Goal: Transaction & Acquisition: Book appointment/travel/reservation

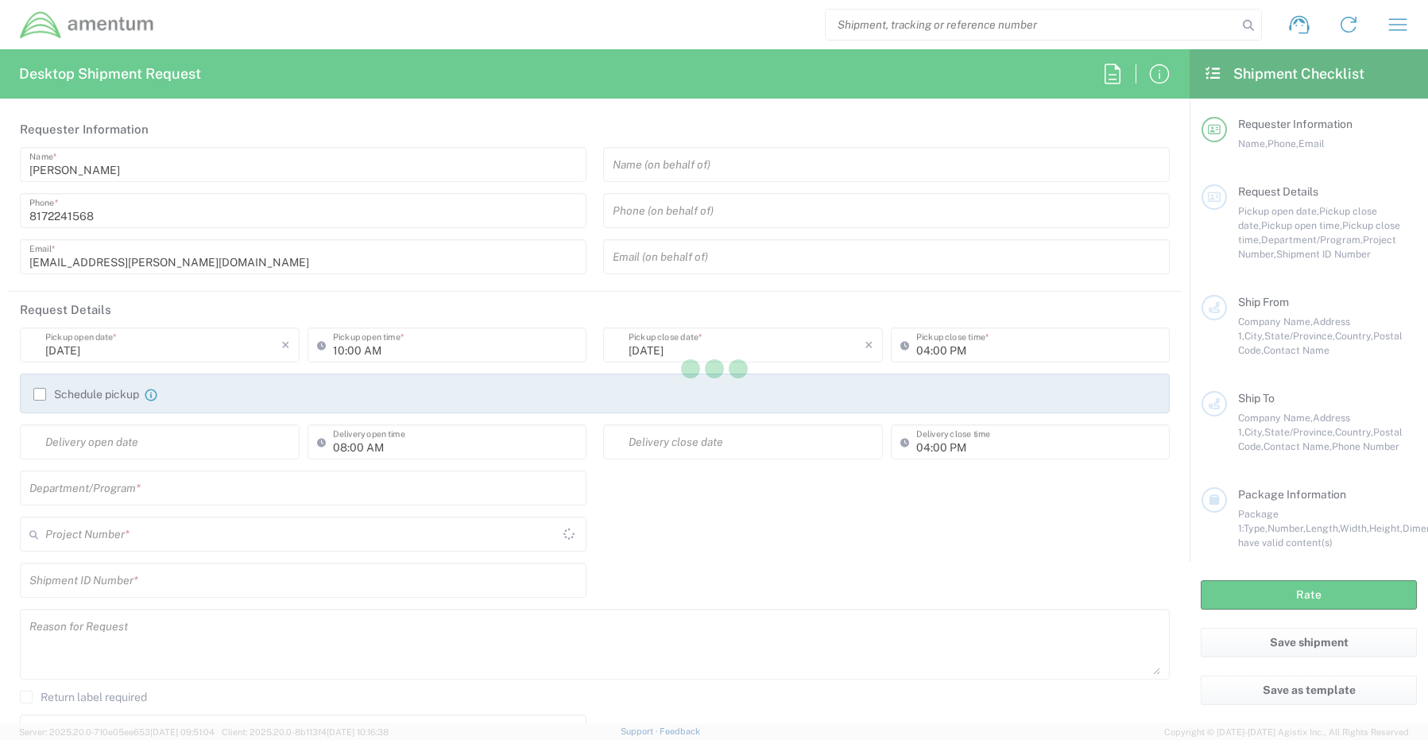
type input "[GEOGRAPHIC_DATA]"
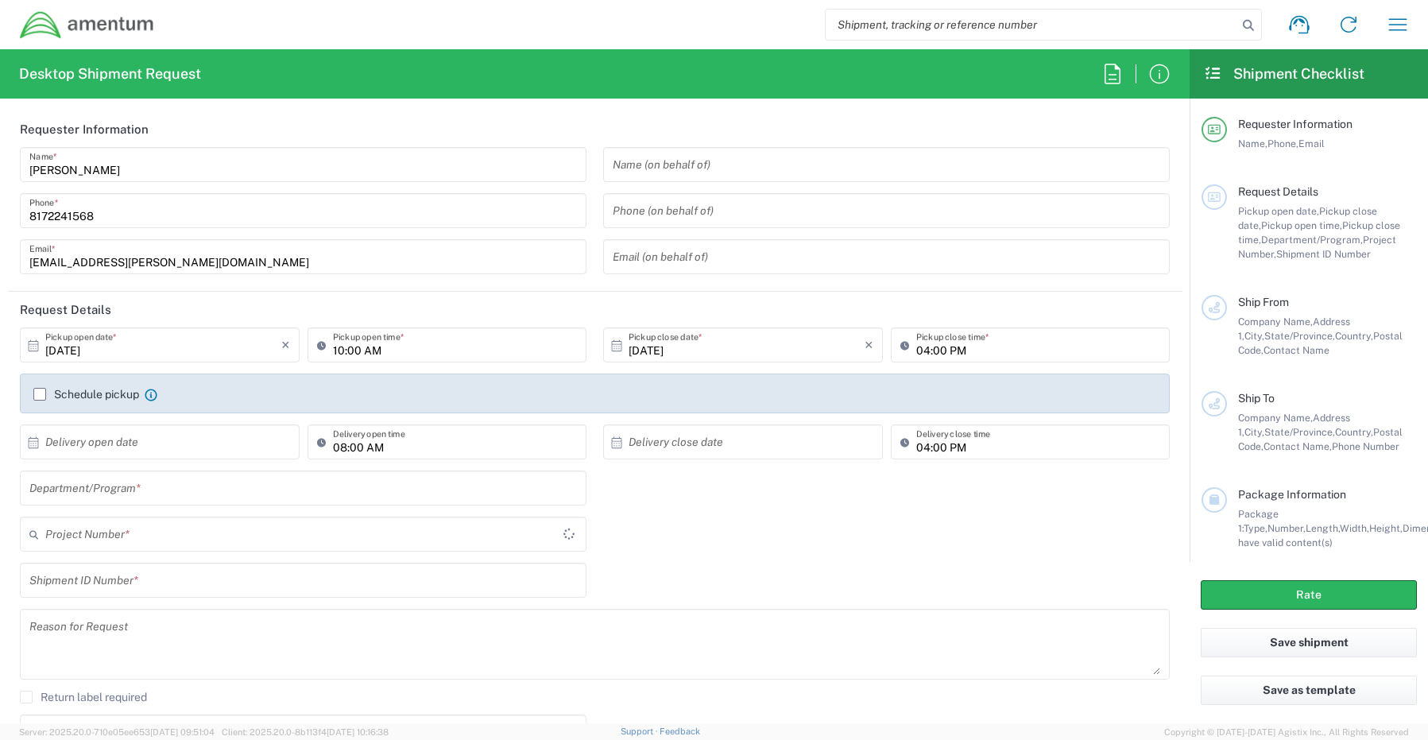
type input "CORP"
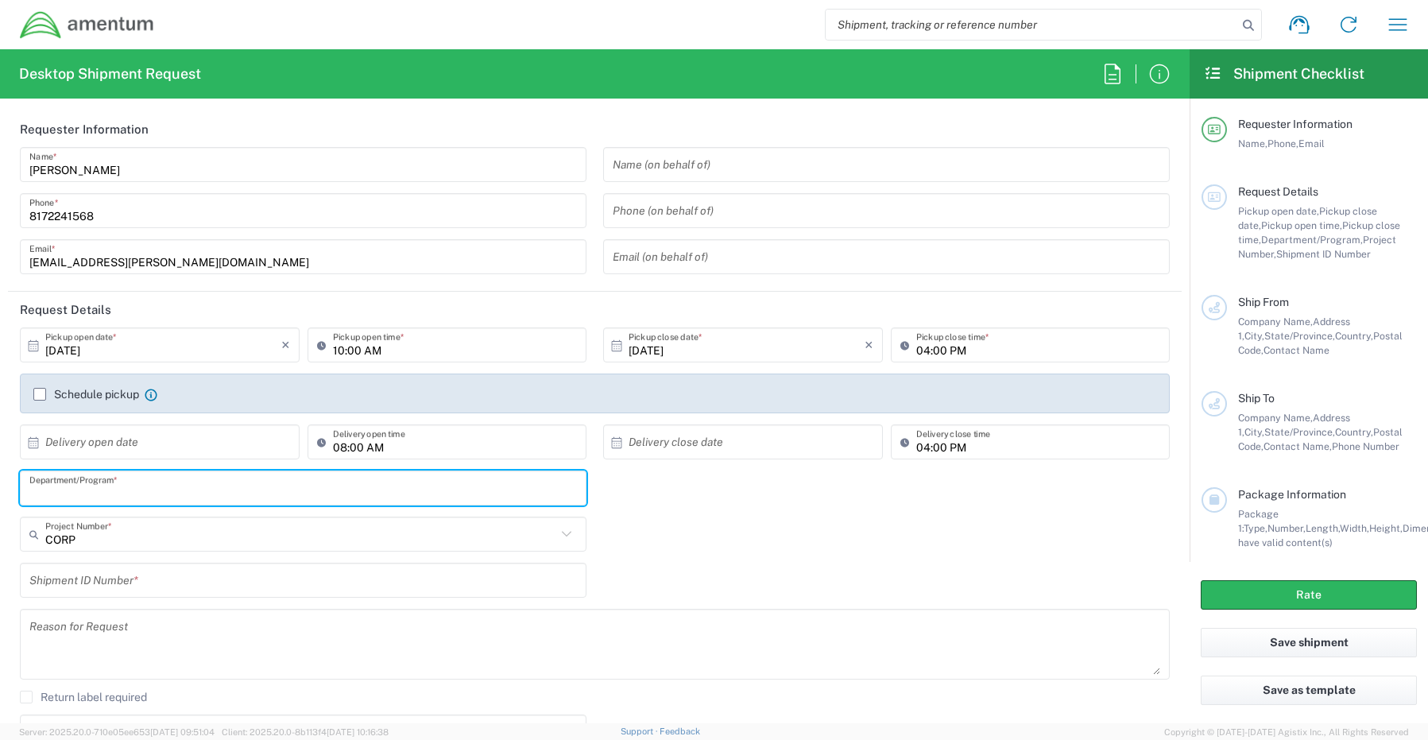
click at [52, 488] on input "text" at bounding box center [302, 488] width 547 height 28
paste input "[PERSON_NAME]"
type input "[PERSON_NAME]"
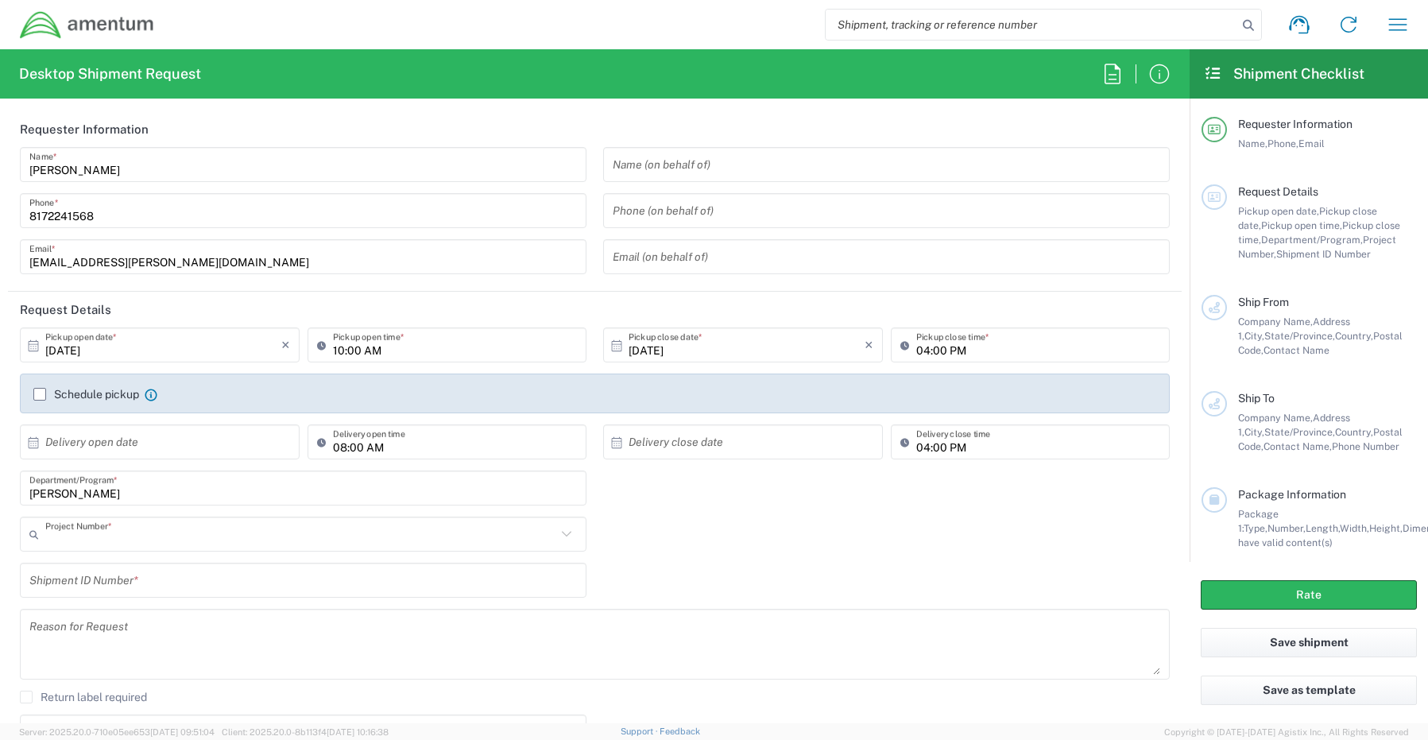
click at [98, 539] on input "text" at bounding box center [300, 534] width 511 height 28
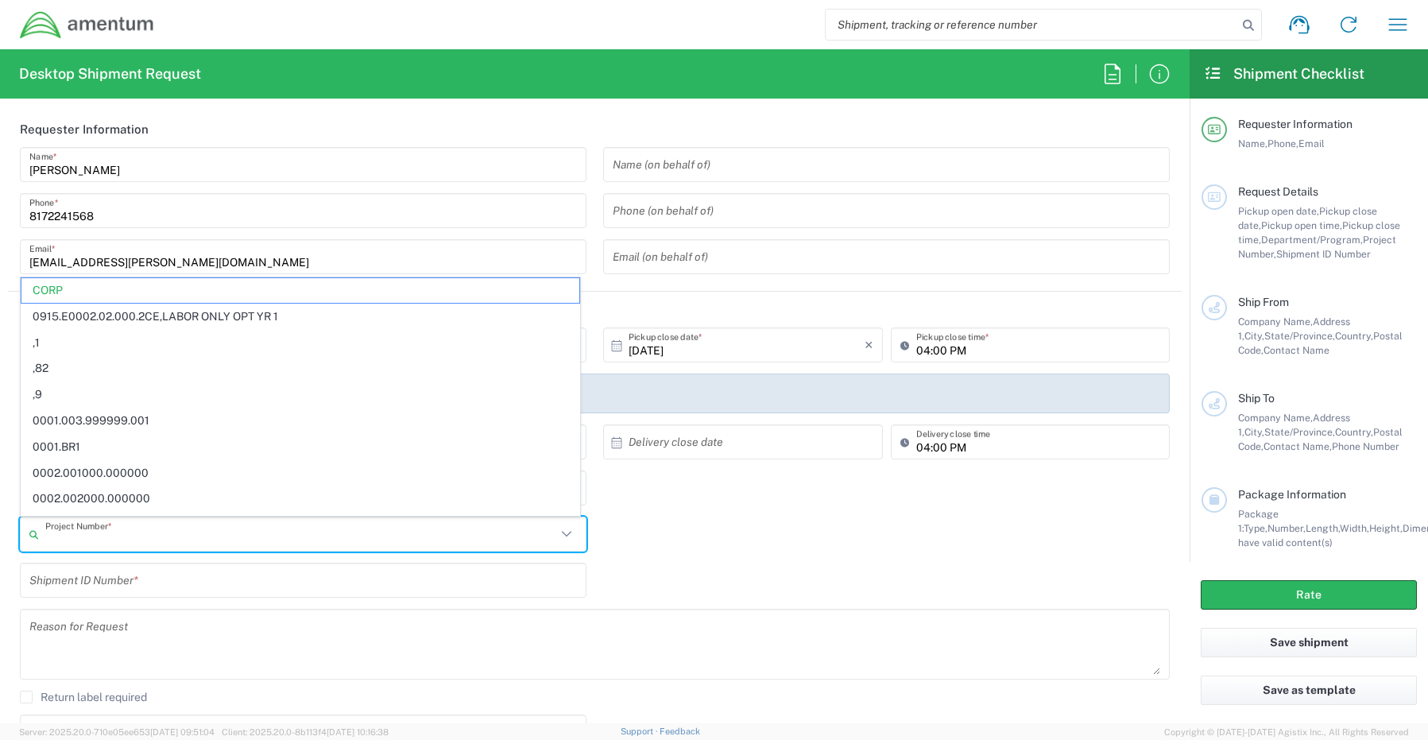
click at [56, 538] on input "text" at bounding box center [300, 534] width 511 height 28
click at [95, 535] on input "text" at bounding box center [300, 534] width 511 height 28
paste input "0060.0028.F.XX.SITESP.XX.10000"
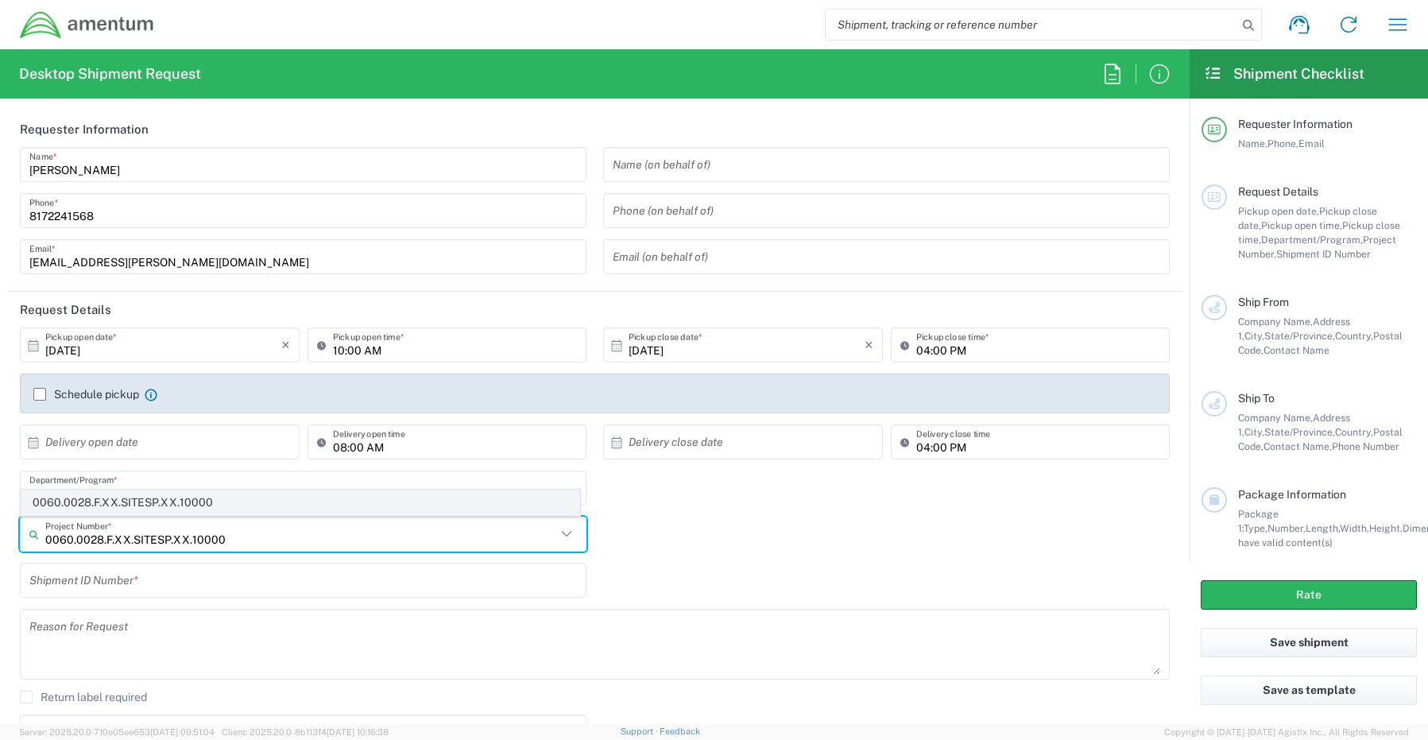
type input "0060.0028.F.XX.SITESP.XX.10000"
click at [125, 497] on span "0060.0028.F.XX.SITESP.XX.10000" at bounding box center [300, 502] width 558 height 25
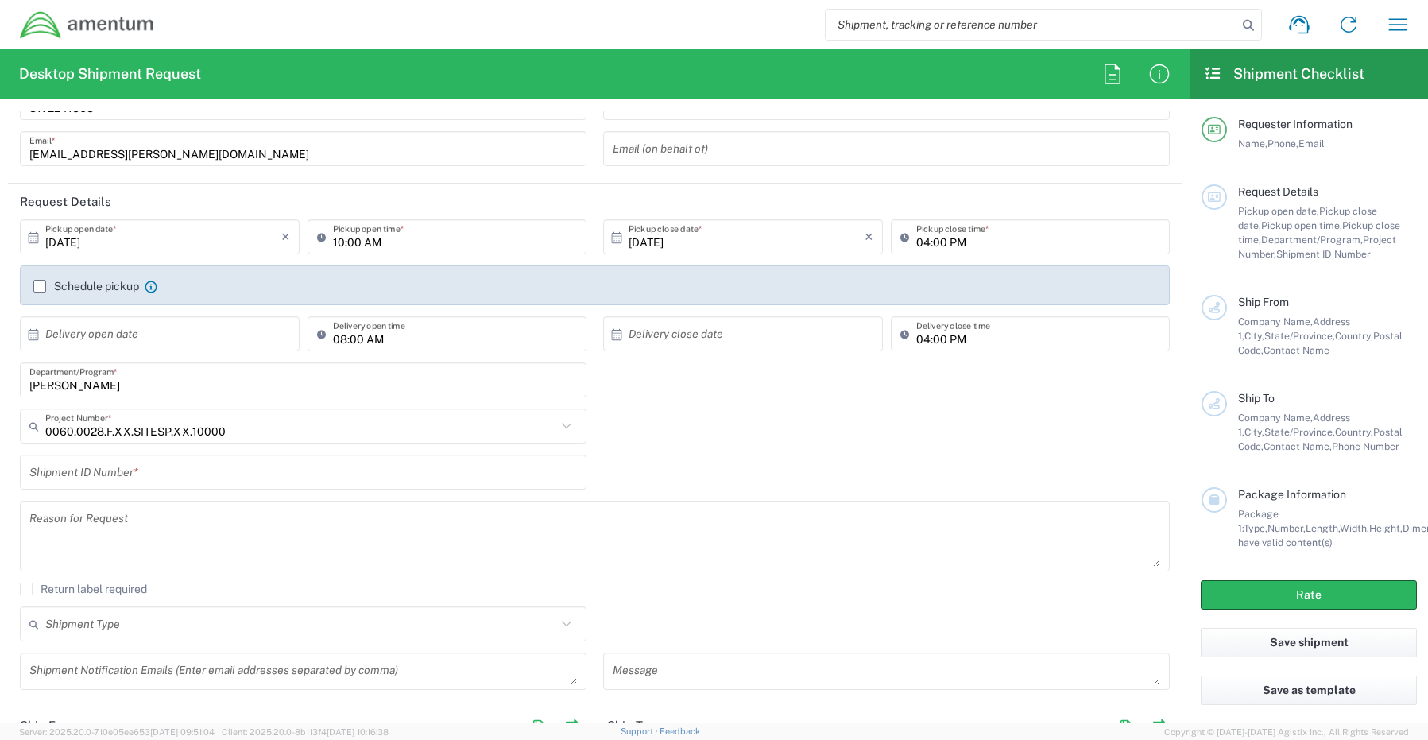
scroll to position [159, 0]
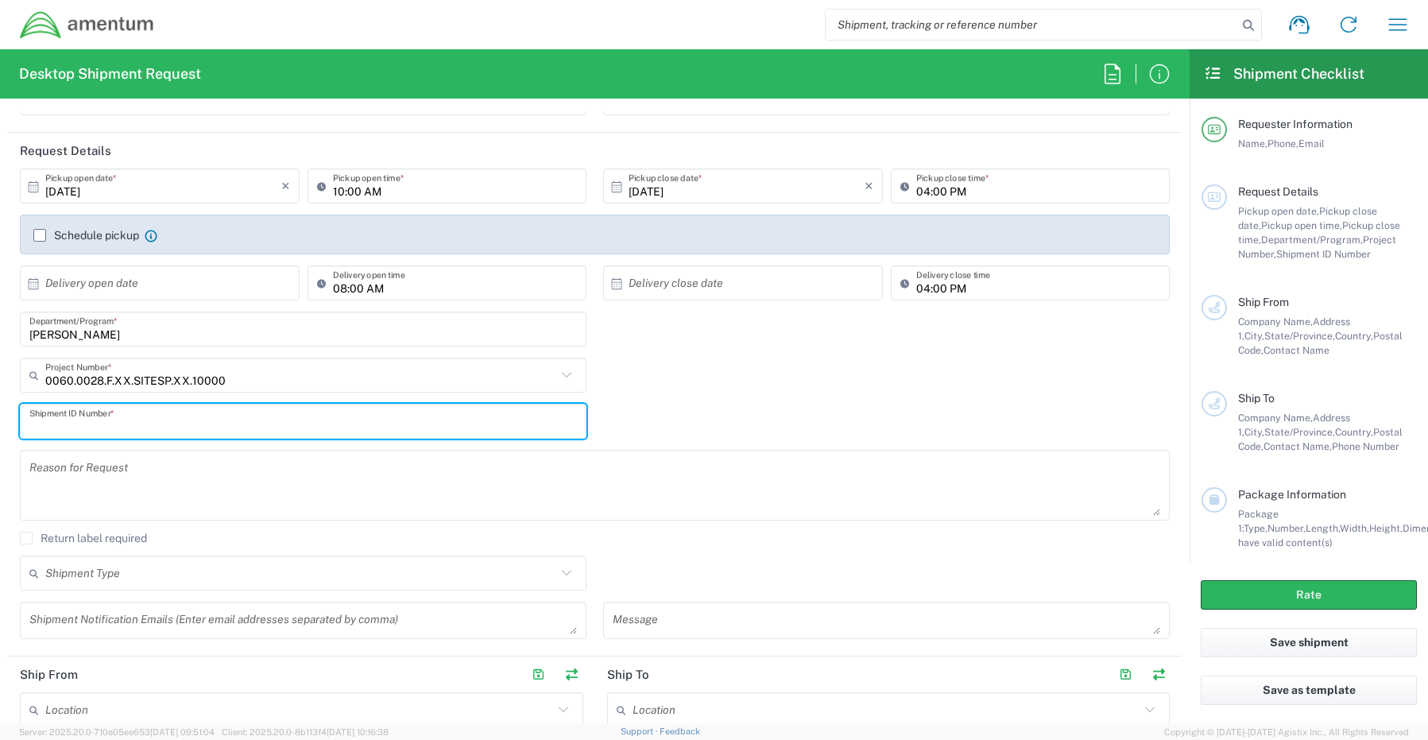
click at [114, 429] on input "text" at bounding box center [302, 422] width 547 height 28
paste input "REQ0236947- [PERSON_NAME]"
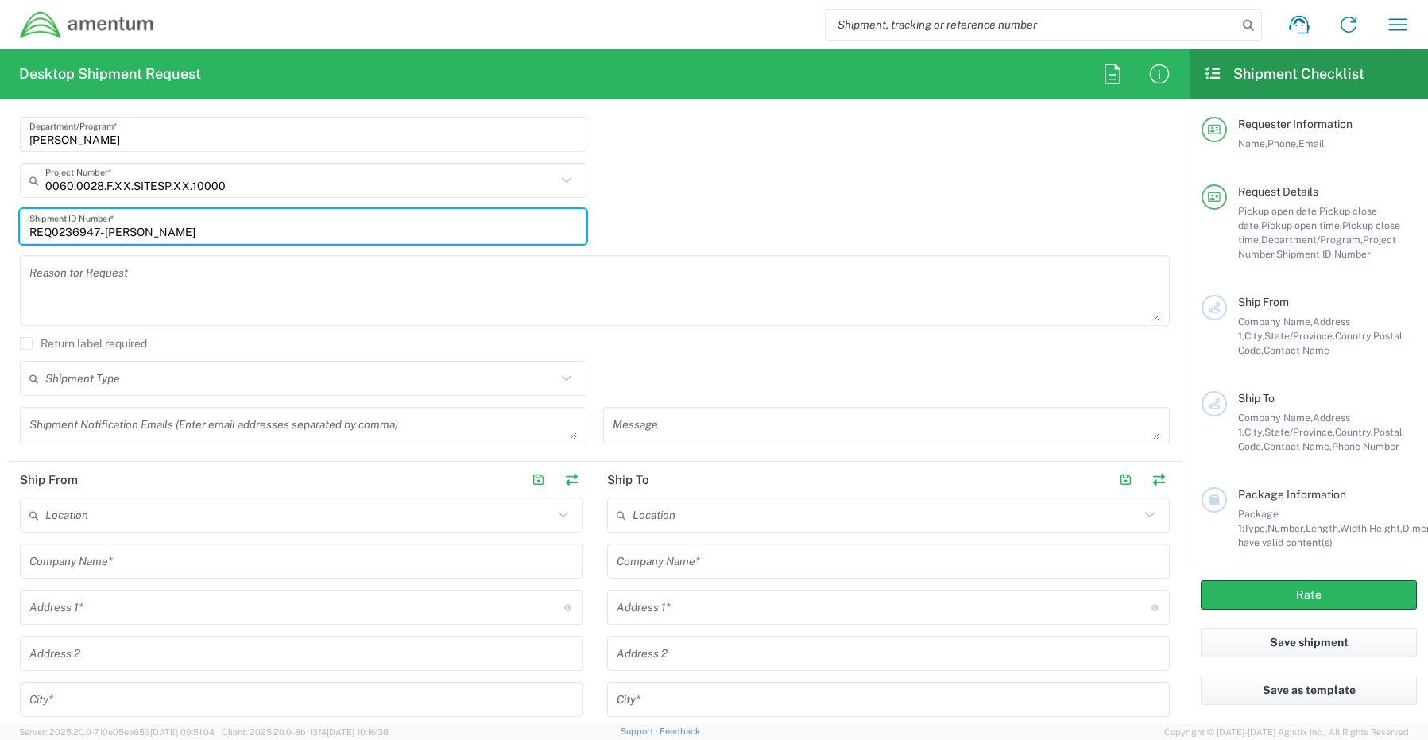
scroll to position [318, 0]
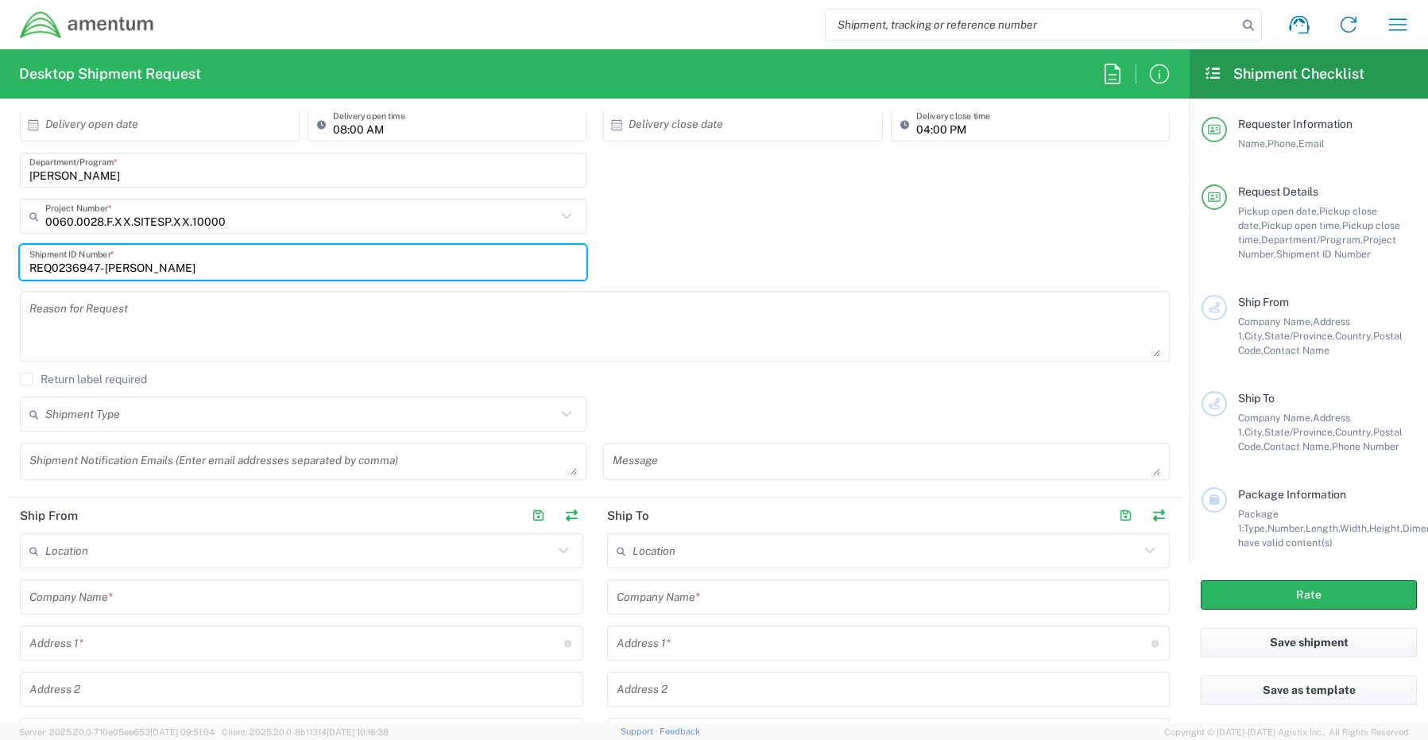
type input "REQ0236947- [PERSON_NAME]"
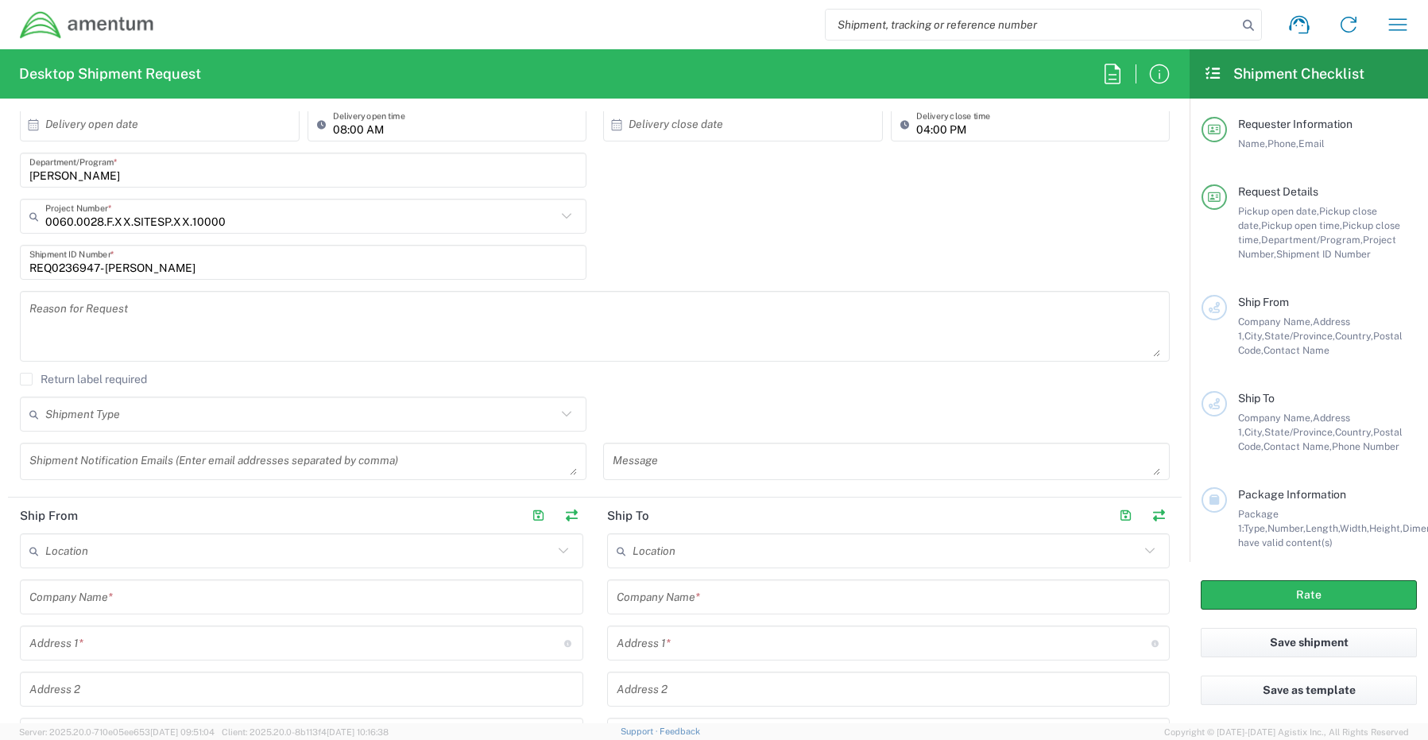
click at [64, 456] on textarea at bounding box center [302, 461] width 547 height 28
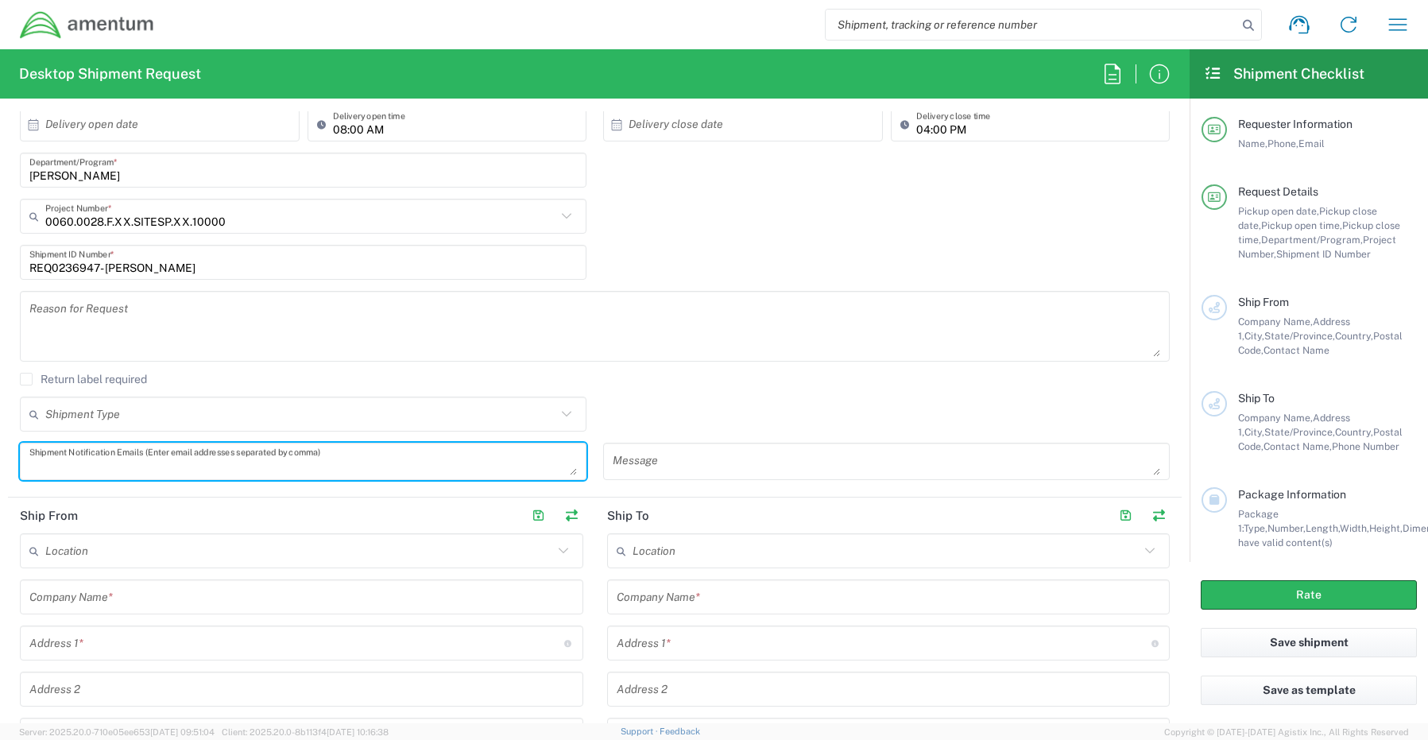
paste textarea "[PERSON_NAME][EMAIL_ADDRESS][PERSON_NAME][DOMAIN_NAME]"
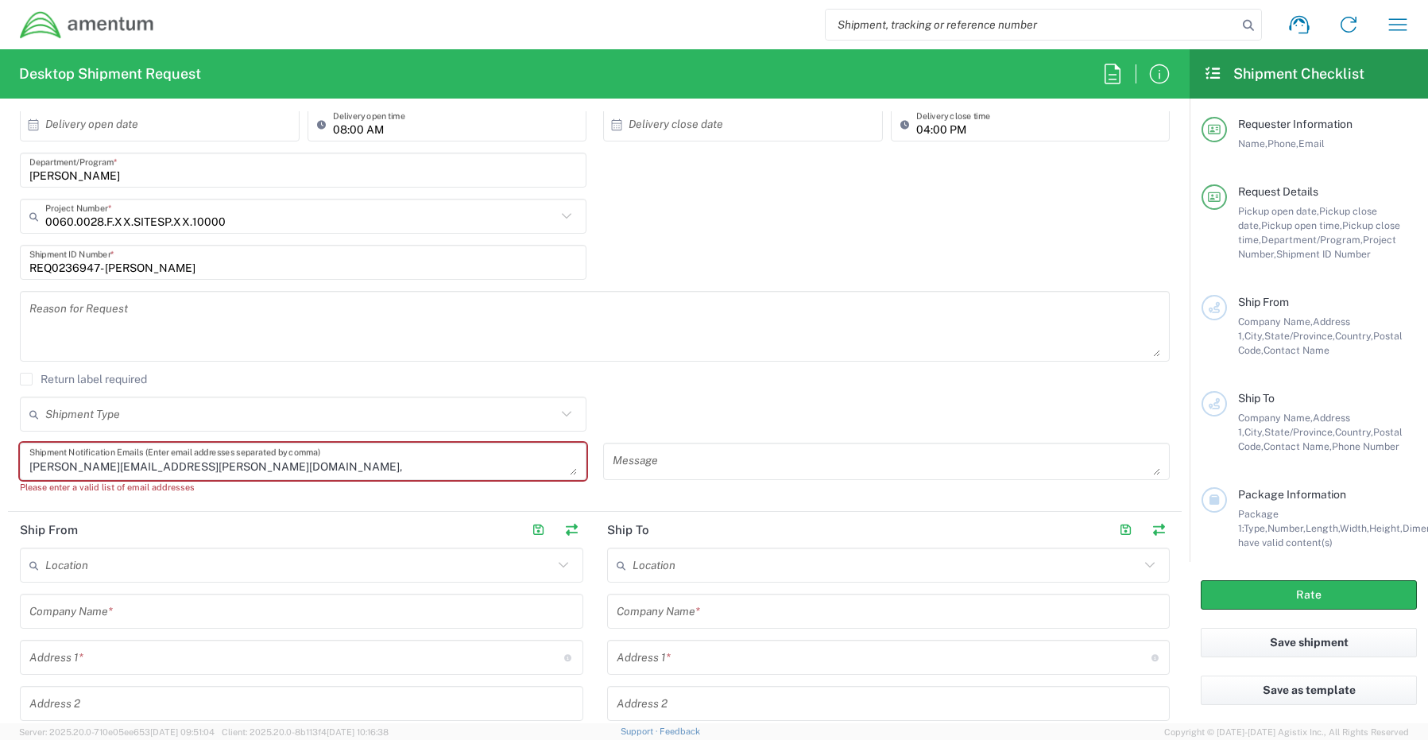
click at [222, 468] on textarea "[PERSON_NAME][EMAIL_ADDRESS][PERSON_NAME][DOMAIN_NAME]," at bounding box center [302, 461] width 547 height 28
paste textarea "[EMAIL_ADDRESS][DOMAIN_NAME]"
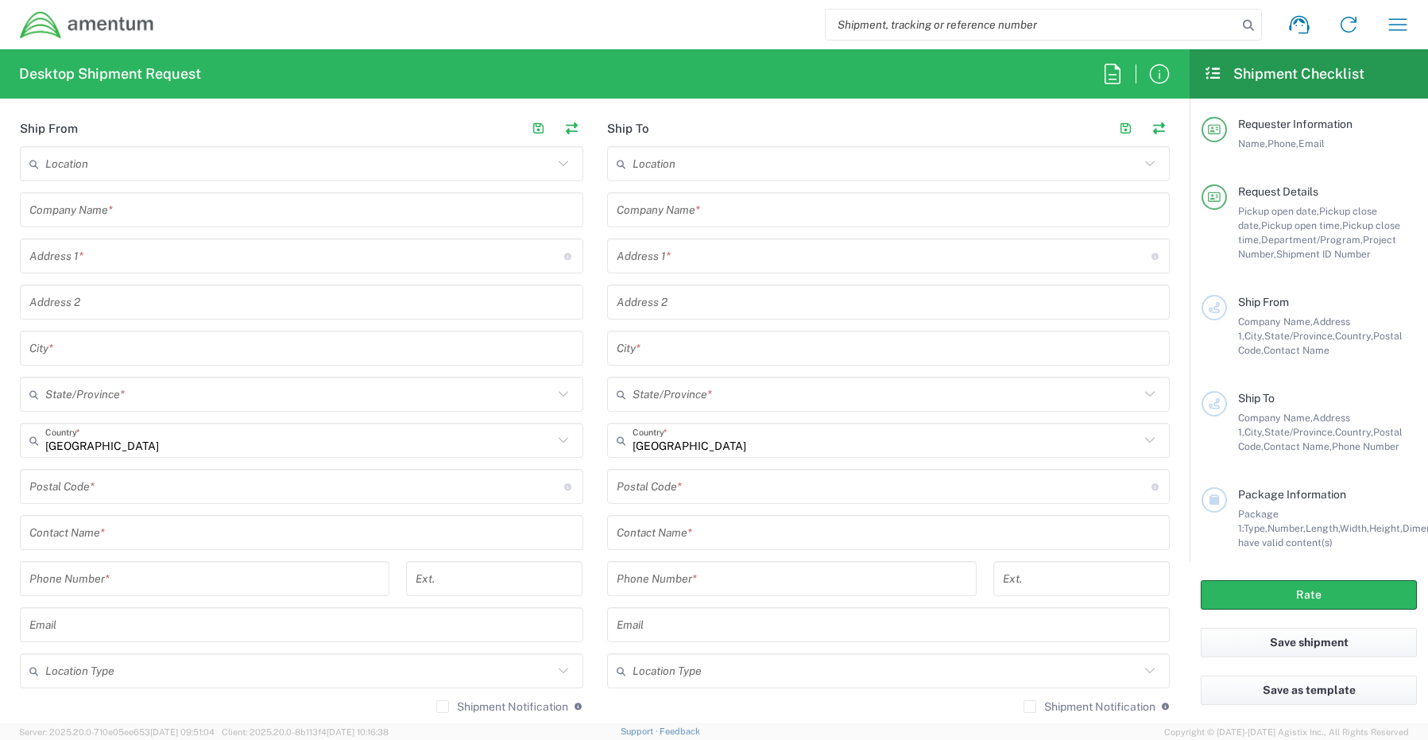
scroll to position [795, 0]
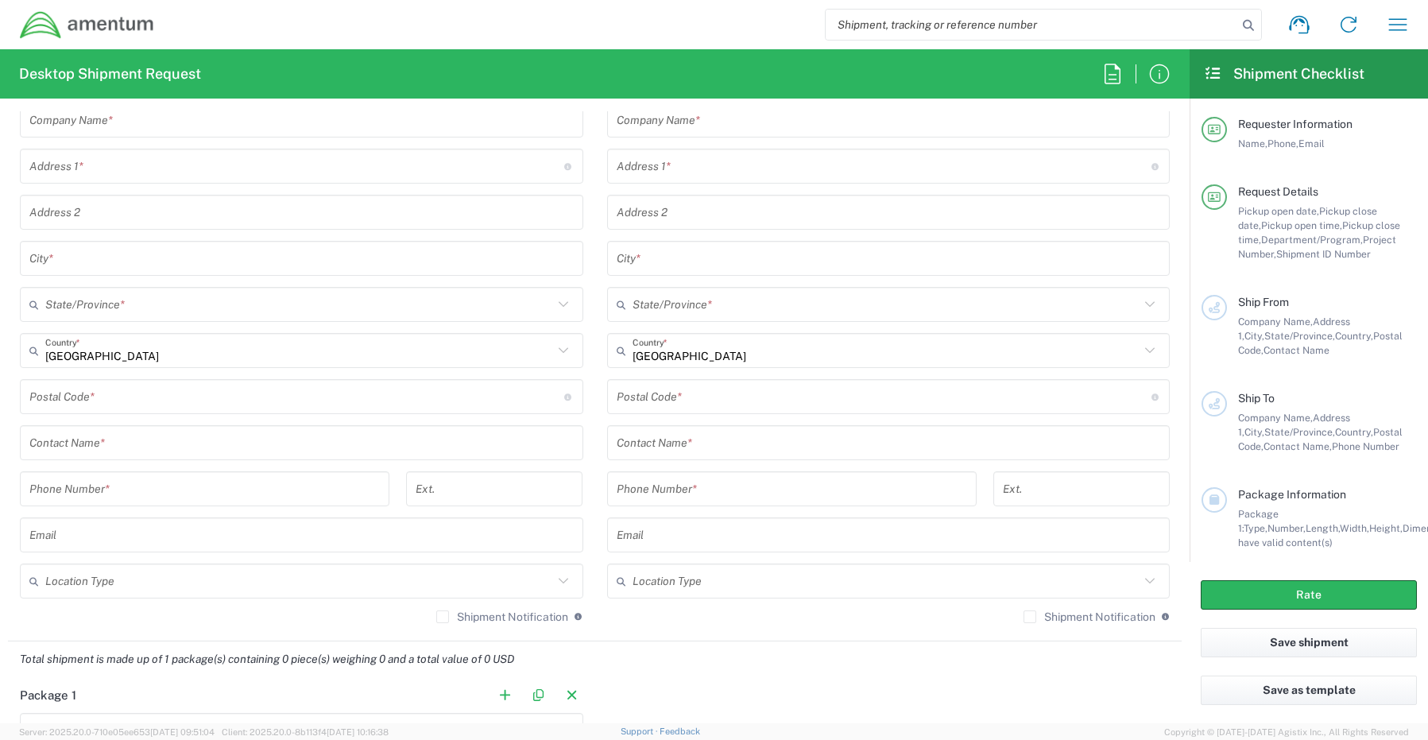
type textarea "[PERSON_NAME][EMAIL_ADDRESS][PERSON_NAME][DOMAIN_NAME], [EMAIL_ADDRESS][DOMAIN_…"
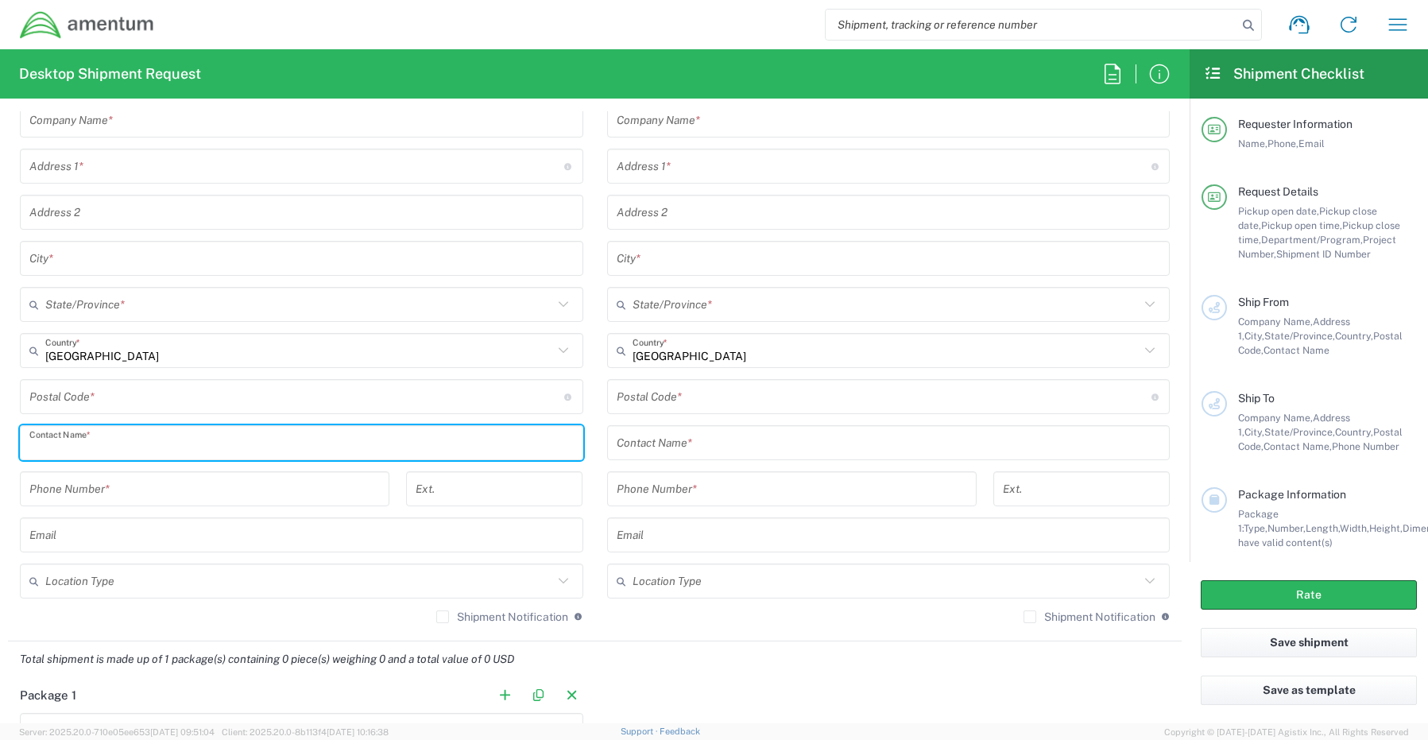
click at [86, 441] on input "text" at bounding box center [301, 443] width 544 height 28
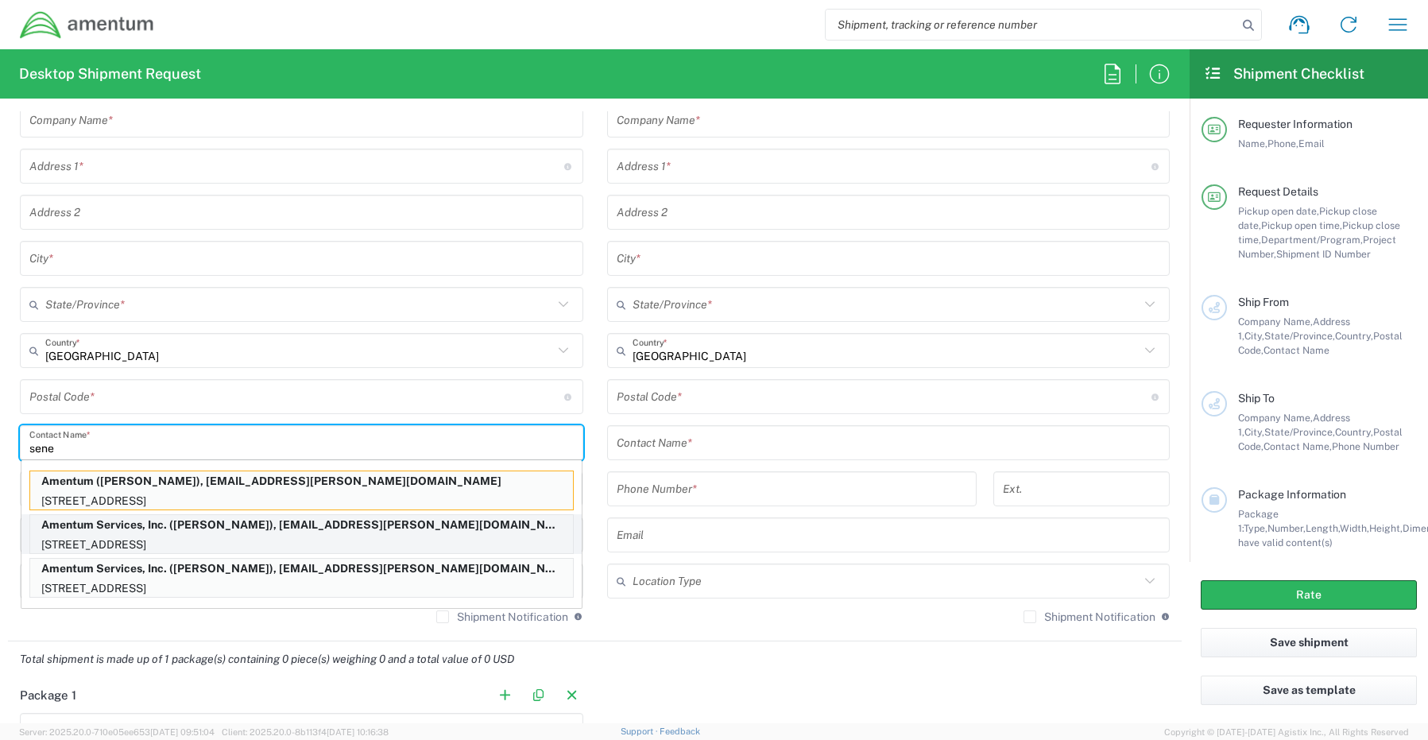
type input "sene"
click at [91, 528] on p "Amentum Services, Inc. ([PERSON_NAME]), [EMAIL_ADDRESS][PERSON_NAME][DOMAIN_NAM…" at bounding box center [301, 525] width 543 height 20
type input "Amentum Services, Inc."
type input "[STREET_ADDRESS]"
type input "[GEOGRAPHIC_DATA]"
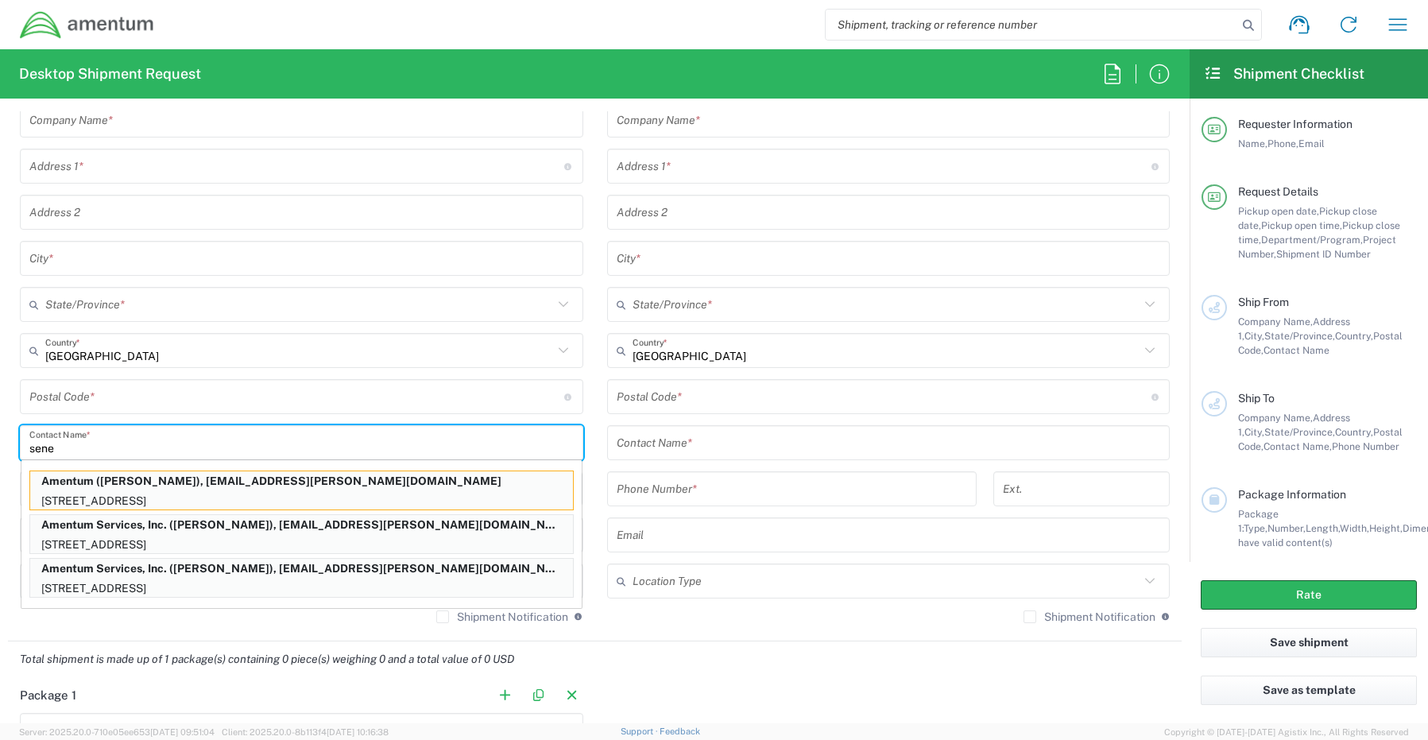
type input "[US_STATE]"
type input "76177"
type input "[PERSON_NAME]"
type input "[PHONE_NUMBER]"
type input "[EMAIL_ADDRESS][PERSON_NAME][DOMAIN_NAME]"
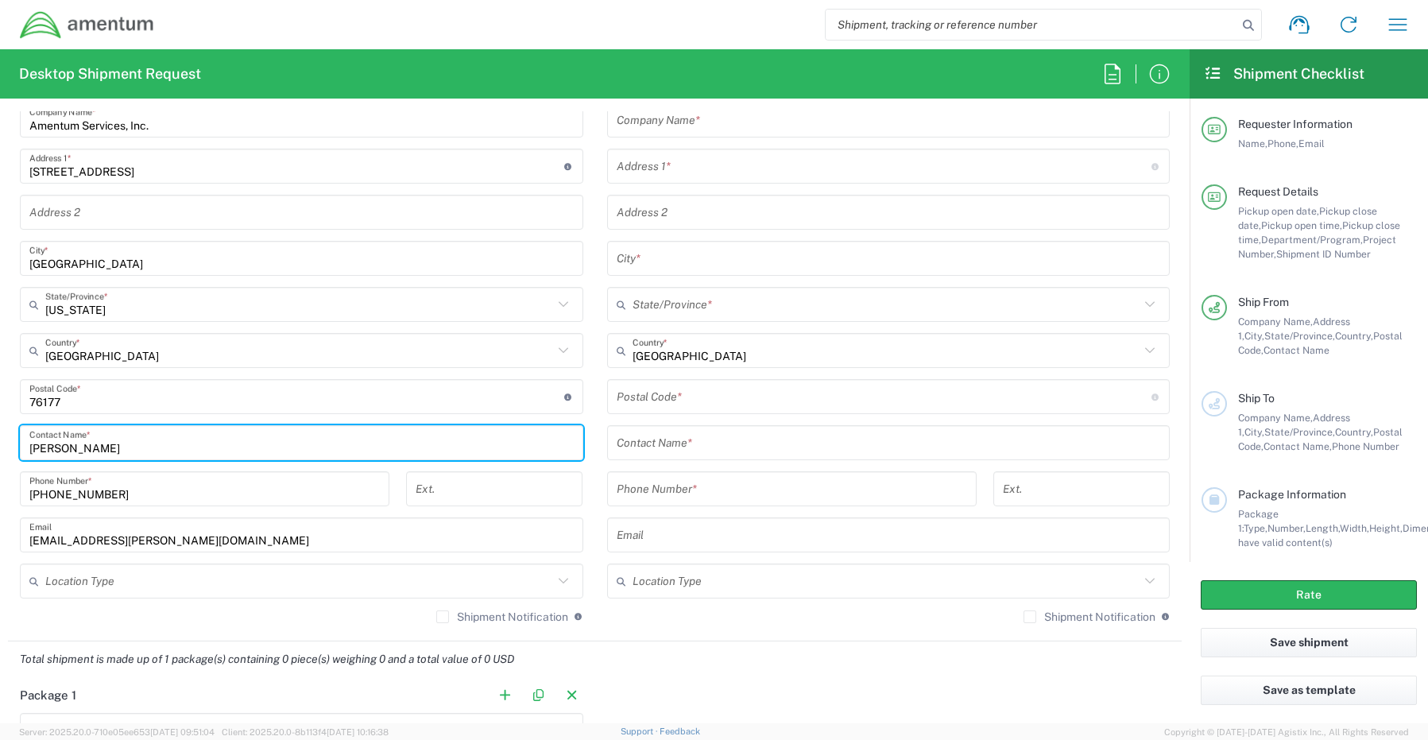
drag, startPoint x: 91, startPoint y: 582, endPoint x: 93, endPoint y: 603, distance: 21.6
click at [92, 588] on input "text" at bounding box center [299, 581] width 508 height 28
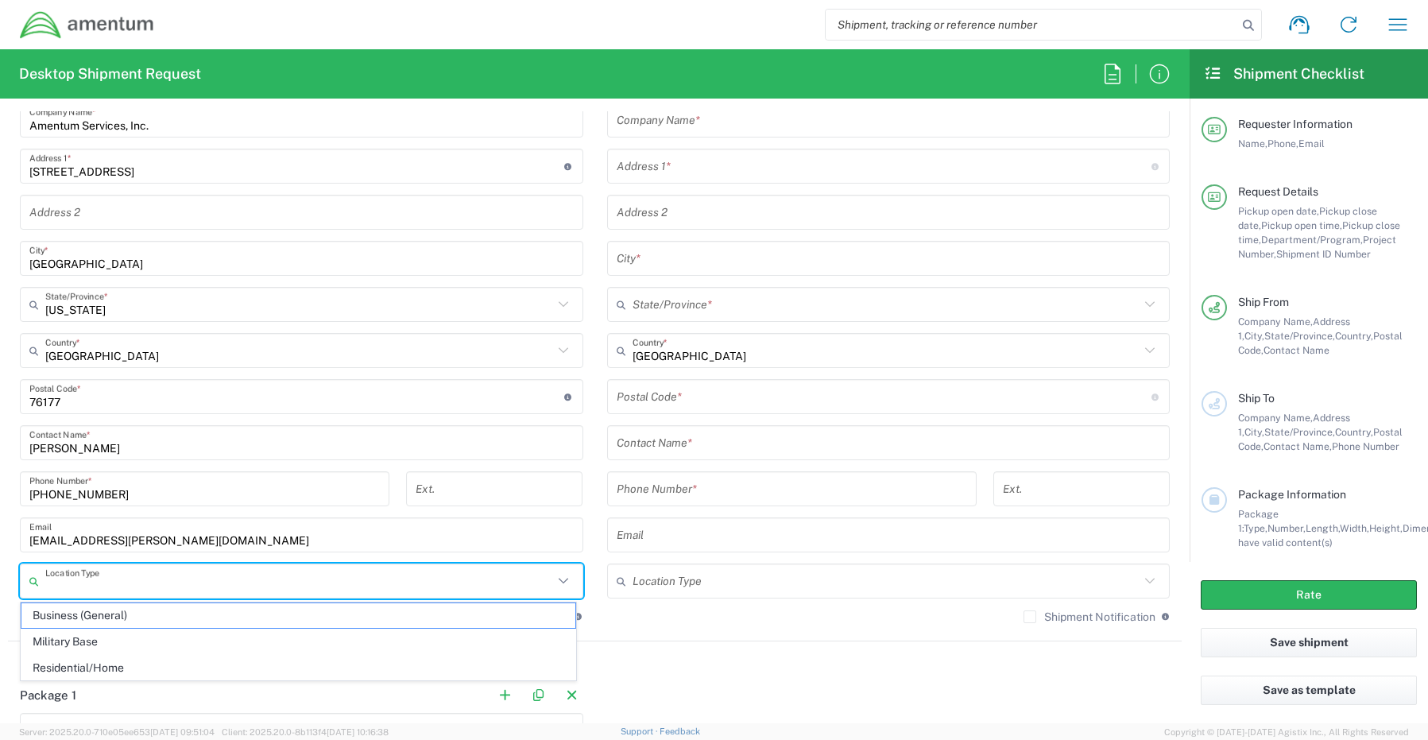
drag, startPoint x: 93, startPoint y: 615, endPoint x: 106, endPoint y: 623, distance: 15.0
click at [95, 618] on span "Business (General)" at bounding box center [298, 615] width 554 height 25
type input "Business (General)"
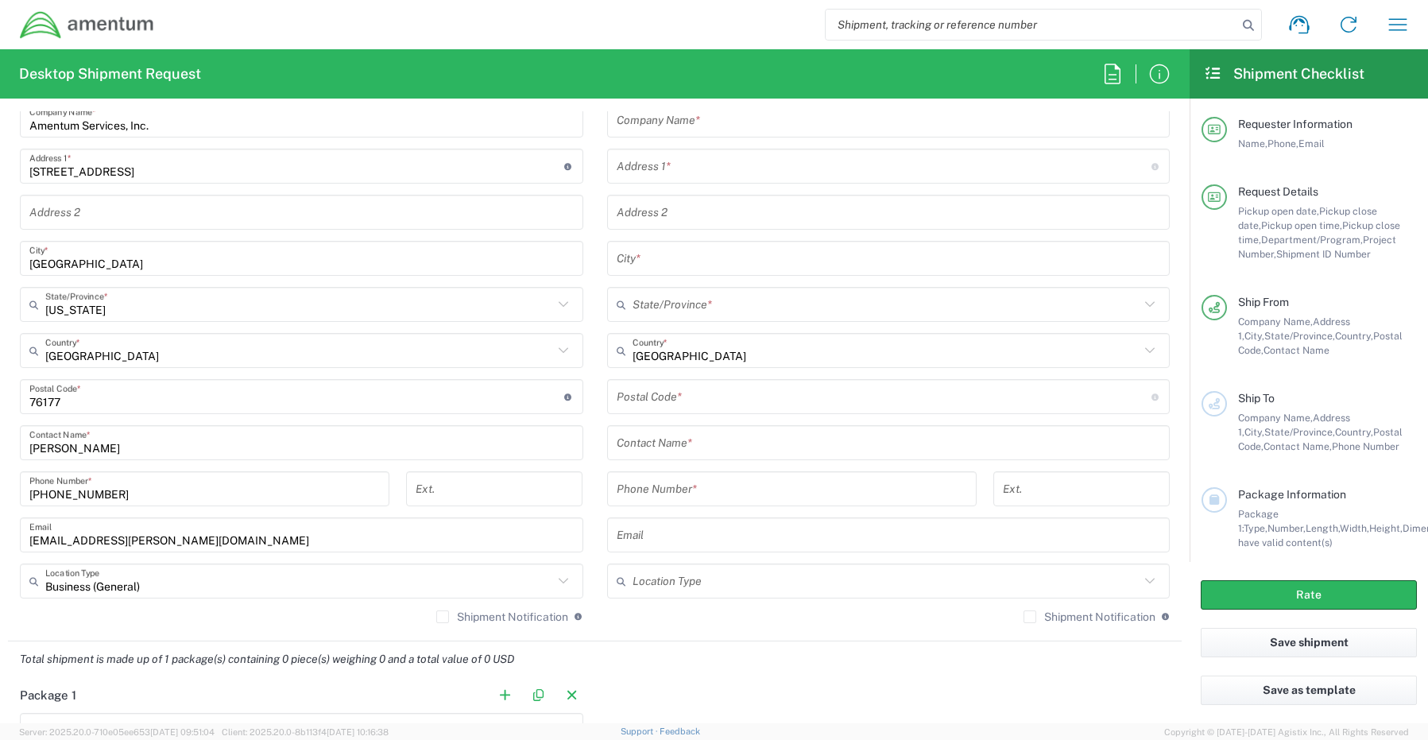
click at [426, 624] on div "Shipment Notification If checked, a shipment notification email will be sent to…" at bounding box center [301, 621] width 563 height 25
click at [439, 621] on label "Shipment Notification" at bounding box center [502, 616] width 132 height 13
click at [443, 617] on input "Shipment Notification" at bounding box center [443, 617] width 0 height 0
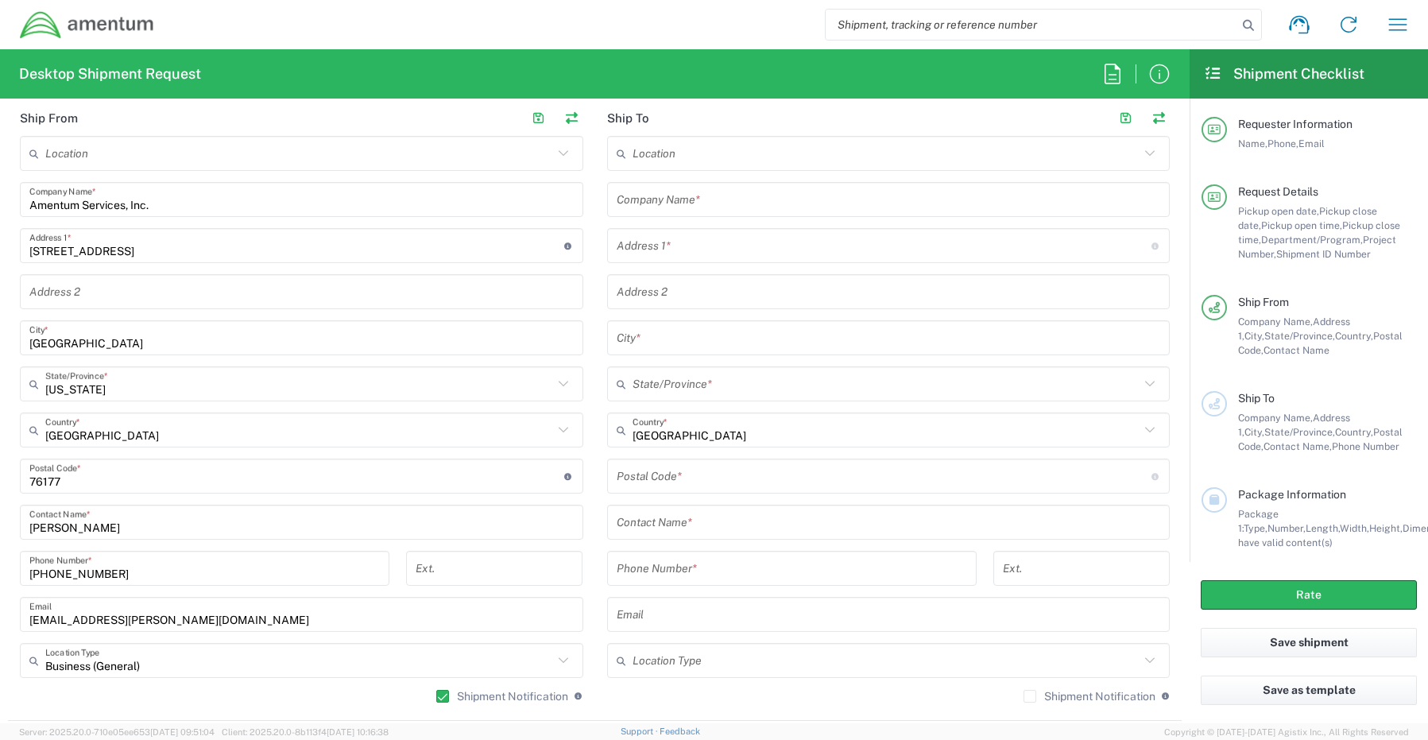
click at [645, 192] on input "text" at bounding box center [889, 200] width 544 height 28
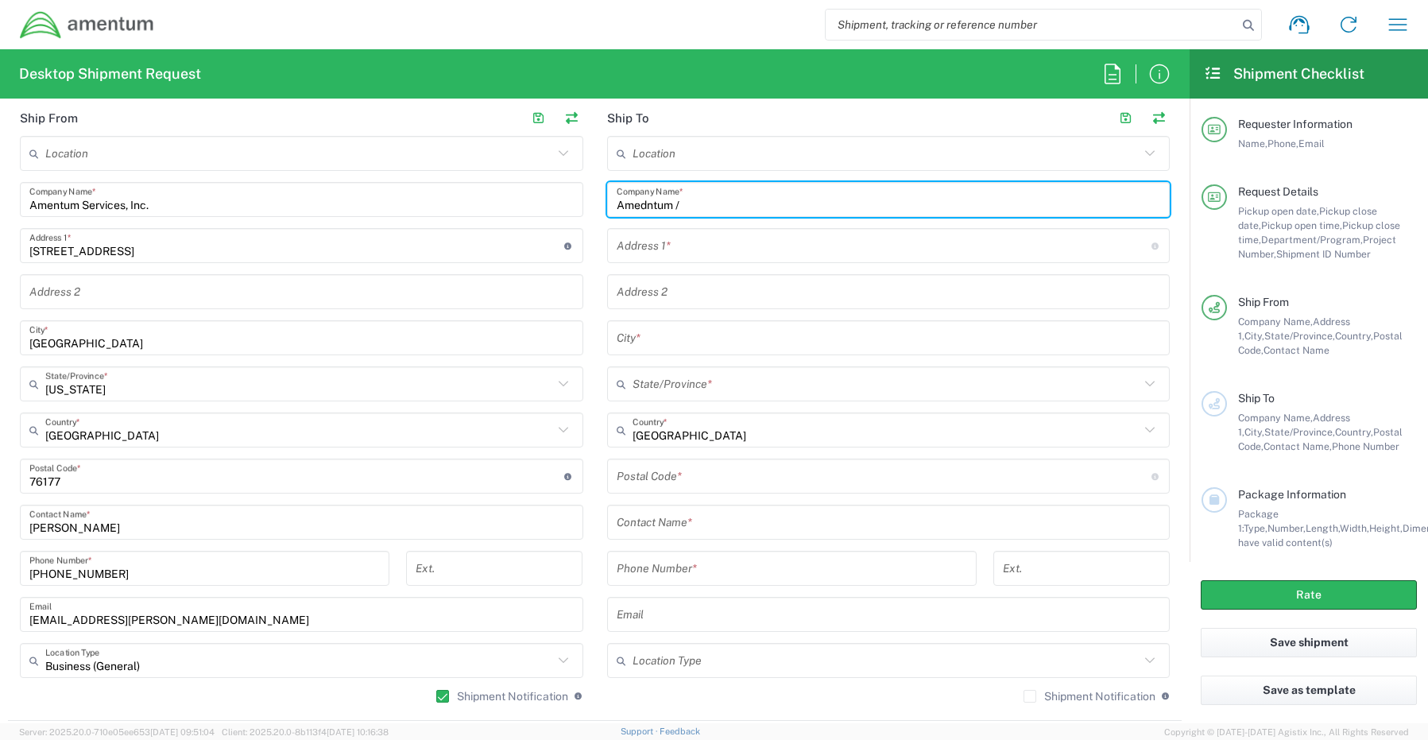
paste input "[PERSON_NAME]"
type input "Amedntum / [PERSON_NAME]"
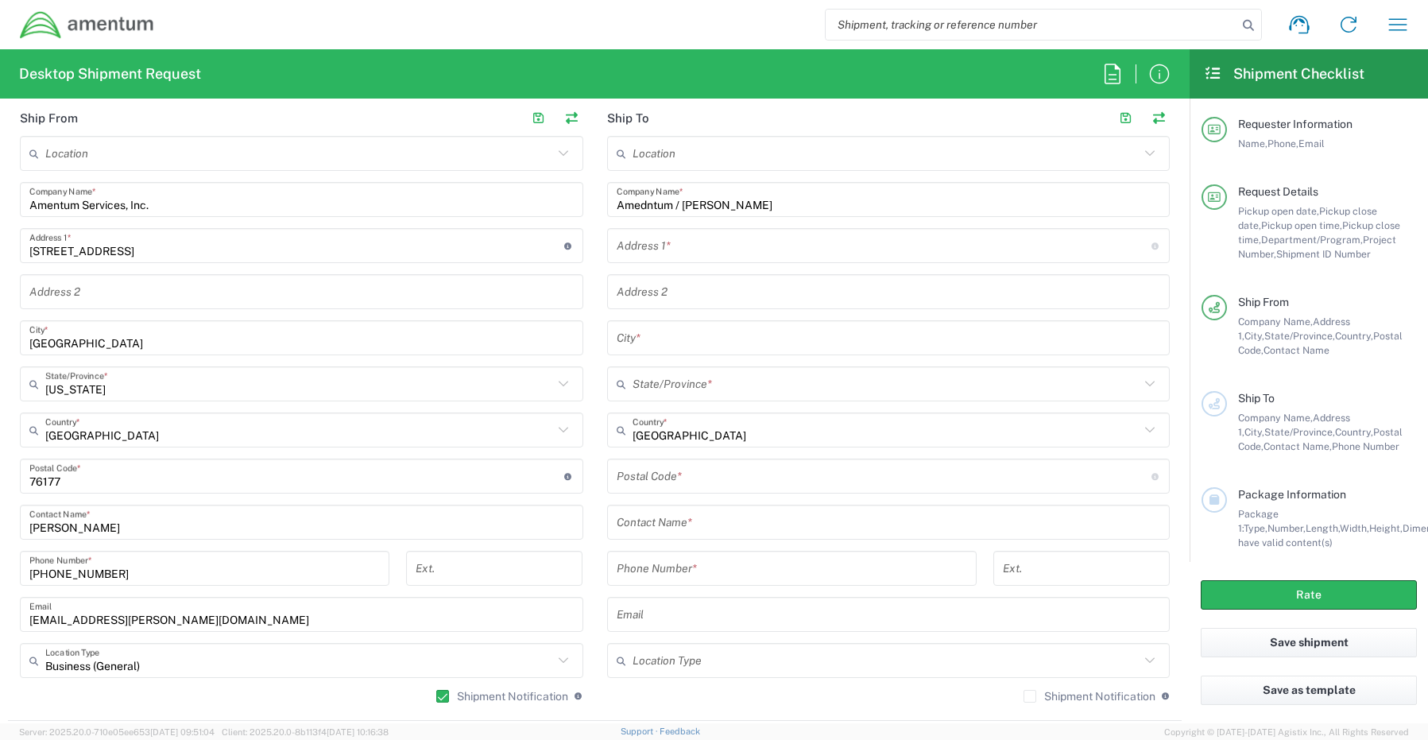
click at [683, 524] on input "text" at bounding box center [889, 522] width 544 height 28
paste input "ATTN To [PERSON_NAME]"
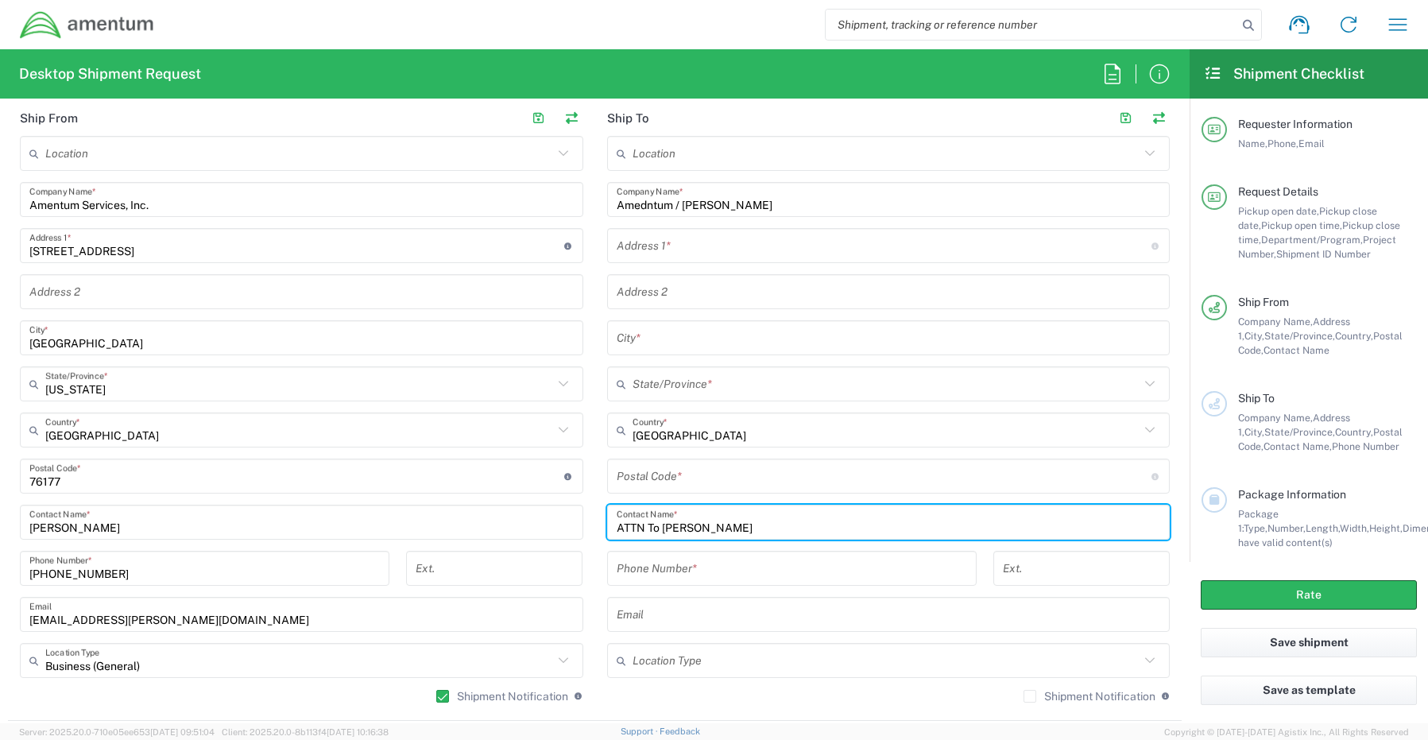
type input "ATTN To [PERSON_NAME]"
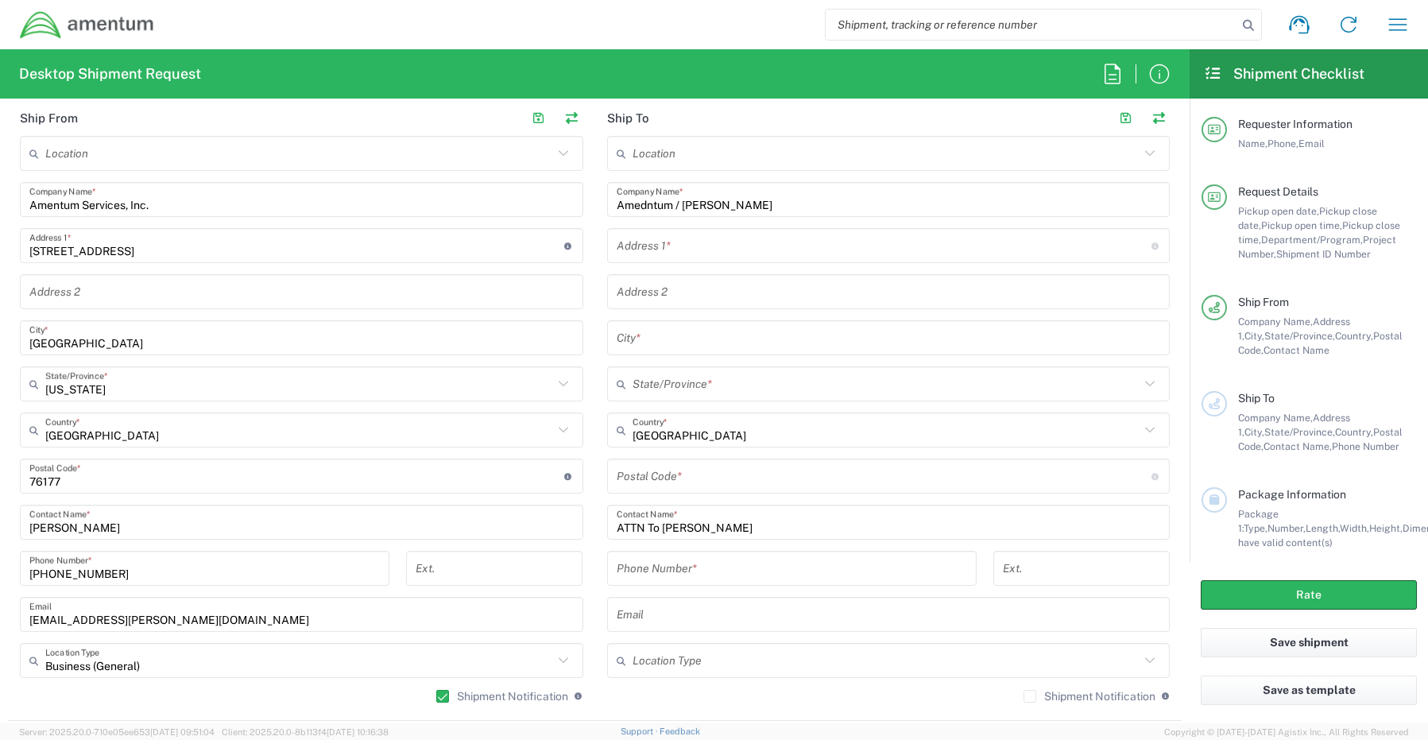
click at [698, 244] on input "text" at bounding box center [884, 246] width 535 height 28
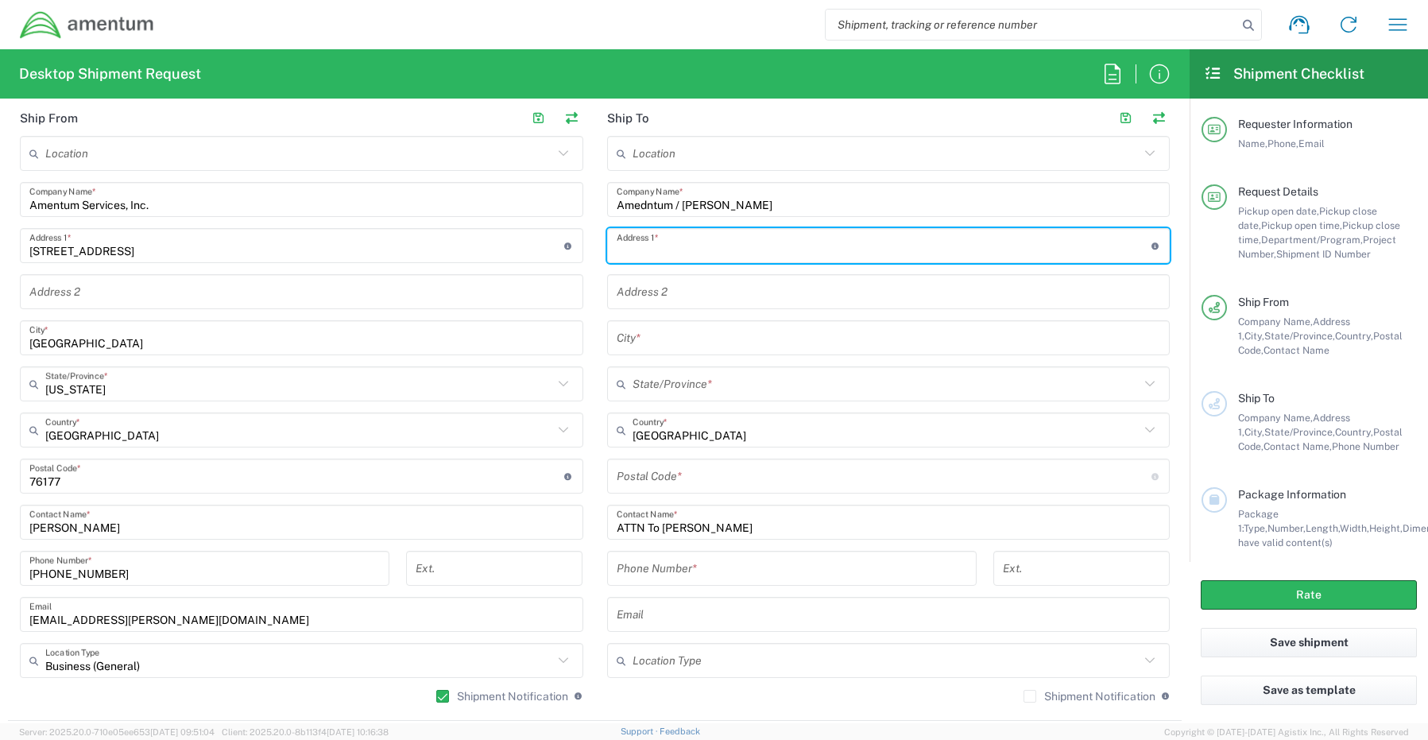
paste input "[STREET_ADDRESS]"
type input "[STREET_ADDRESS]"
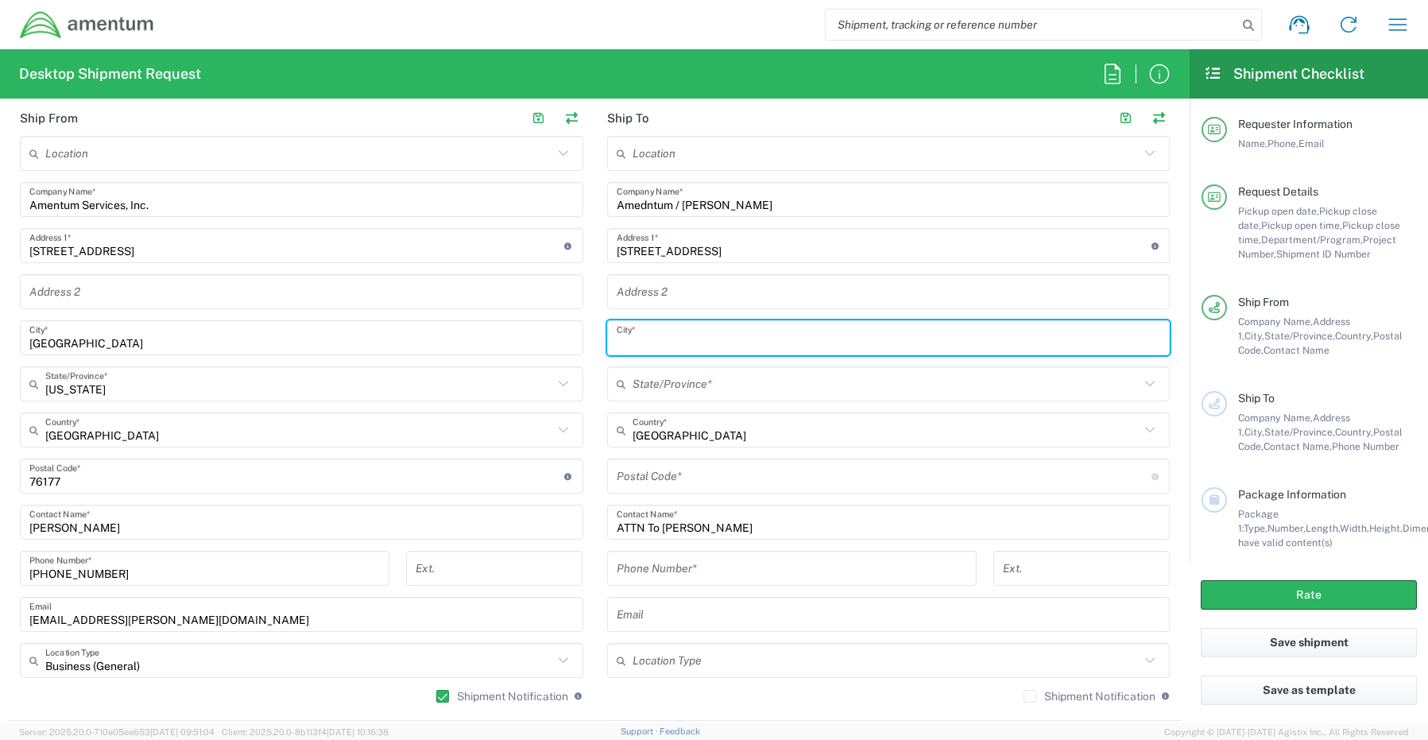
click at [665, 334] on input "text" at bounding box center [889, 338] width 544 height 28
paste input "[GEOGRAPHIC_DATA],"
type input "La Mesa"
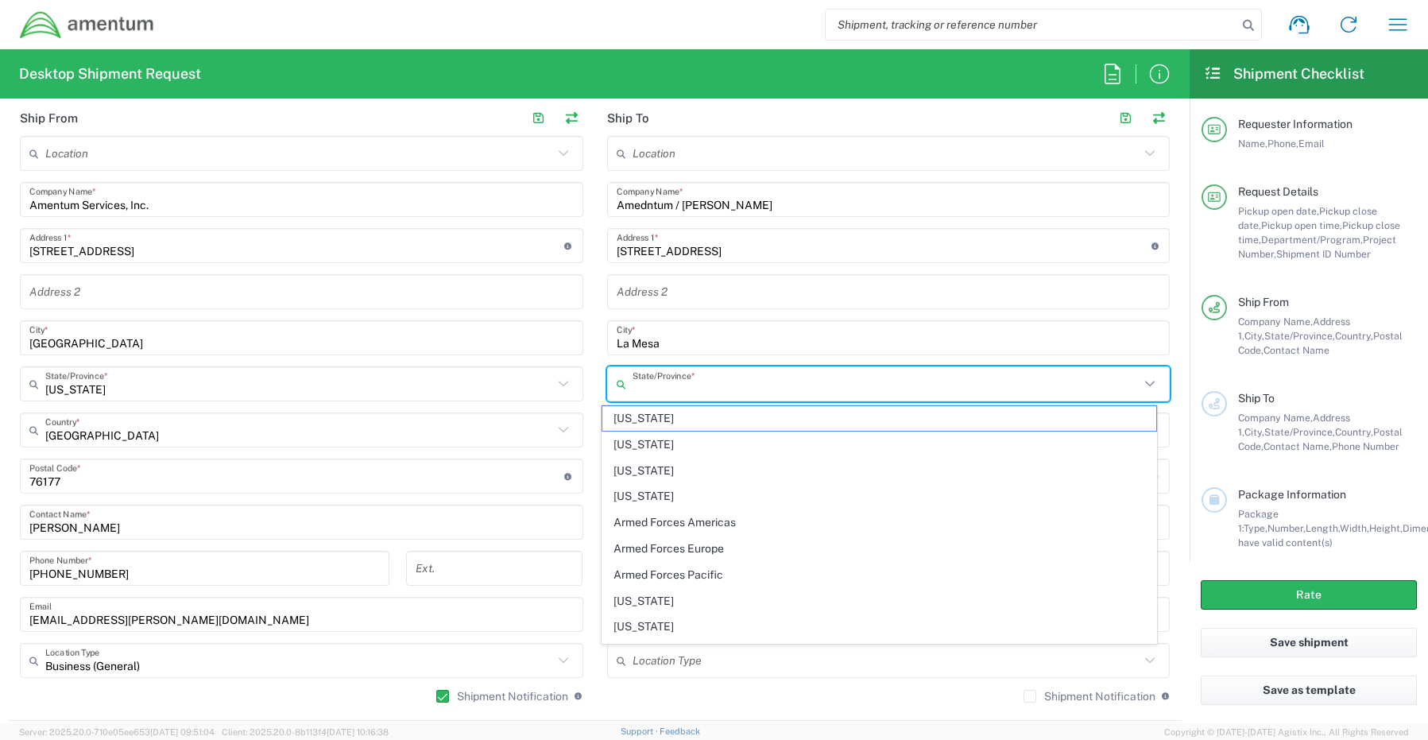
click at [677, 390] on input "text" at bounding box center [886, 384] width 508 height 28
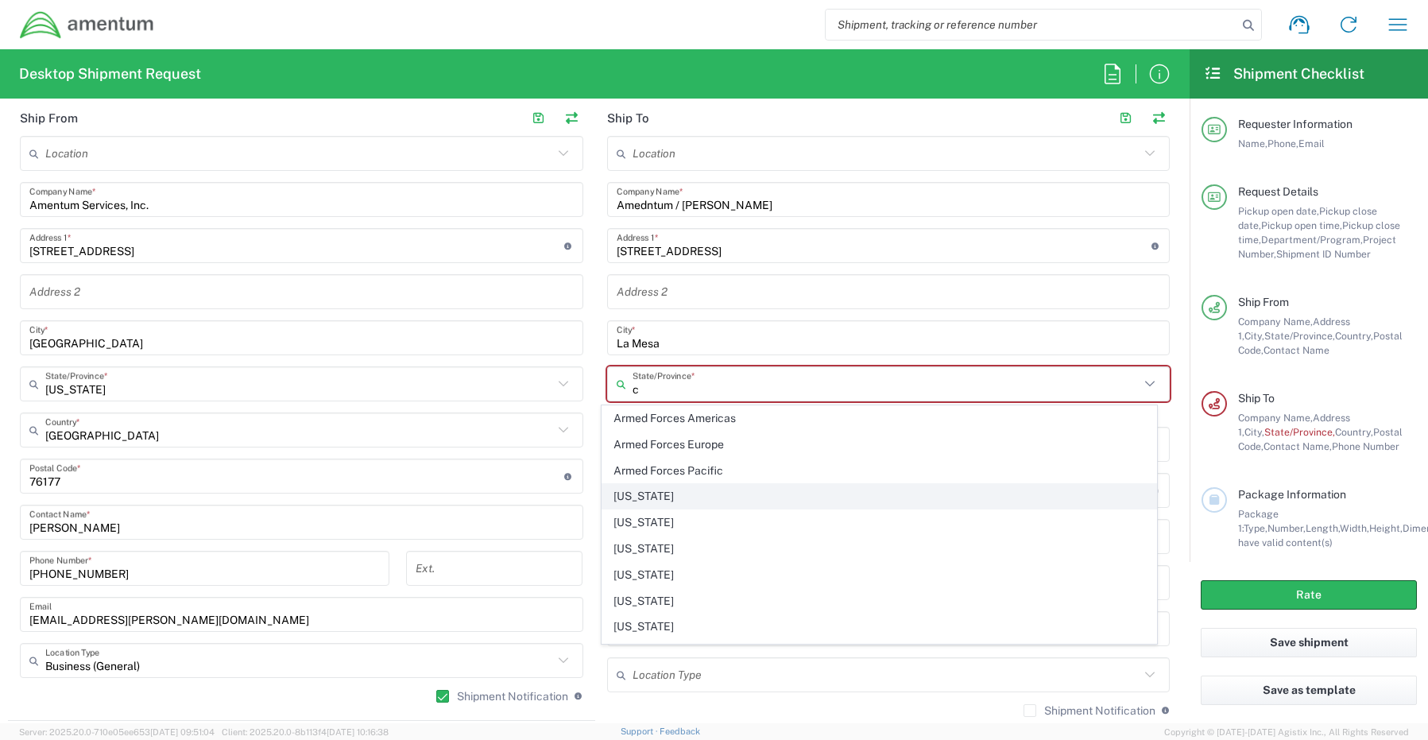
click at [663, 499] on span "[US_STATE]" at bounding box center [879, 496] width 554 height 25
type input "[US_STATE]"
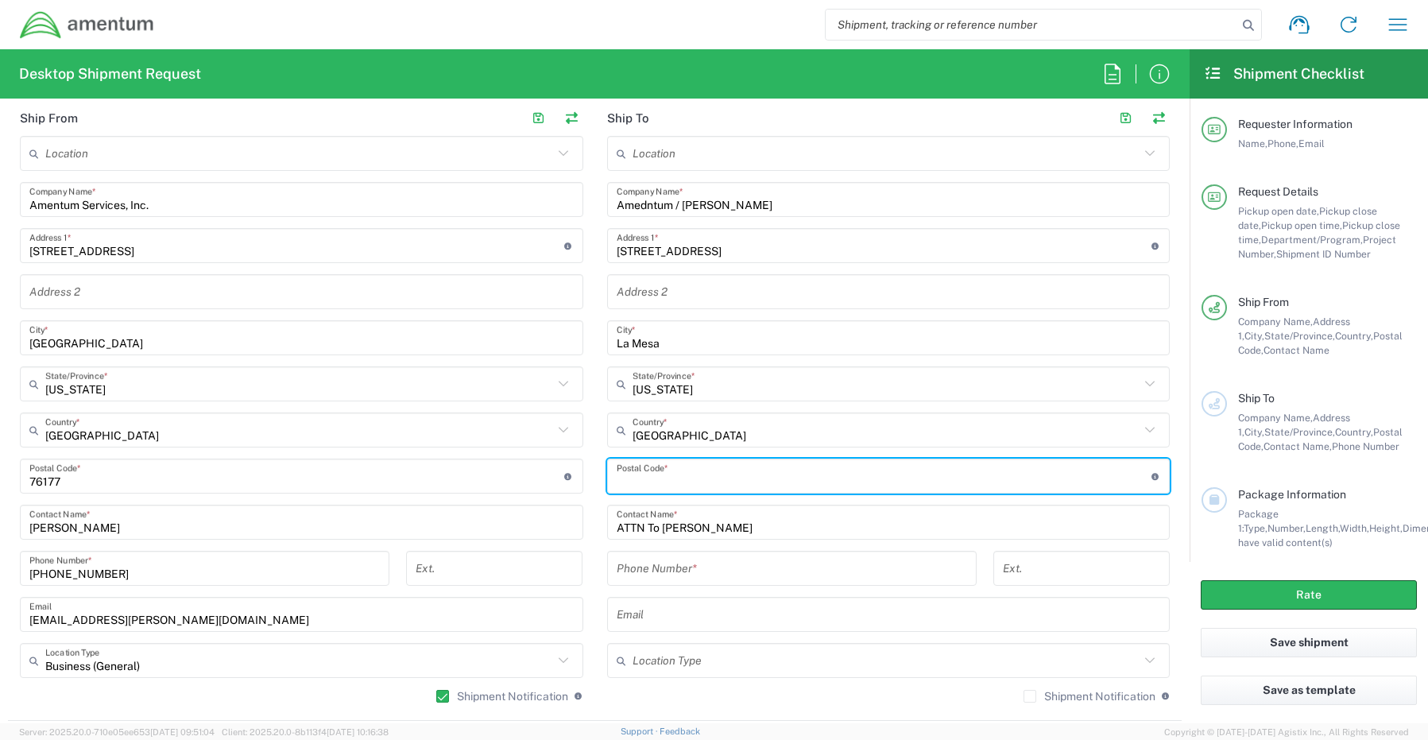
click at [684, 471] on input "undefined" at bounding box center [884, 476] width 535 height 28
paste input "91942"
type input "91942"
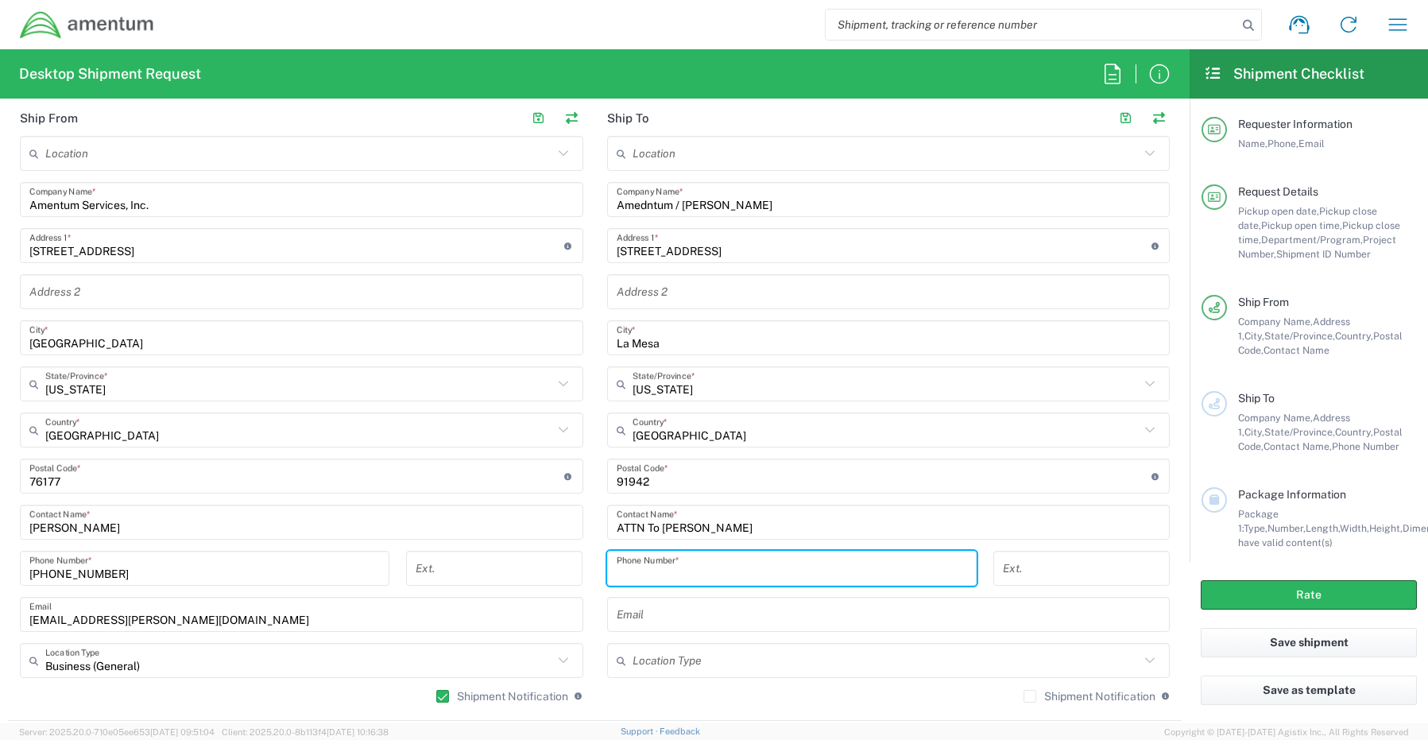
click at [693, 578] on input "tel" at bounding box center [792, 569] width 350 height 28
paste input "[PHONE_NUMBER]"
type input "[PHONE_NUMBER]"
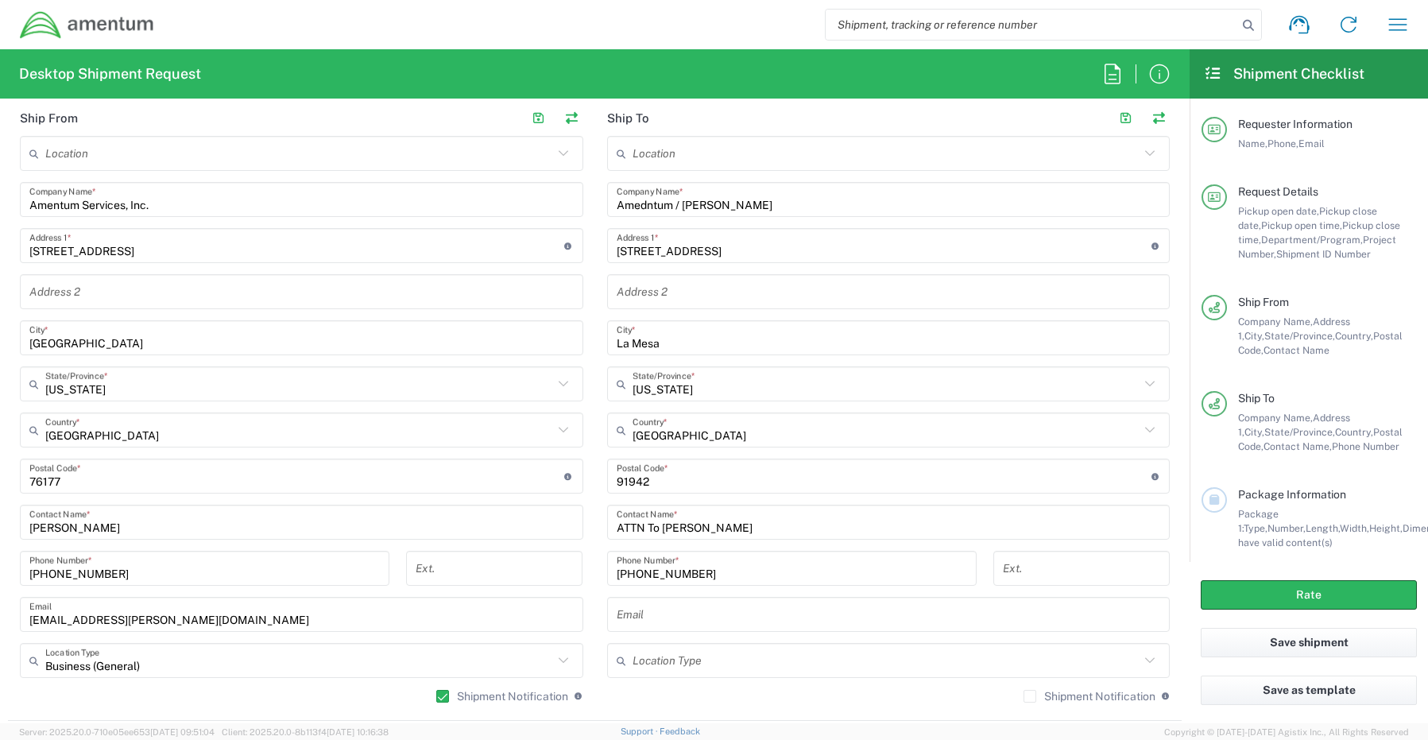
click at [641, 617] on input "text" at bounding box center [889, 615] width 544 height 28
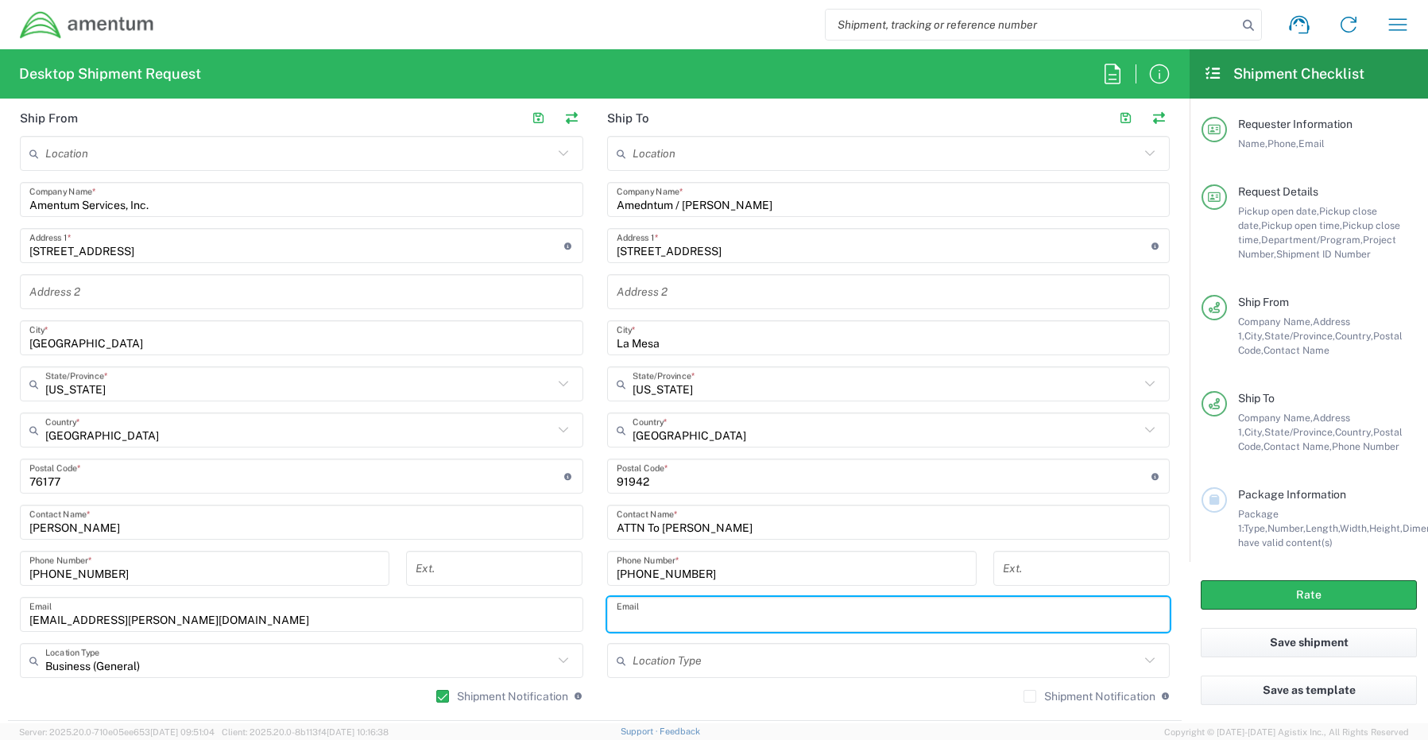
paste input "[PERSON_NAME][EMAIL_ADDRESS][PERSON_NAME][DOMAIN_NAME]"
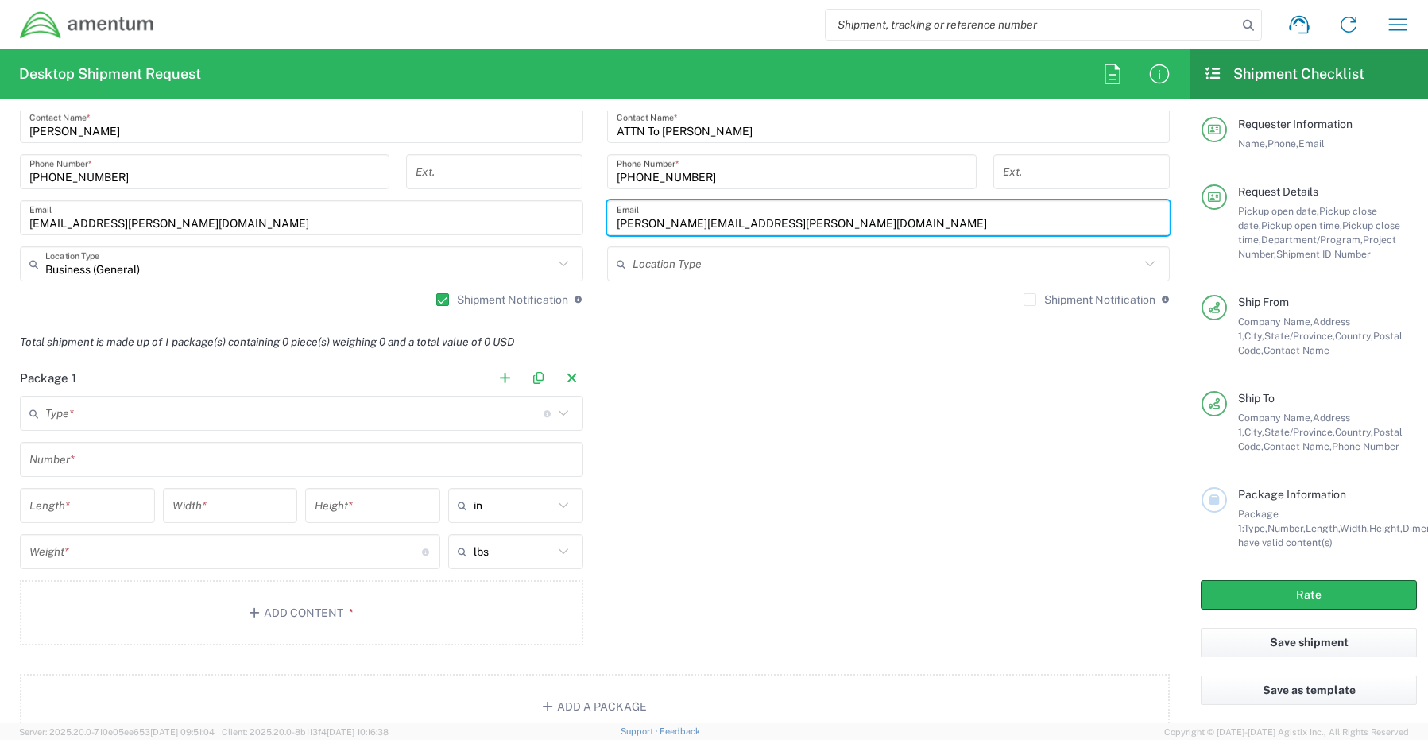
scroll to position [1112, 0]
type input "[PERSON_NAME][EMAIL_ADDRESS][PERSON_NAME][DOMAIN_NAME]"
click at [1023, 299] on label "Shipment Notification" at bounding box center [1089, 298] width 132 height 13
click at [1030, 299] on input "Shipment Notification" at bounding box center [1030, 299] width 0 height 0
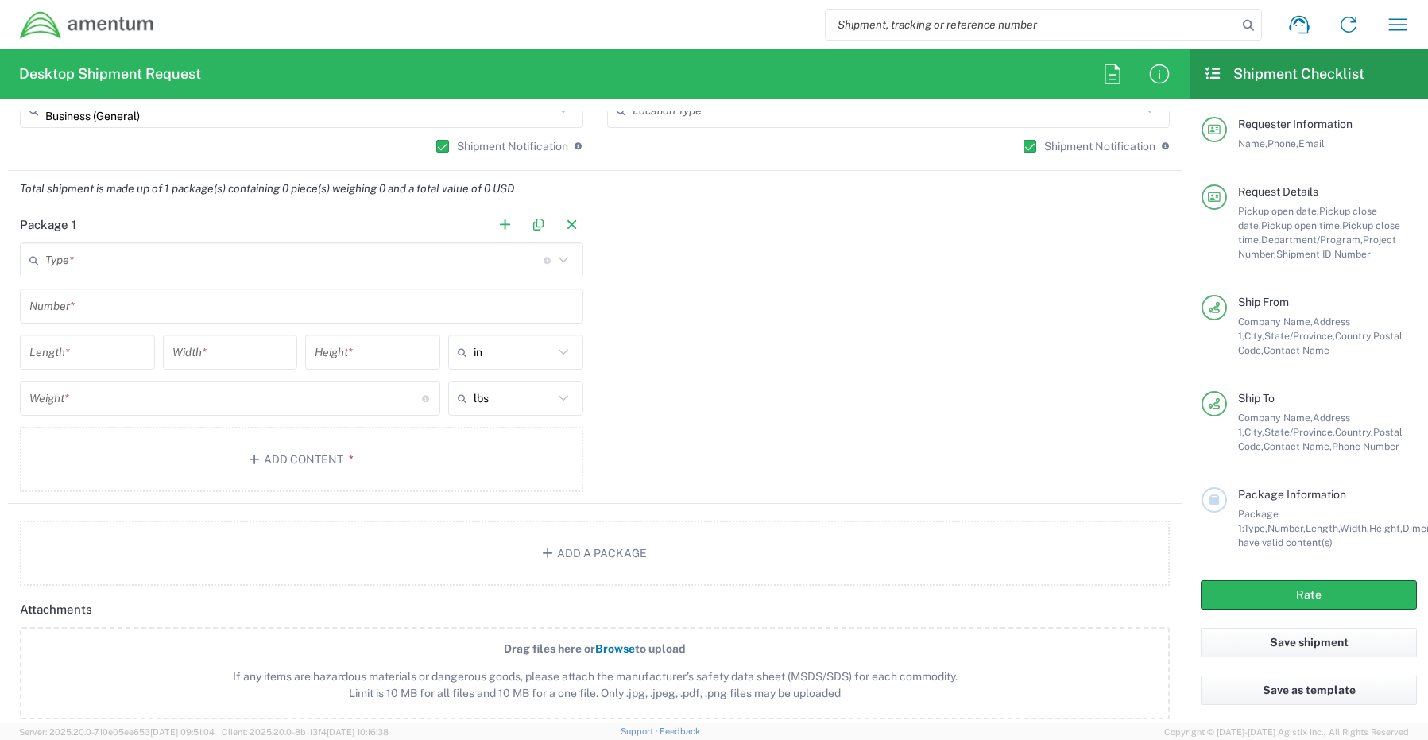
scroll to position [1271, 0]
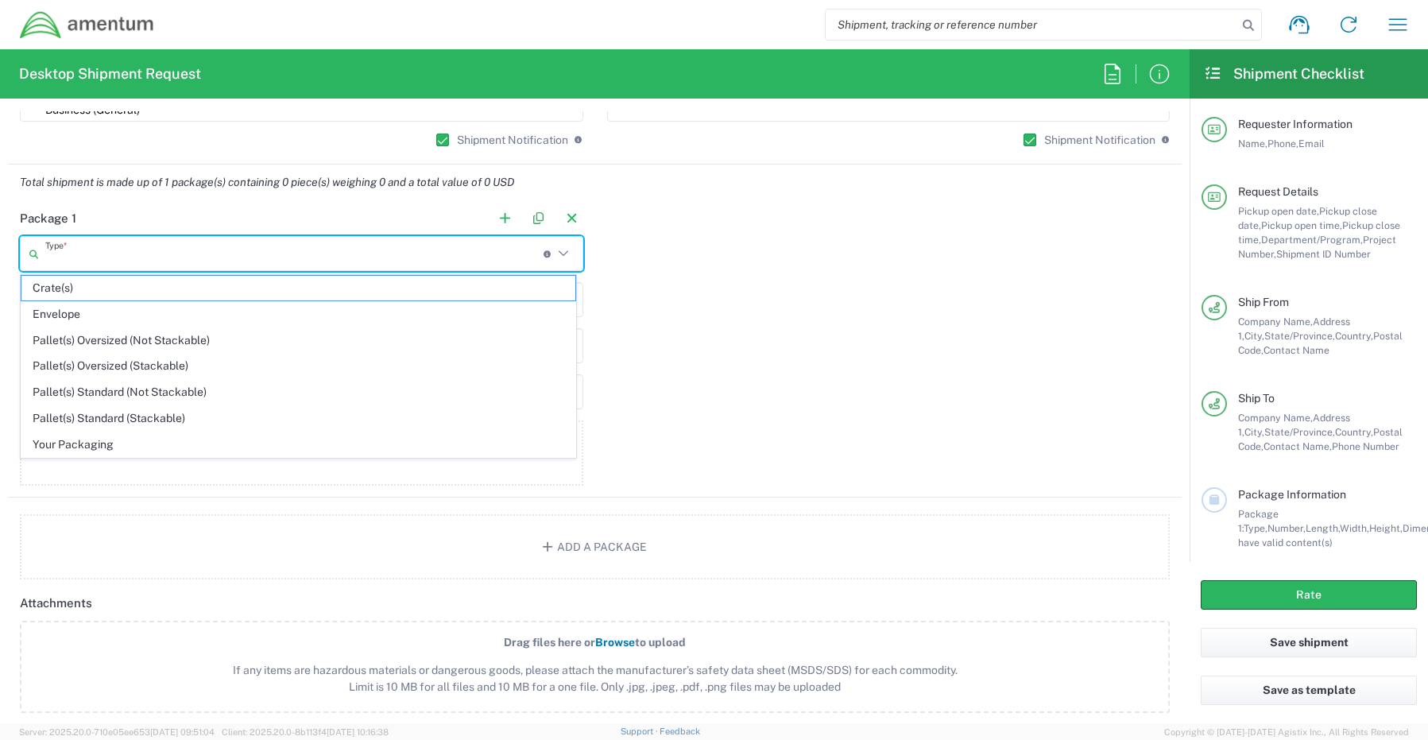
click at [128, 261] on input "text" at bounding box center [294, 254] width 498 height 28
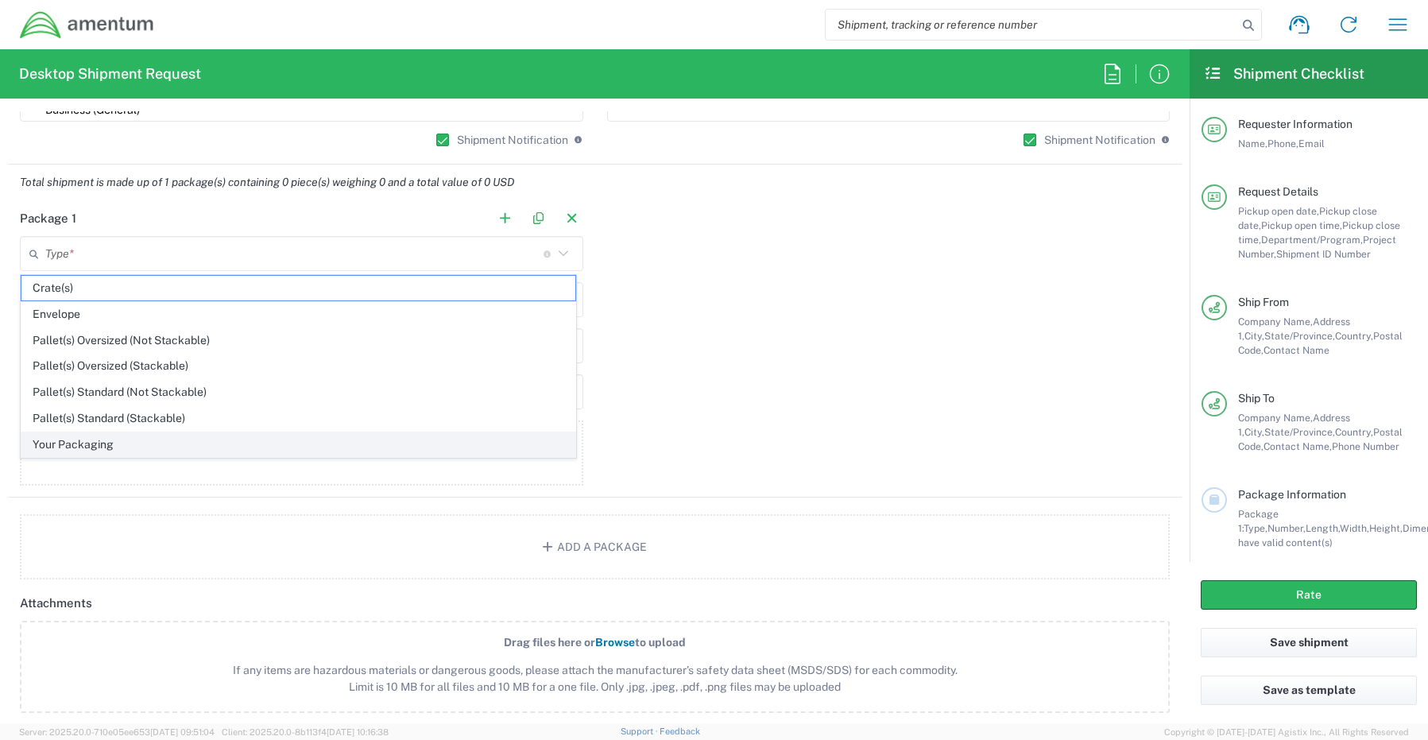
click at [79, 443] on span "Your Packaging" at bounding box center [298, 444] width 554 height 25
type input "Your Packaging"
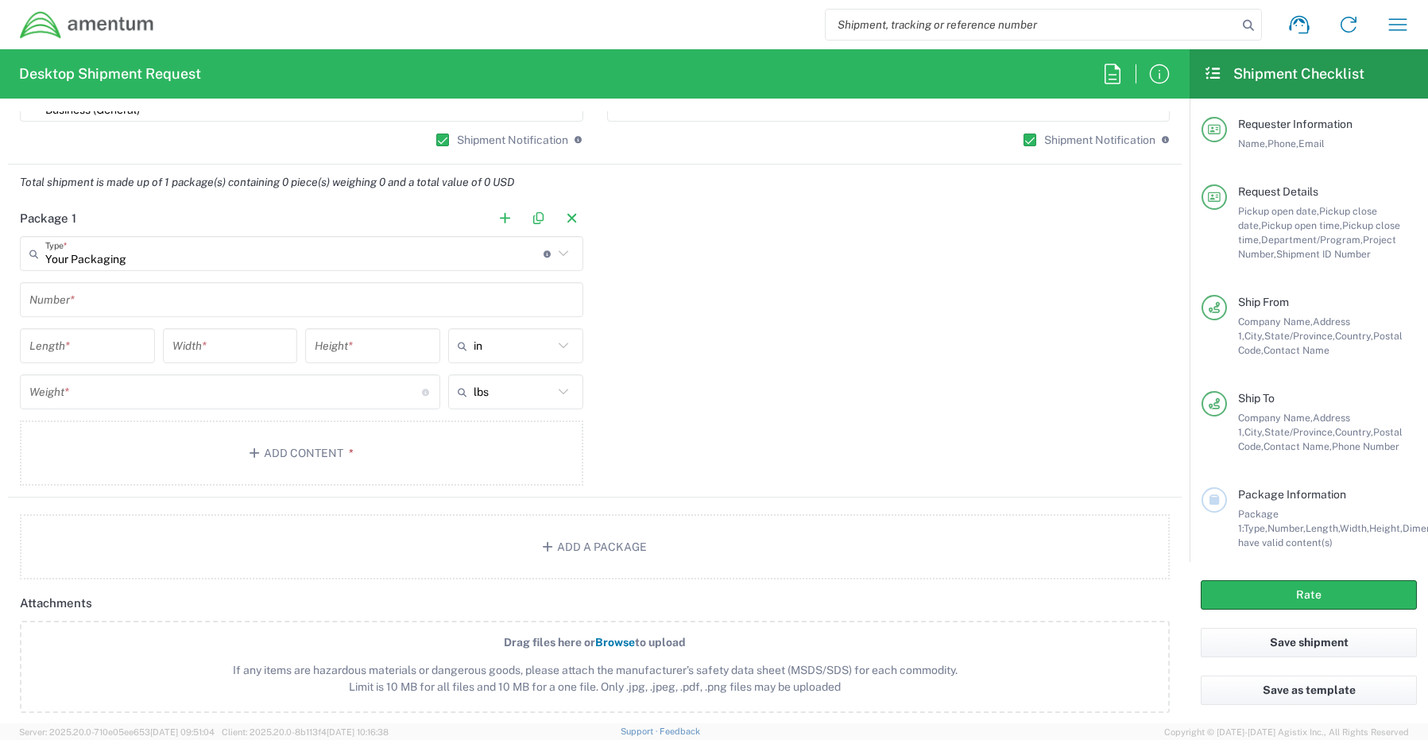
click at [84, 300] on input "text" at bounding box center [301, 300] width 544 height 28
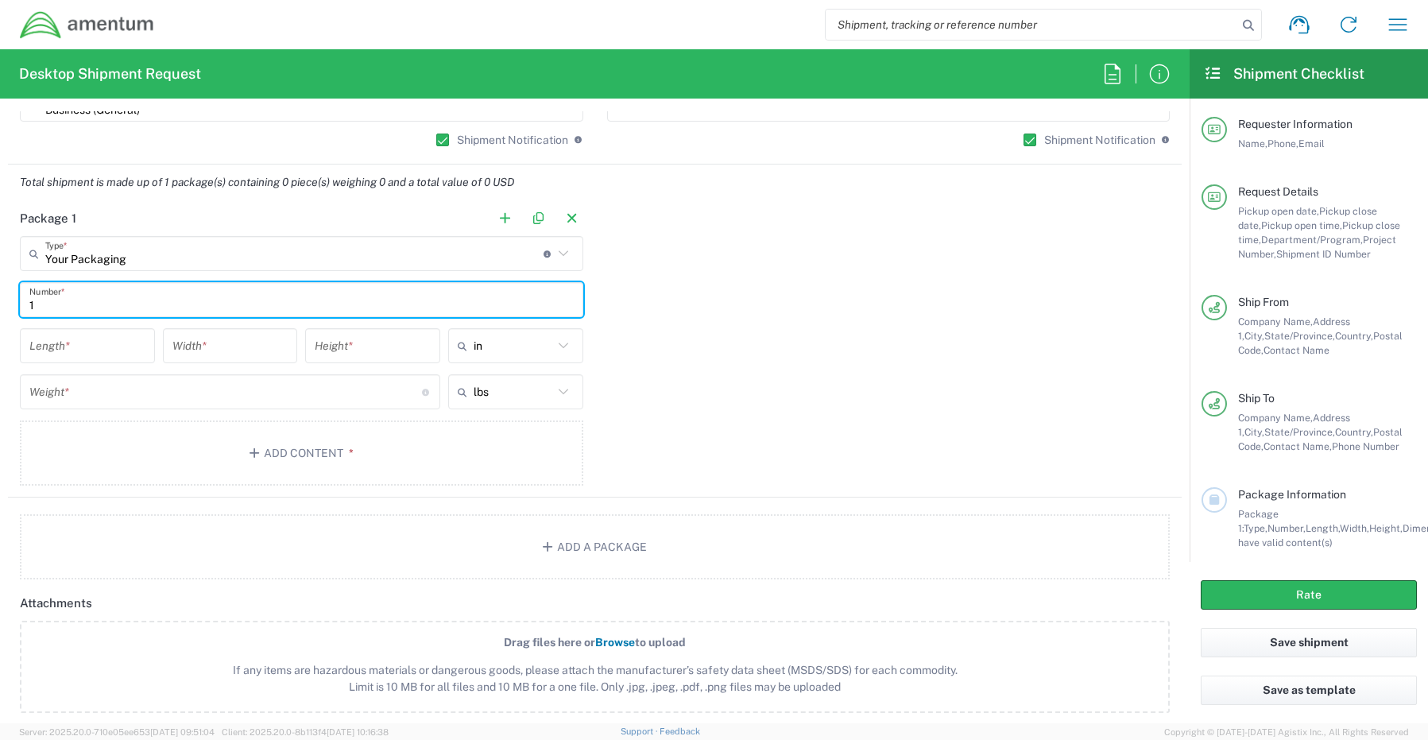
type input "1"
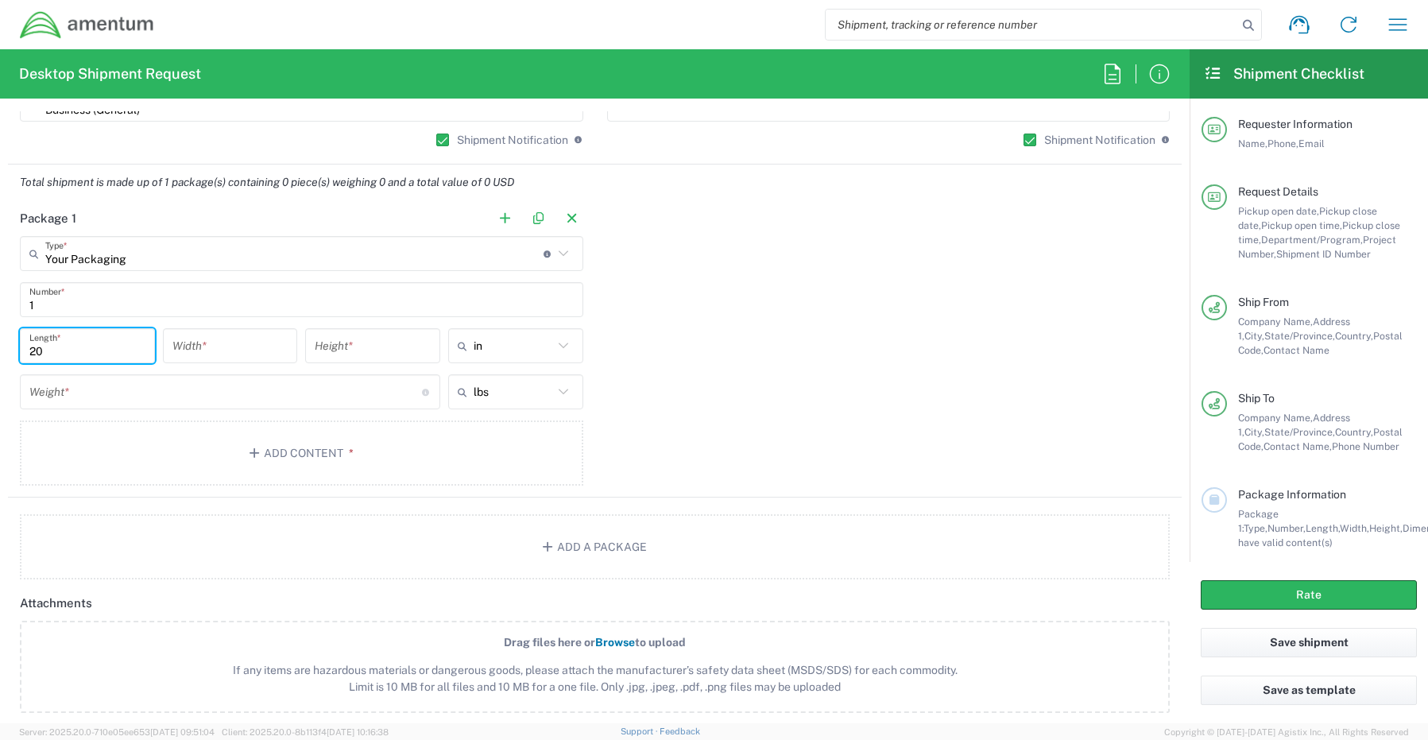
type input "20"
type input "18"
type input "6"
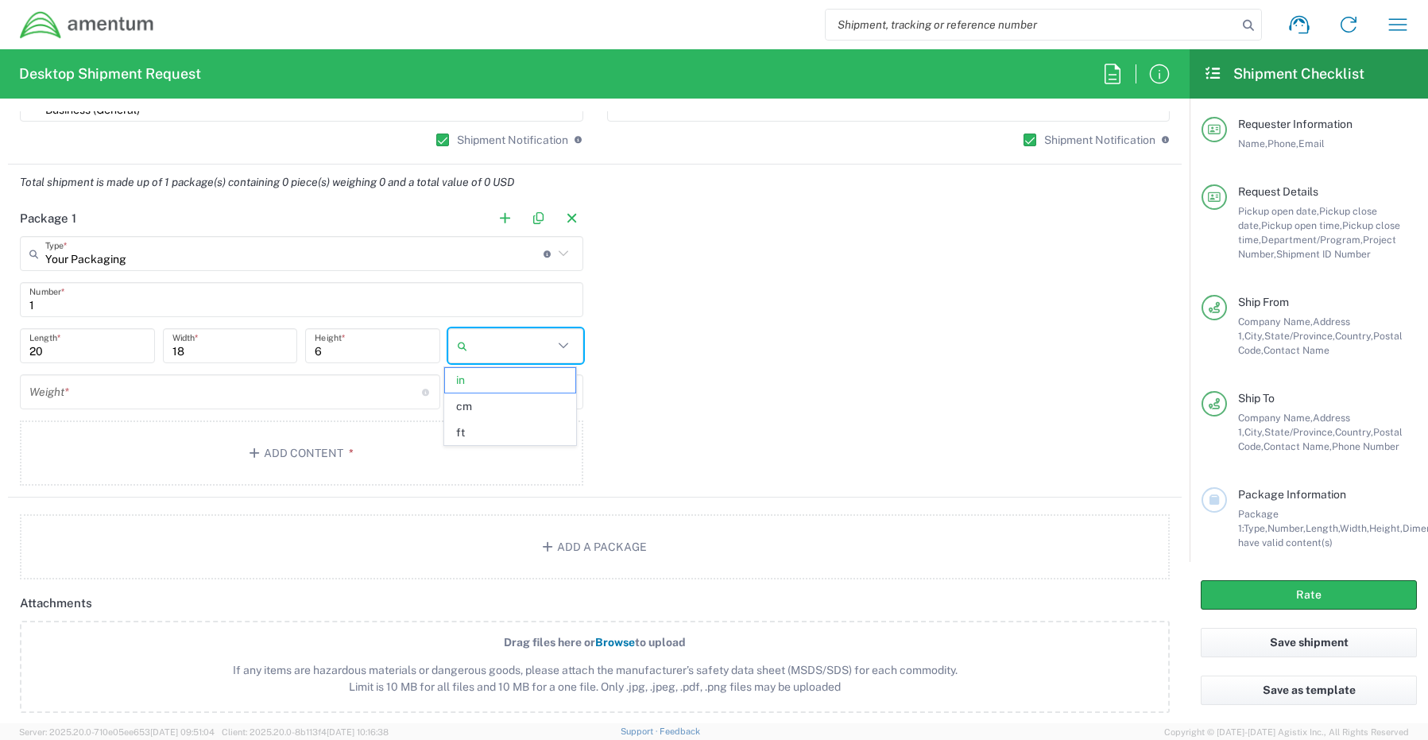
type input "in"
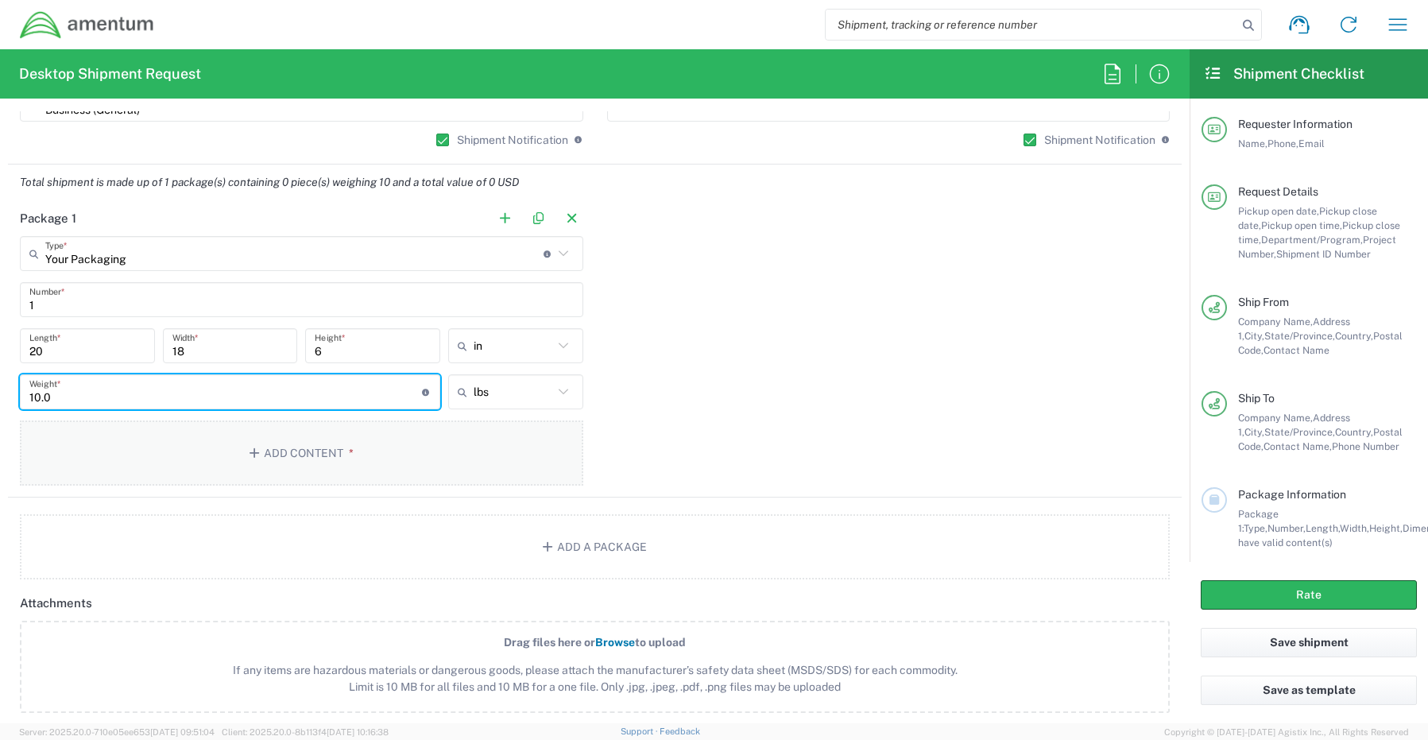
type input "10.0"
click at [264, 447] on button "Add Content *" at bounding box center [301, 452] width 563 height 65
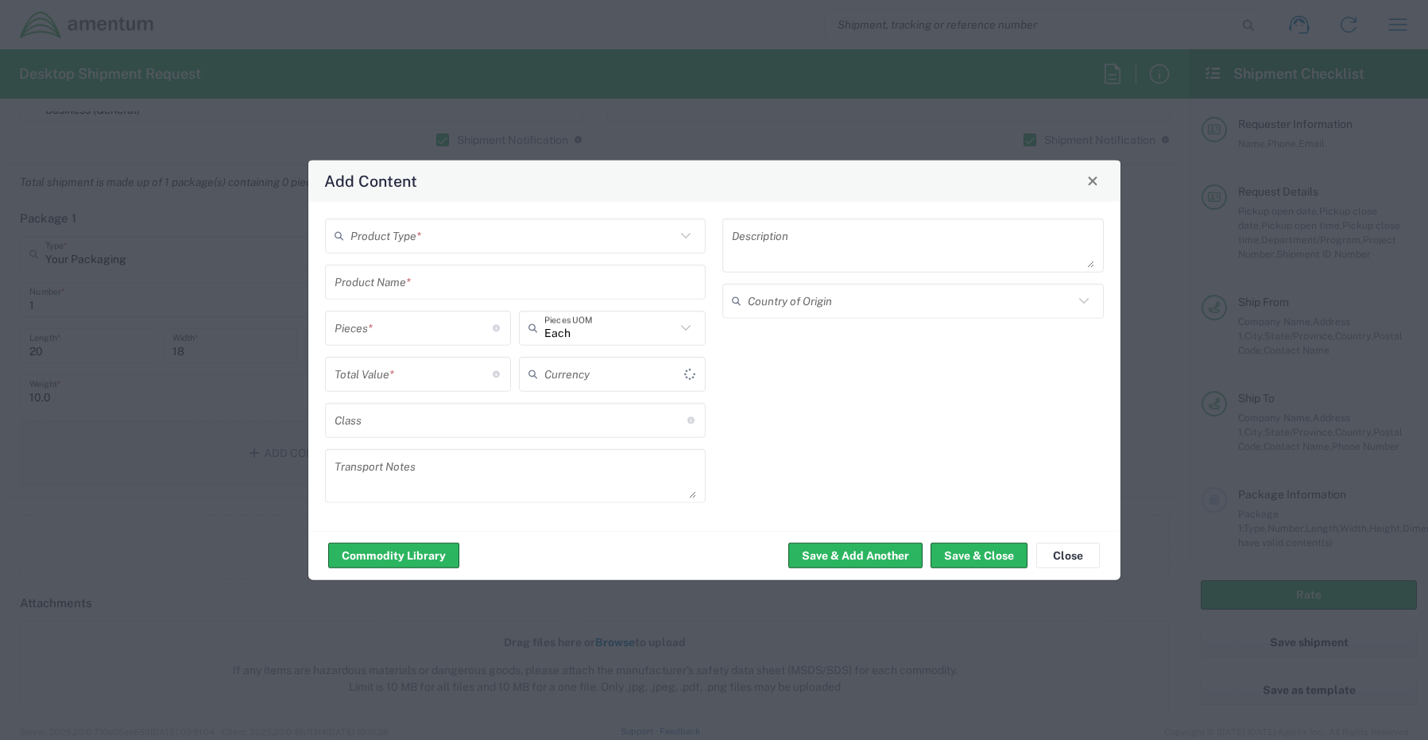
type input "US Dollar"
click at [419, 218] on div "Product Type *" at bounding box center [515, 235] width 381 height 35
click at [431, 253] on div "Product Type *" at bounding box center [515, 235] width 381 height 35
click at [415, 302] on span "General Commodity" at bounding box center [516, 296] width 378 height 25
type input "General Commodity"
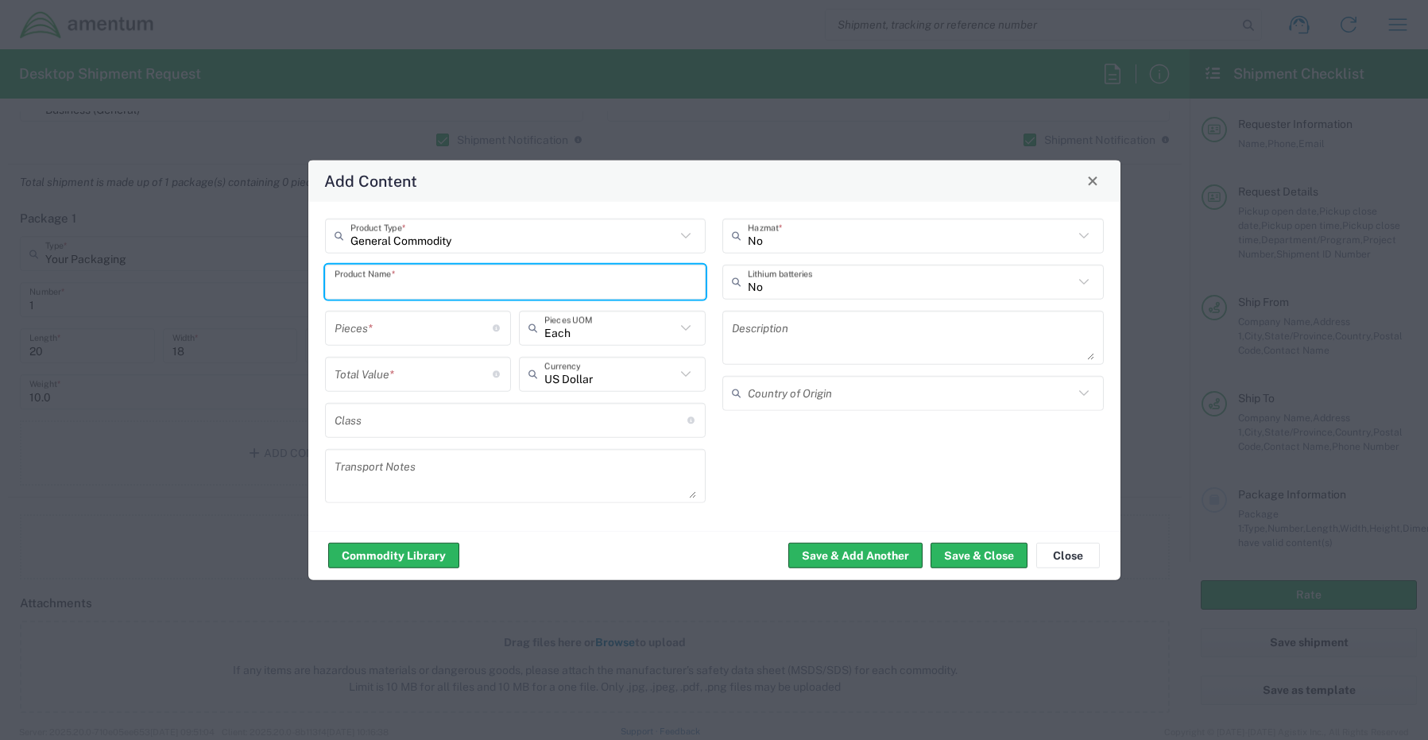
click at [485, 289] on input "text" at bounding box center [515, 282] width 362 height 28
paste input "Laptop- CORP027151 (3Z9PGB4)"
type input "Laptop- CORP027151 (3Z9PGB4)"
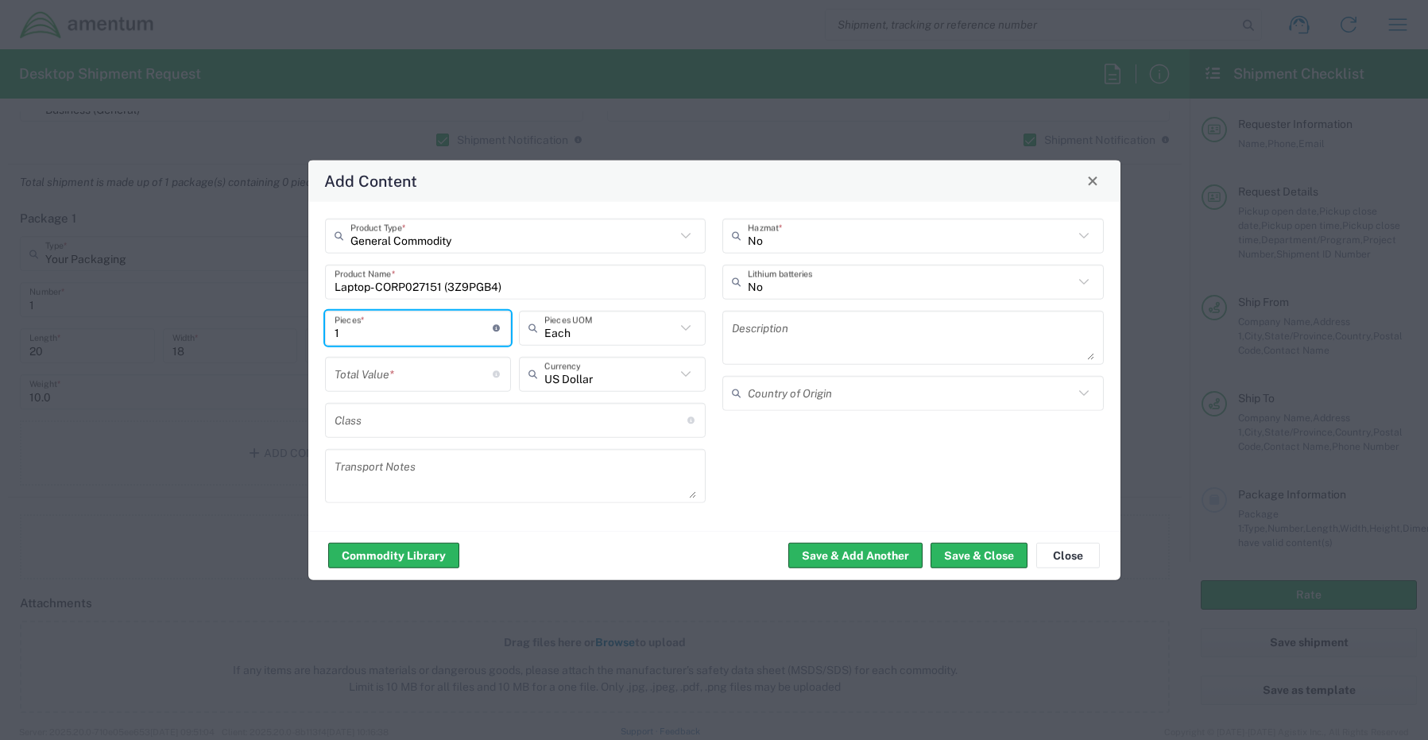
type input "1"
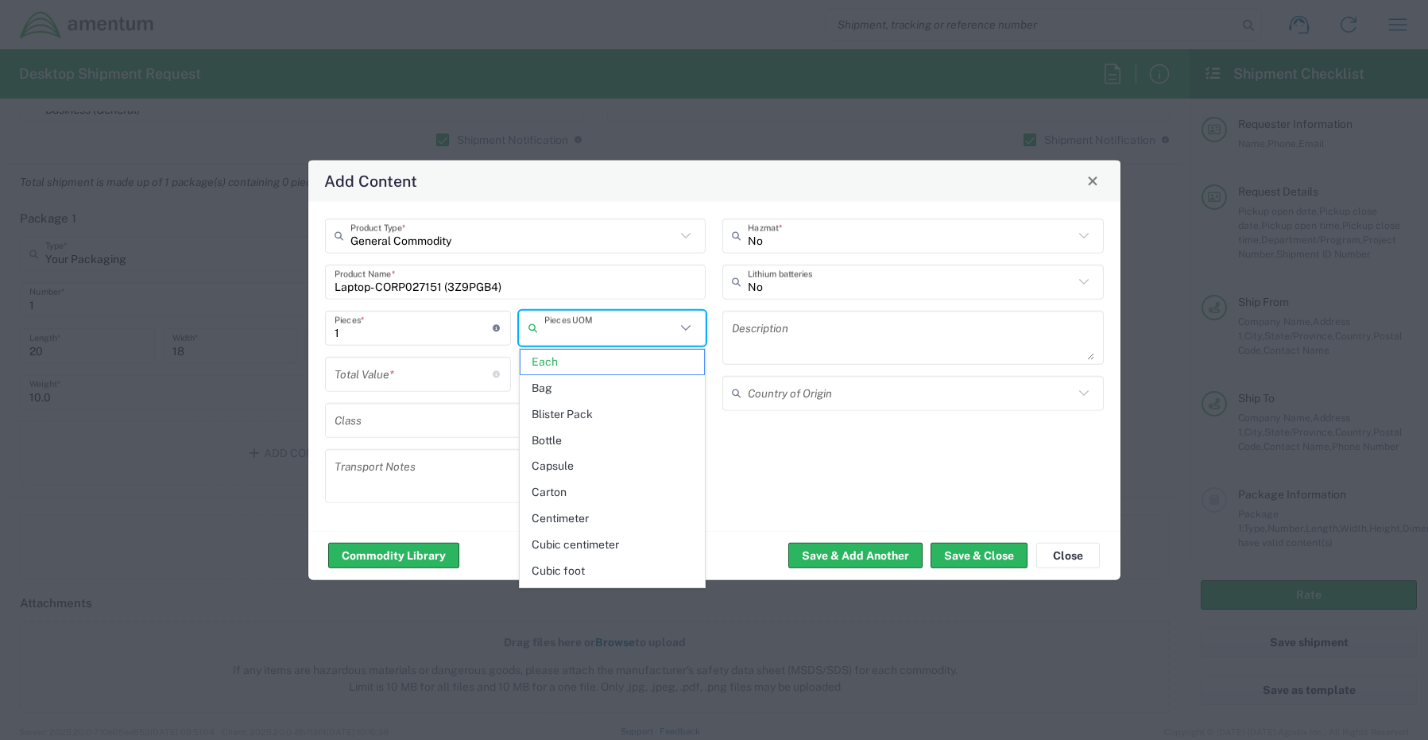
type input "Each"
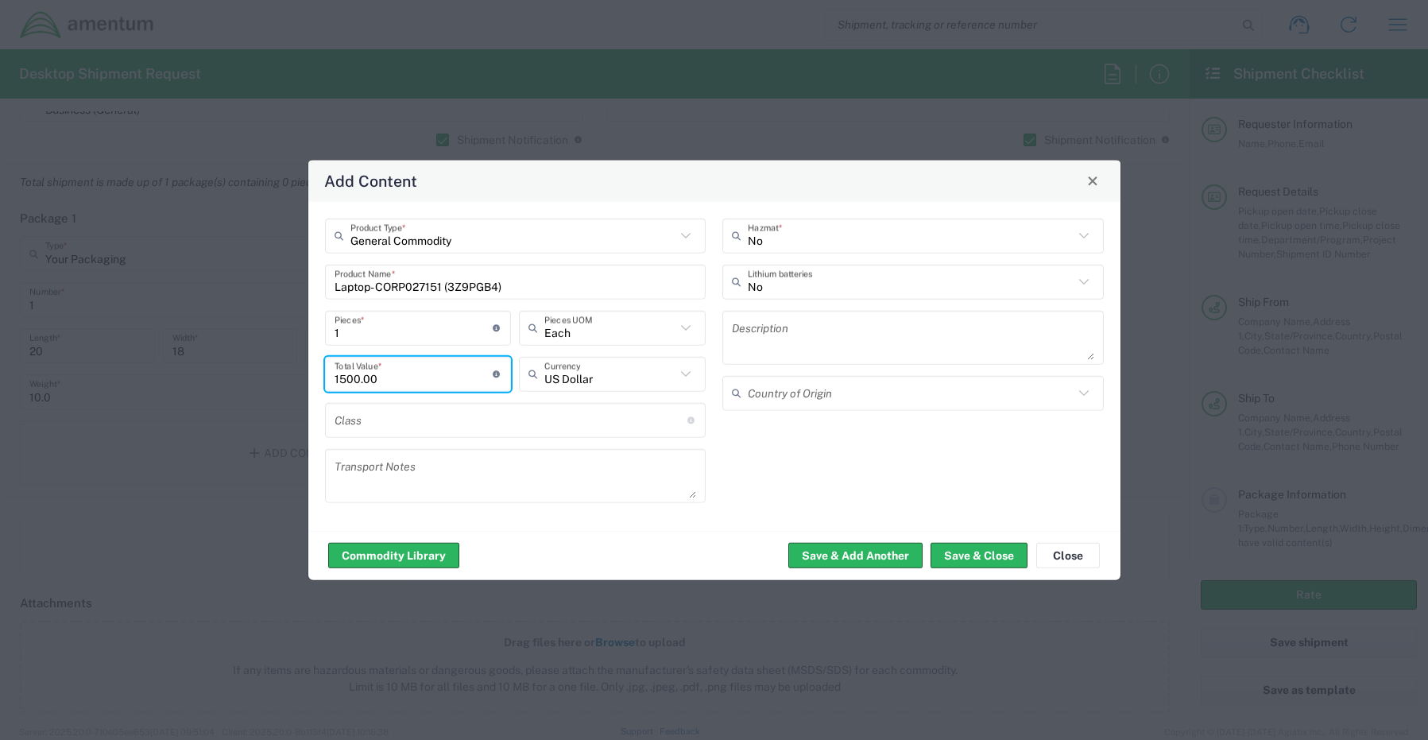
type input "1500.00"
click at [752, 286] on input "text" at bounding box center [911, 282] width 326 height 28
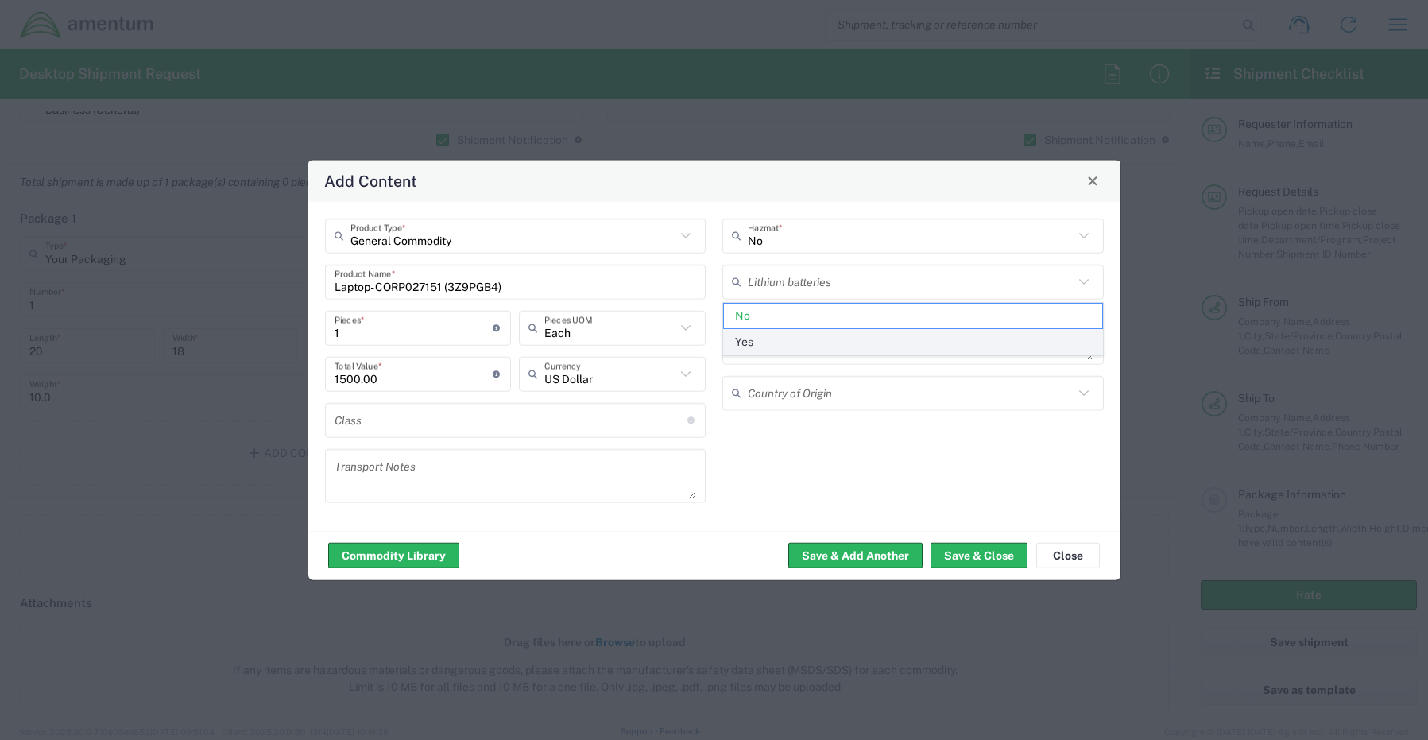
click at [763, 340] on span "Yes" at bounding box center [913, 342] width 378 height 25
type input "Yes"
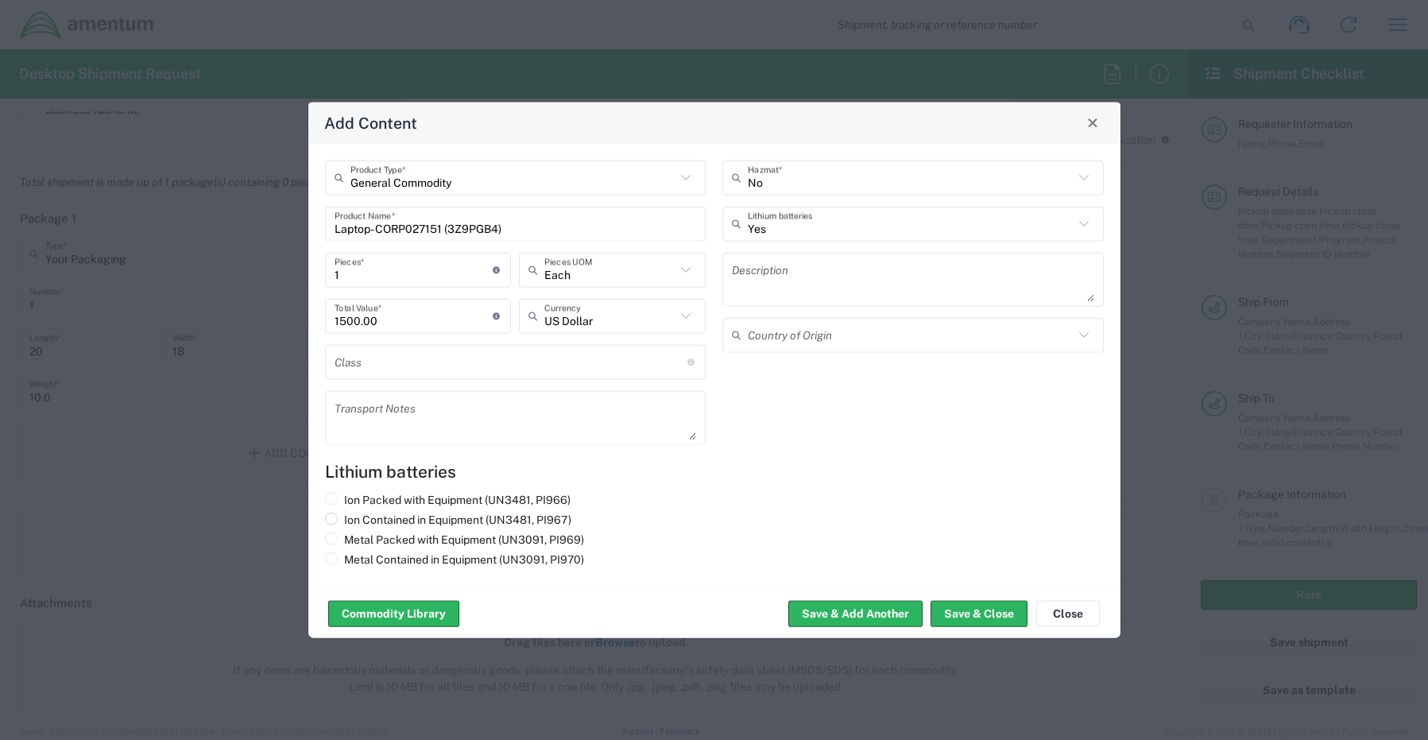
drag, startPoint x: 333, startPoint y: 519, endPoint x: 378, endPoint y: 525, distance: 45.7
click at [334, 519] on span at bounding box center [331, 518] width 13 height 13
click at [344, 519] on input "Ion Contained in Equipment (UN3481, PI967)" at bounding box center [349, 517] width 10 height 10
radio input "true"
click at [954, 611] on button "Save & Close" at bounding box center [978, 613] width 97 height 25
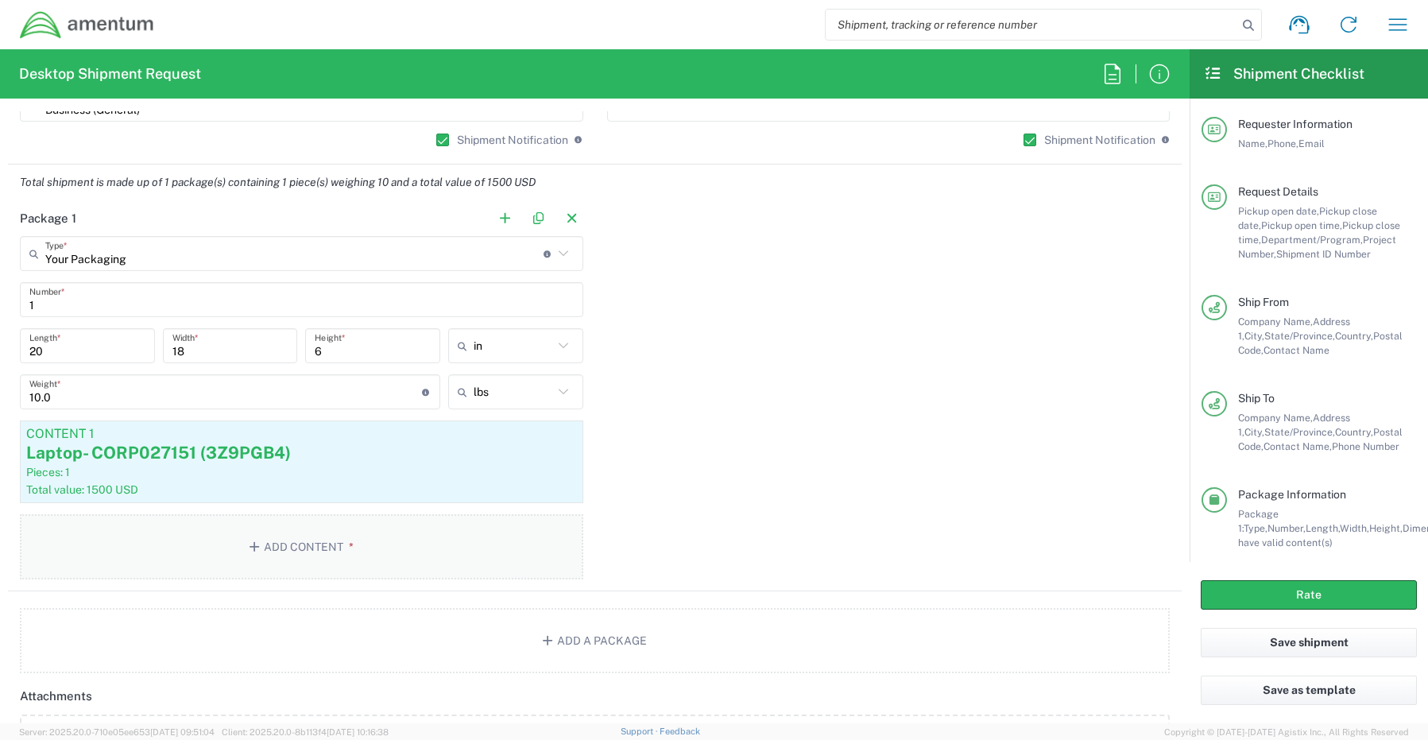
click at [301, 543] on button "Add Content *" at bounding box center [301, 546] width 563 height 65
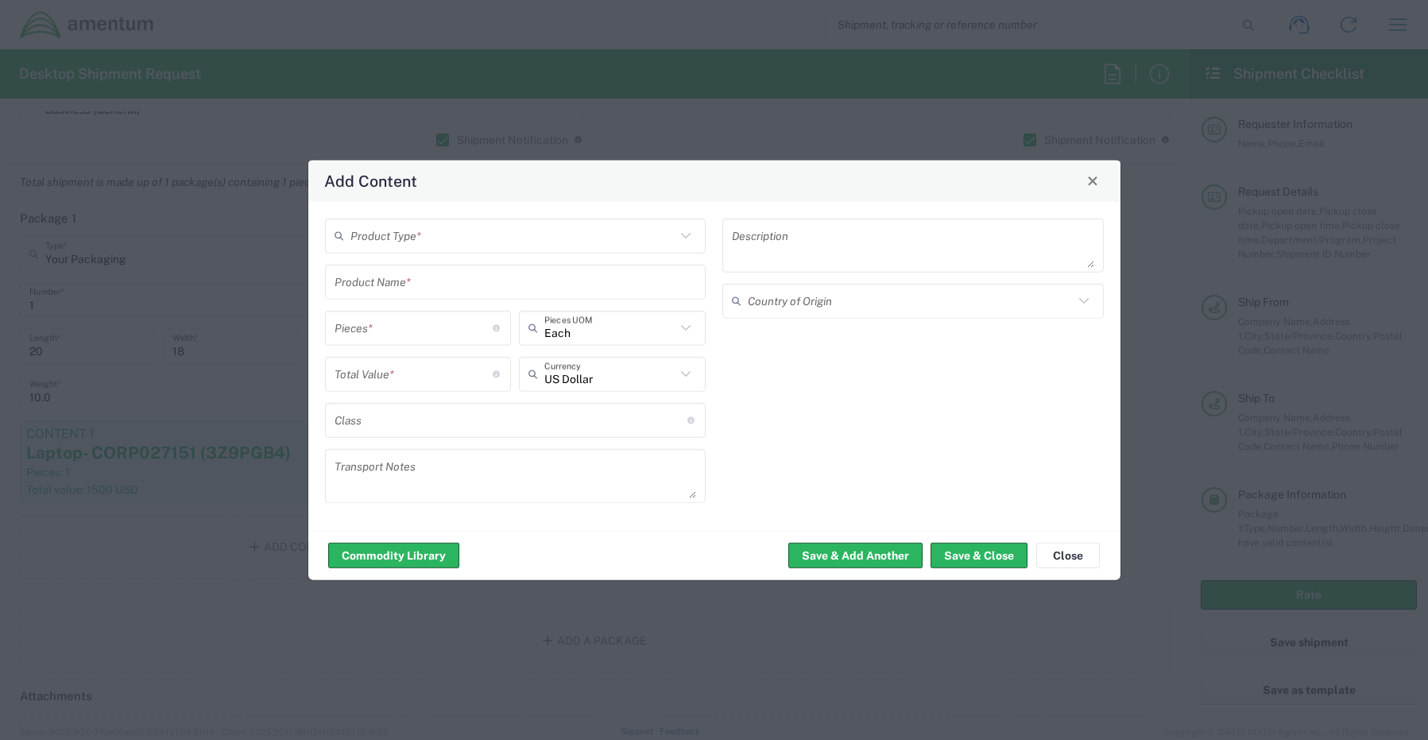
click at [397, 220] on div "Product Type *" at bounding box center [515, 235] width 381 height 35
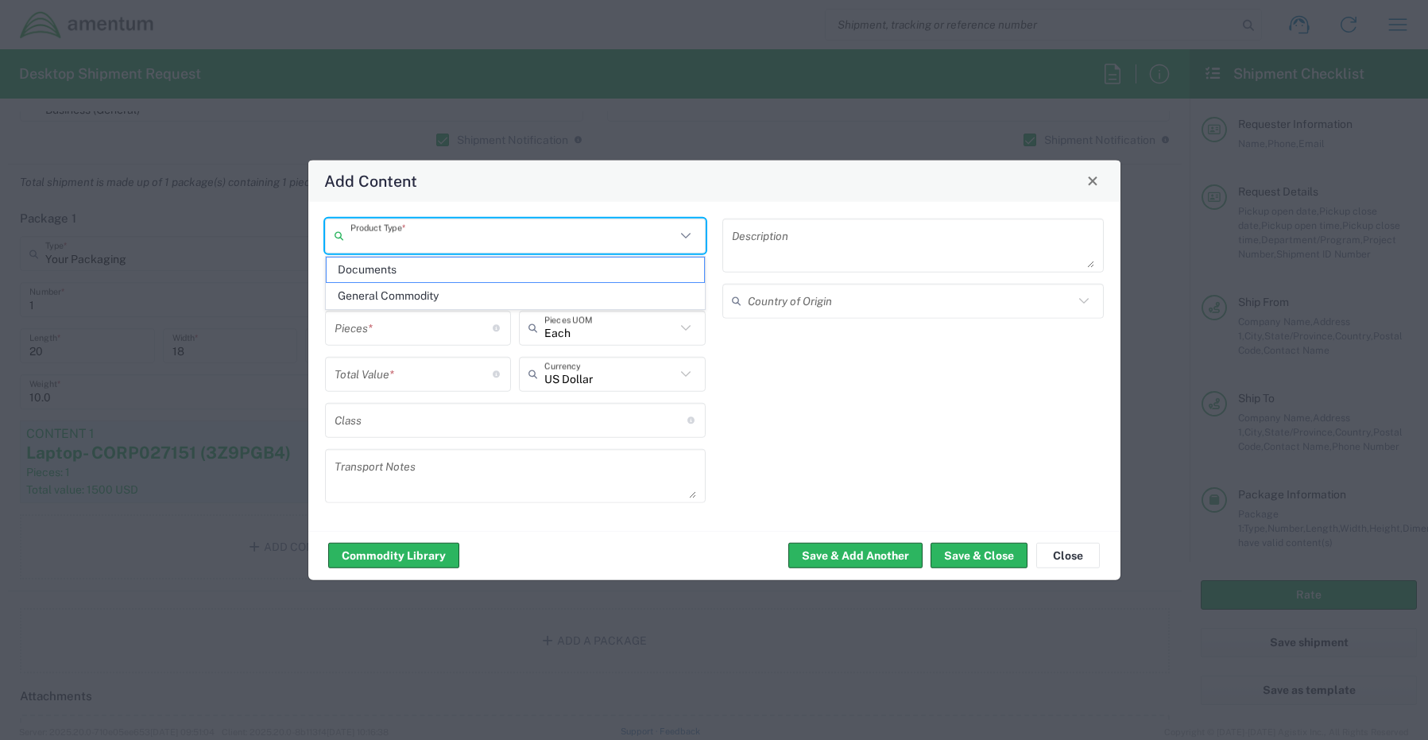
click at [412, 242] on input "text" at bounding box center [513, 236] width 326 height 28
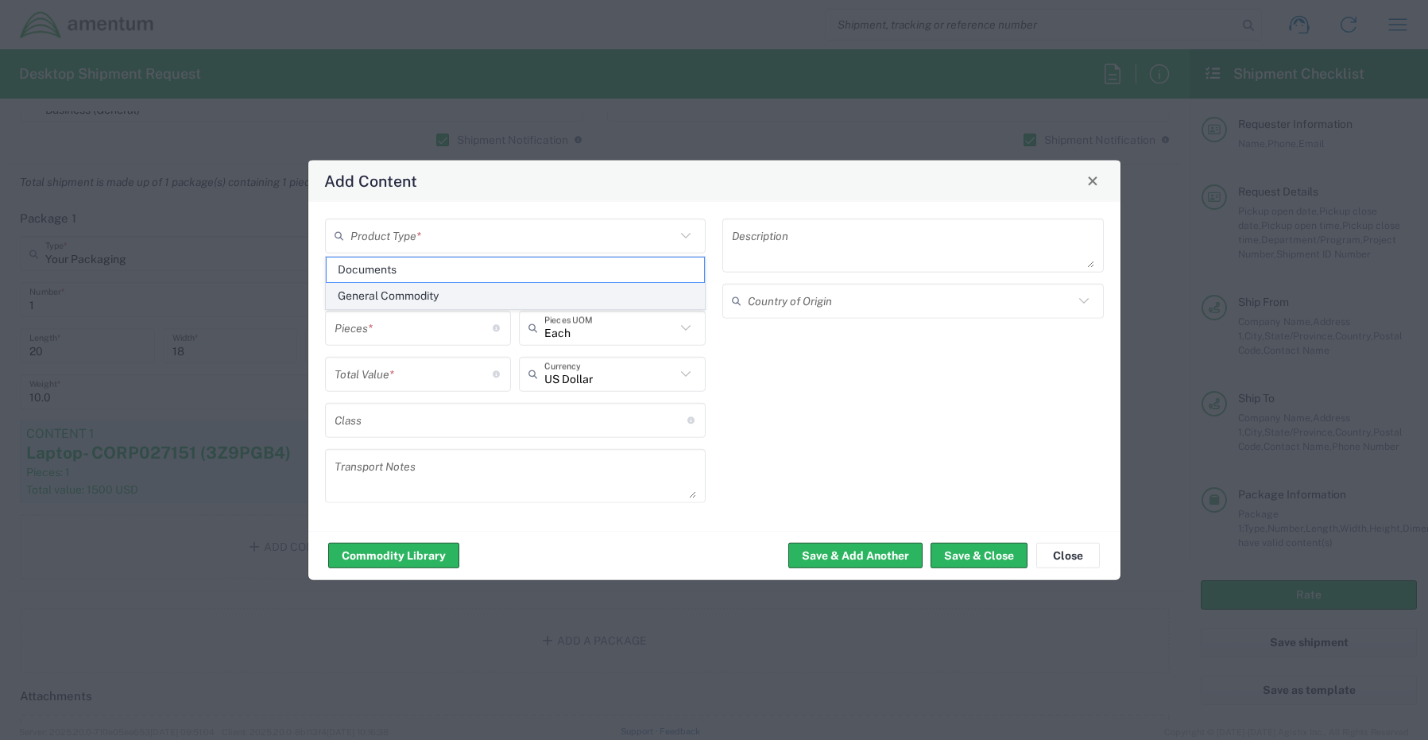
click at [409, 292] on span "General Commodity" at bounding box center [516, 296] width 378 height 25
type input "General Commodity"
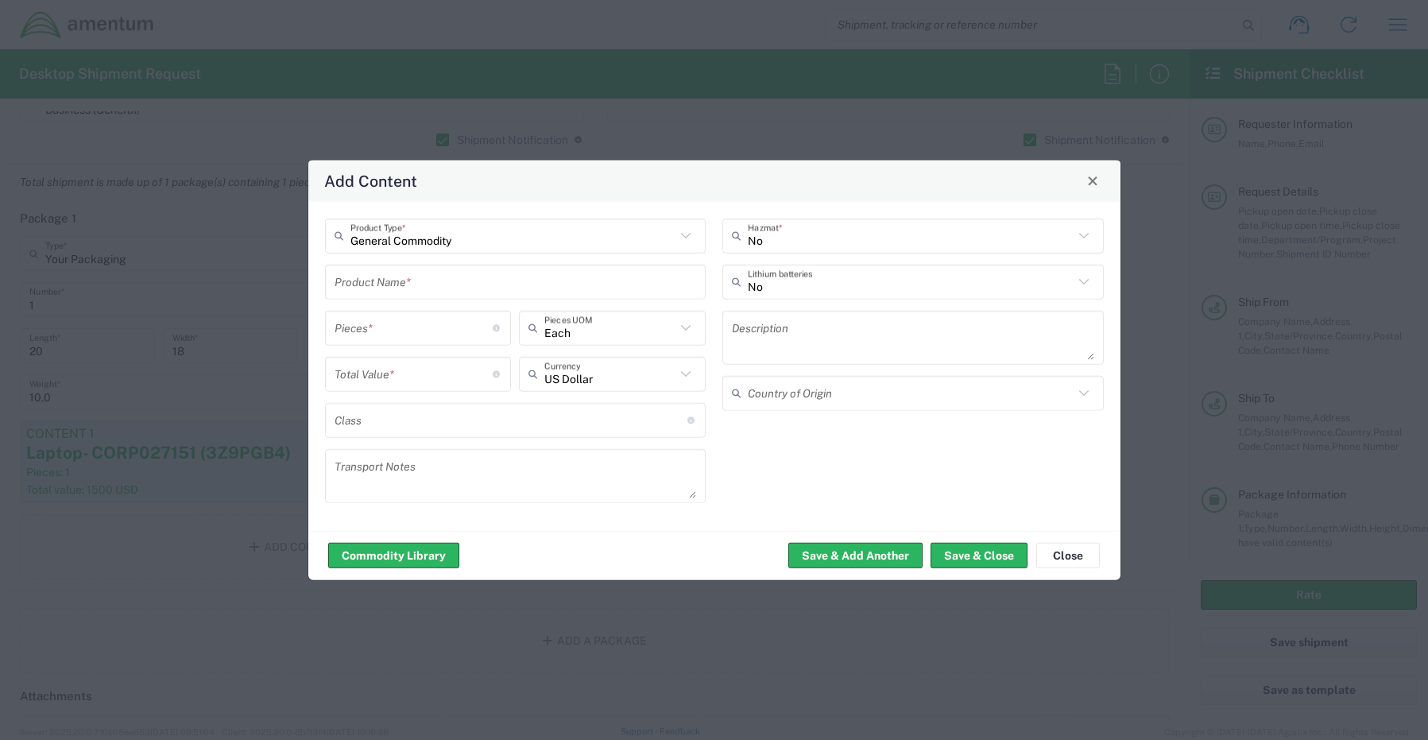
click at [396, 279] on input "text" at bounding box center [515, 282] width 362 height 28
paste input "KBM Combo"
type input "KBM Combo"
type input "1"
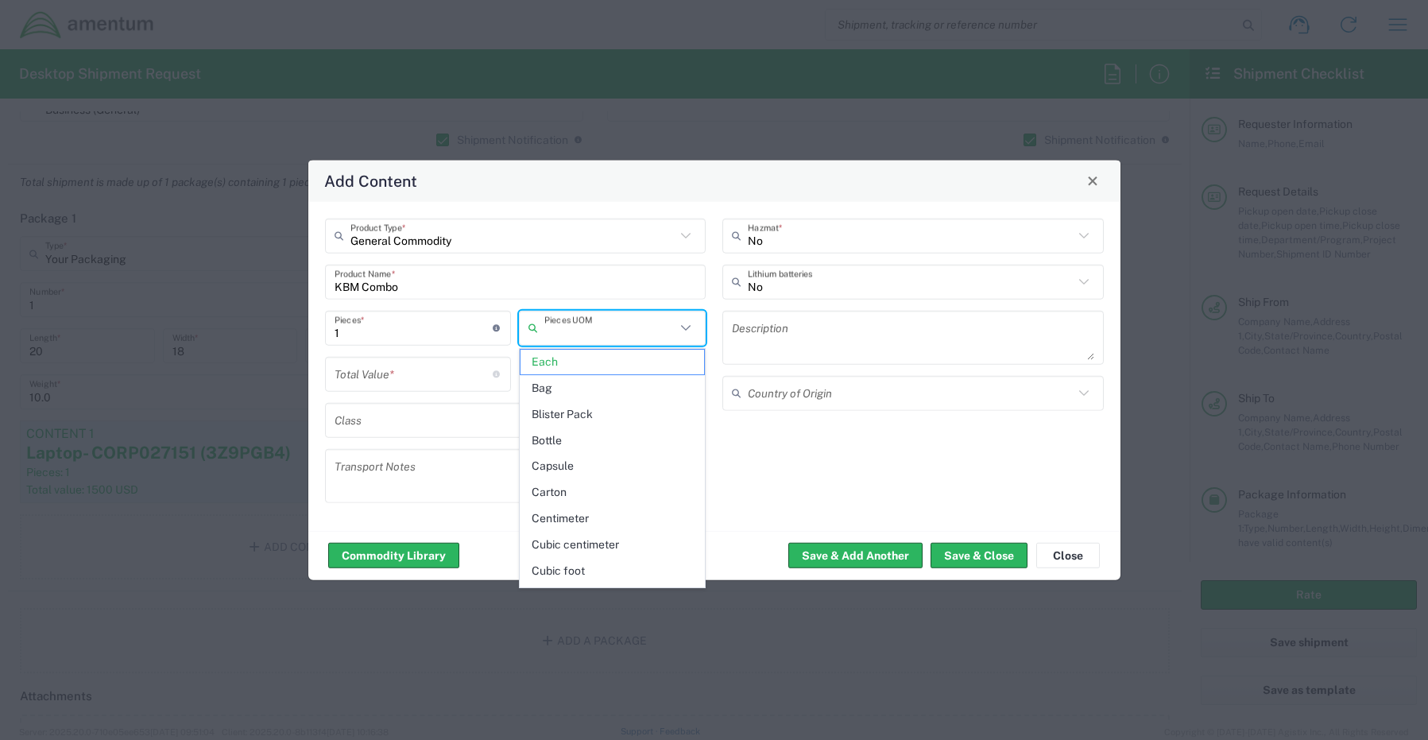
type input "Each"
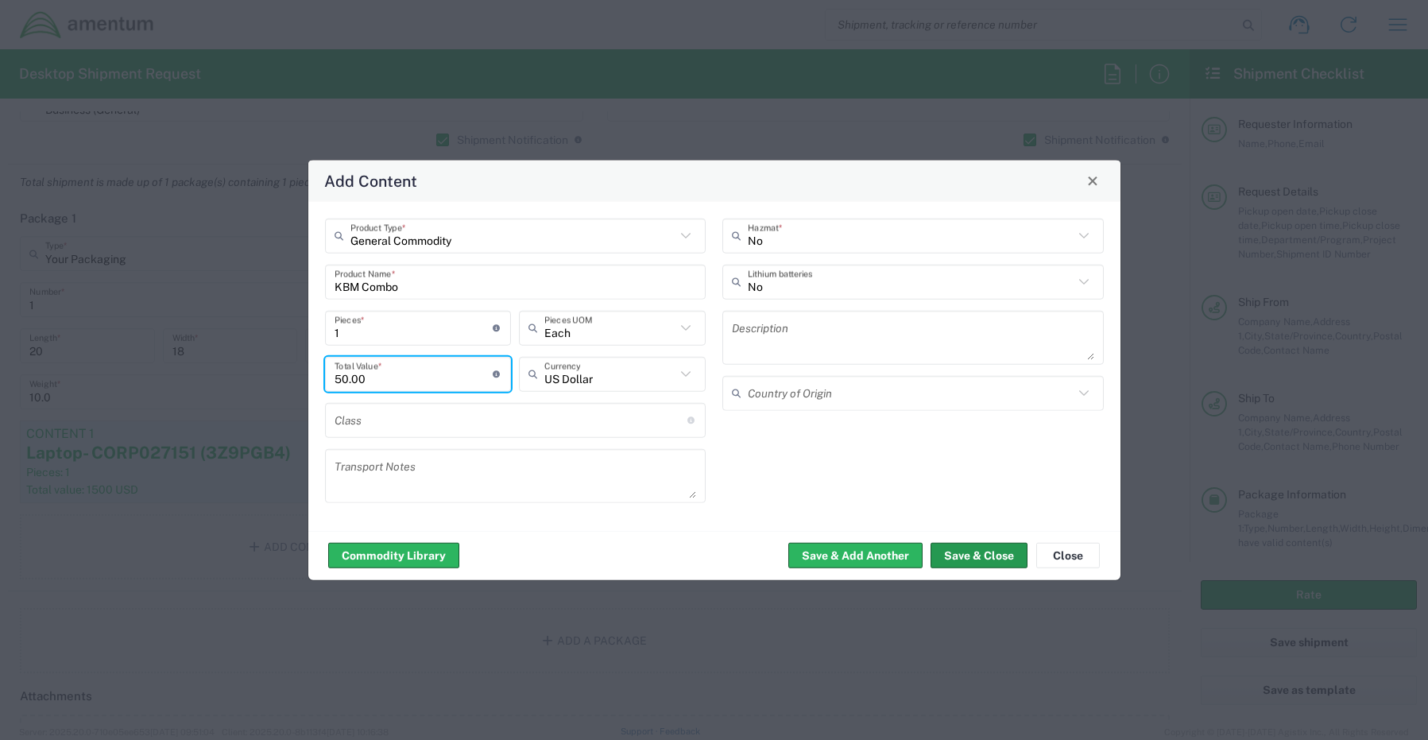
type input "50.00"
click at [997, 560] on button "Save & Close" at bounding box center [978, 555] width 97 height 25
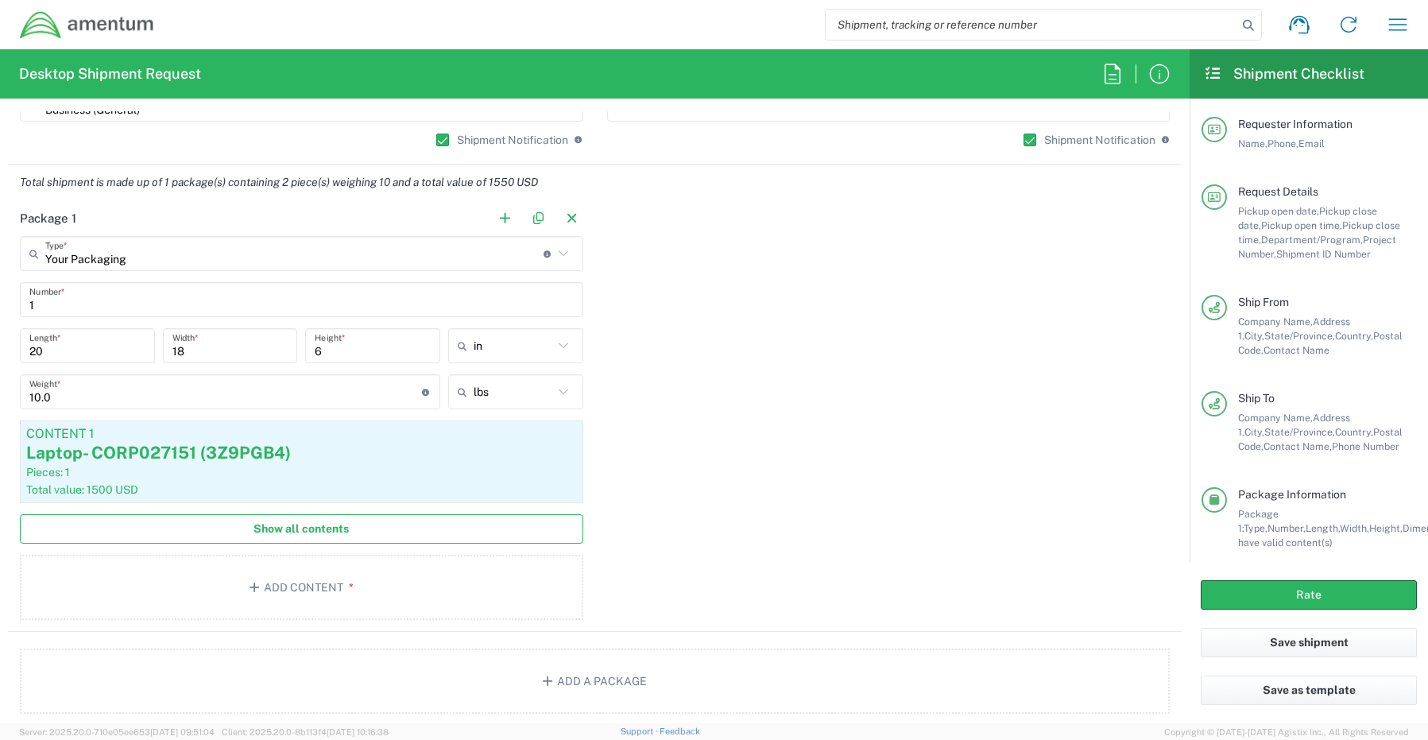
click at [307, 523] on span "Show all contents" at bounding box center [300, 528] width 95 height 15
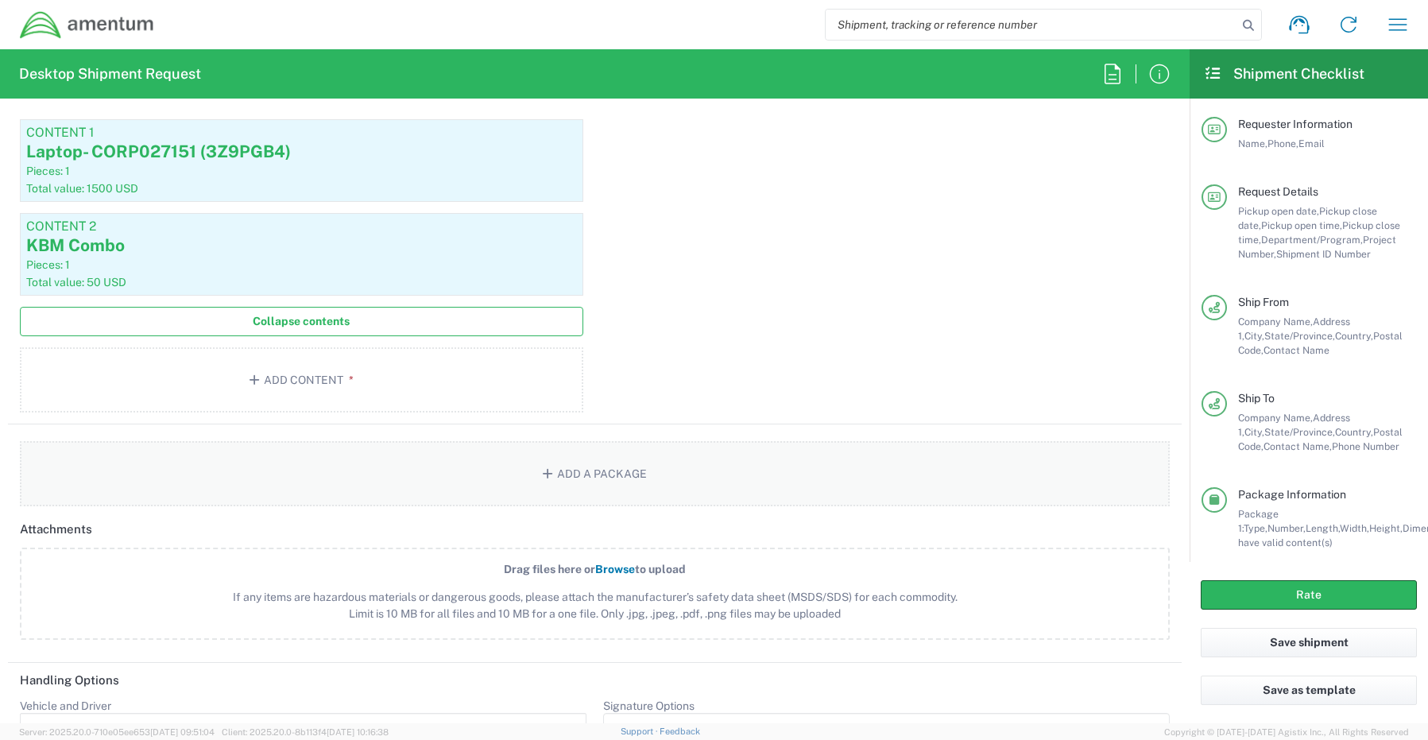
scroll to position [1589, 0]
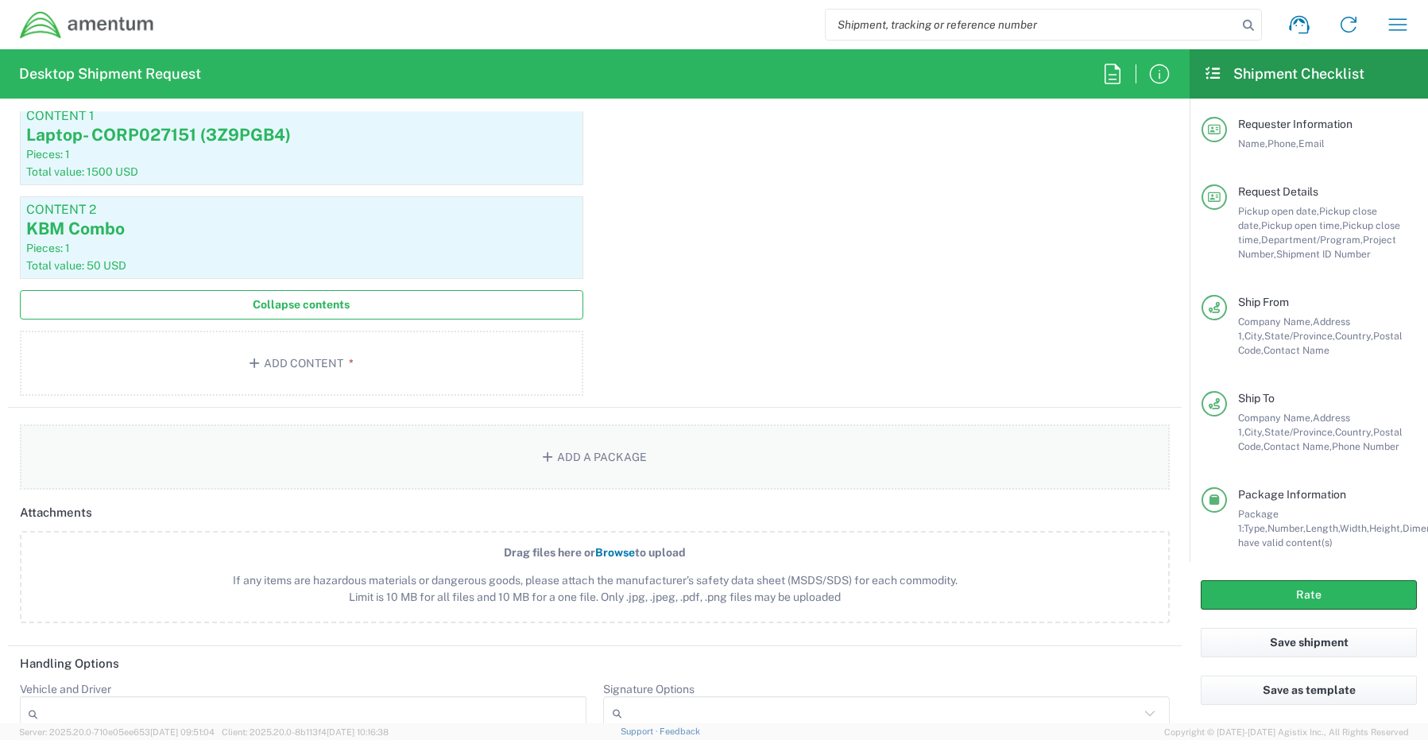
click at [574, 456] on button "Add a Package" at bounding box center [595, 456] width 1150 height 65
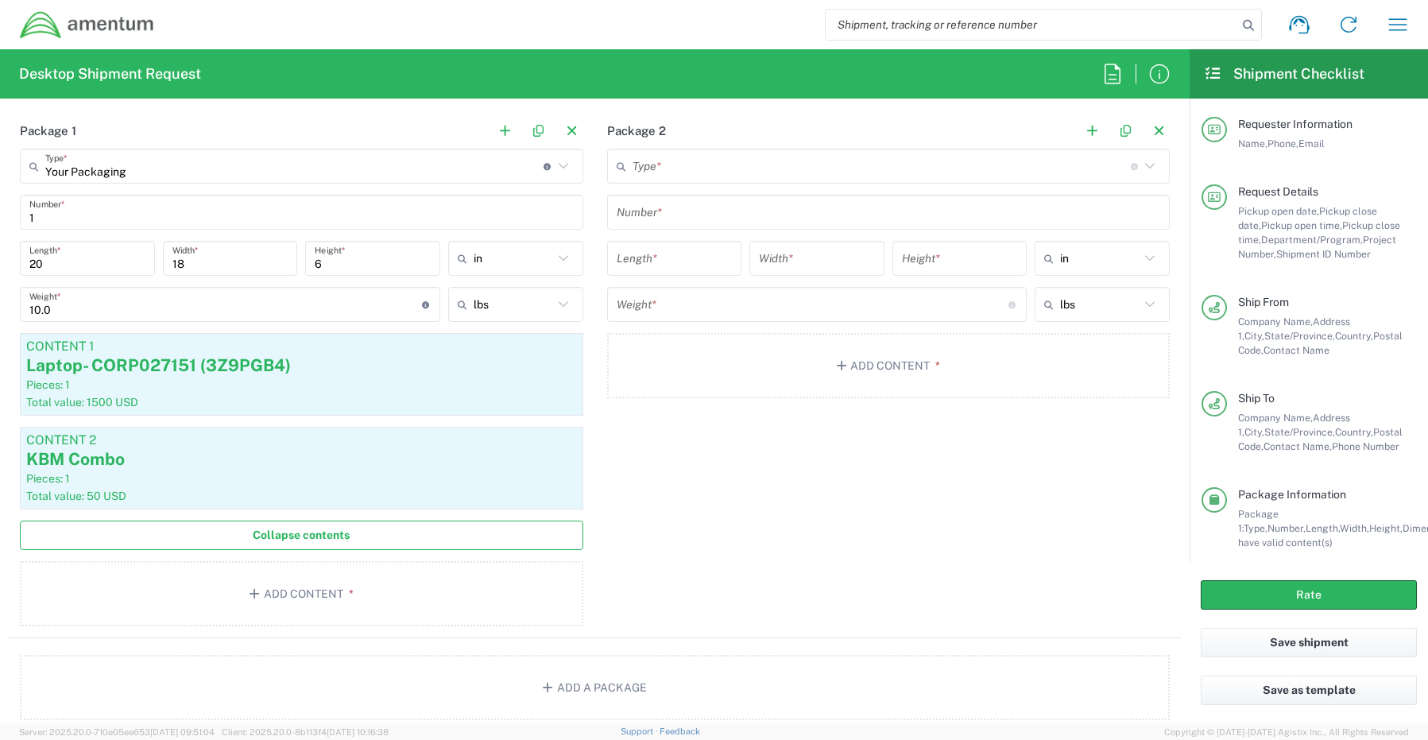
scroll to position [1351, 0]
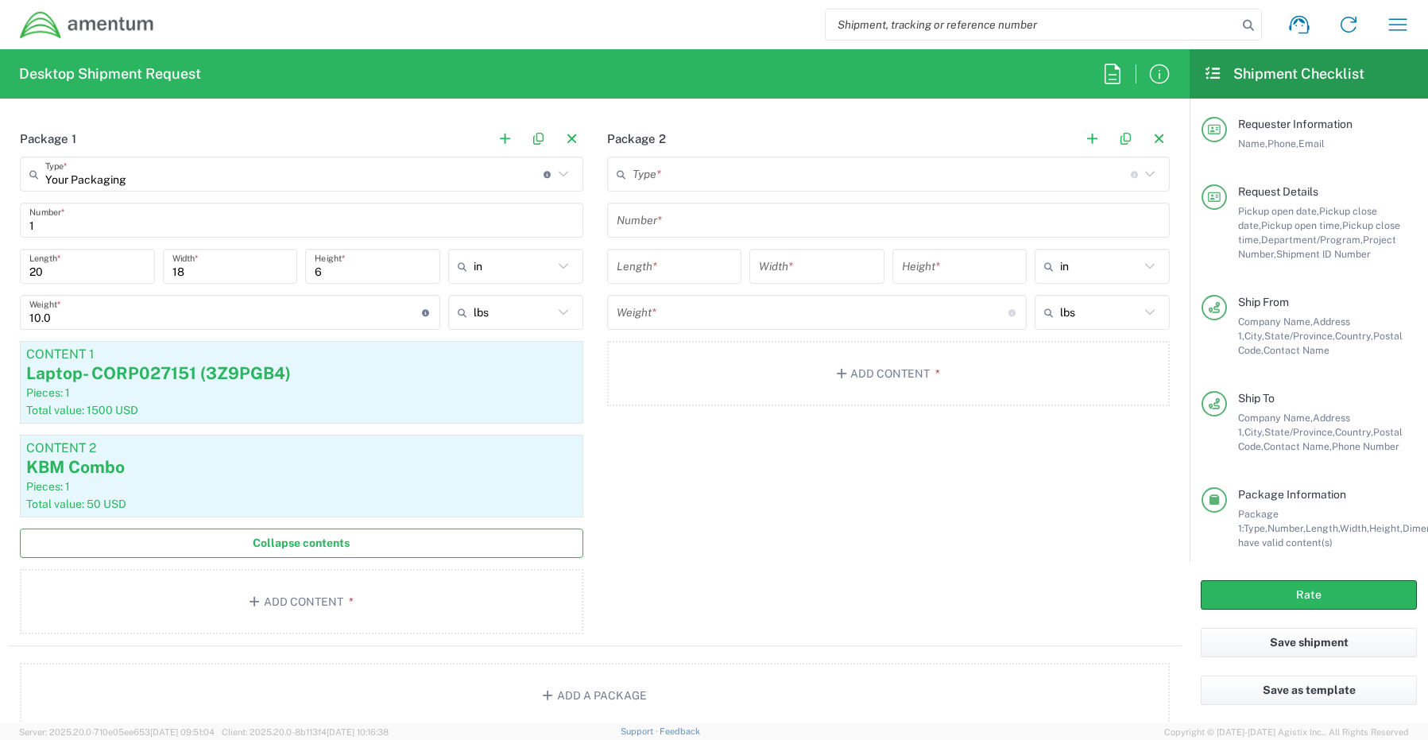
click at [675, 176] on input "text" at bounding box center [881, 174] width 498 height 28
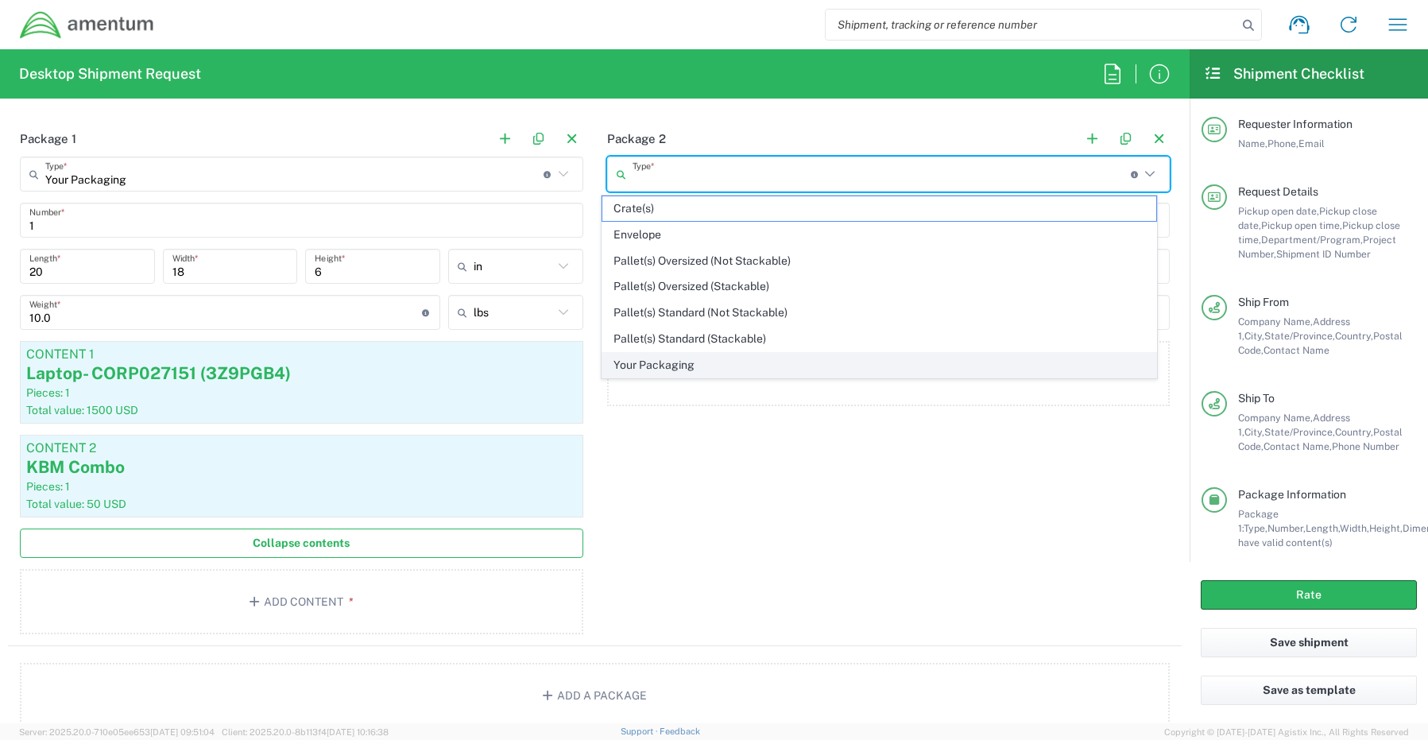
click at [667, 362] on span "Your Packaging" at bounding box center [879, 365] width 554 height 25
type input "Your Packaging"
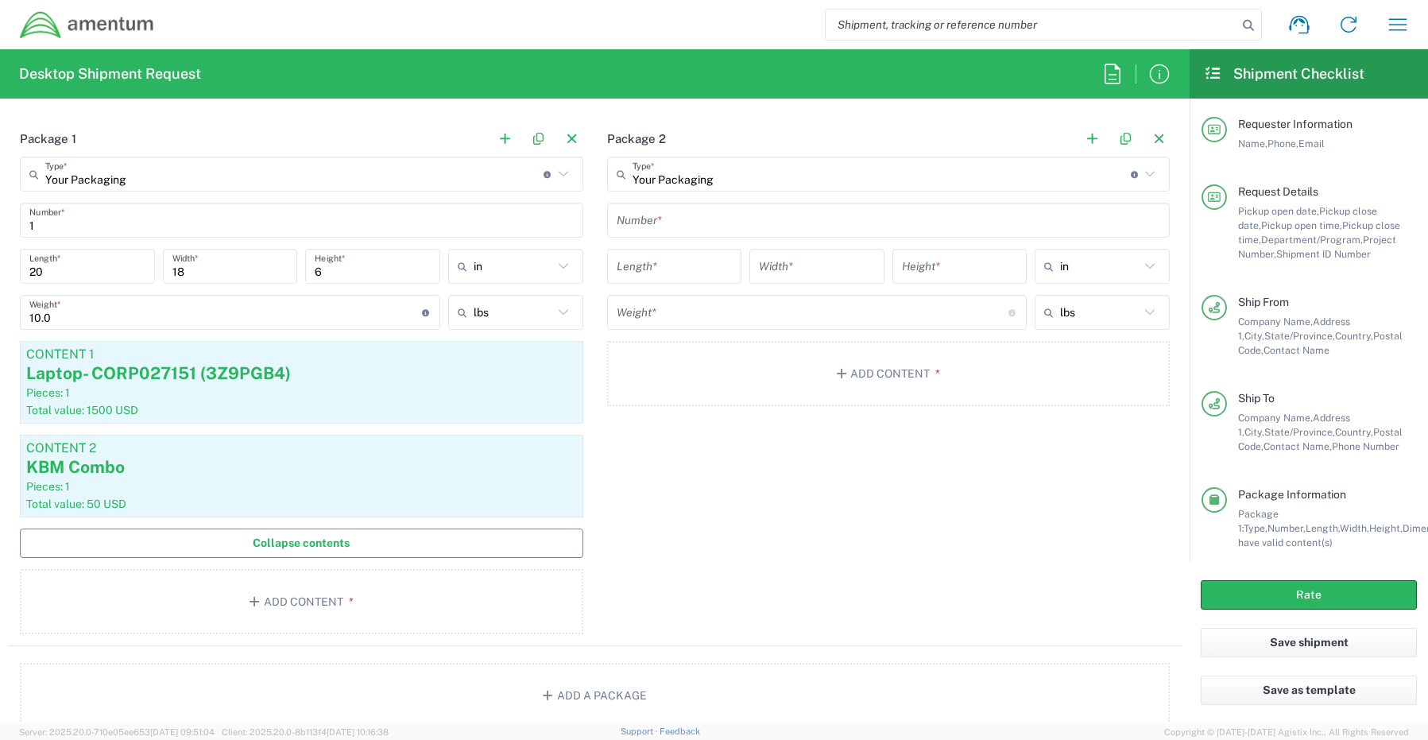
click at [651, 217] on input "text" at bounding box center [889, 221] width 544 height 28
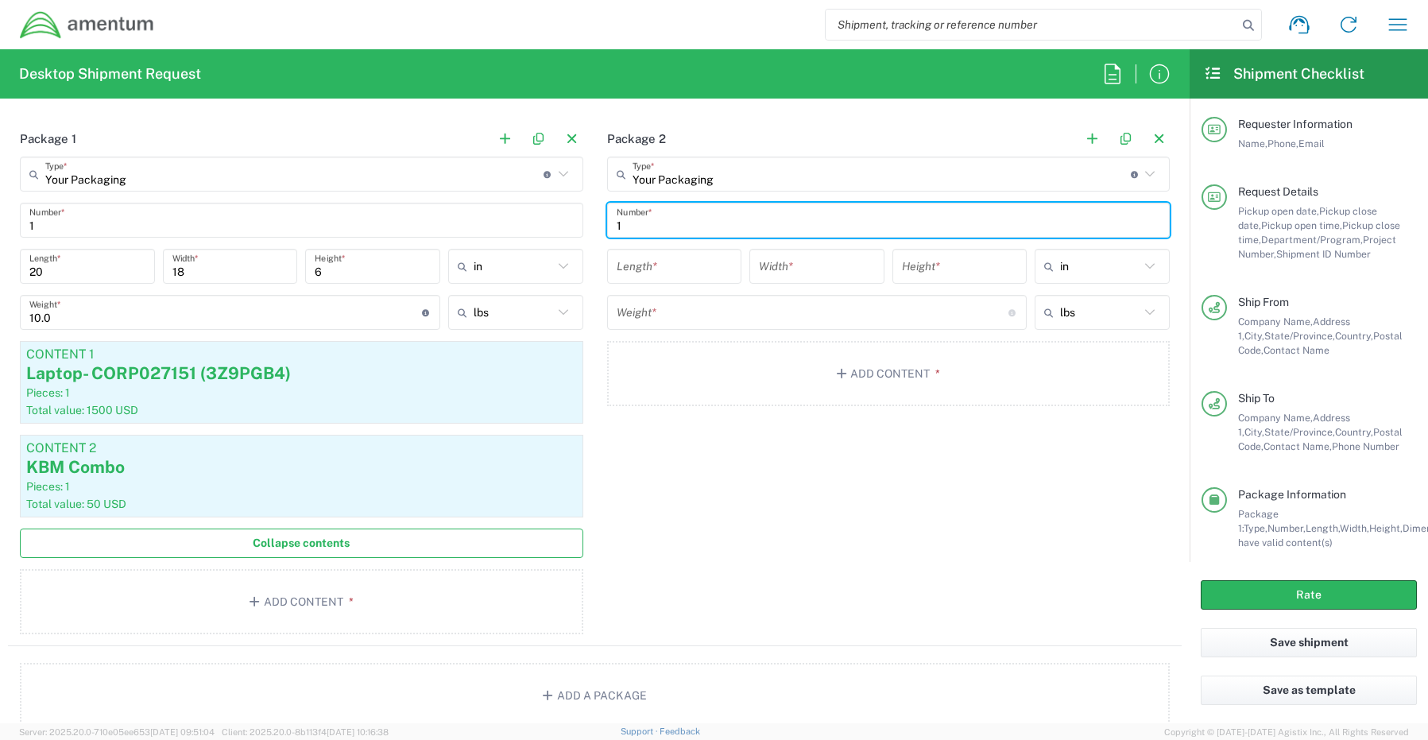
type input "1"
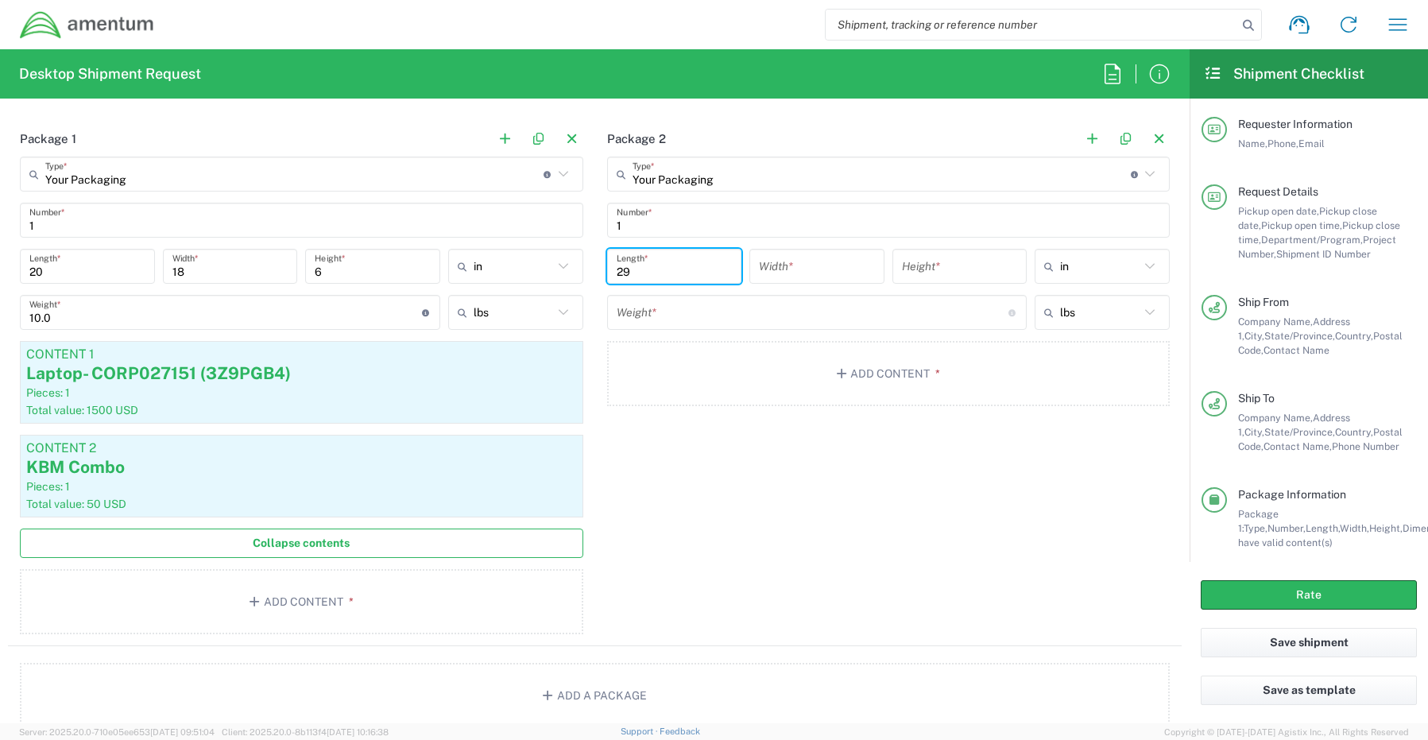
type input "29"
type input "16"
type input "5"
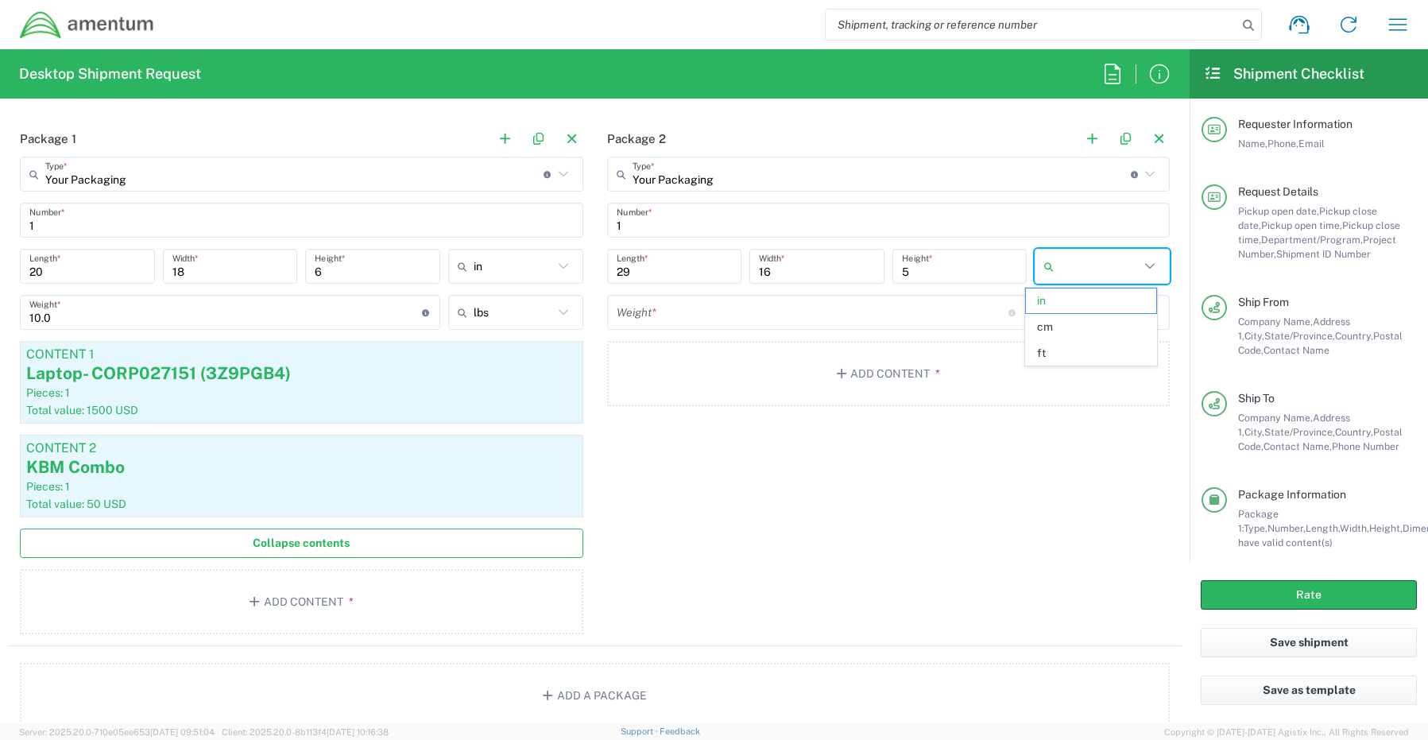
type input "in"
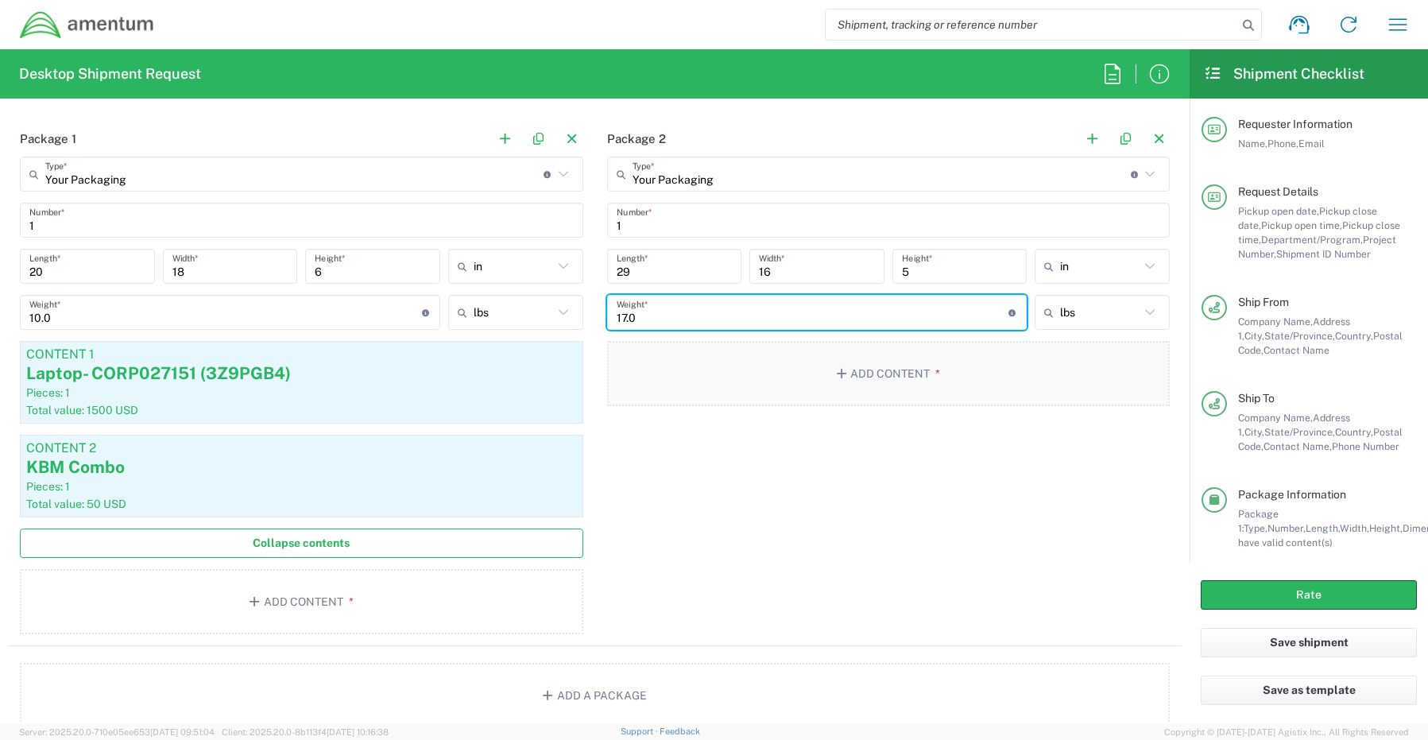
type input "17.0"
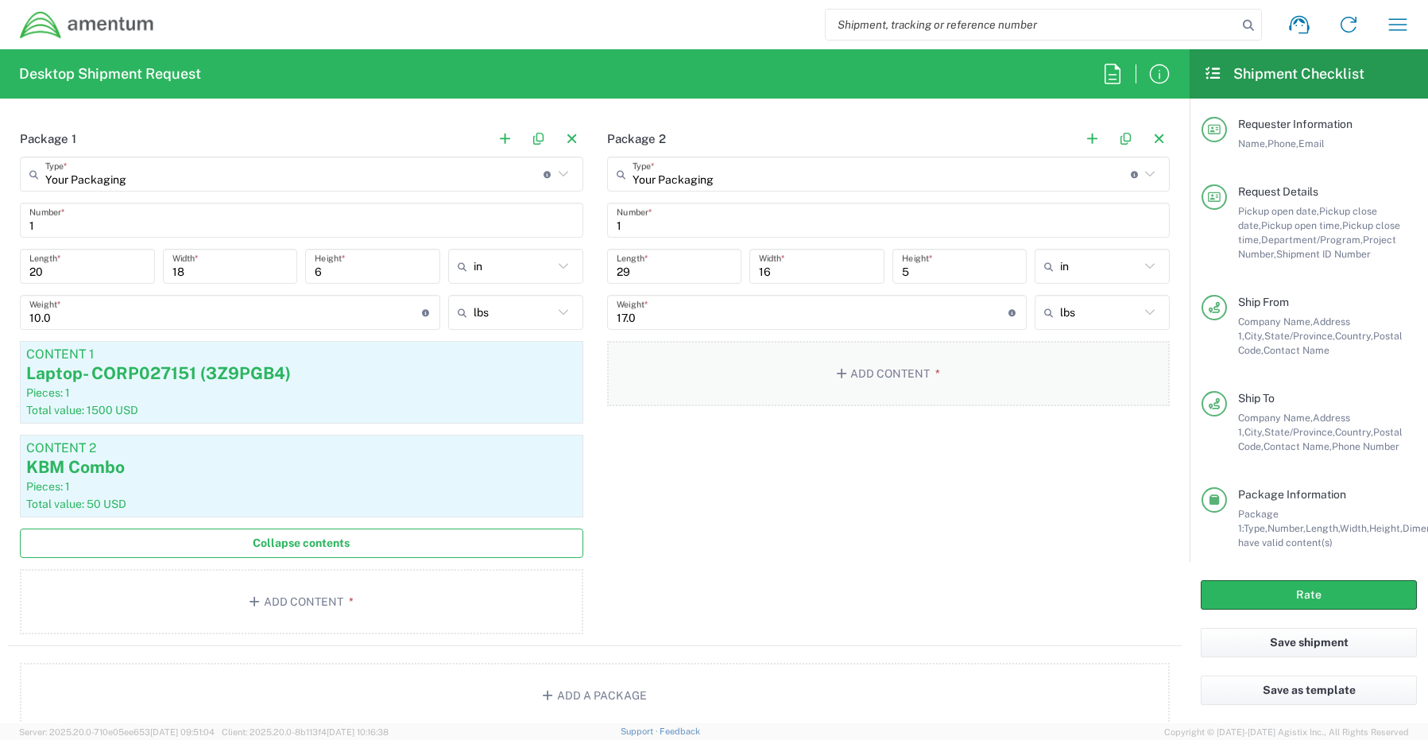
click at [874, 368] on button "Add Content *" at bounding box center [888, 373] width 563 height 65
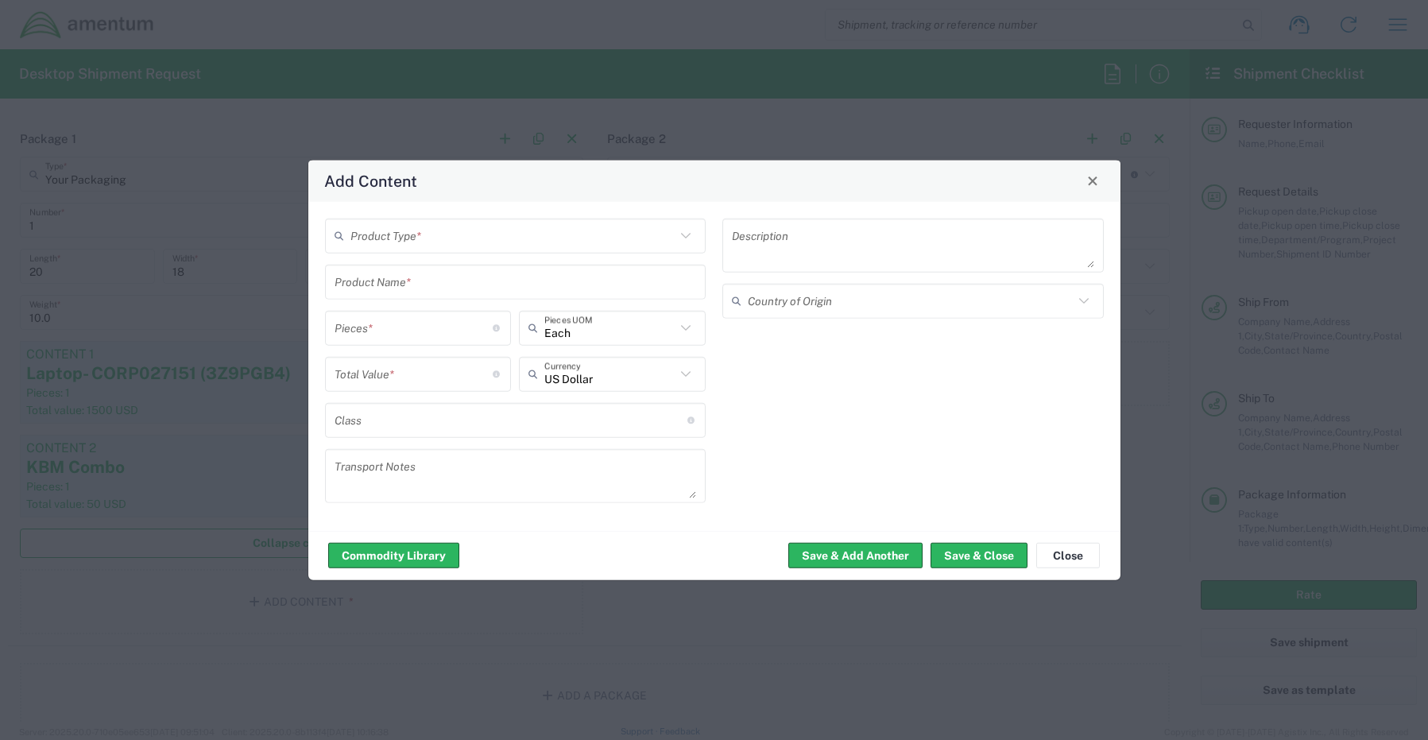
click at [403, 242] on input "text" at bounding box center [513, 236] width 326 height 28
click at [416, 293] on span "General Commodity" at bounding box center [516, 296] width 378 height 25
type input "General Commodity"
click at [384, 284] on input "text" at bounding box center [515, 282] width 362 height 28
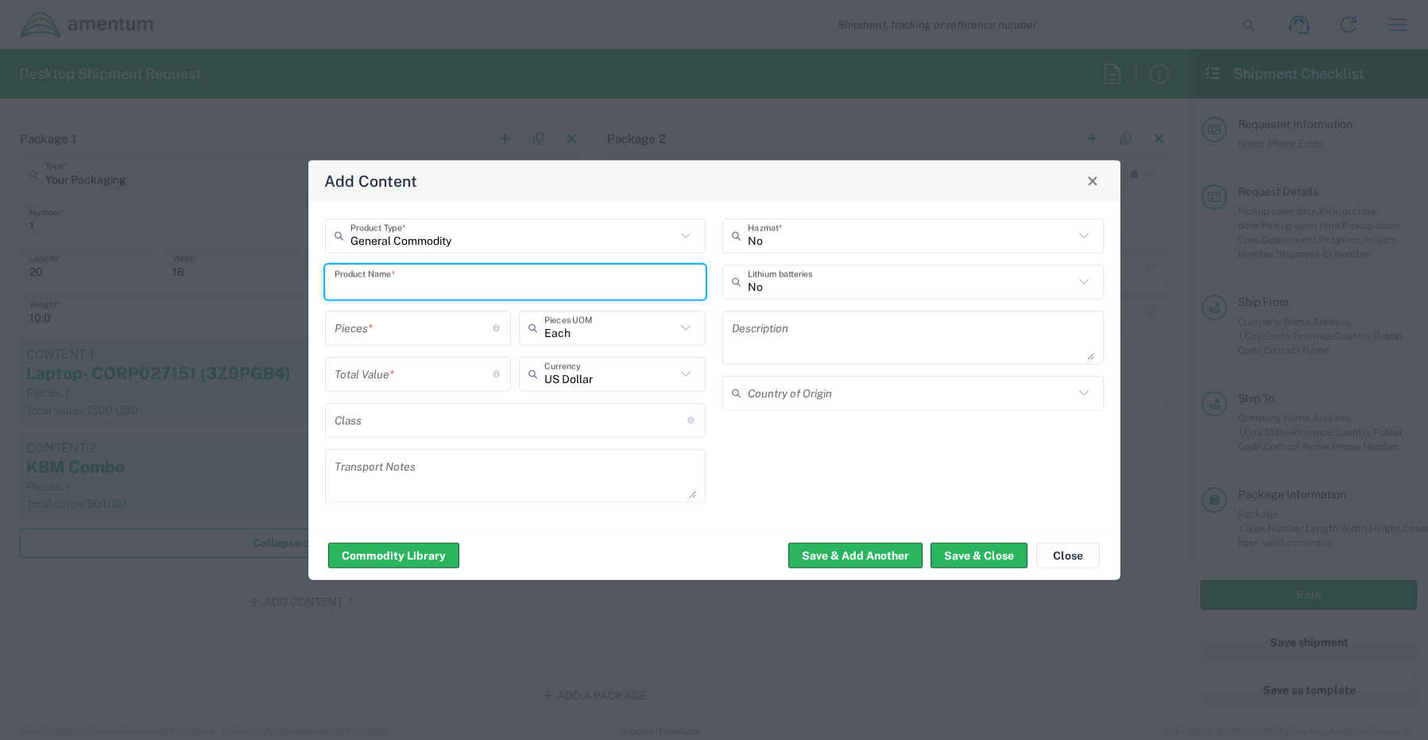
paste input "Monitor- 3KXW5Z3"
type input "Monitor- 3KXW5Z3"
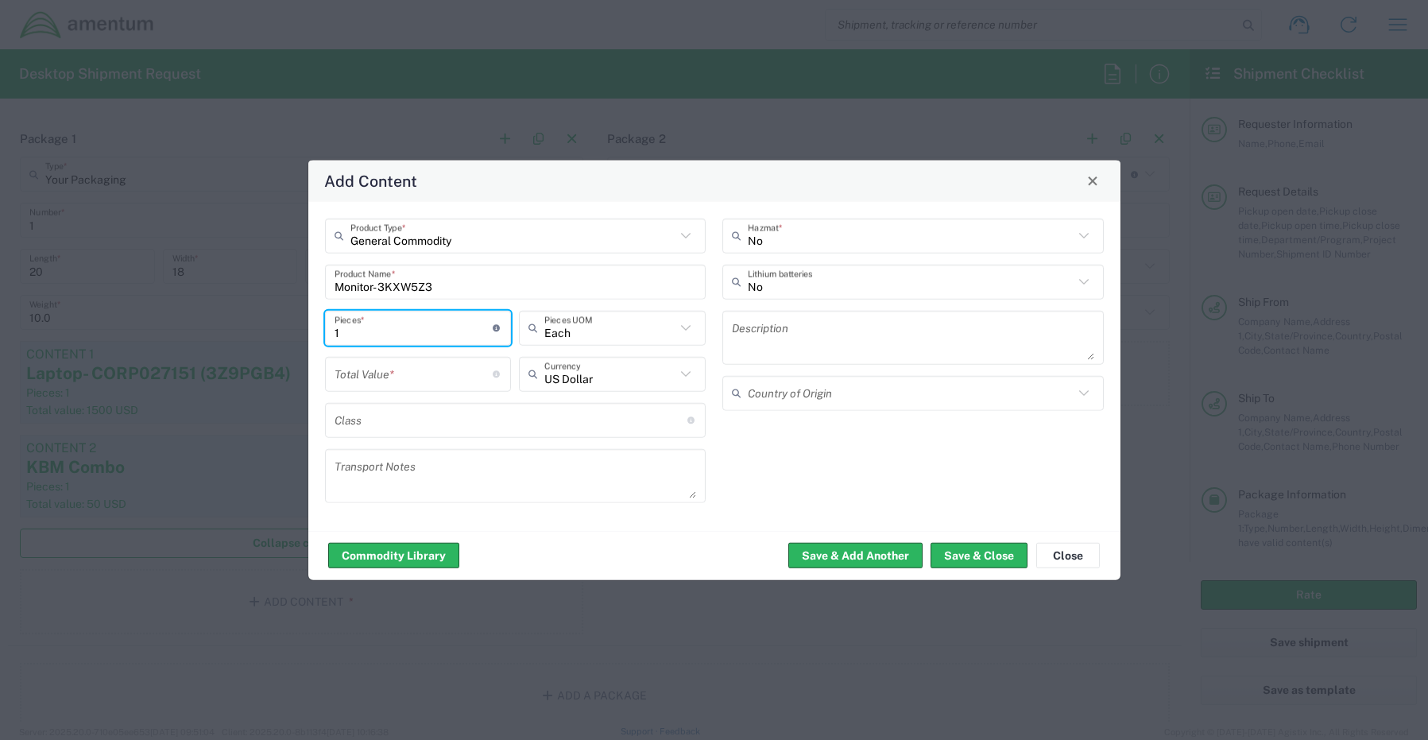
type input "1"
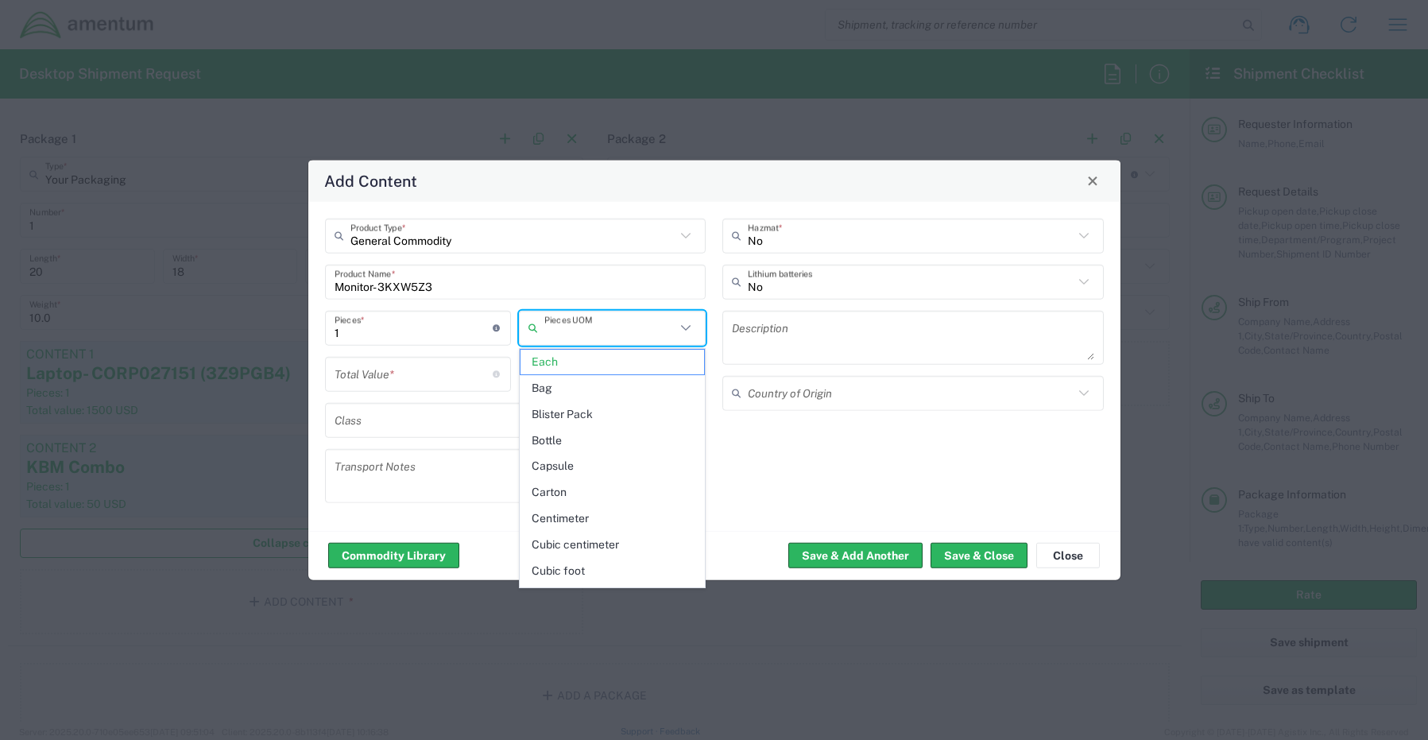
type input "Each"
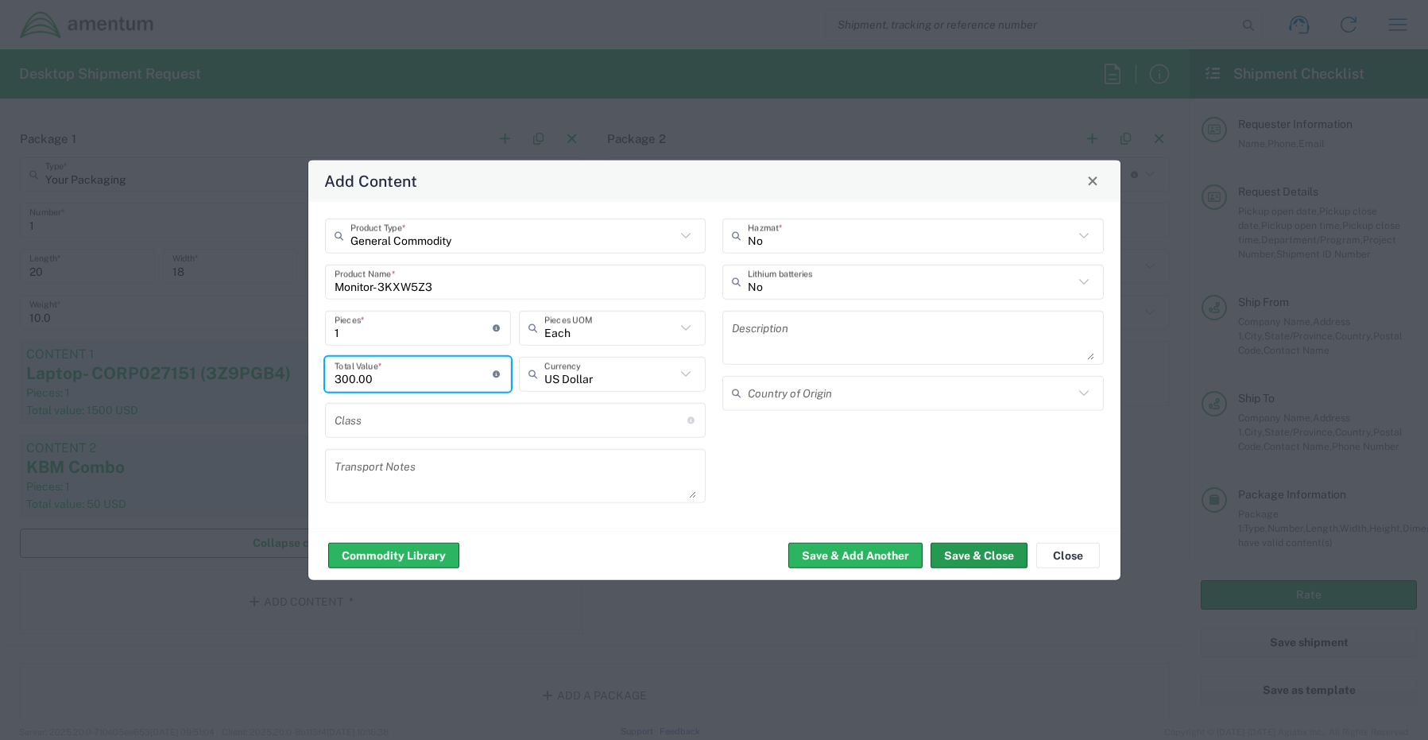
type input "300.00"
click at [966, 559] on button "Save & Close" at bounding box center [978, 555] width 97 height 25
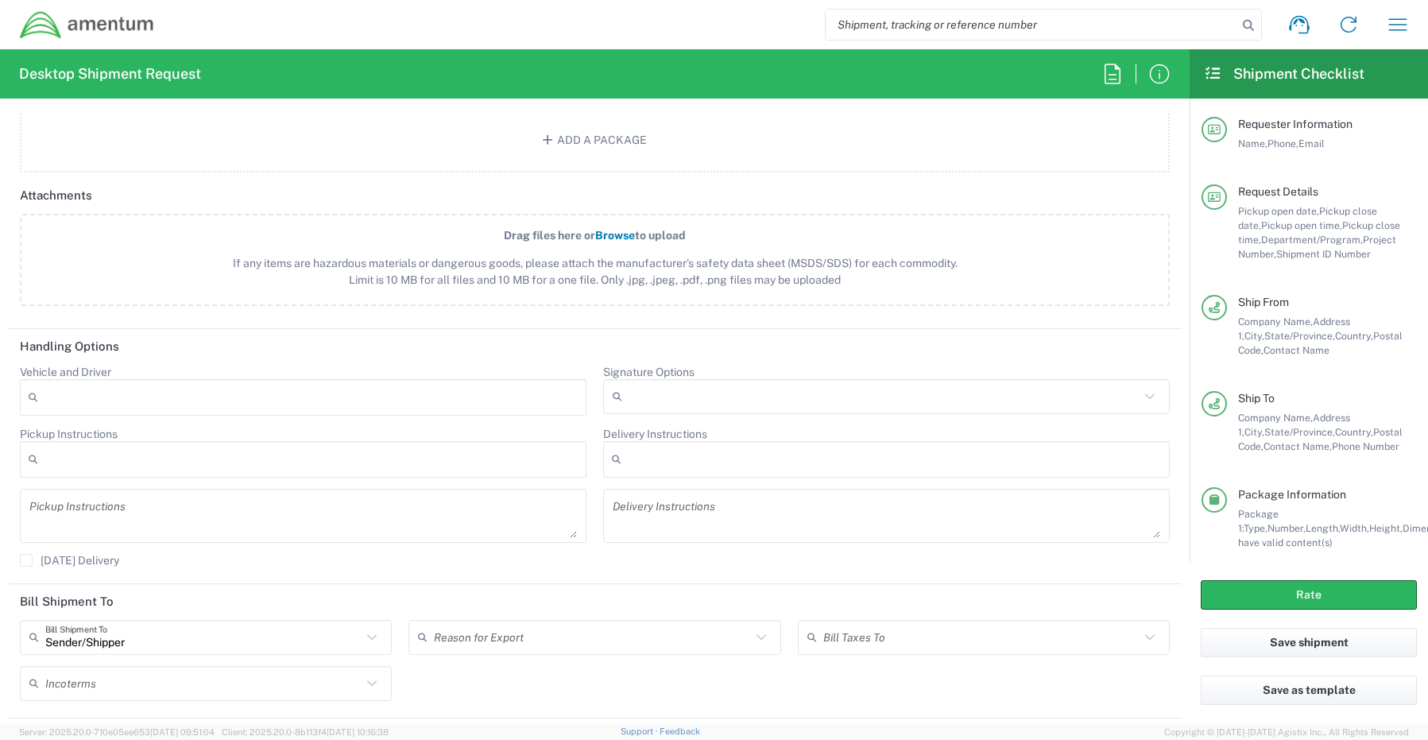
scroll to position [1907, 0]
click at [634, 396] on input "Signature Options" at bounding box center [883, 395] width 511 height 25
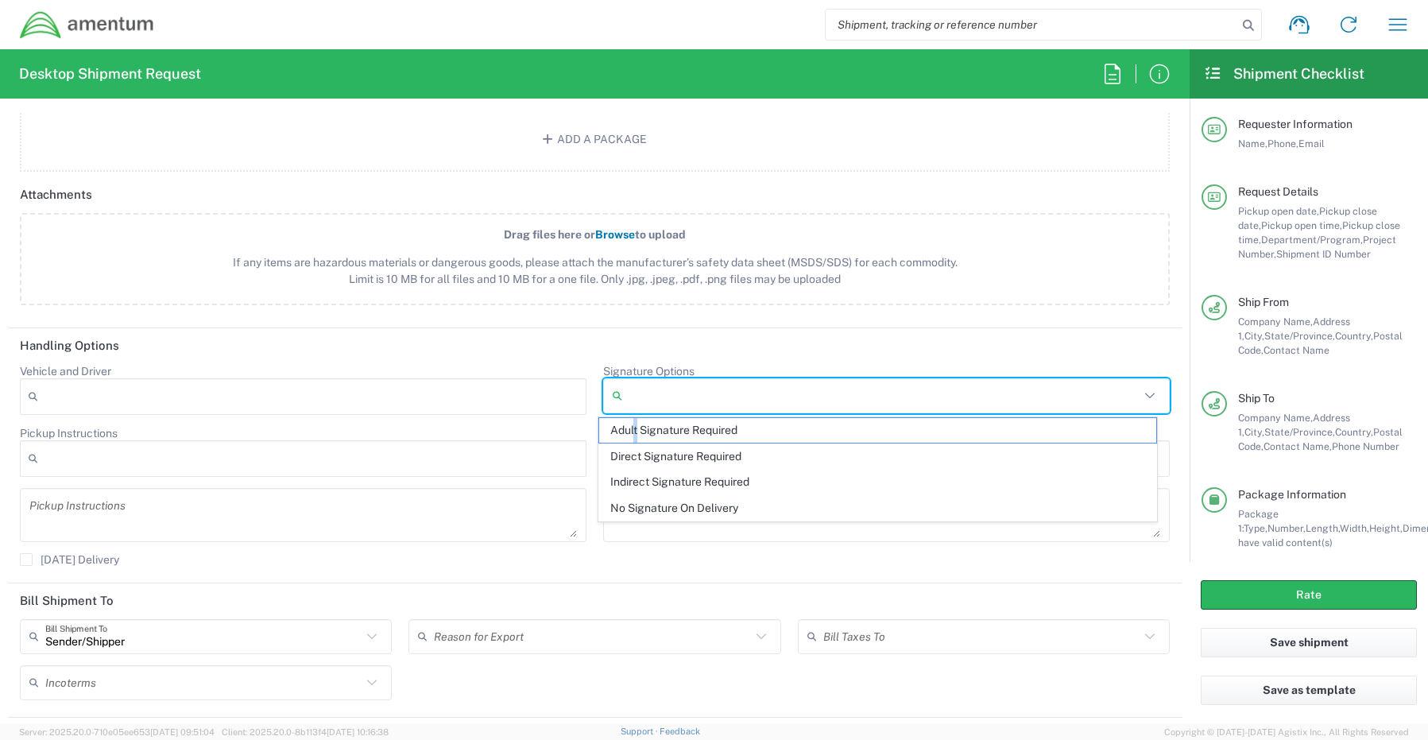
click at [637, 431] on span "Adult Signature Required" at bounding box center [878, 430] width 558 height 25
type input "Adult Signature Required"
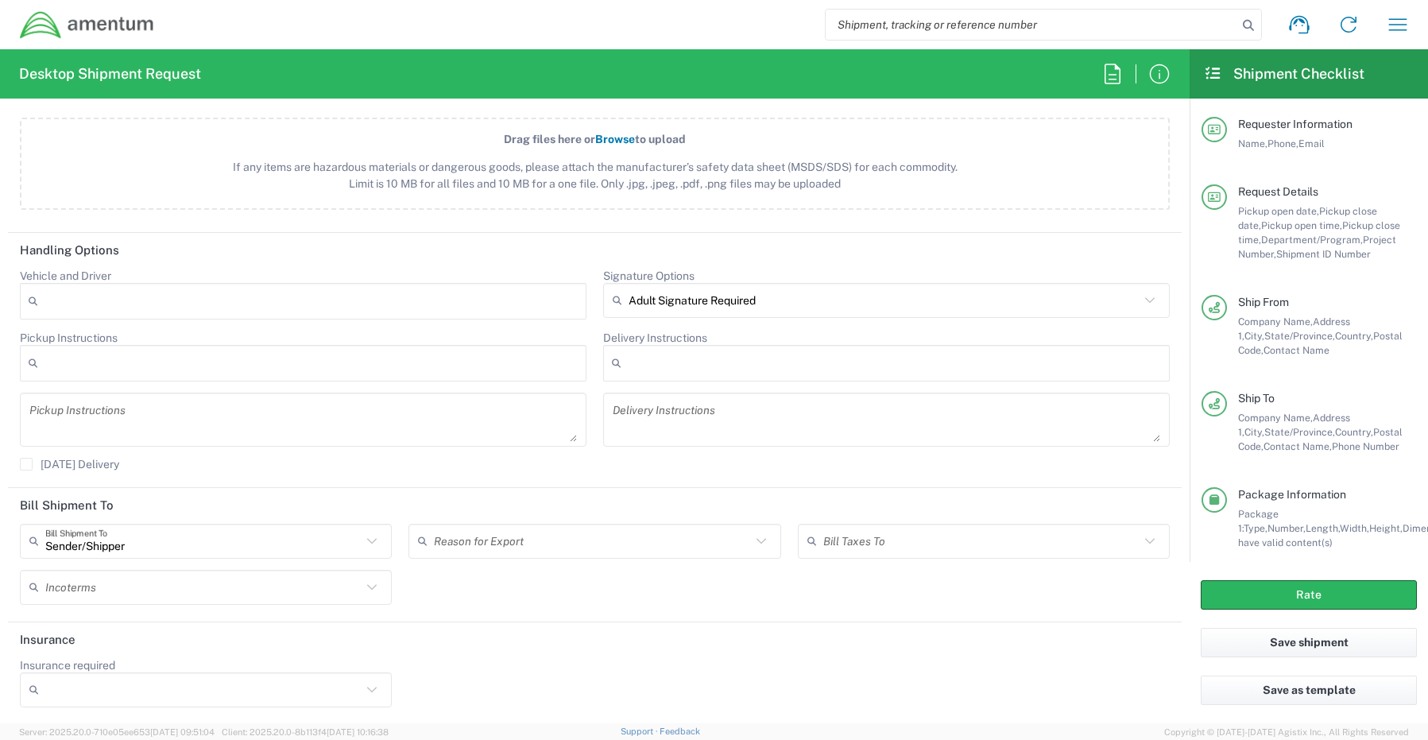
scroll to position [2004, 0]
click at [94, 694] on input "Insurance required" at bounding box center [203, 687] width 316 height 25
click at [91, 655] on span "Yes" at bounding box center [203, 656] width 365 height 25
type input "Yes"
click at [493, 691] on input "Insurance Value" at bounding box center [594, 687] width 353 height 25
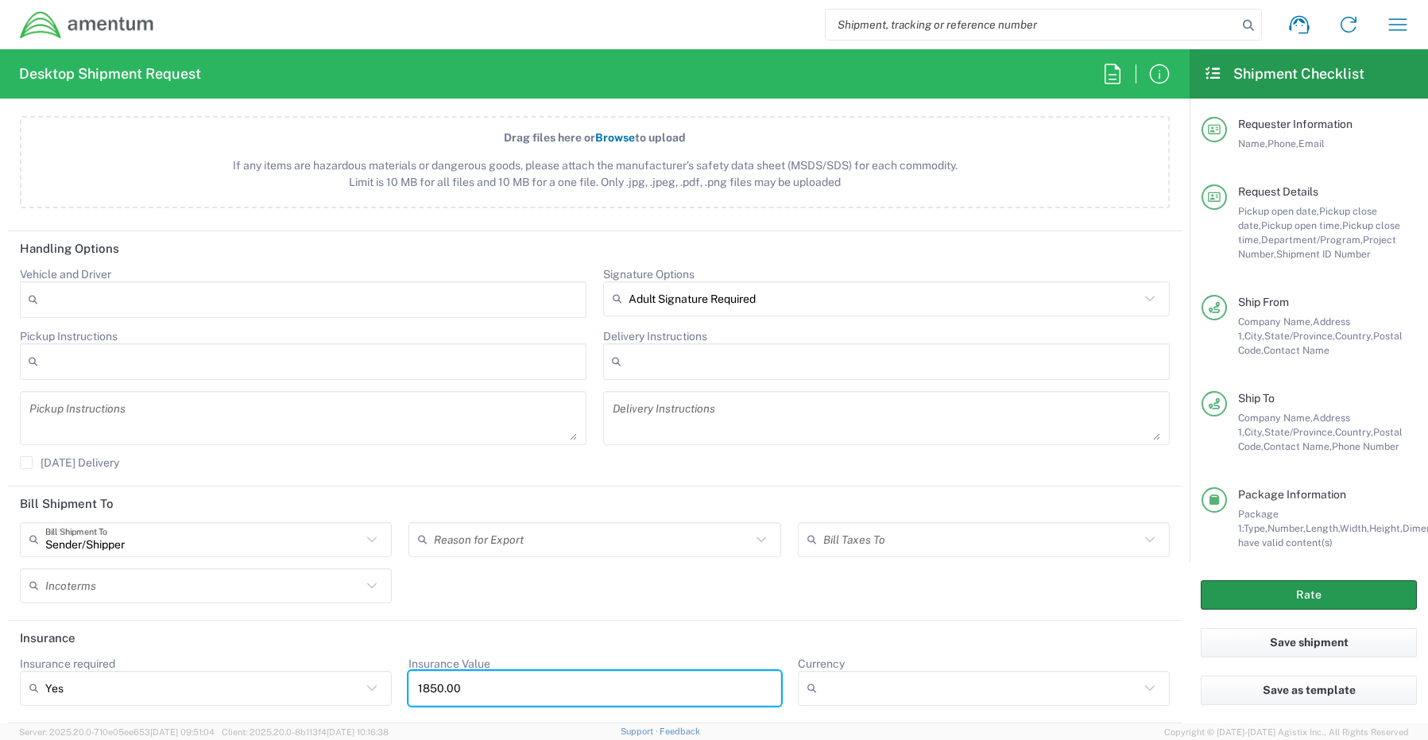
type input "1850.00"
click at [1228, 597] on button "Rate" at bounding box center [1308, 594] width 216 height 29
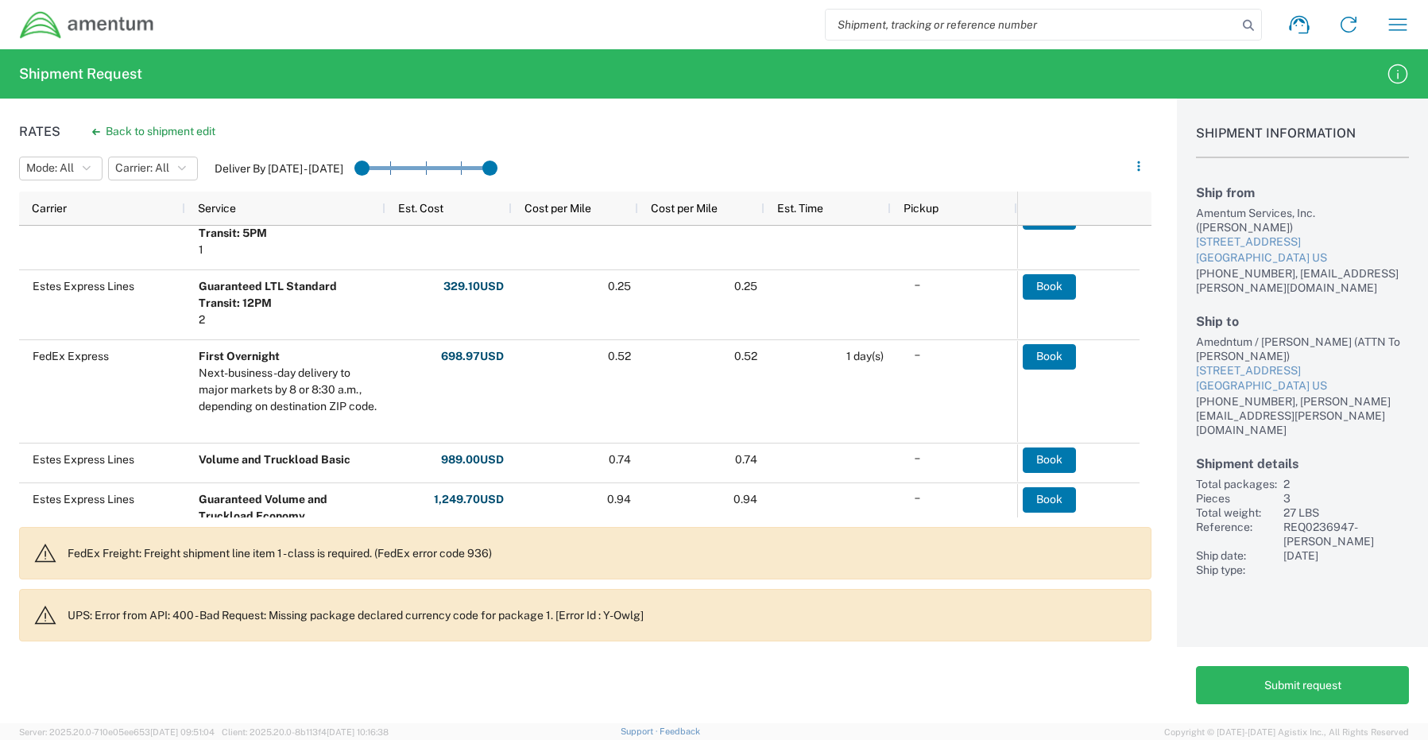
scroll to position [508, 0]
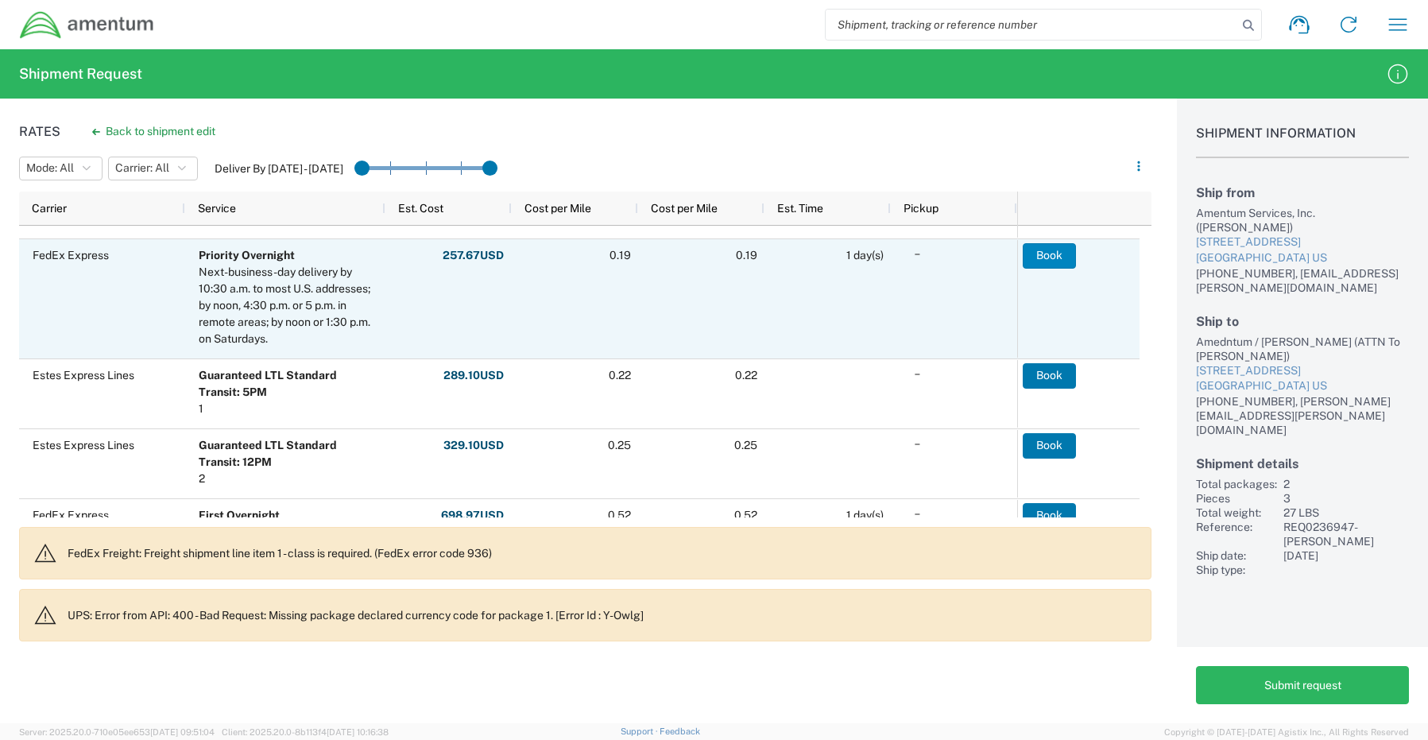
click at [1056, 260] on button "Book" at bounding box center [1049, 255] width 53 height 25
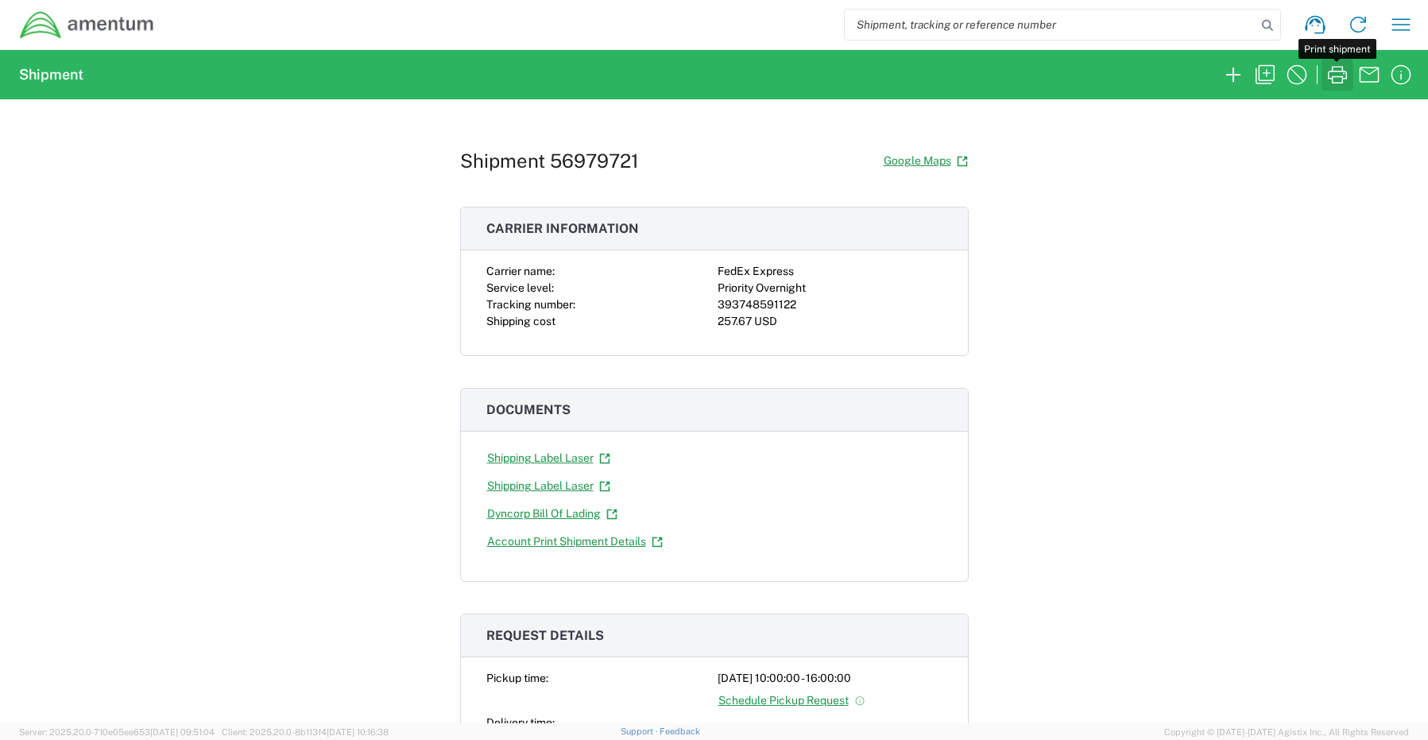
click at [1336, 77] on icon "button" at bounding box center [1336, 74] width 25 height 25
click at [1234, 68] on icon "button" at bounding box center [1232, 74] width 25 height 25
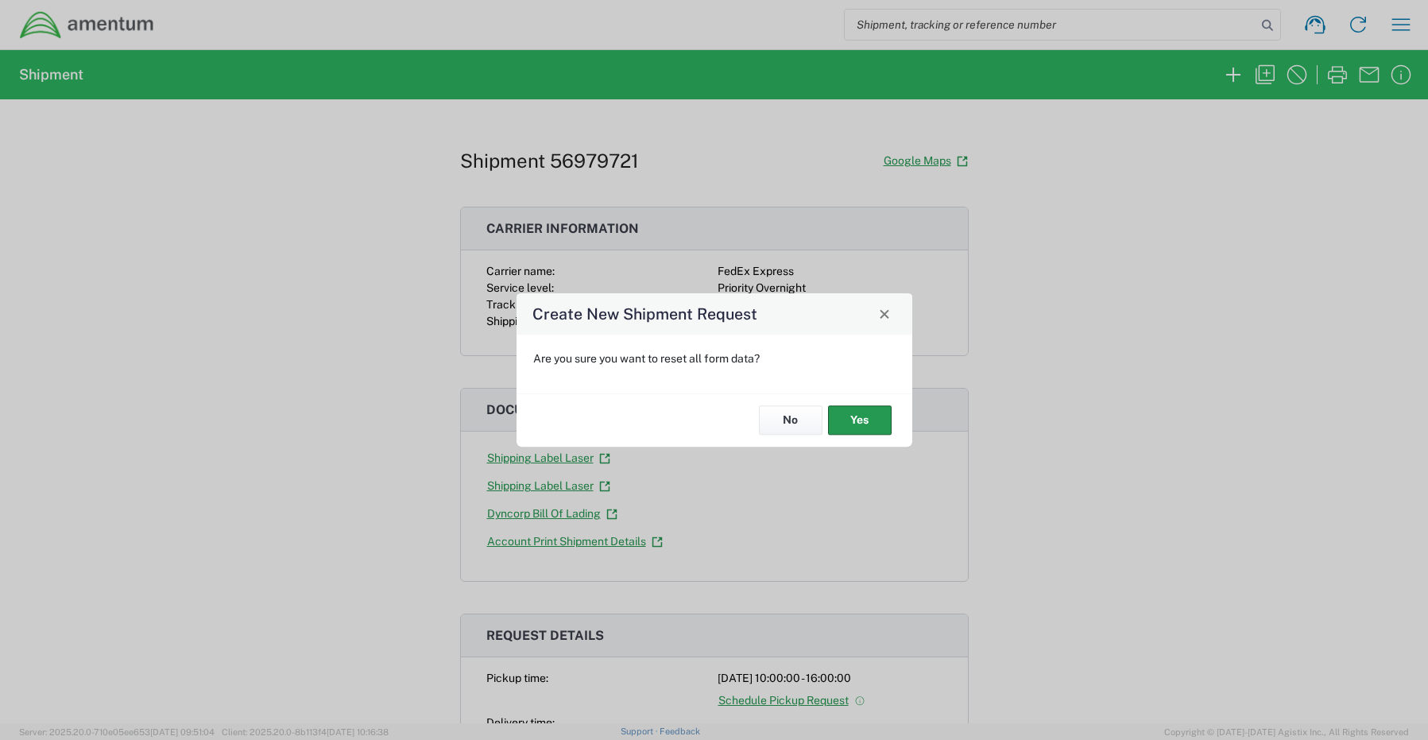
click at [861, 417] on button "Yes" at bounding box center [860, 420] width 64 height 29
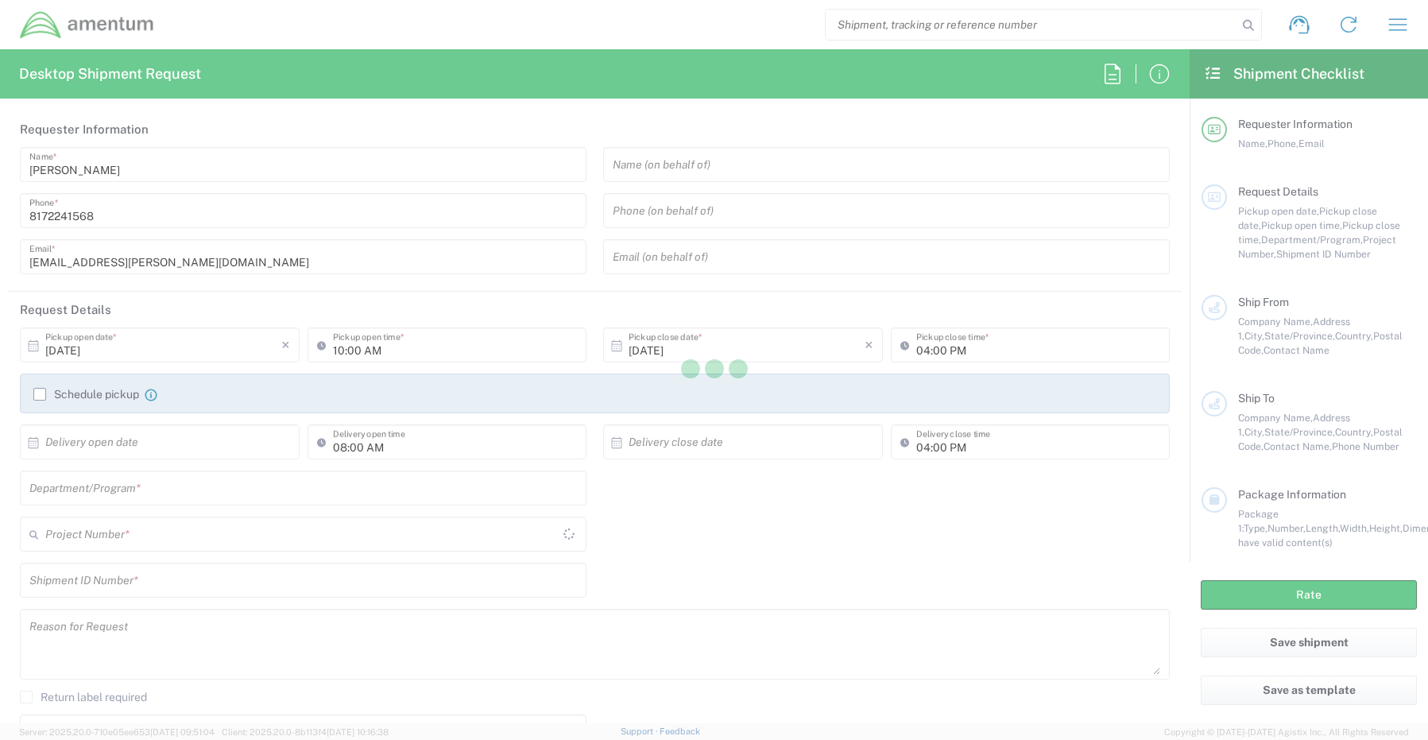
type input "CORP"
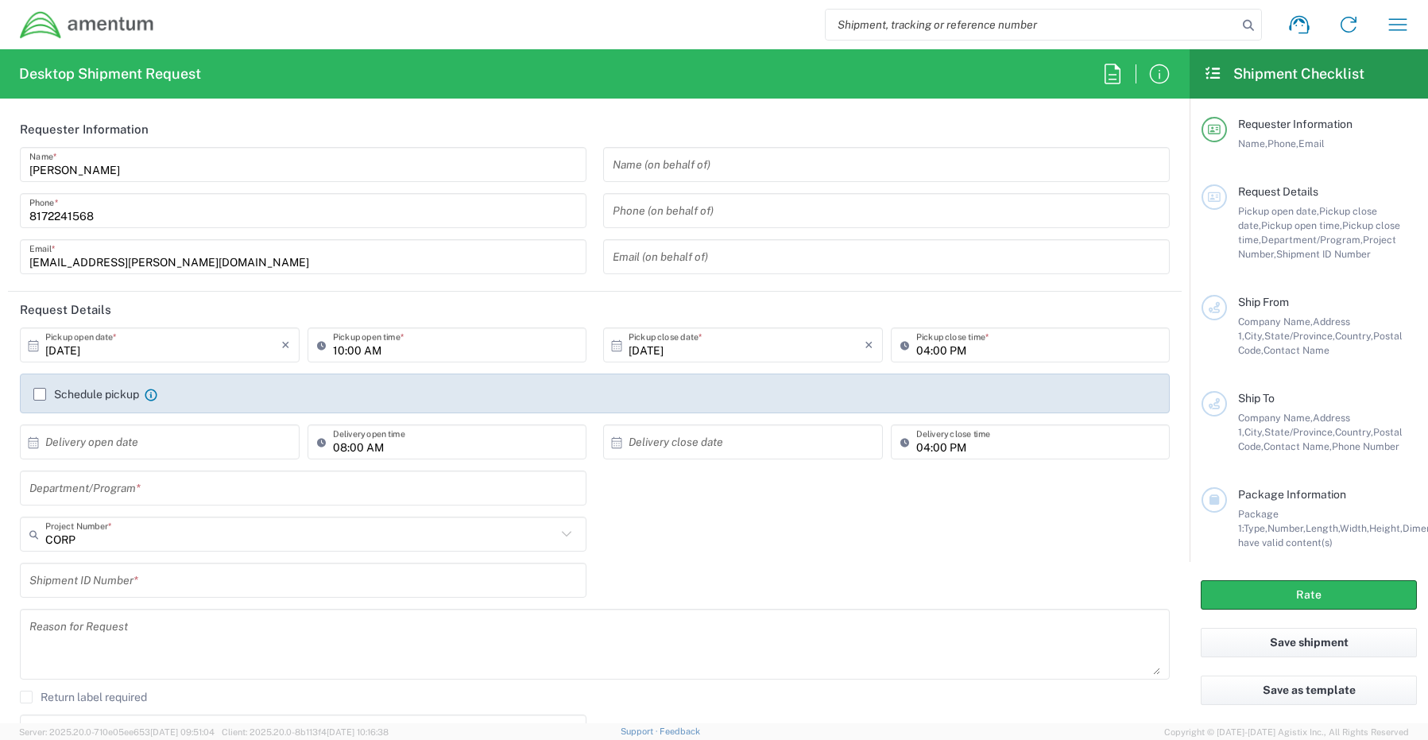
click at [77, 484] on input "text" at bounding box center [302, 488] width 547 height 28
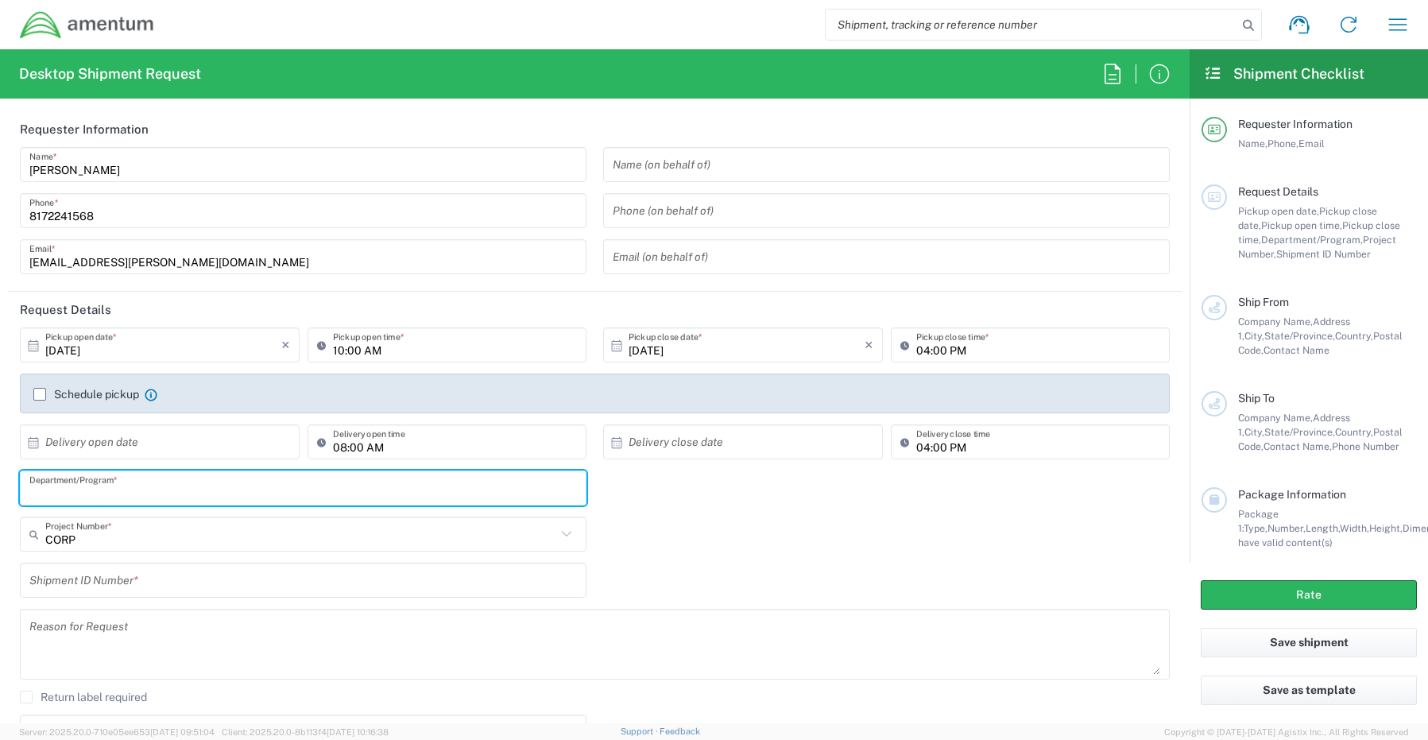
paste input "[PERSON_NAME]"
type input "[PERSON_NAME]"
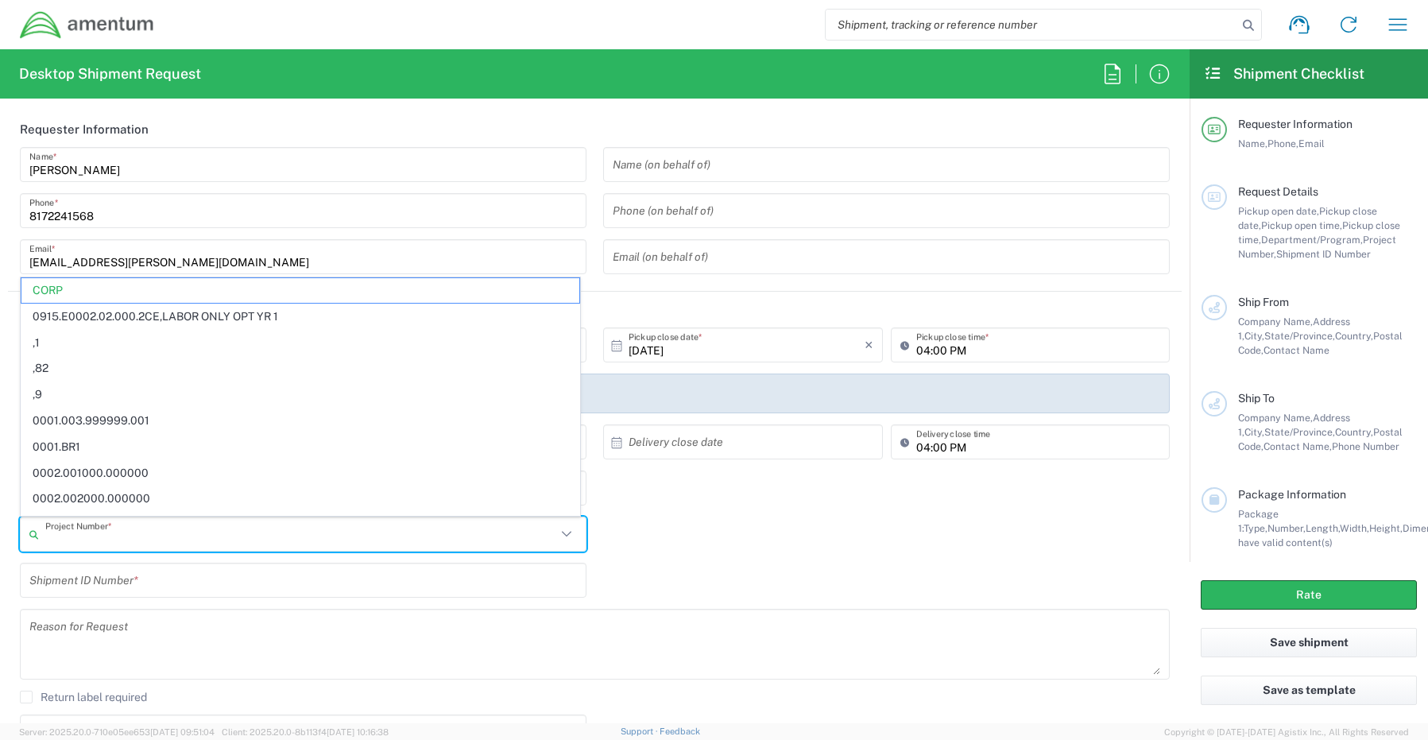
click at [114, 528] on input "text" at bounding box center [300, 534] width 511 height 28
paste input "[DOMAIN_NAME]"
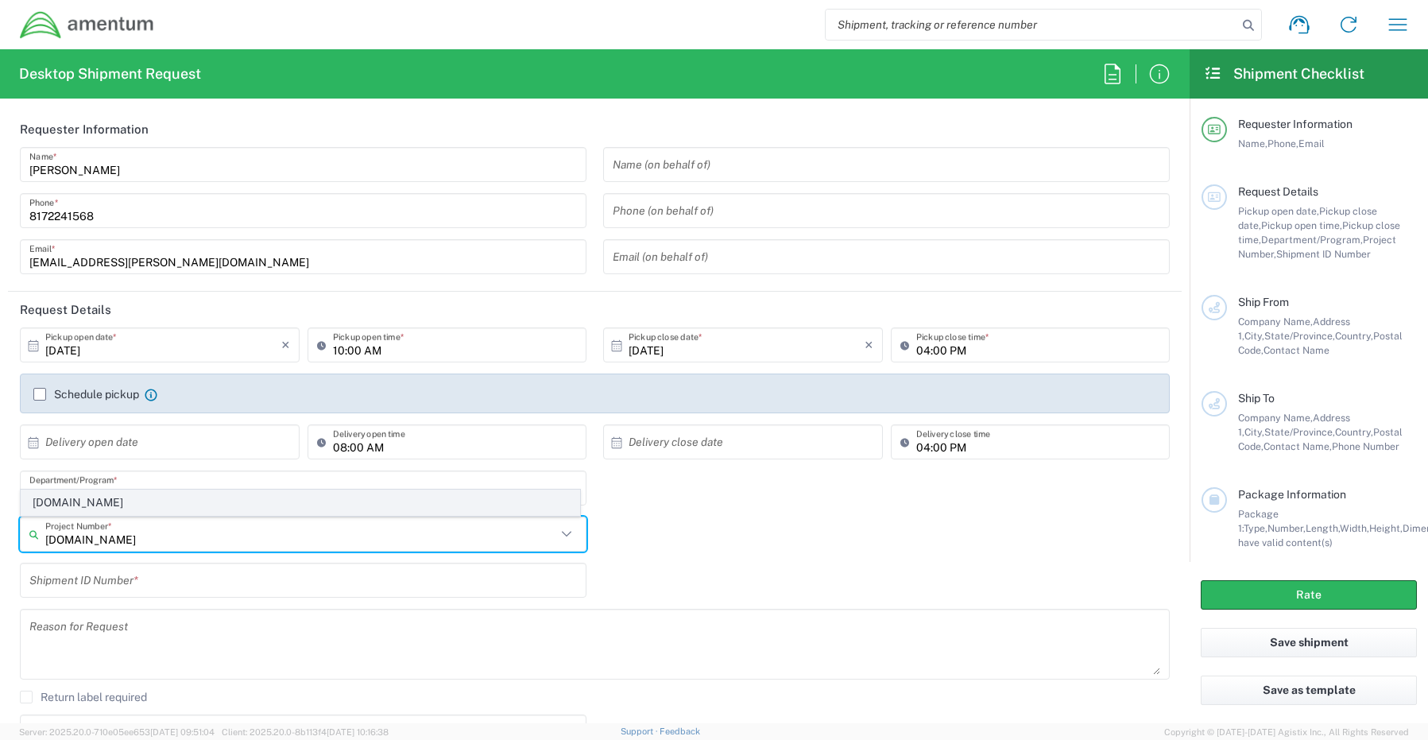
type input "[DOMAIN_NAME]"
click at [114, 507] on span "[DOMAIN_NAME]" at bounding box center [300, 502] width 558 height 25
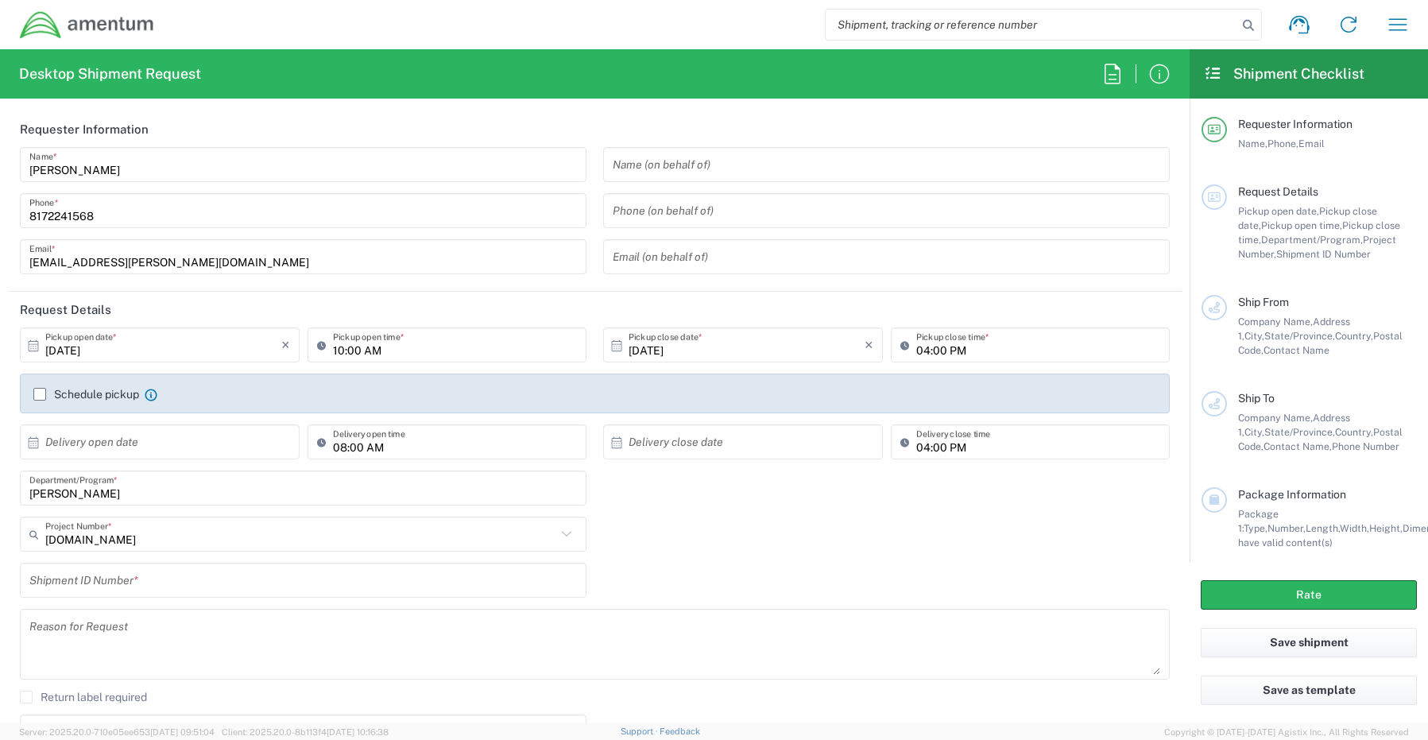
click at [102, 576] on input "text" at bounding box center [302, 580] width 547 height 28
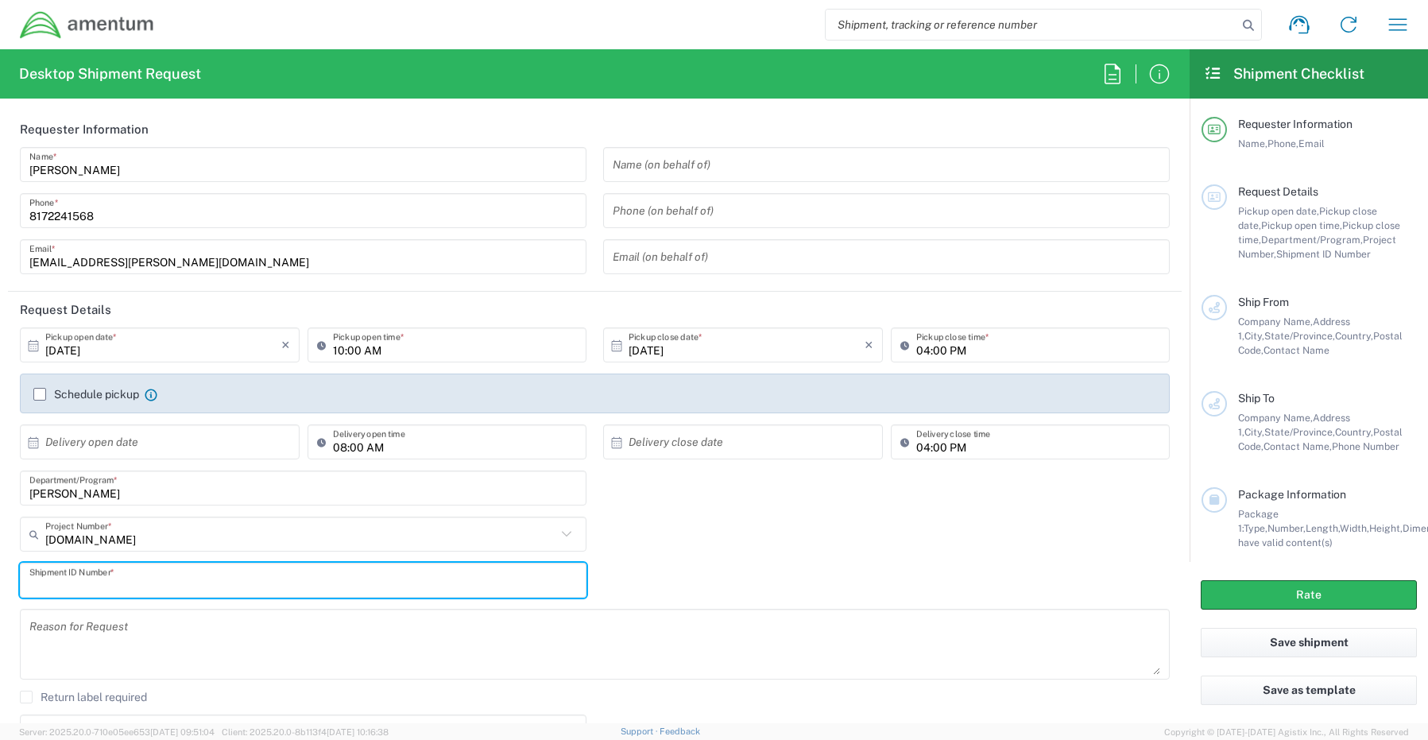
paste input "REQ0237820- [PERSON_NAME]"
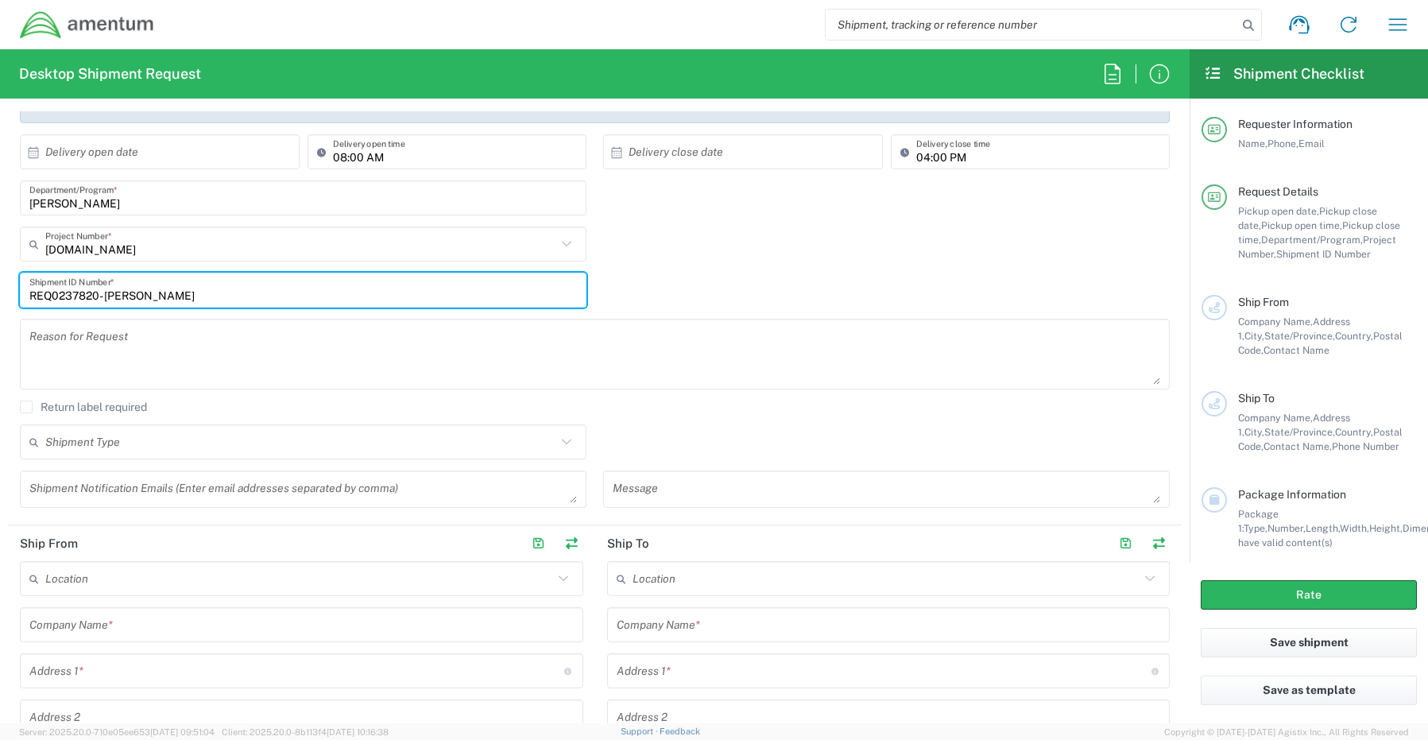
scroll to position [318, 0]
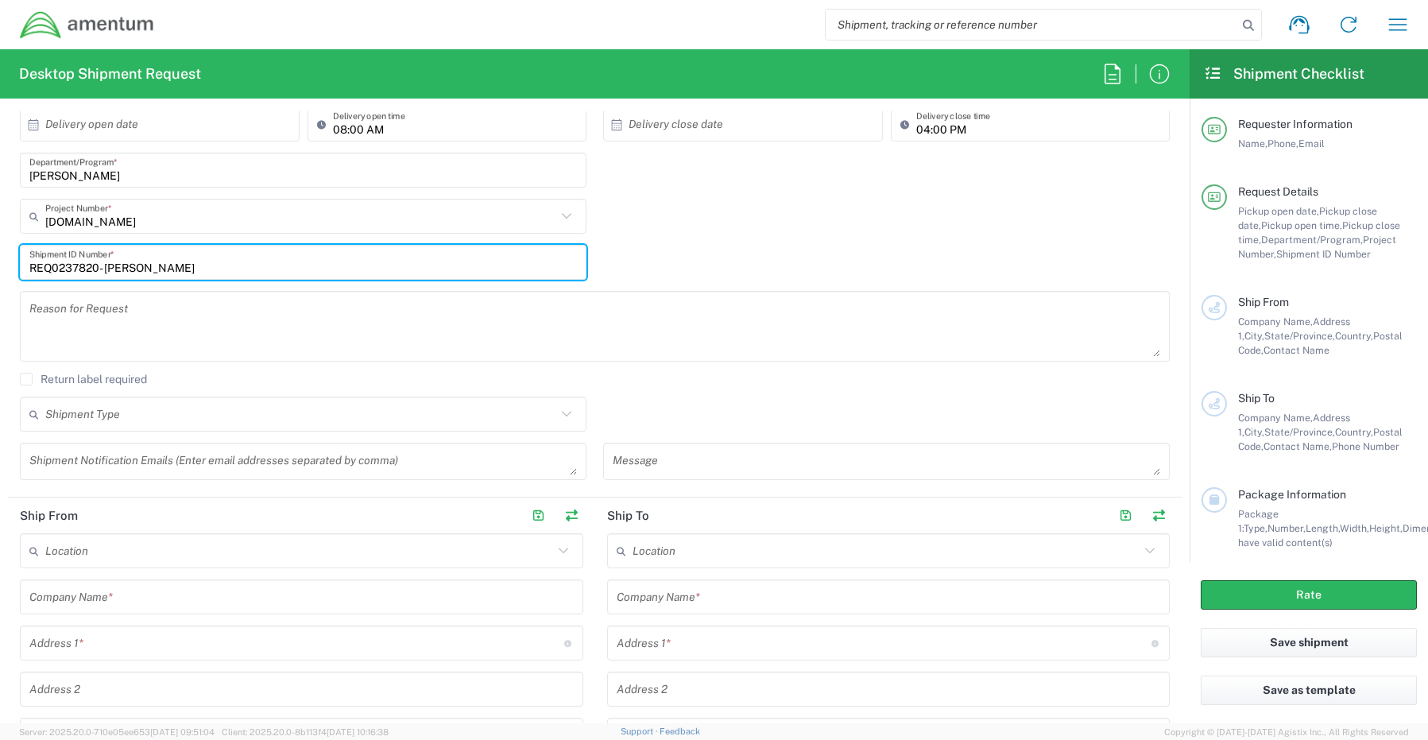
type input "REQ0237820- [PERSON_NAME]"
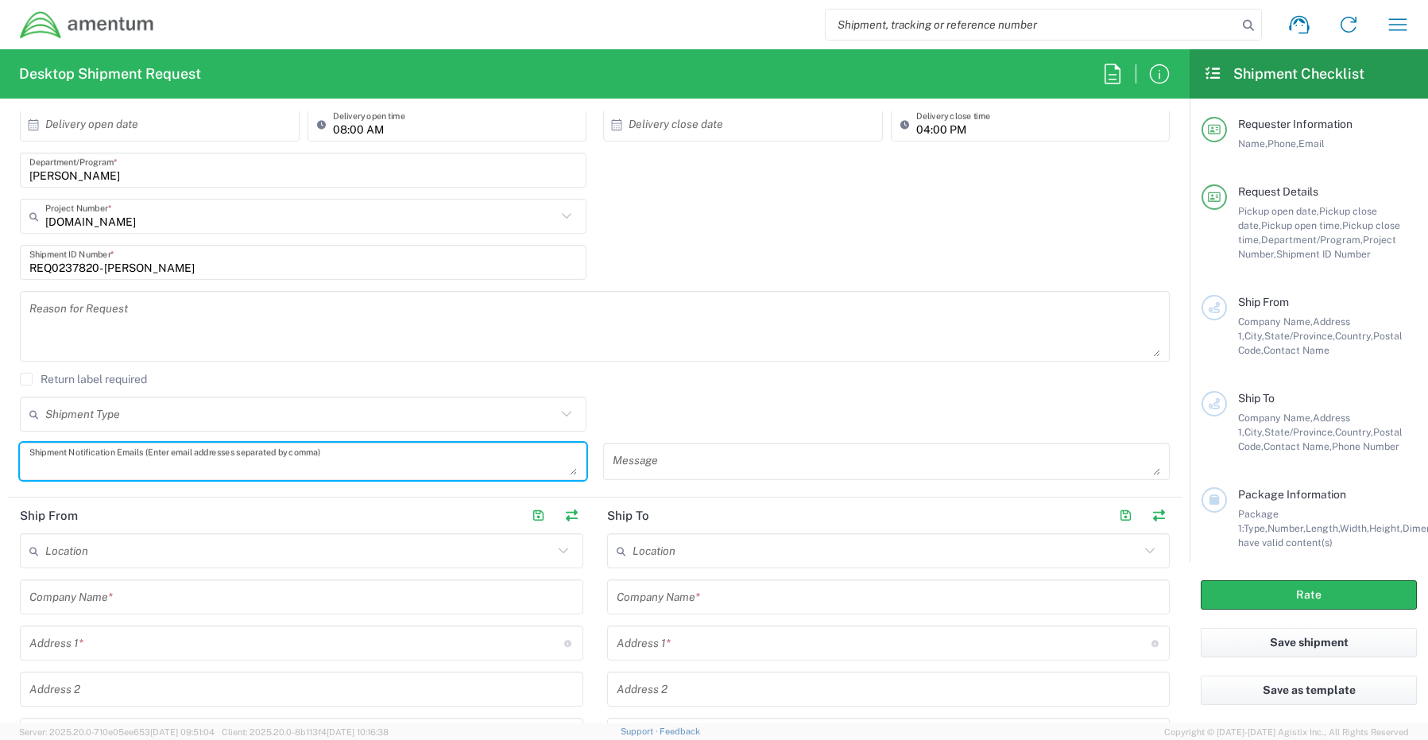
click at [92, 456] on textarea at bounding box center [302, 461] width 547 height 28
paste textarea "[PERSON_NAME][EMAIL_ADDRESS][PERSON_NAME][DOMAIN_NAME]"
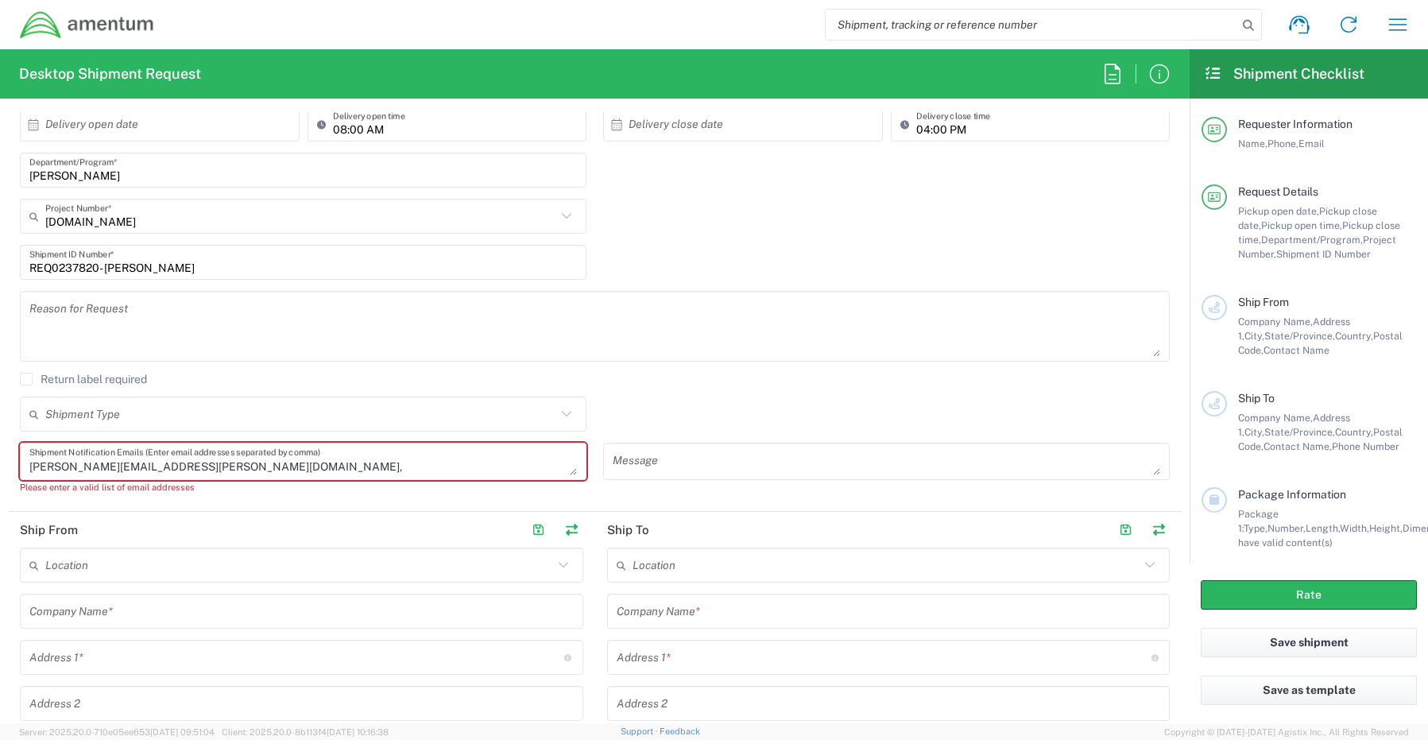
click at [224, 470] on textarea "[PERSON_NAME][EMAIL_ADDRESS][PERSON_NAME][DOMAIN_NAME]," at bounding box center [302, 461] width 547 height 28
paste textarea "[EMAIL_ADDRESS][DOMAIN_NAME]"
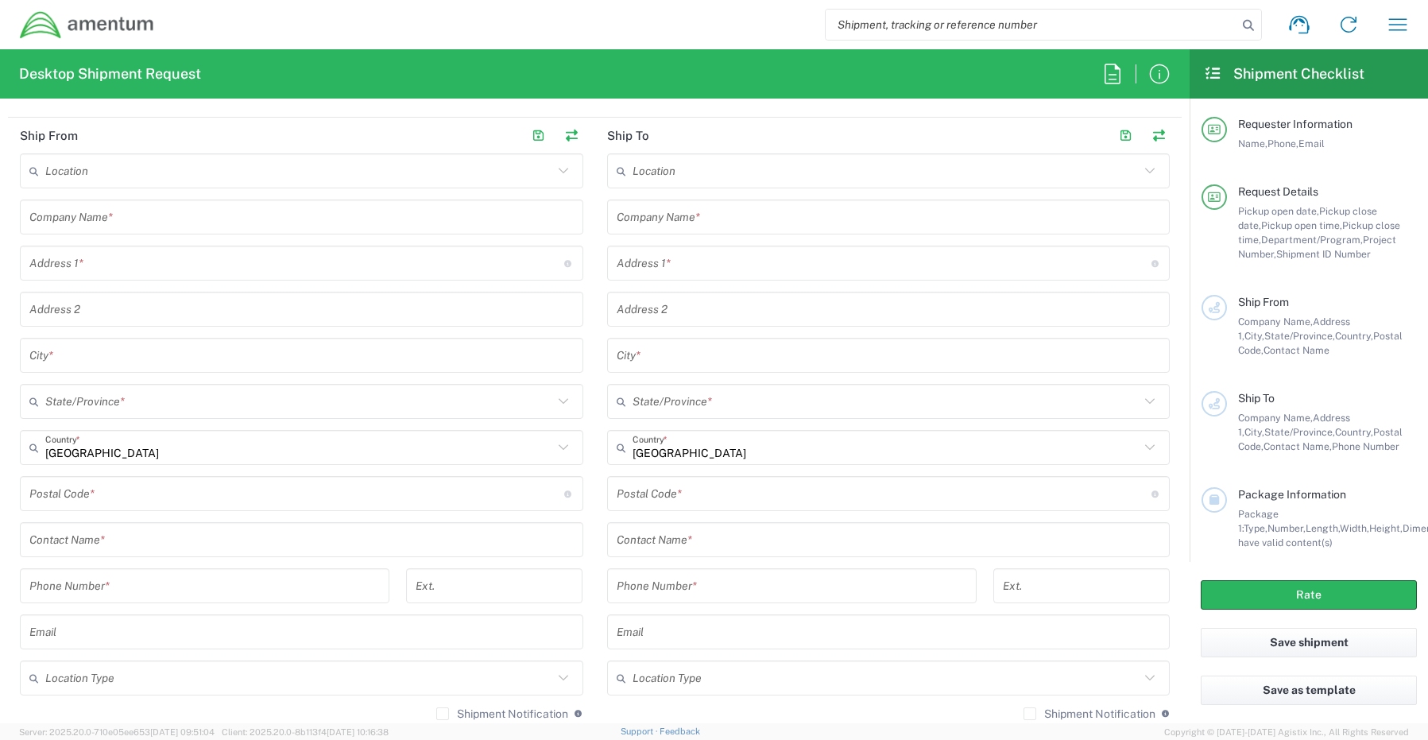
scroll to position [715, 0]
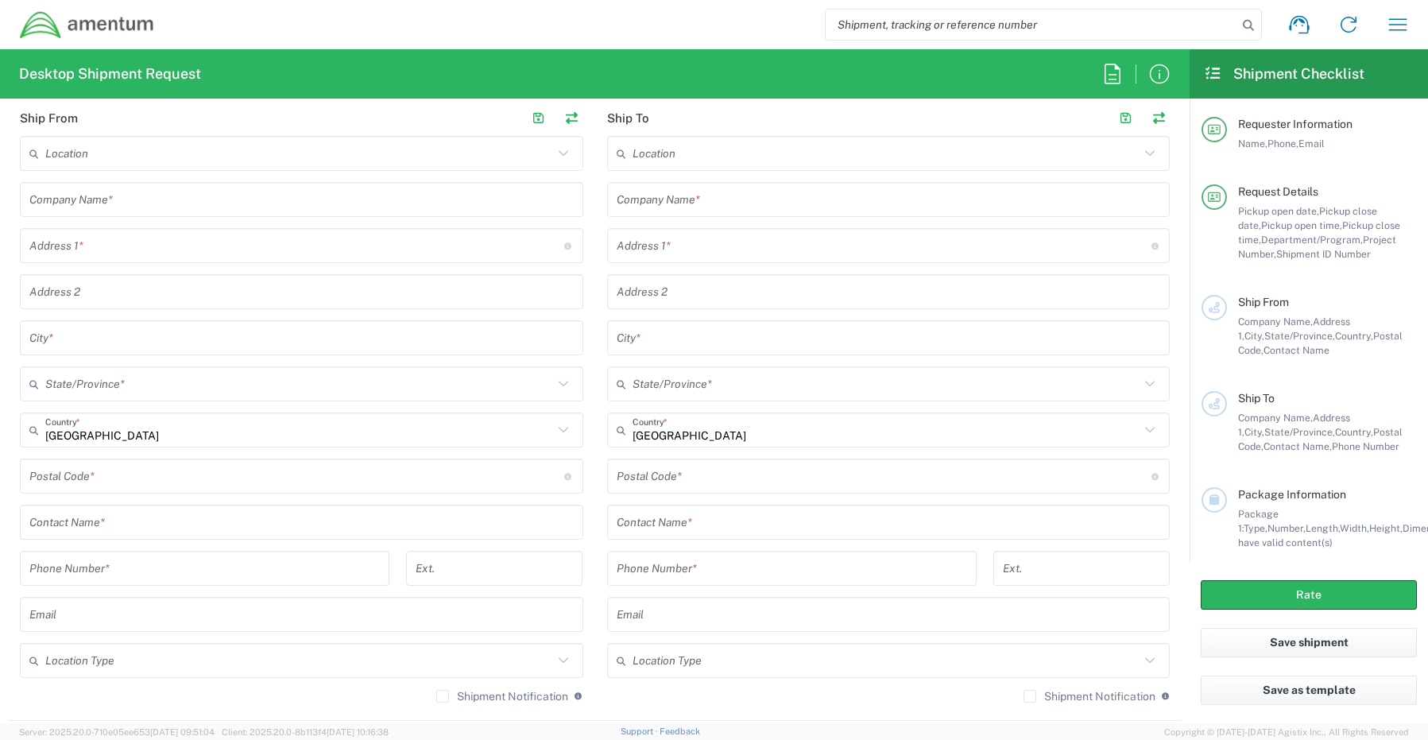
type textarea "[PERSON_NAME][EMAIL_ADDRESS][PERSON_NAME][DOMAIN_NAME], [EMAIL_ADDRESS][DOMAIN_…"
click at [141, 525] on input "text" at bounding box center [301, 522] width 544 height 28
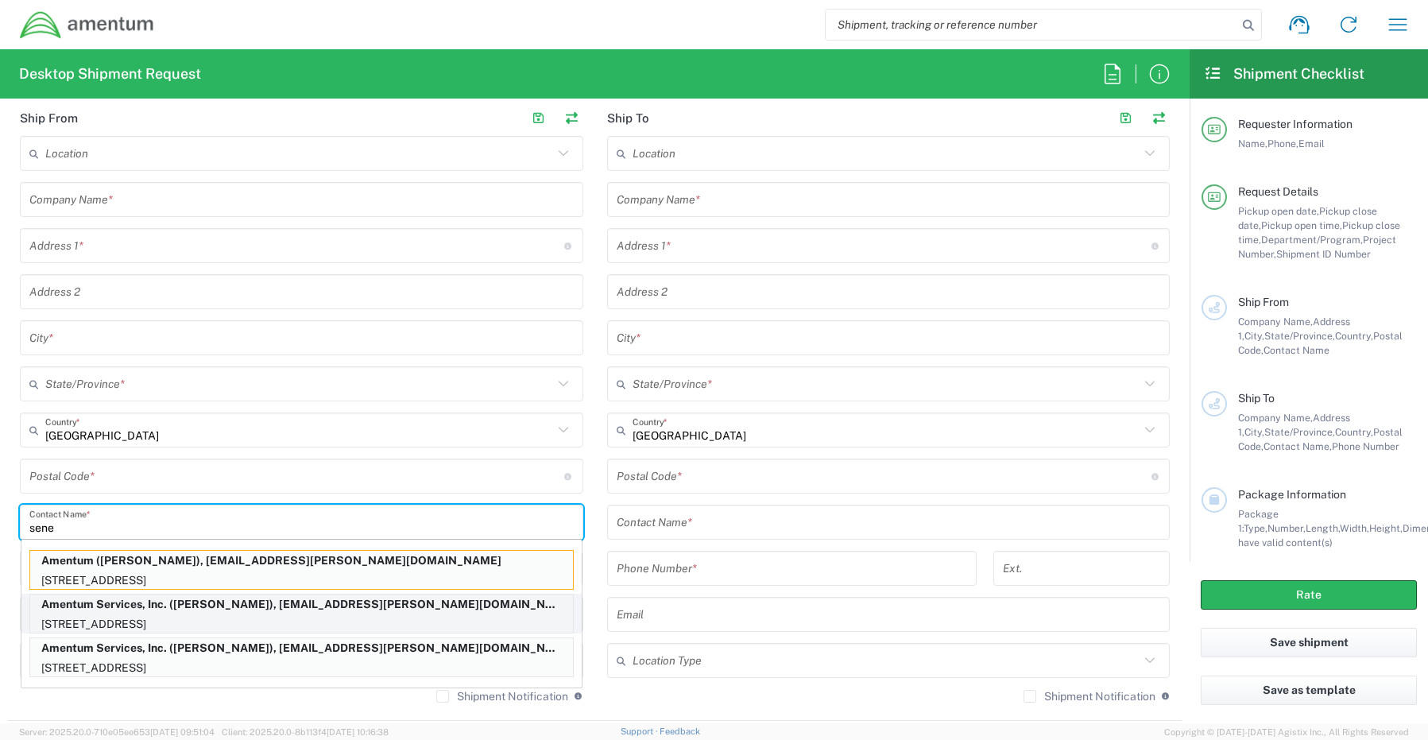
type input "sene"
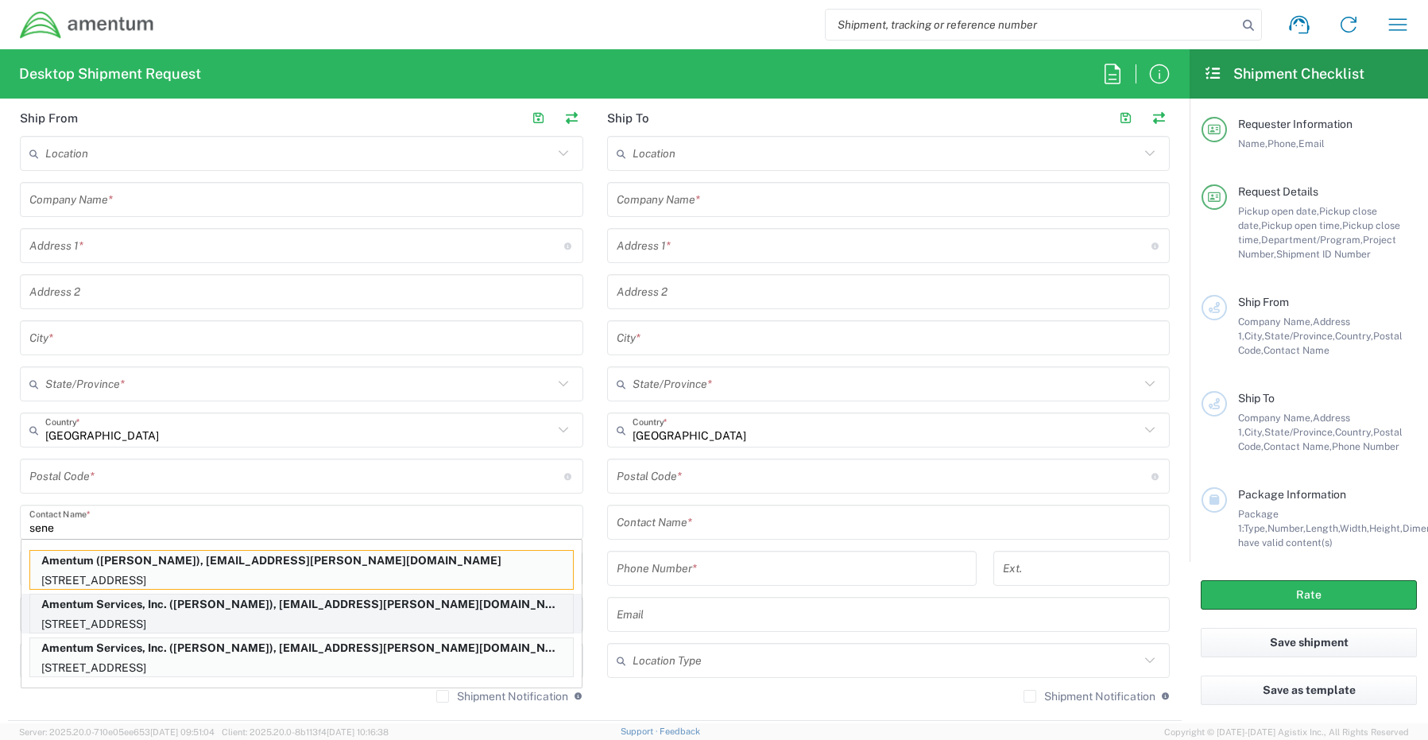
click at [104, 623] on p "[STREET_ADDRESS]" at bounding box center [301, 624] width 543 height 20
type input "Amentum Services, Inc."
type input "[STREET_ADDRESS]"
type input "[GEOGRAPHIC_DATA]"
type input "[US_STATE]"
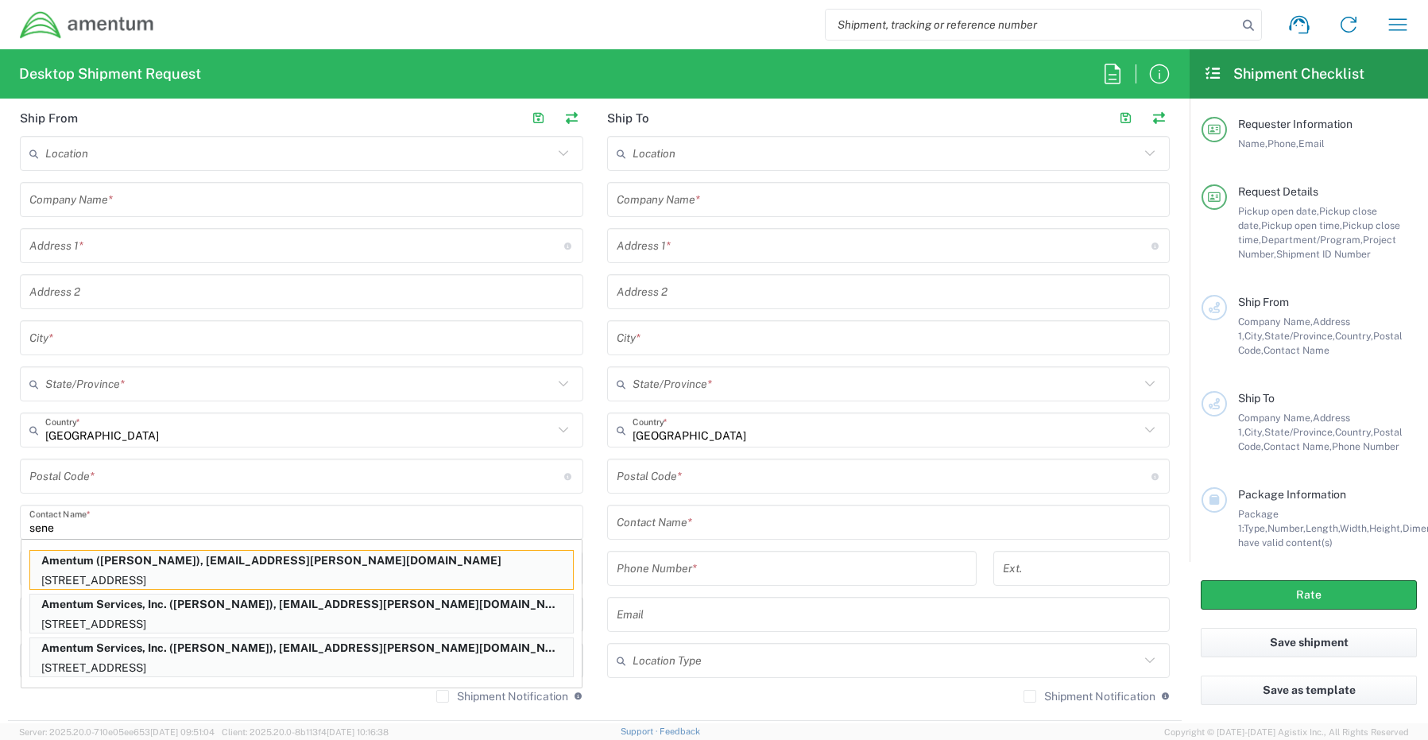
type input "76177"
type input "[PERSON_NAME]"
type input "[PHONE_NUMBER]"
type input "[EMAIL_ADDRESS][PERSON_NAME][DOMAIN_NAME]"
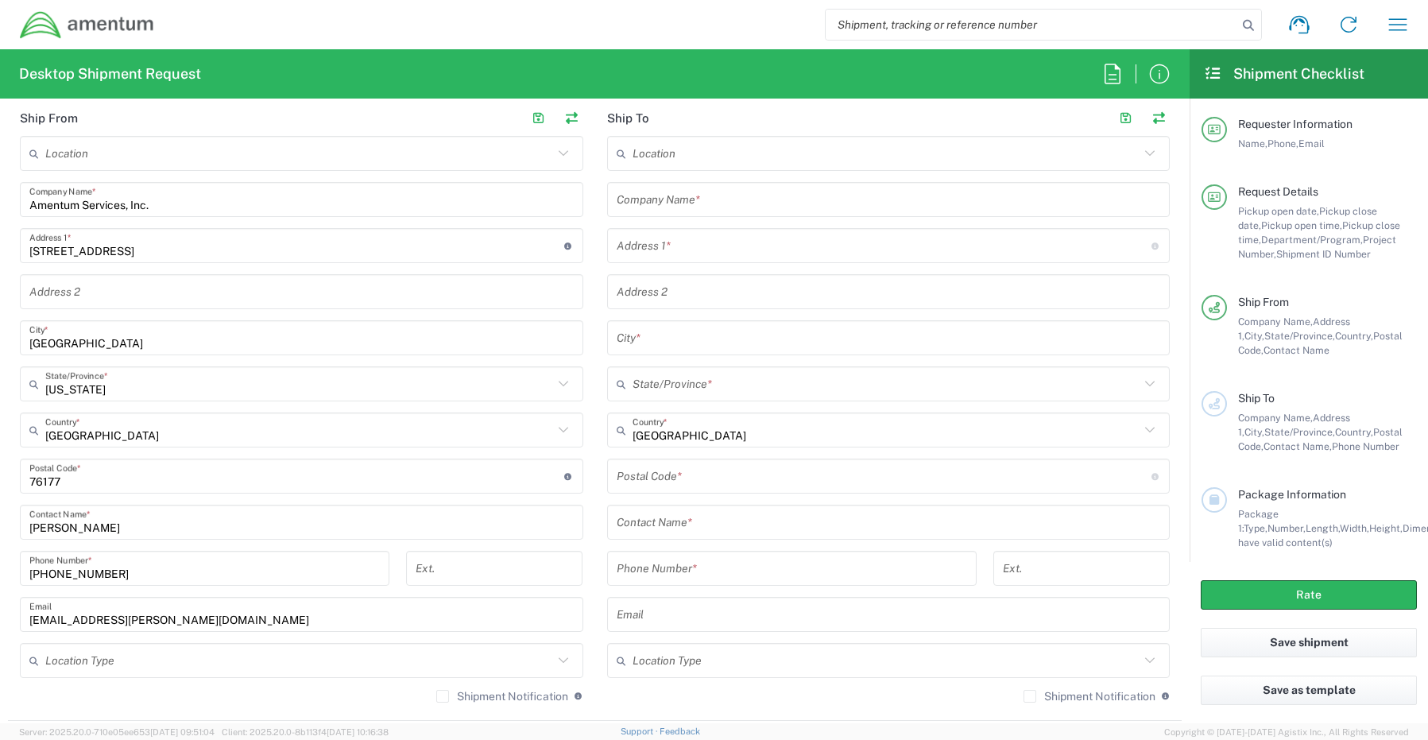
click at [102, 642] on div "Location [PHONE_NUMBER] [PHONE_NUMBER] [PHONE_NUMBER] [PHONE_NUMBER] [PHONE_NUM…" at bounding box center [301, 425] width 563 height 578
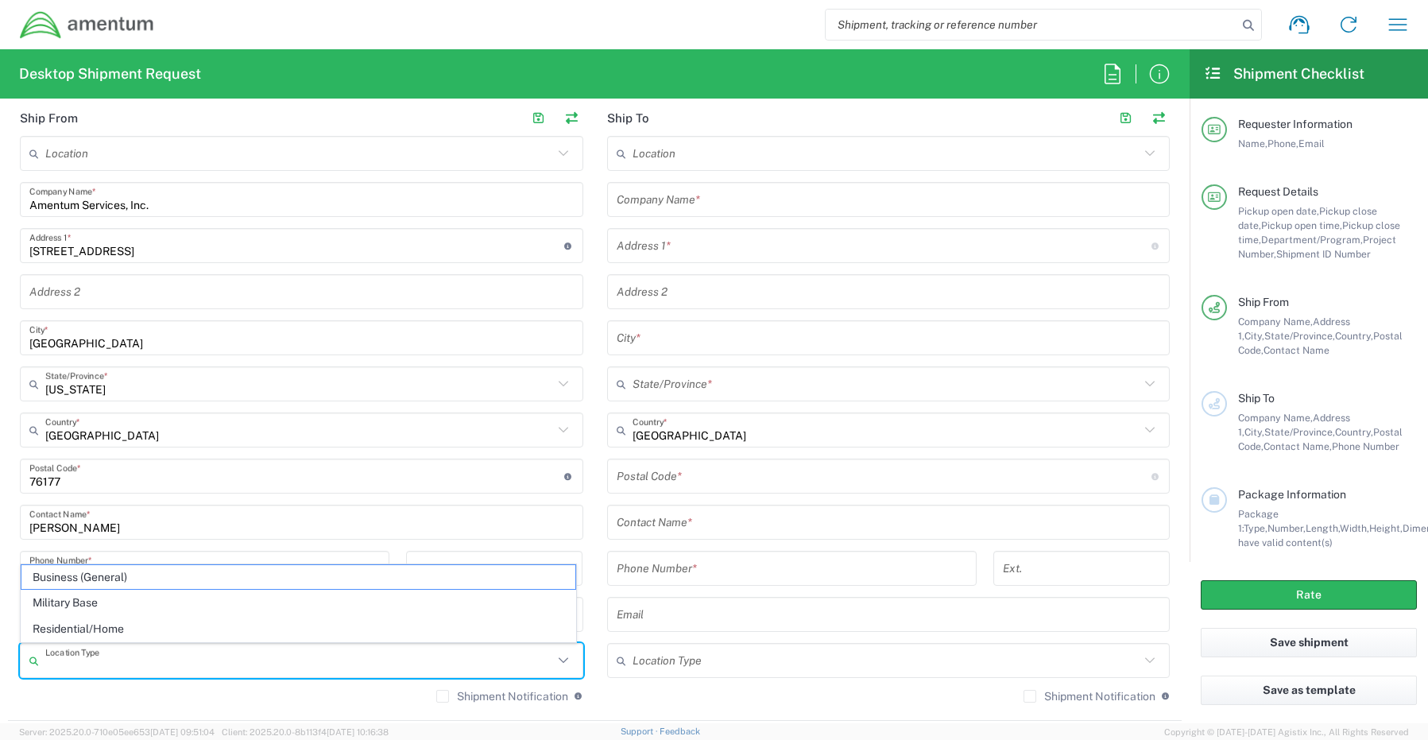
click at [96, 662] on input "text" at bounding box center [299, 661] width 508 height 28
click at [83, 578] on span "Business (General)" at bounding box center [298, 577] width 554 height 25
type input "Business (General)"
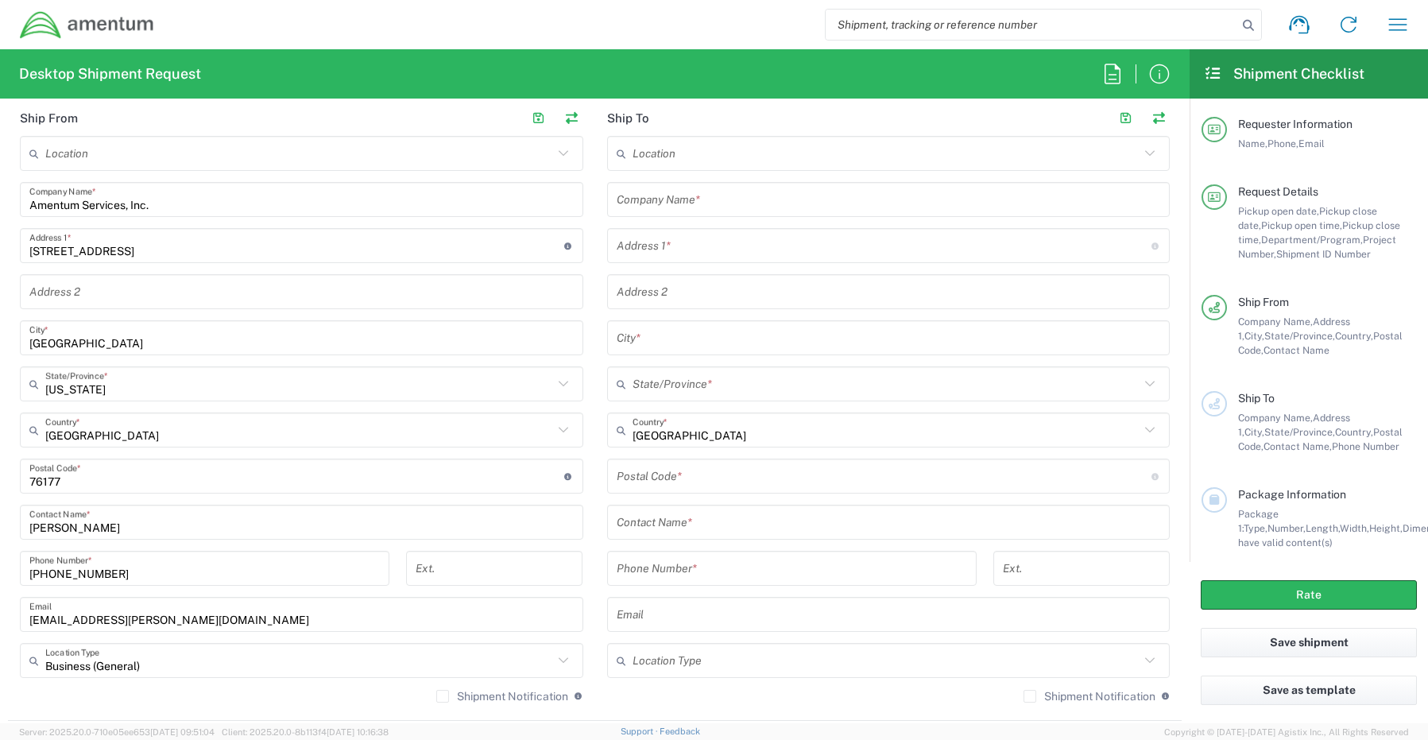
click at [438, 694] on label "Shipment Notification" at bounding box center [502, 696] width 132 height 13
click at [443, 696] on input "Shipment Notification" at bounding box center [443, 696] width 0 height 0
click at [686, 194] on input "text" at bounding box center [889, 200] width 544 height 28
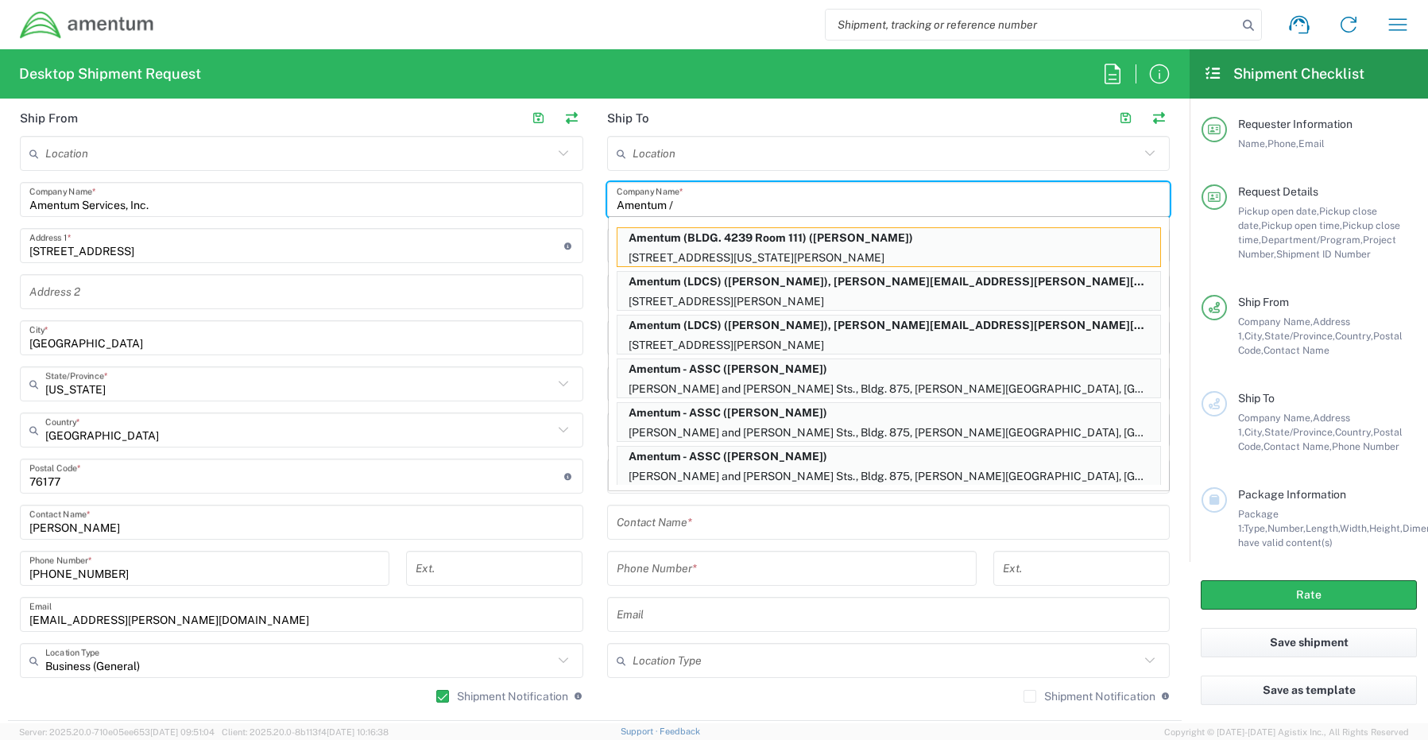
paste input "[PERSON_NAME]"
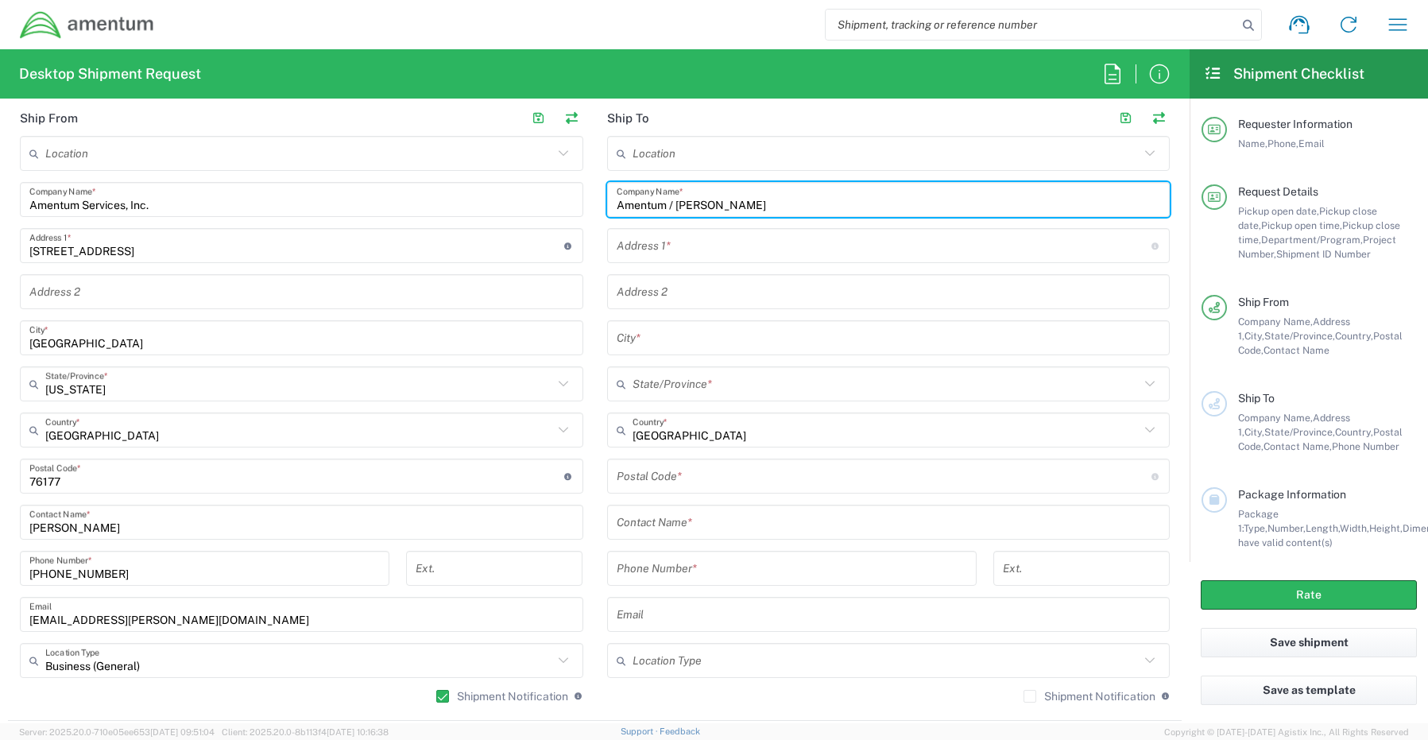
type input "Amentum / [PERSON_NAME]"
click at [672, 532] on input "text" at bounding box center [889, 522] width 544 height 28
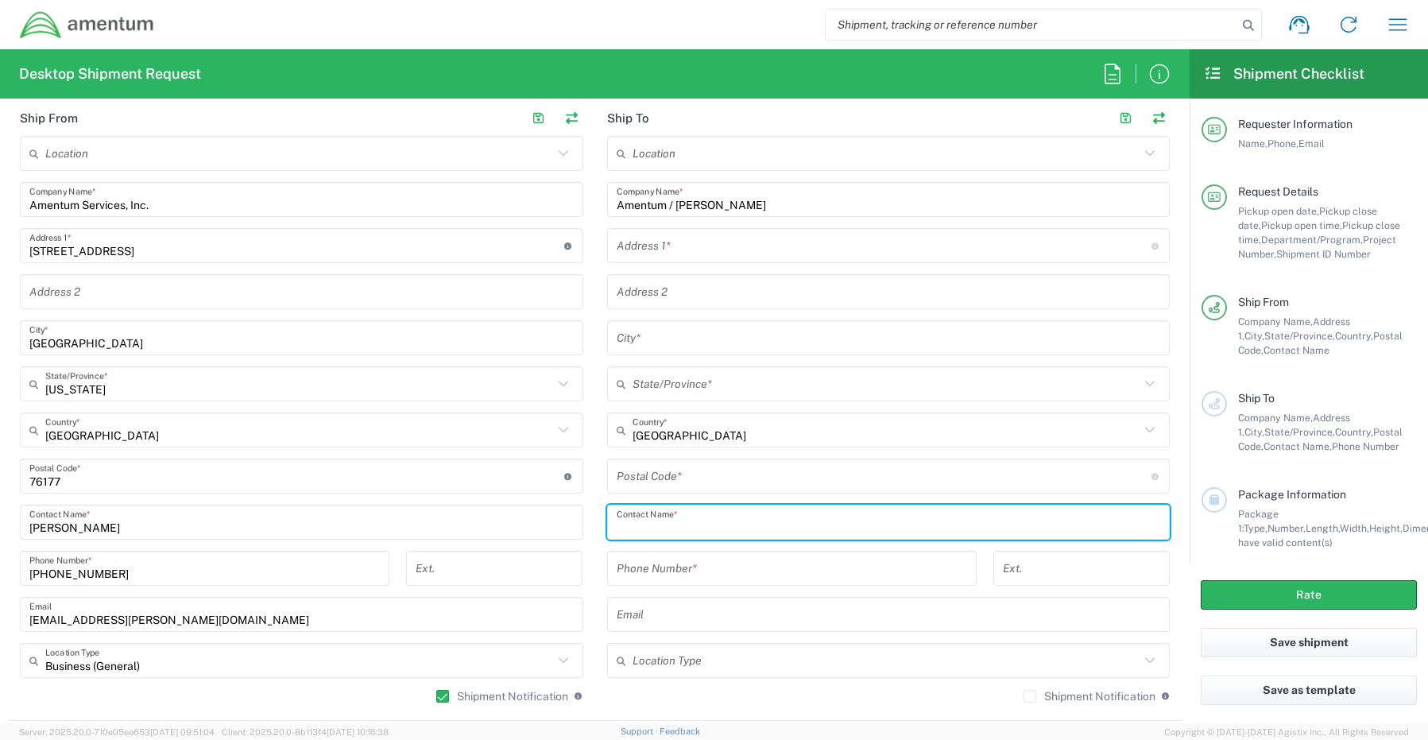
paste input "[PERSON_NAME]"
type input "[PERSON_NAME]"
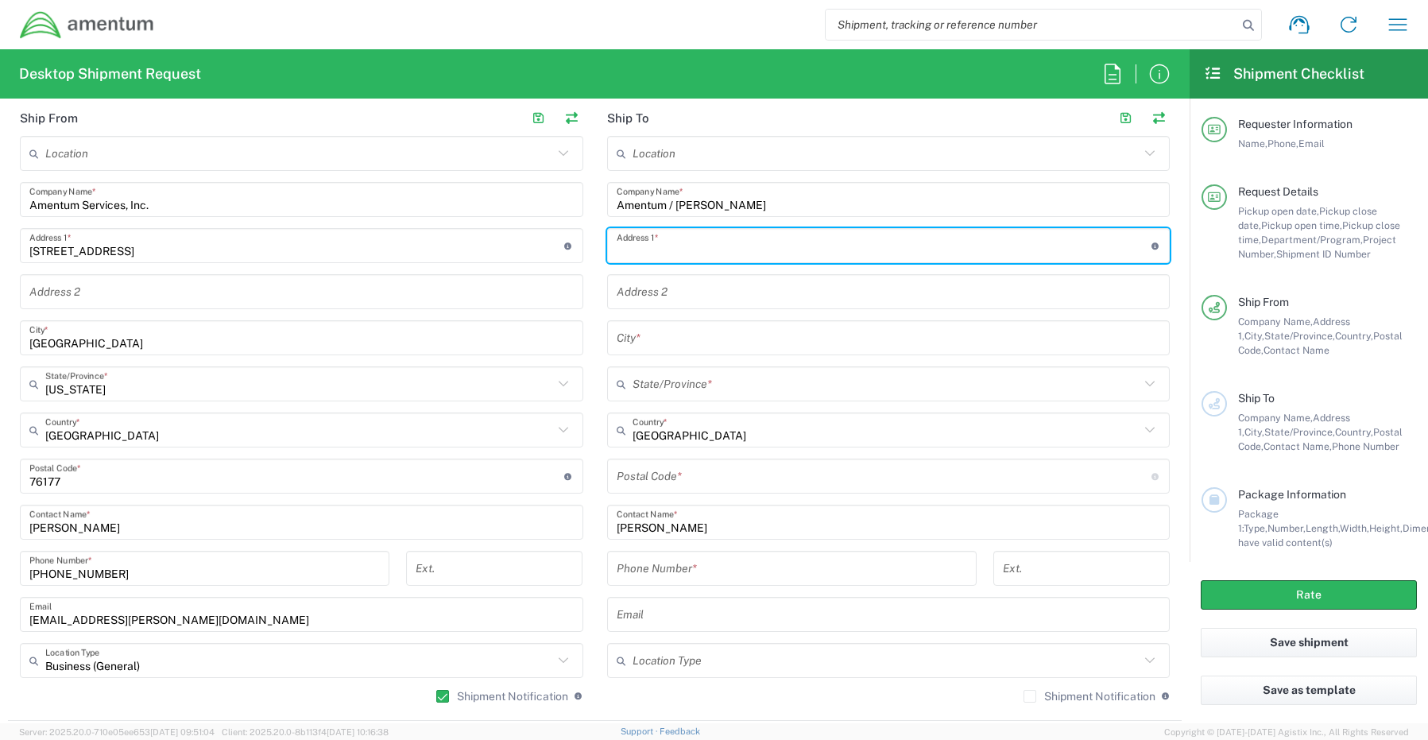
click at [651, 252] on input "text" at bounding box center [884, 246] width 535 height 28
paste input "[STREET_ADDRESS],"
click at [743, 249] on input "[STREET_ADDRESS]," at bounding box center [884, 246] width 535 height 28
type input "[STREET_ADDRESS]"
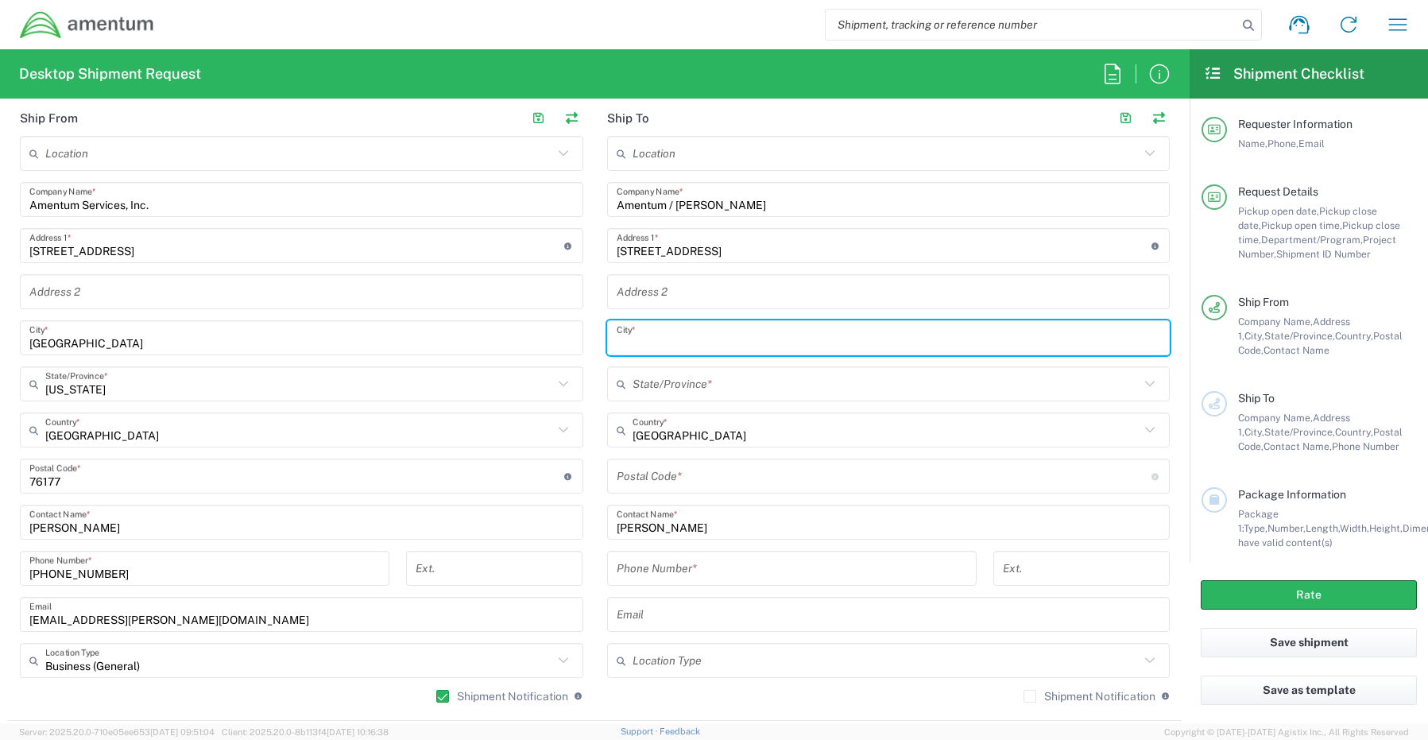
click at [629, 341] on input "text" at bounding box center [889, 338] width 544 height 28
paste input ", [US_STATE],"
click at [609, 342] on div ", [US_STATE], City *" at bounding box center [888, 337] width 563 height 35
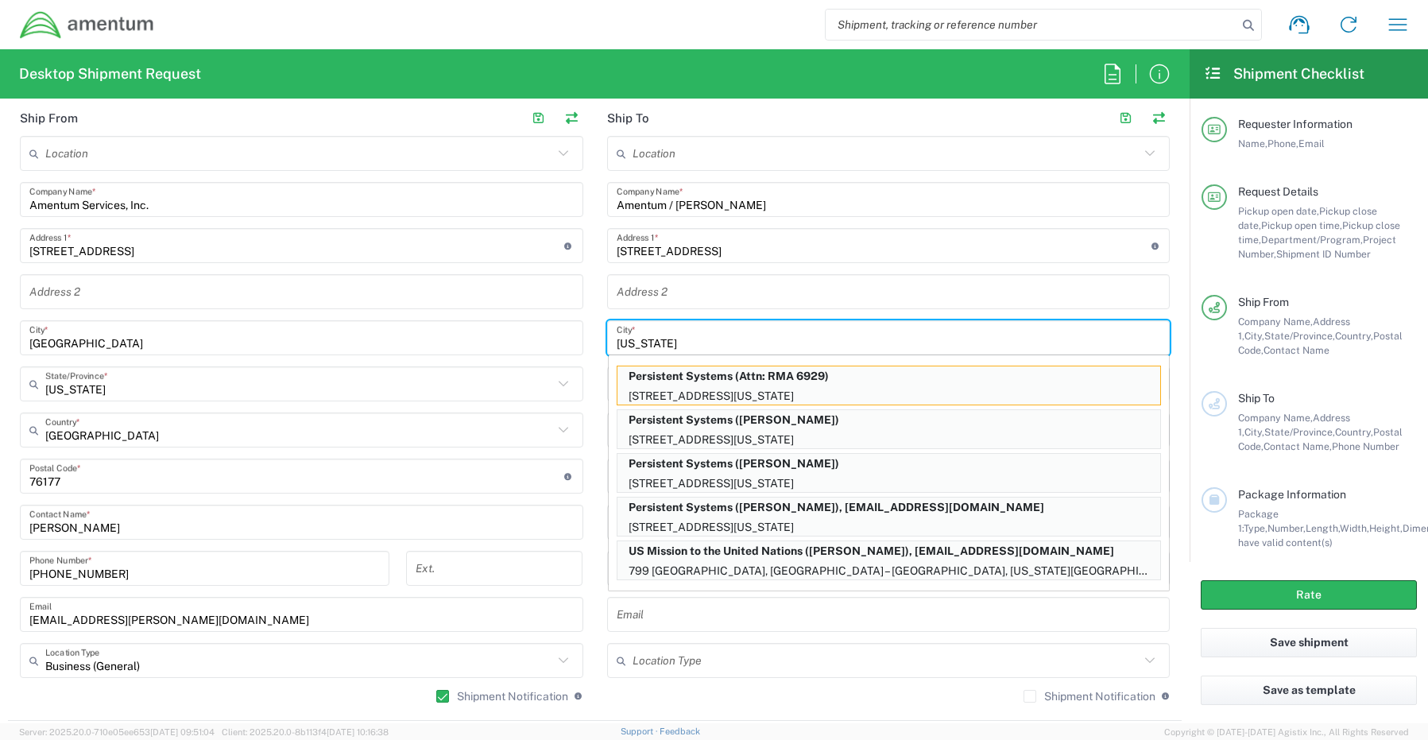
type input "[US_STATE]"
click at [595, 360] on main "Location [PHONE_NUMBER] [PHONE_NUMBER] [PHONE_NUMBER] [PHONE_NUMBER] [PHONE_NUM…" at bounding box center [888, 425] width 587 height 578
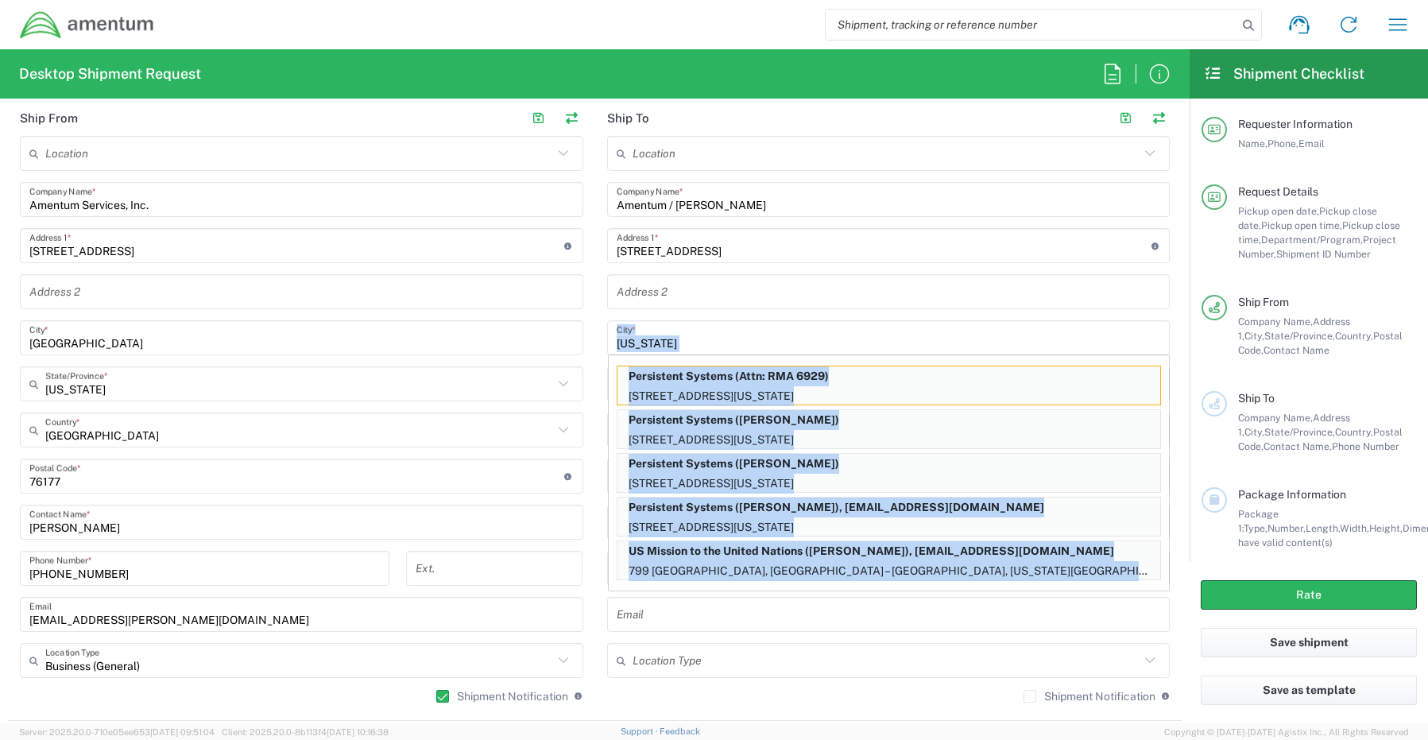
drag, startPoint x: 593, startPoint y: 360, endPoint x: 727, endPoint y: 338, distance: 135.3
click at [727, 338] on input "[US_STATE]" at bounding box center [889, 338] width 544 height 28
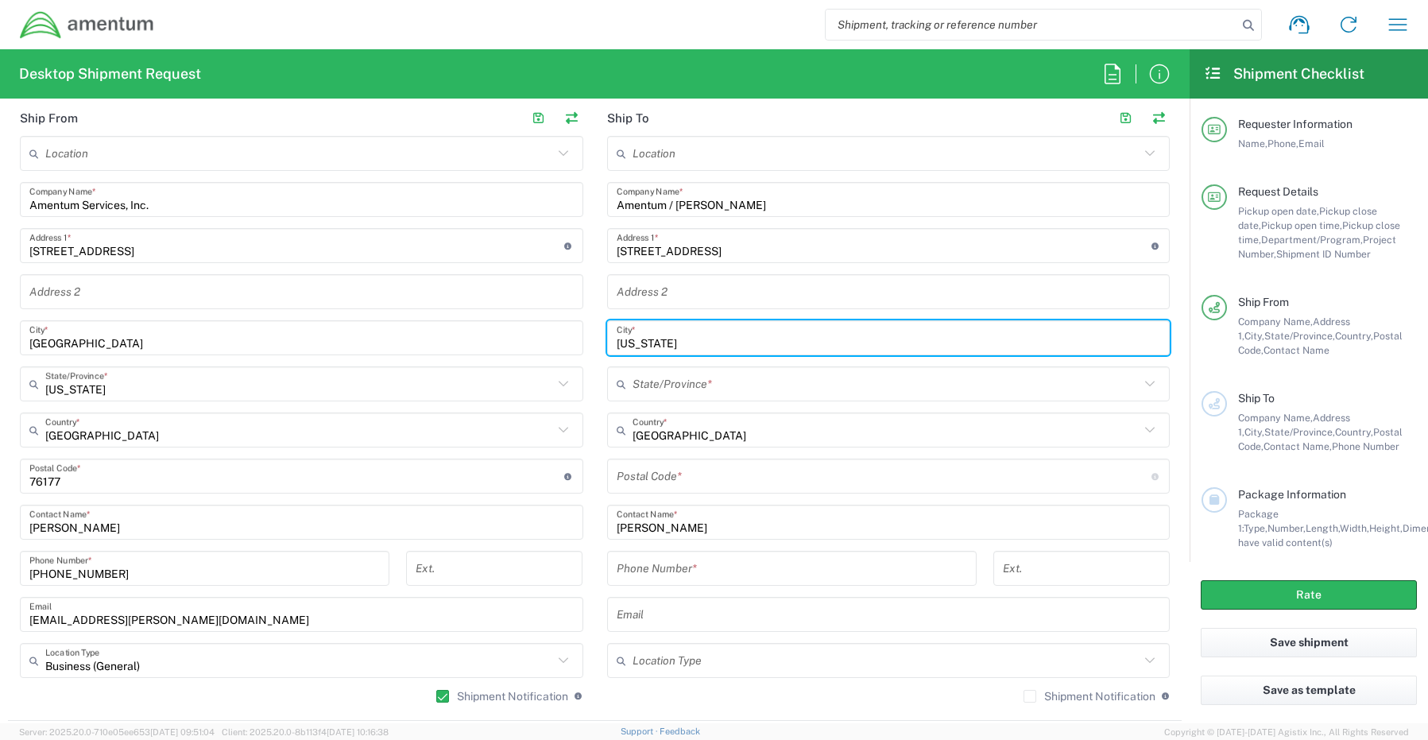
click at [651, 384] on input "text" at bounding box center [886, 384] width 508 height 28
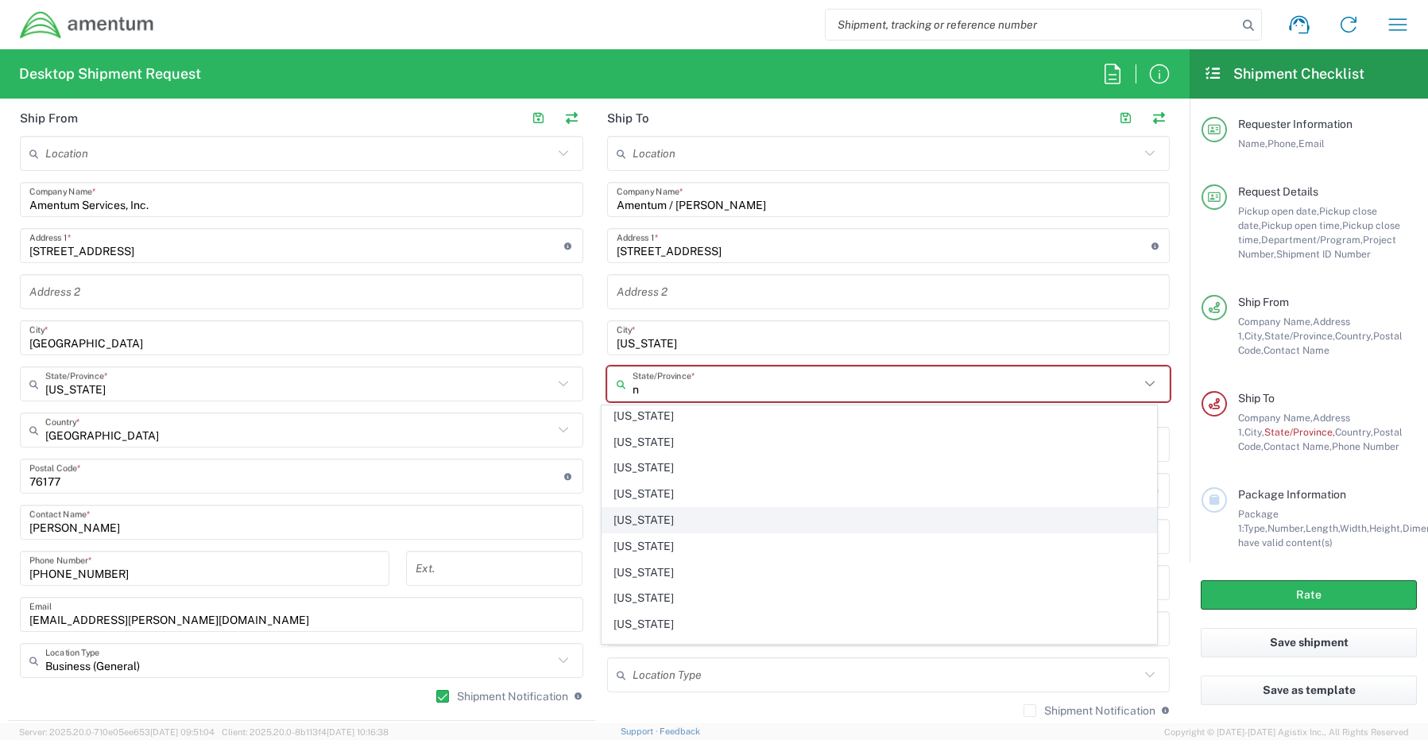
scroll to position [318, 0]
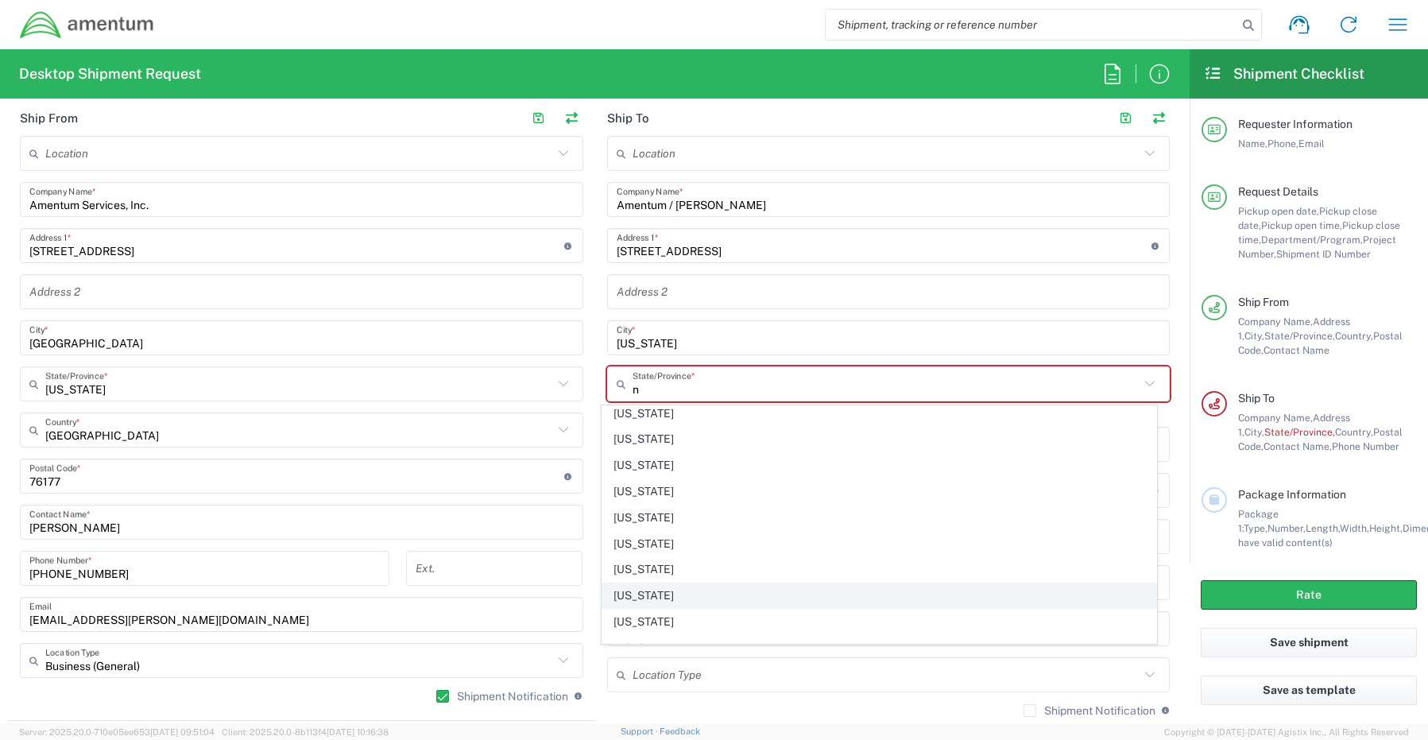
click at [651, 597] on span "[US_STATE]" at bounding box center [879, 595] width 554 height 25
type input "[US_STATE]"
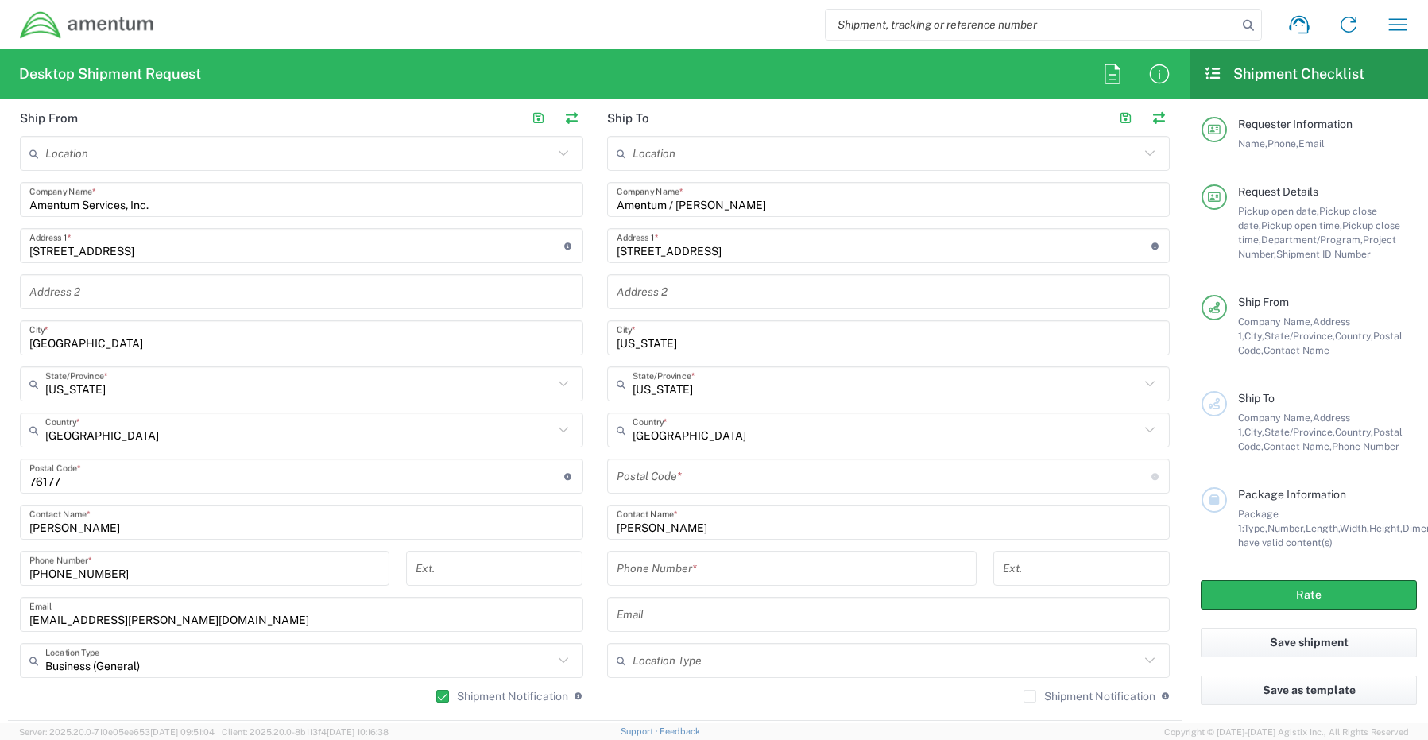
click at [667, 485] on input "undefined" at bounding box center [884, 476] width 535 height 28
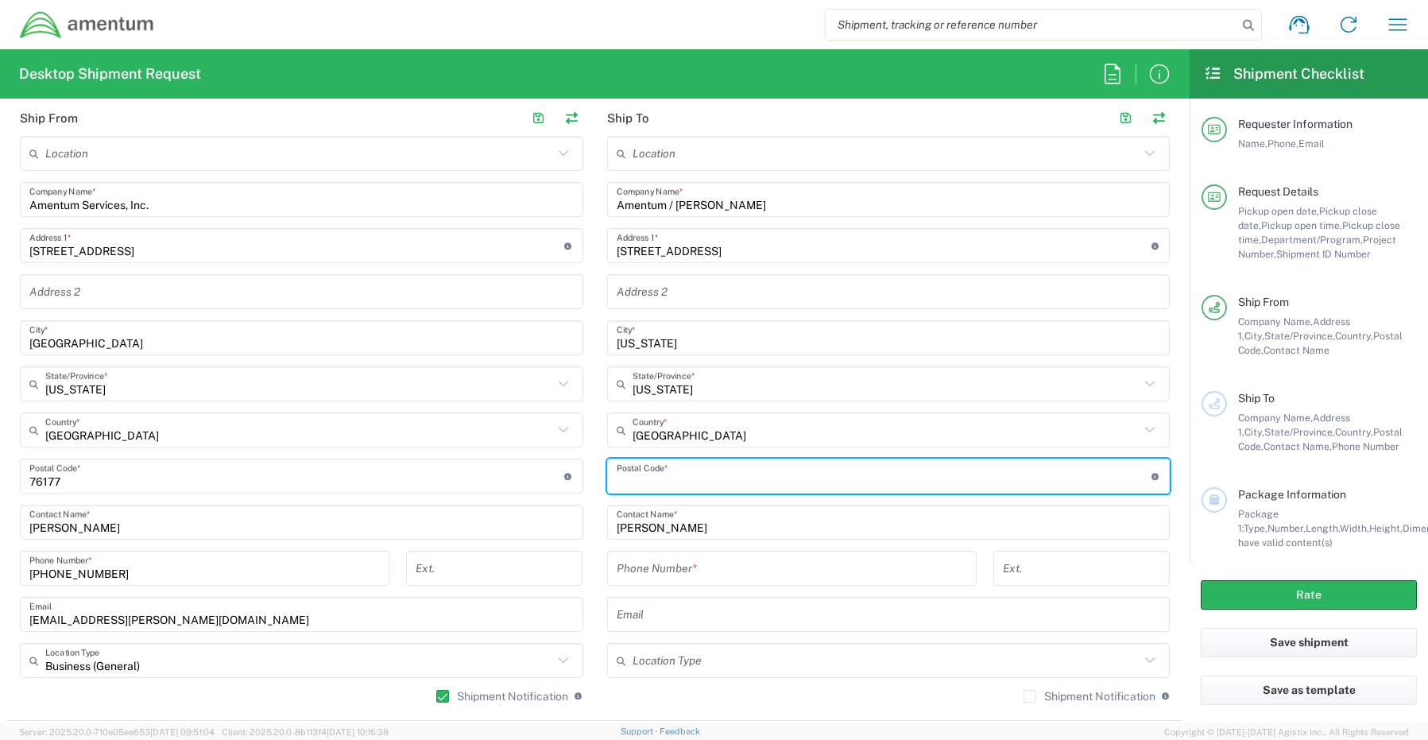
paste input "10007"
type input "10007"
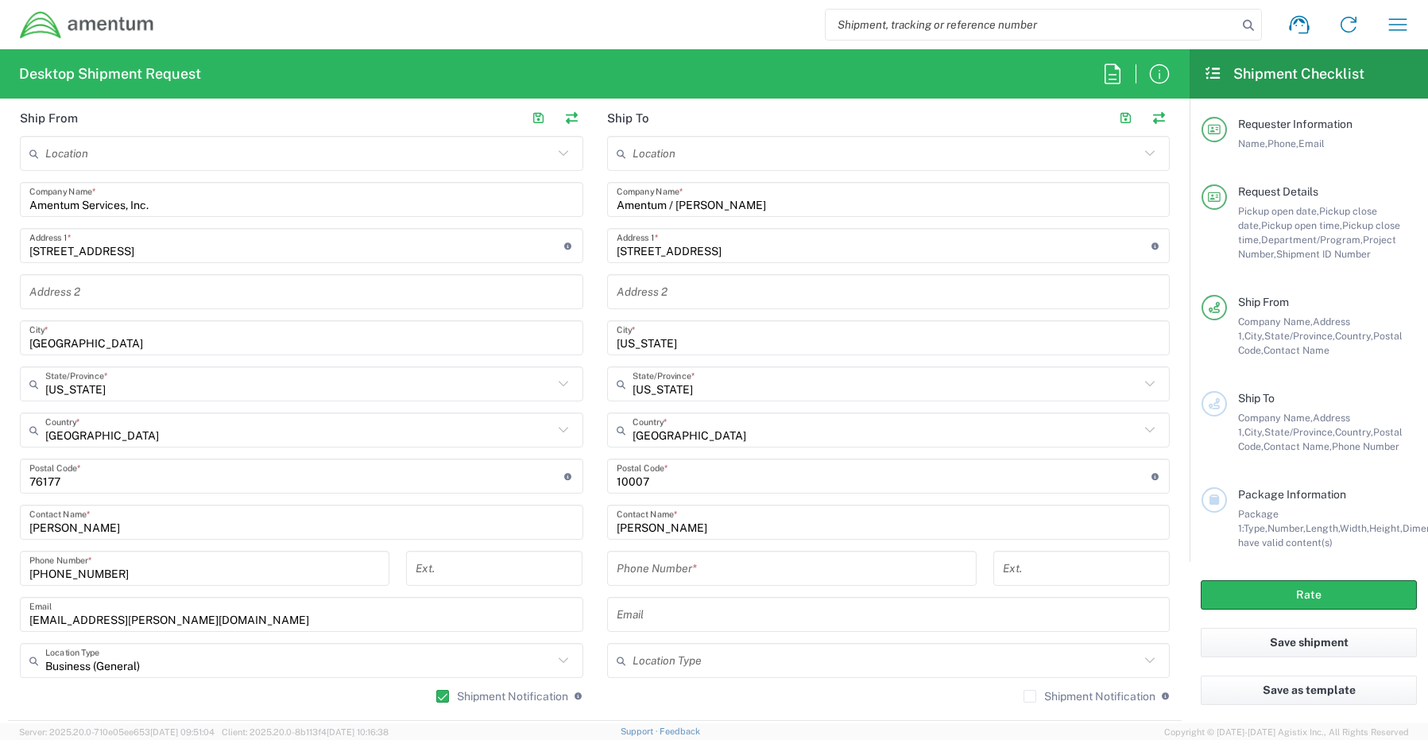
click at [672, 575] on input "tel" at bounding box center [792, 569] width 350 height 28
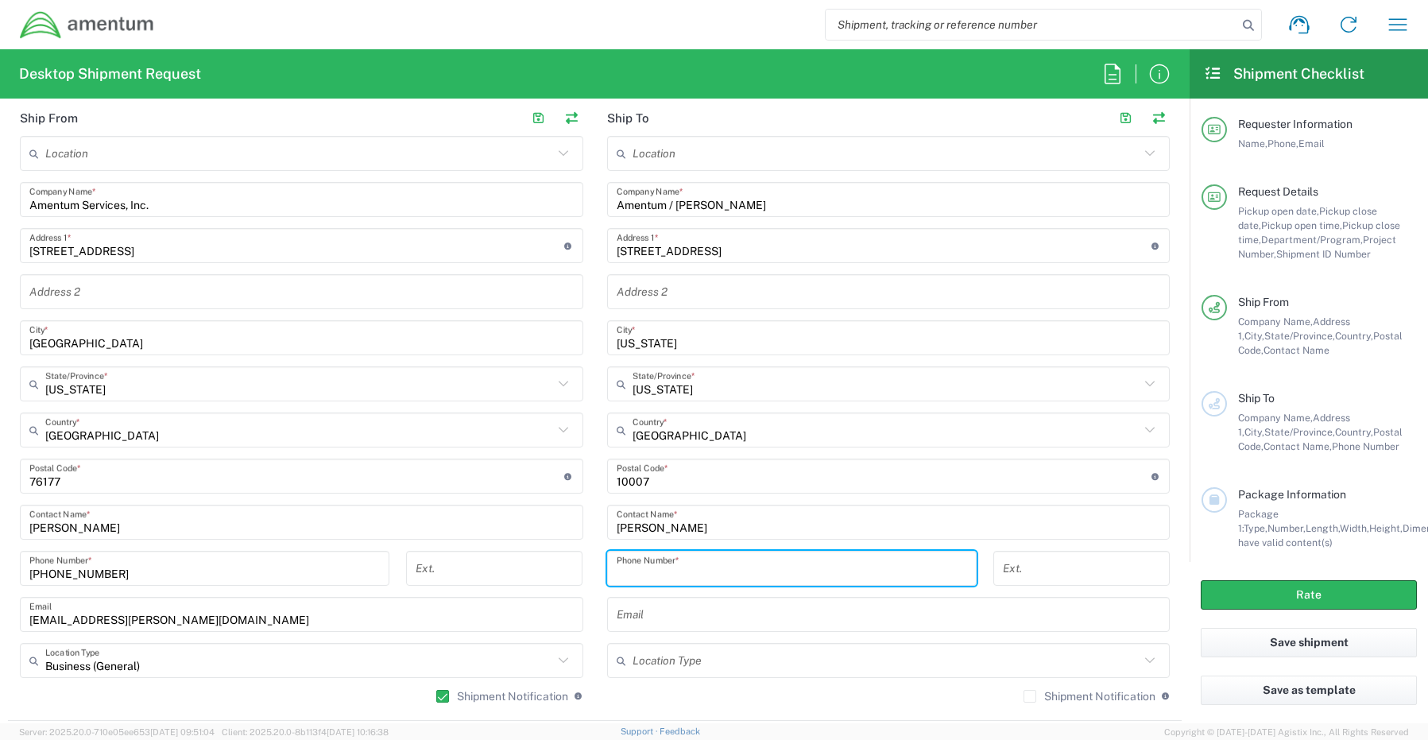
paste input "[PHONE_NUMBER]"
type input "[PHONE_NUMBER]"
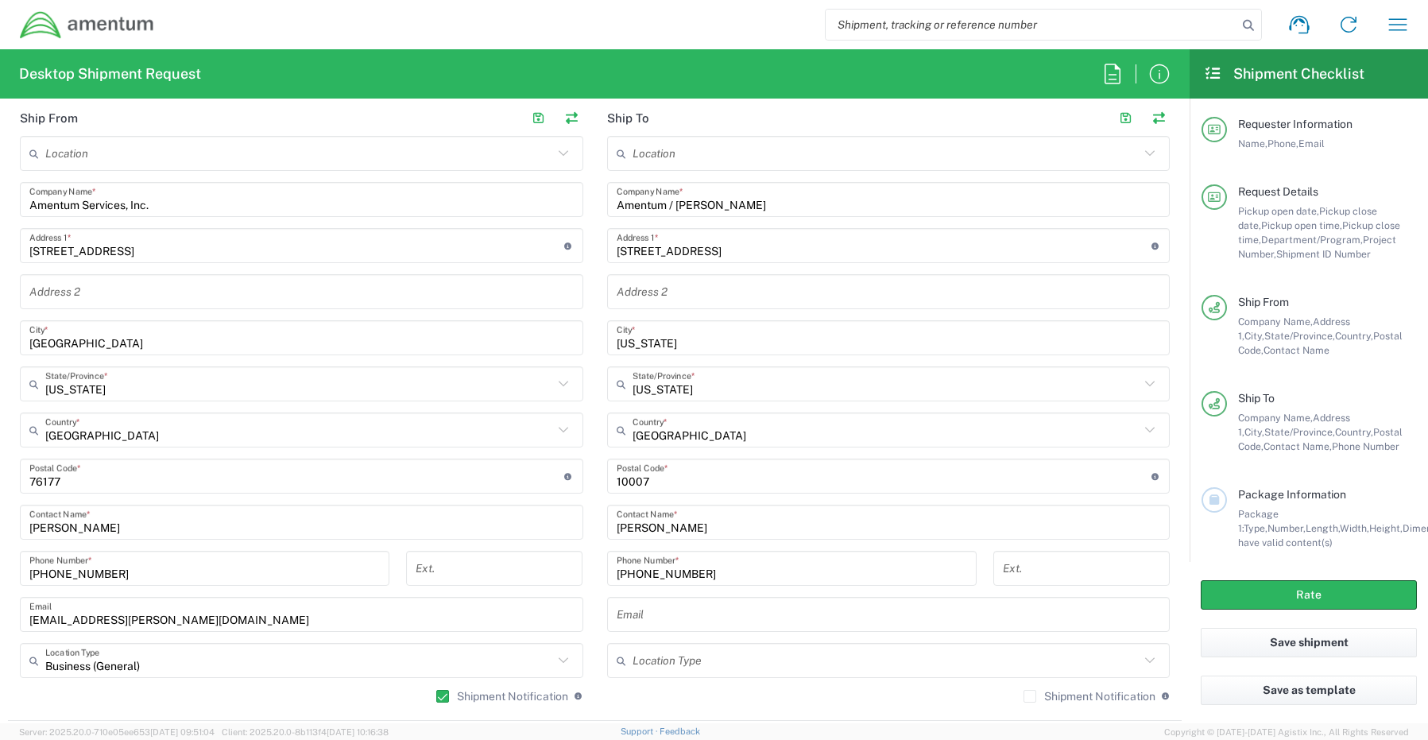
click at [681, 616] on input "text" at bounding box center [889, 615] width 544 height 28
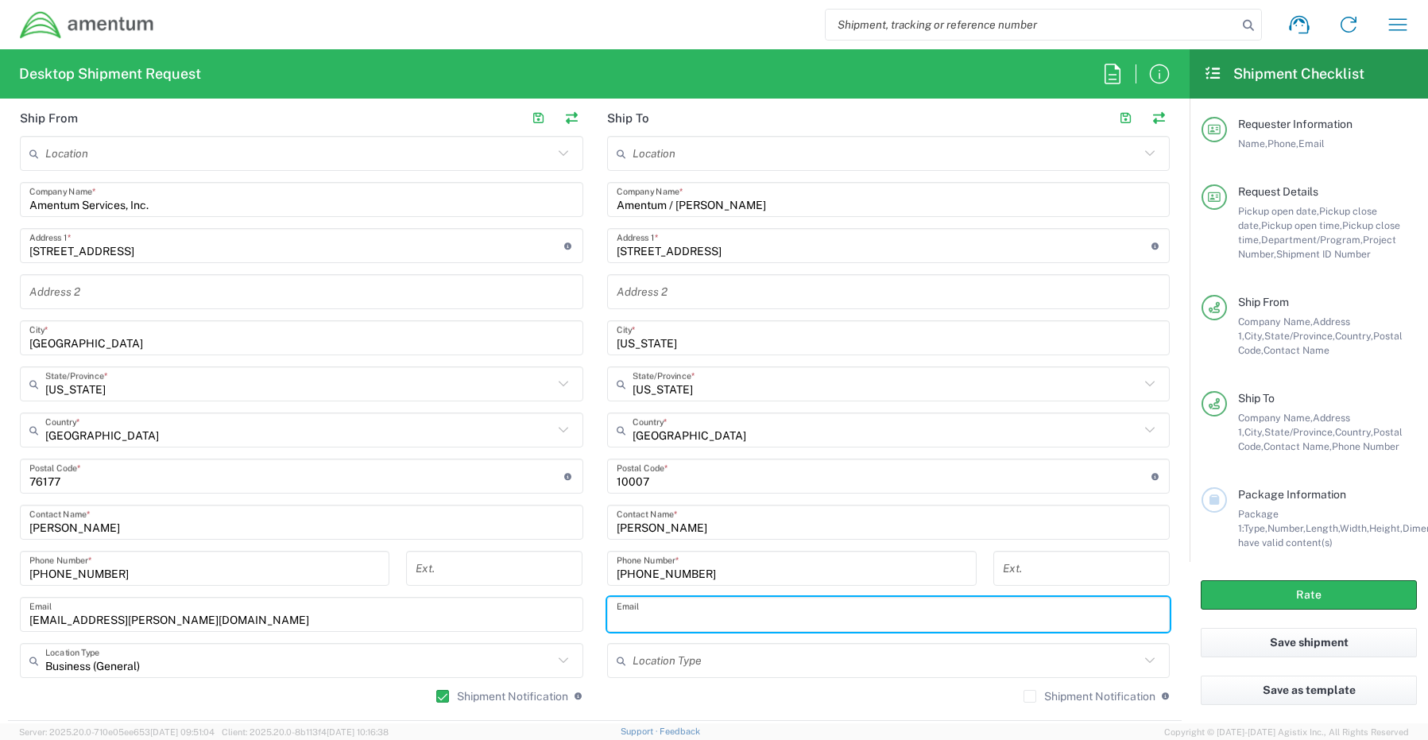
paste input "[PERSON_NAME][EMAIL_ADDRESS][PERSON_NAME][DOMAIN_NAME]"
type input "[PERSON_NAME][EMAIL_ADDRESS][PERSON_NAME][DOMAIN_NAME]"
click at [1023, 701] on label "Shipment Notification" at bounding box center [1089, 696] width 132 height 13
click at [1030, 696] on input "Shipment Notification" at bounding box center [1030, 696] width 0 height 0
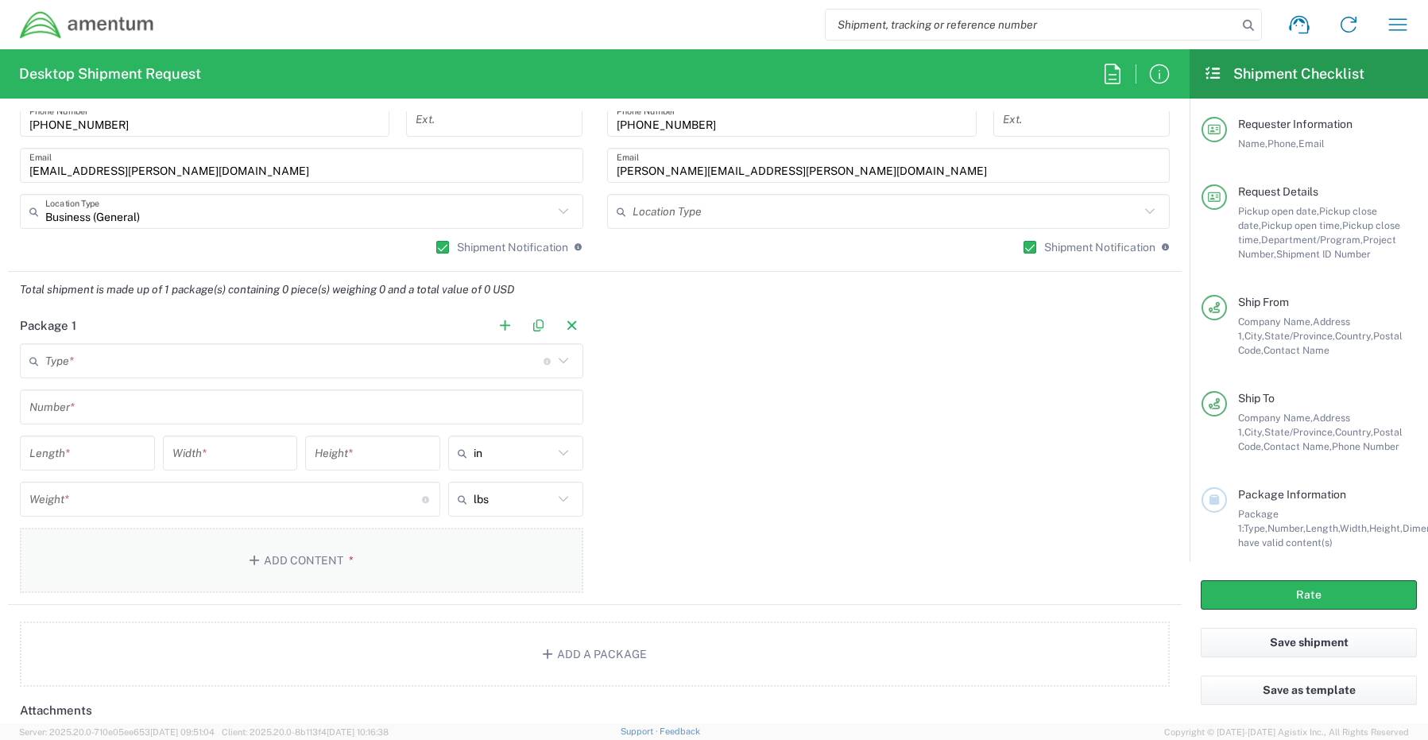
scroll to position [1192, 0]
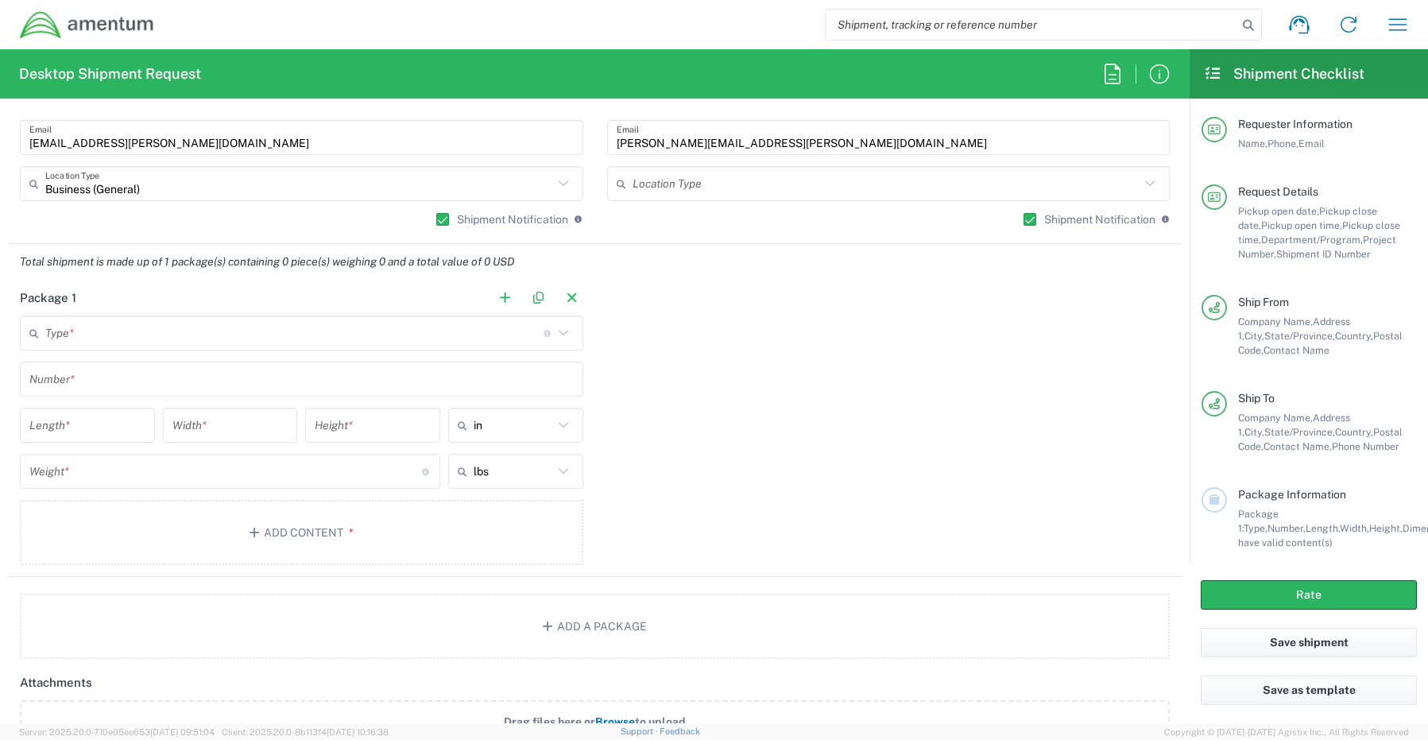
click at [81, 332] on input "text" at bounding box center [294, 333] width 498 height 28
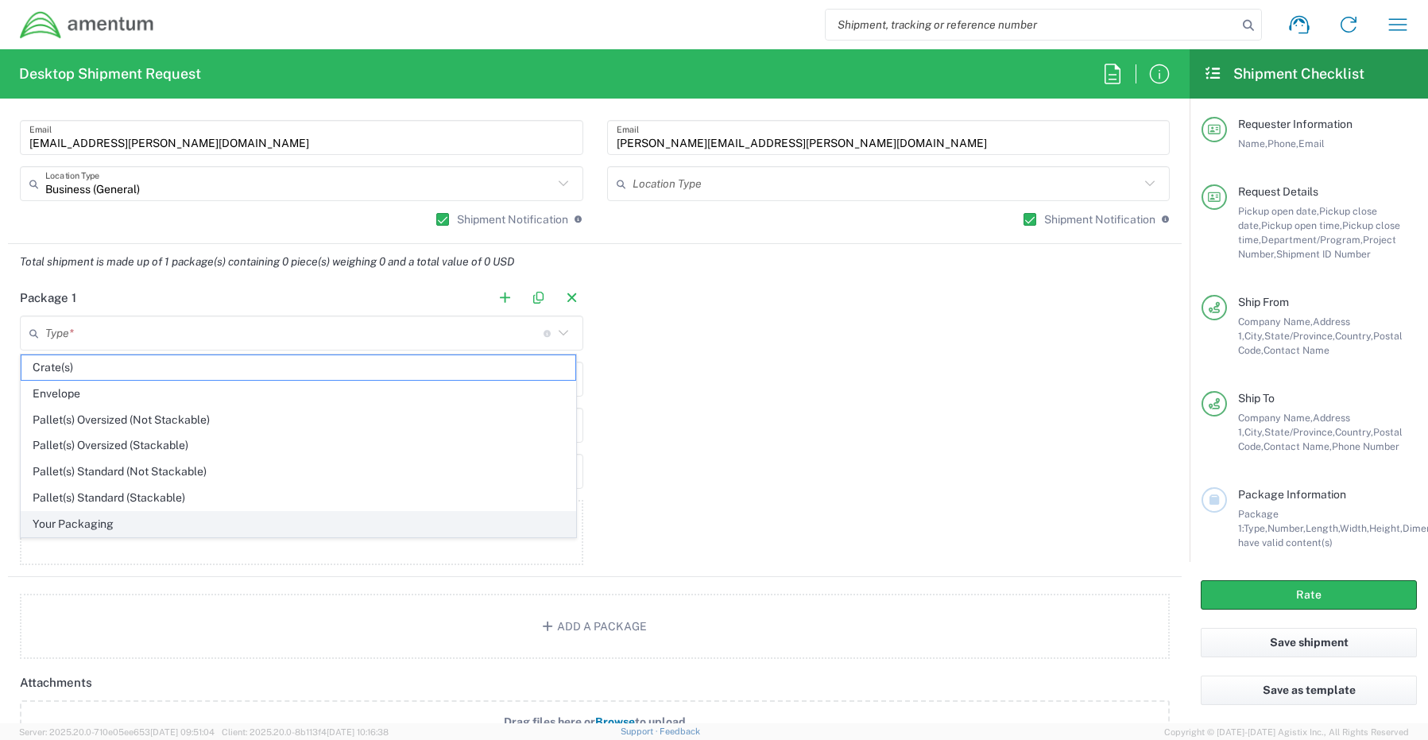
click at [62, 526] on span "Your Packaging" at bounding box center [298, 524] width 554 height 25
type input "Your Packaging"
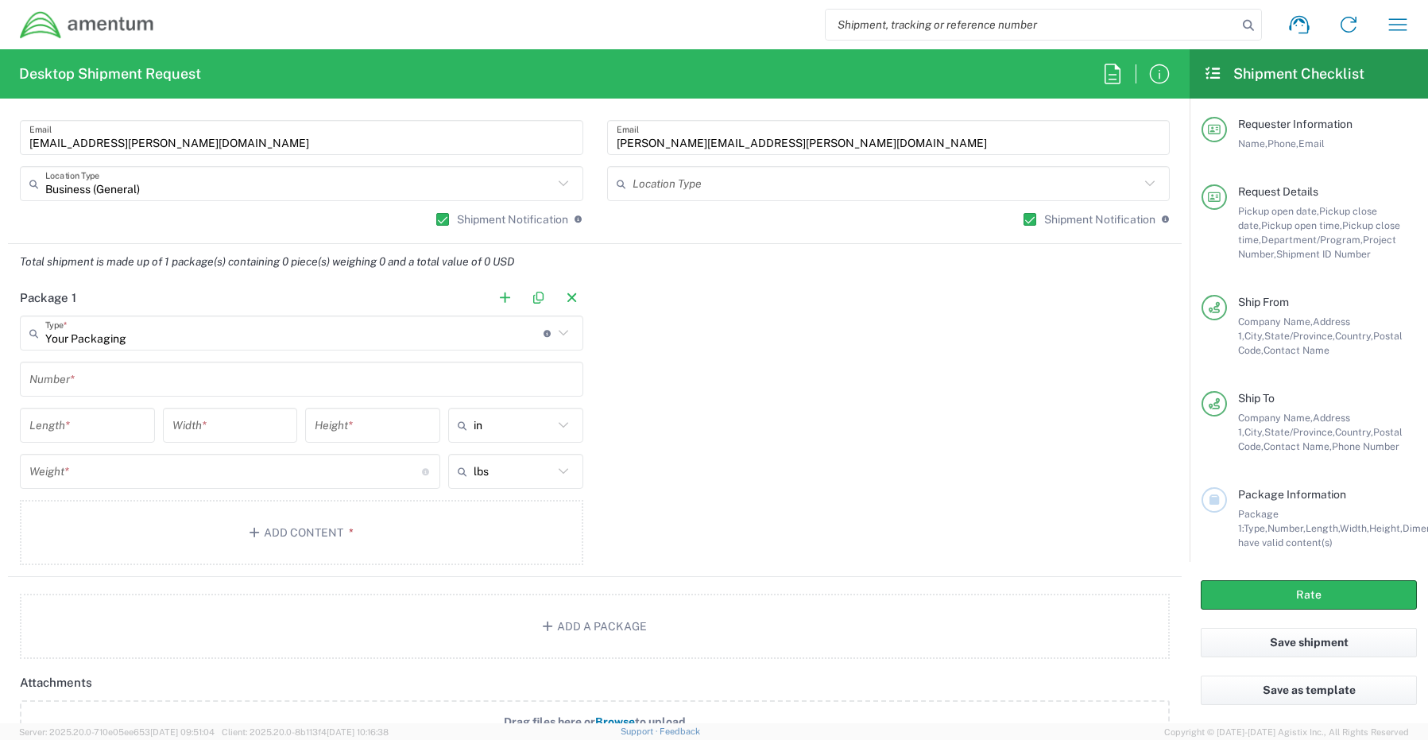
click at [73, 375] on input "text" at bounding box center [301, 379] width 544 height 28
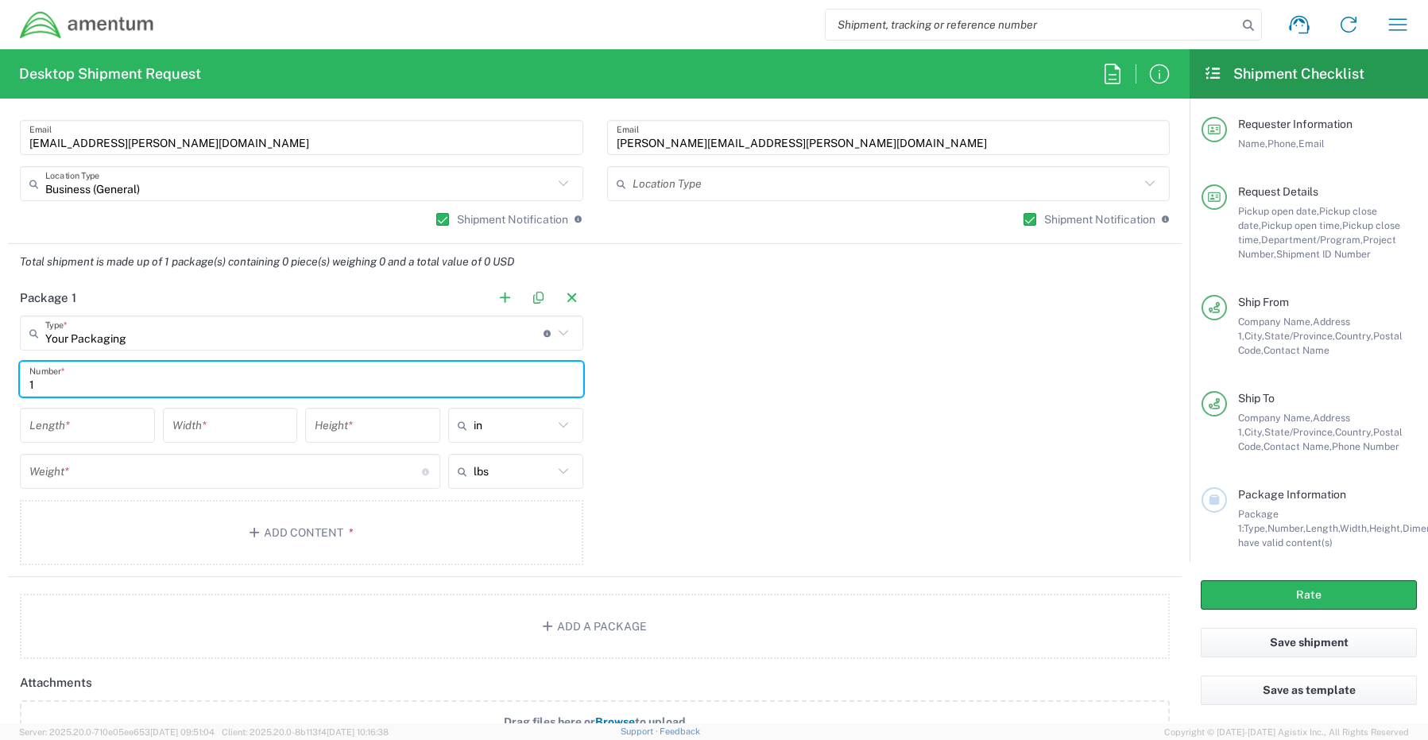
type input "1"
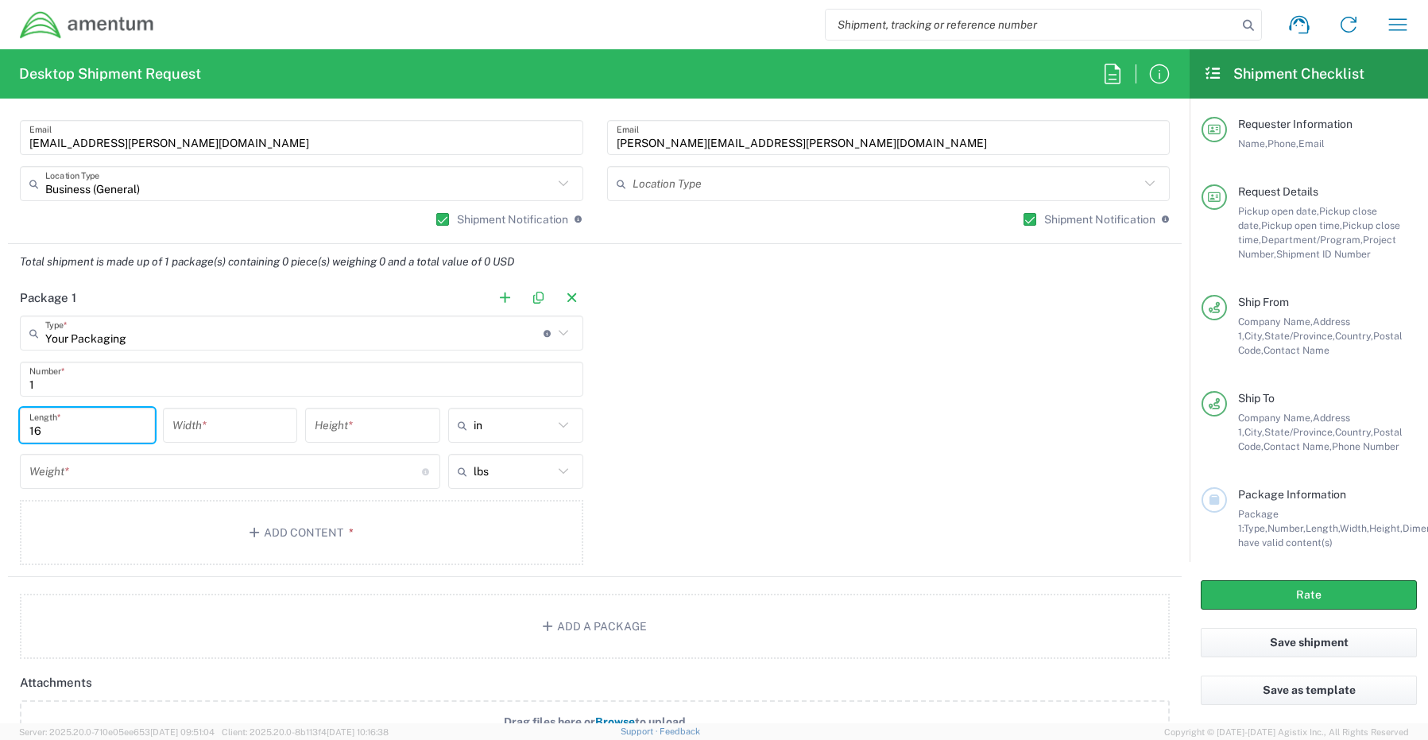
type input "16"
type input "14"
type input "3"
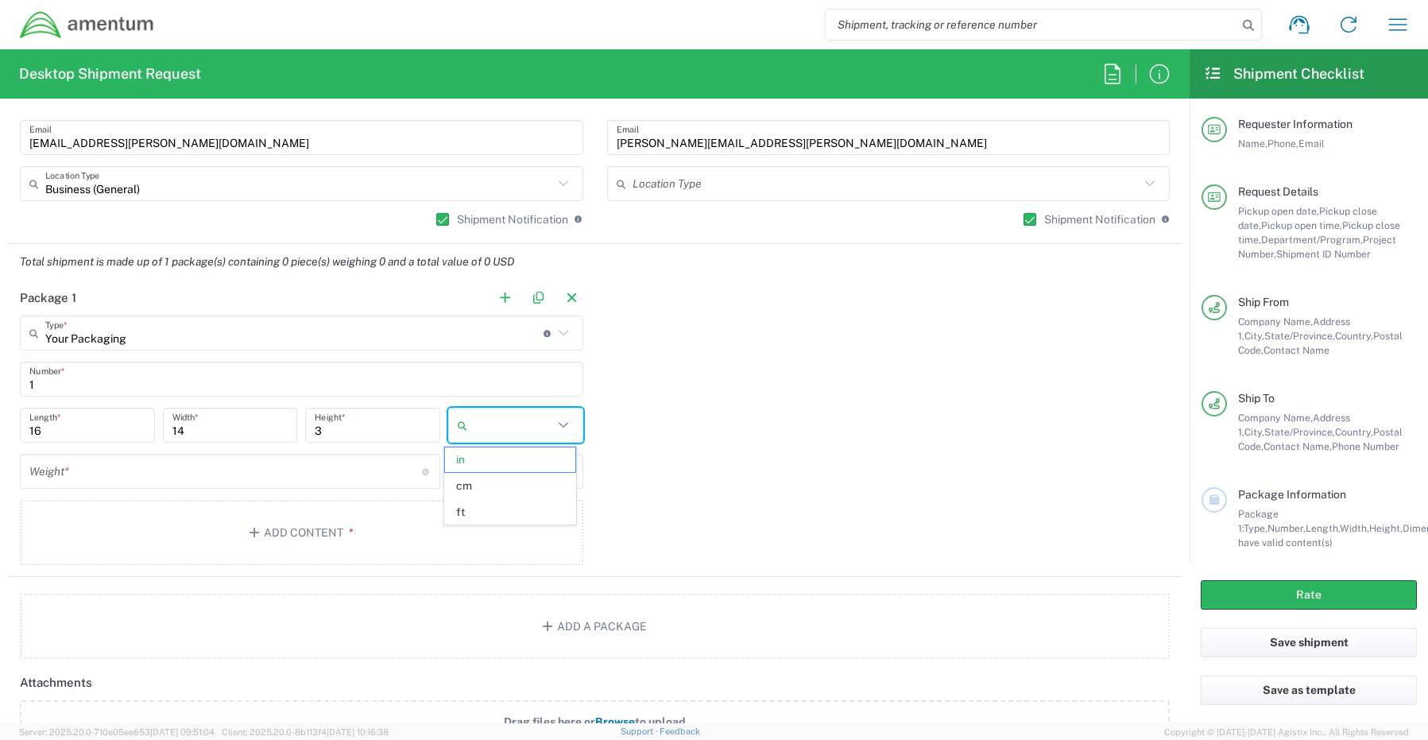
type input "in"
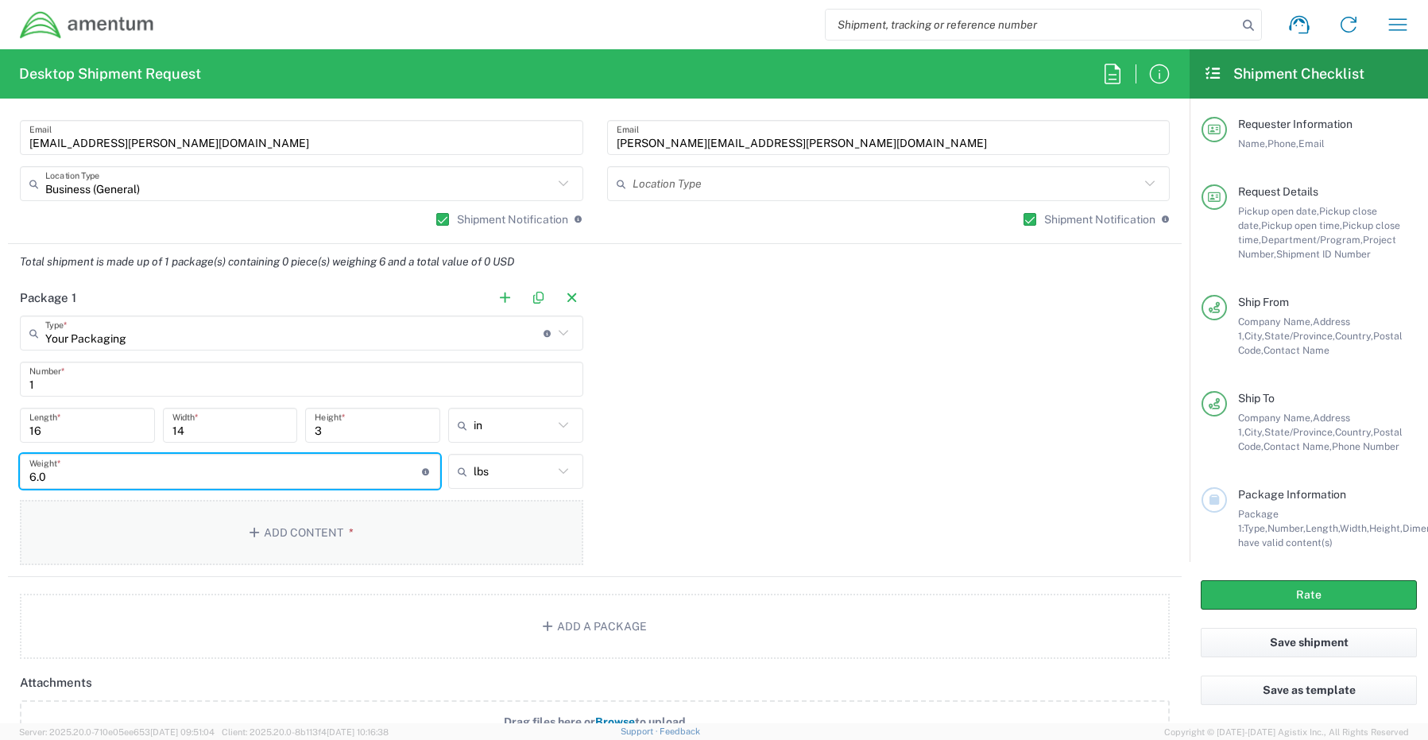
type input "6.0"
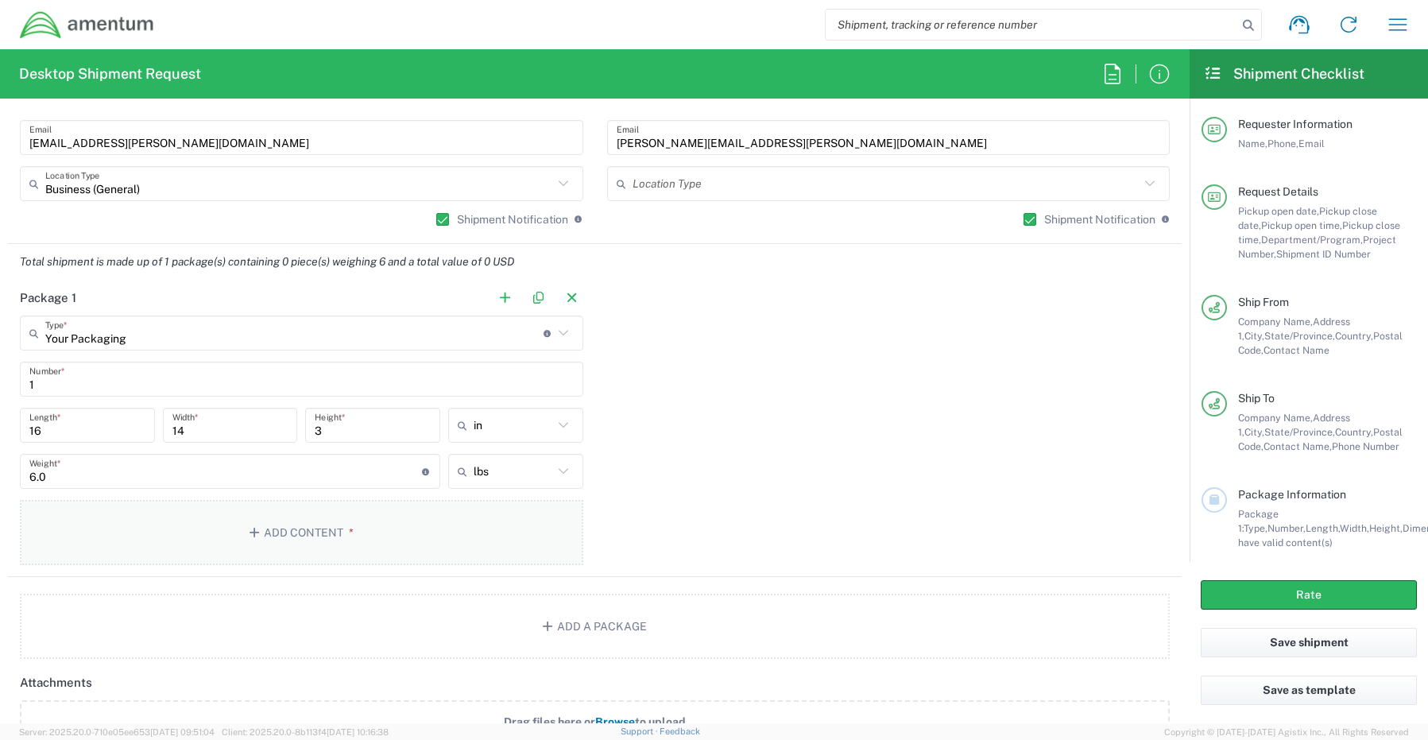
click at [288, 535] on button "Add Content *" at bounding box center [301, 532] width 563 height 65
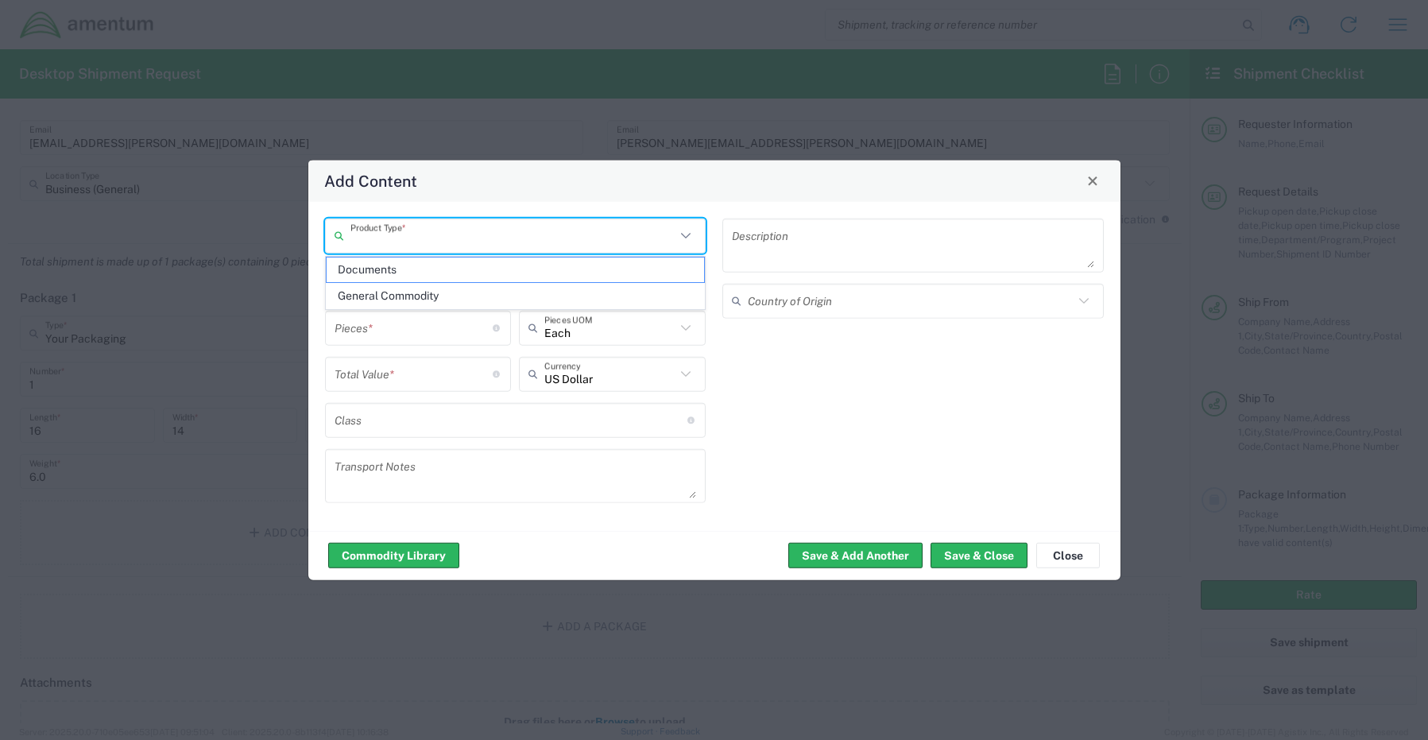
click at [385, 232] on input "text" at bounding box center [513, 236] width 326 height 28
click at [389, 300] on span "General Commodity" at bounding box center [516, 296] width 378 height 25
type input "General Commodity"
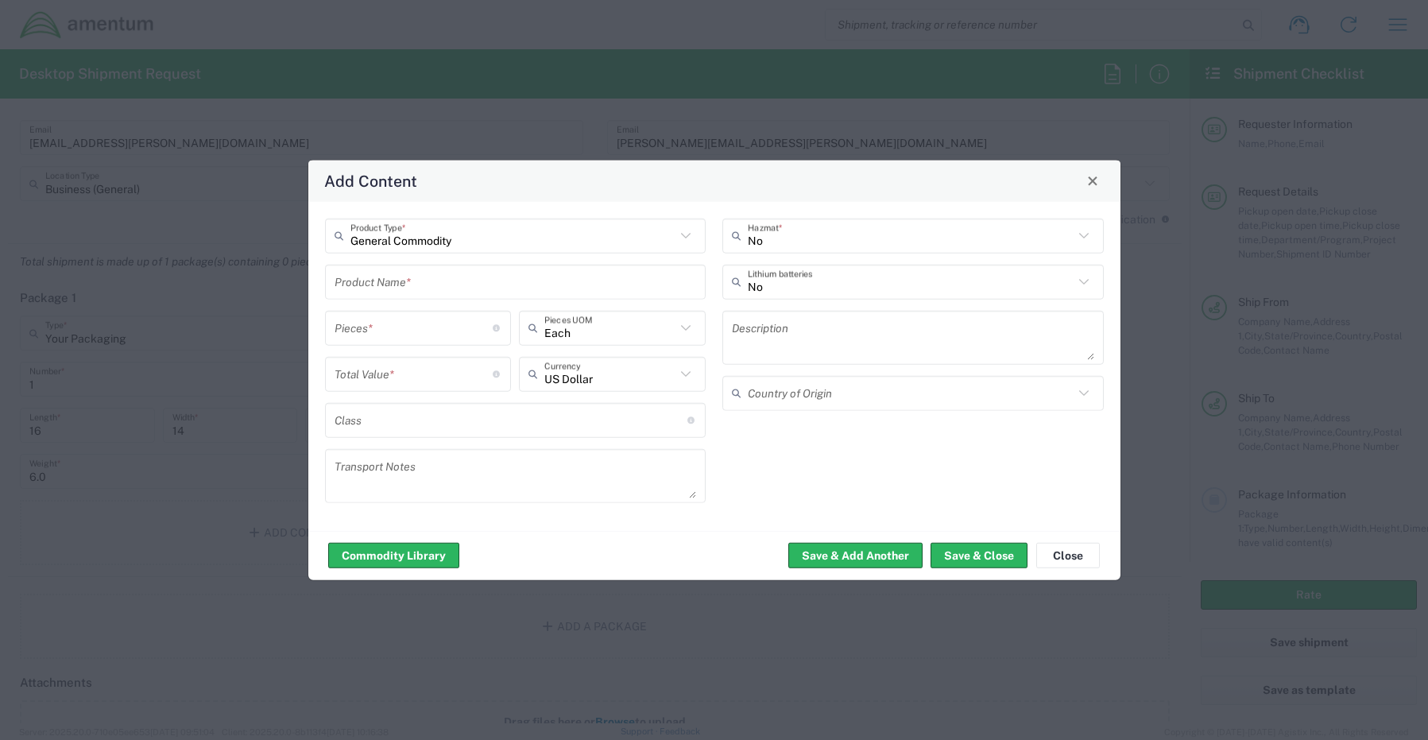
click at [378, 293] on input "text" at bounding box center [515, 282] width 362 height 28
paste input "Laptop- CORP026714 (68Q1184)"
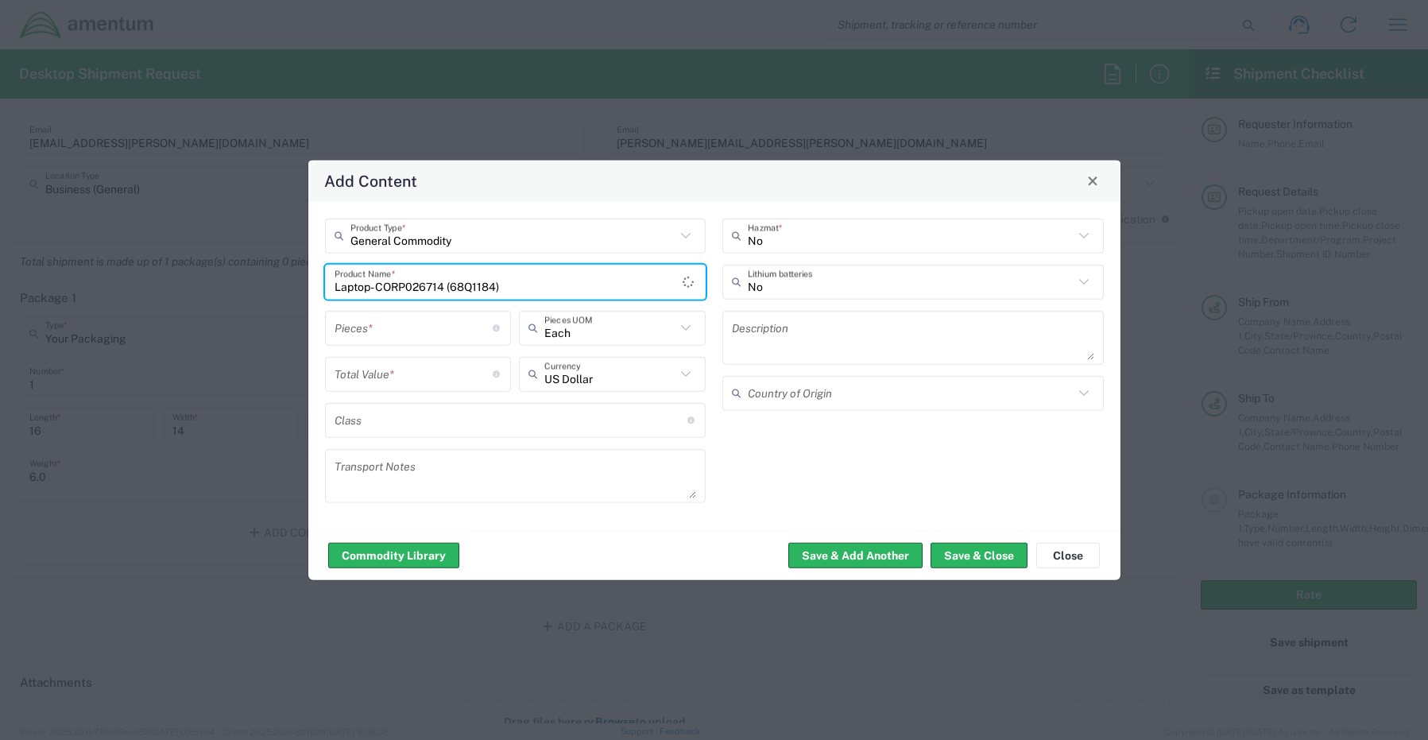
type input "Laptop- CORP026714 (68Q1184)"
click at [376, 328] on input "number" at bounding box center [413, 328] width 159 height 28
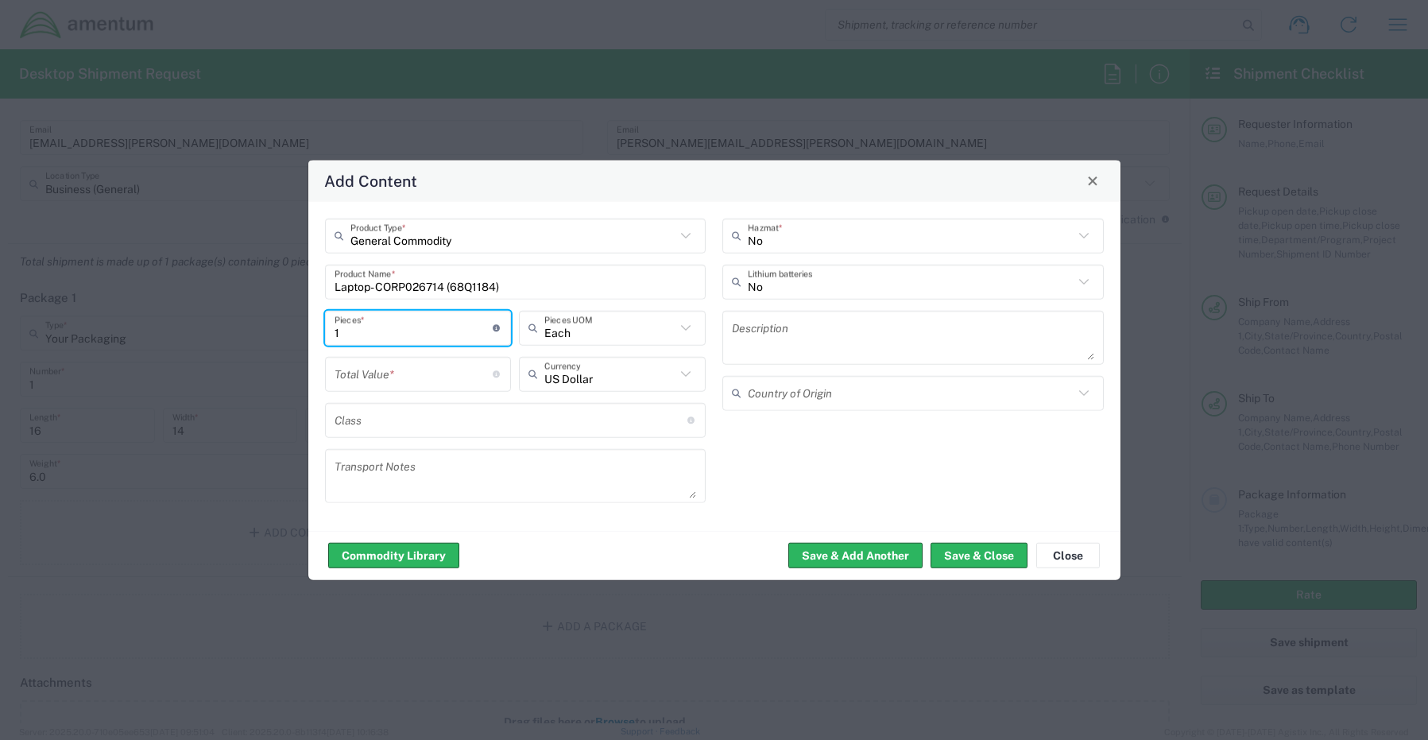
type input "1"
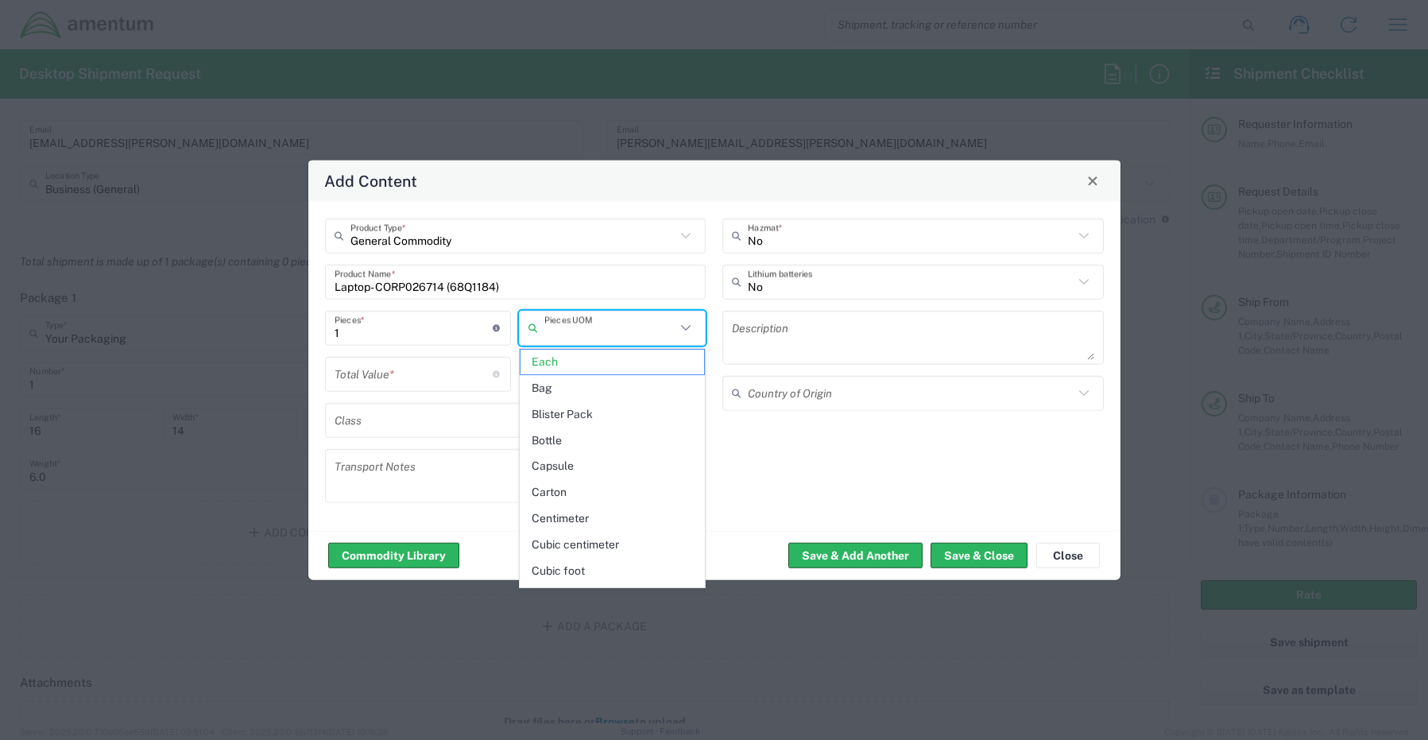
type input "Each"
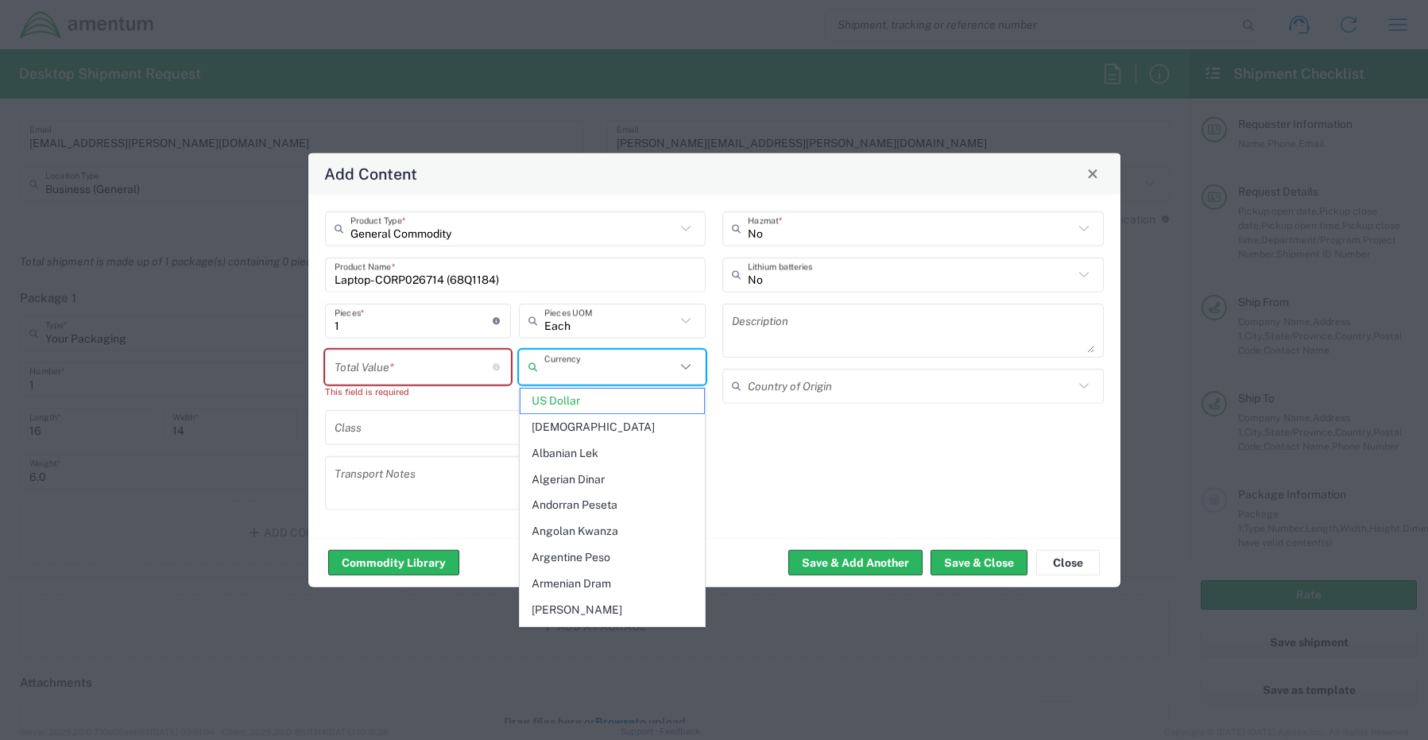
click at [360, 356] on input "number" at bounding box center [413, 367] width 159 height 28
type input "US Dollar"
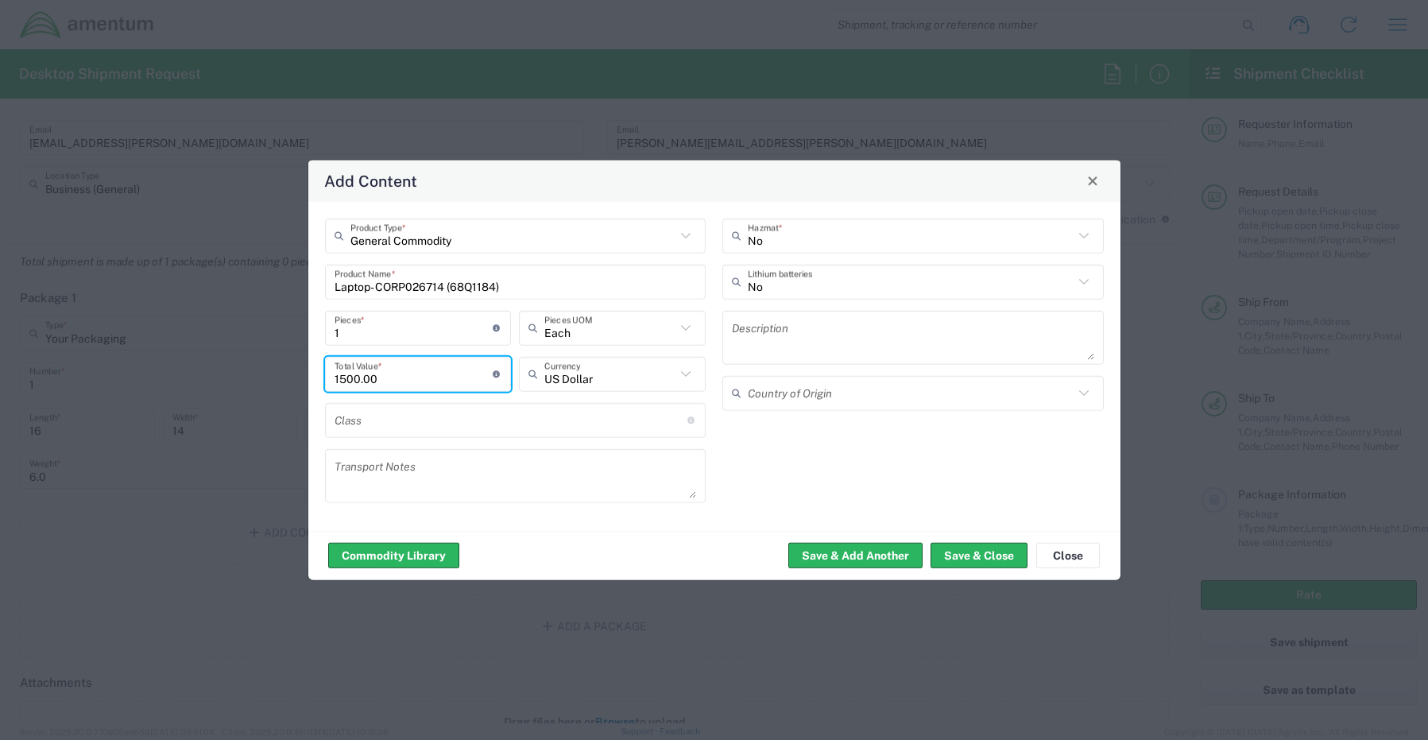
type input "1500.00"
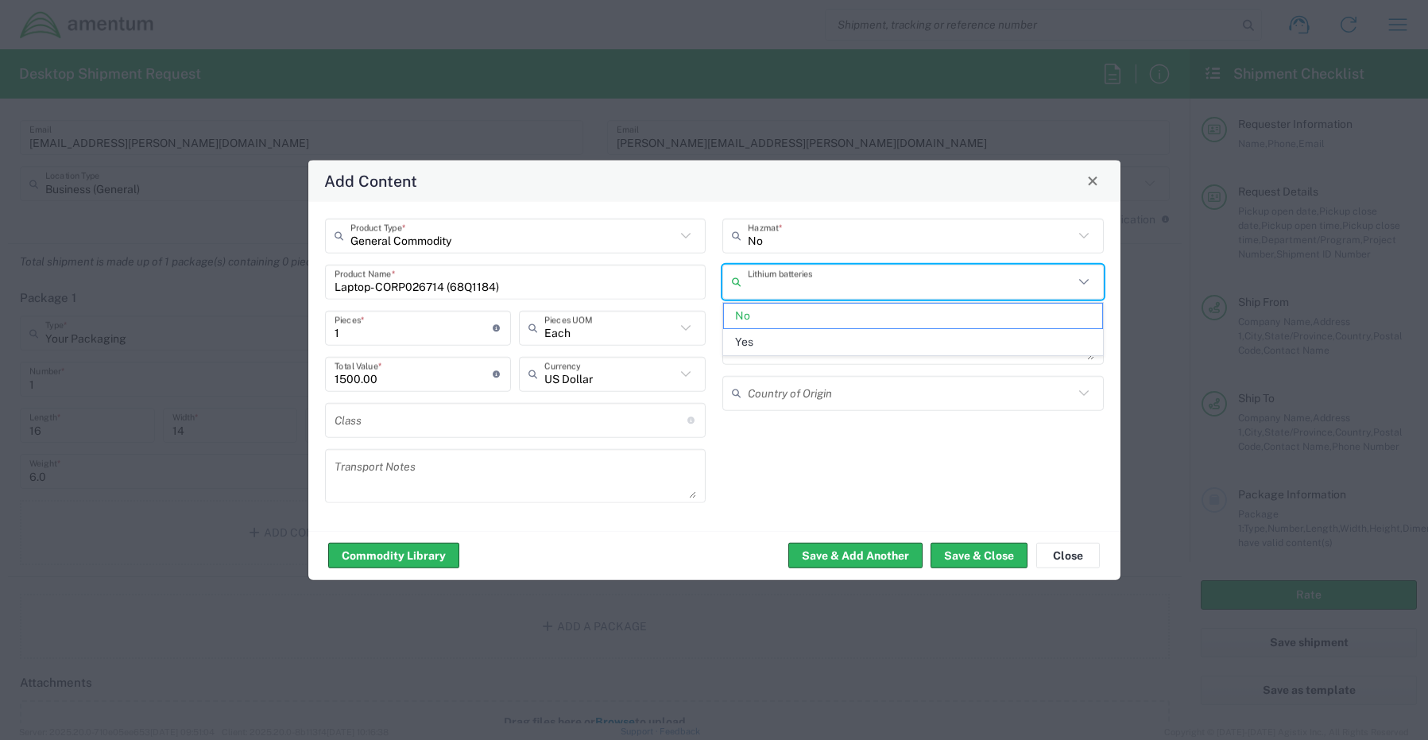
click at [781, 281] on input "text" at bounding box center [911, 282] width 326 height 28
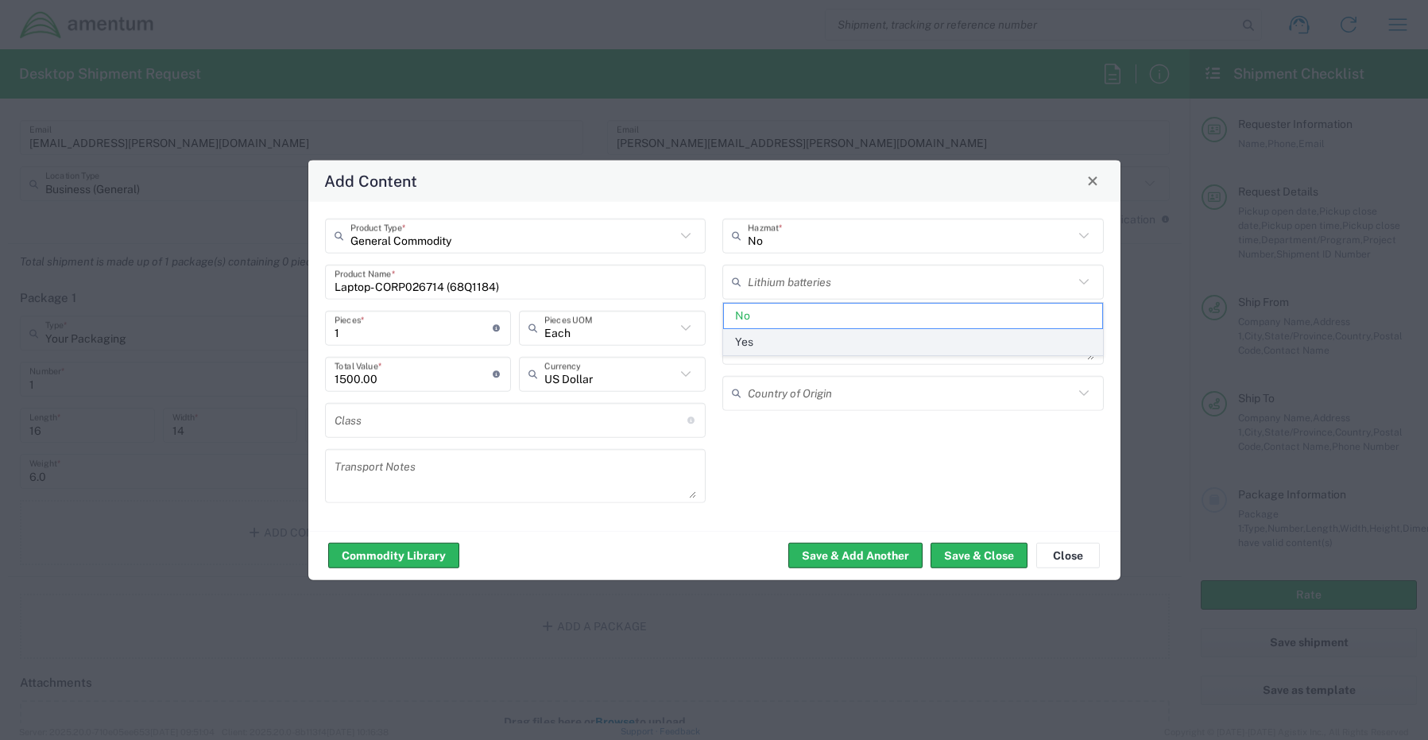
click at [766, 347] on span "Yes" at bounding box center [913, 342] width 378 height 25
type input "Yes"
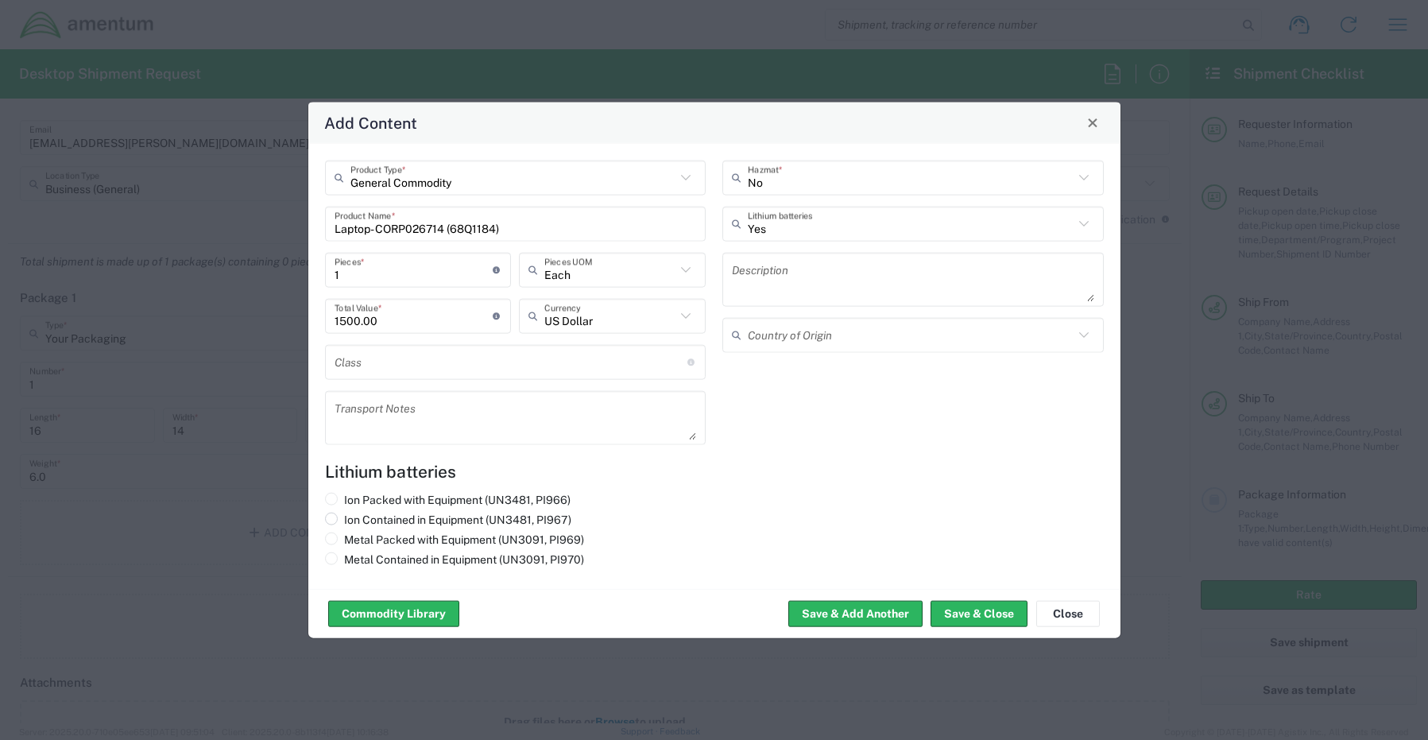
click at [367, 516] on label "Ion Contained in Equipment (UN3481, PI967)" at bounding box center [448, 519] width 246 height 14
click at [354, 516] on input "Ion Contained in Equipment (UN3481, PI967)" at bounding box center [349, 517] width 10 height 10
radio input "true"
click at [836, 617] on button "Save & Add Another" at bounding box center [855, 613] width 134 height 25
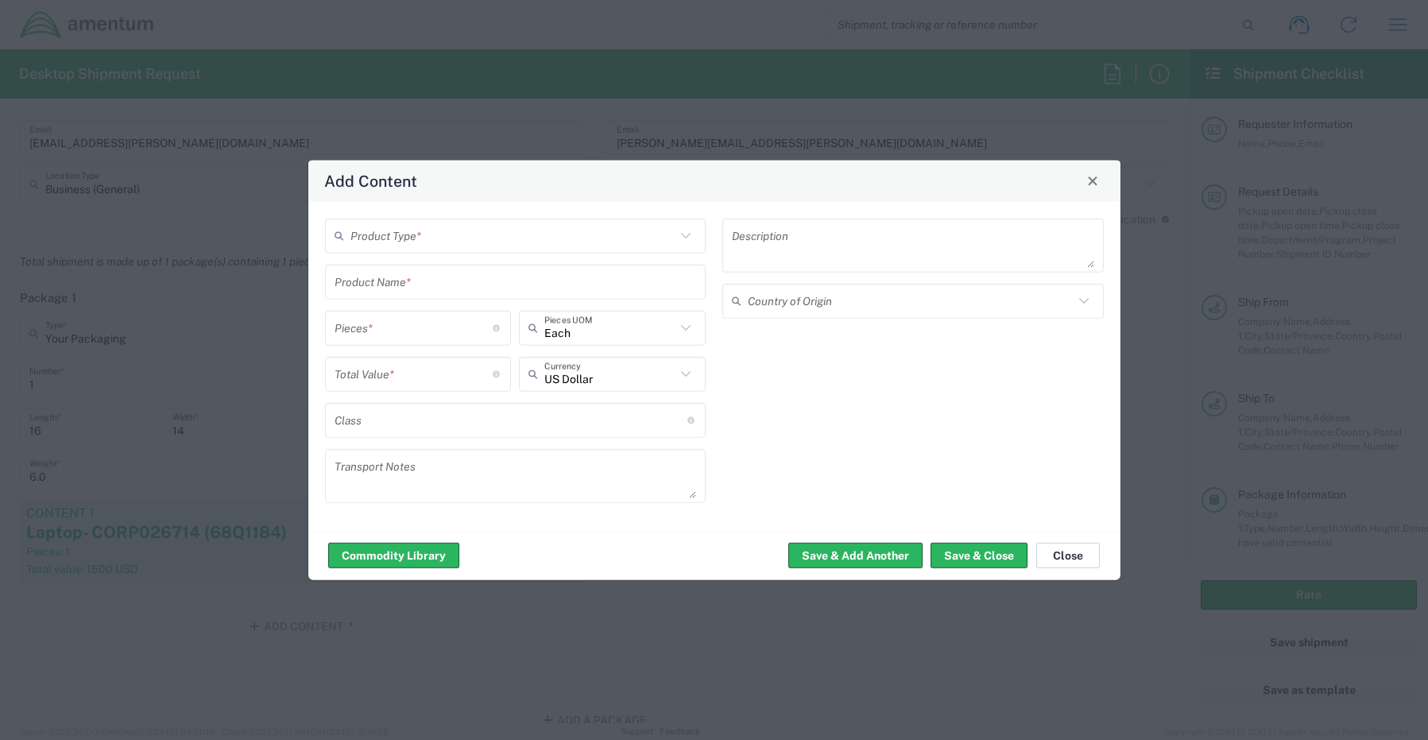
click at [1067, 557] on button "Close" at bounding box center [1068, 555] width 64 height 25
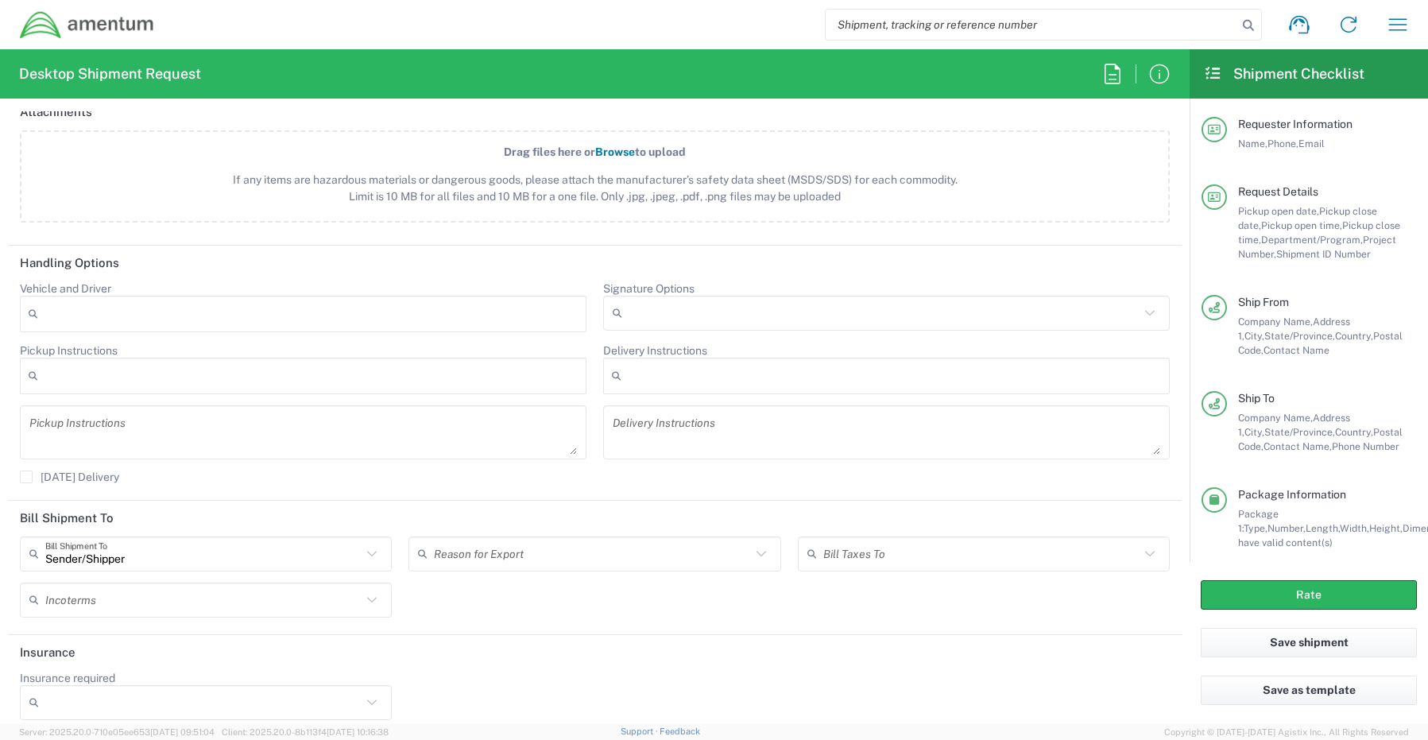
scroll to position [1869, 0]
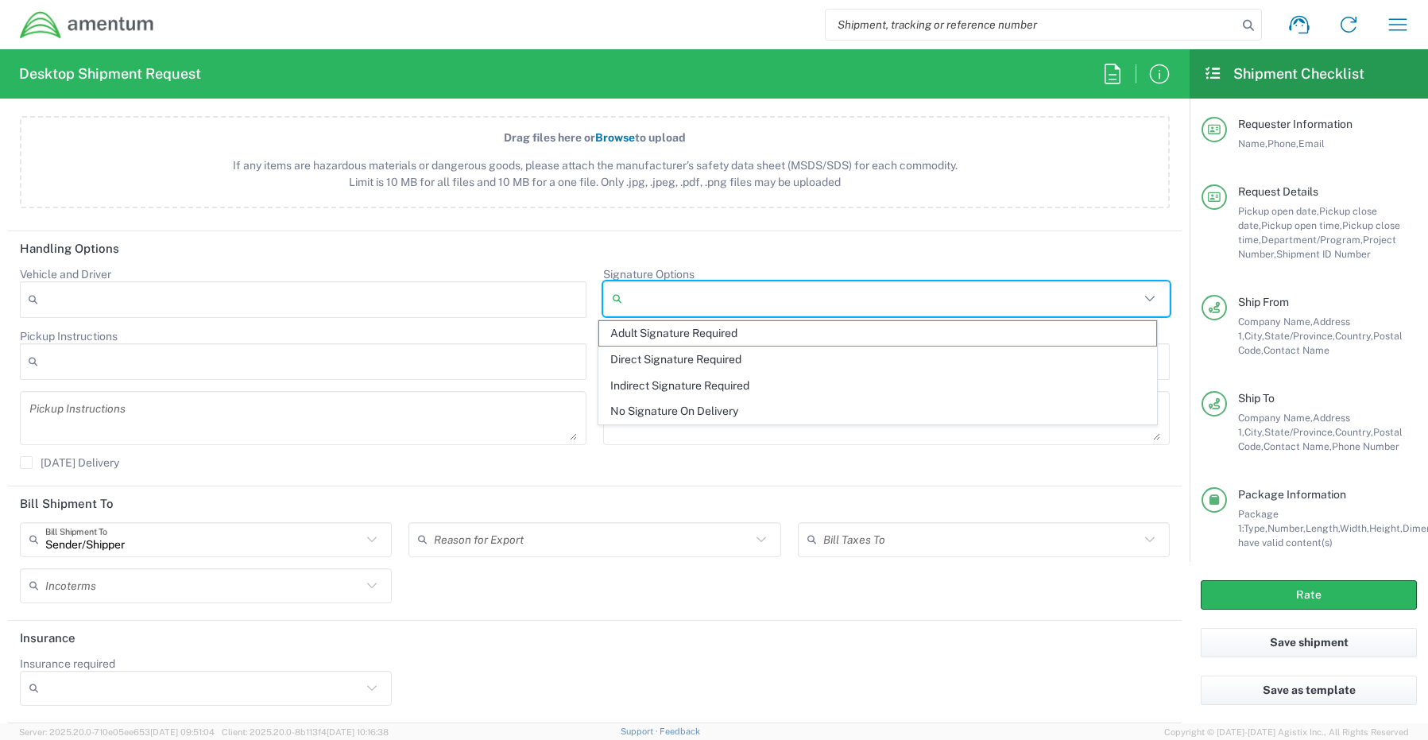
click at [682, 304] on input "Signature Options" at bounding box center [883, 298] width 511 height 25
click at [664, 329] on span "Adult Signature Required" at bounding box center [878, 333] width 558 height 25
type input "Adult Signature Required"
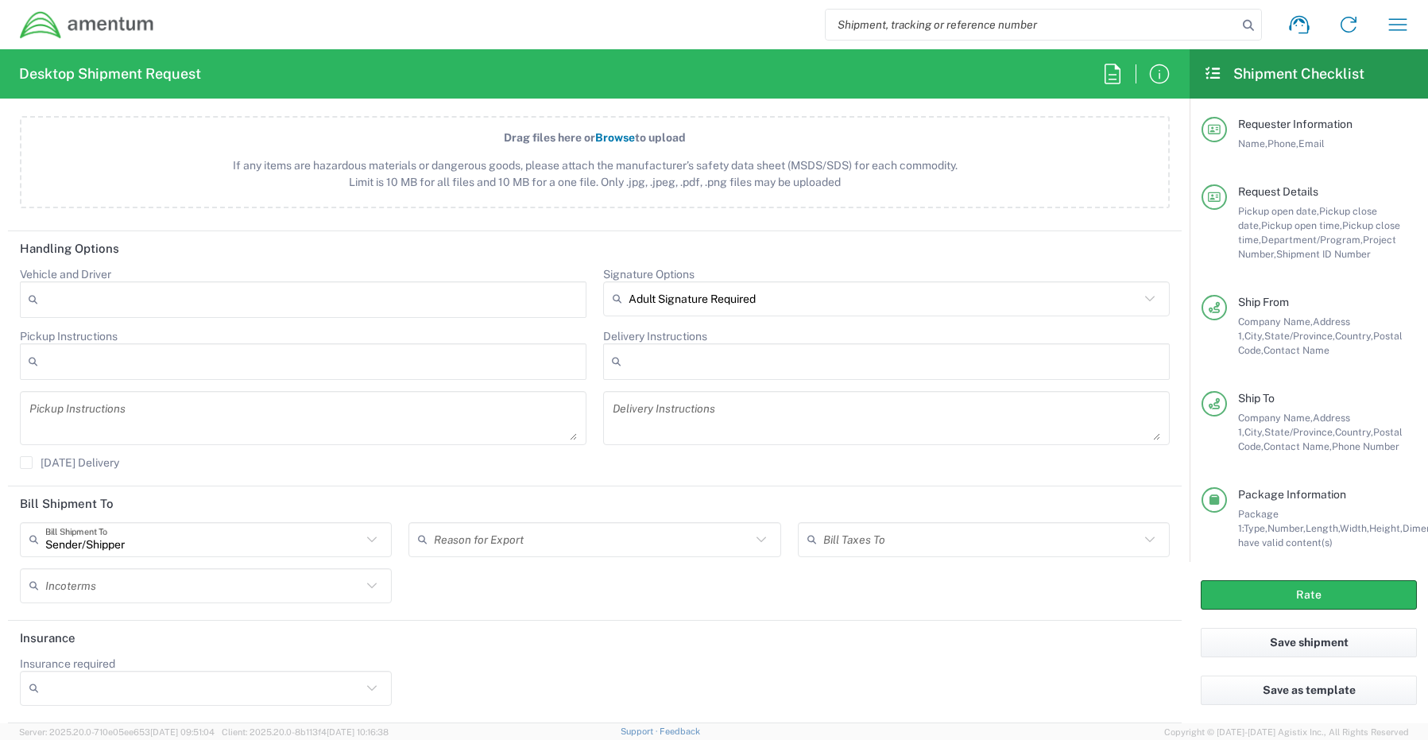
drag, startPoint x: 225, startPoint y: 691, endPoint x: 213, endPoint y: 696, distance: 12.8
click at [223, 692] on input "Insurance required" at bounding box center [203, 687] width 316 height 25
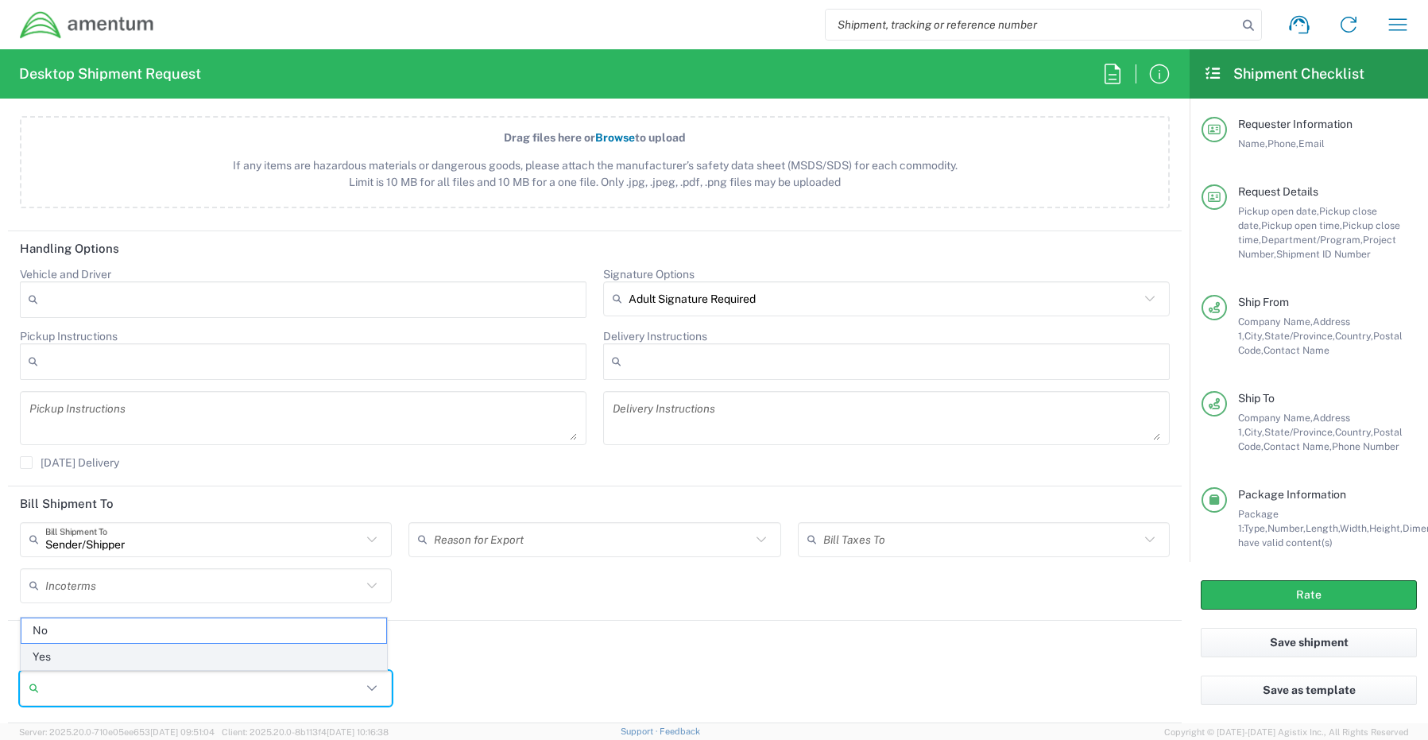
click at [70, 651] on span "Yes" at bounding box center [203, 656] width 365 height 25
type input "Yes"
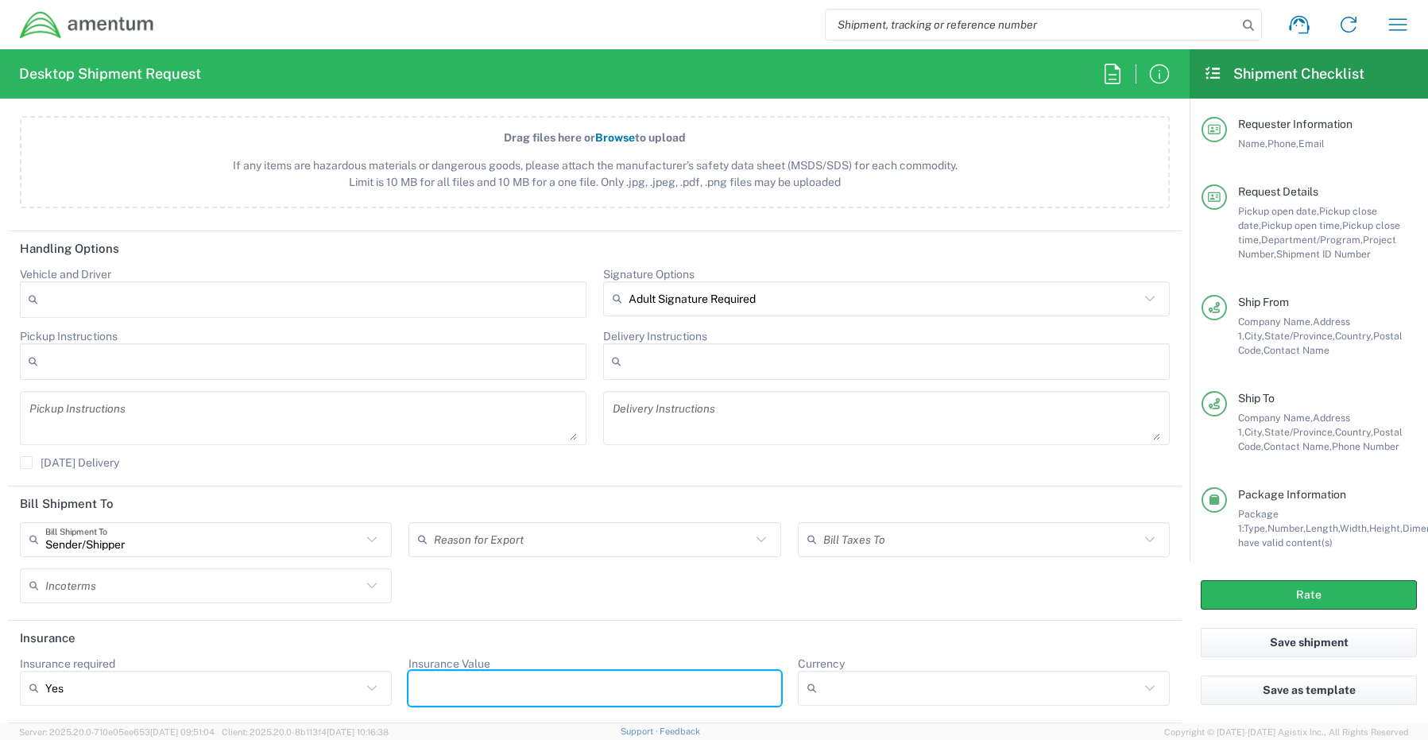
click at [500, 688] on input "Insurance Value" at bounding box center [594, 687] width 353 height 25
type input "1500.00"
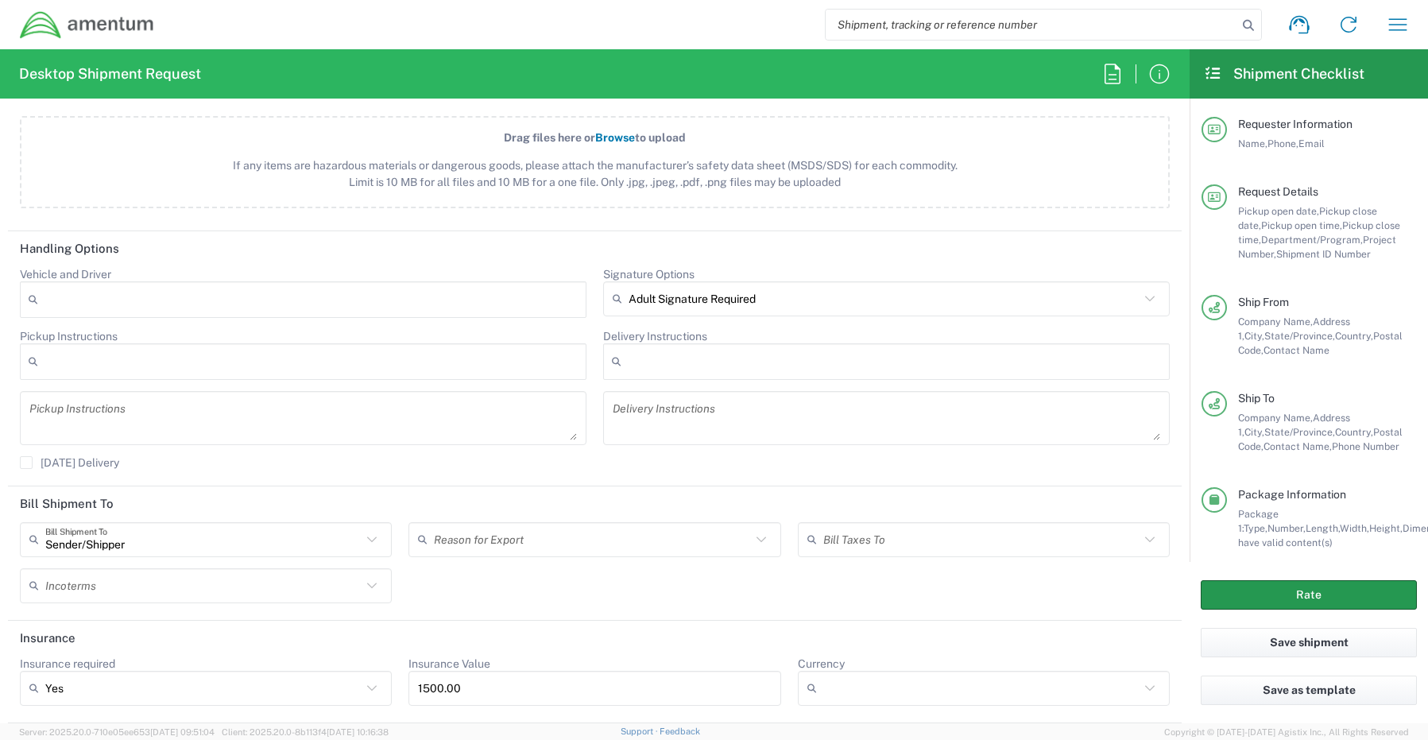
click at [1247, 601] on button "Rate" at bounding box center [1308, 594] width 216 height 29
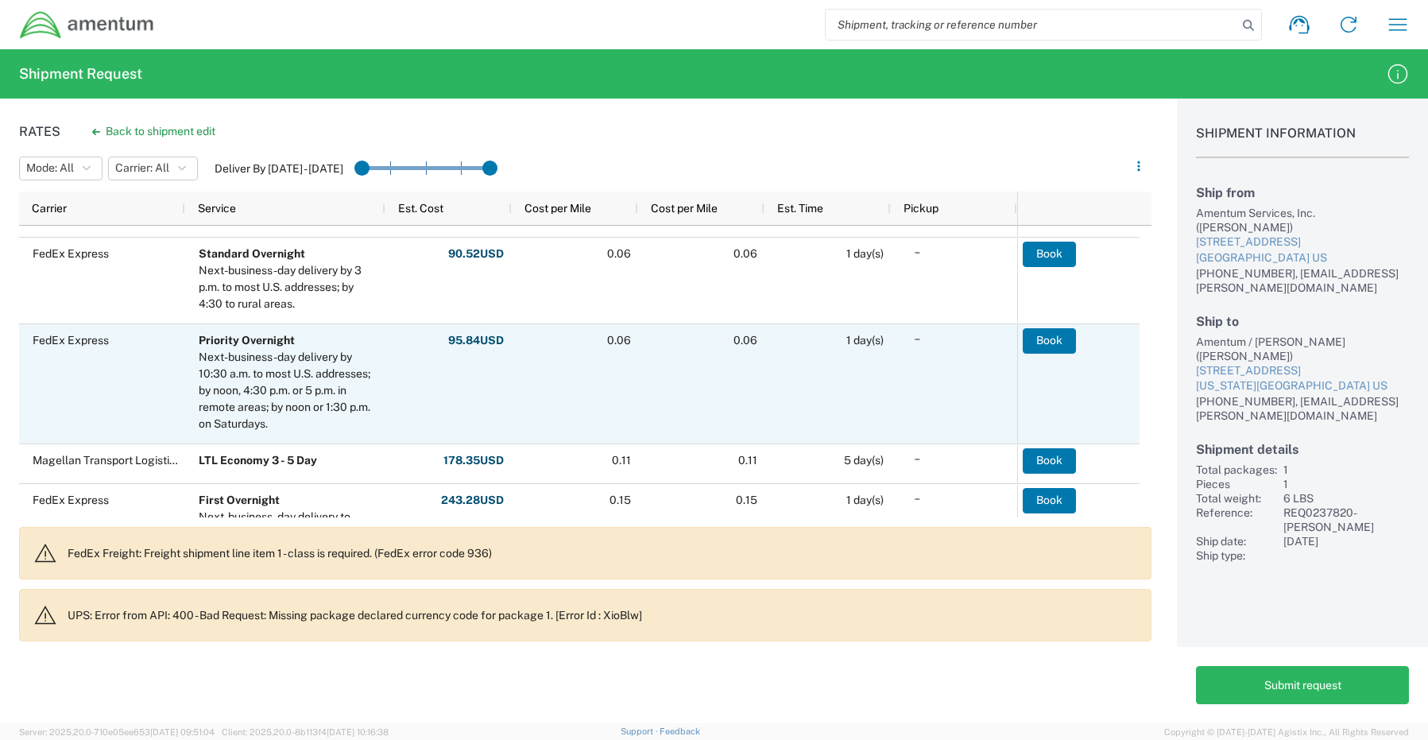
scroll to position [238, 0]
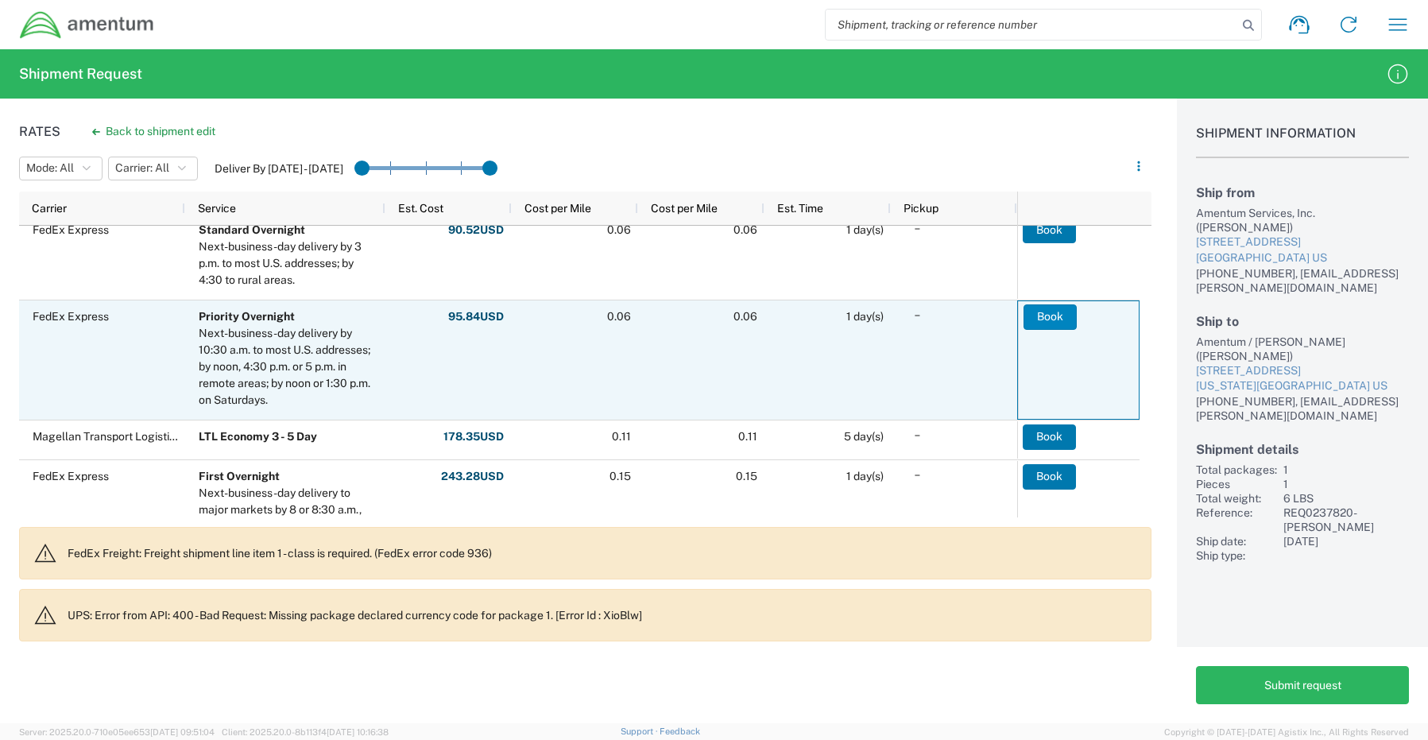
click at [1051, 309] on button "Book" at bounding box center [1049, 316] width 53 height 25
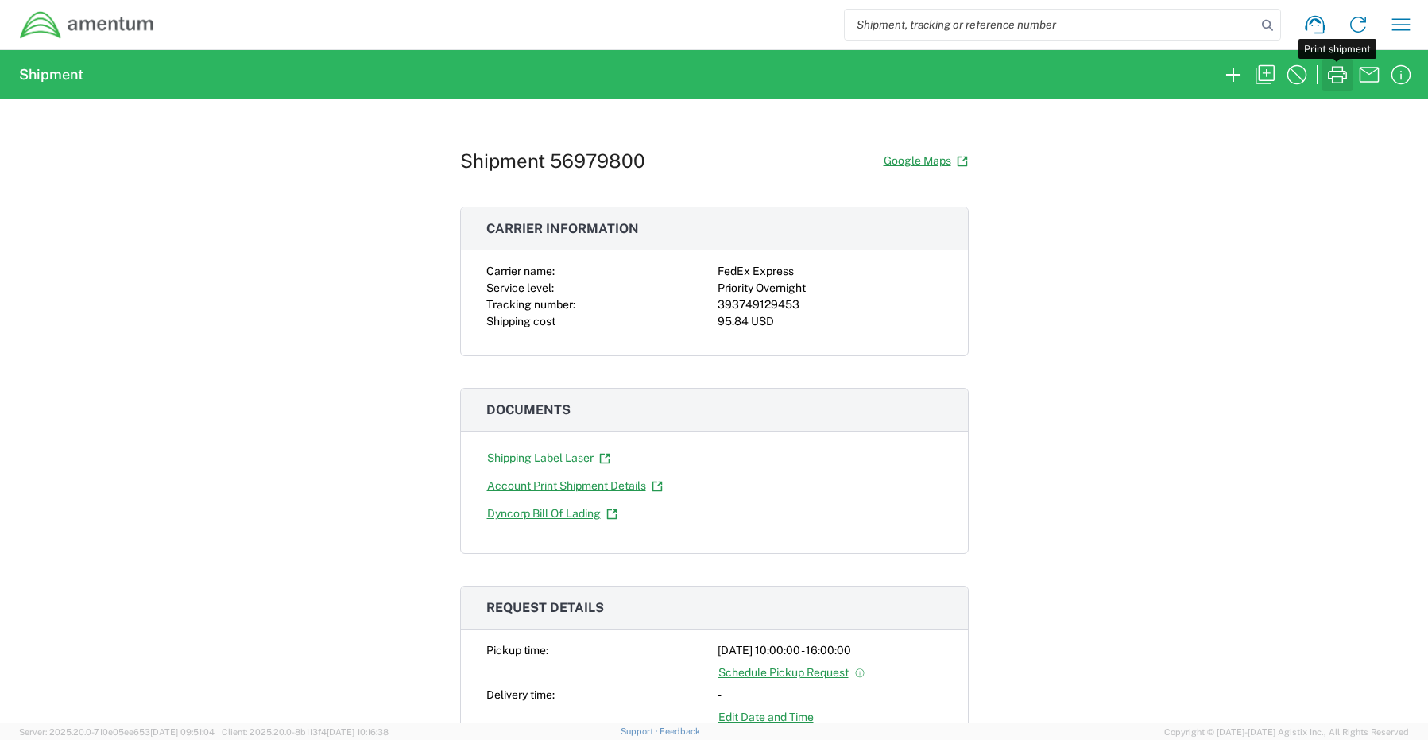
click at [1337, 71] on icon "button" at bounding box center [1336, 74] width 25 height 25
click at [1238, 78] on icon "button" at bounding box center [1232, 74] width 25 height 25
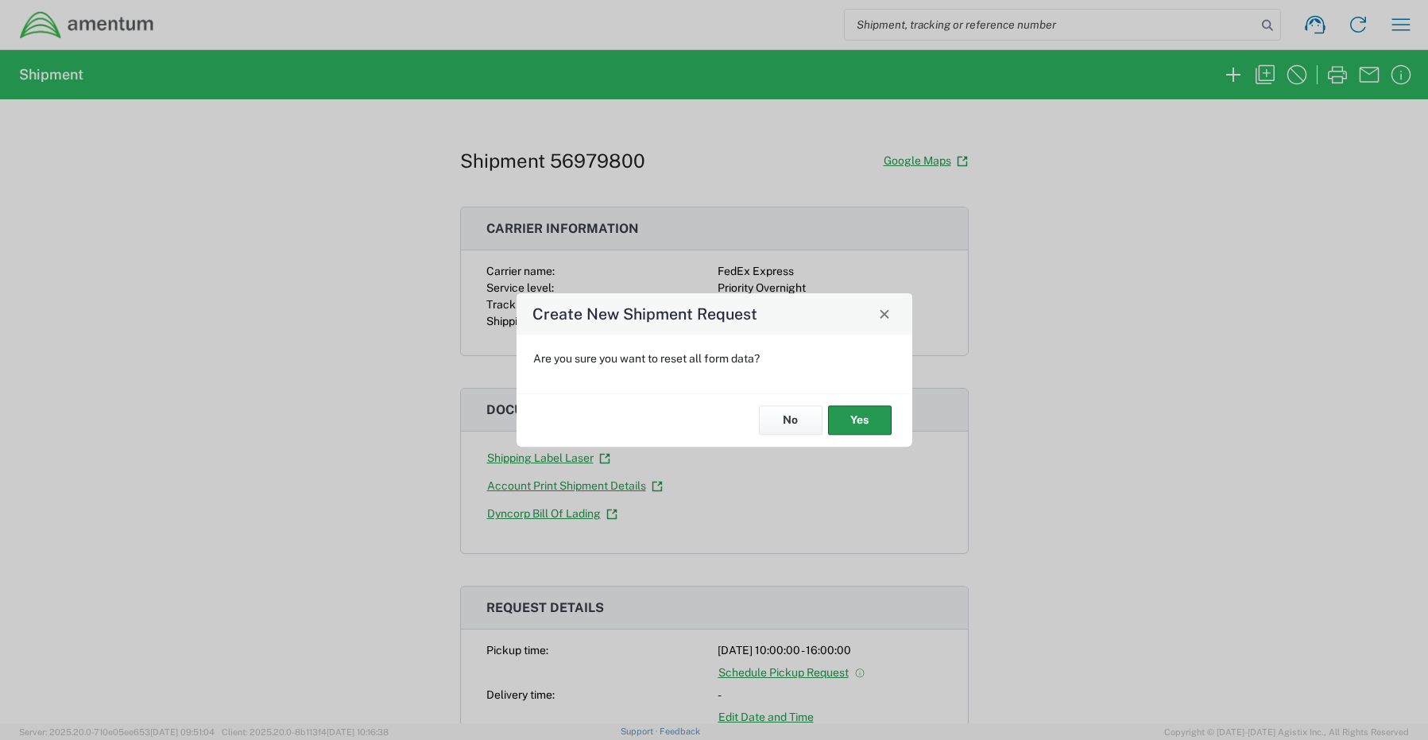
click at [858, 422] on button "Yes" at bounding box center [860, 420] width 64 height 29
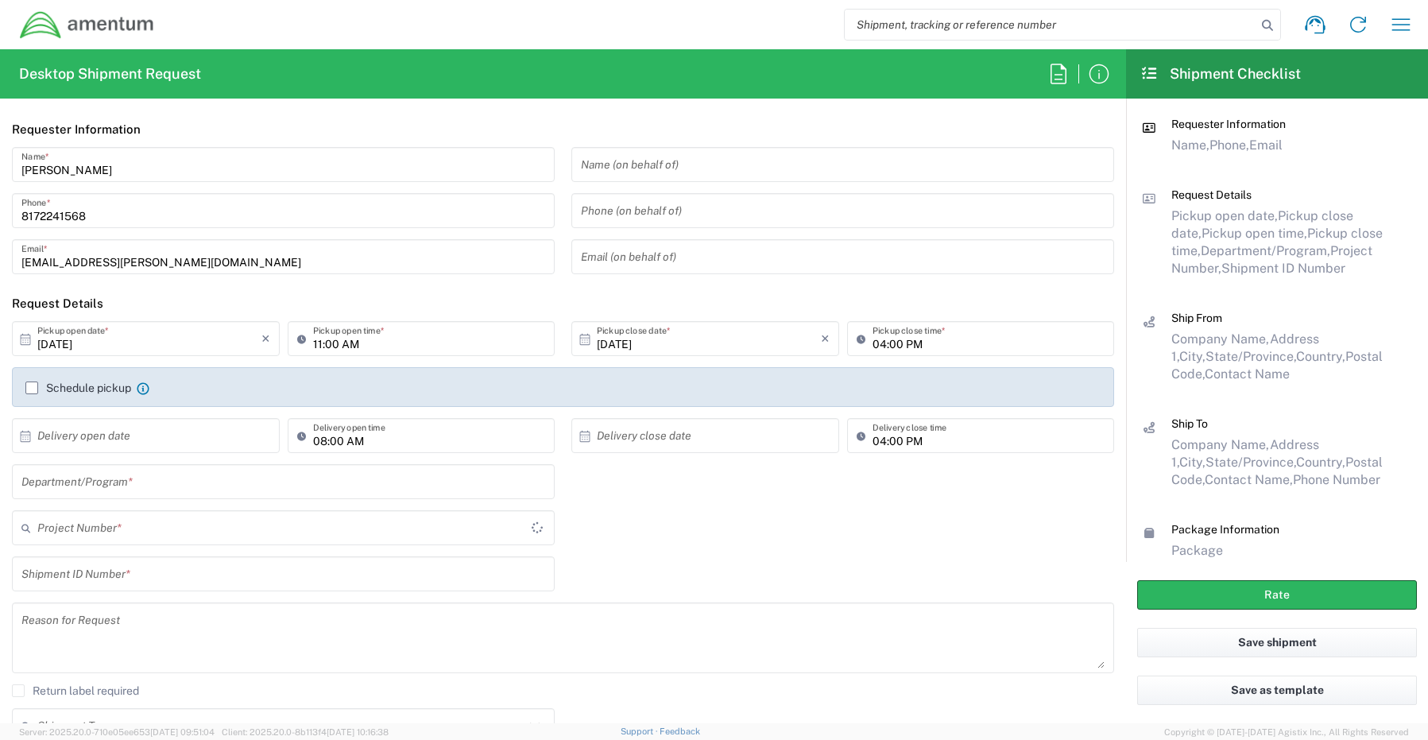
type input "CORP"
click at [121, 481] on input "text" at bounding box center [283, 482] width 524 height 28
paste input "[PERSON_NAME]"
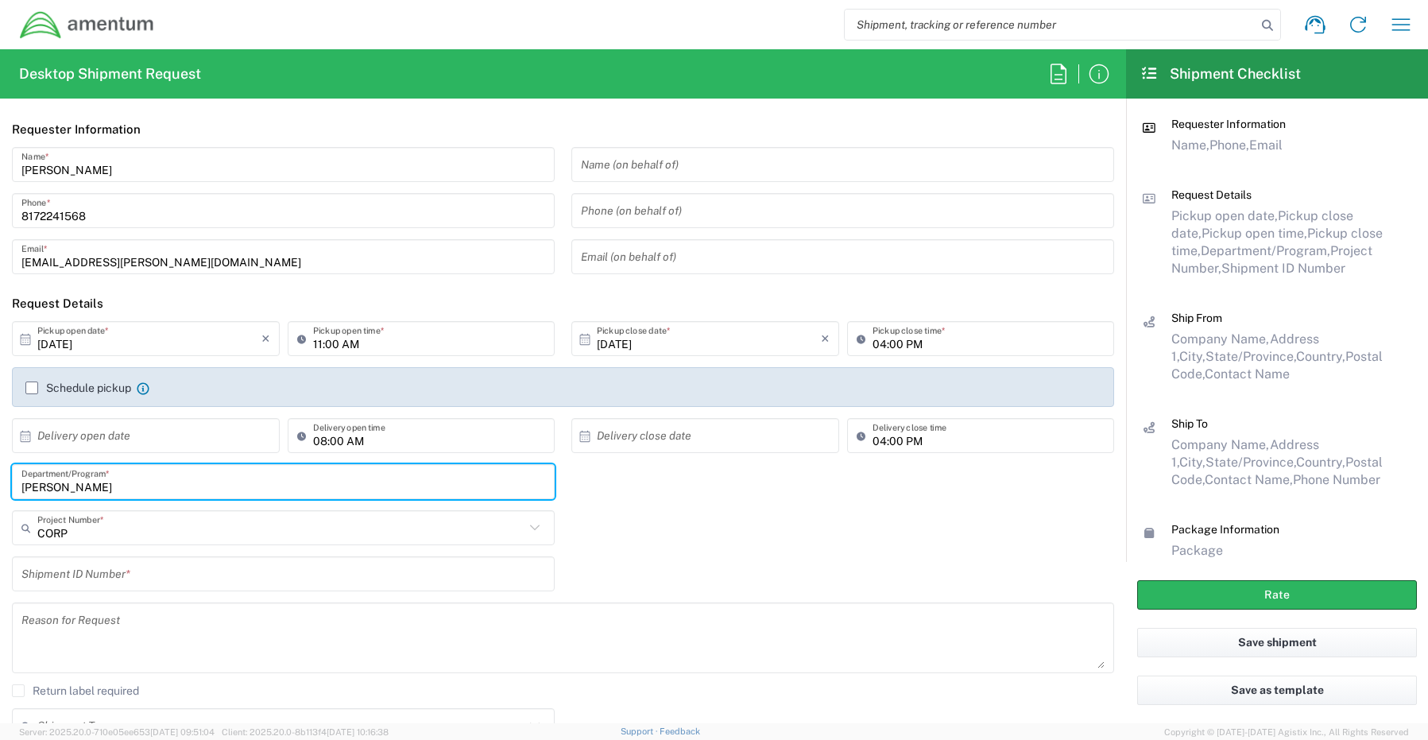
type input "[PERSON_NAME]"
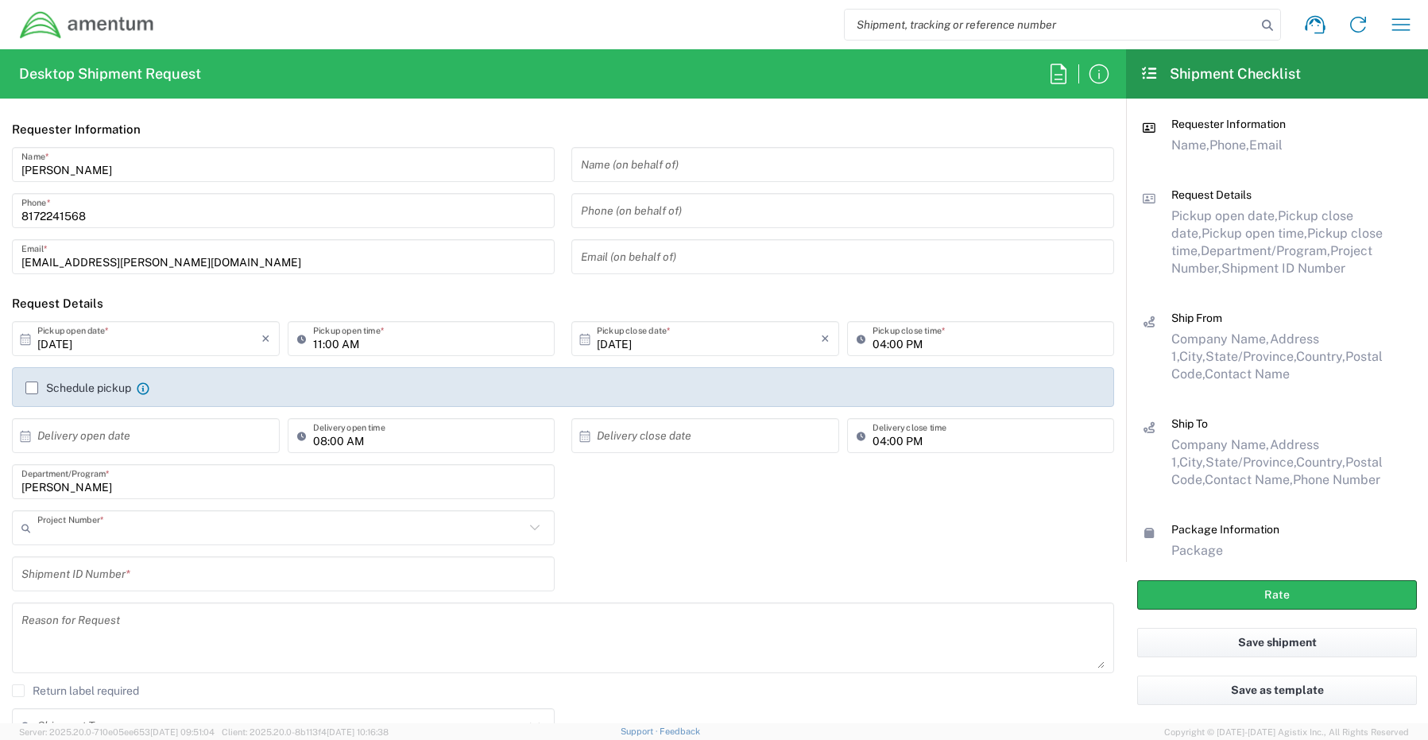
click at [112, 534] on input "text" at bounding box center [280, 528] width 487 height 28
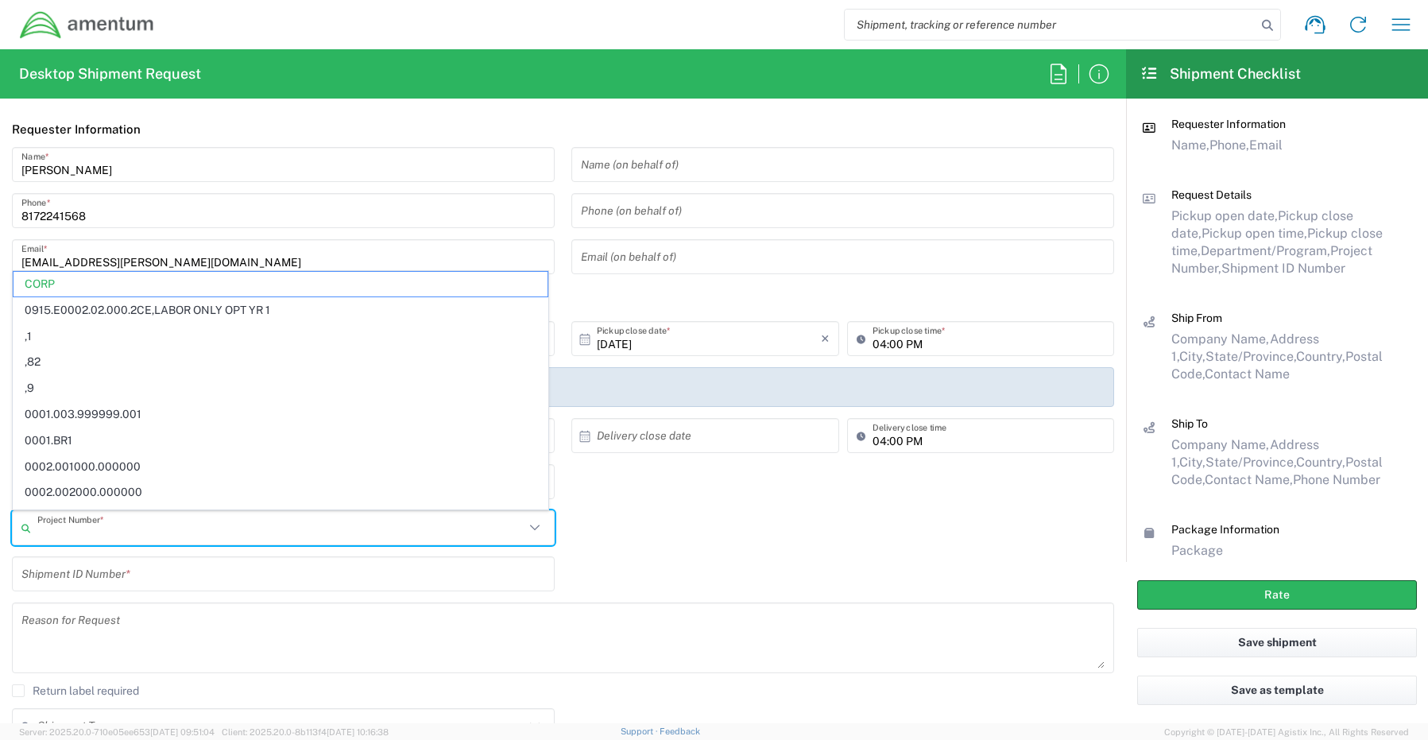
paste input "0060.0024.F.XX.SITESP.XX.10000"
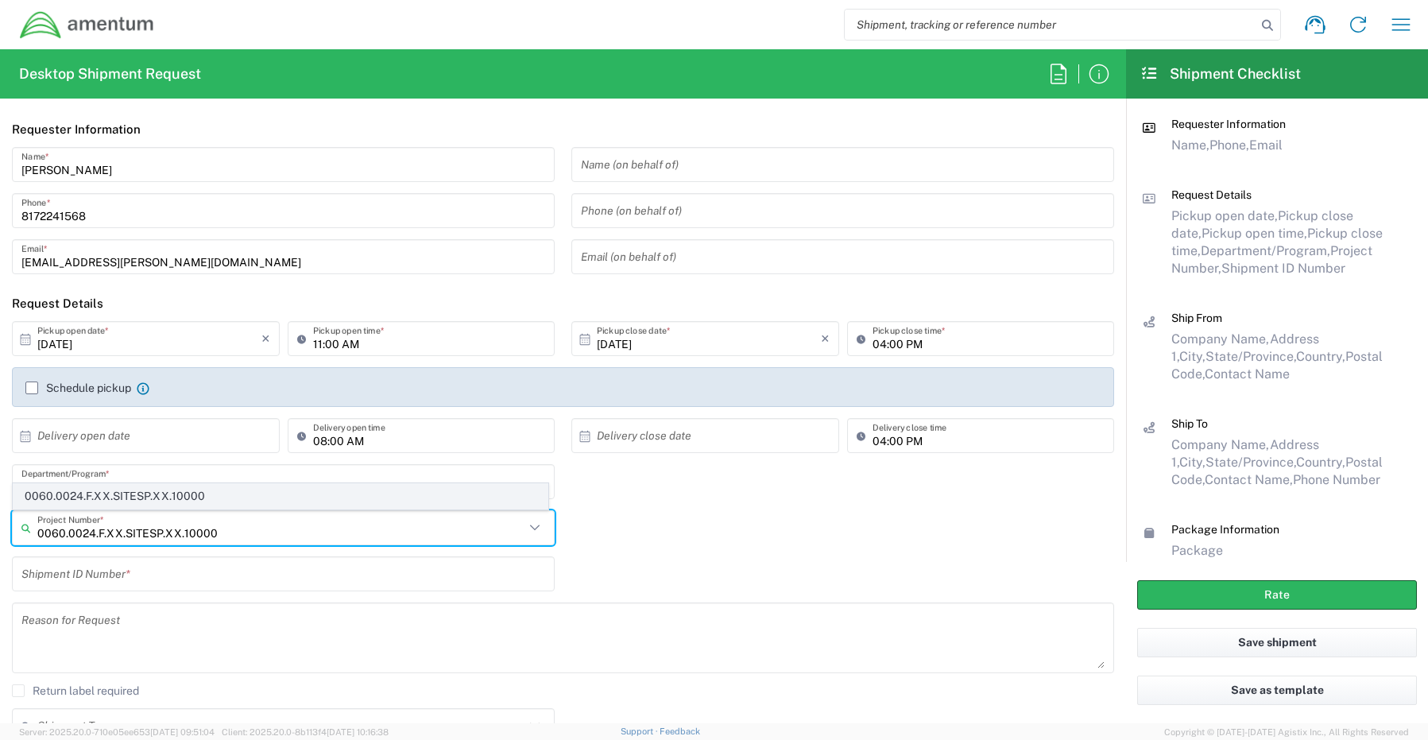
type input "0060.0024.F.XX.SITESP.XX.10000"
click at [136, 492] on span "0060.0024.F.XX.SITESP.XX.10000" at bounding box center [281, 496] width 534 height 25
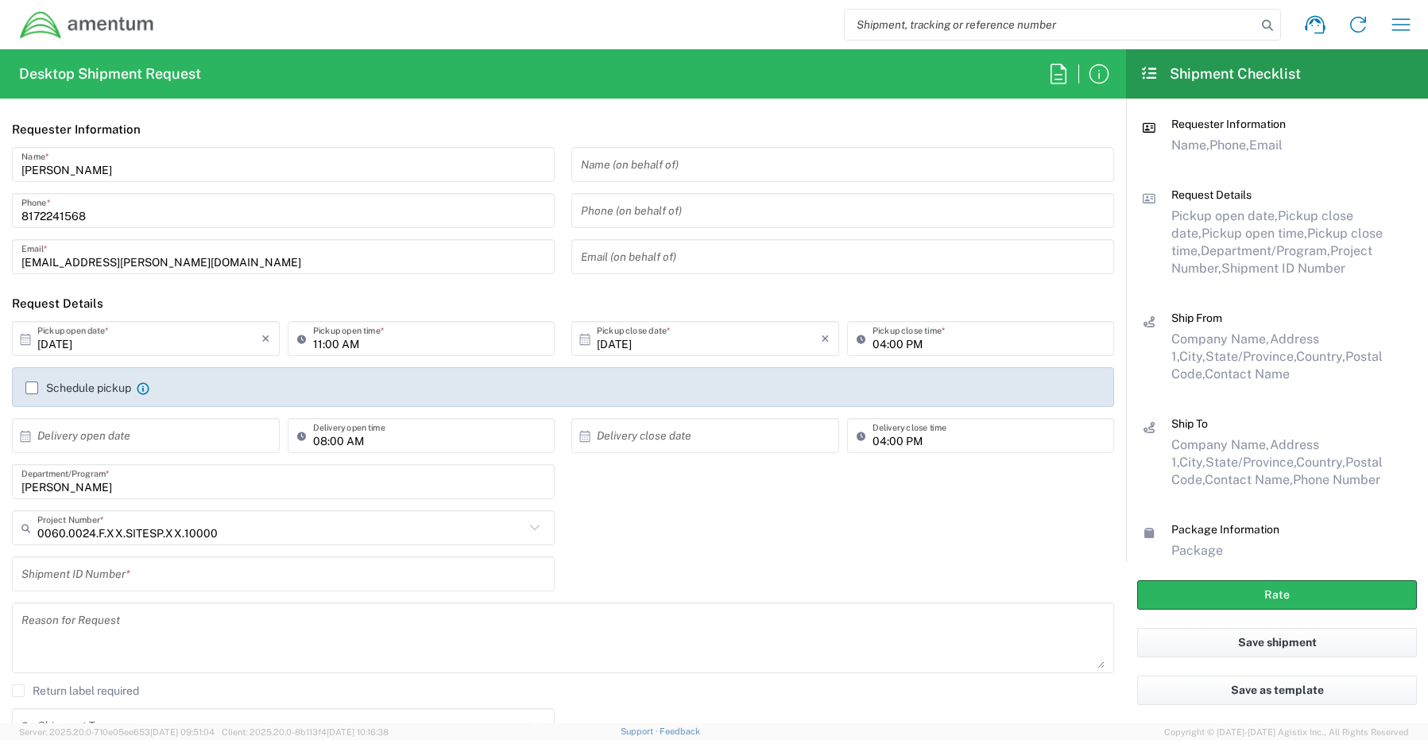
click at [106, 572] on input "text" at bounding box center [283, 574] width 524 height 28
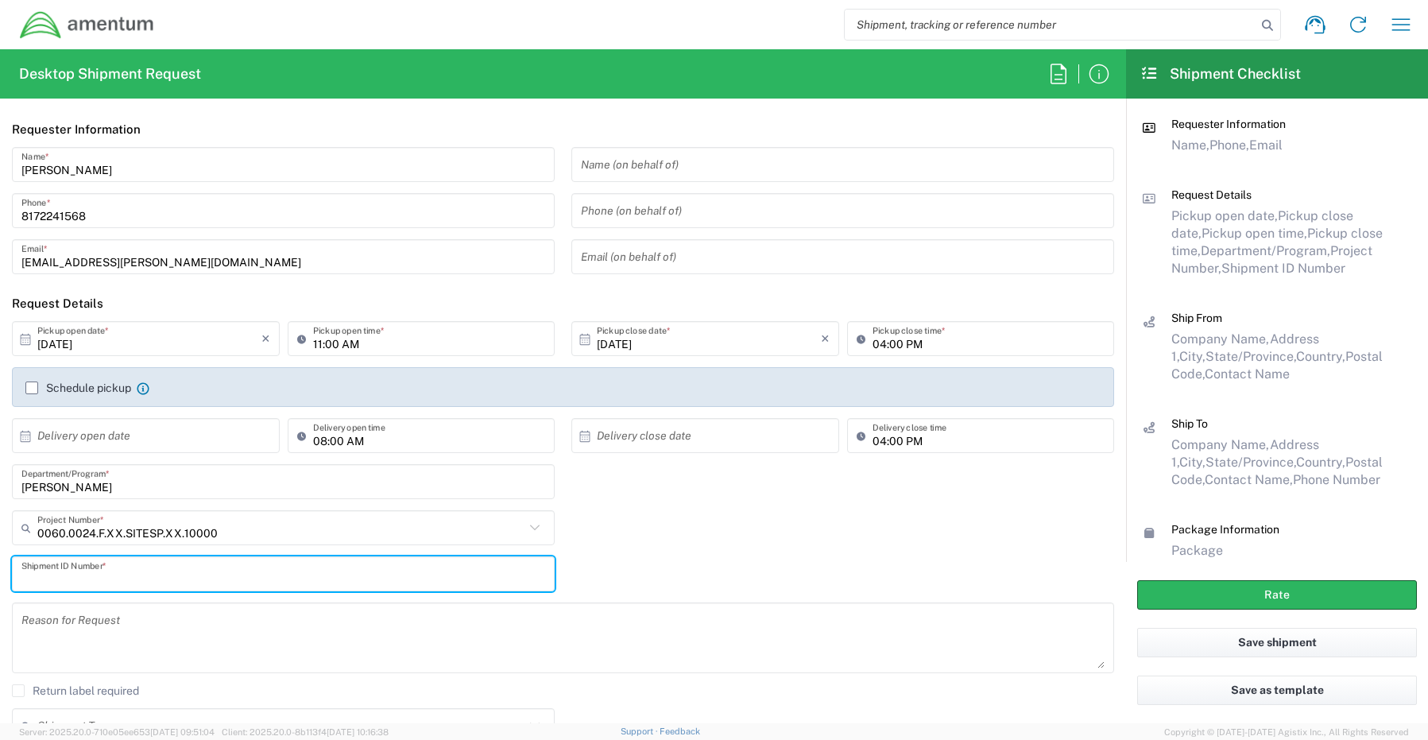
paste input "REQ0237339- [PERSON_NAME]"
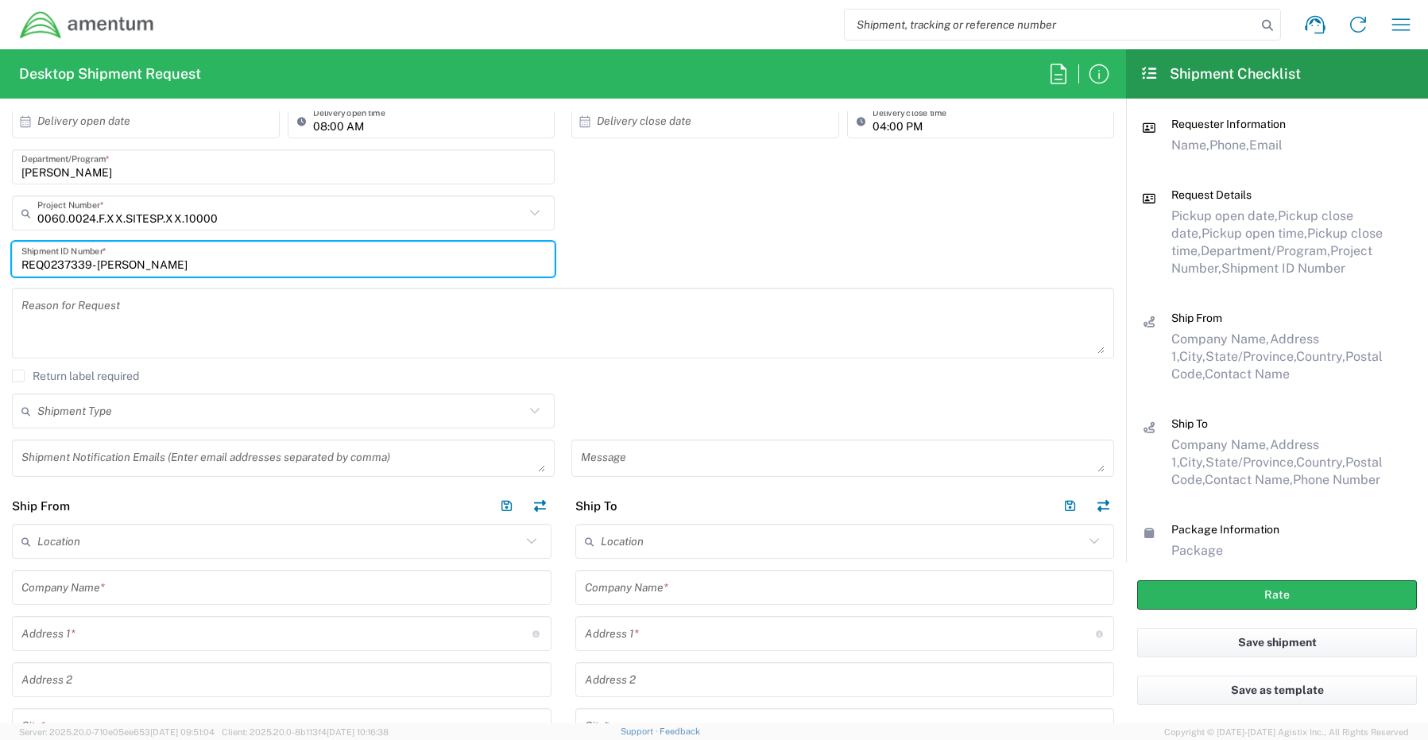
scroll to position [318, 0]
type input "REQ0237339- [PERSON_NAME]"
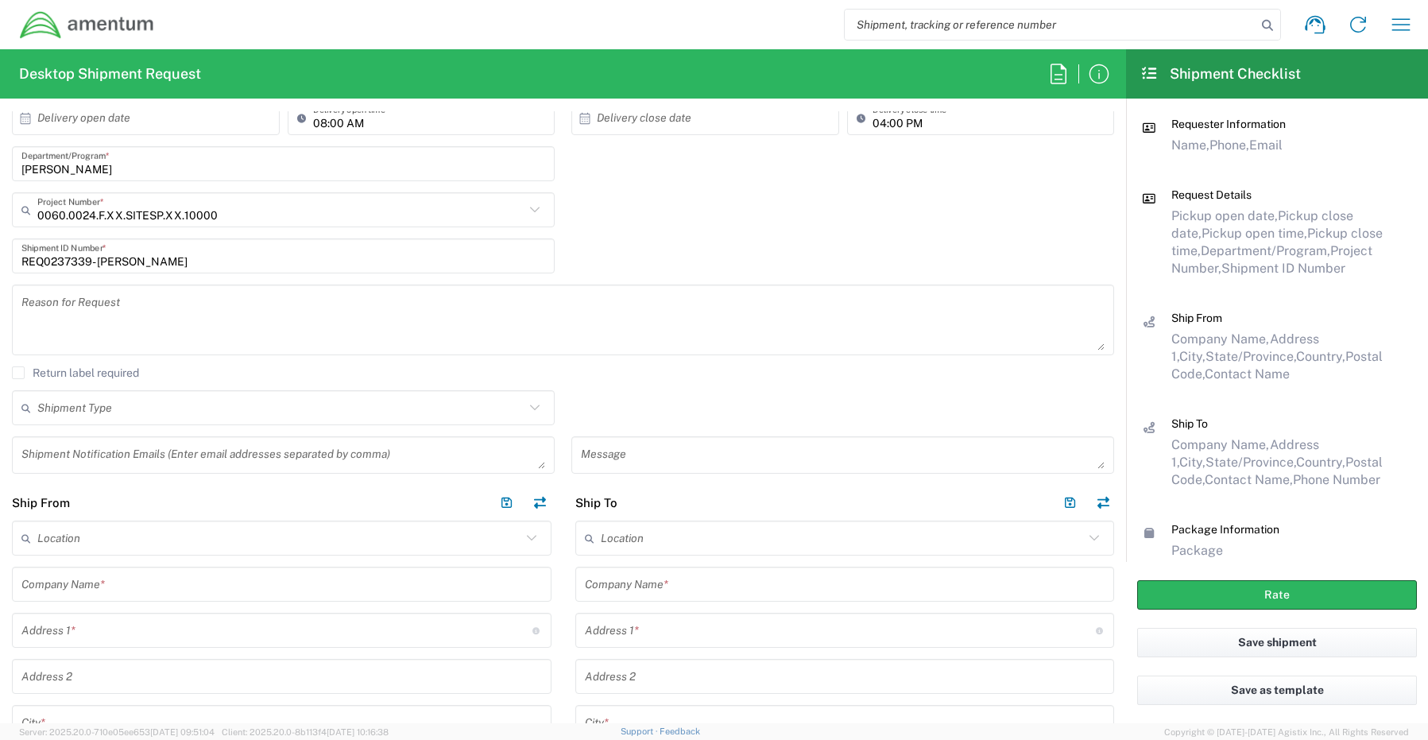
click at [65, 456] on textarea at bounding box center [283, 455] width 524 height 28
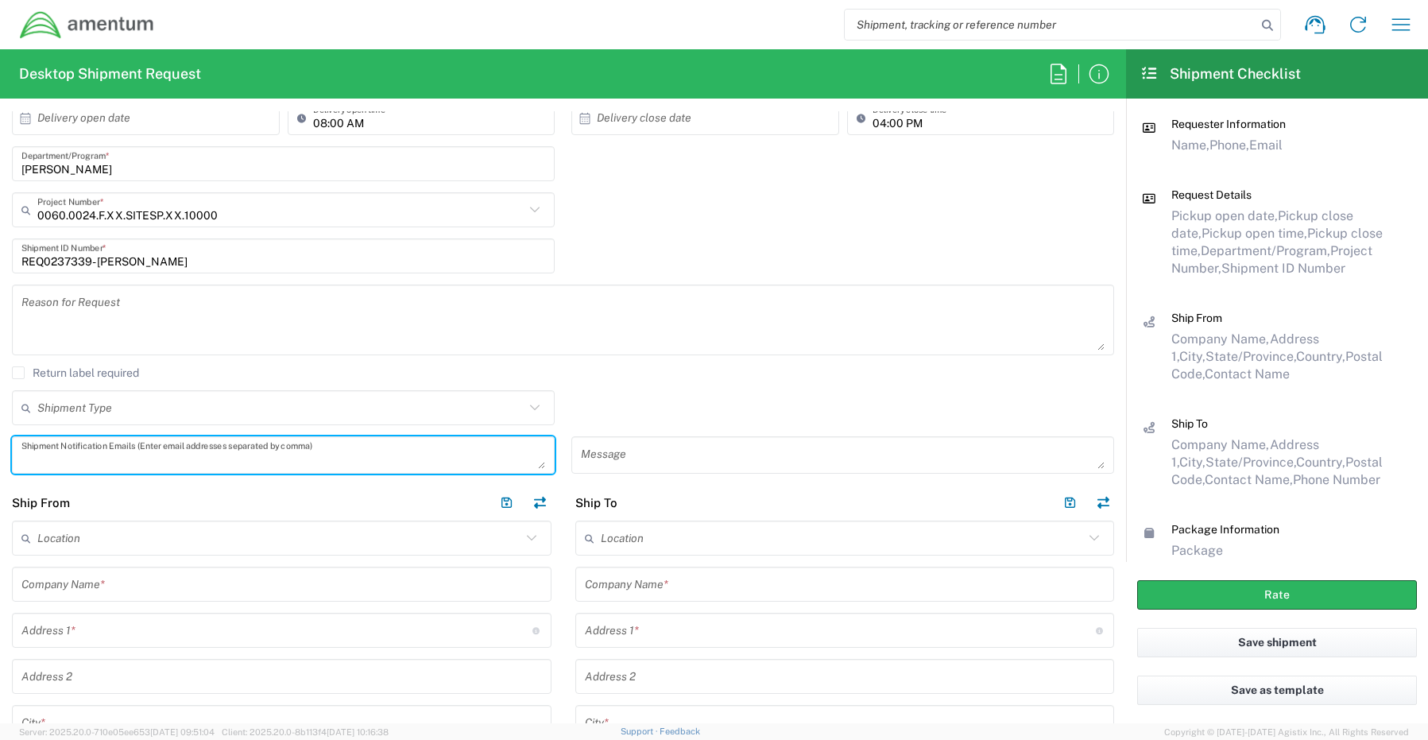
paste textarea "[PERSON_NAME][EMAIL_ADDRESS][PERSON_NAME][DOMAIN_NAME]"
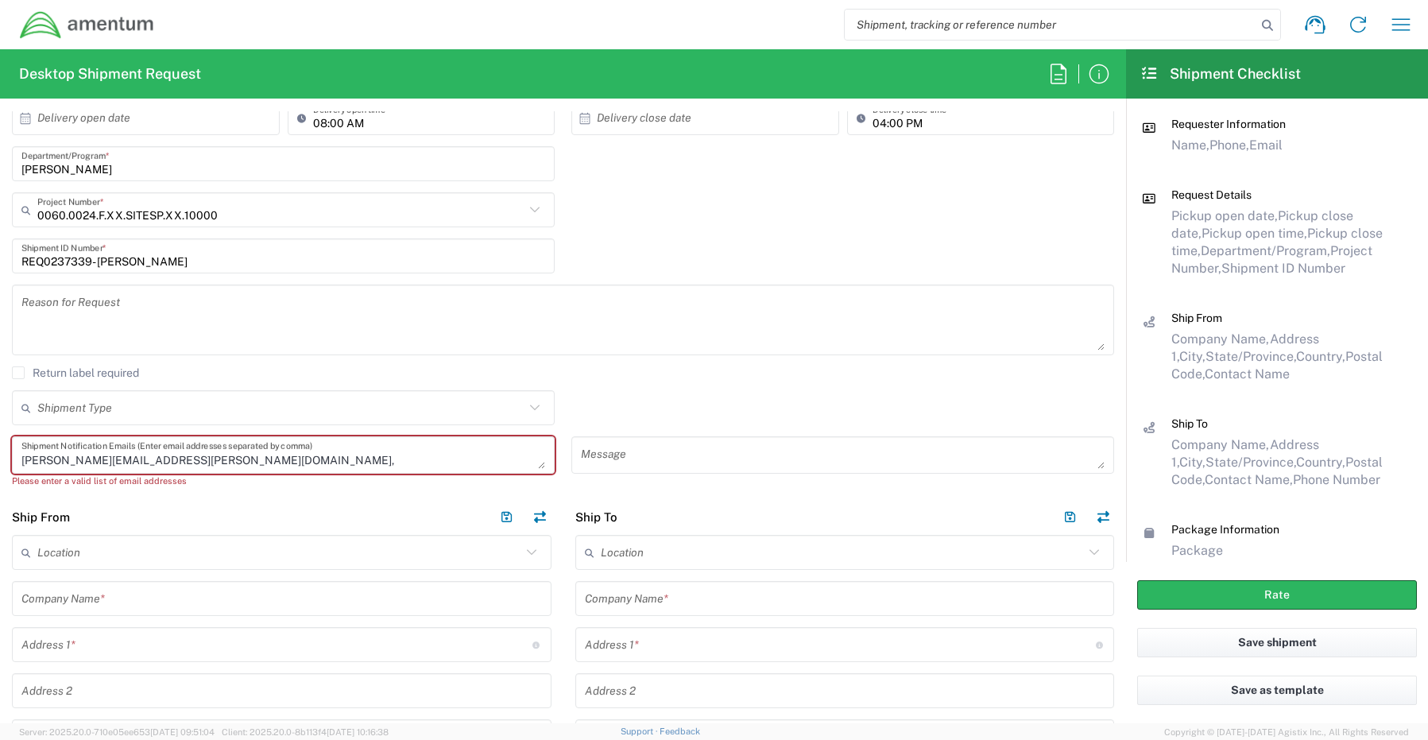
click at [230, 455] on textarea "[PERSON_NAME][EMAIL_ADDRESS][PERSON_NAME][DOMAIN_NAME]," at bounding box center [283, 455] width 524 height 28
paste textarea "[EMAIL_ADDRESS][DOMAIN_NAME]"
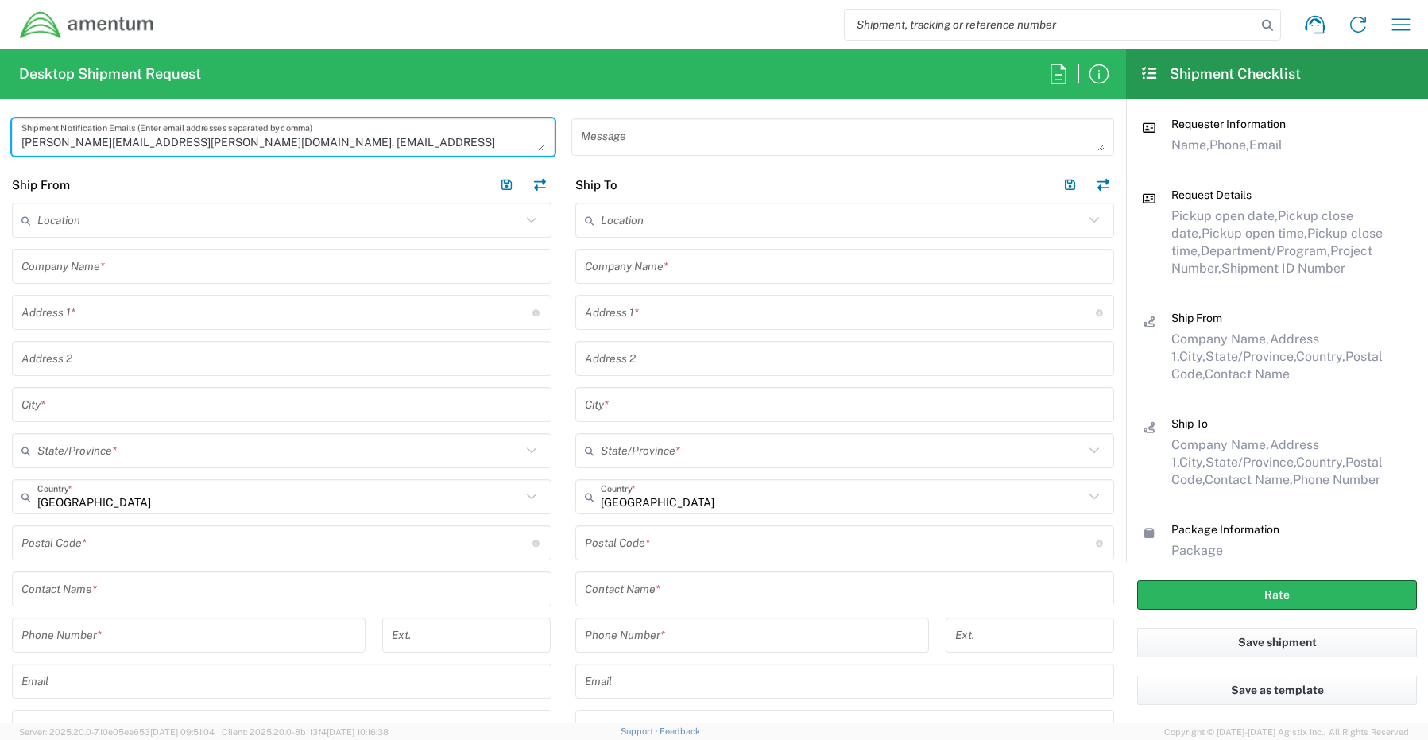
scroll to position [715, 0]
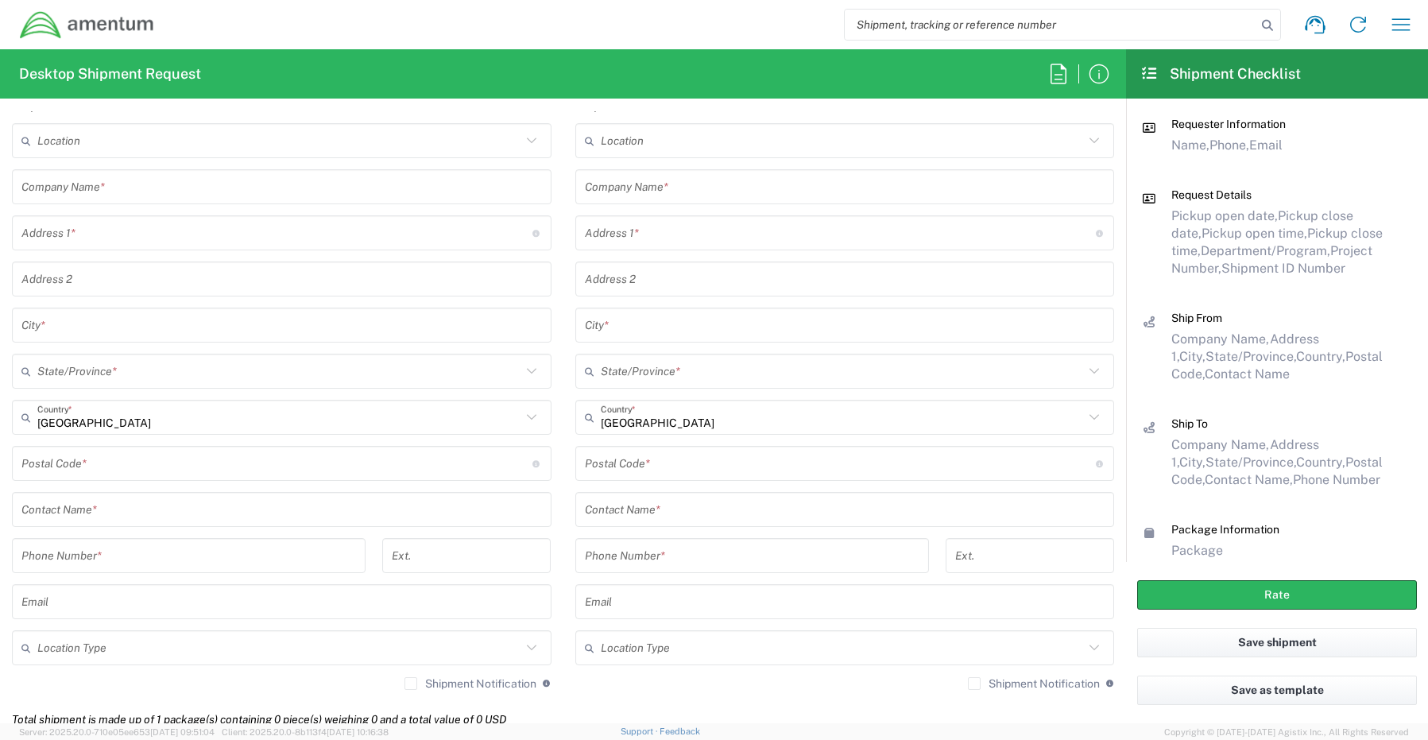
type textarea "[PERSON_NAME][EMAIL_ADDRESS][PERSON_NAME][DOMAIN_NAME], [EMAIL_ADDRESS][DOMAIN_…"
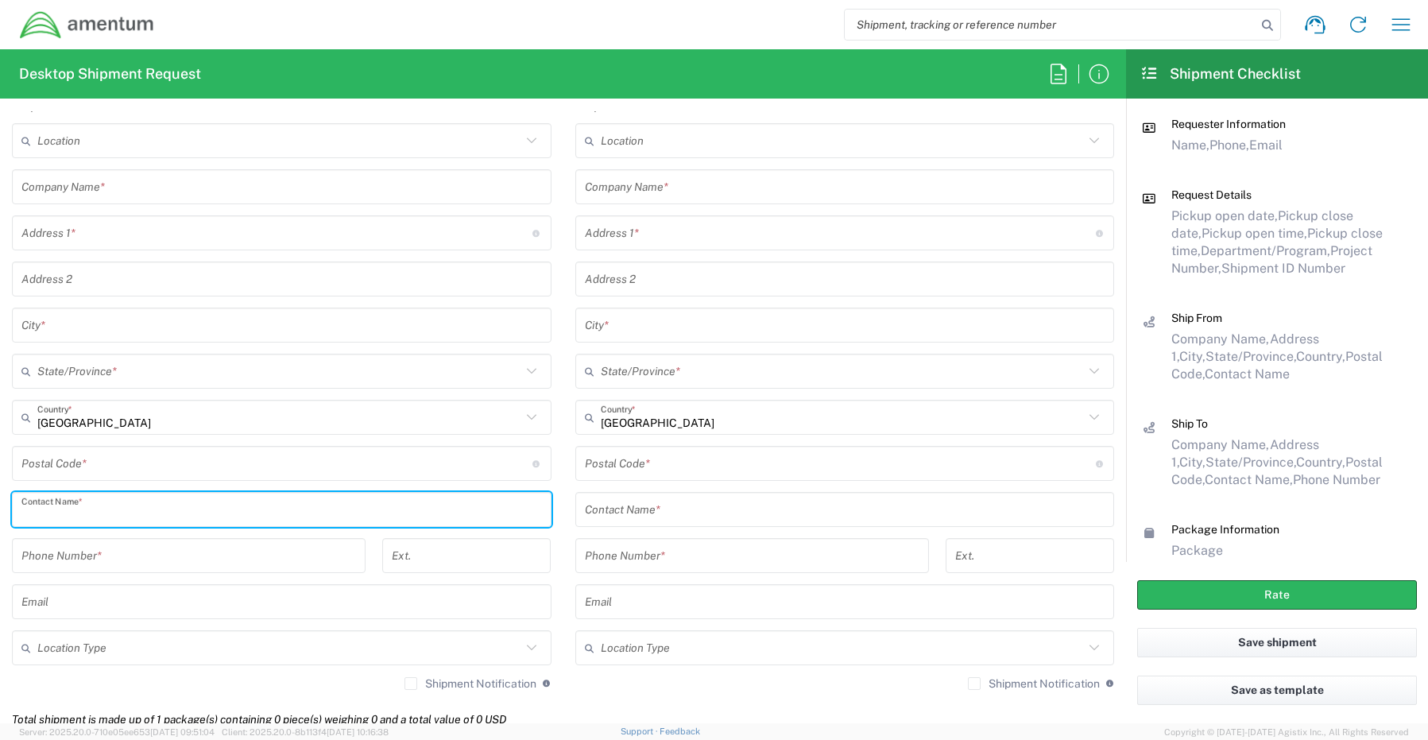
click at [90, 515] on input "text" at bounding box center [281, 510] width 520 height 28
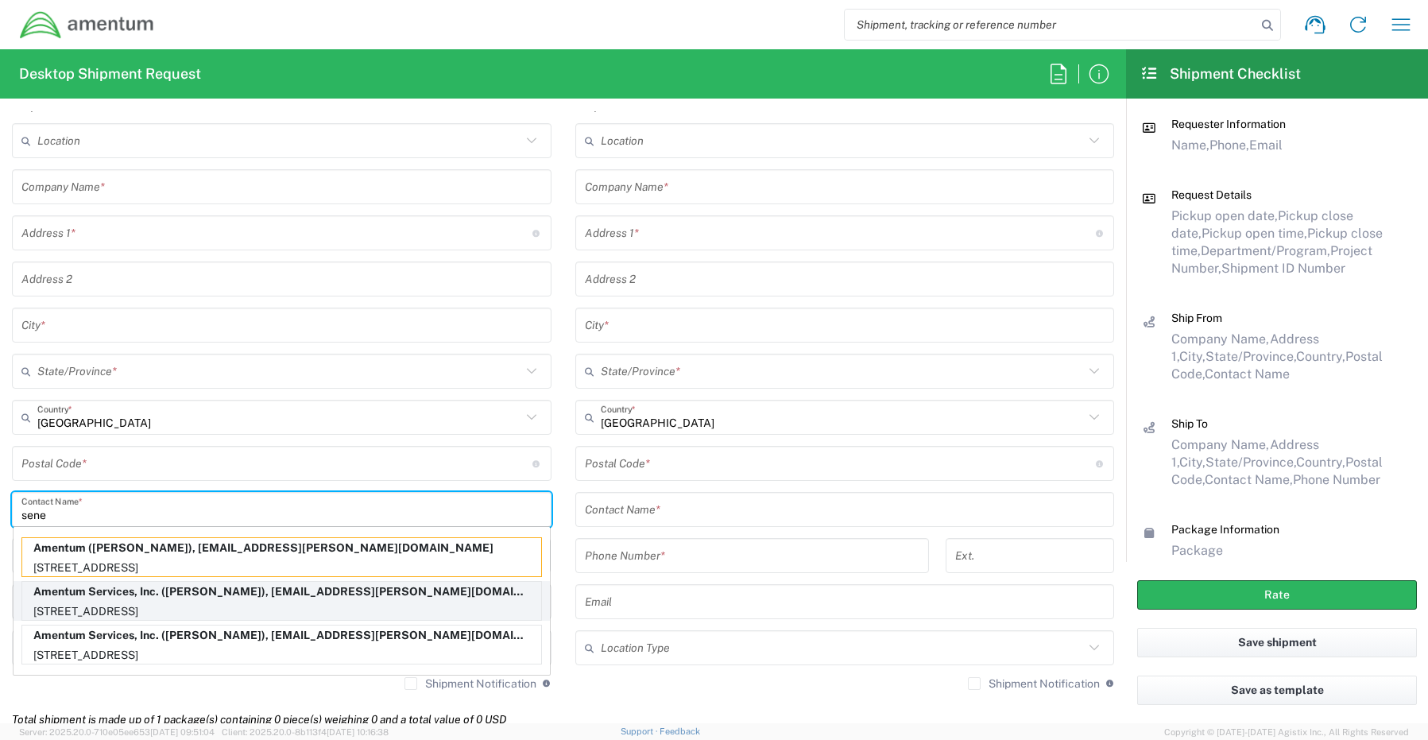
type input "sene"
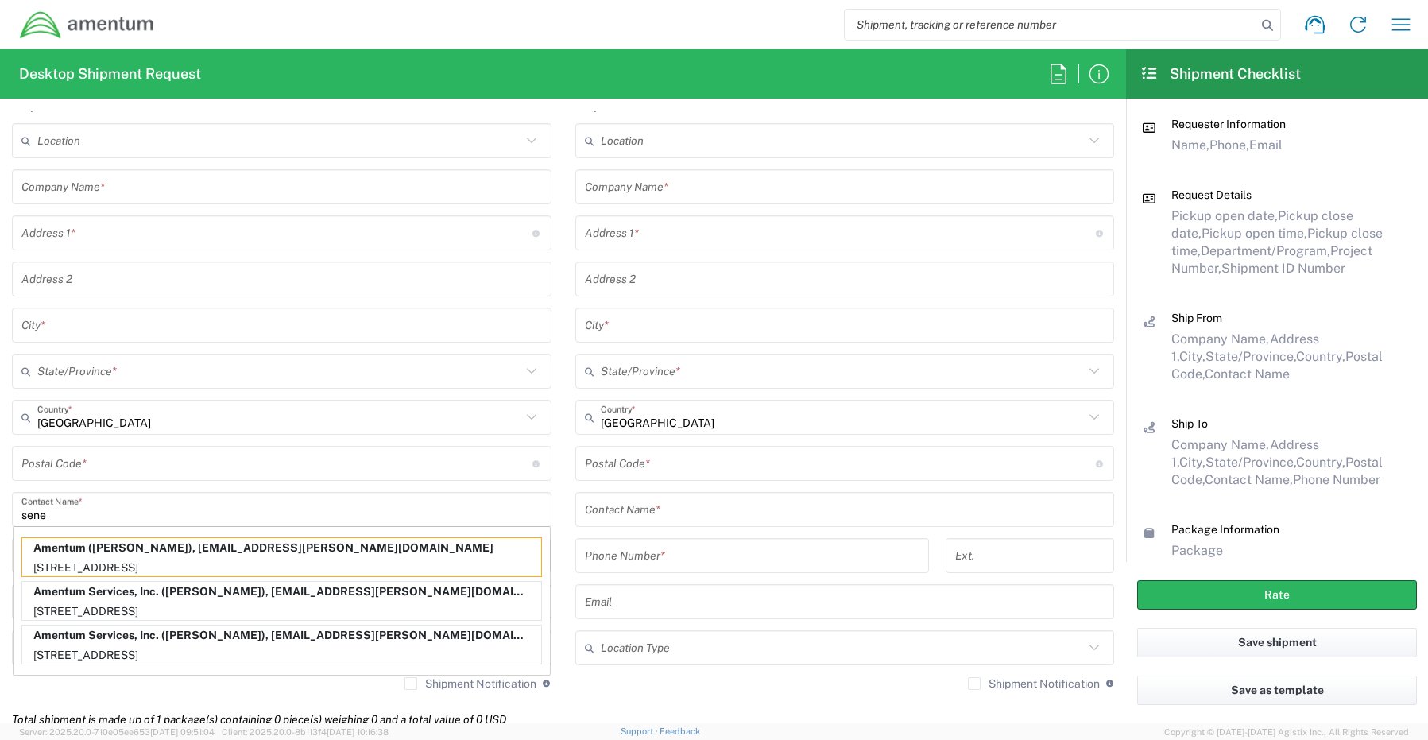
click at [93, 601] on div "Amentum Services, Inc. ([PERSON_NAME]), [EMAIL_ADDRESS][PERSON_NAME][DOMAIN_NAM…" at bounding box center [281, 601] width 520 height 40
type input "Amentum Services, Inc."
type input "[STREET_ADDRESS]"
type input "[GEOGRAPHIC_DATA]"
type input "[US_STATE]"
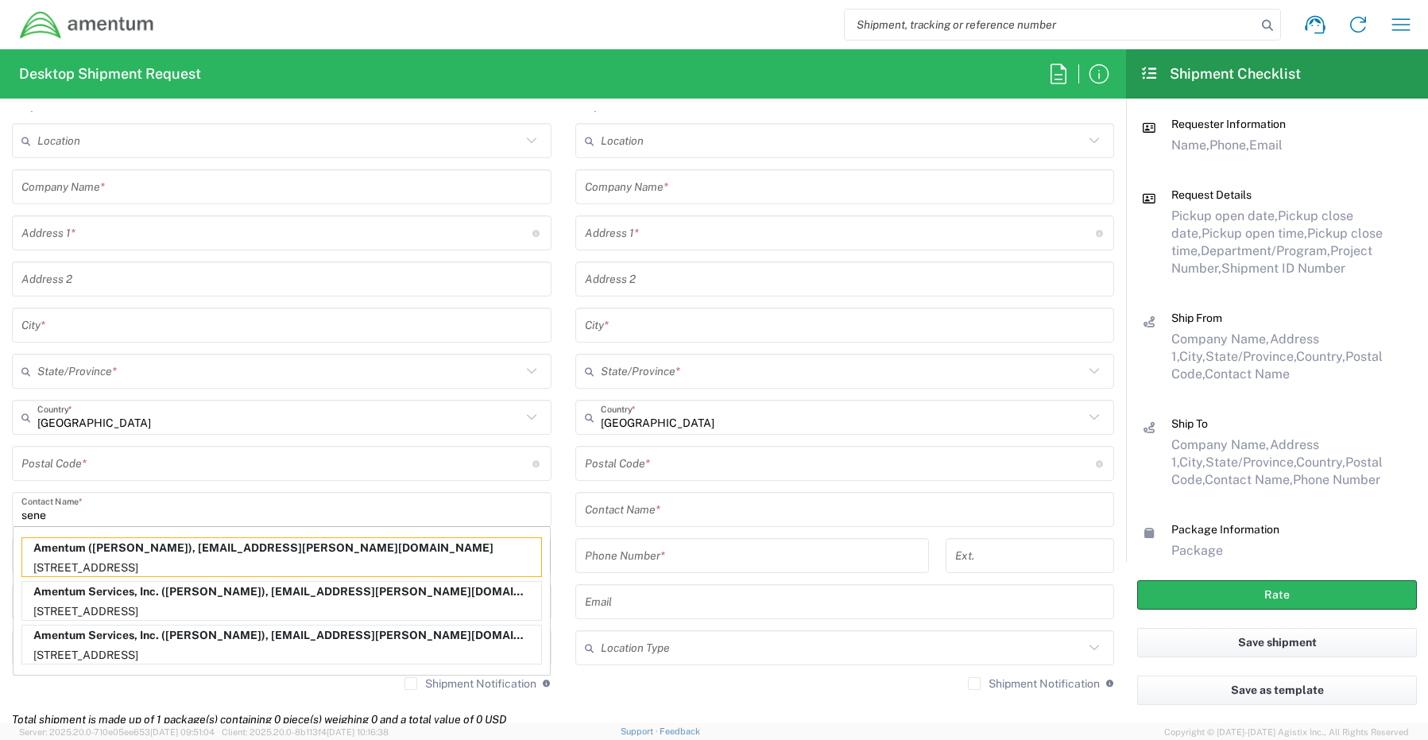
type input "76177"
type input "[PERSON_NAME]"
type input "[PHONE_NUMBER]"
type input "[EMAIL_ADDRESS][PERSON_NAME][DOMAIN_NAME]"
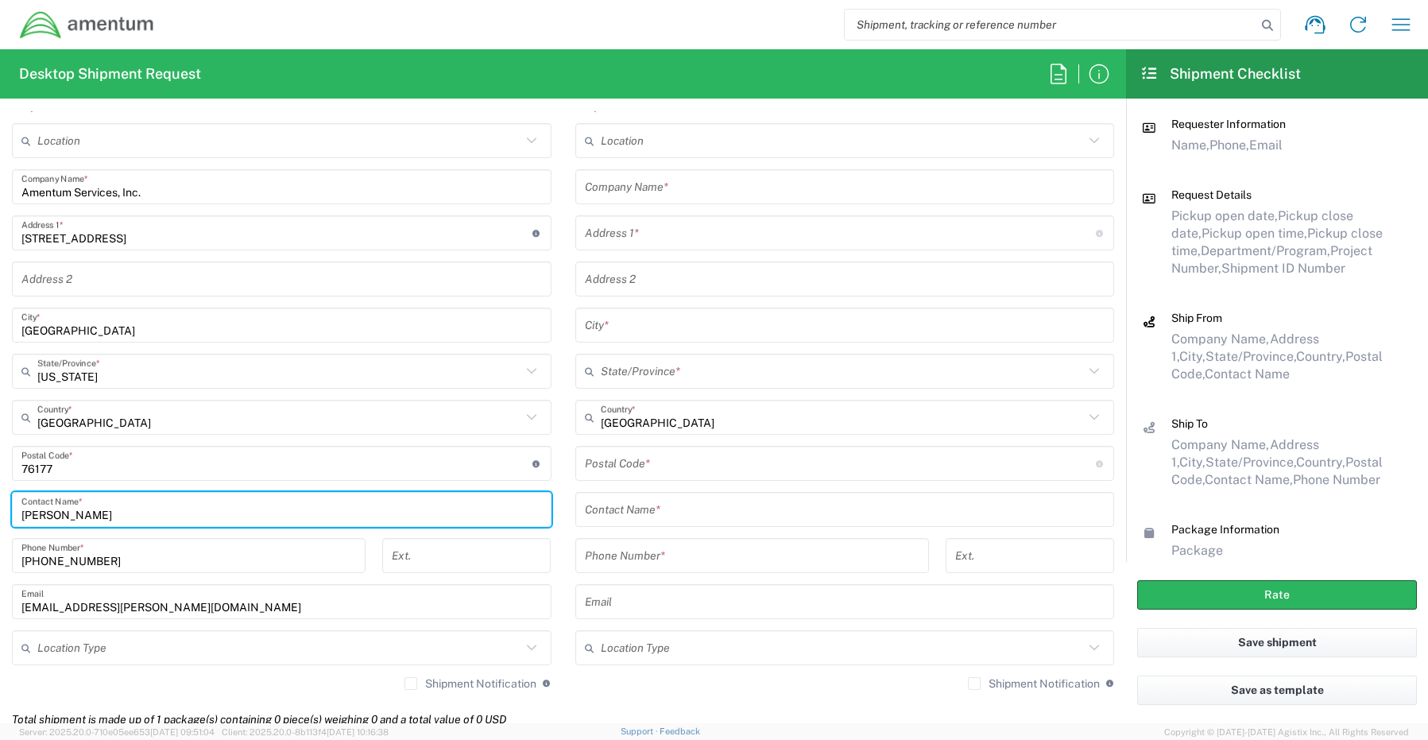
drag, startPoint x: 81, startPoint y: 651, endPoint x: 83, endPoint y: 659, distance: 8.9
click at [81, 656] on input "text" at bounding box center [279, 648] width 484 height 28
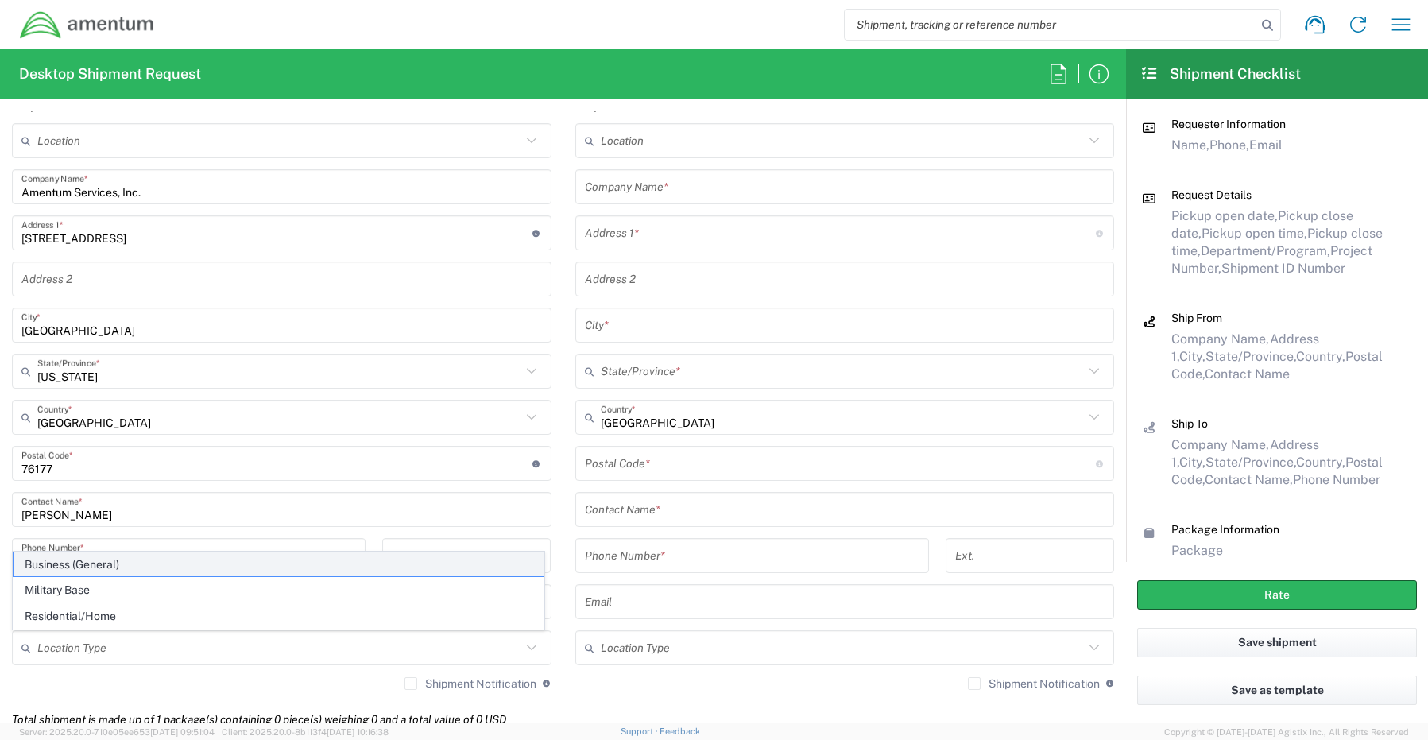
click at [79, 566] on span "Business (General)" at bounding box center [279, 564] width 530 height 25
type input "Business (General)"
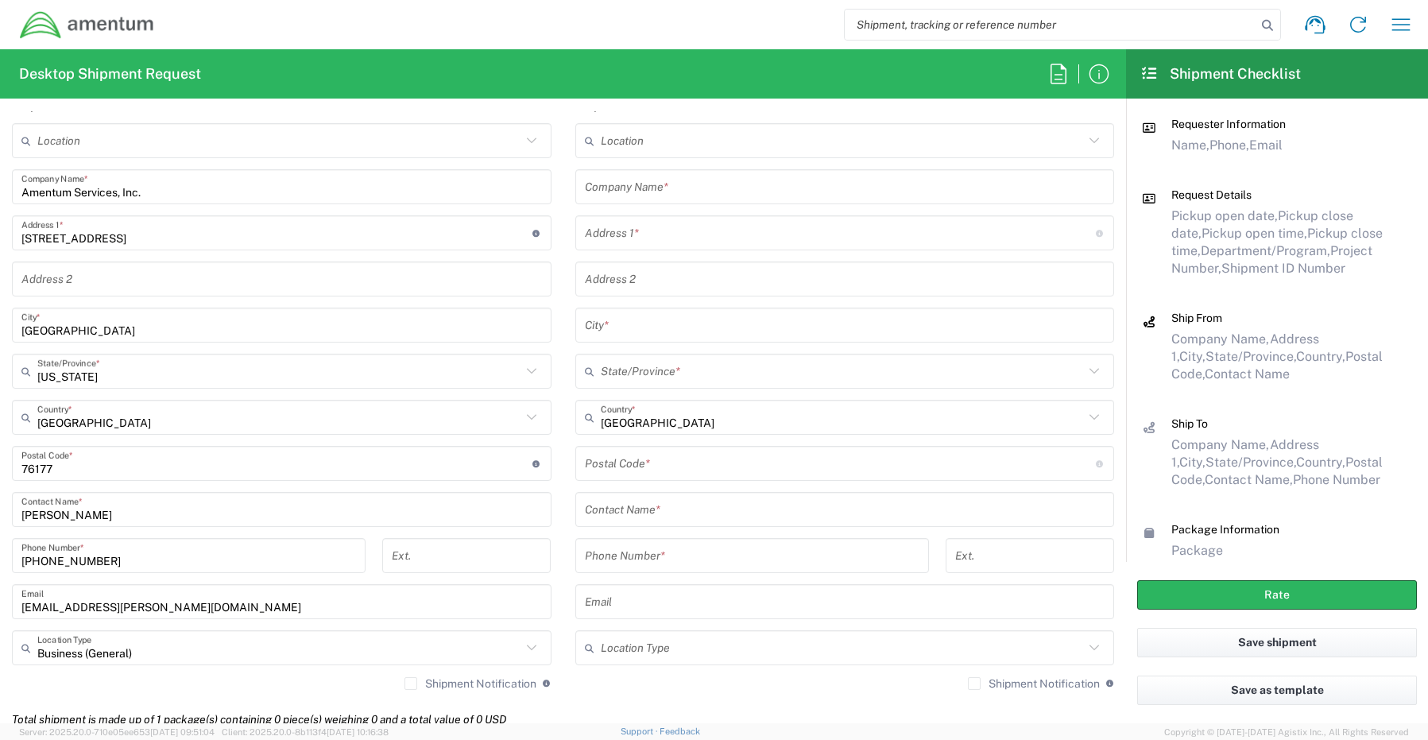
click at [404, 686] on label "Shipment Notification" at bounding box center [470, 683] width 132 height 13
click at [411, 683] on input "Shipment Notification" at bounding box center [411, 683] width 0 height 0
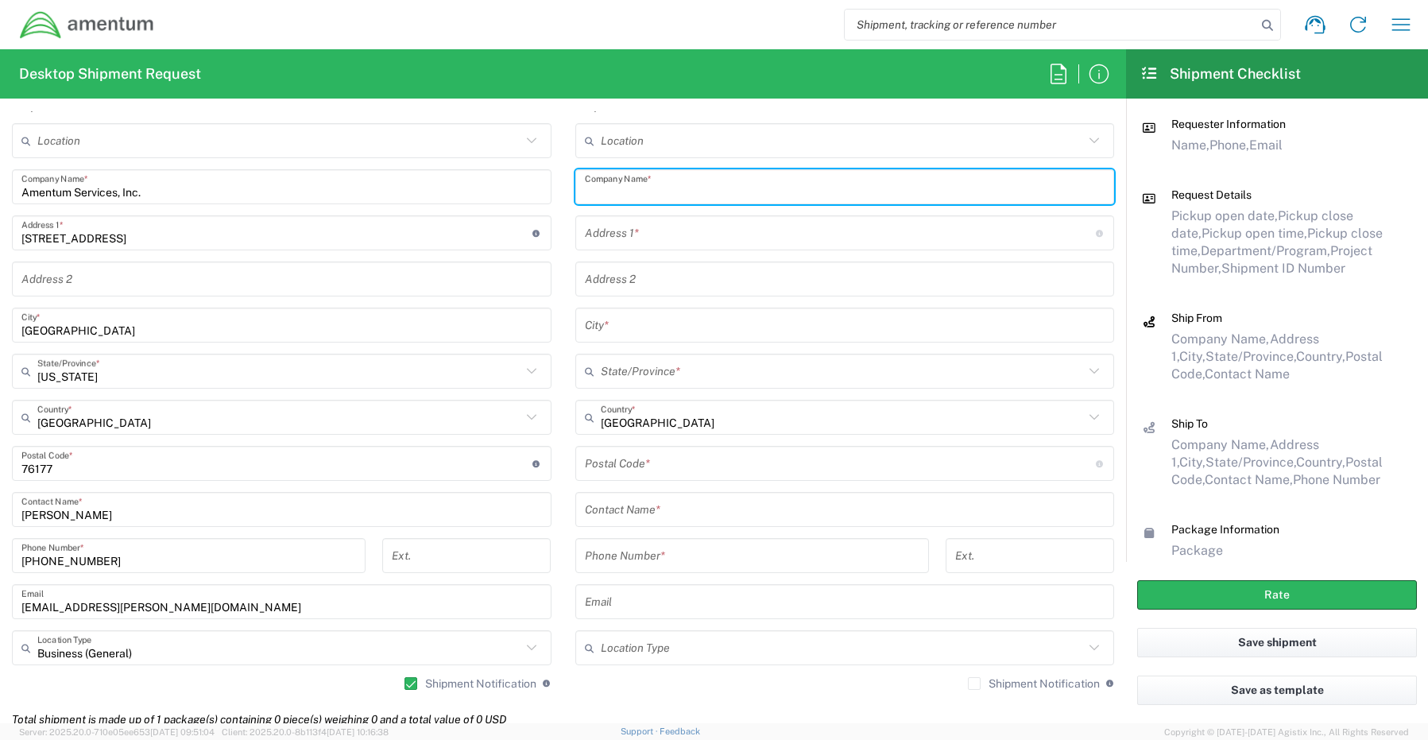
click at [674, 184] on input "text" at bounding box center [845, 187] width 520 height 28
paste input "[PERSON_NAME]"
drag, startPoint x: 602, startPoint y: 198, endPoint x: 632, endPoint y: 196, distance: 30.2
type input "Amentum / [PERSON_NAME]"
click at [641, 509] on input "text" at bounding box center [845, 510] width 520 height 28
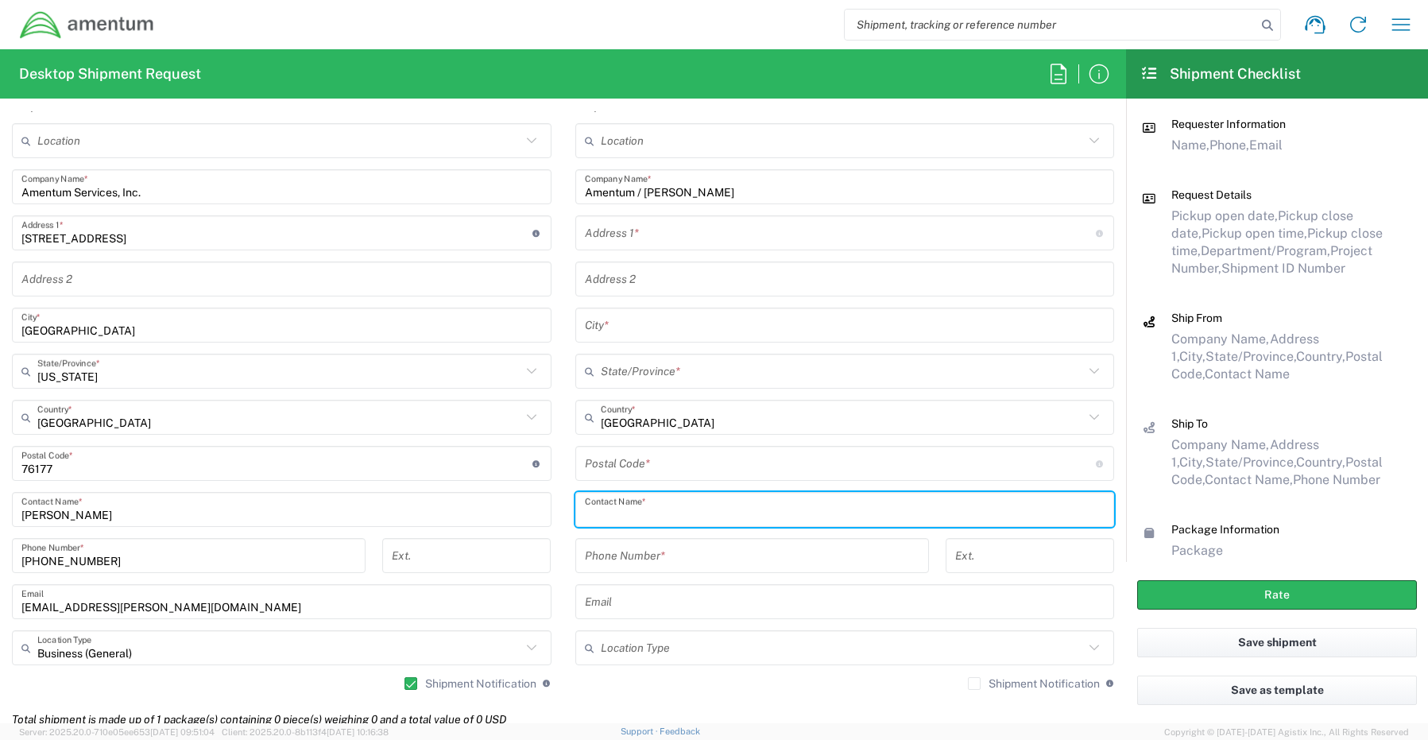
paste input "[PERSON_NAME]"
type input "[PERSON_NAME]"
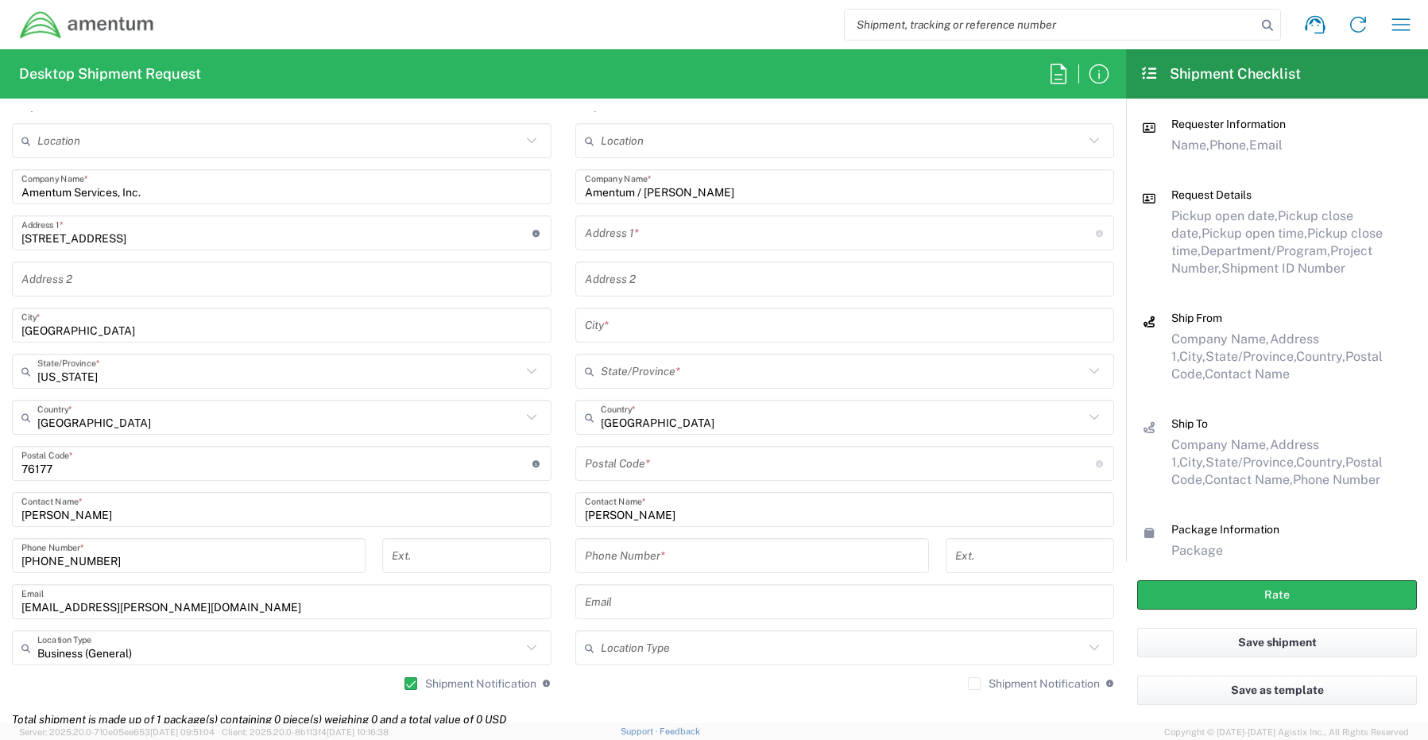
click at [650, 559] on input "tel" at bounding box center [752, 556] width 334 height 28
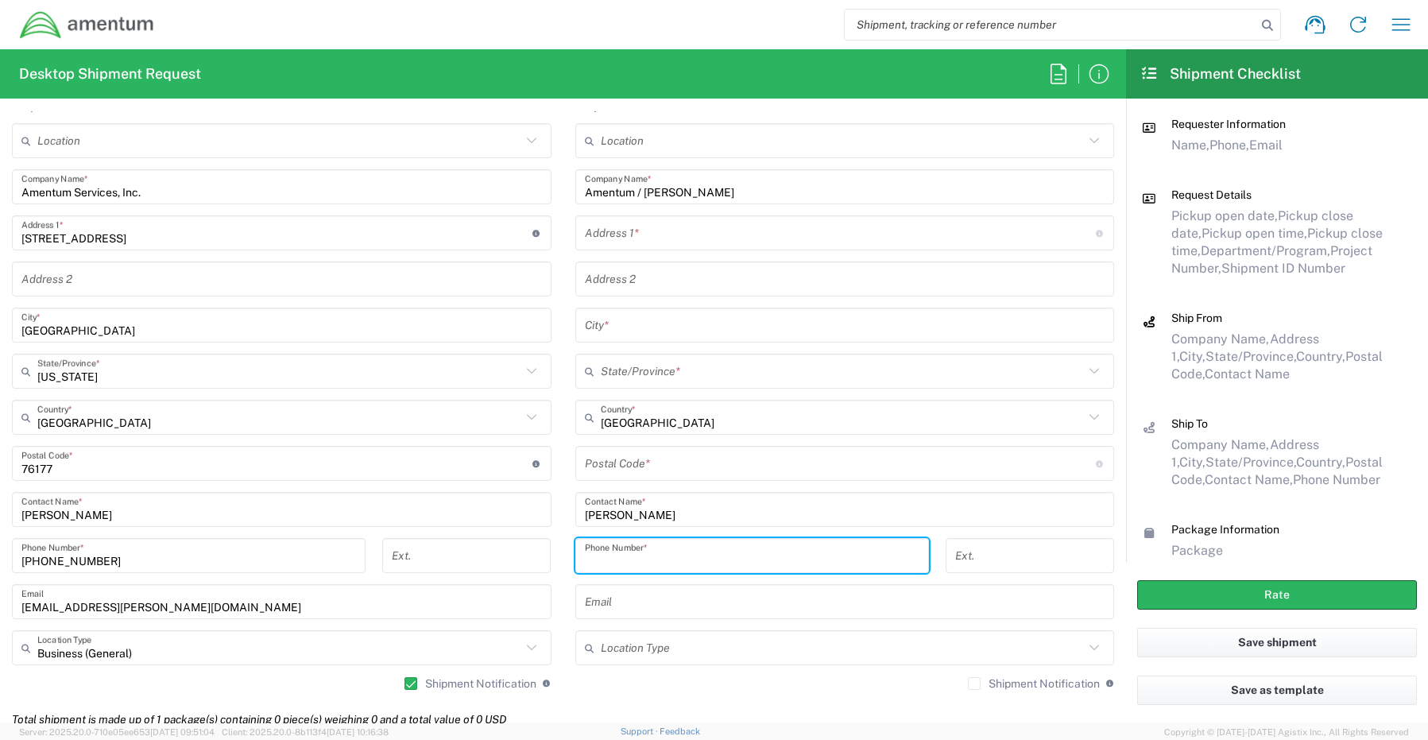
paste input "[PHONE_NUMBER]"
type input "[PHONE_NUMBER]"
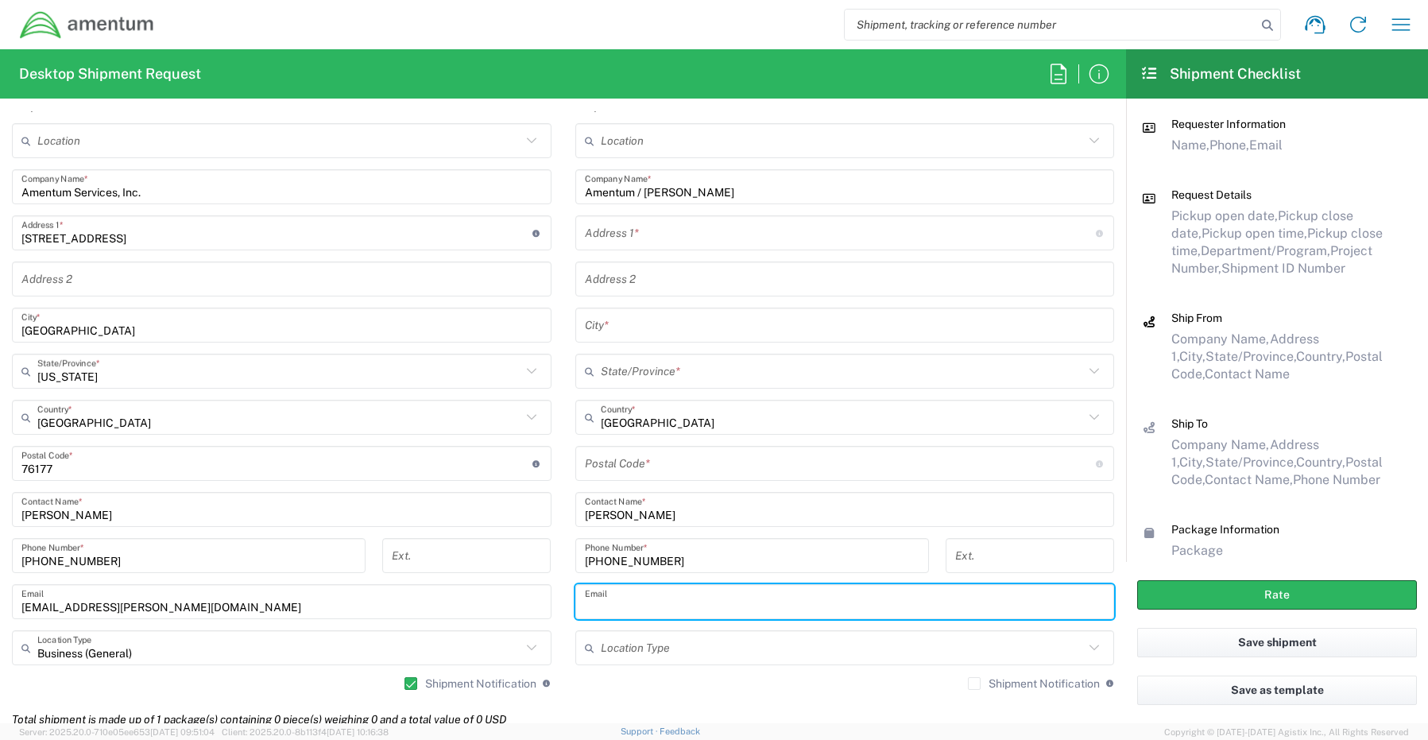
click at [629, 605] on input "text" at bounding box center [845, 602] width 520 height 28
paste input "[PERSON_NAME][EMAIL_ADDRESS][PERSON_NAME][DOMAIN_NAME]"
type input "[PERSON_NAME][EMAIL_ADDRESS][PERSON_NAME][DOMAIN_NAME]"
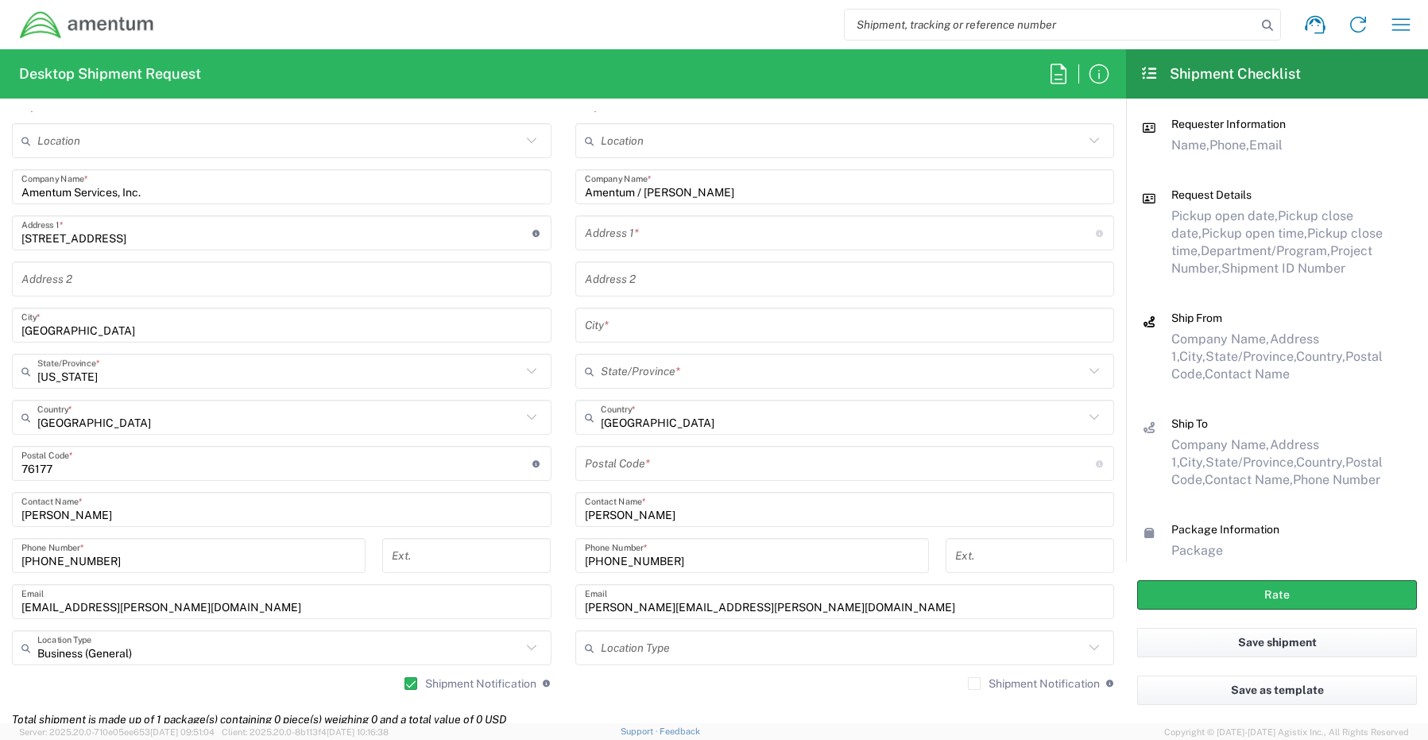
click at [968, 682] on label "Shipment Notification" at bounding box center [1034, 683] width 132 height 13
click at [974, 683] on input "Shipment Notification" at bounding box center [974, 683] width 0 height 0
click at [648, 235] on input "text" at bounding box center [840, 233] width 511 height 28
paste input "[STREET_ADDRESS],"
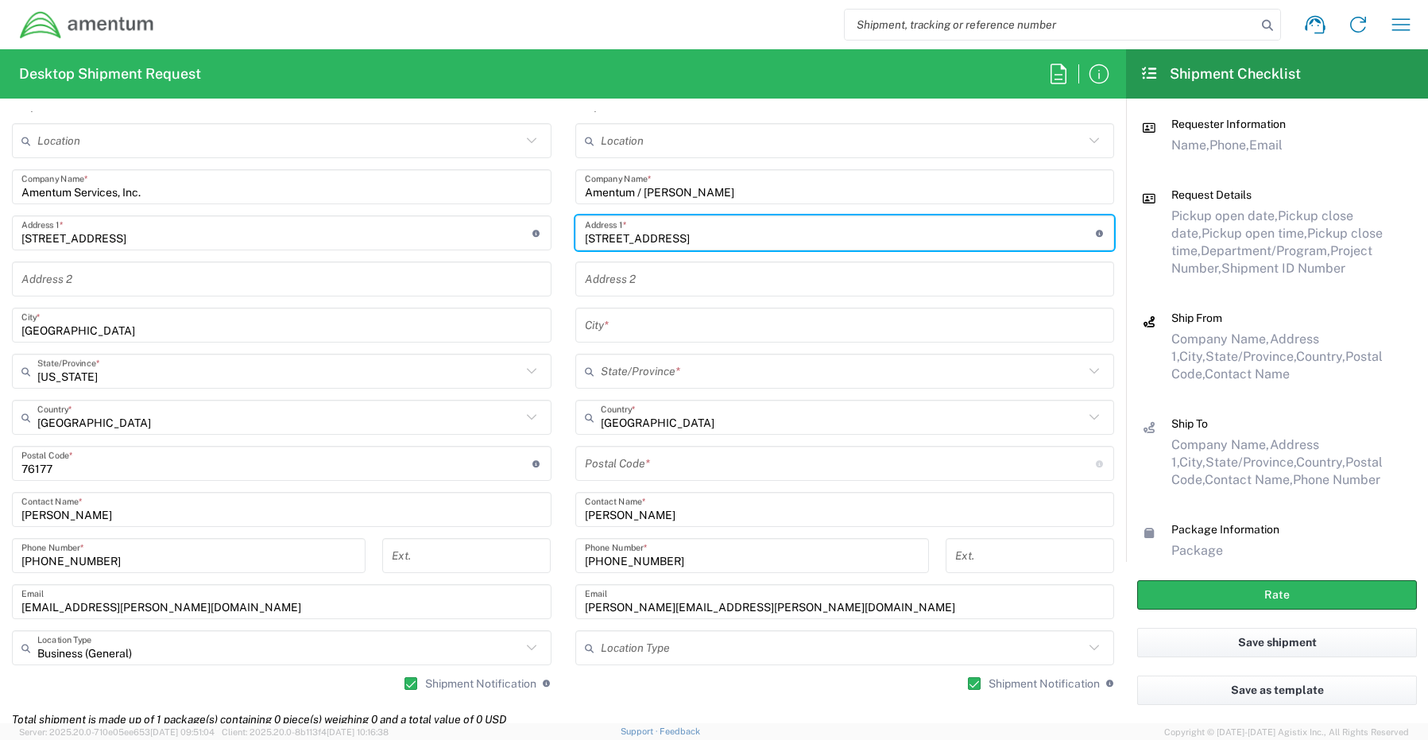
type input "[STREET_ADDRESS]"
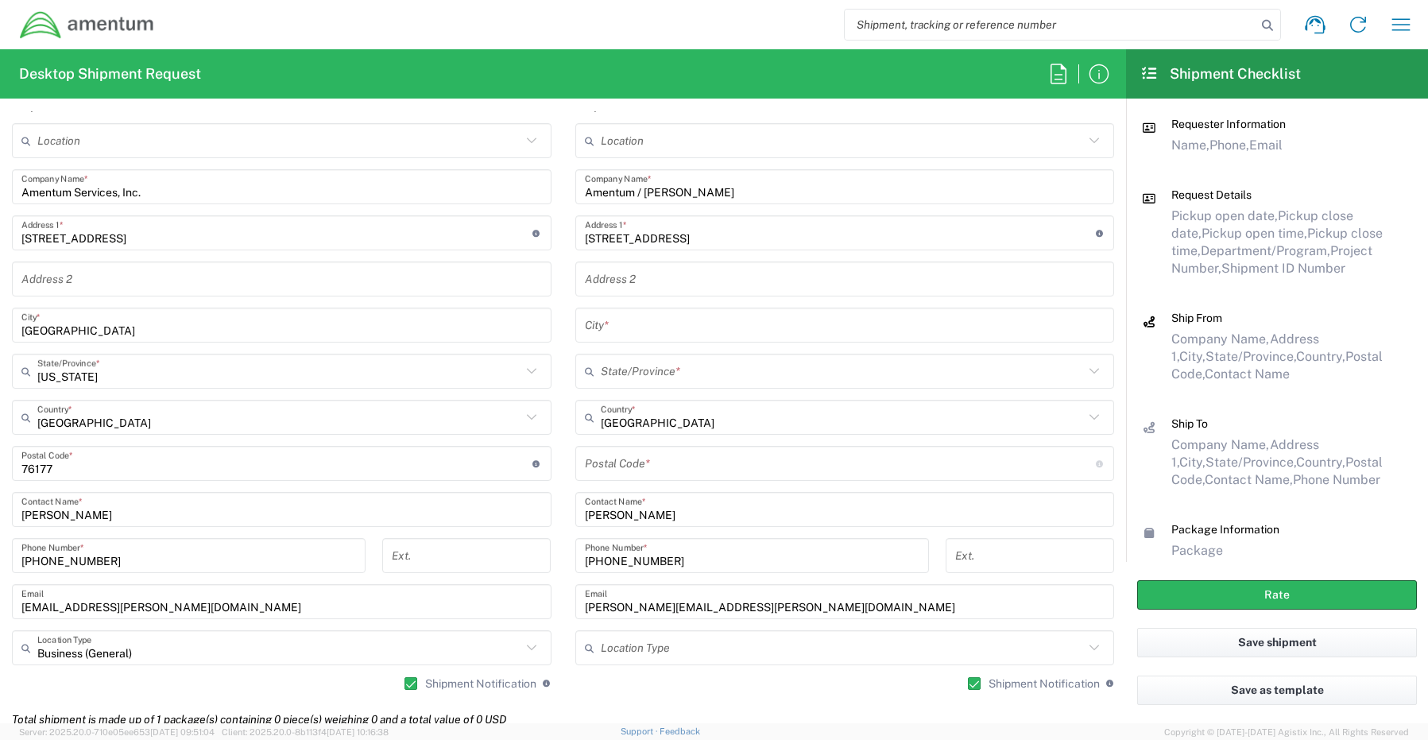
click at [659, 323] on input "text" at bounding box center [845, 325] width 520 height 28
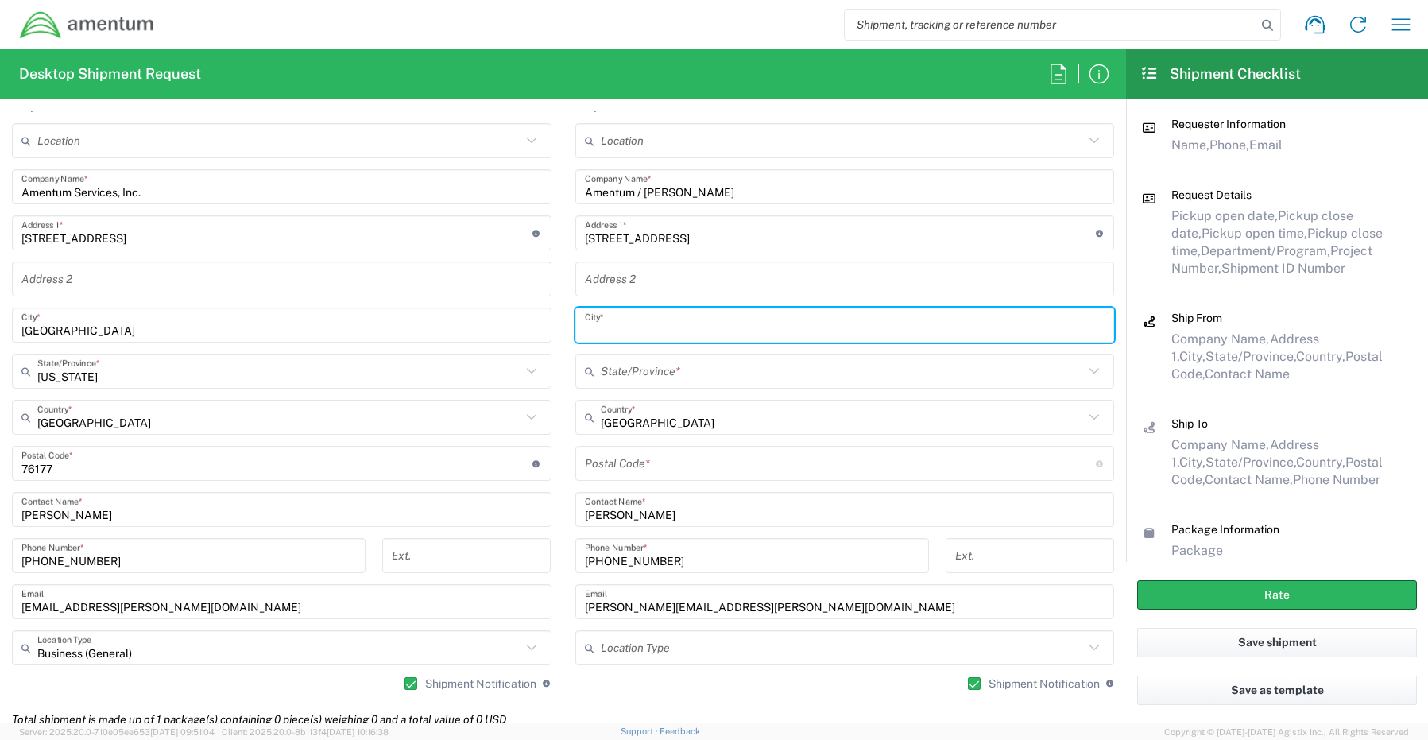
paste input "[GEOGRAPHIC_DATA],"
type input "[GEOGRAPHIC_DATA]"
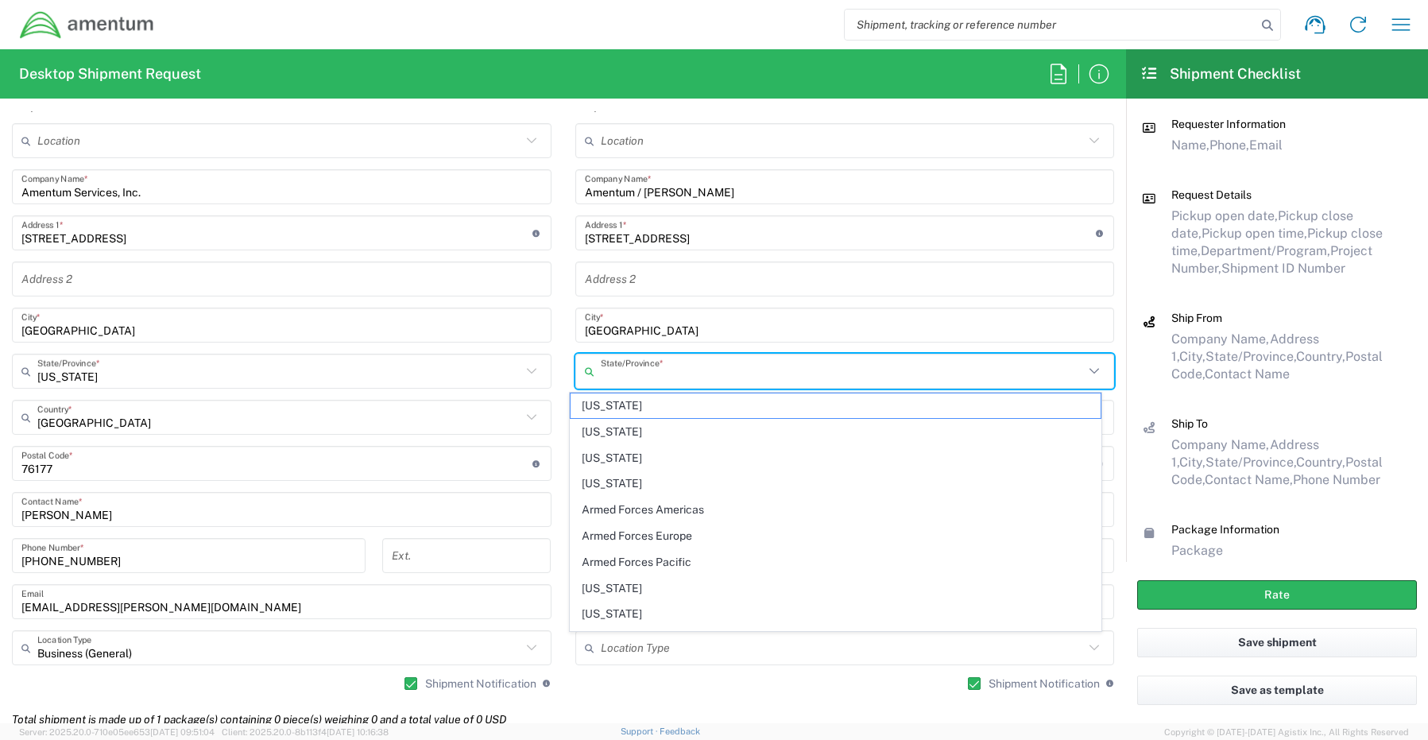
click at [605, 372] on input "text" at bounding box center [843, 372] width 484 height 28
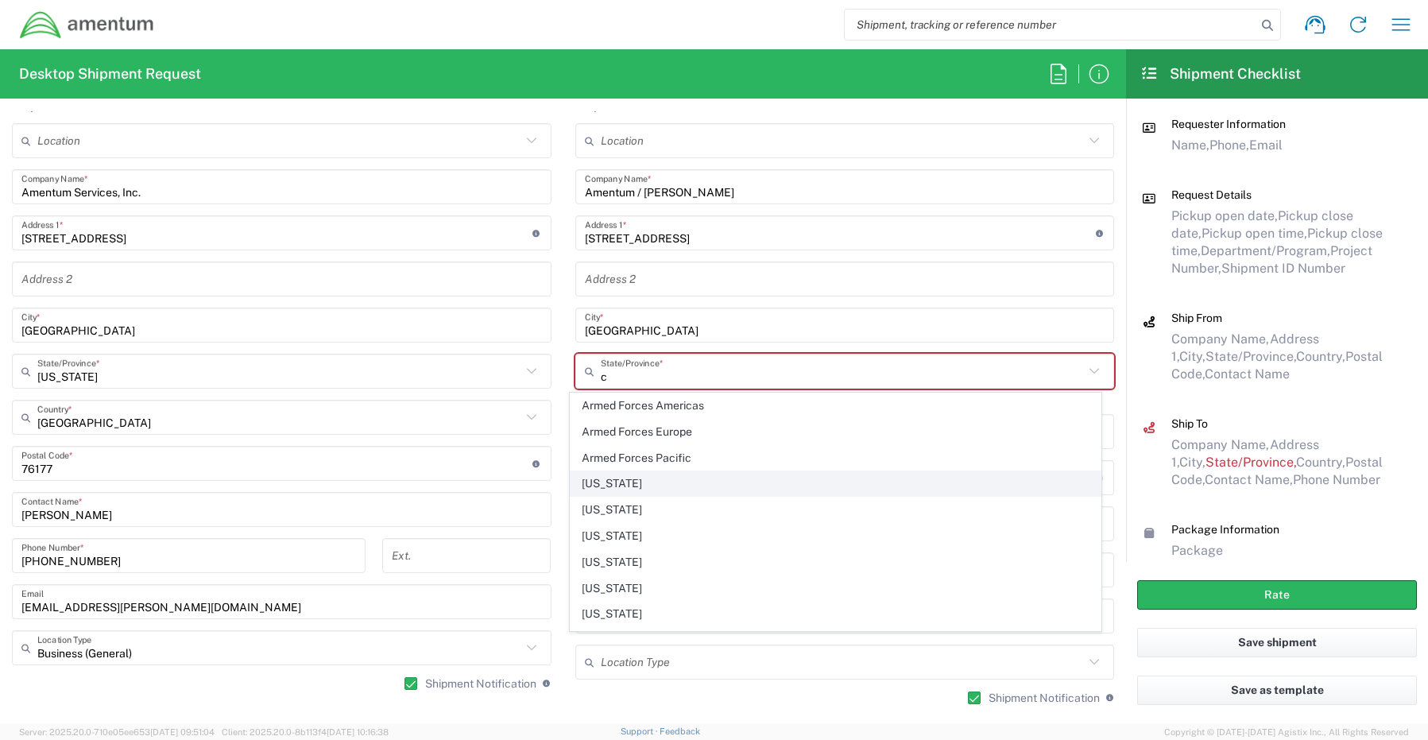
click at [623, 485] on span "[US_STATE]" at bounding box center [835, 483] width 530 height 25
type input "[US_STATE]"
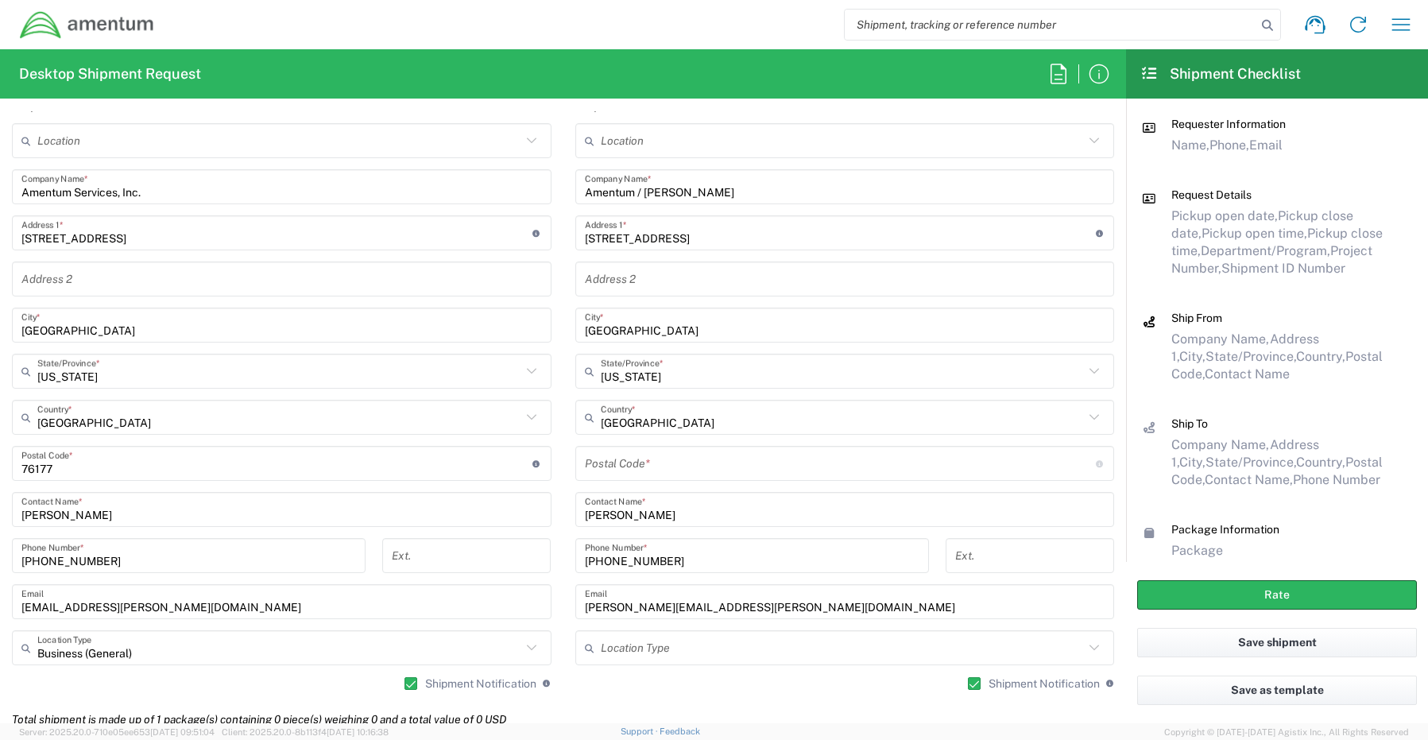
click at [648, 460] on input "undefined" at bounding box center [840, 464] width 511 height 28
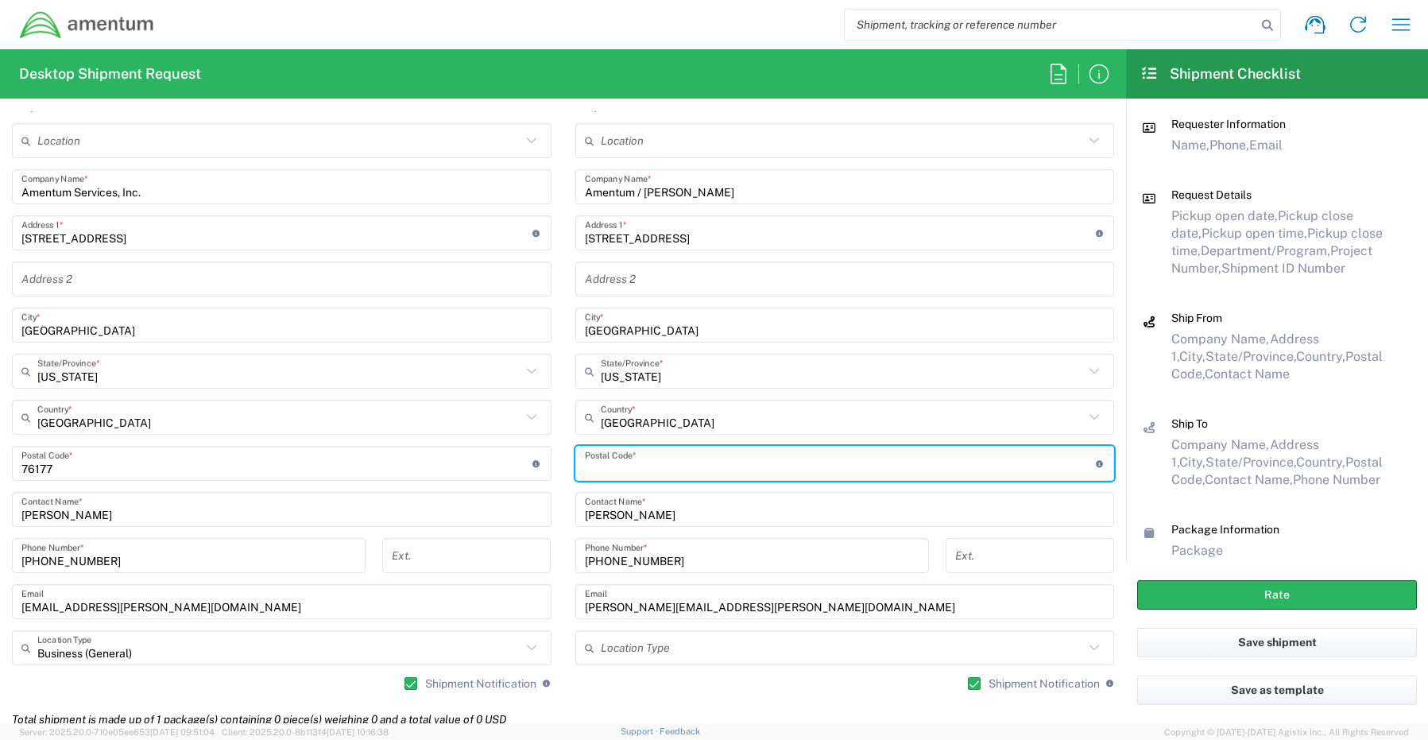
paste input "93667"
type input "93667"
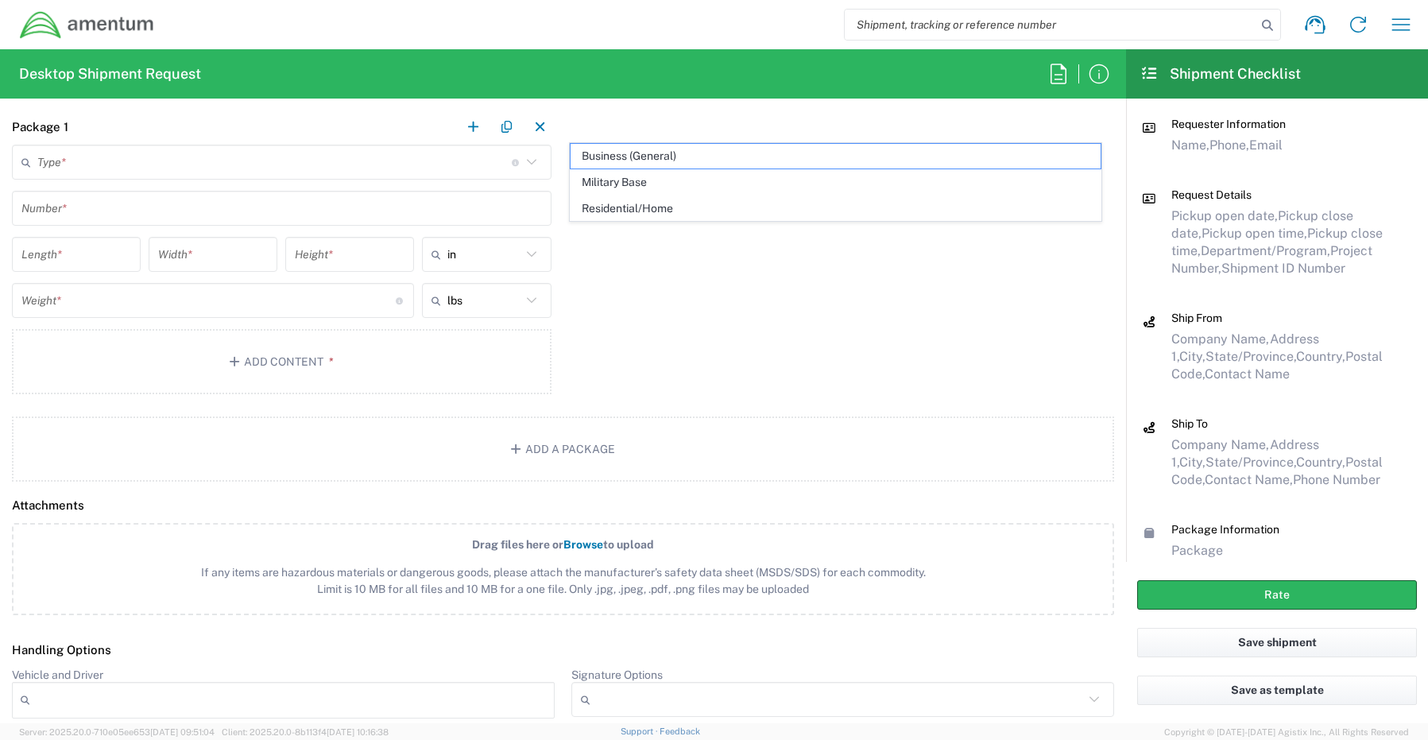
scroll to position [1351, 0]
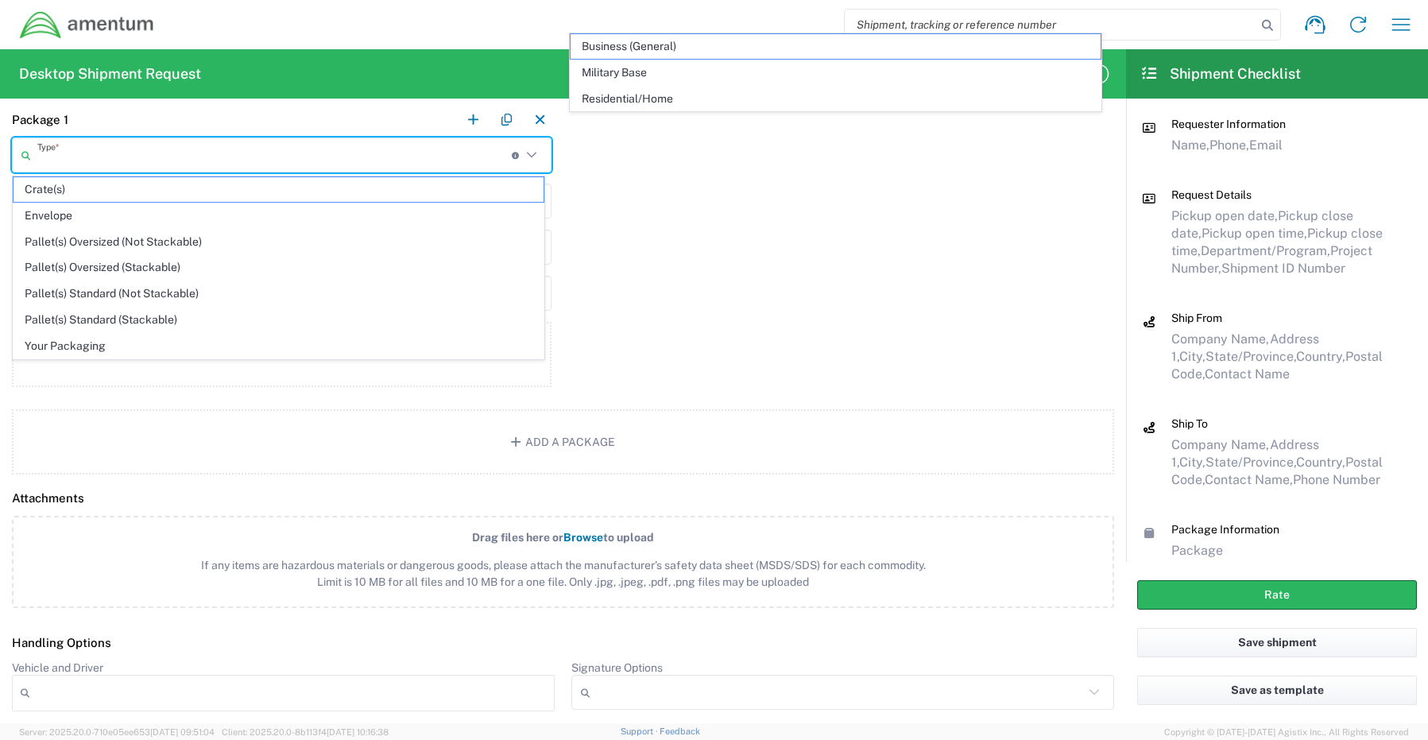
click at [80, 154] on input "text" at bounding box center [274, 155] width 474 height 28
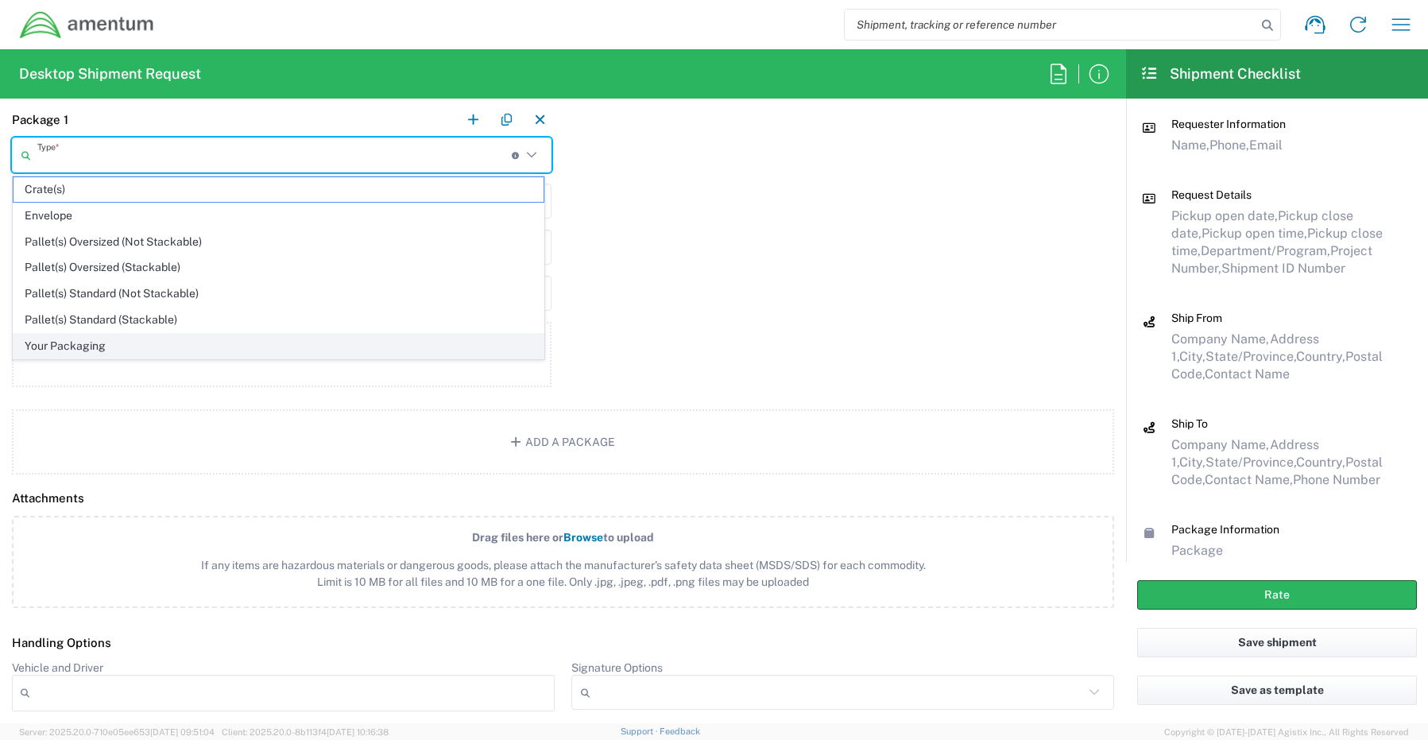
click at [81, 346] on span "Your Packaging" at bounding box center [279, 346] width 530 height 25
type input "Your Packaging"
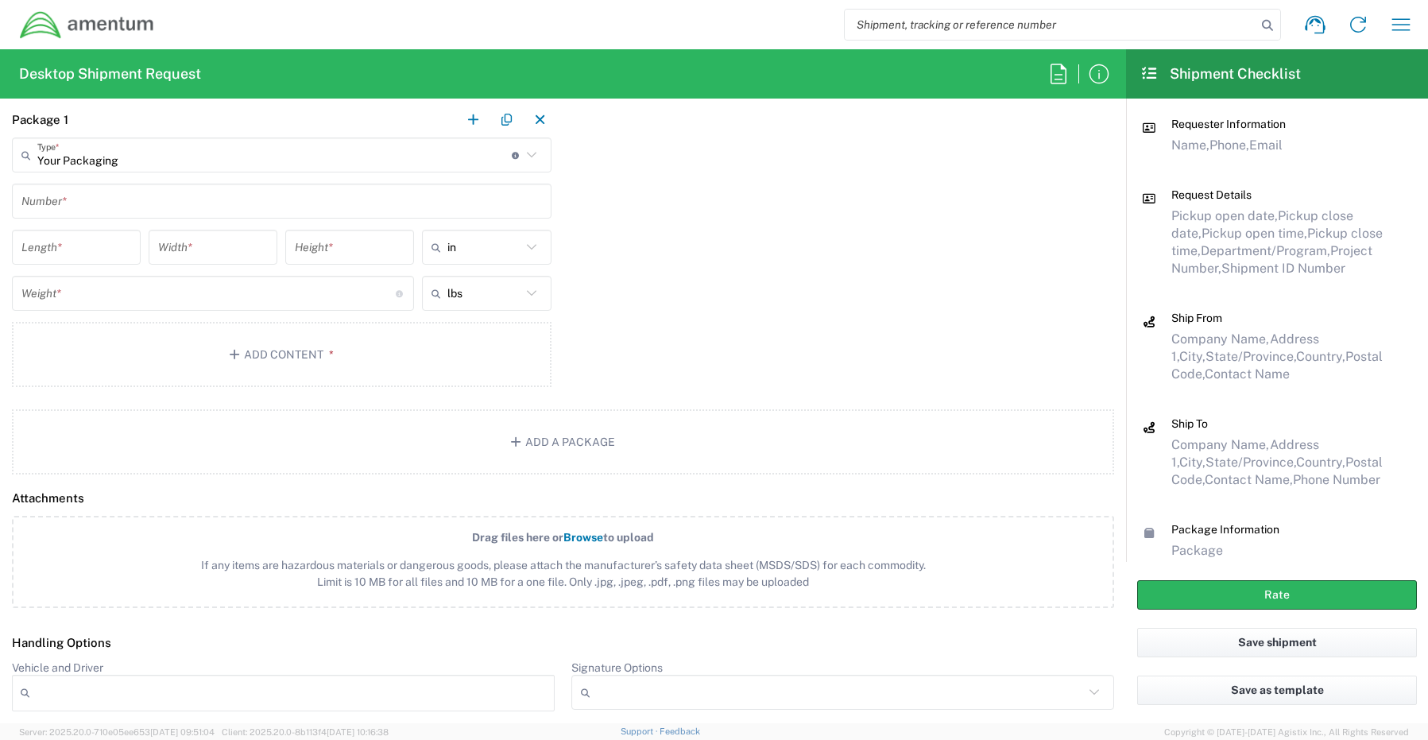
click at [60, 208] on input "text" at bounding box center [281, 202] width 520 height 28
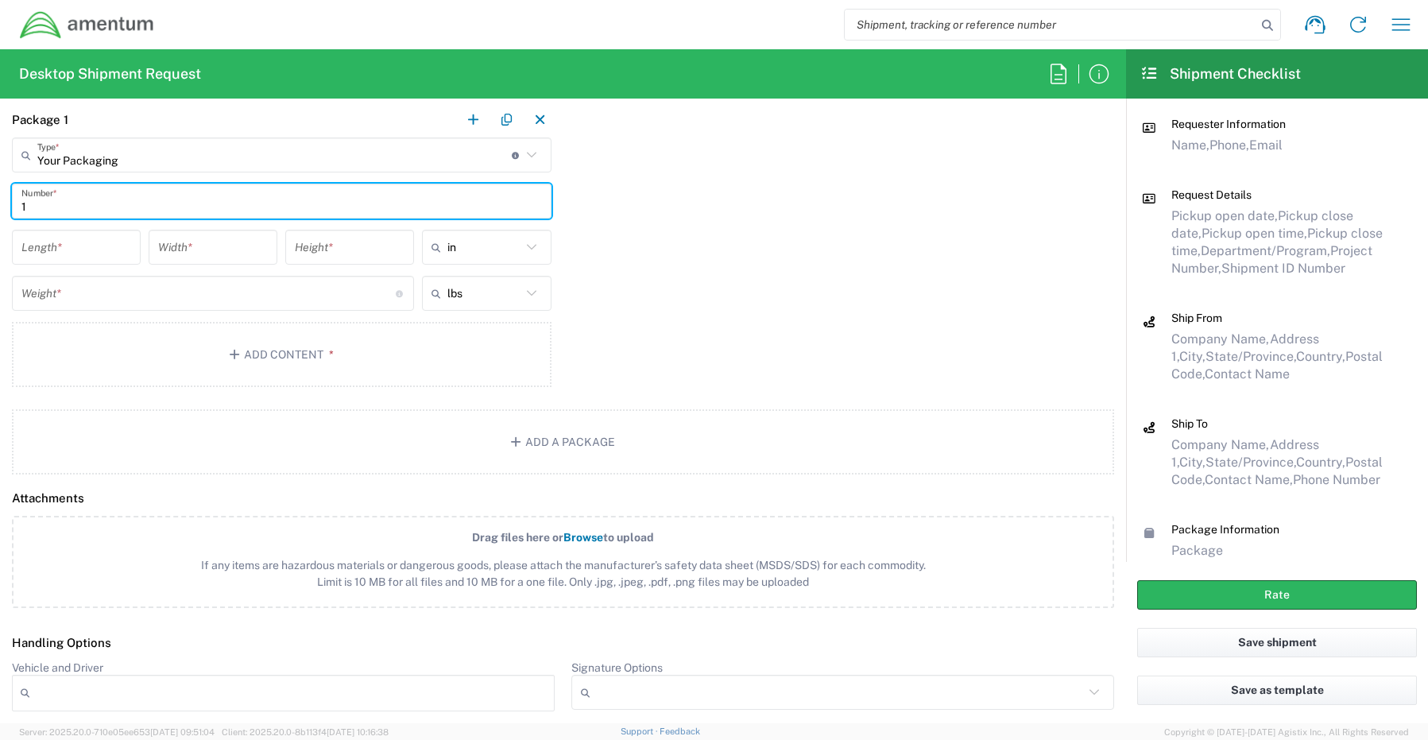
type input "1"
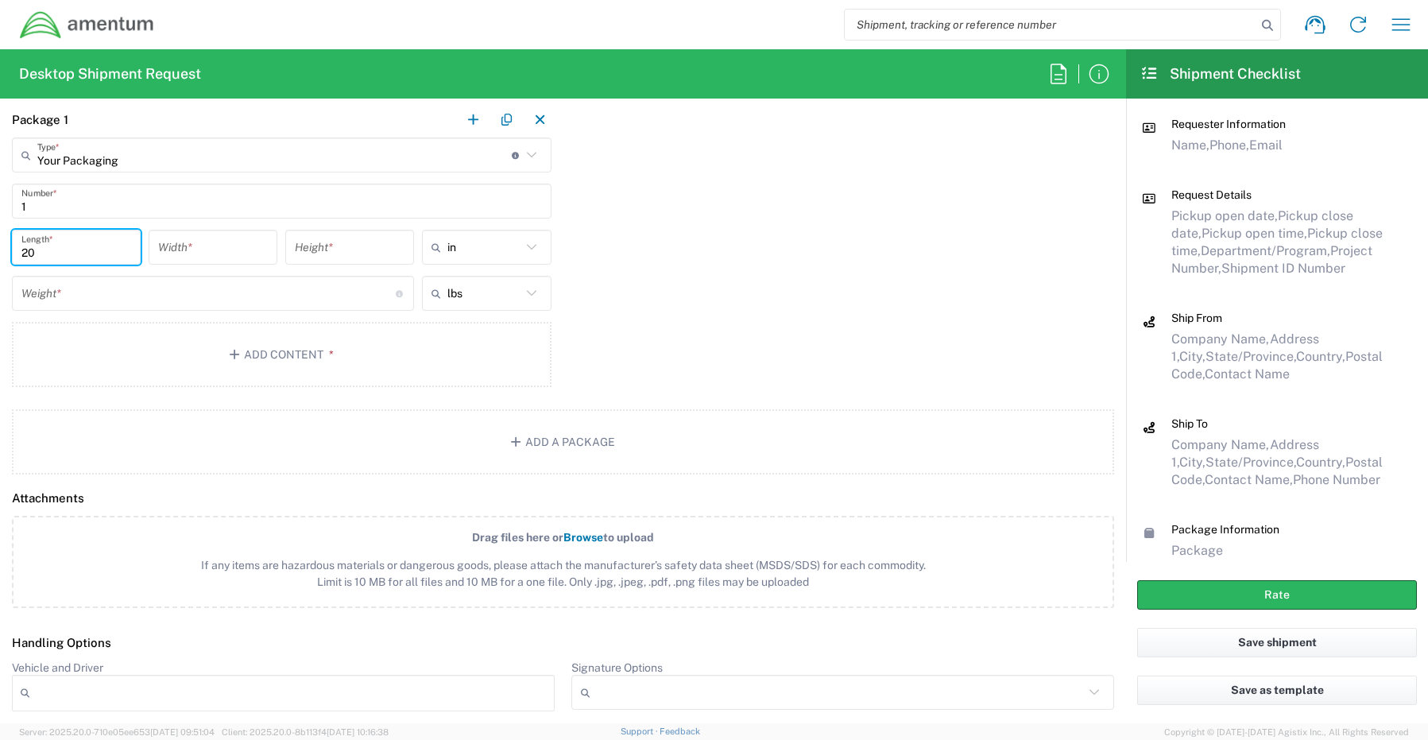
type input "20"
type input "18"
type input "6"
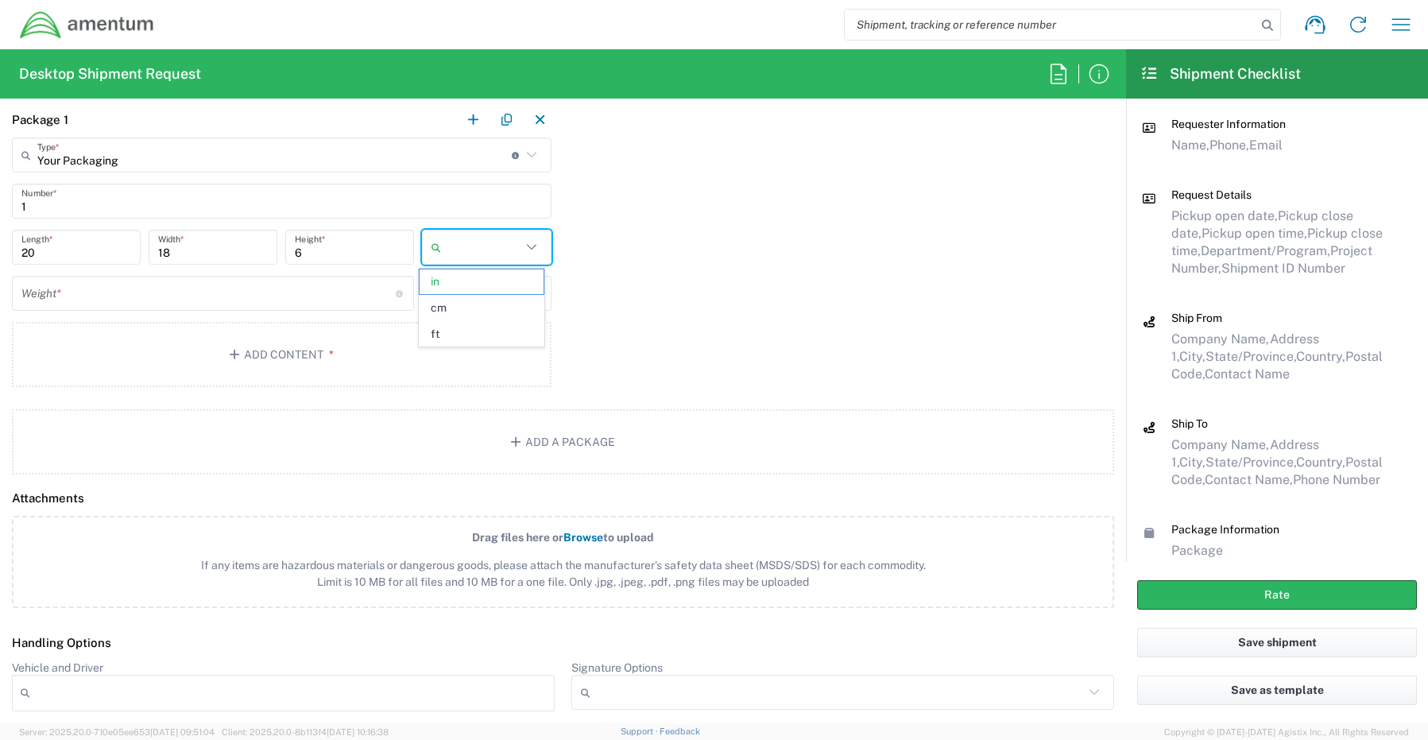
type input "in"
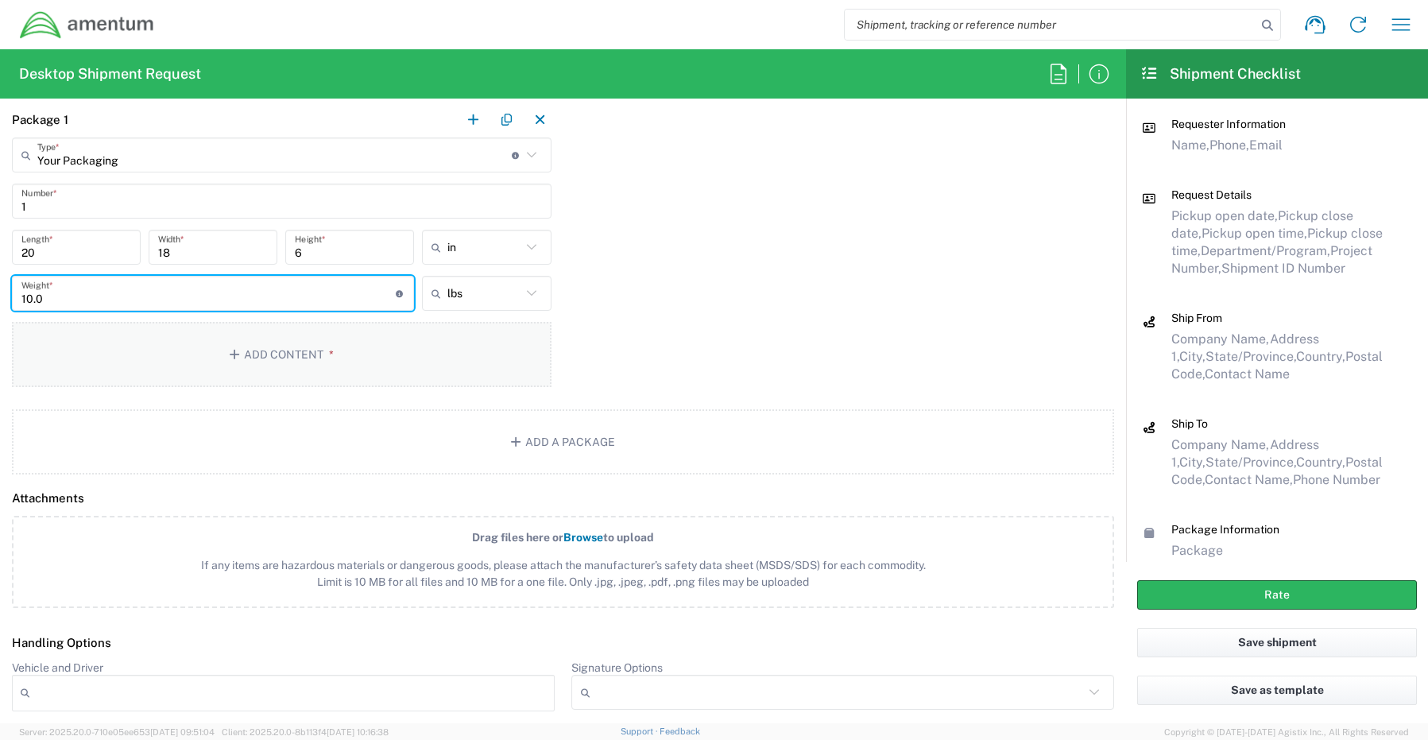
type input "10.0"
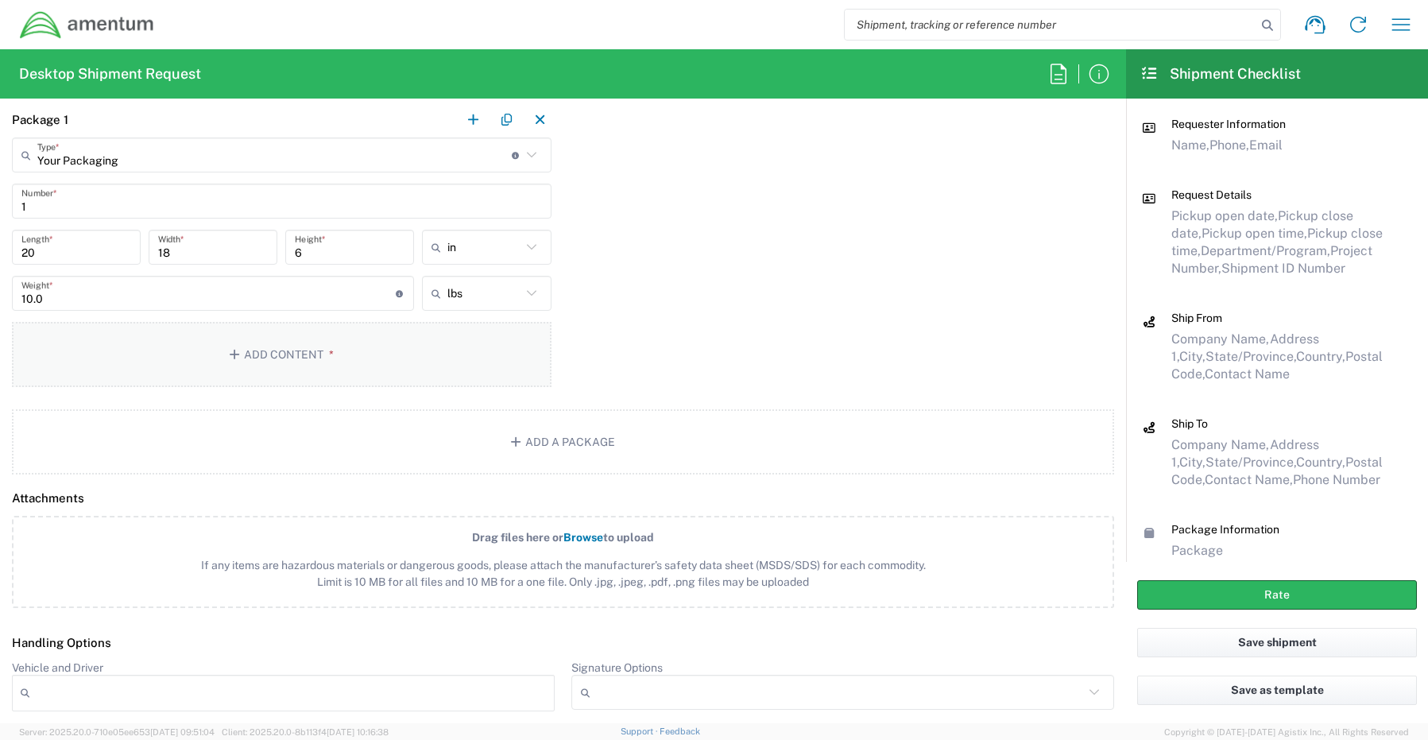
click at [267, 361] on button "Add Content *" at bounding box center [281, 354] width 539 height 65
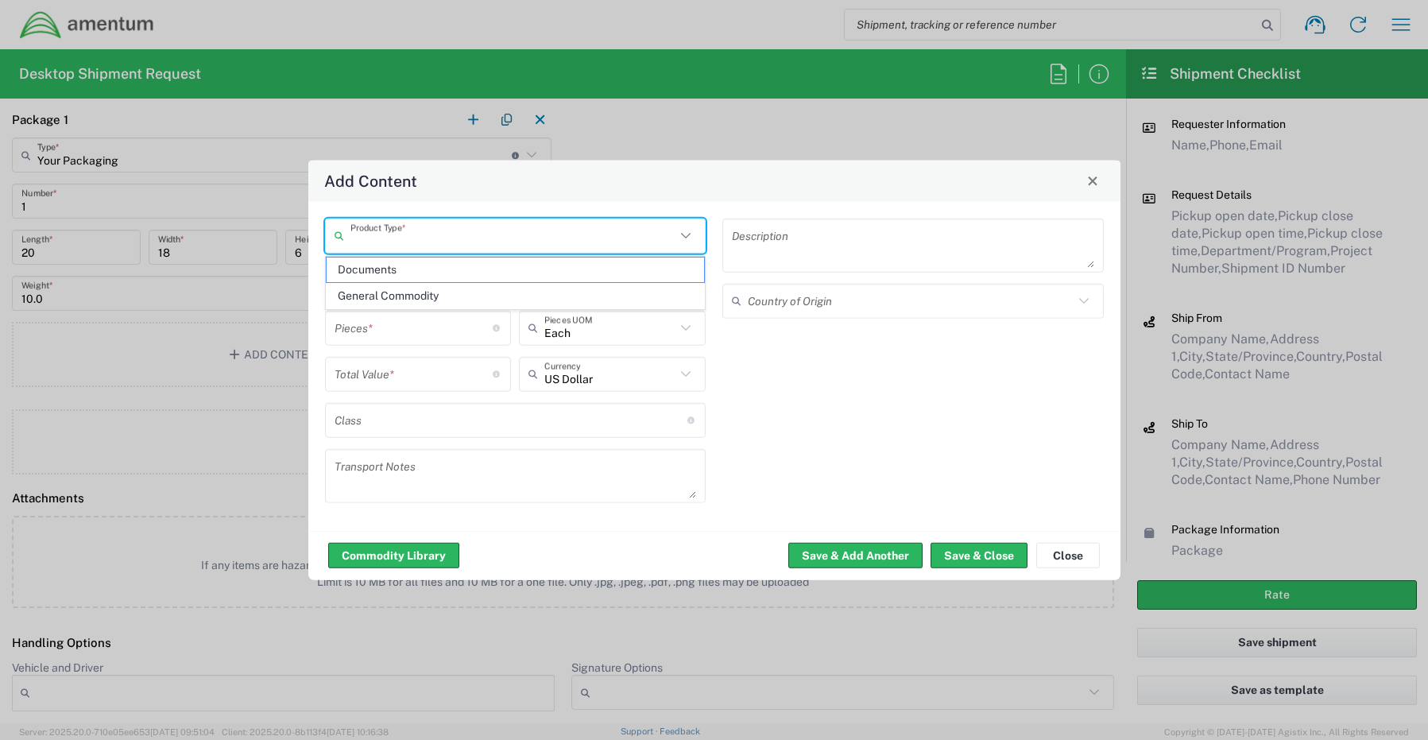
click at [397, 242] on input "text" at bounding box center [513, 236] width 326 height 28
drag, startPoint x: 396, startPoint y: 294, endPoint x: 289, endPoint y: 290, distance: 107.3
click at [395, 292] on span "General Commodity" at bounding box center [516, 296] width 378 height 25
type input "General Commodity"
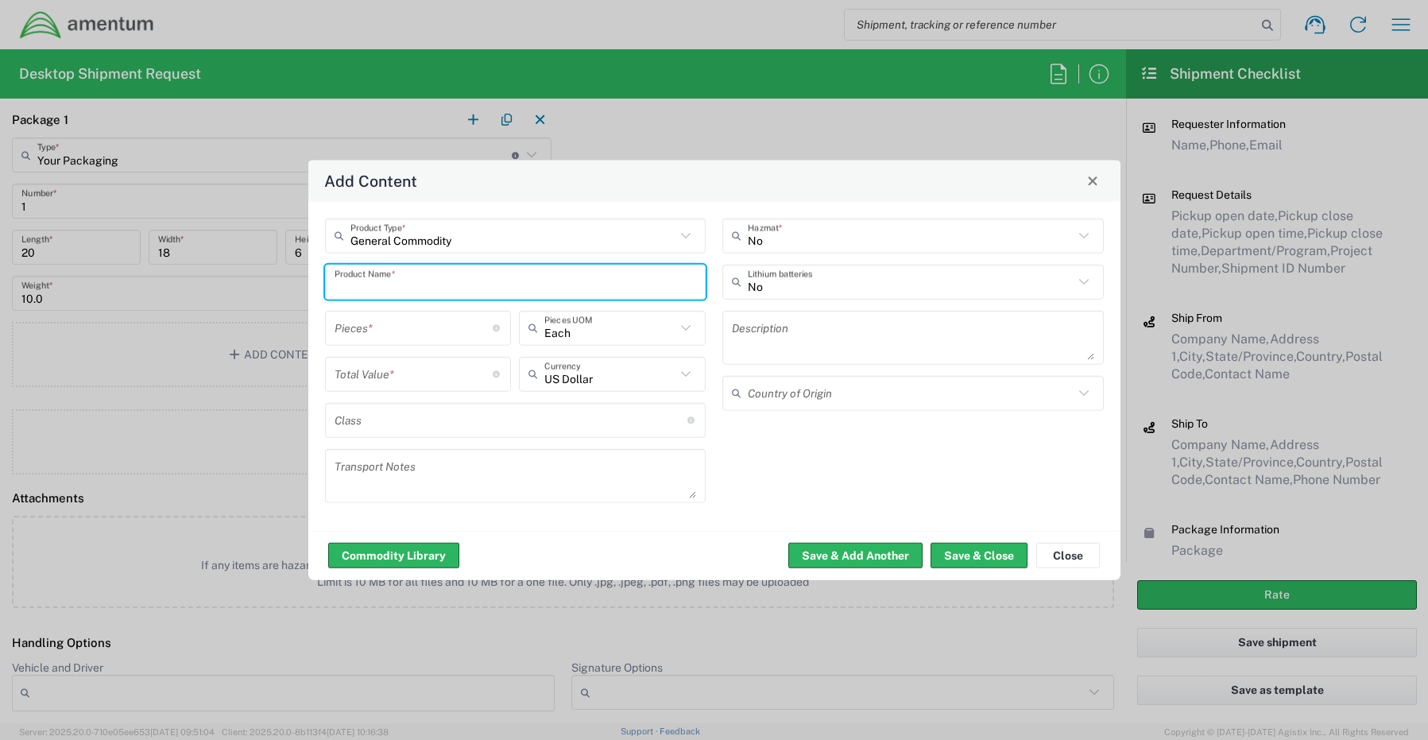
click at [354, 282] on input "text" at bounding box center [515, 282] width 362 height 28
paste input "Standard Laptop- CORP026779 (GF2D0B4)"
type input "Standard Laptop- CORP026779 (GF2D0B4)"
click at [360, 324] on input "number" at bounding box center [413, 328] width 159 height 28
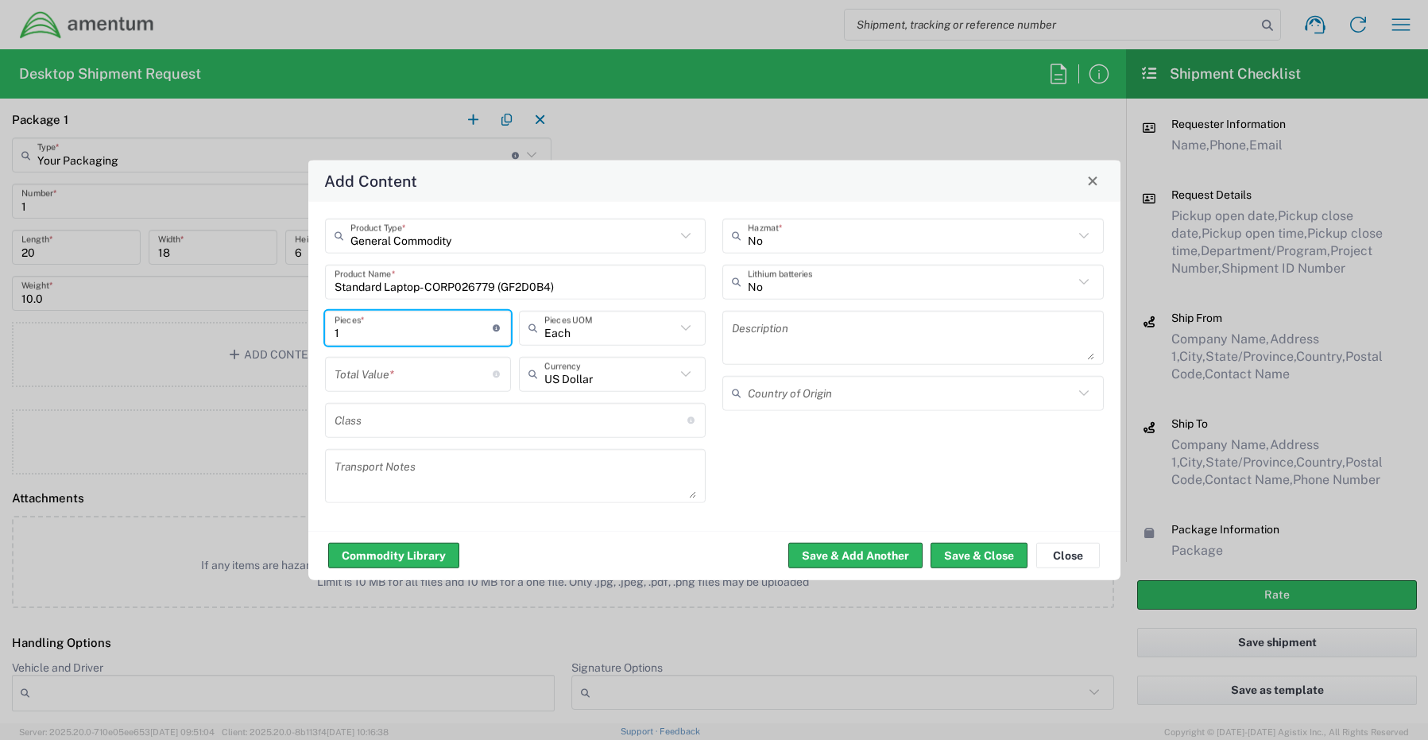
type input "1"
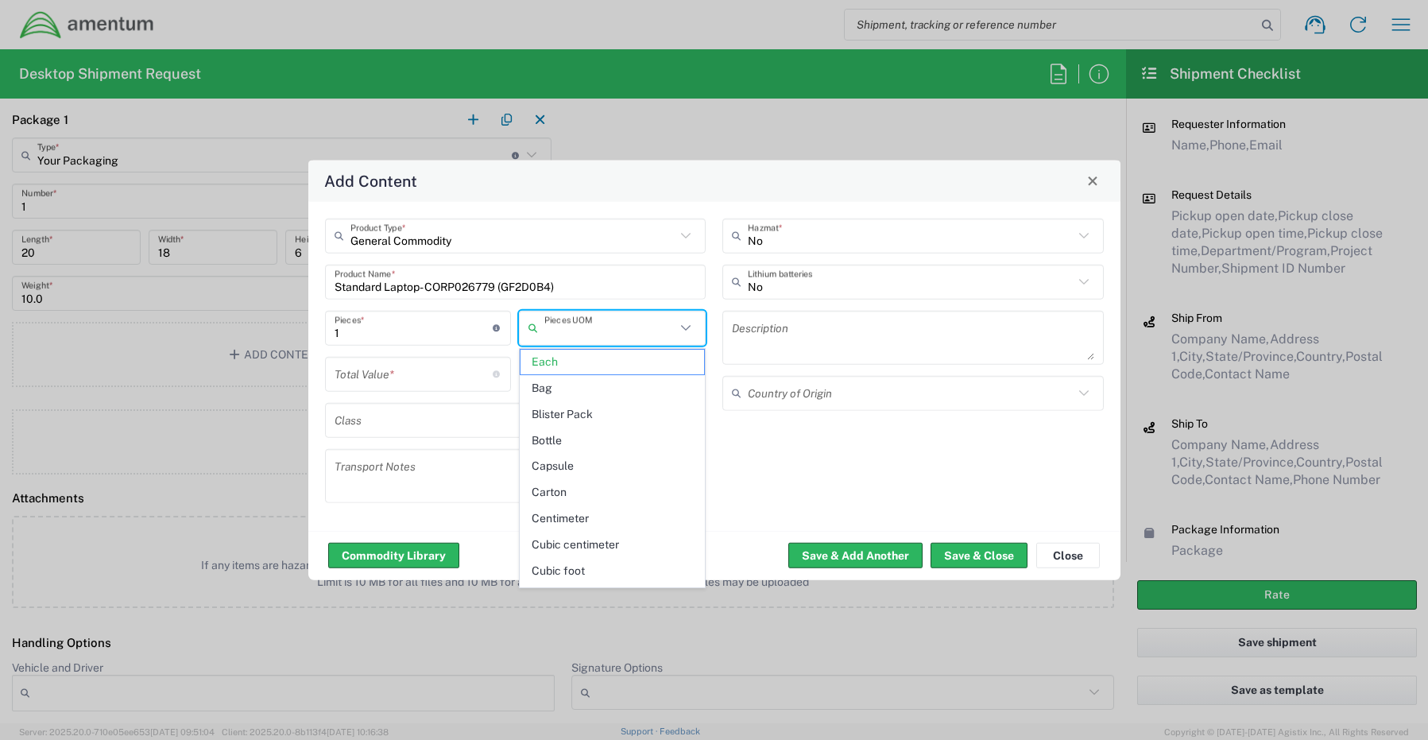
type input "Each"
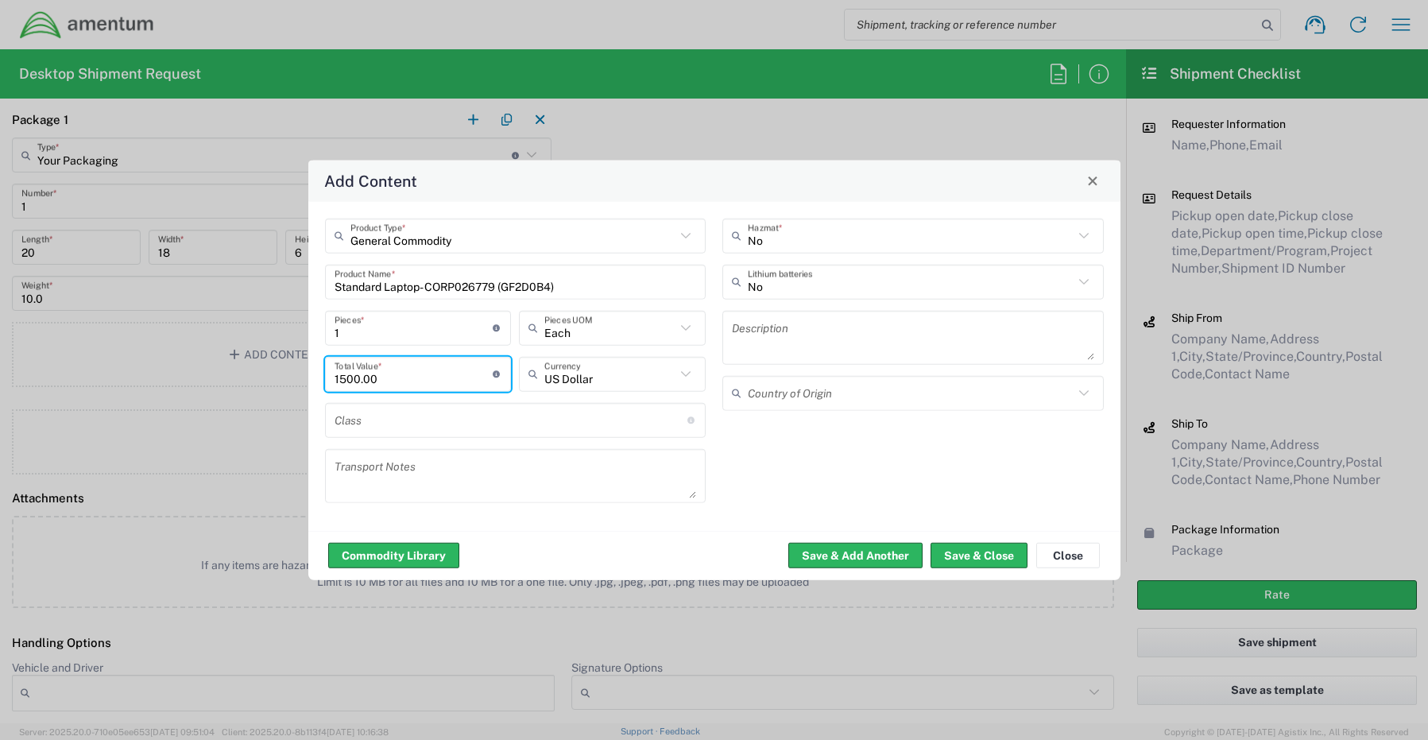
type input "1500.00"
click at [767, 280] on input "text" at bounding box center [911, 282] width 326 height 28
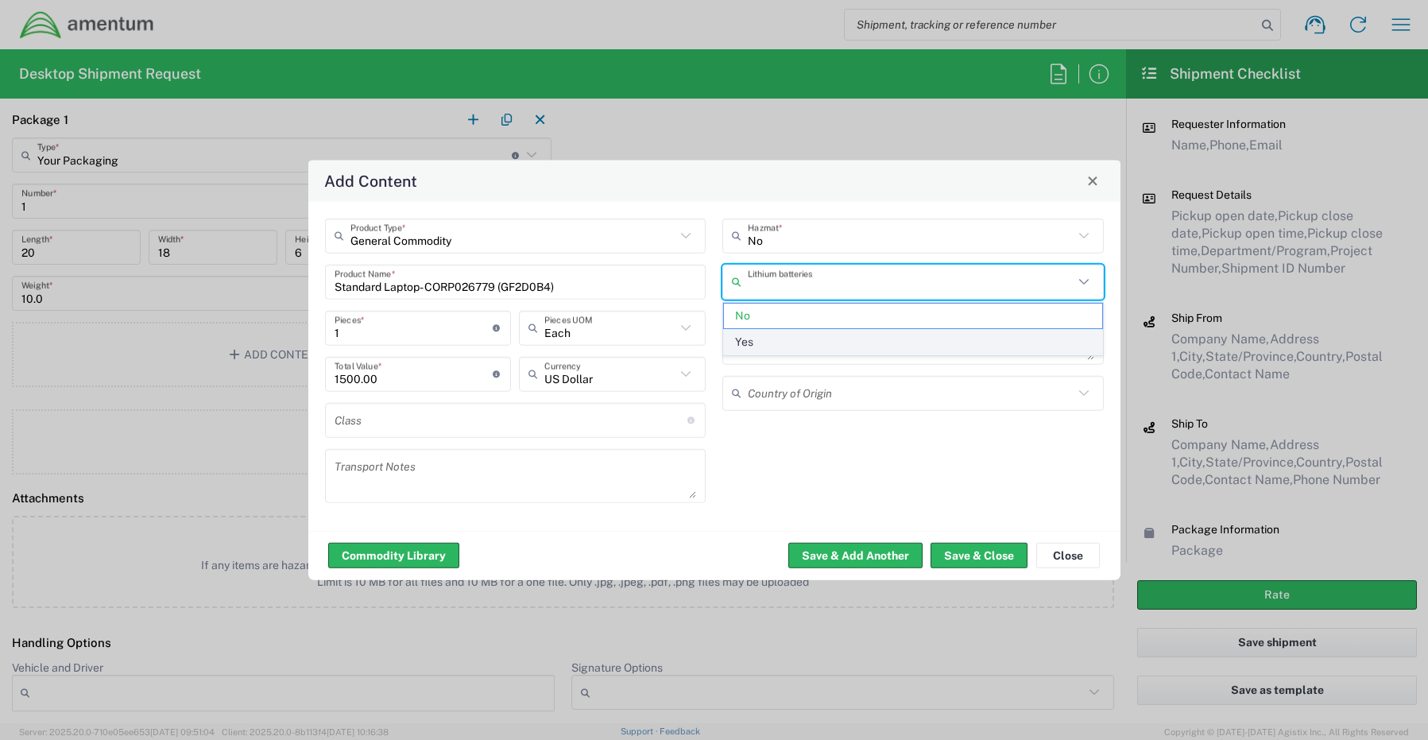
click at [756, 342] on span "Yes" at bounding box center [913, 342] width 378 height 25
type input "Yes"
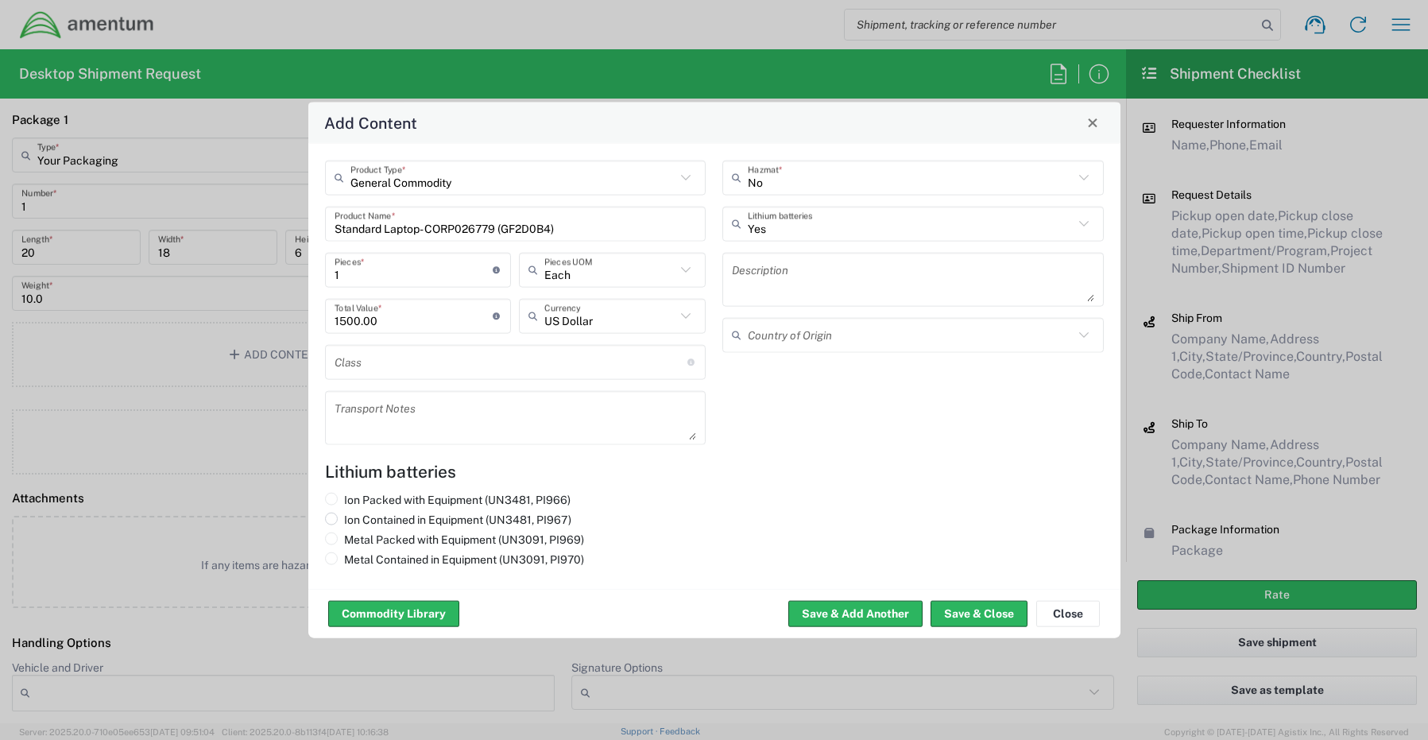
click at [356, 518] on label "Ion Contained in Equipment (UN3481, PI967)" at bounding box center [448, 519] width 246 height 14
click at [354, 518] on input "Ion Contained in Equipment (UN3481, PI967)" at bounding box center [349, 517] width 10 height 10
radio input "true"
click at [992, 604] on button "Save & Close" at bounding box center [978, 613] width 97 height 25
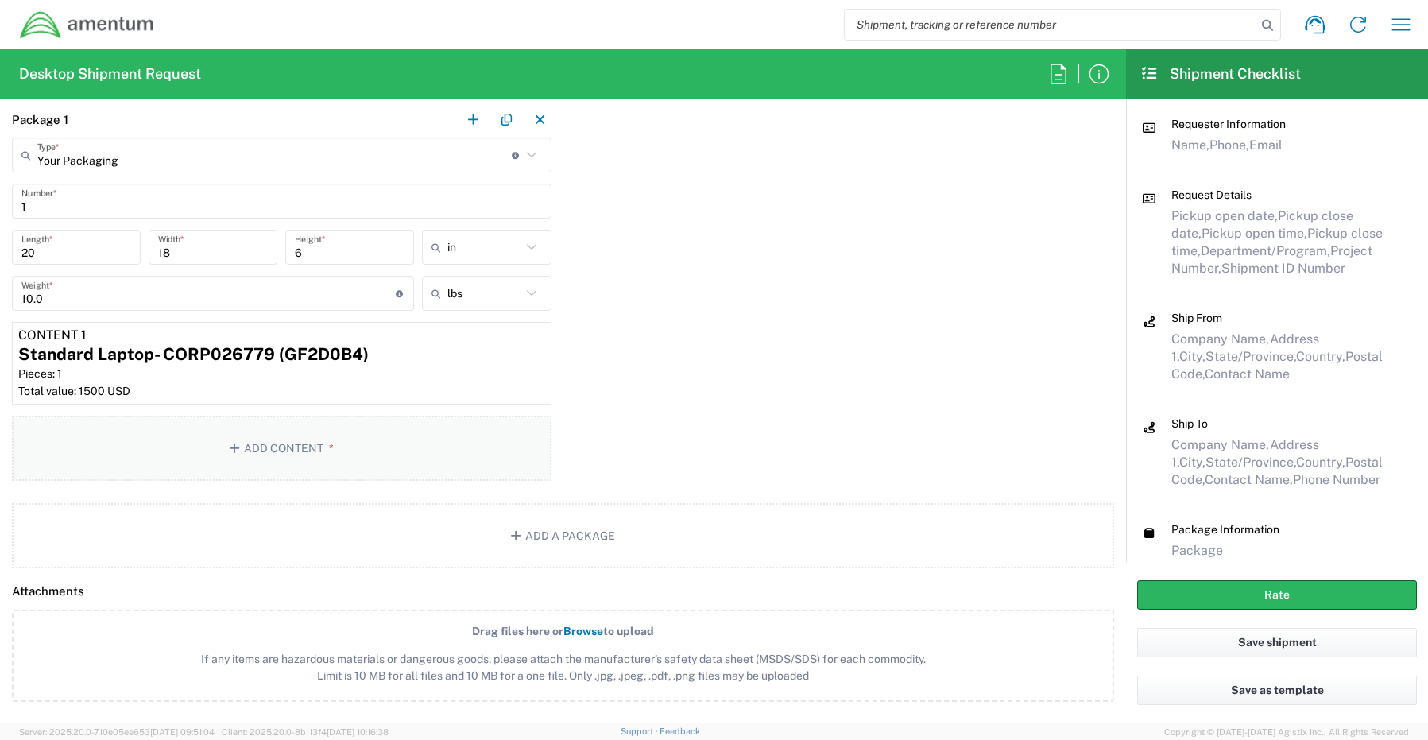
click at [272, 448] on button "Add Content *" at bounding box center [281, 448] width 539 height 65
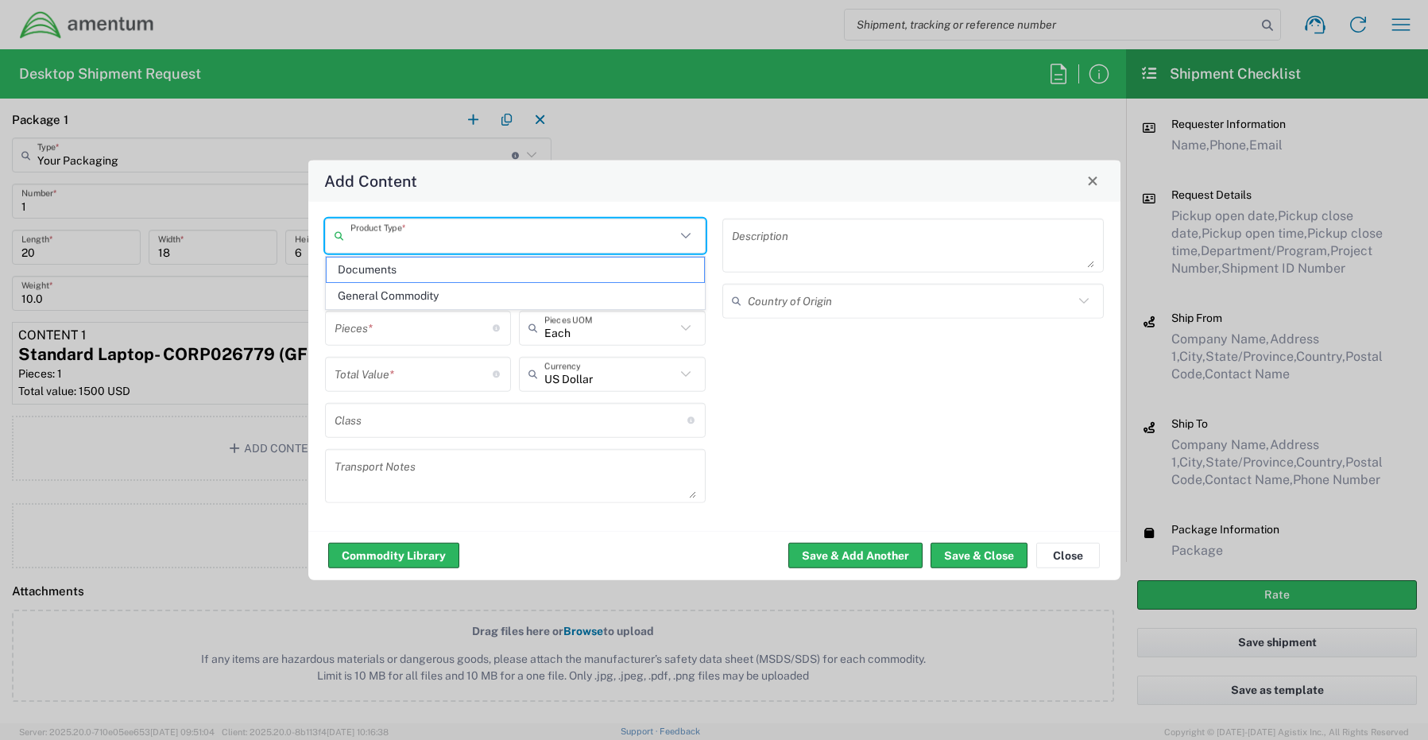
click at [392, 237] on input "text" at bounding box center [513, 236] width 326 height 28
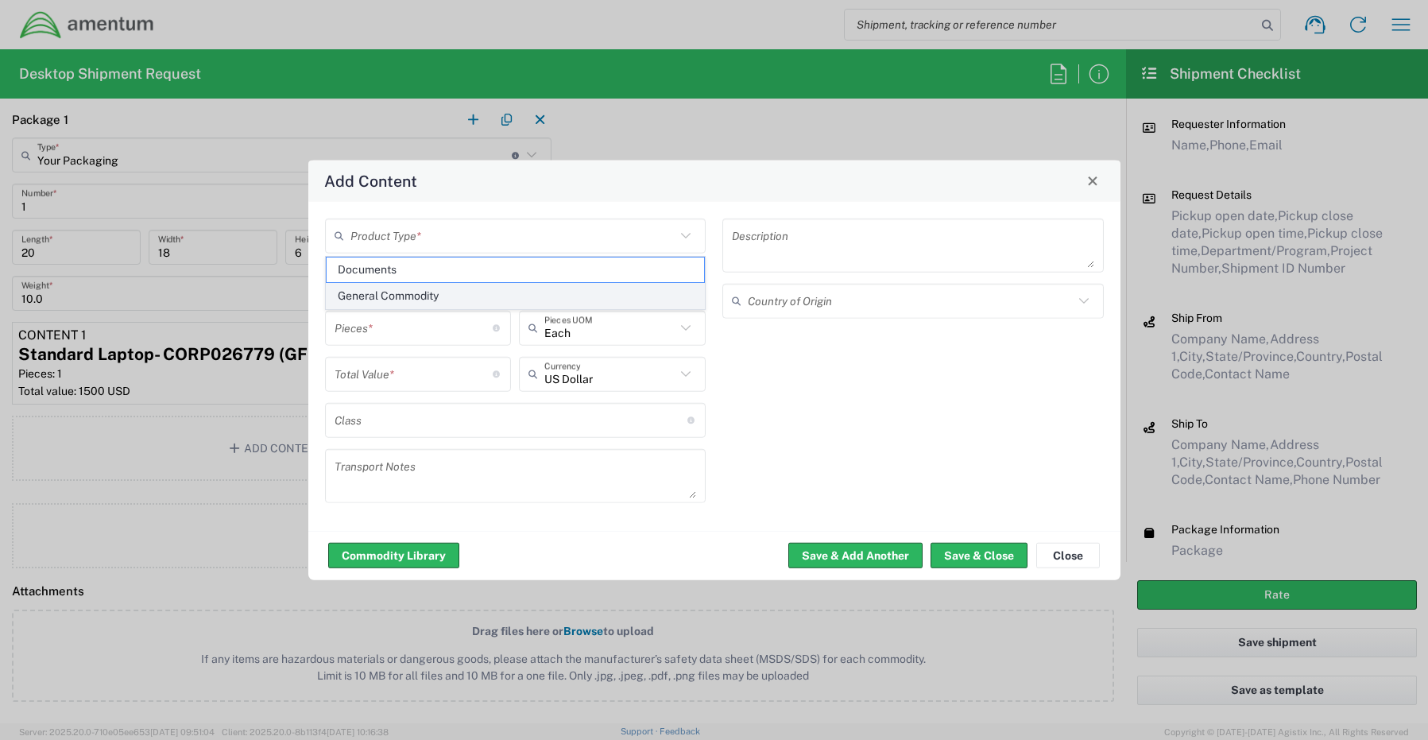
click at [390, 297] on span "General Commodity" at bounding box center [516, 296] width 378 height 25
type input "General Commodity"
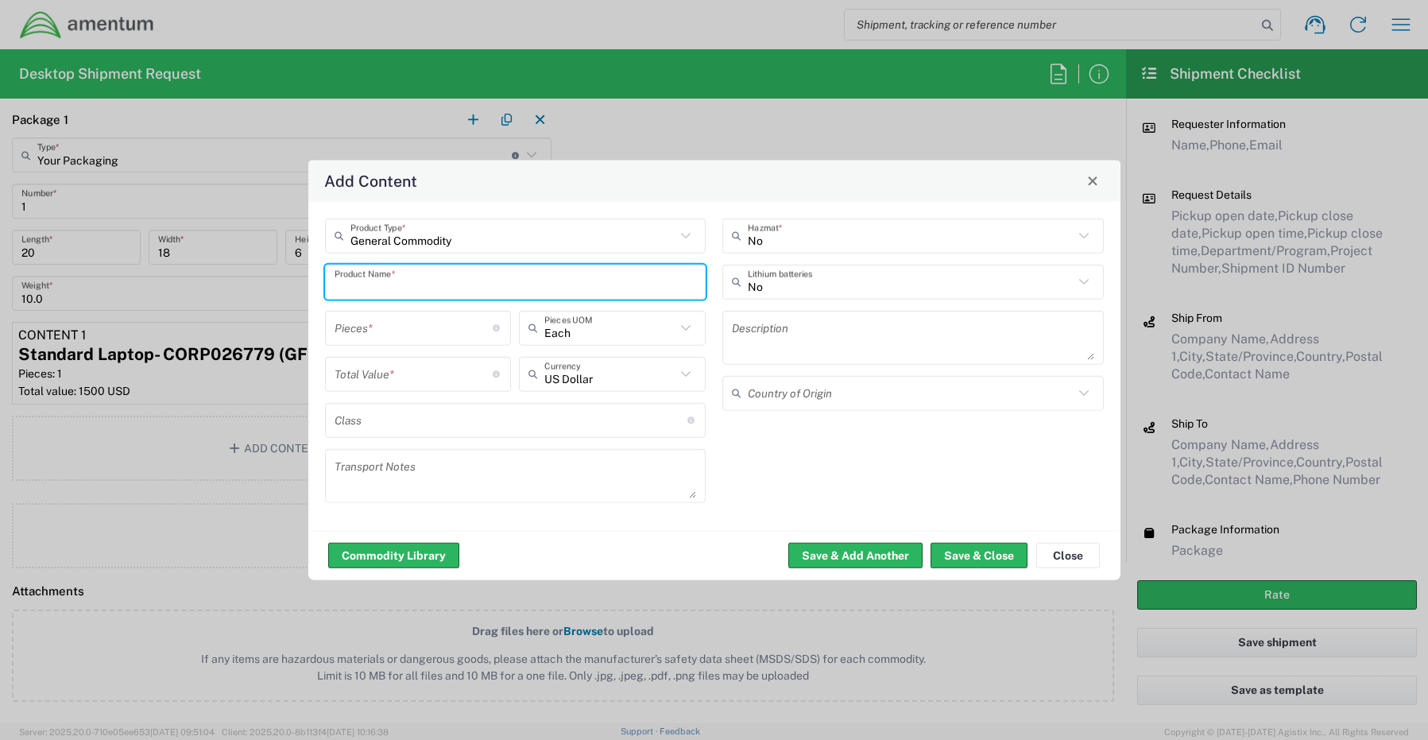
click at [412, 286] on input "text" at bounding box center [515, 282] width 362 height 28
paste input "KBM Combo"
type input "KBM Combo"
click at [382, 322] on input "number" at bounding box center [413, 328] width 159 height 28
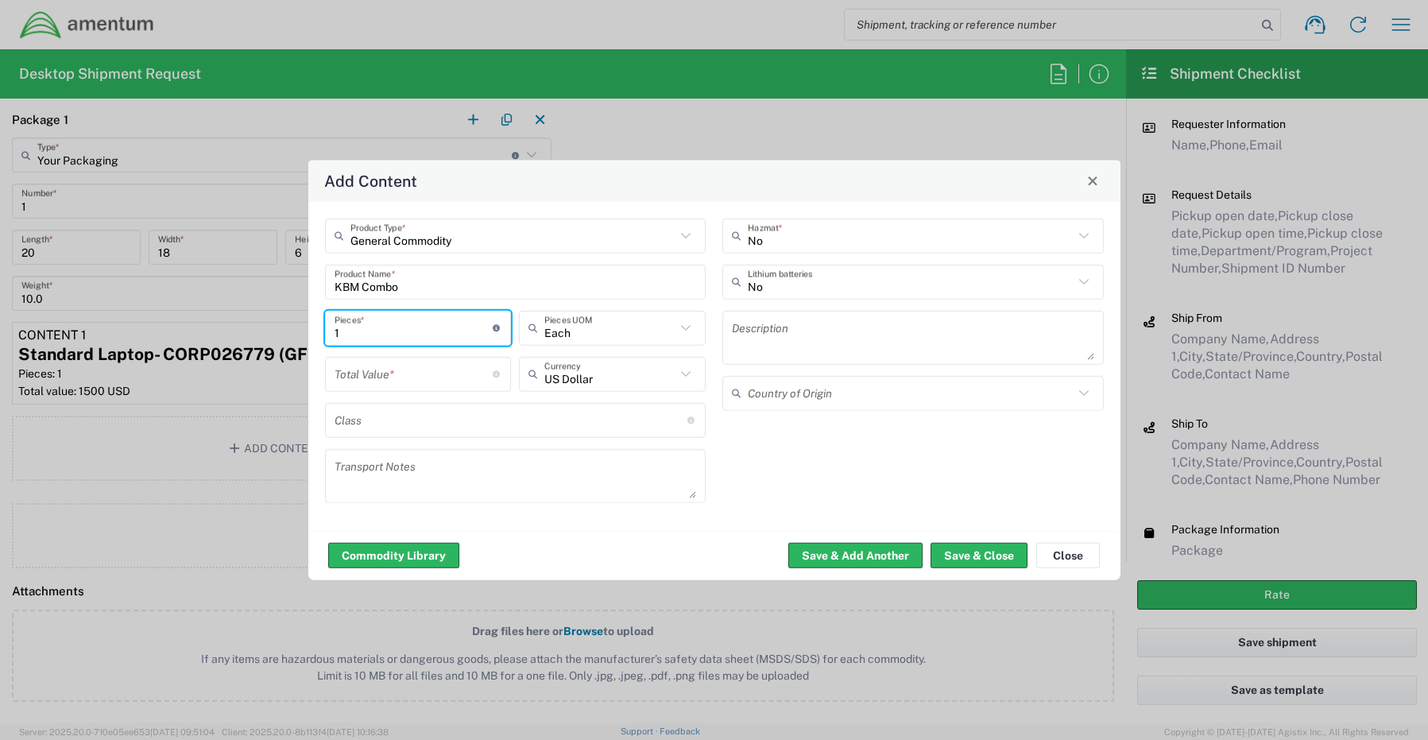
type input "1"
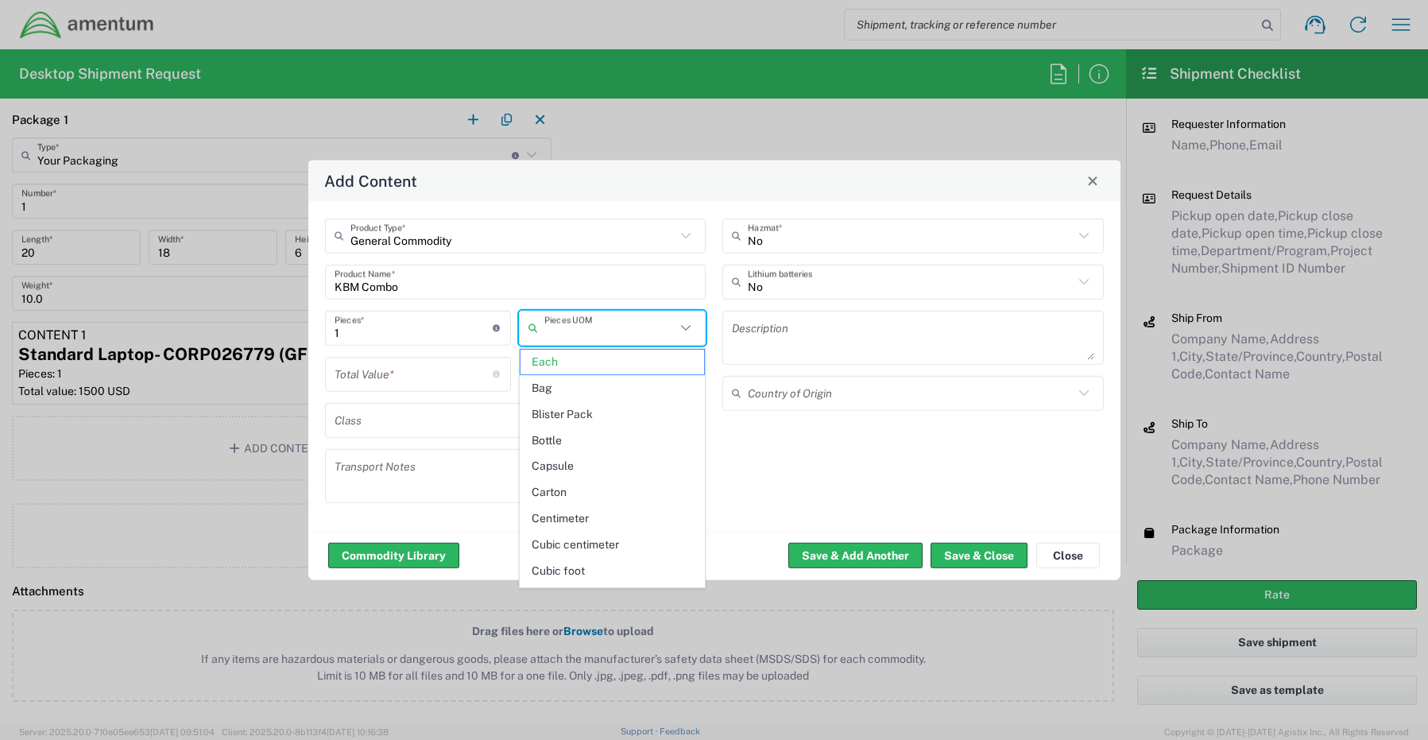
type input "Each"
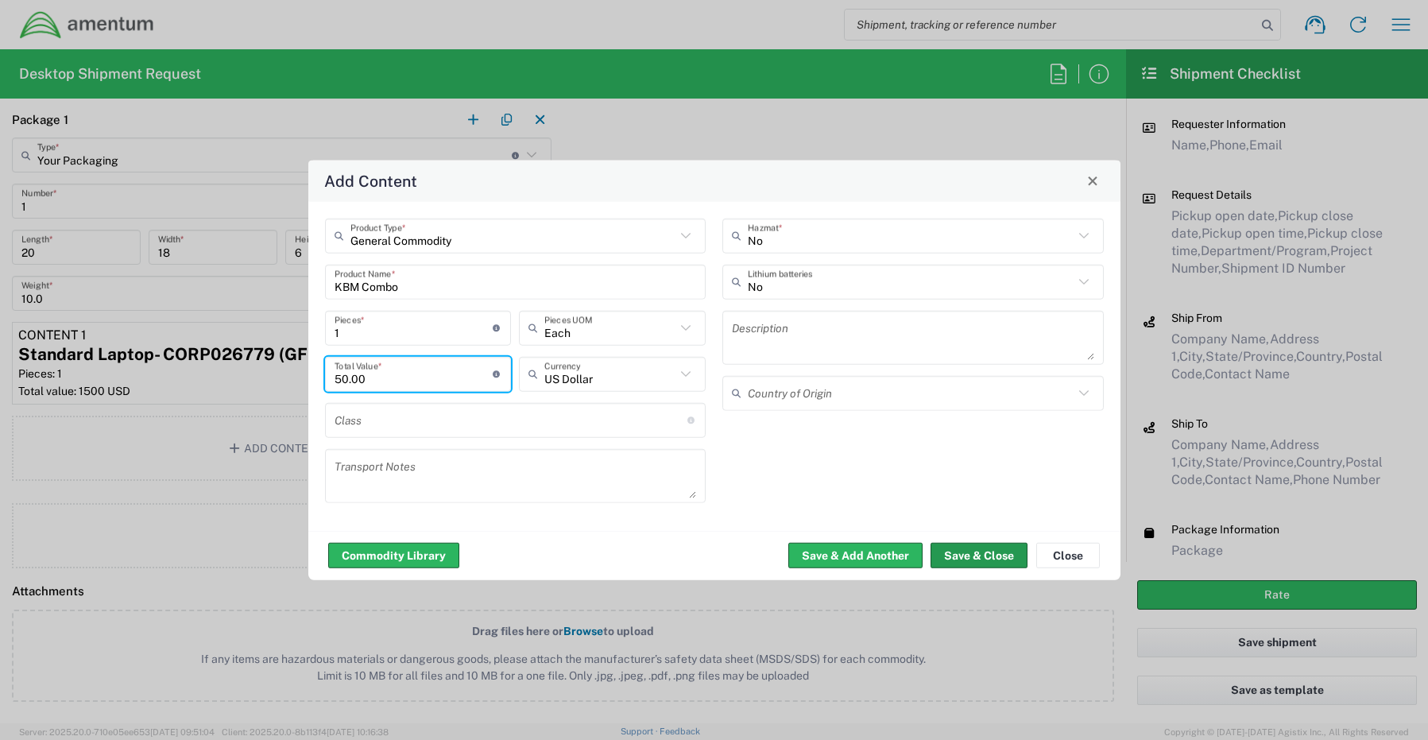
type input "50.00"
click at [976, 553] on button "Save & Close" at bounding box center [978, 555] width 97 height 25
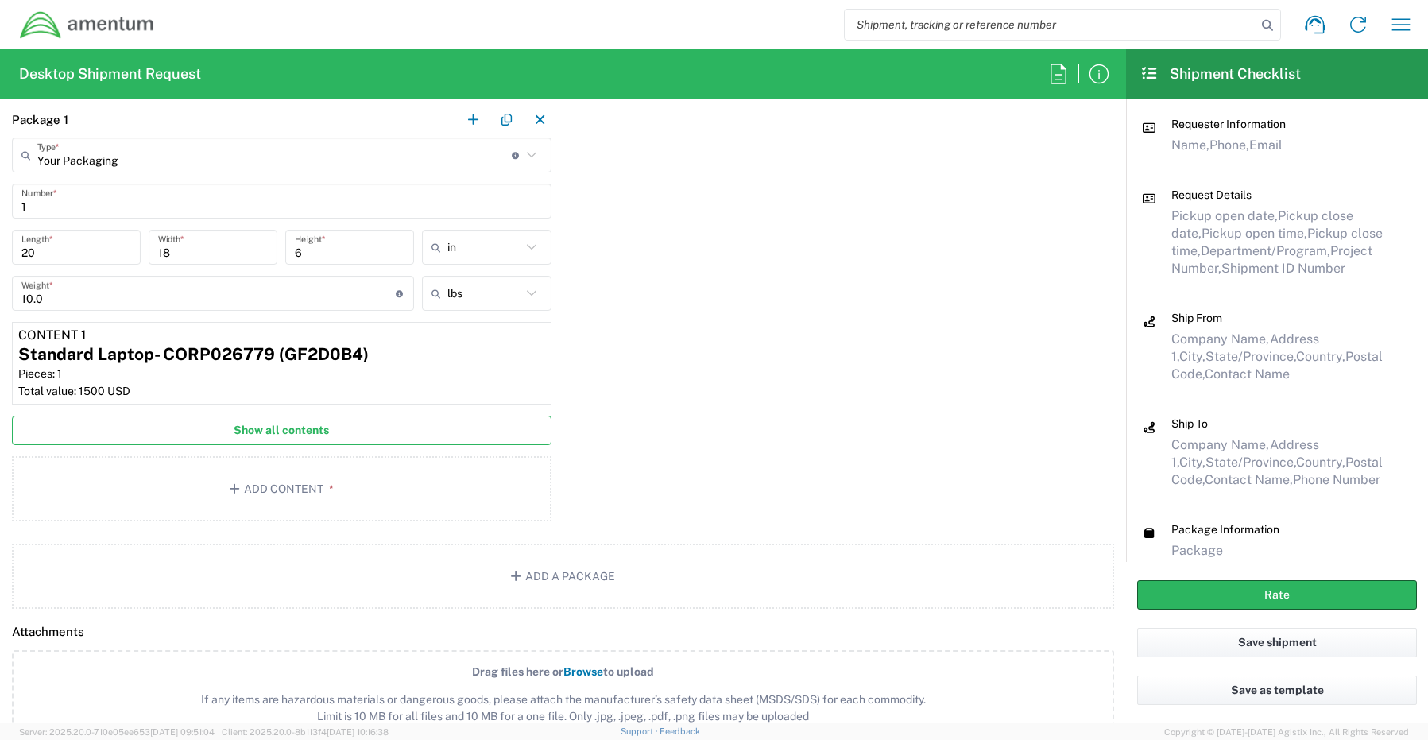
click at [249, 429] on span "Show all contents" at bounding box center [281, 430] width 95 height 15
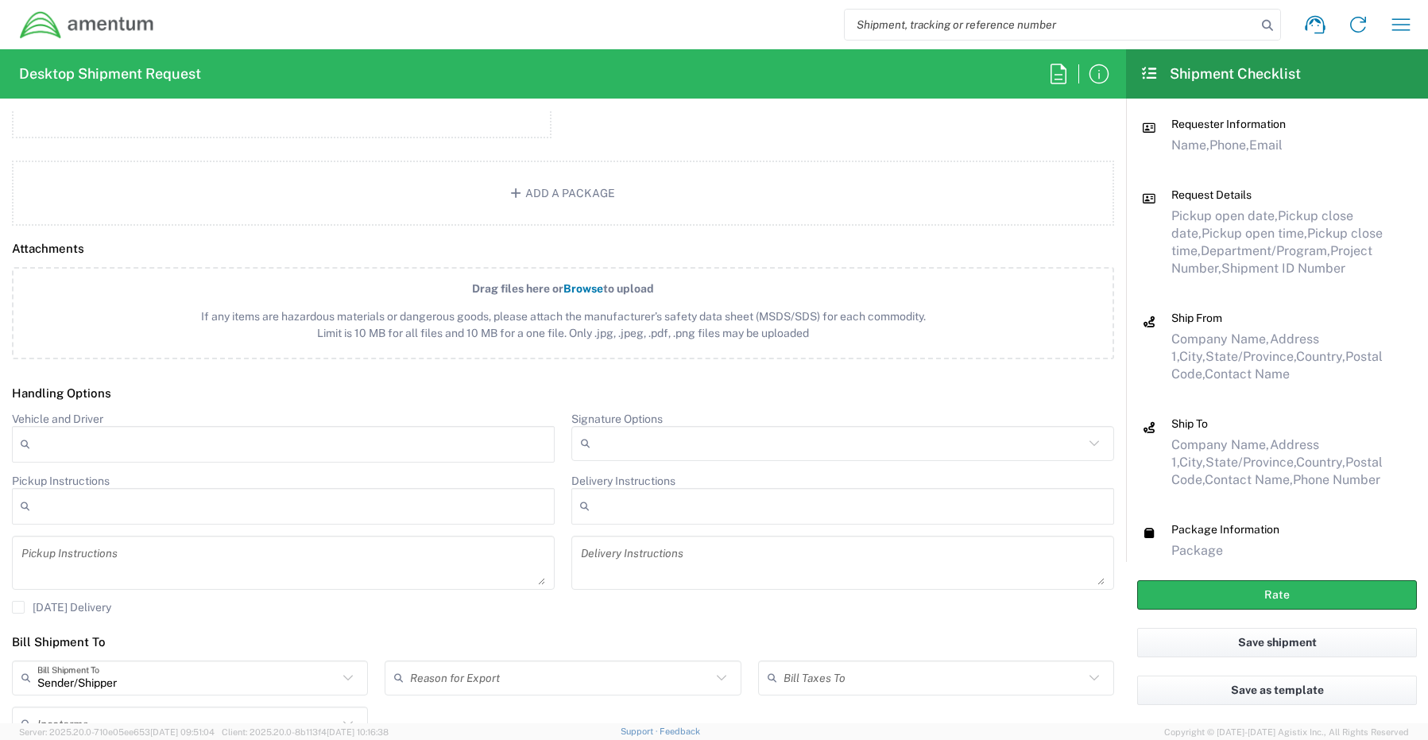
scroll to position [1953, 0]
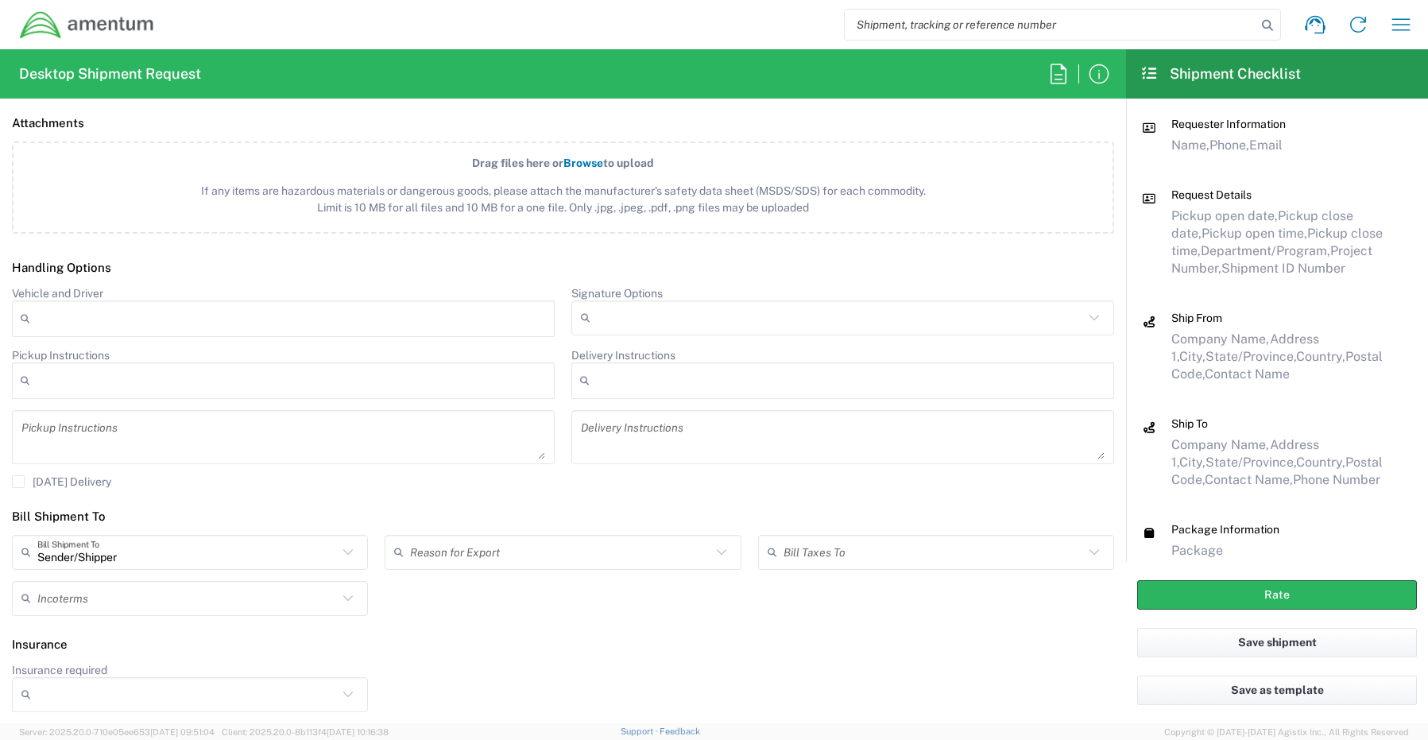
click at [686, 311] on input "Signature Options" at bounding box center [840, 317] width 487 height 25
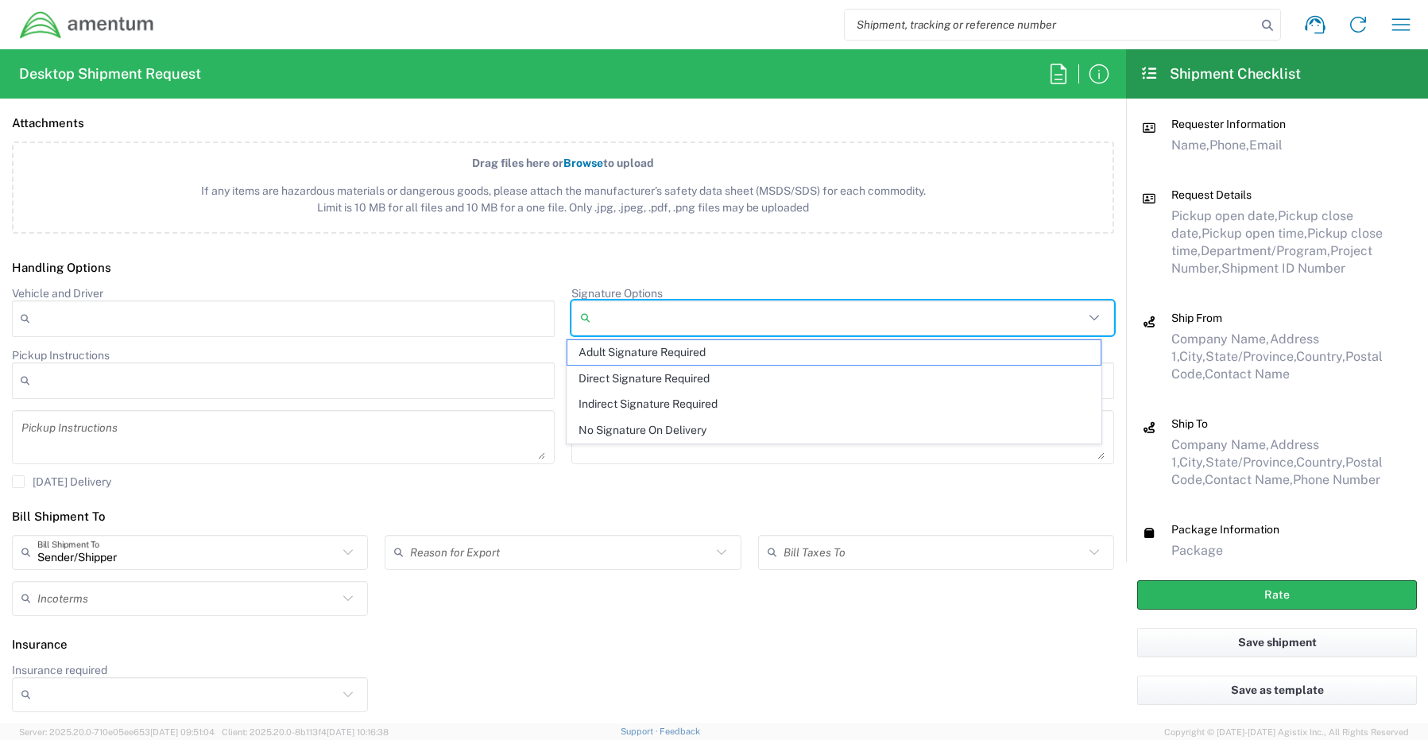
click at [657, 354] on span "Adult Signature Required" at bounding box center [834, 352] width 534 height 25
type input "Adult Signature Required"
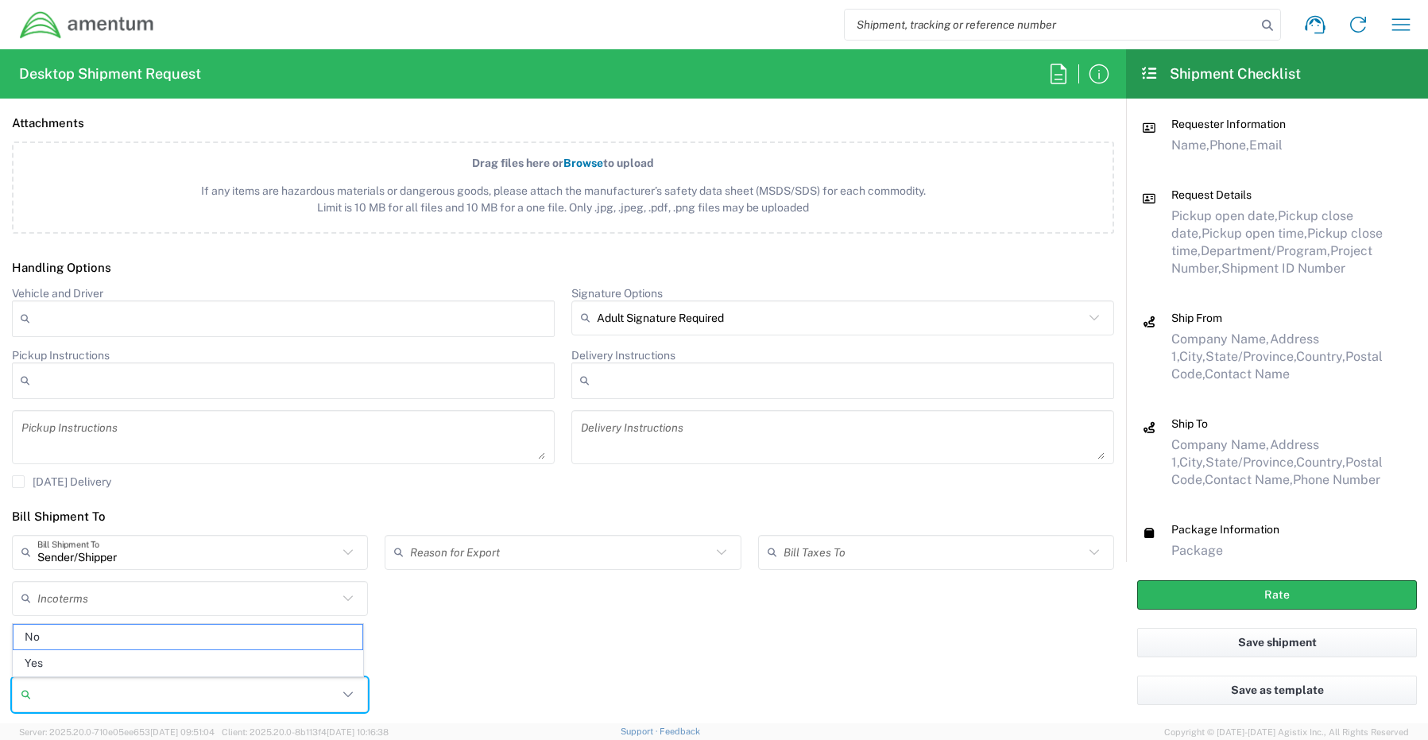
click at [105, 704] on input "Insurance required" at bounding box center [187, 694] width 300 height 25
click at [67, 663] on span "Yes" at bounding box center [188, 663] width 349 height 25
type input "Yes"
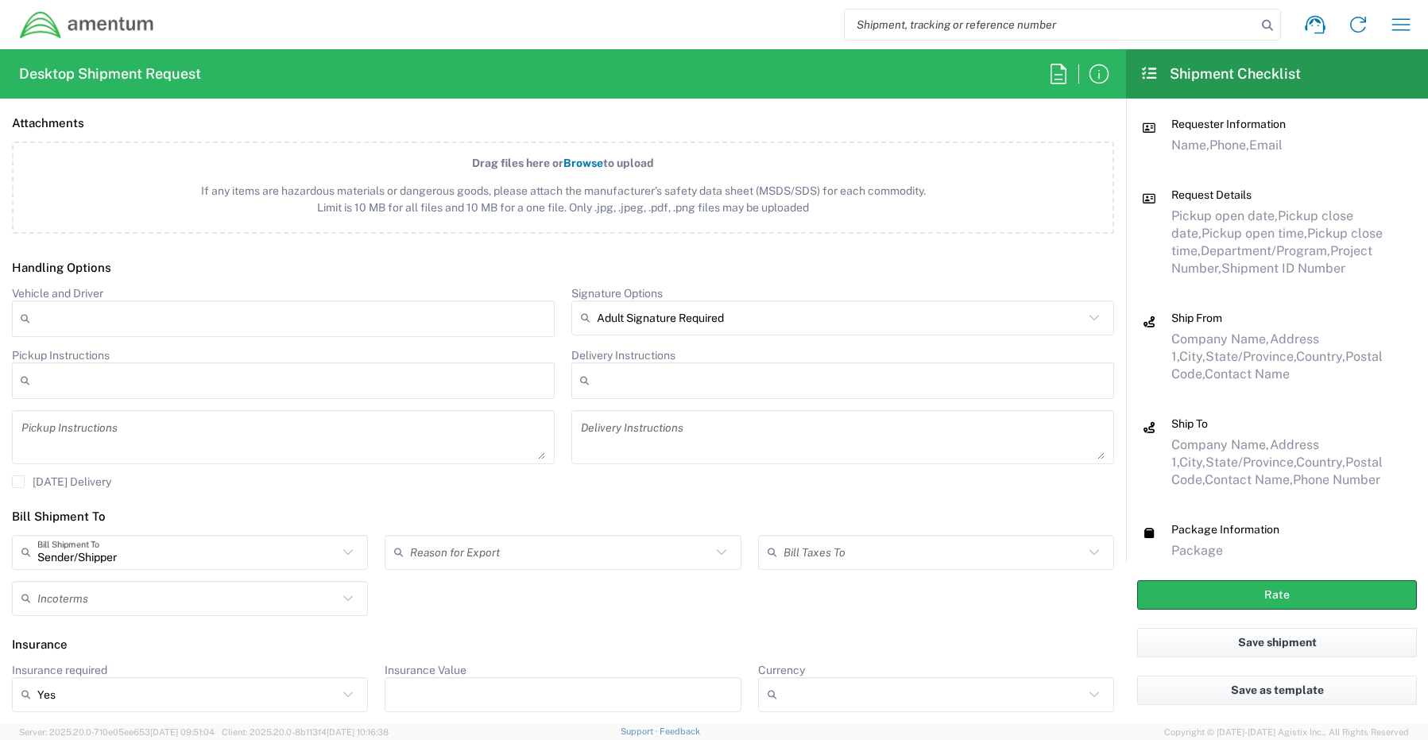
click at [454, 690] on input "Insurance Value" at bounding box center [562, 694] width 337 height 25
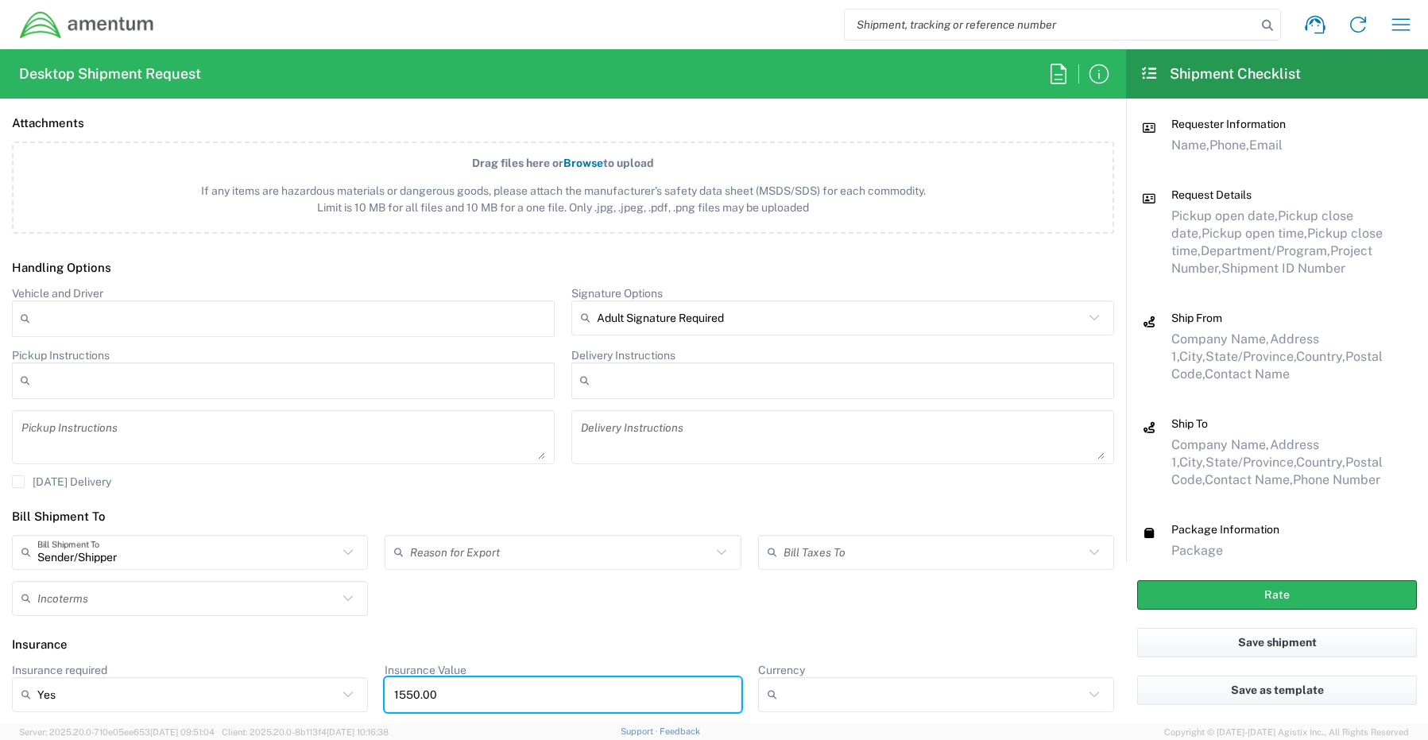
type input "1550.00"
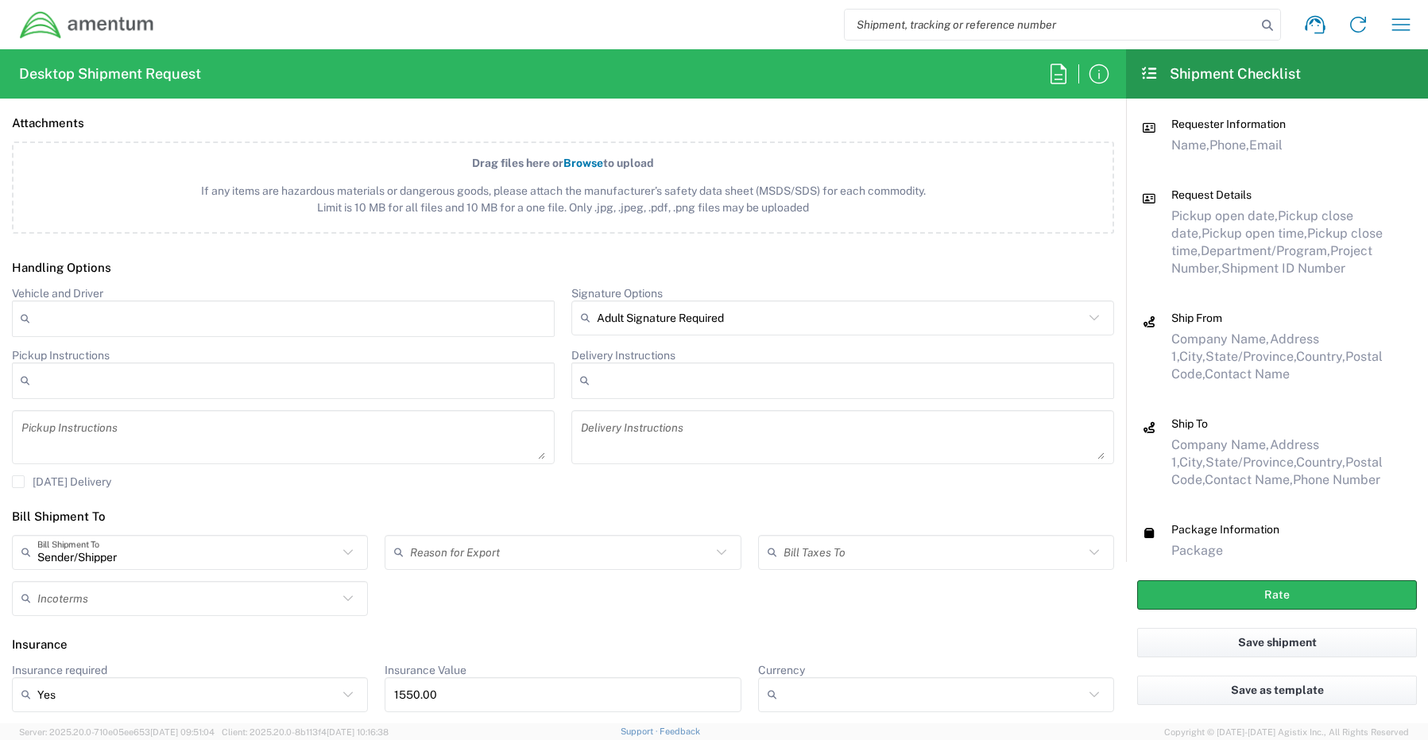
click at [659, 643] on header "Insurance" at bounding box center [563, 645] width 1126 height 36
click at [1182, 585] on button "Rate" at bounding box center [1277, 594] width 280 height 29
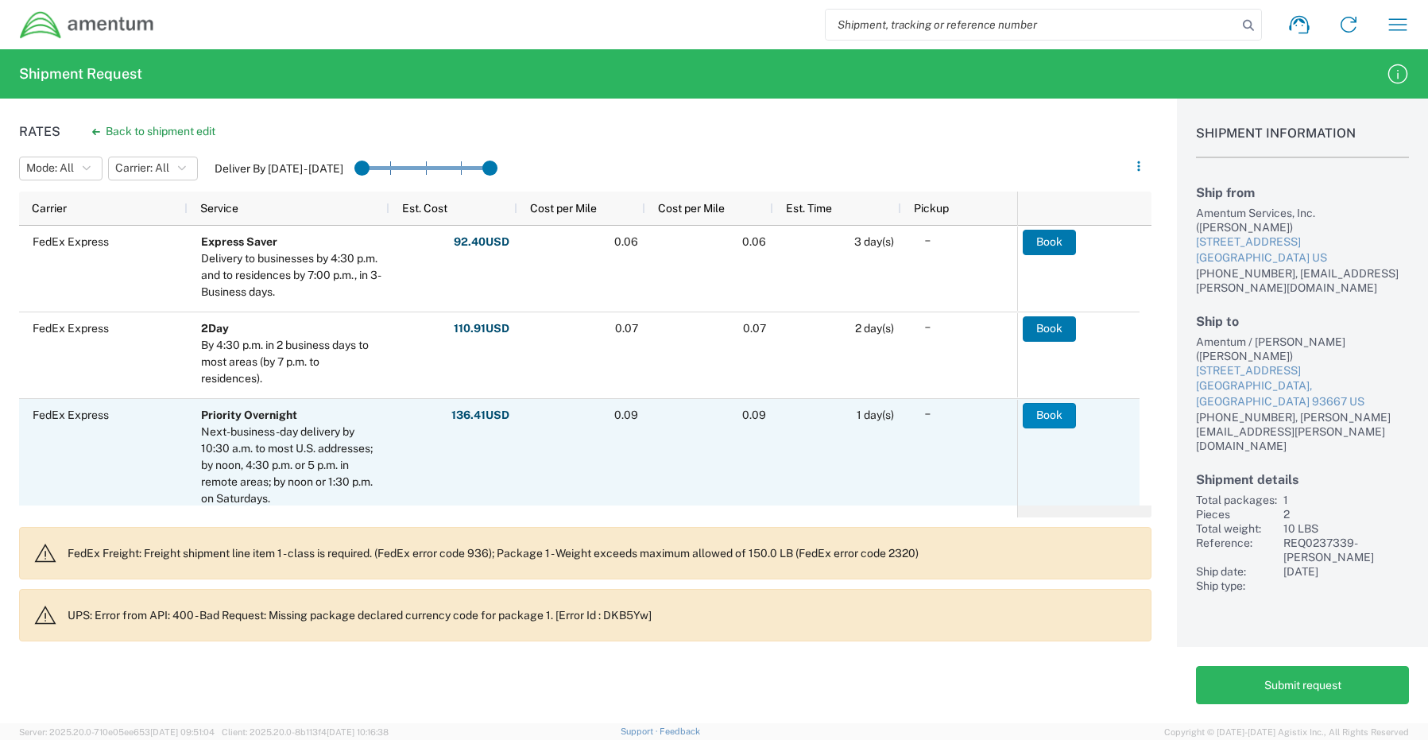
click at [1046, 412] on button "Book" at bounding box center [1049, 415] width 53 height 25
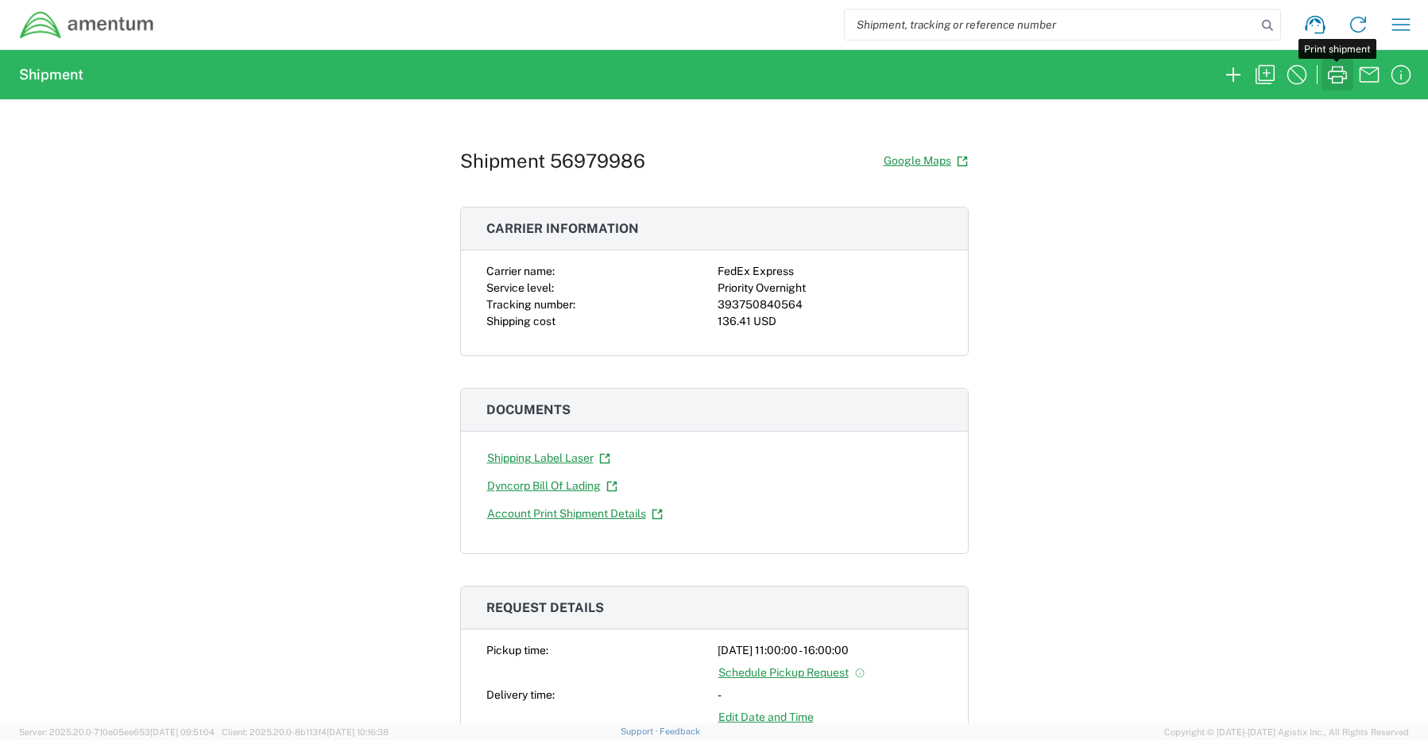
click at [1329, 70] on icon "button" at bounding box center [1336, 74] width 25 height 25
click at [1231, 80] on icon "button" at bounding box center [1232, 74] width 25 height 25
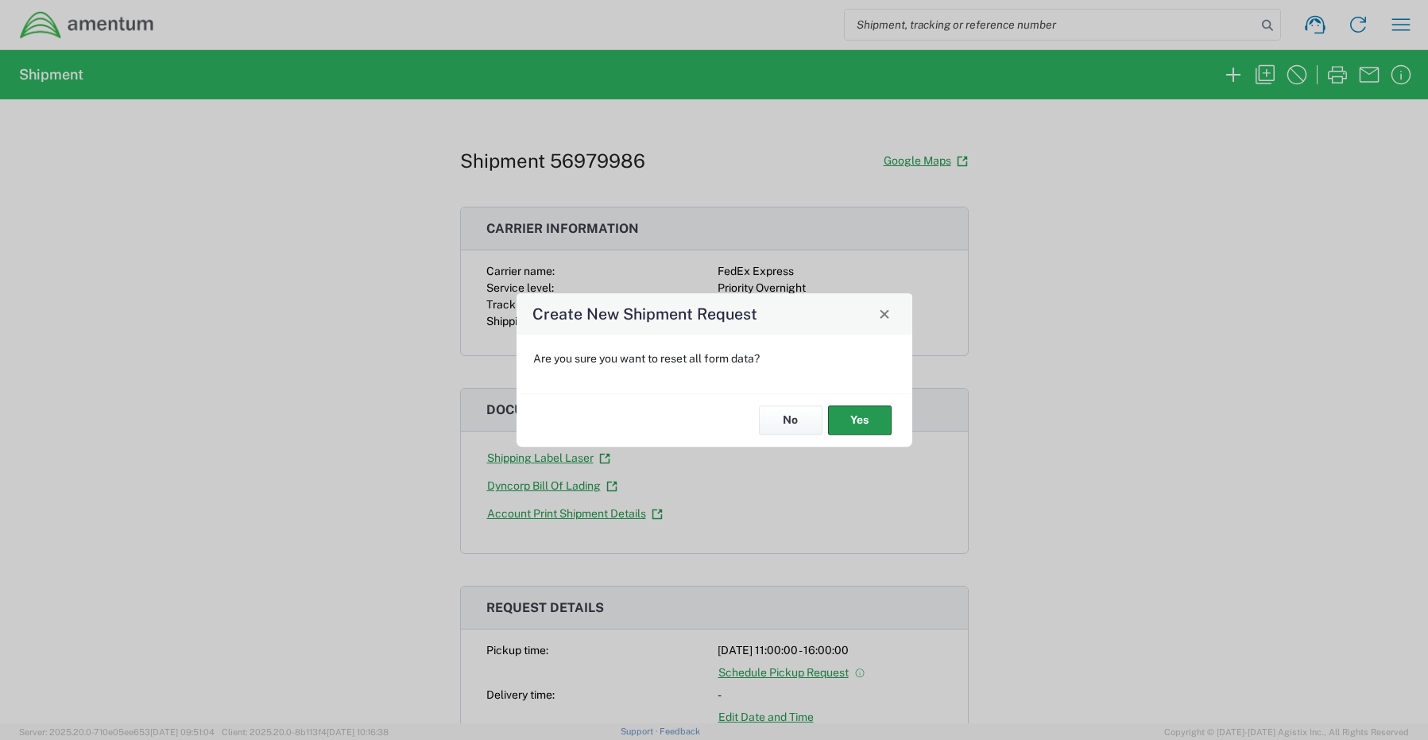
click at [849, 418] on button "Yes" at bounding box center [860, 420] width 64 height 29
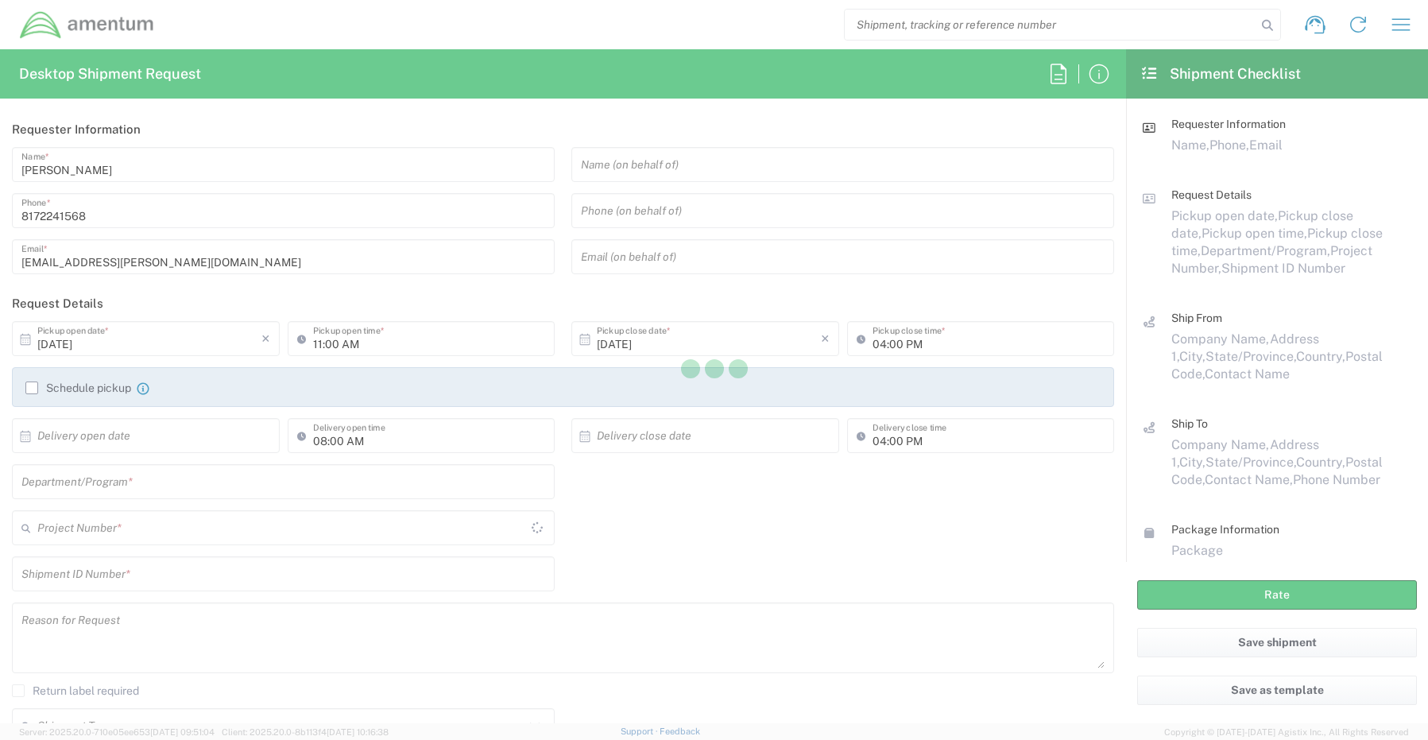
type input "CORP"
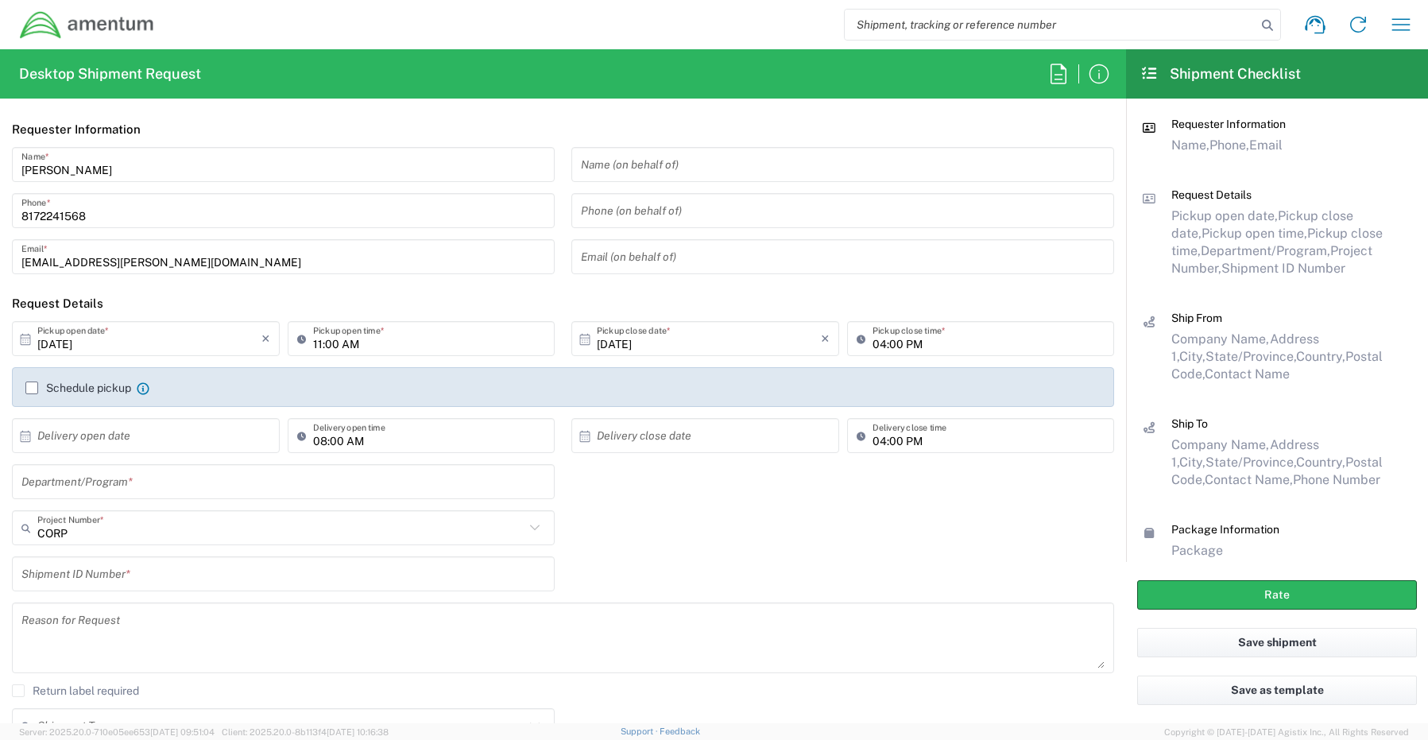
click at [67, 489] on input "text" at bounding box center [283, 482] width 524 height 28
paste input "[PERSON_NAME]"
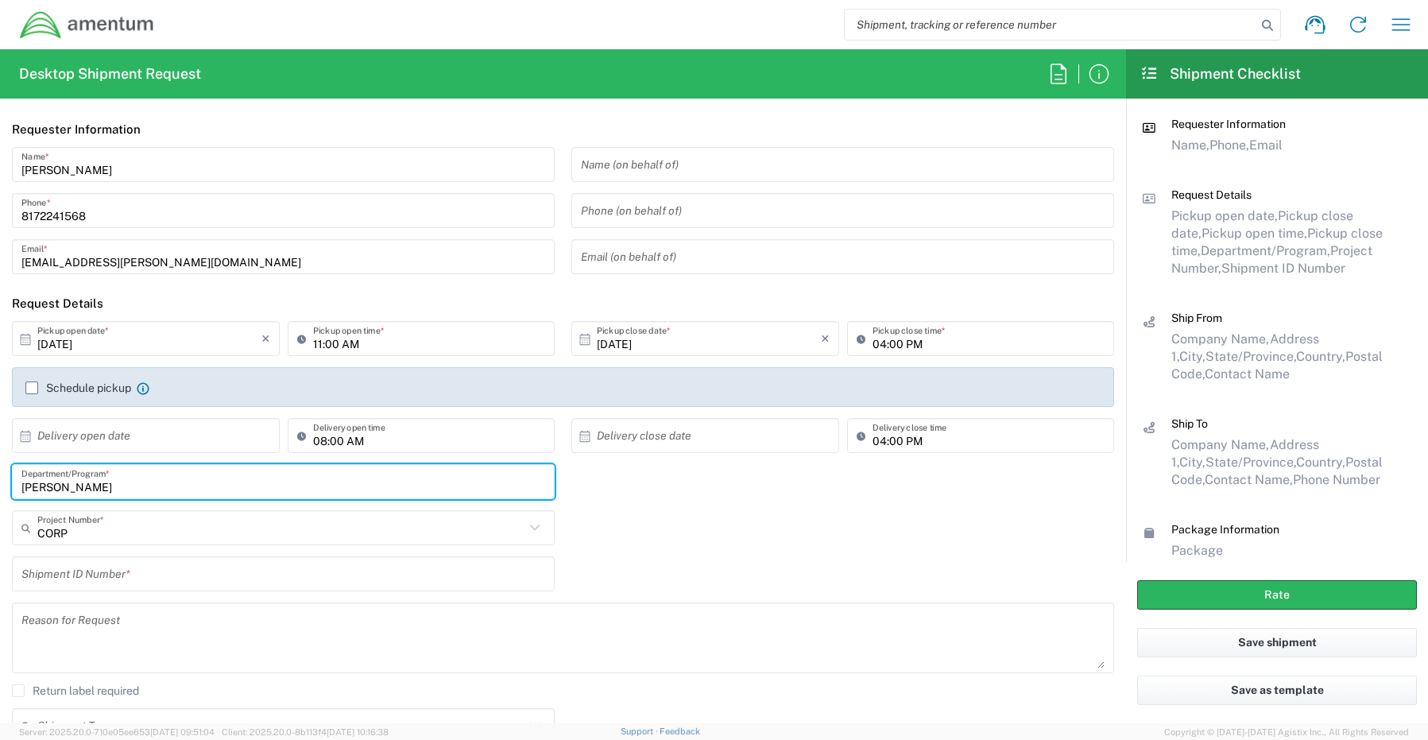
type input "[PERSON_NAME]"
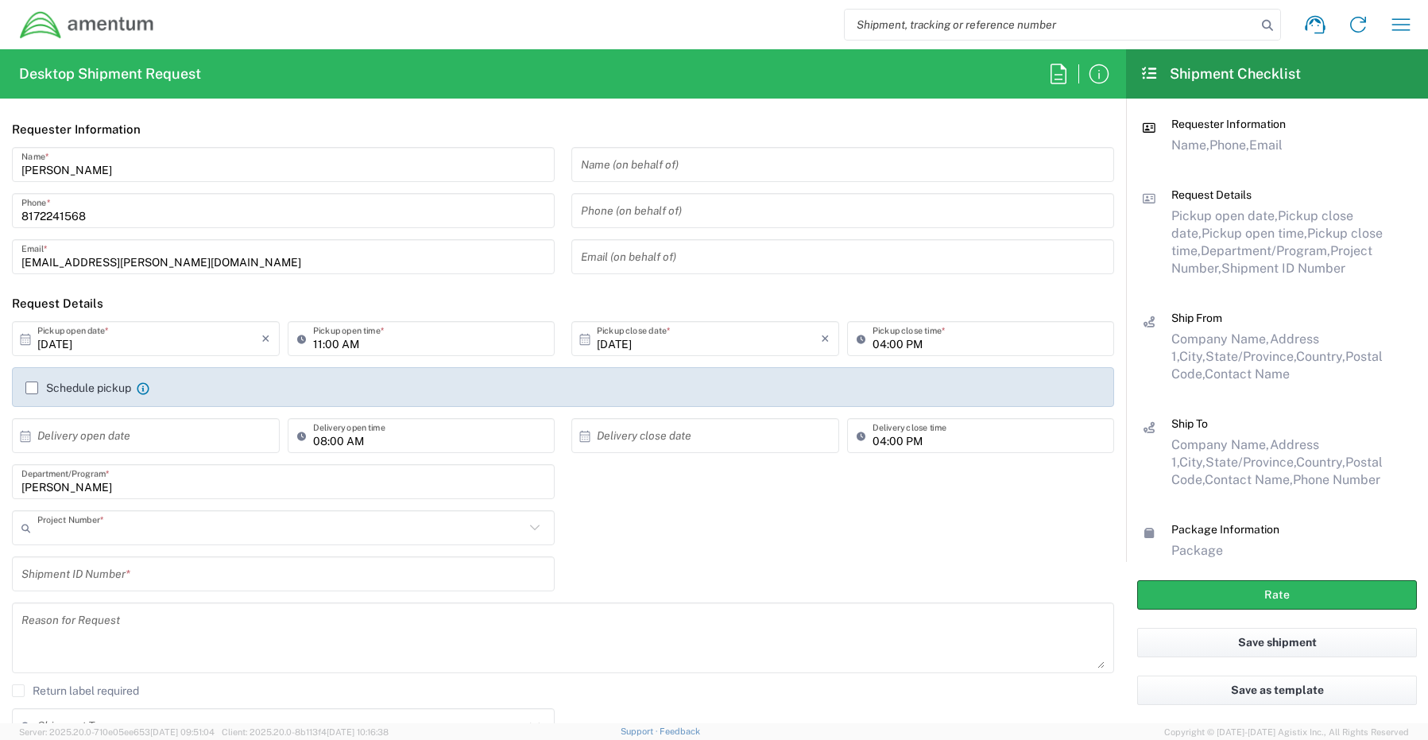
click at [43, 532] on input "text" at bounding box center [280, 528] width 487 height 28
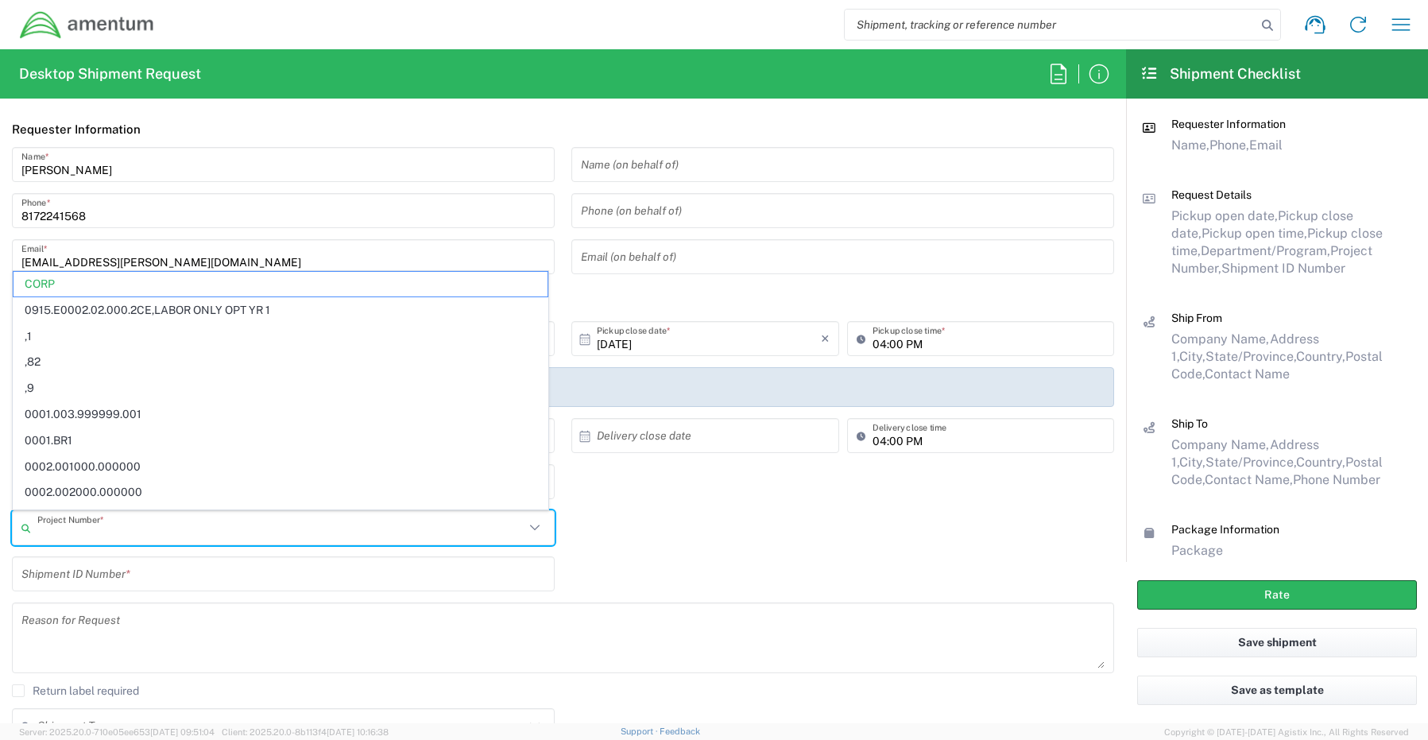
paste input "4951.00.01.F.010000.00.00.00"
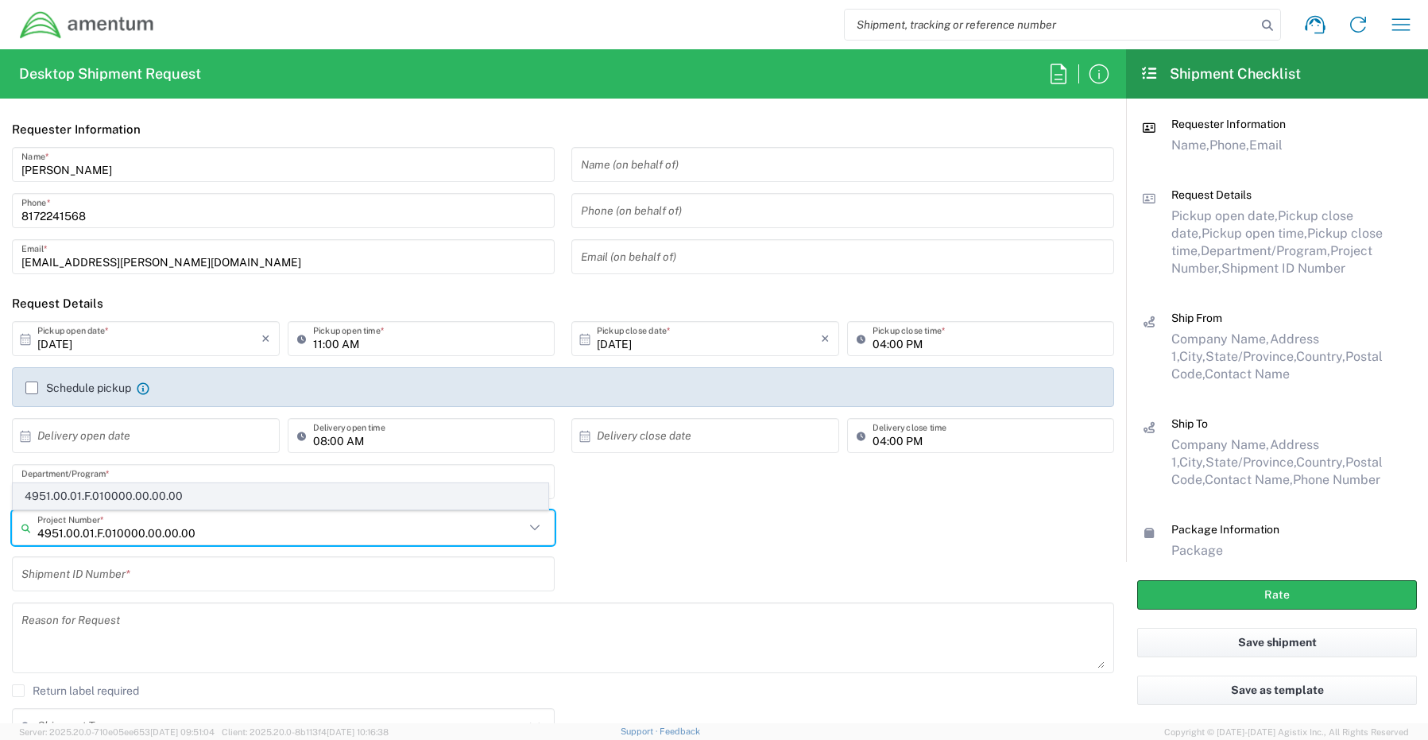
type input "4951.00.01.F.010000.00.00.00"
click at [83, 498] on span "4951.00.01.F.010000.00.00.00" at bounding box center [281, 496] width 534 height 25
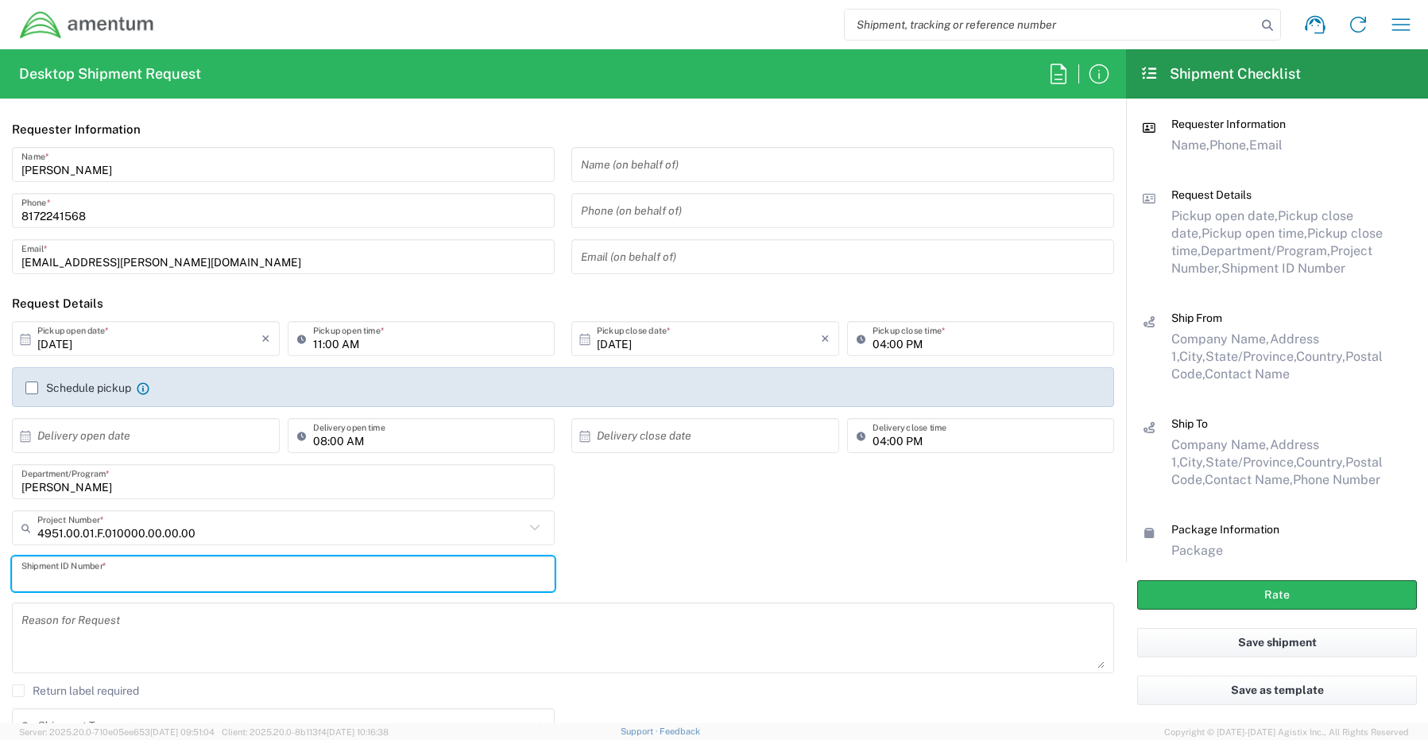
click at [97, 579] on input "text" at bounding box center [283, 574] width 524 height 28
paste input "REQ0236604- [PERSON_NAME]"
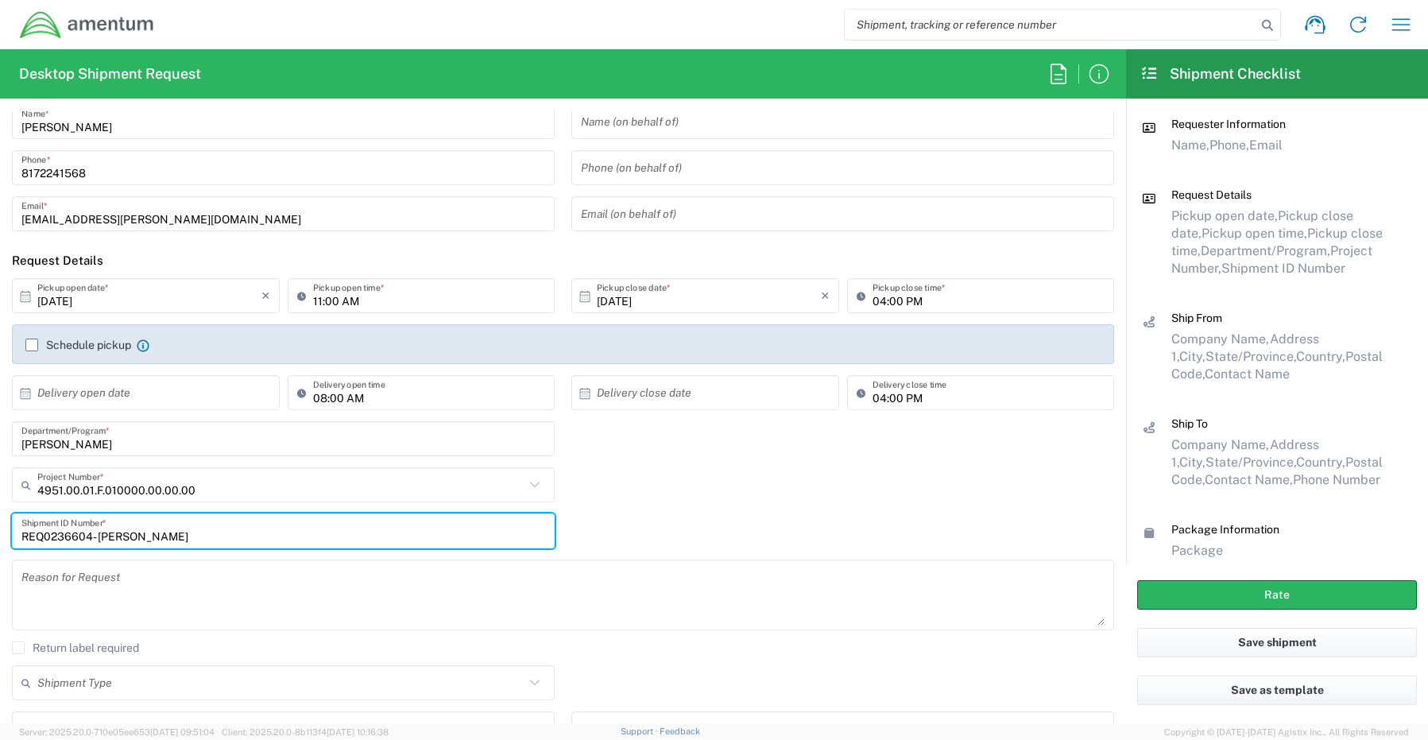
scroll to position [238, 0]
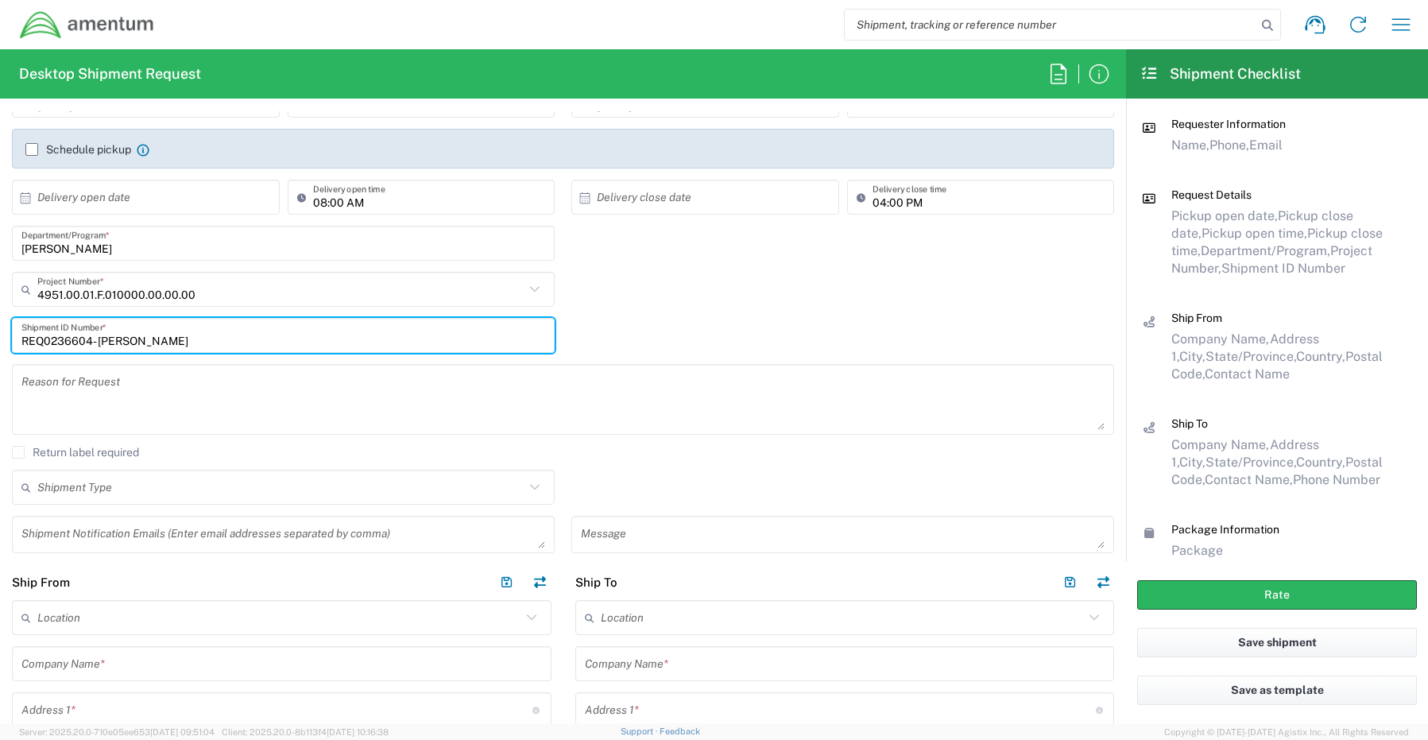
type input "REQ0236604- [PERSON_NAME]"
click at [76, 528] on textarea at bounding box center [283, 534] width 524 height 28
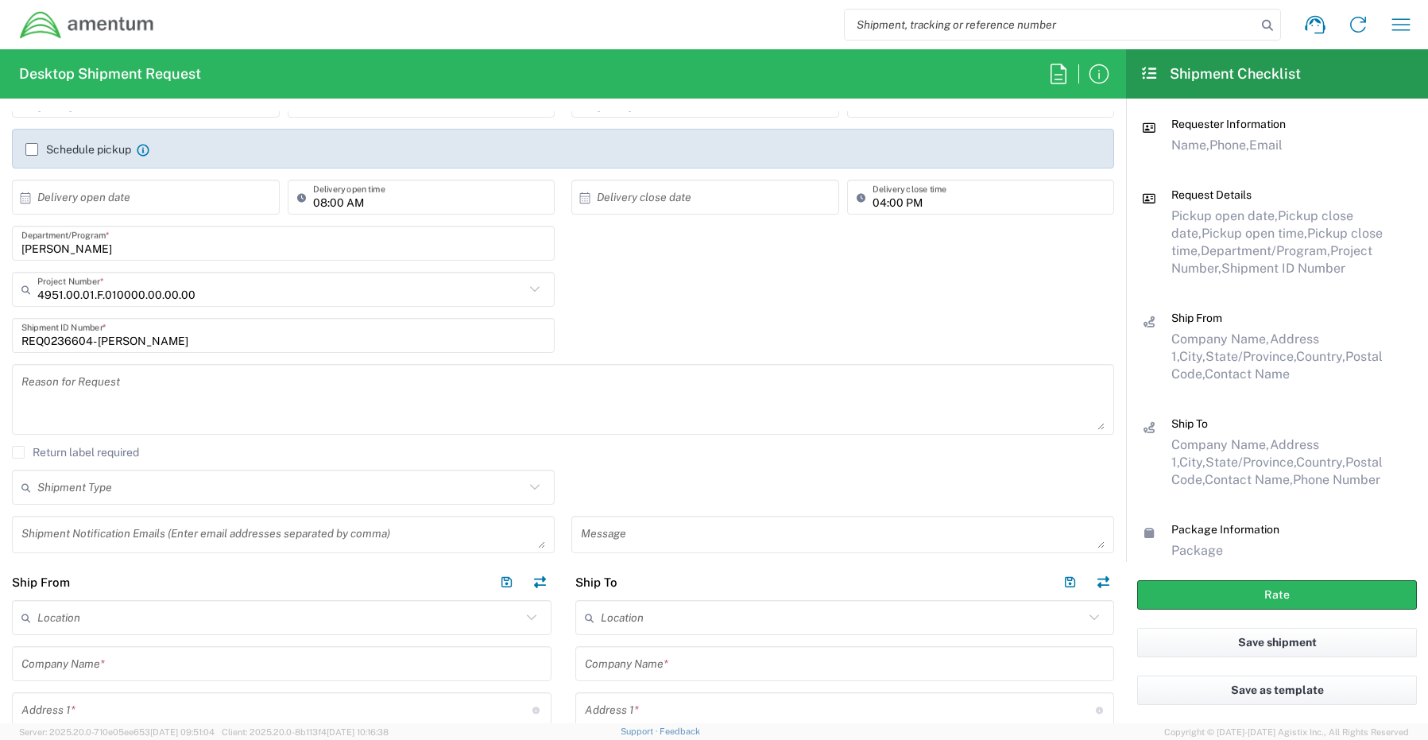
click at [56, 532] on textarea at bounding box center [283, 534] width 524 height 28
paste textarea "[PERSON_NAME][EMAIL_ADDRESS][PERSON_NAME][DOMAIN_NAME]"
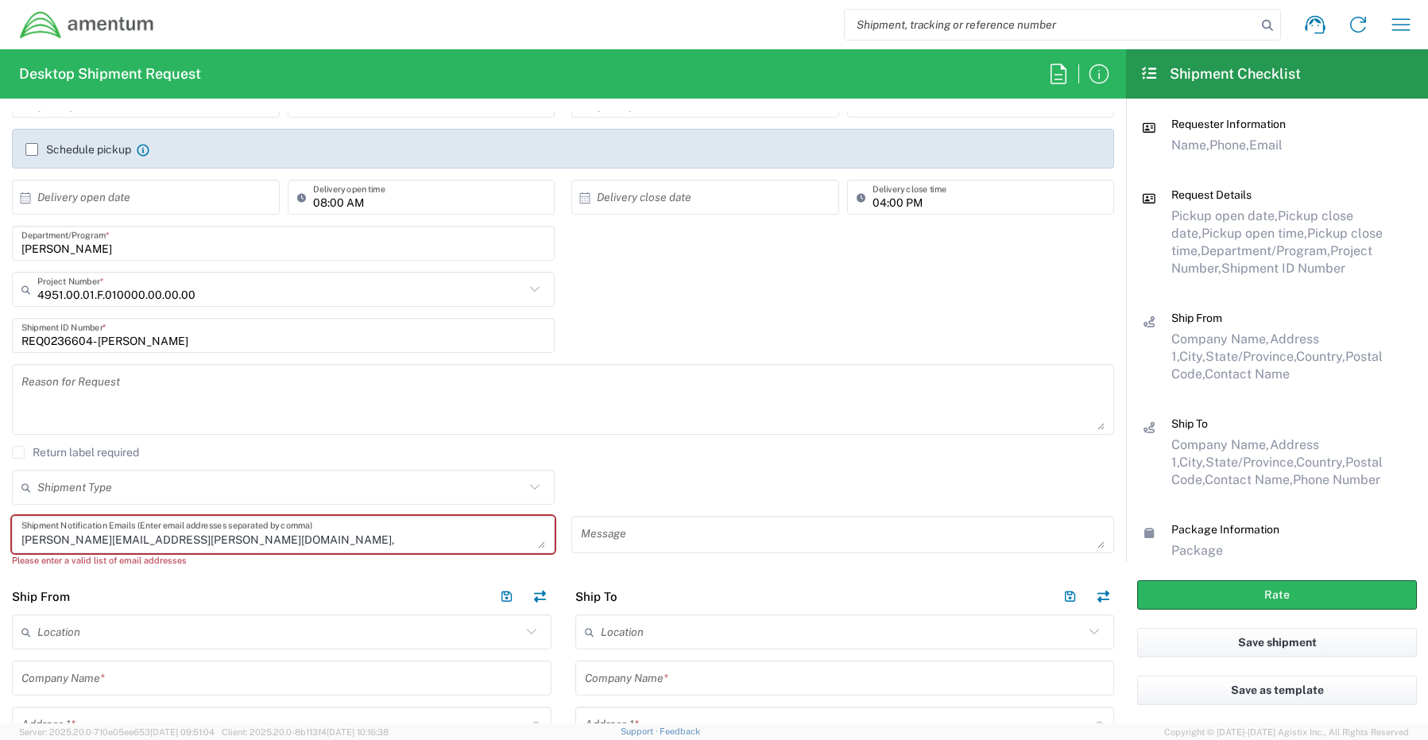
click at [218, 541] on textarea "[PERSON_NAME][EMAIL_ADDRESS][PERSON_NAME][DOMAIN_NAME]," at bounding box center [283, 534] width 524 height 28
paste textarea "[EMAIL_ADDRESS][DOMAIN_NAME]"
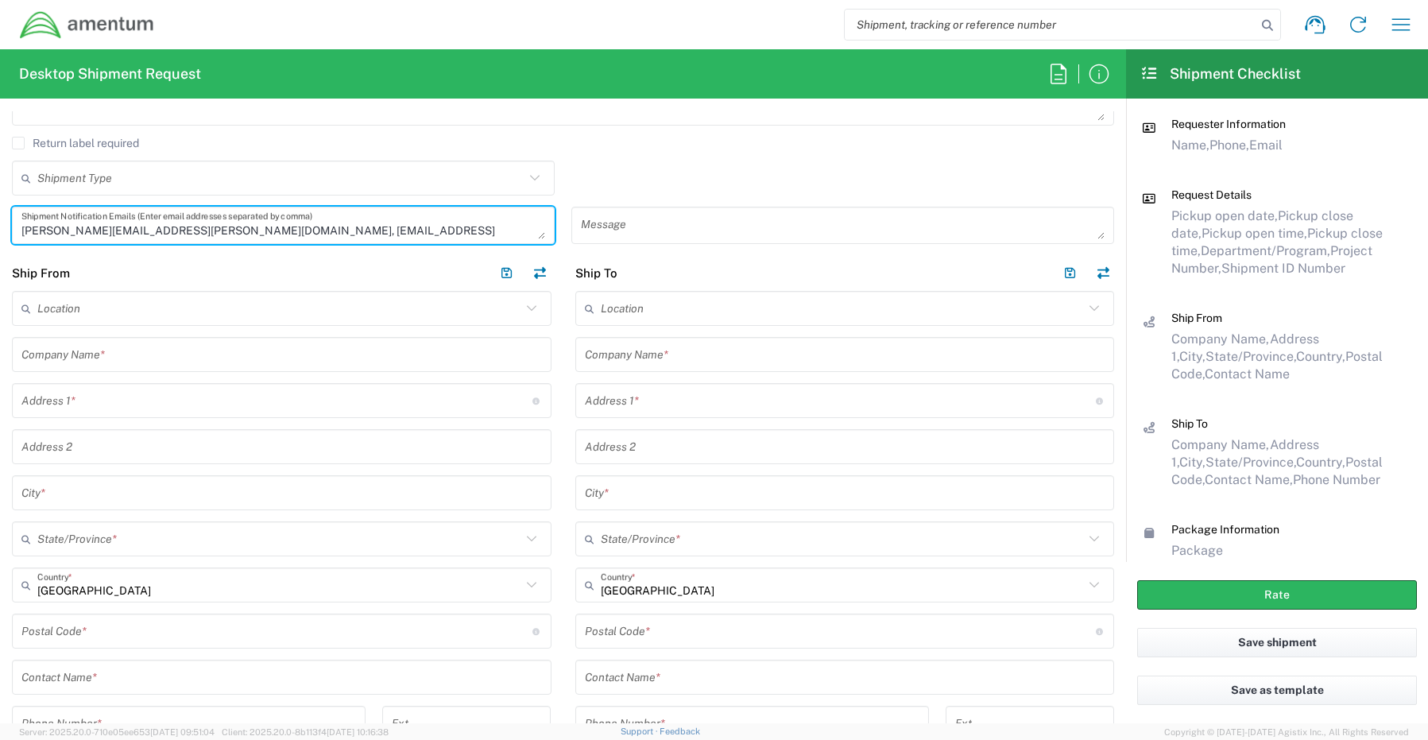
scroll to position [715, 0]
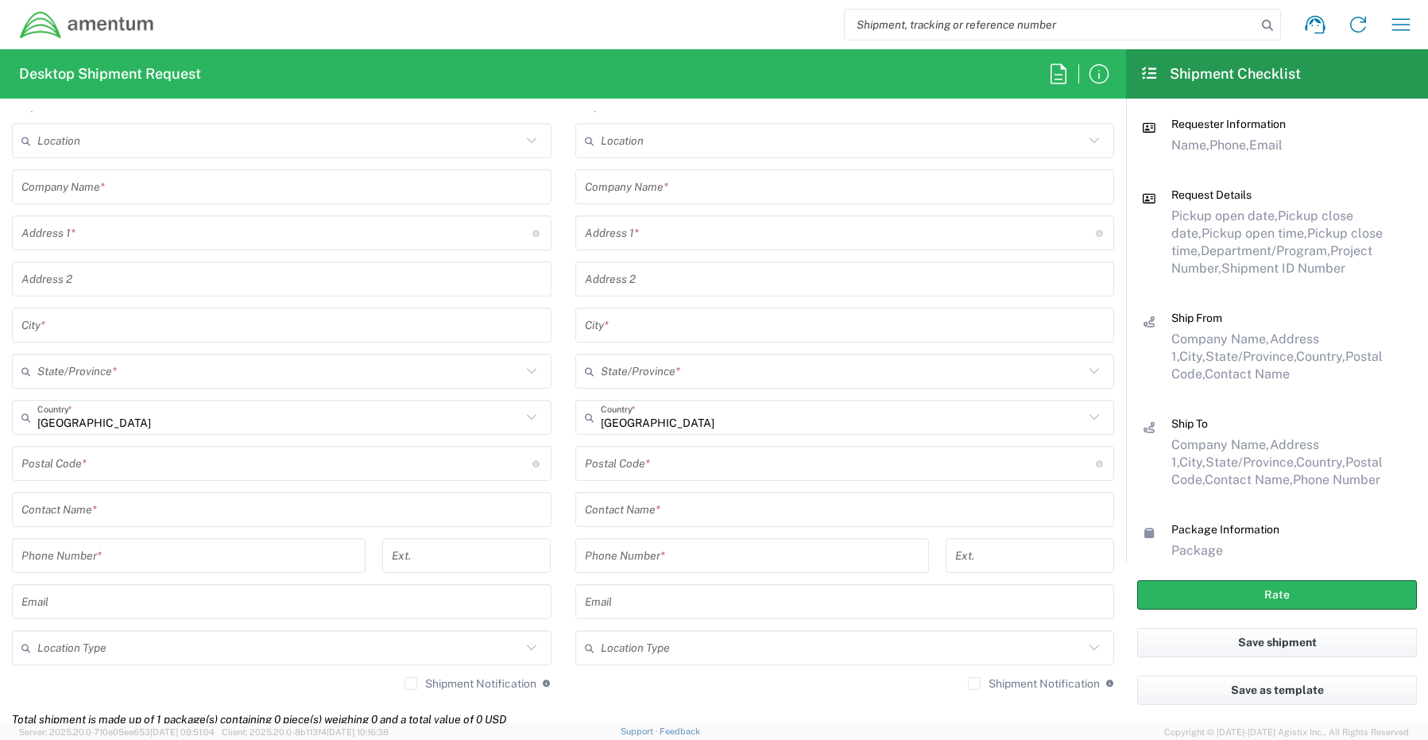
type textarea "[PERSON_NAME][EMAIL_ADDRESS][PERSON_NAME][DOMAIN_NAME], [EMAIL_ADDRESS][DOMAIN_…"
click at [68, 508] on input "text" at bounding box center [281, 510] width 520 height 28
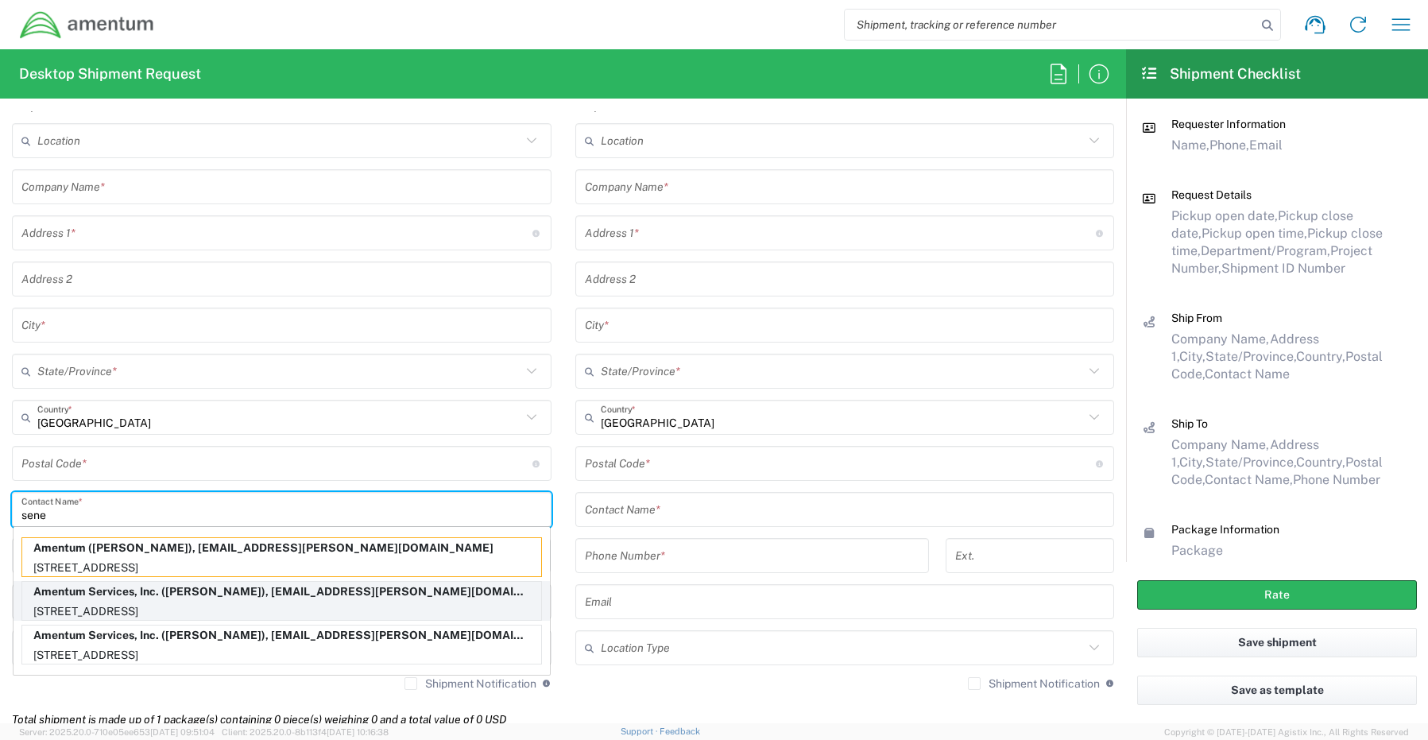
type input "sene"
click at [95, 597] on p "Amentum Services, Inc. ([PERSON_NAME]), [EMAIL_ADDRESS][PERSON_NAME][DOMAIN_NAM…" at bounding box center [281, 592] width 519 height 20
type input "Amentum Services, Inc."
type input "[STREET_ADDRESS]"
type input "[GEOGRAPHIC_DATA]"
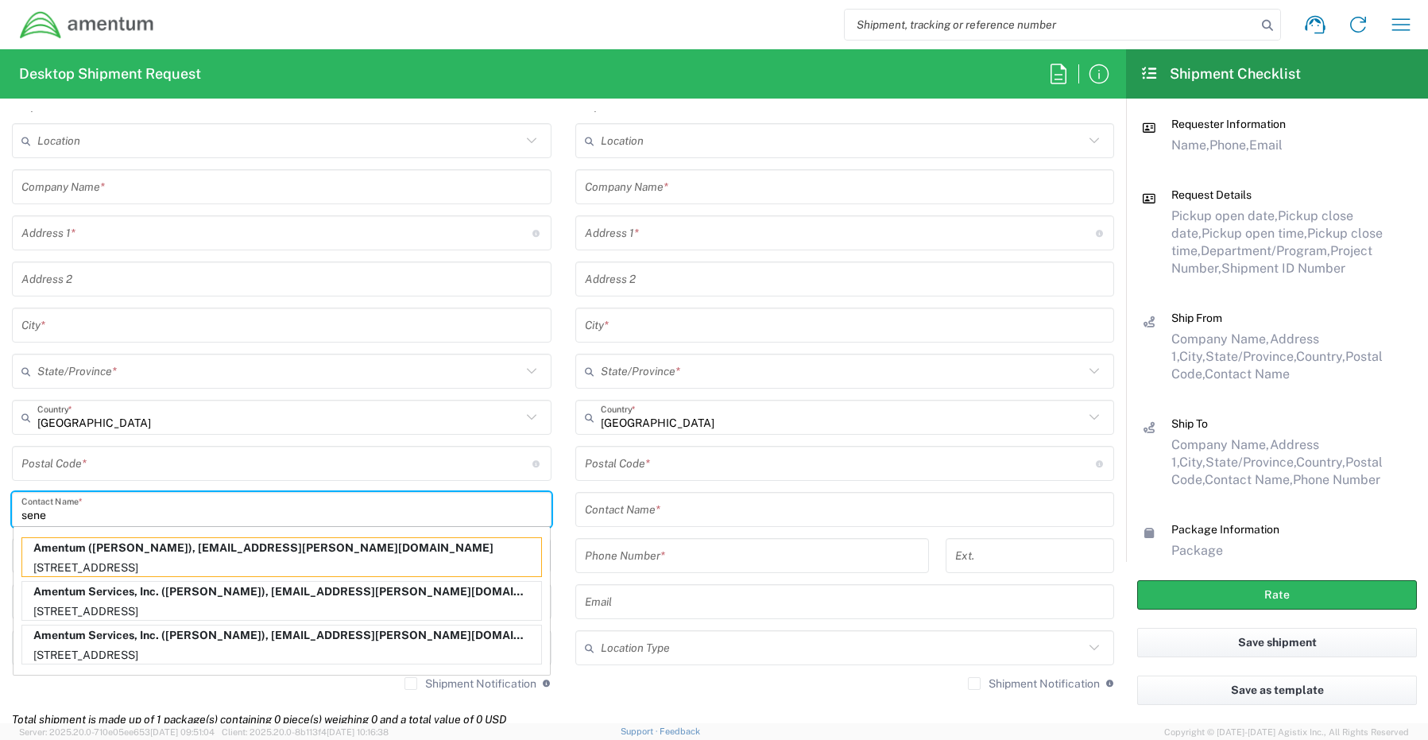
type input "[US_STATE]"
type input "76177"
type input "[PERSON_NAME]"
type input "[PHONE_NUMBER]"
type input "[EMAIL_ADDRESS][PERSON_NAME][DOMAIN_NAME]"
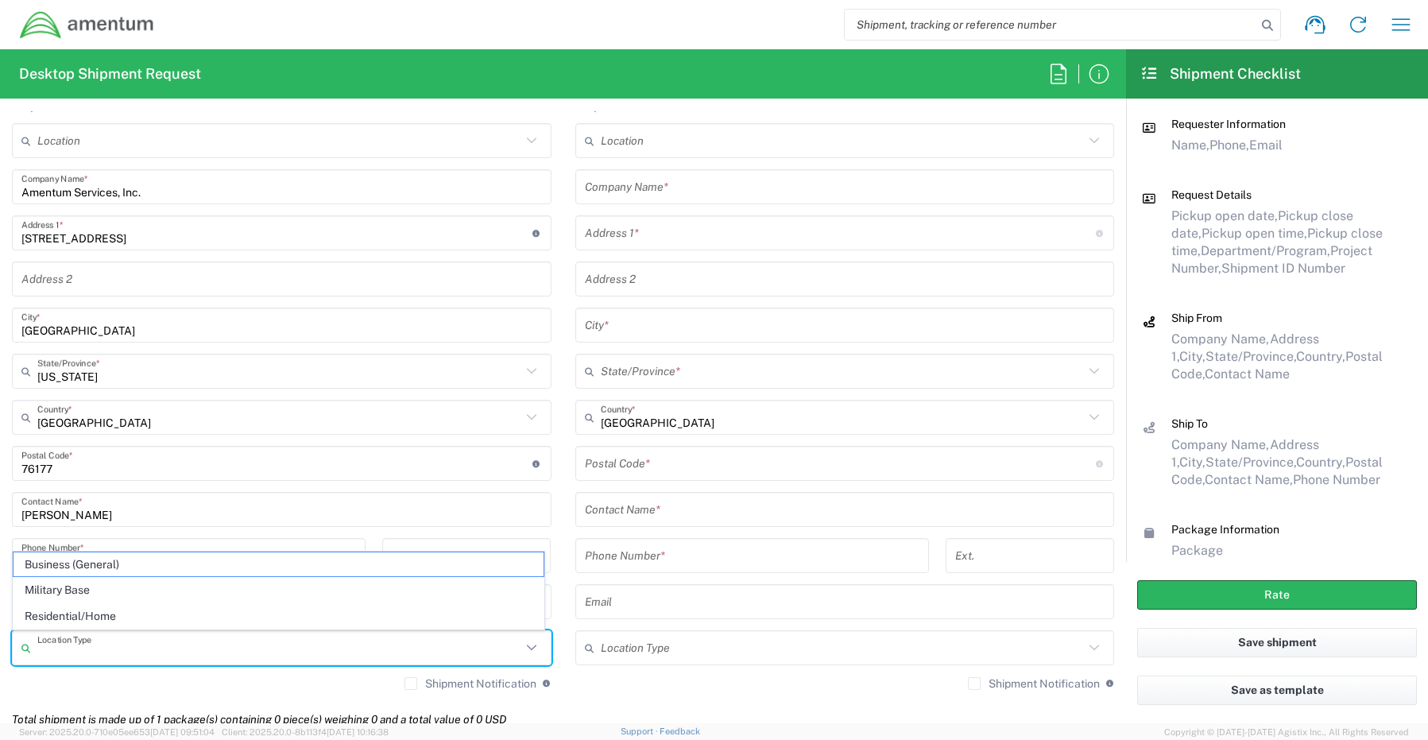
click at [94, 653] on input "text" at bounding box center [279, 648] width 484 height 28
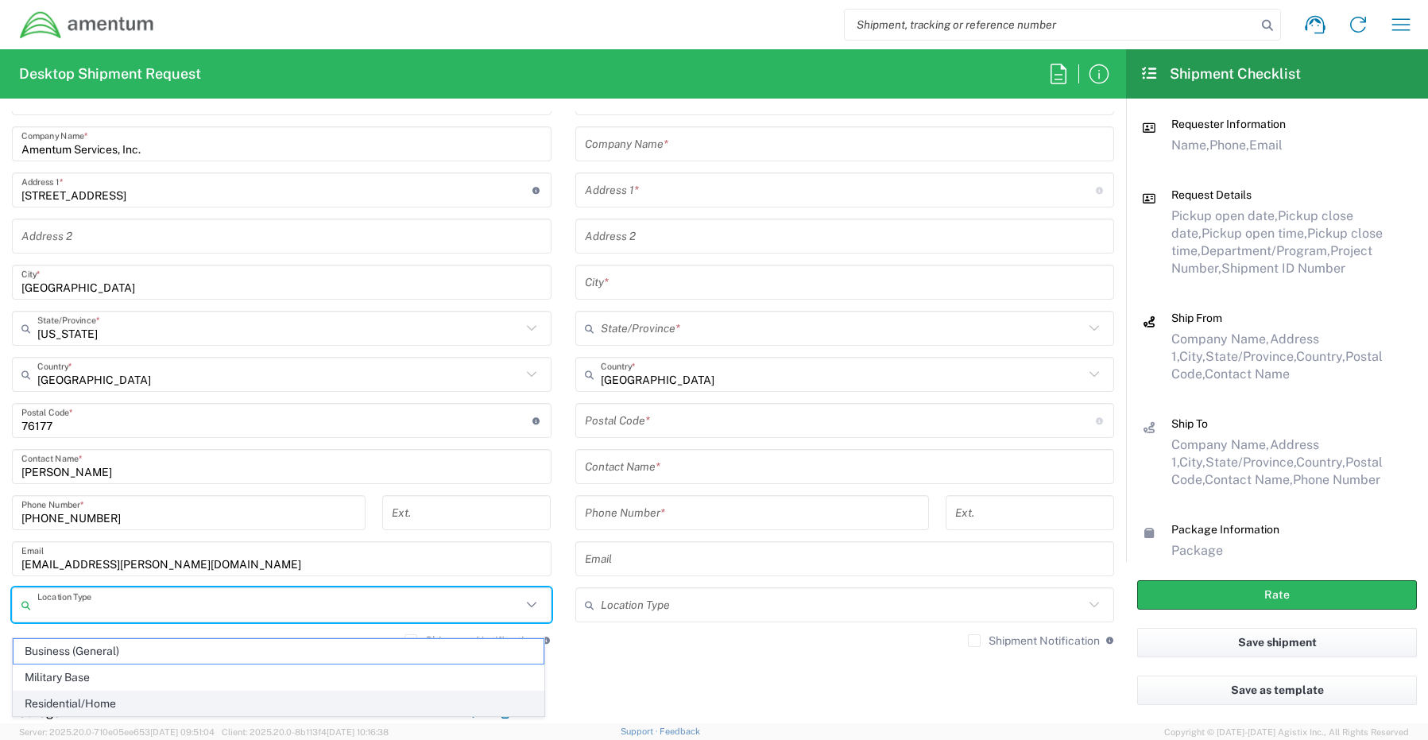
scroll to position [795, 0]
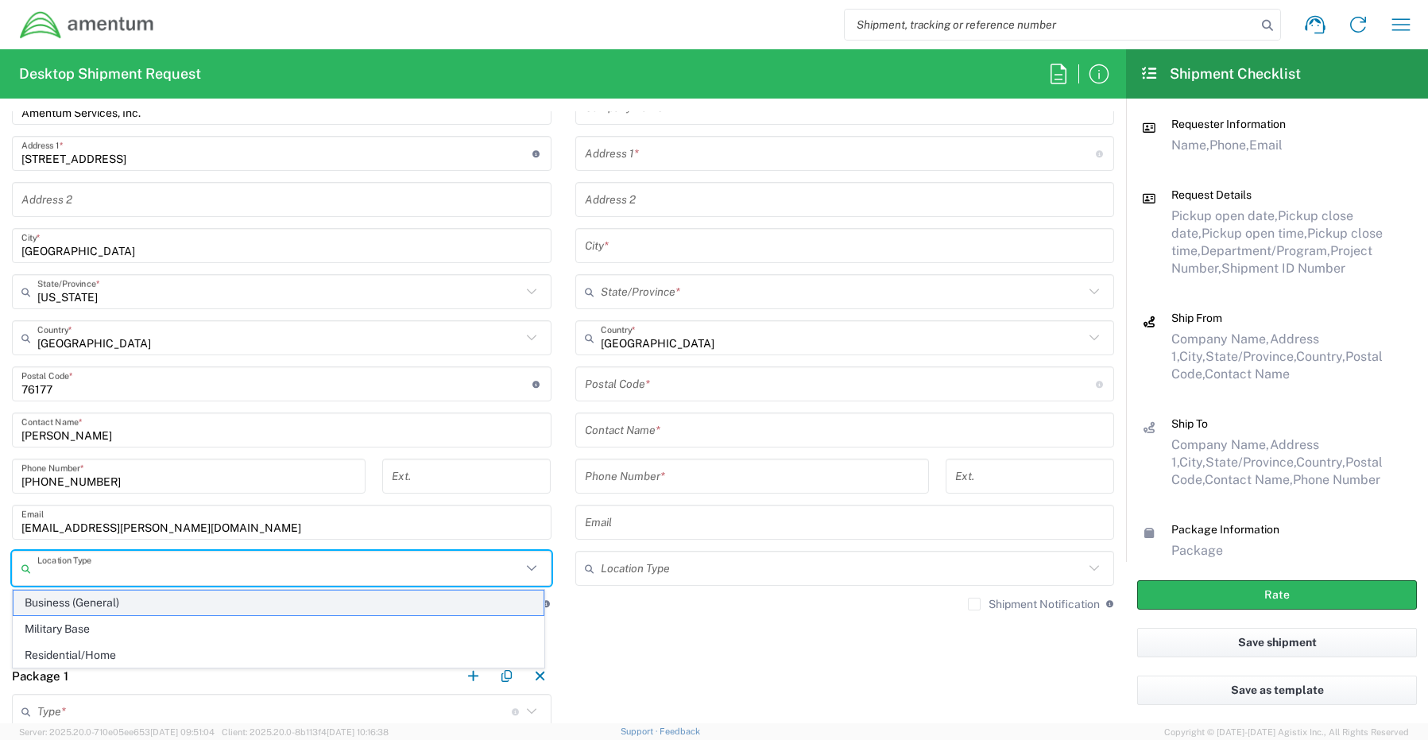
click at [67, 605] on span "Business (General)" at bounding box center [279, 602] width 530 height 25
type input "Business (General)"
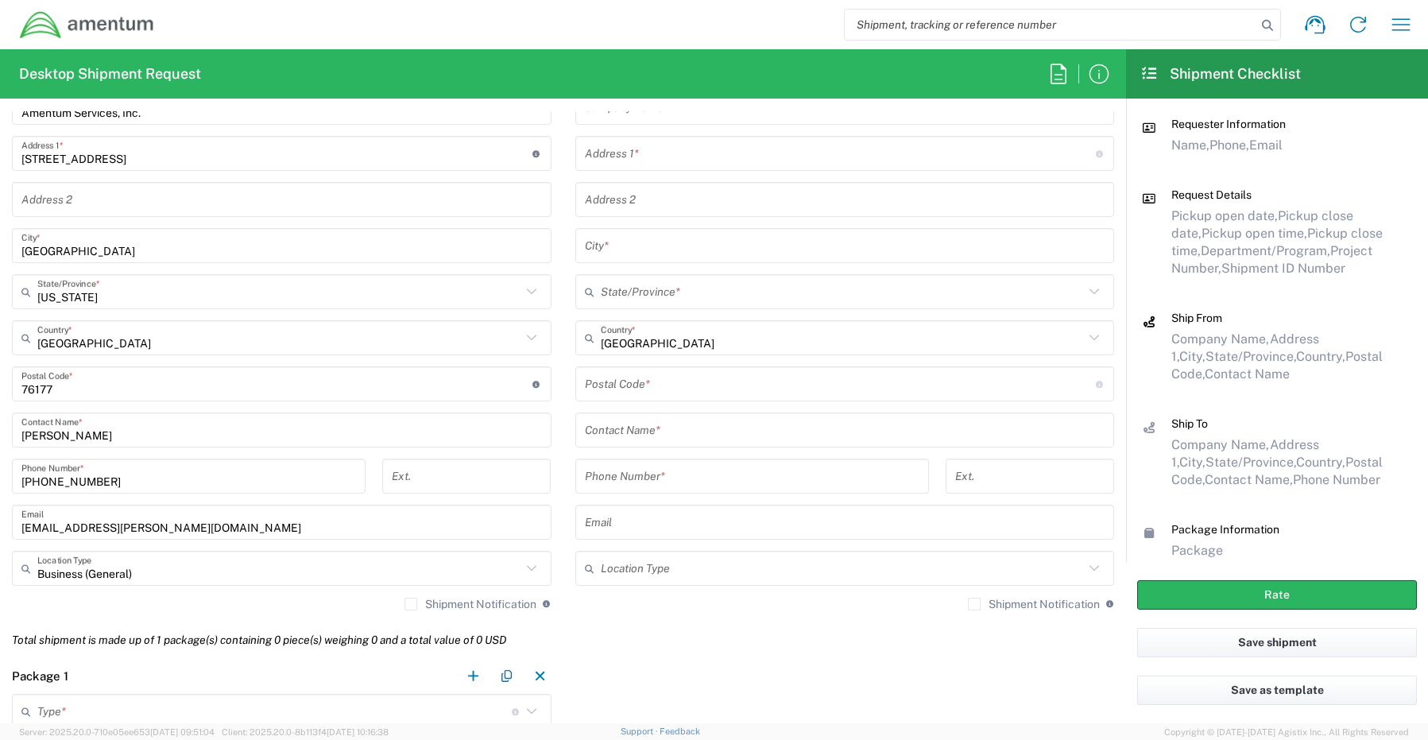
click at [406, 605] on label "Shipment Notification" at bounding box center [470, 603] width 132 height 13
click at [411, 604] on input "Shipment Notification" at bounding box center [411, 604] width 0 height 0
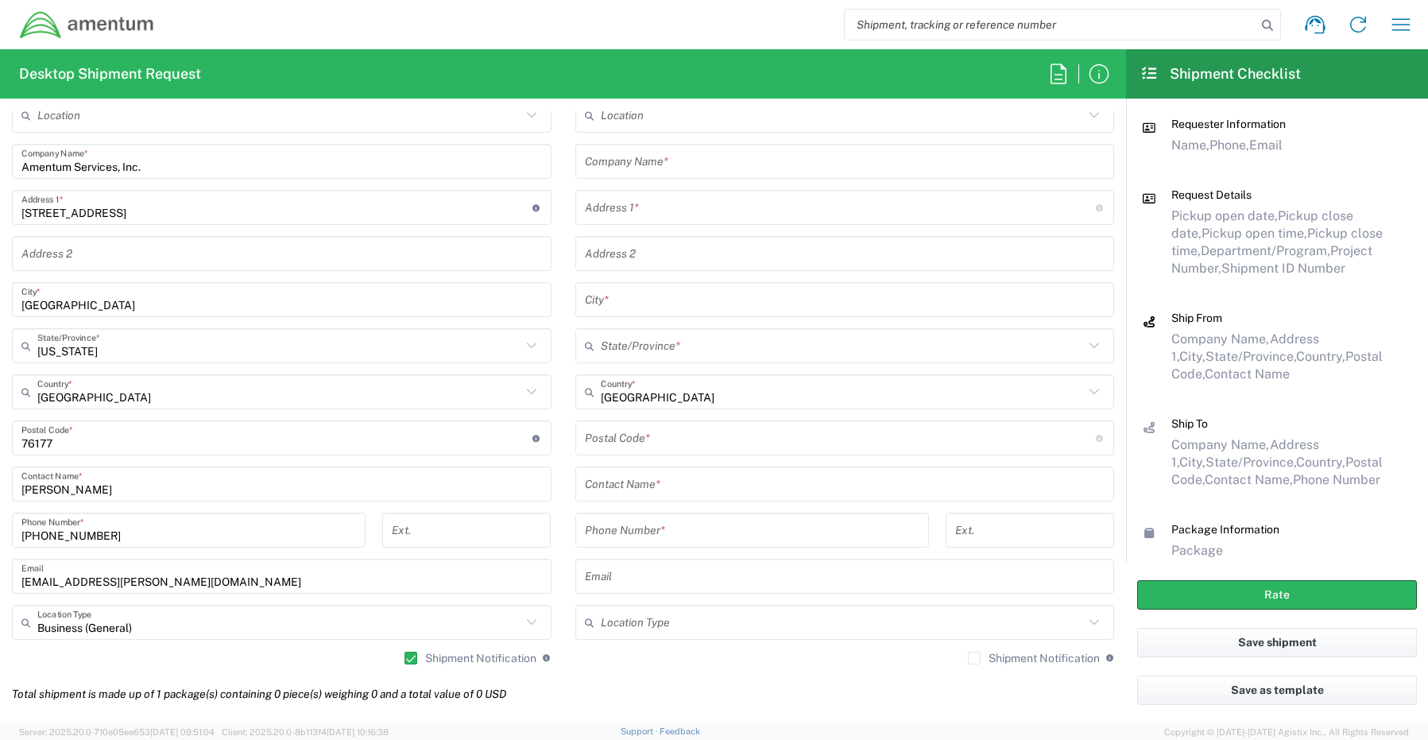
scroll to position [715, 0]
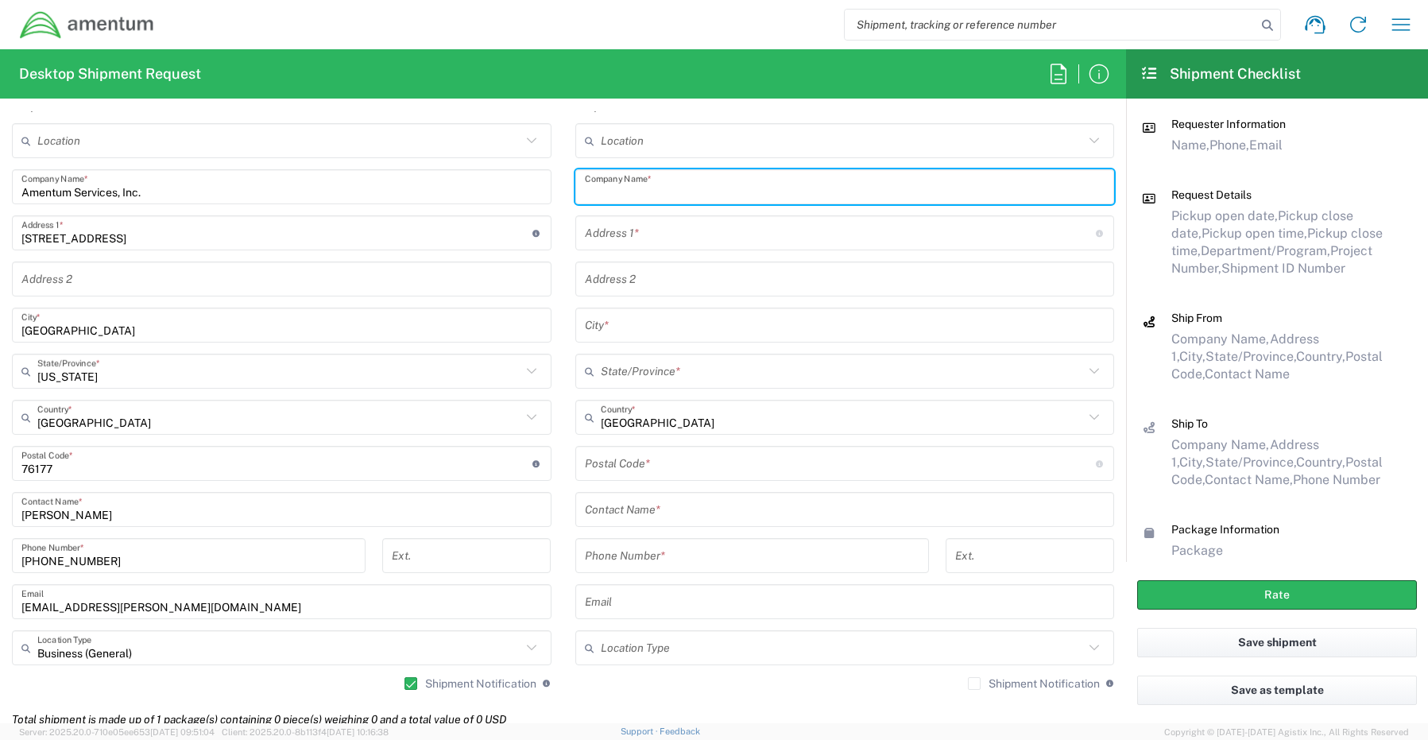
click at [605, 180] on input "text" at bounding box center [845, 187] width 520 height 28
paste input "Amentum T54,"
type input "Amentum T54"
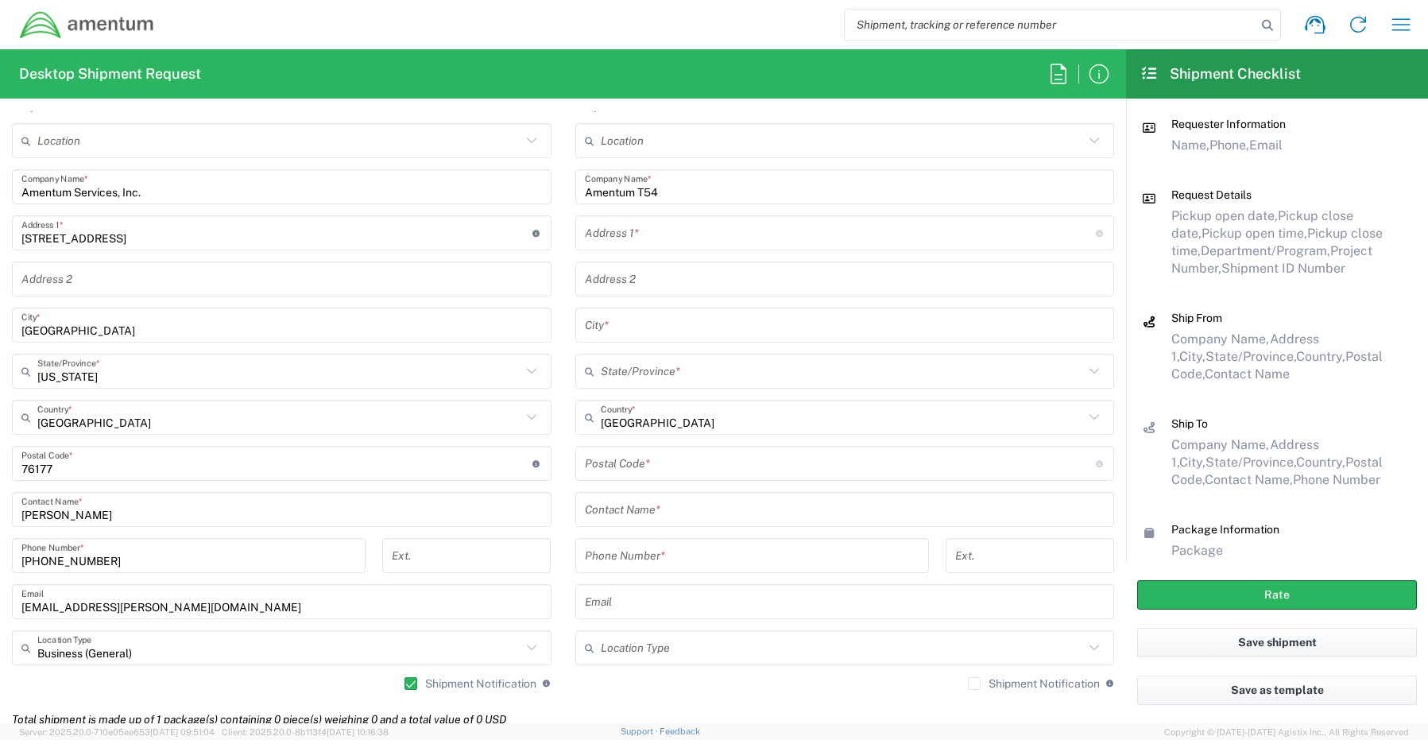
click at [655, 240] on input "text" at bounding box center [840, 233] width 511 height 28
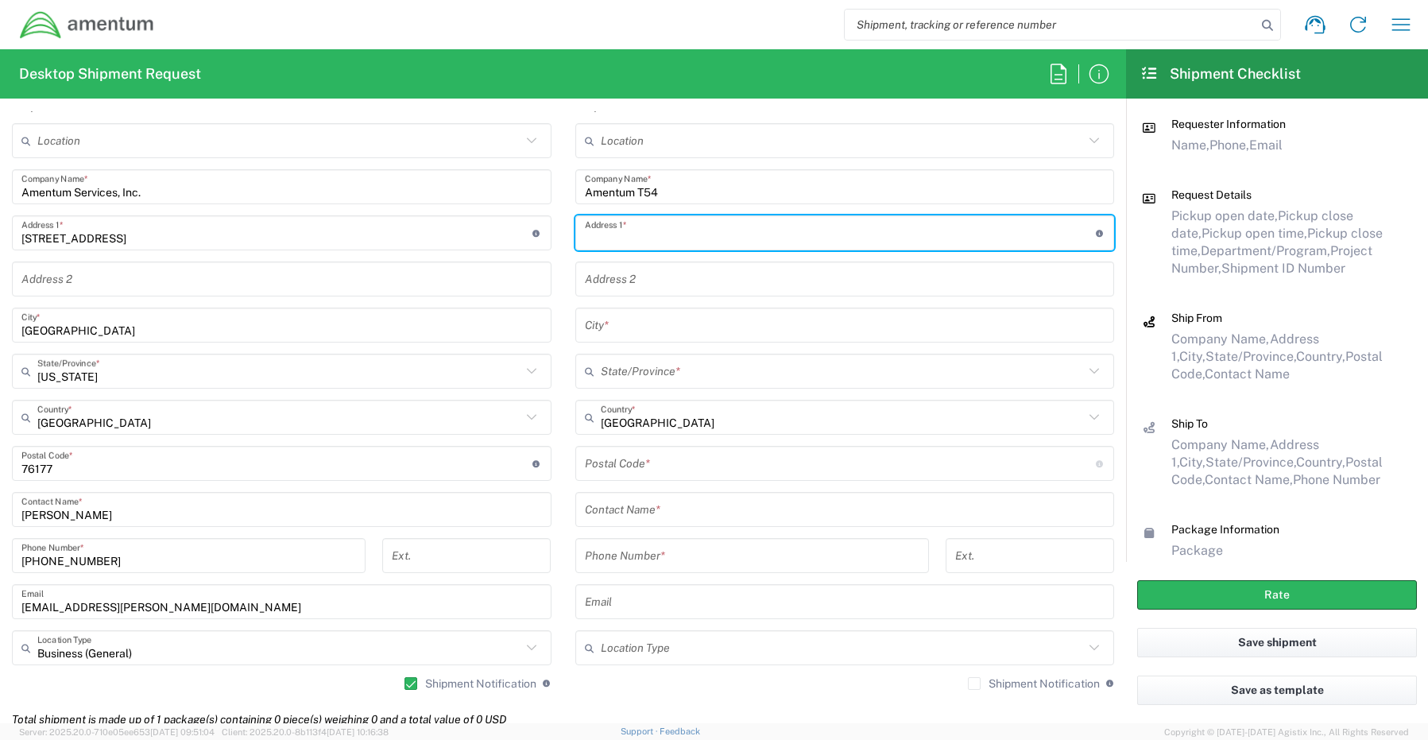
paste input "[STREET_ADDRESS]"
type input "[STREET_ADDRESS]"
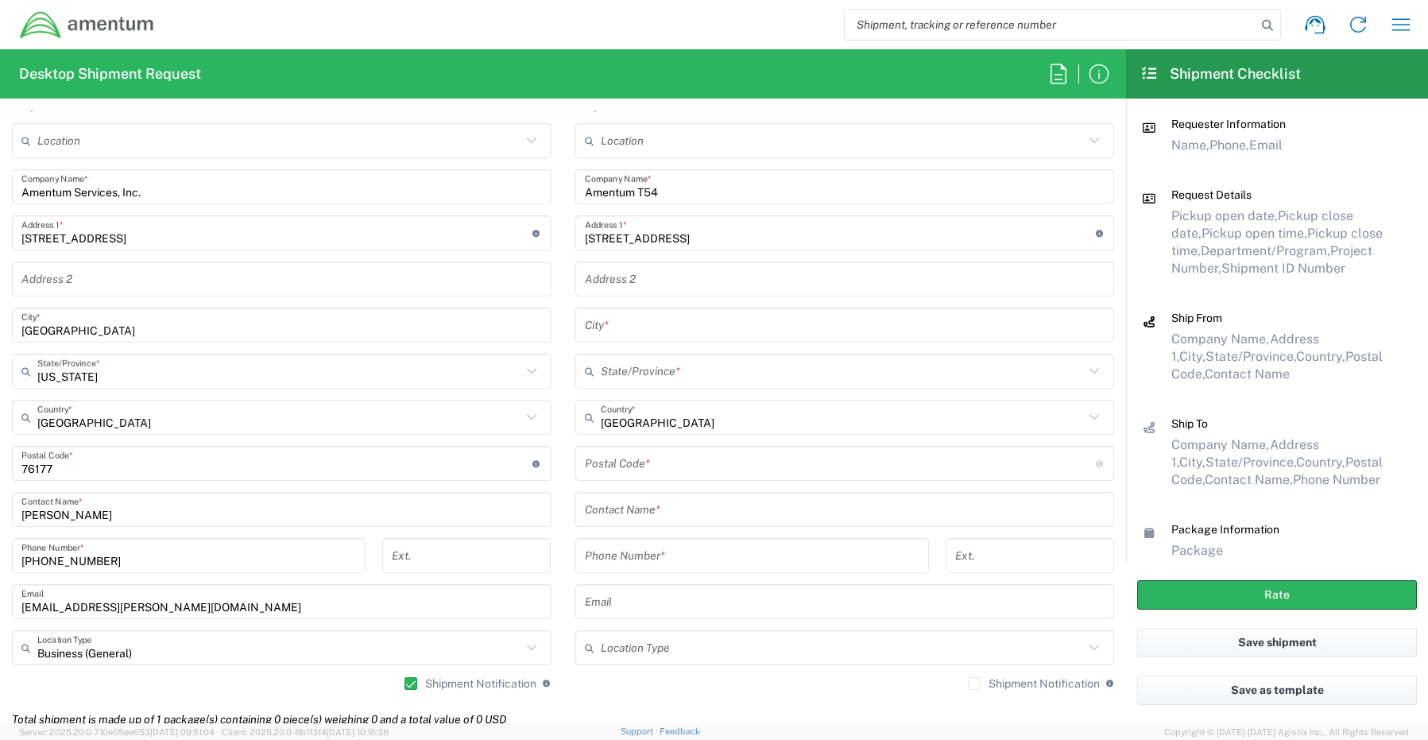
click at [628, 286] on input "text" at bounding box center [845, 279] width 520 height 28
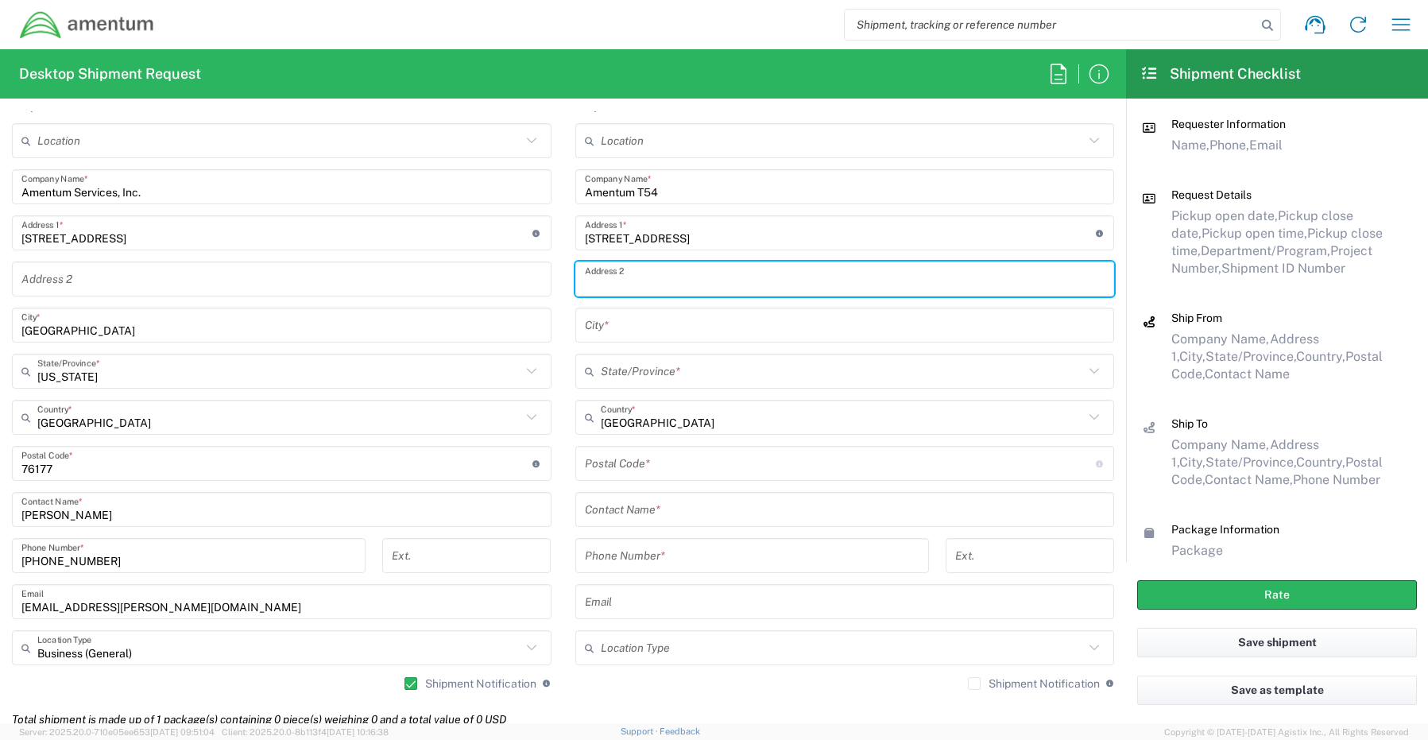
paste input "NASCC"
type input "NASCC"
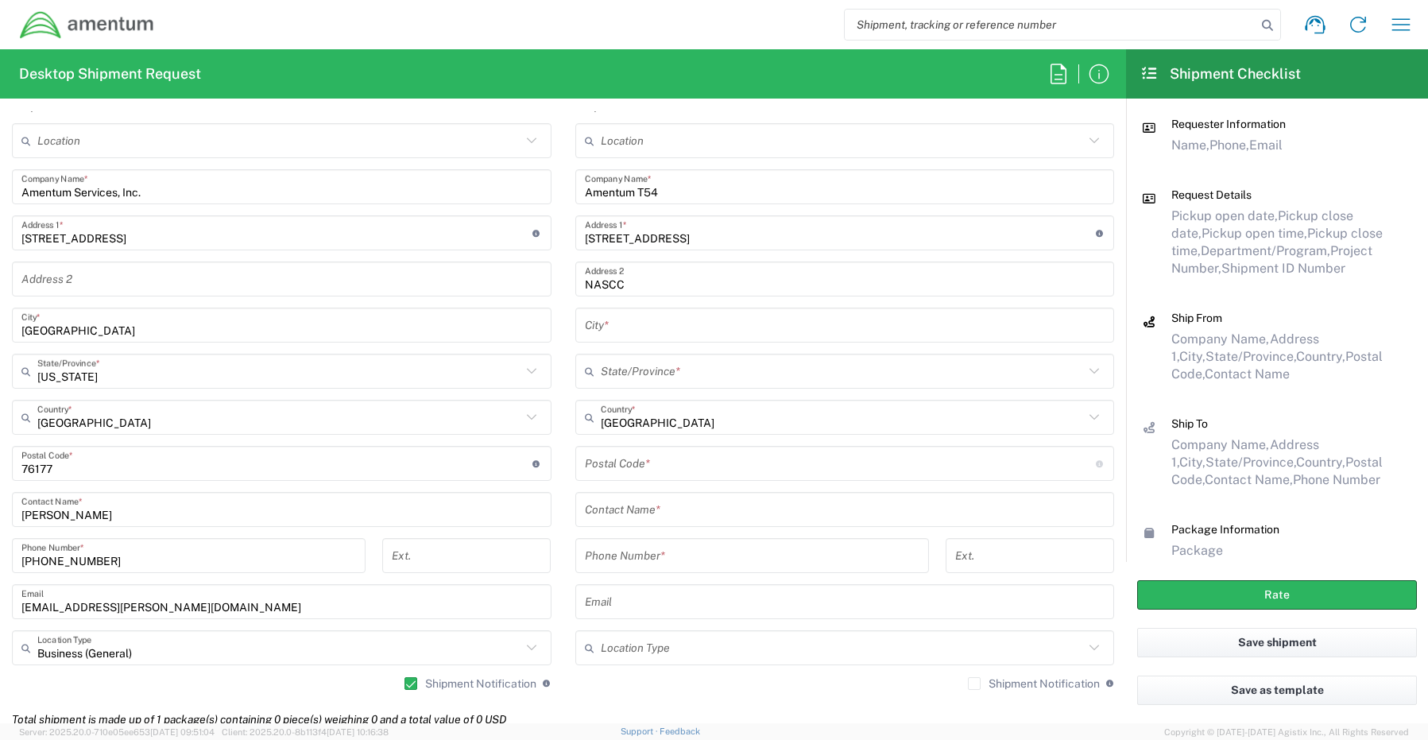
click at [665, 333] on input "text" at bounding box center [845, 325] width 520 height 28
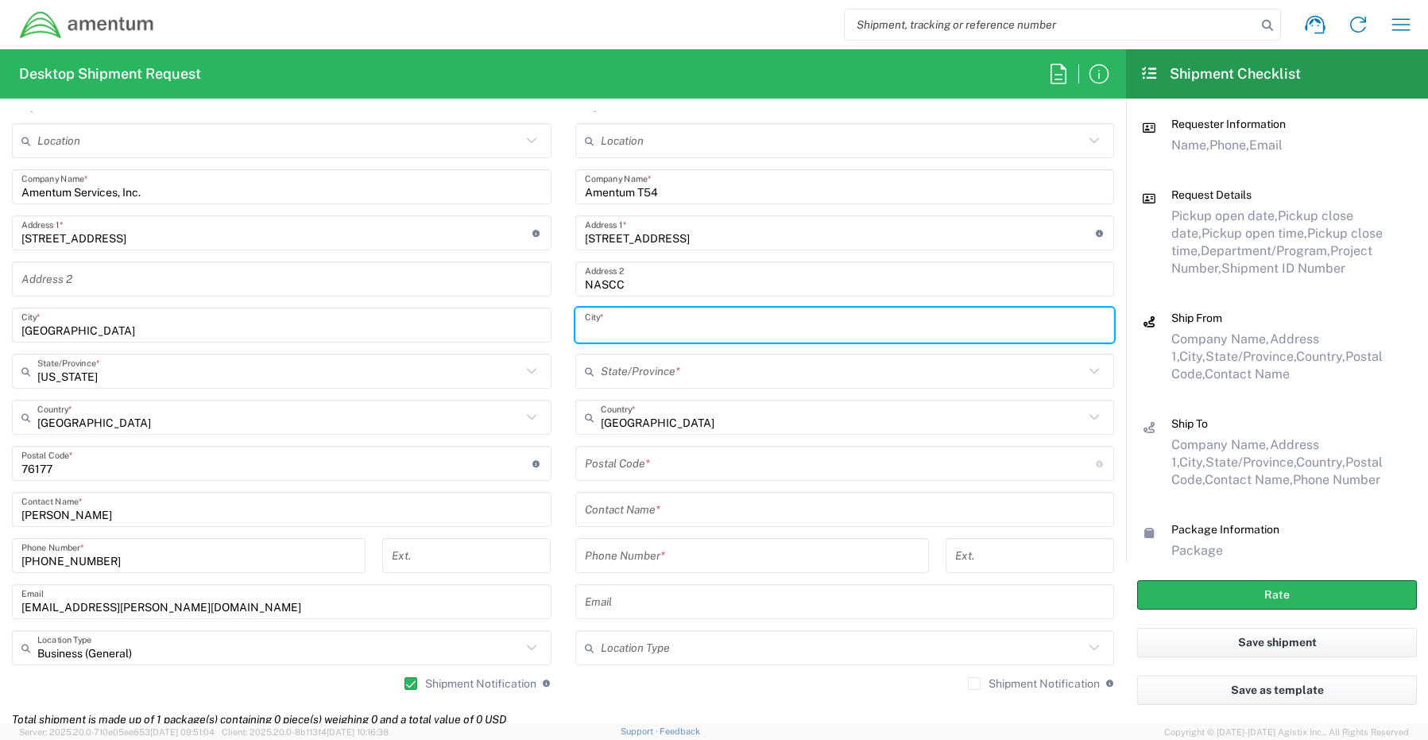
paste input "[DATE]"
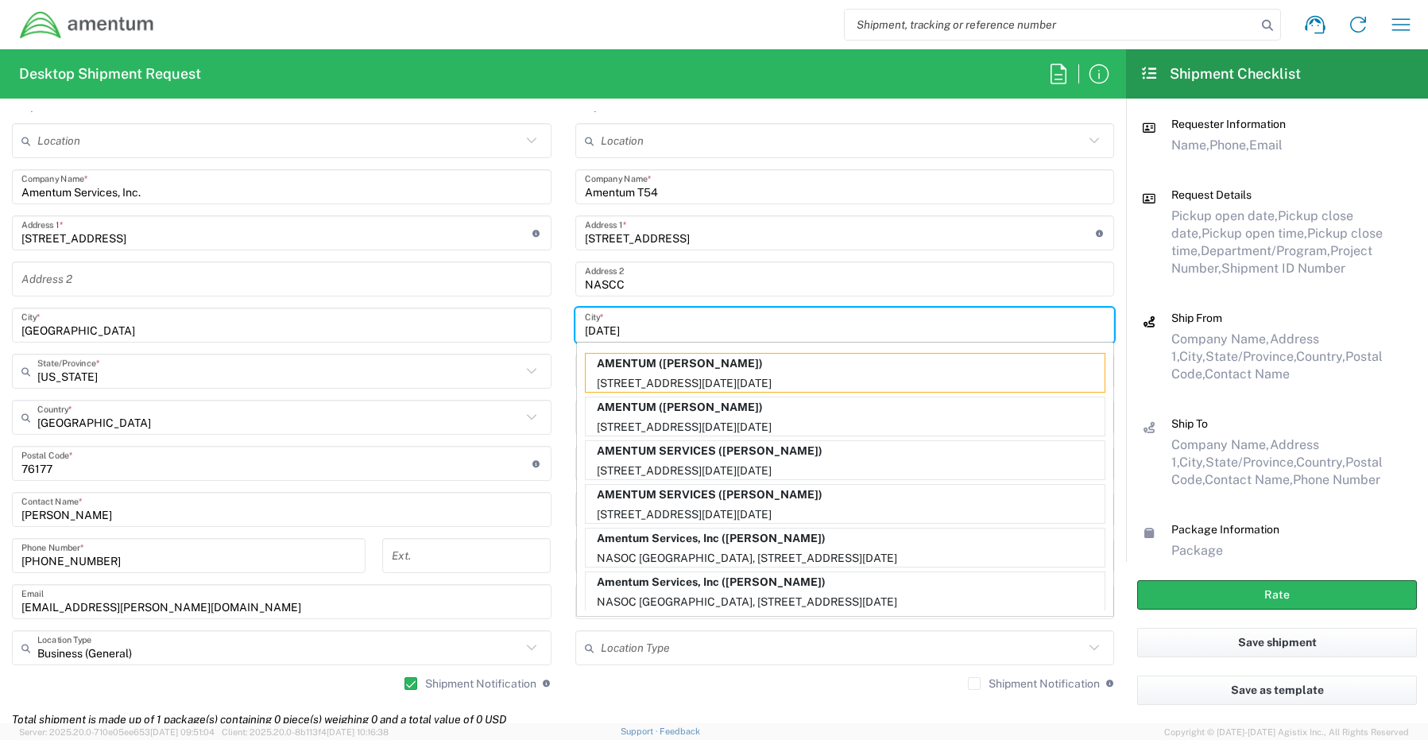
type input "[DATE]"
click at [556, 278] on main "Location [PHONE_NUMBER] [PHONE_NUMBER] [PHONE_NUMBER] [PHONE_NUMBER] [PHONE_NUM…" at bounding box center [281, 412] width 563 height 578
click at [682, 327] on input "[DATE]" at bounding box center [845, 325] width 520 height 28
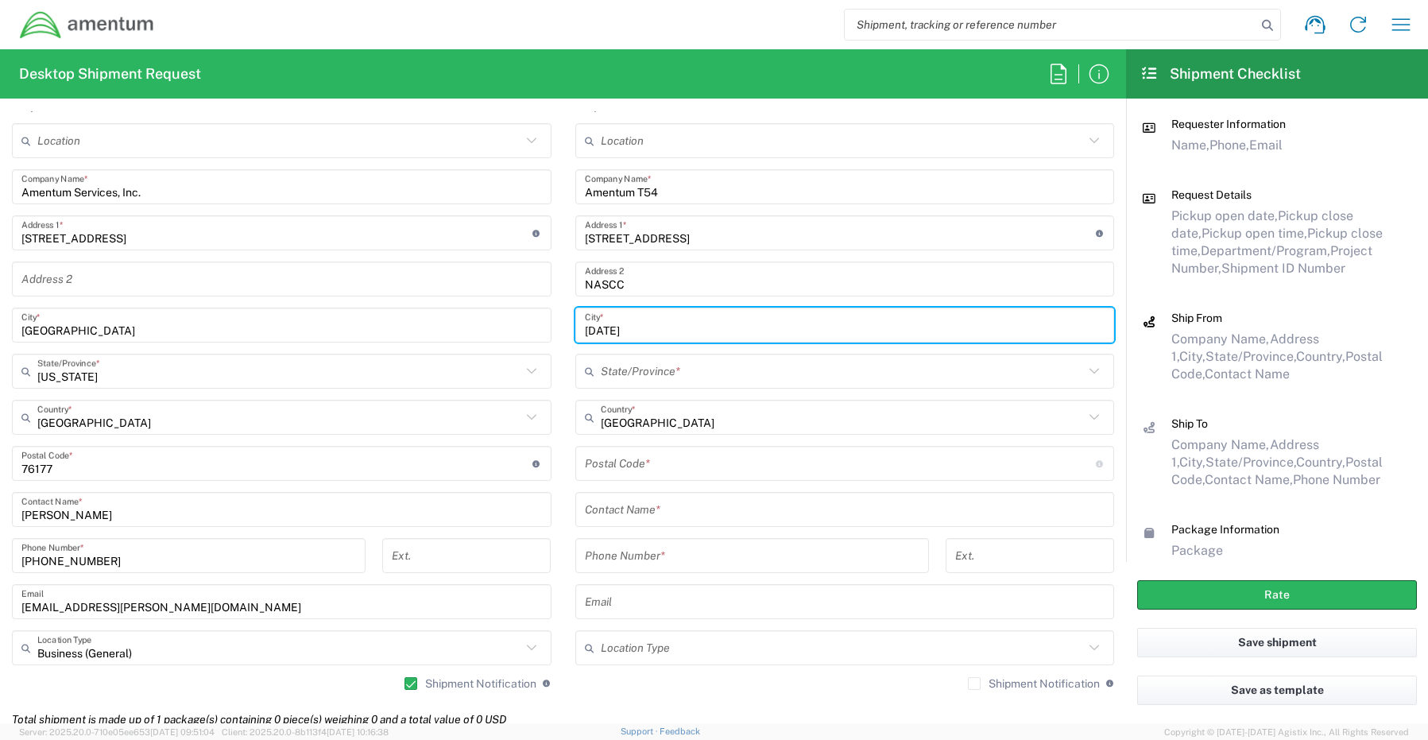
click at [634, 370] on input "text" at bounding box center [843, 372] width 484 height 28
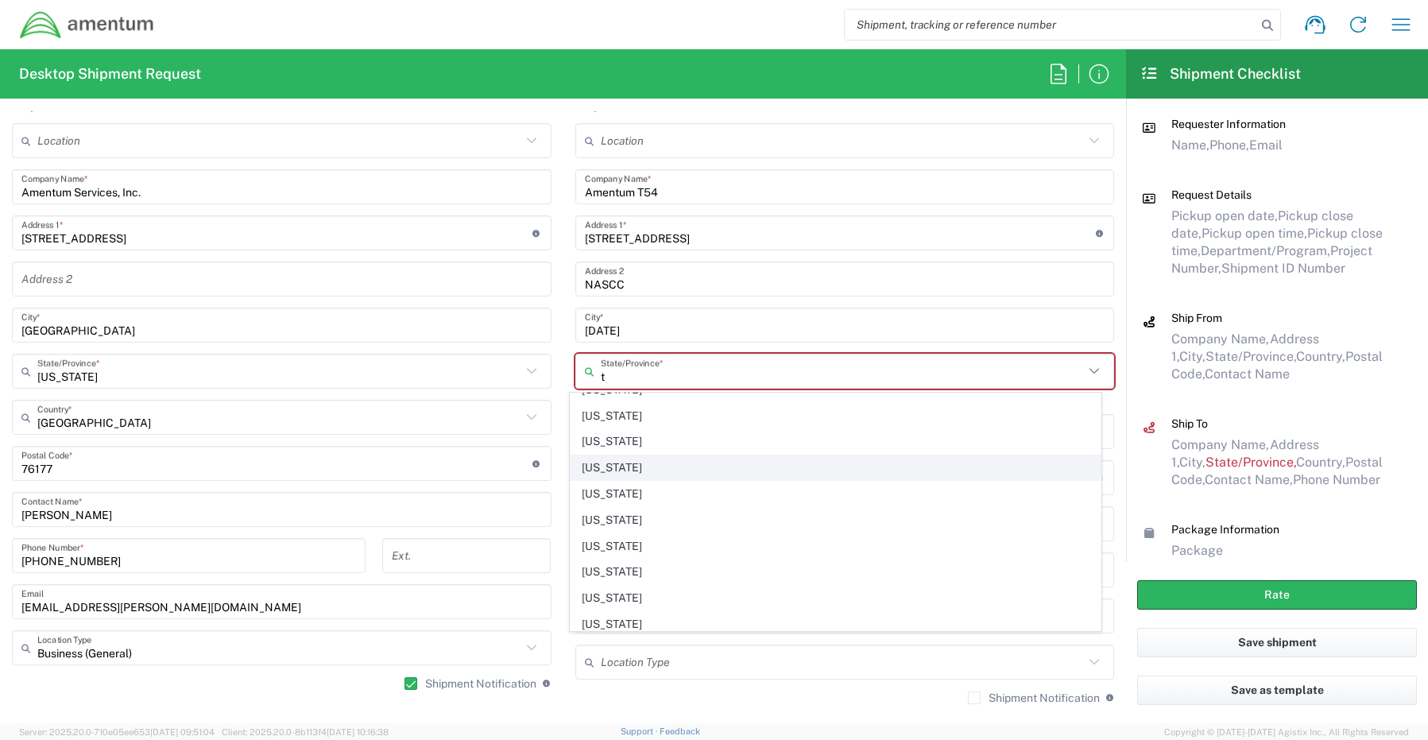
scroll to position [159, 0]
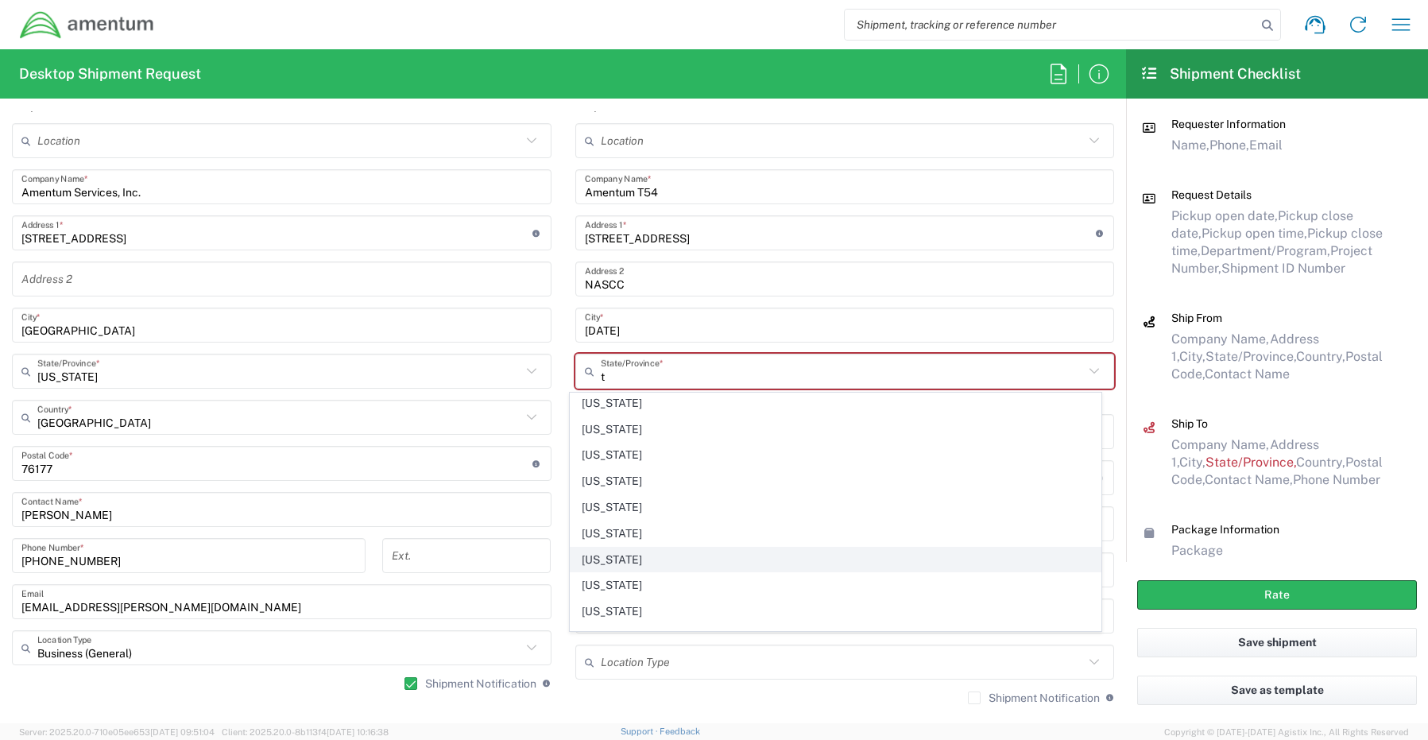
click at [624, 559] on span "[US_STATE]" at bounding box center [835, 559] width 530 height 25
type input "[US_STATE]"
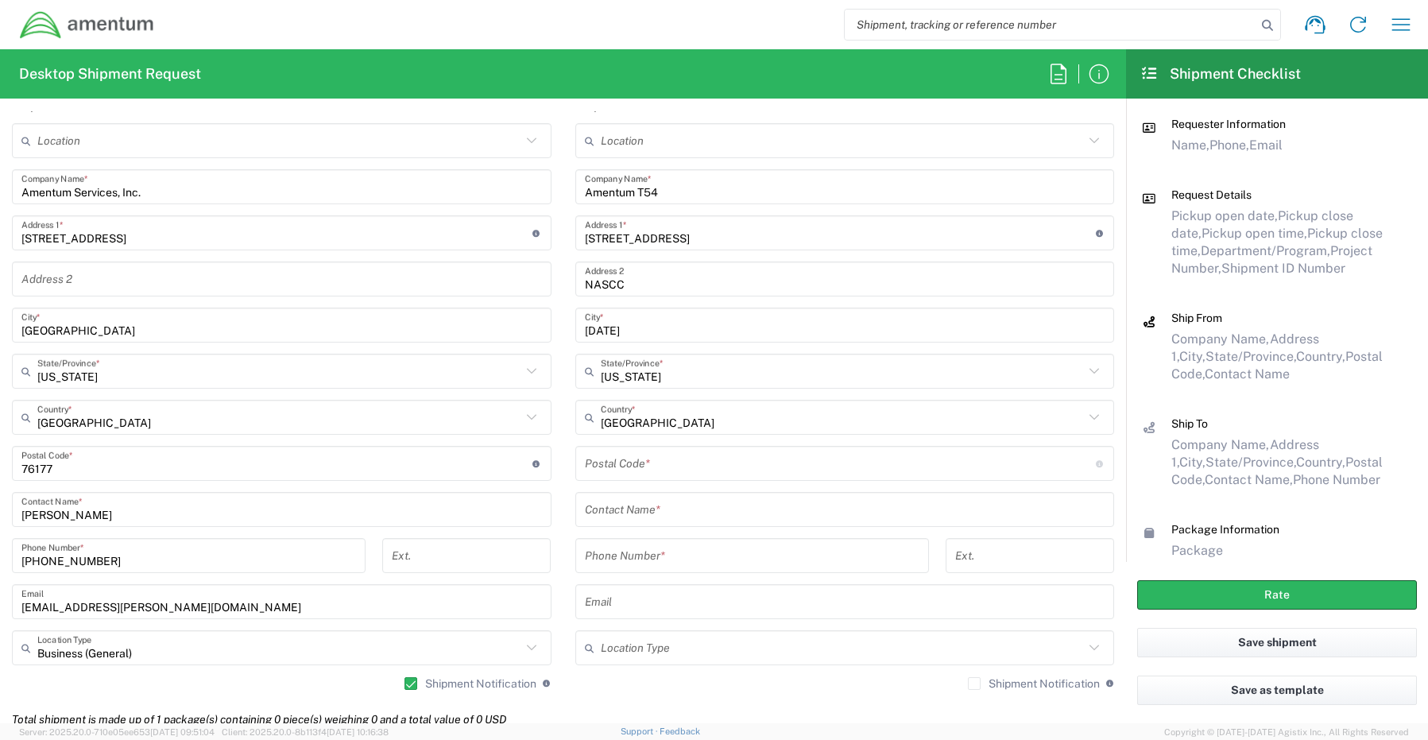
click at [621, 459] on input "undefined" at bounding box center [840, 464] width 511 height 28
paste input "78419"
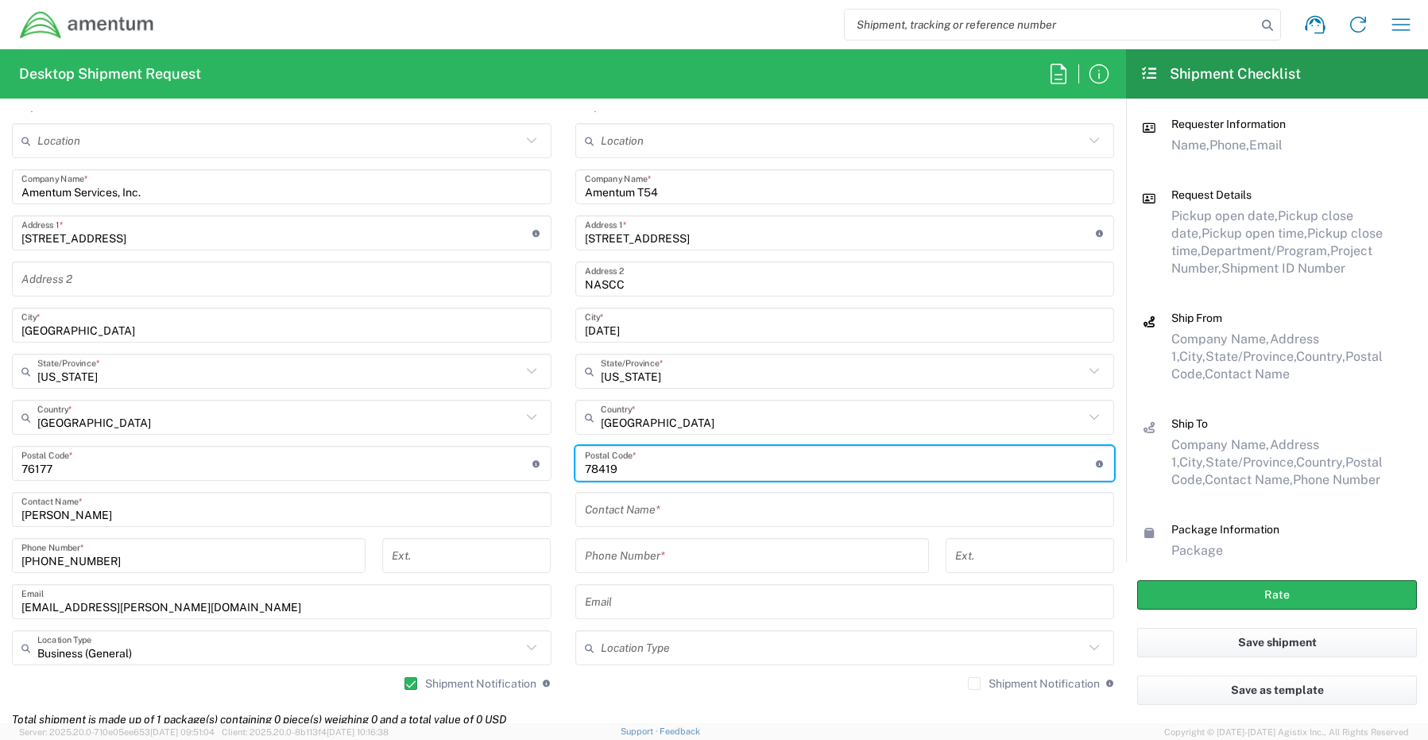
type input "78419"
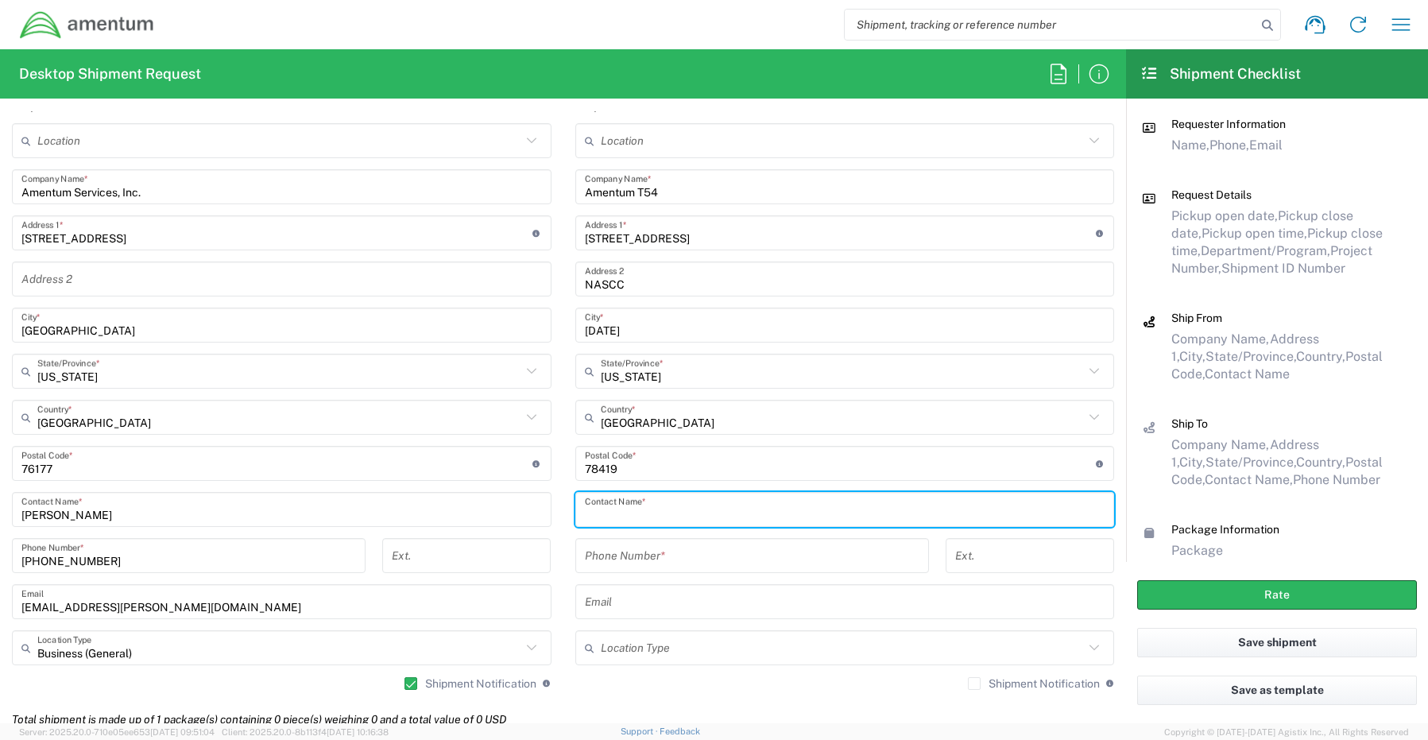
click at [607, 505] on input "text" at bounding box center [845, 510] width 520 height 28
paste input "[PERSON_NAME]"
type input "[PERSON_NAME]"
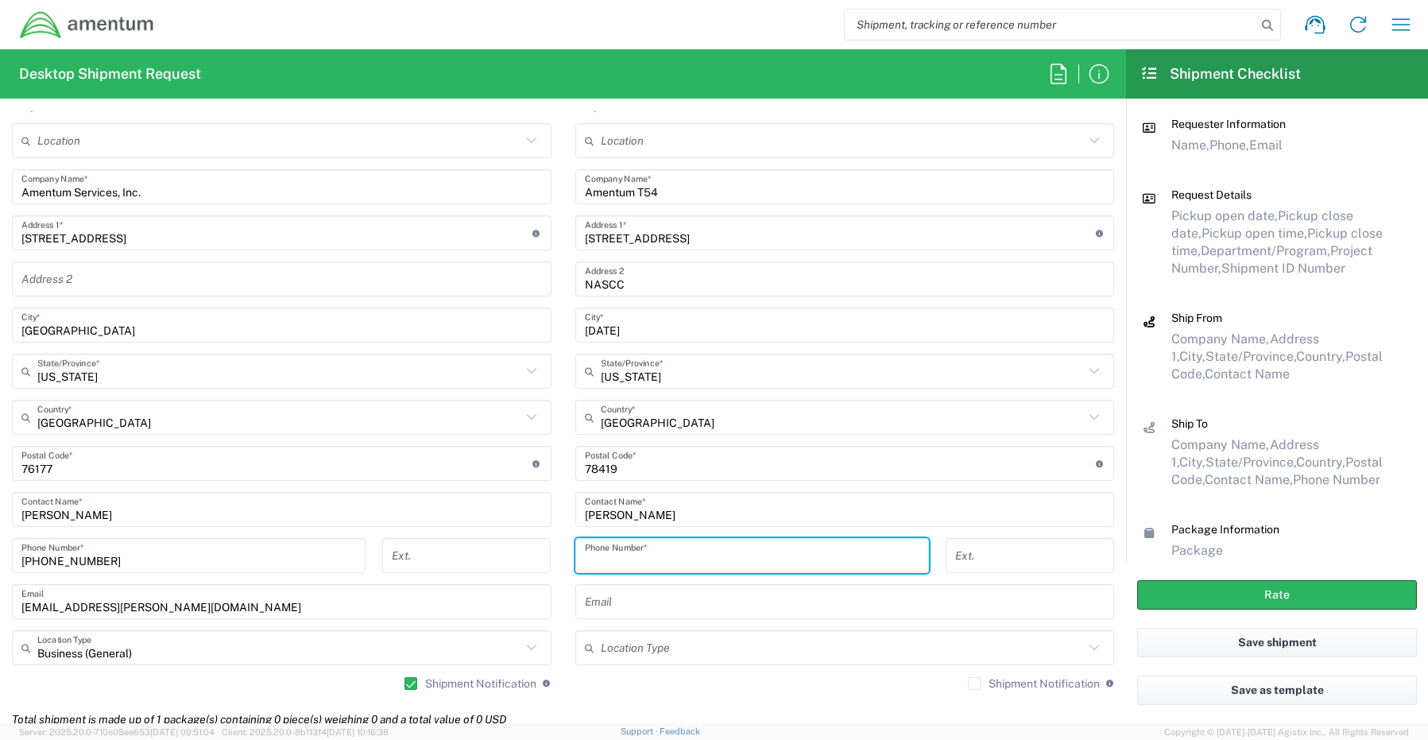
click at [625, 554] on input "tel" at bounding box center [752, 556] width 334 height 28
paste input "[PHONE_NUMBER]"
type input "[PHONE_NUMBER]"
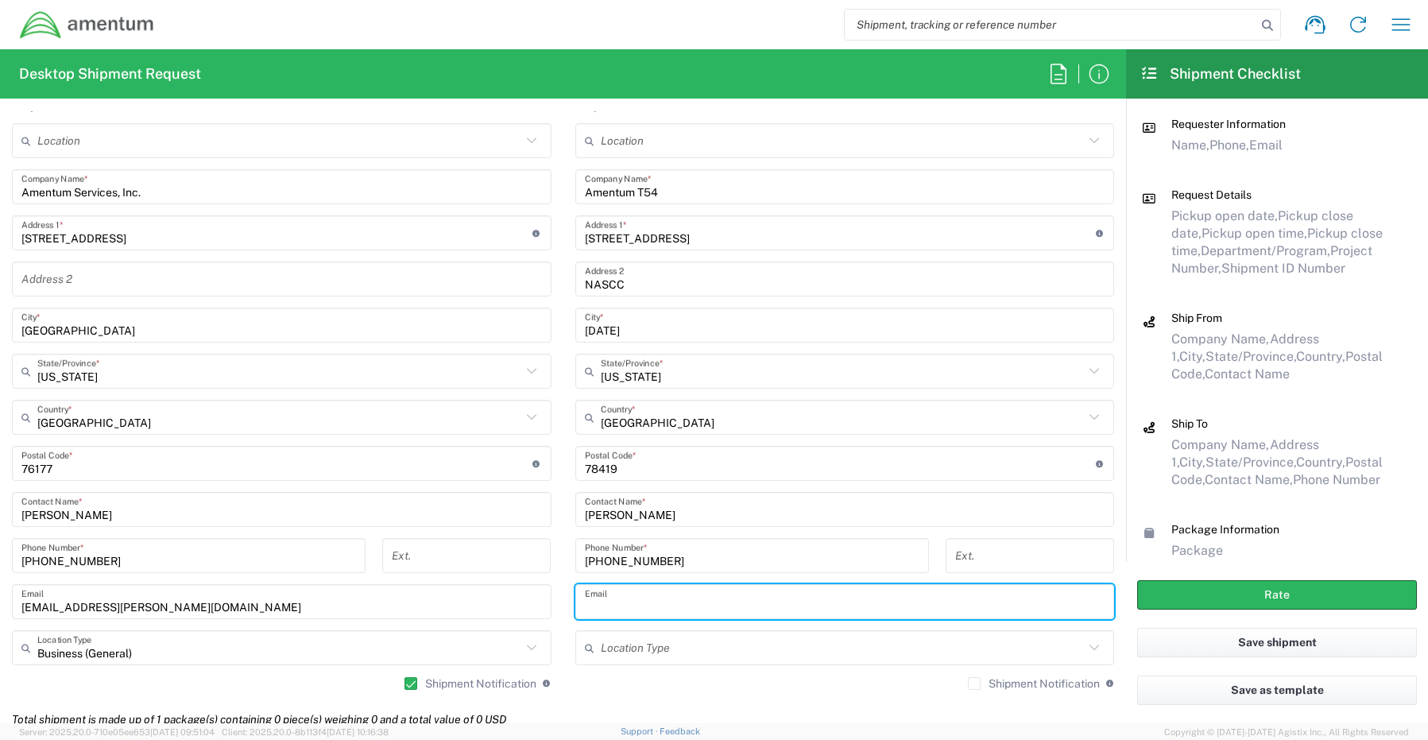
click at [605, 601] on input "text" at bounding box center [845, 602] width 520 height 28
paste input "[PERSON_NAME][EMAIL_ADDRESS][PERSON_NAME][DOMAIN_NAME]"
type input "[PERSON_NAME][EMAIL_ADDRESS][PERSON_NAME][DOMAIN_NAME]"
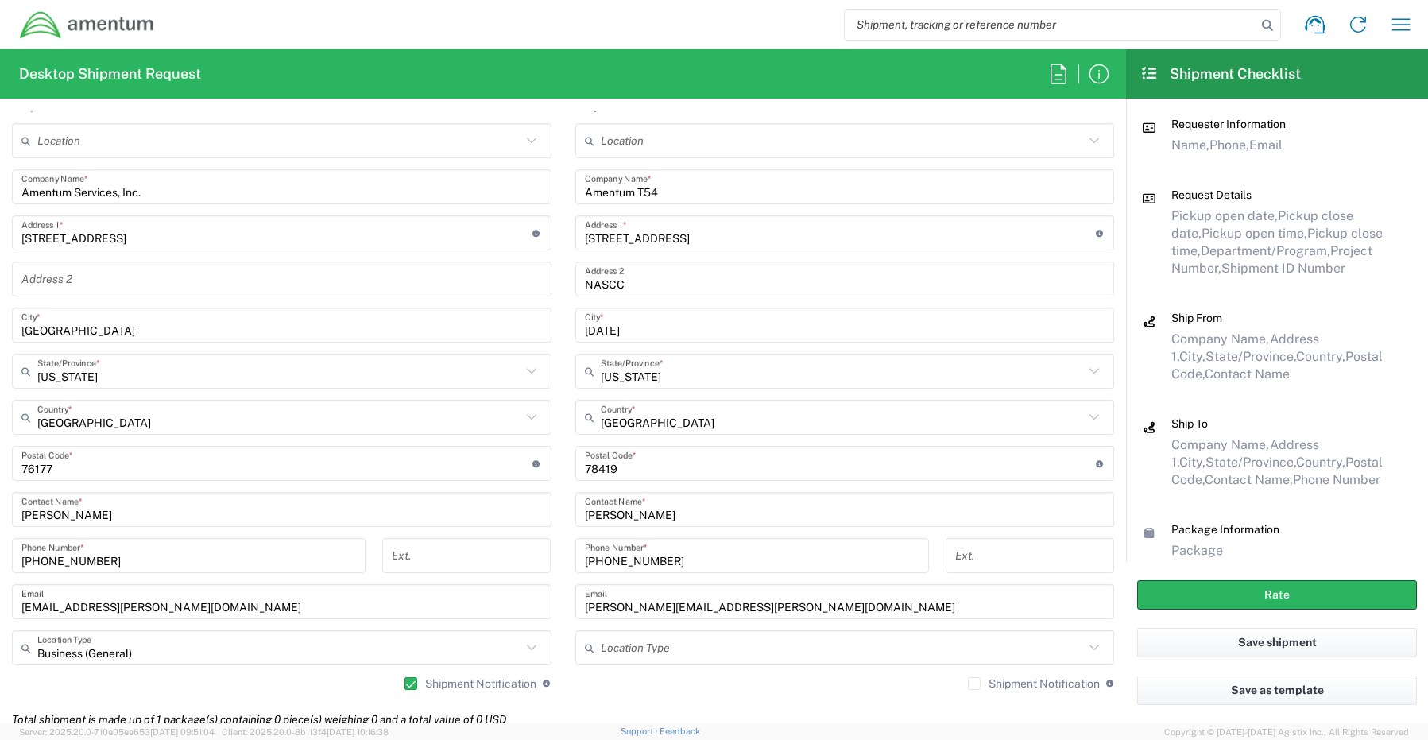
click at [968, 683] on label "Shipment Notification" at bounding box center [1034, 683] width 132 height 13
click at [974, 683] on input "Shipment Notification" at bounding box center [974, 683] width 0 height 0
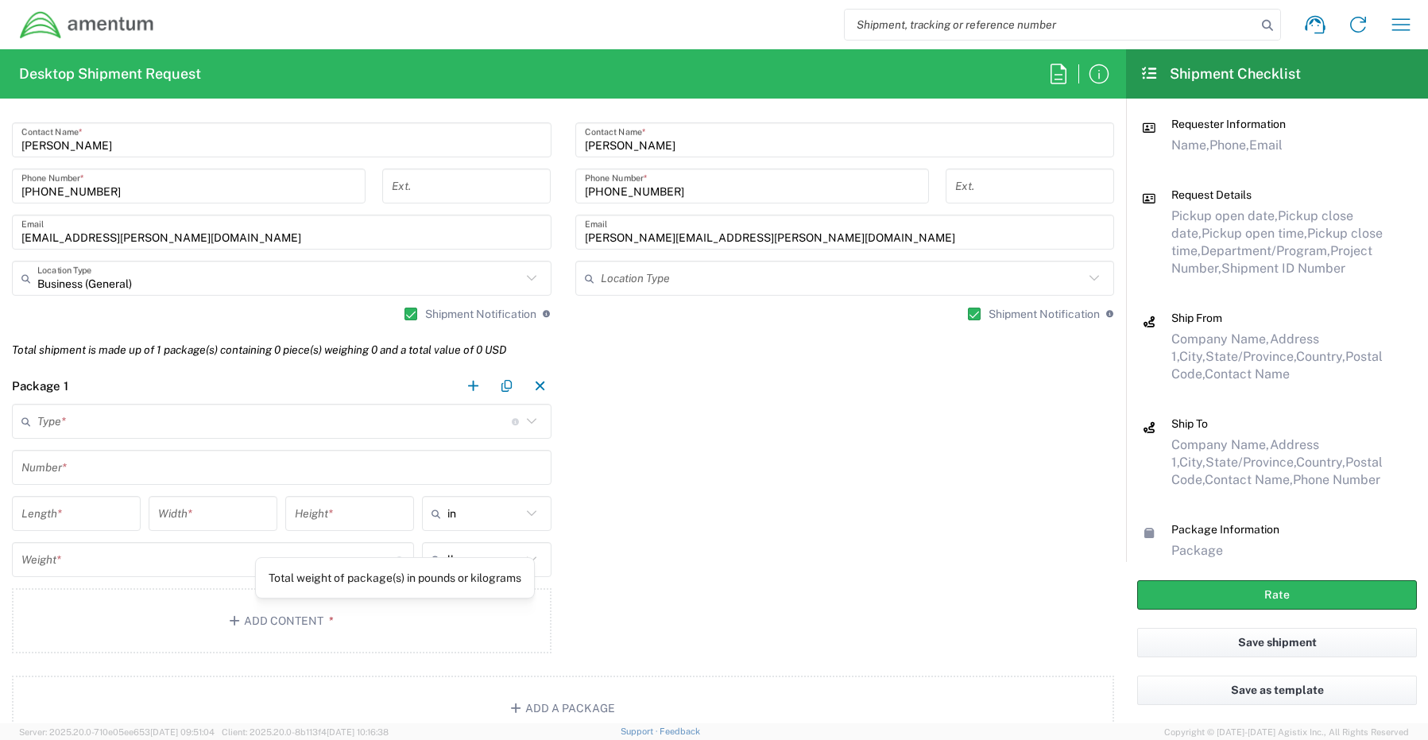
scroll to position [1112, 0]
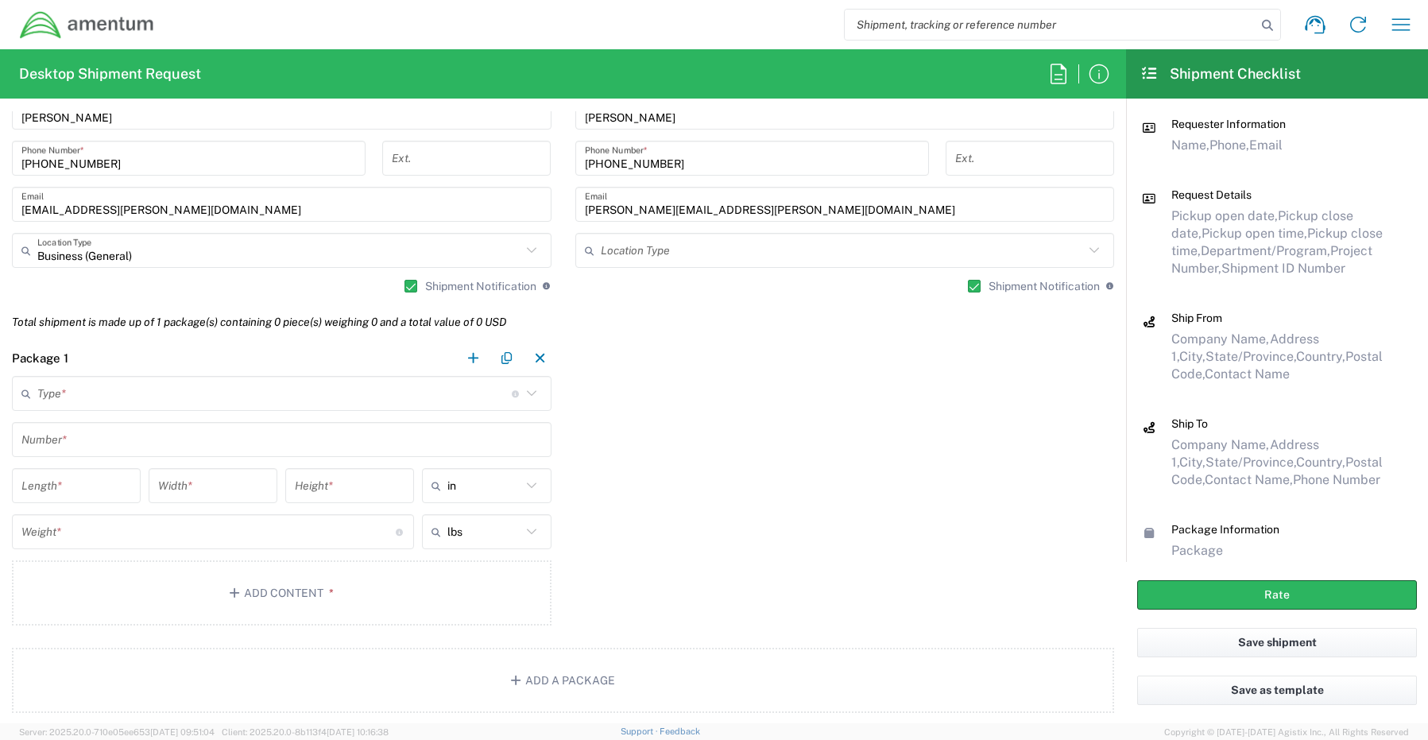
click at [99, 395] on input "text" at bounding box center [274, 394] width 474 height 28
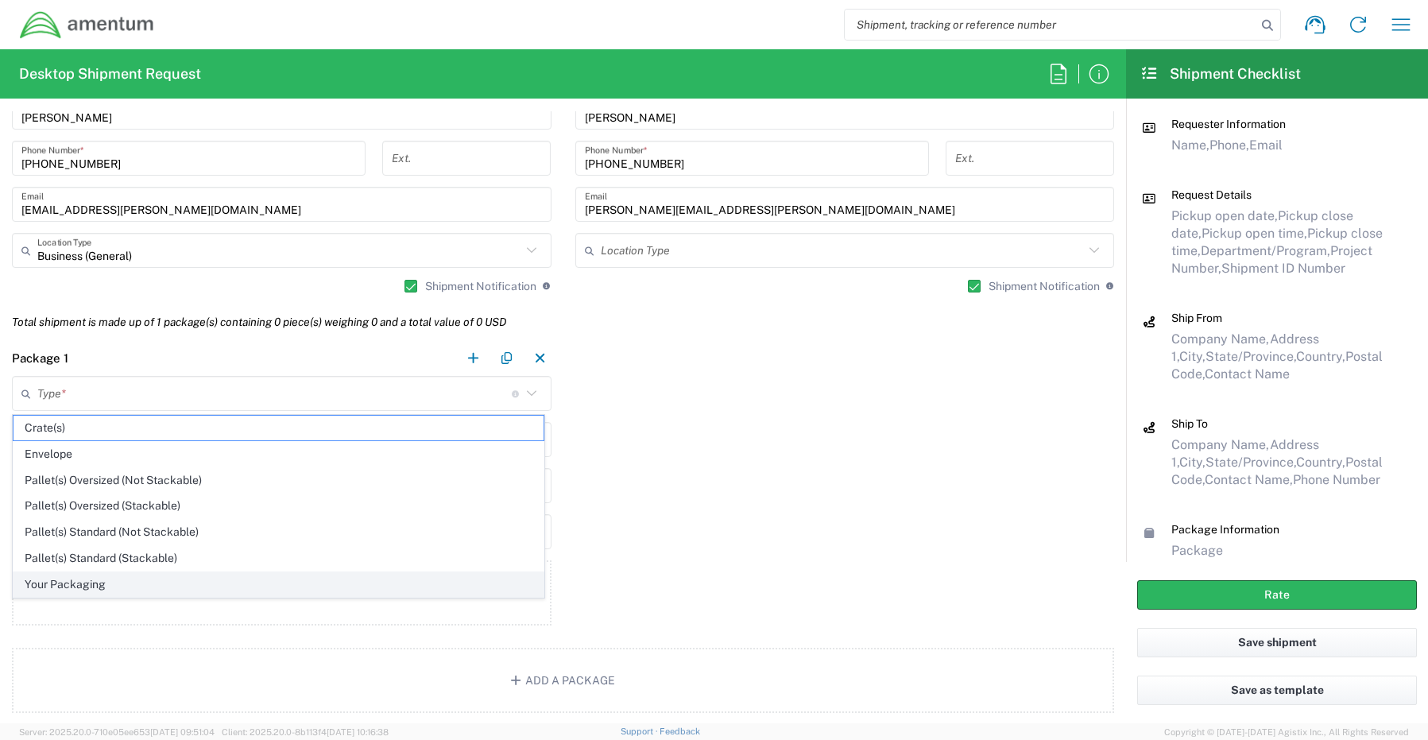
click at [76, 583] on span "Your Packaging" at bounding box center [279, 584] width 530 height 25
type input "Your Packaging"
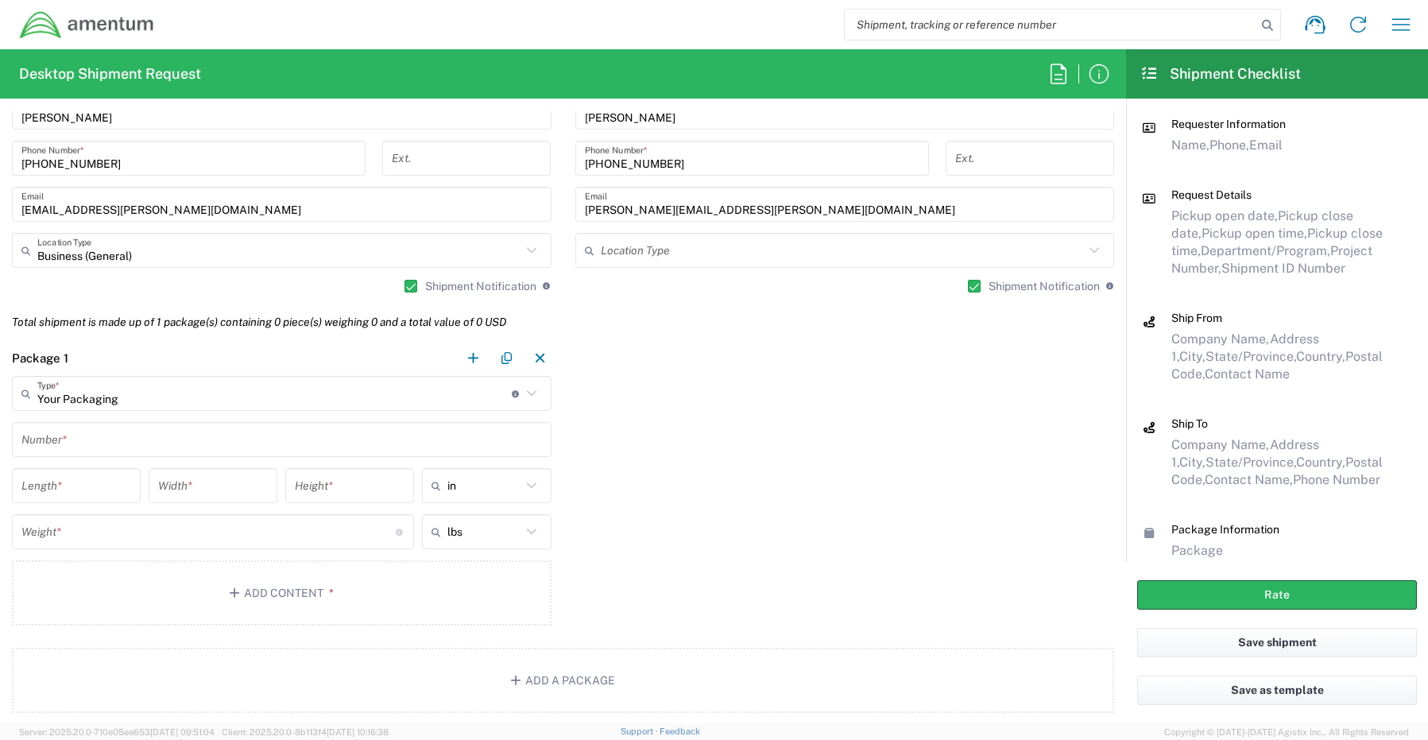
click at [84, 441] on input "text" at bounding box center [281, 440] width 520 height 28
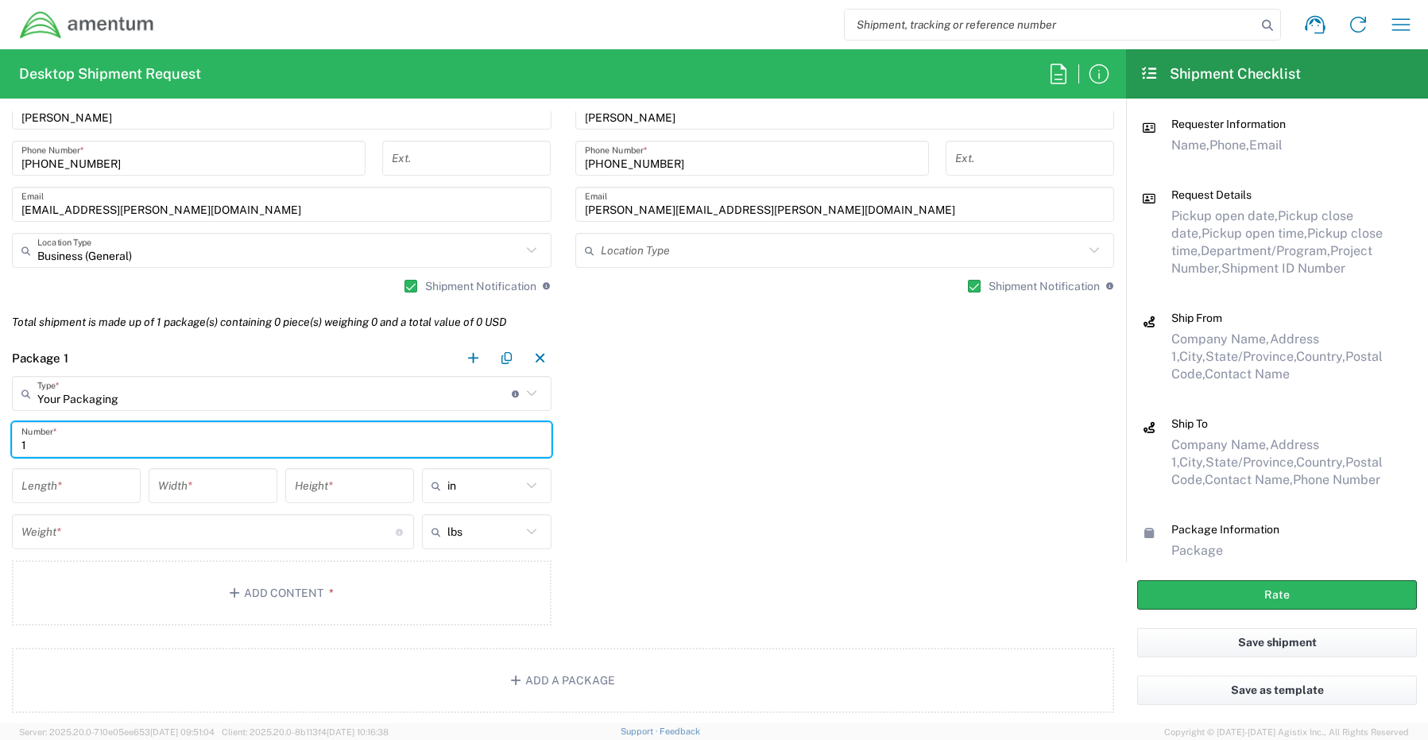
type input "1"
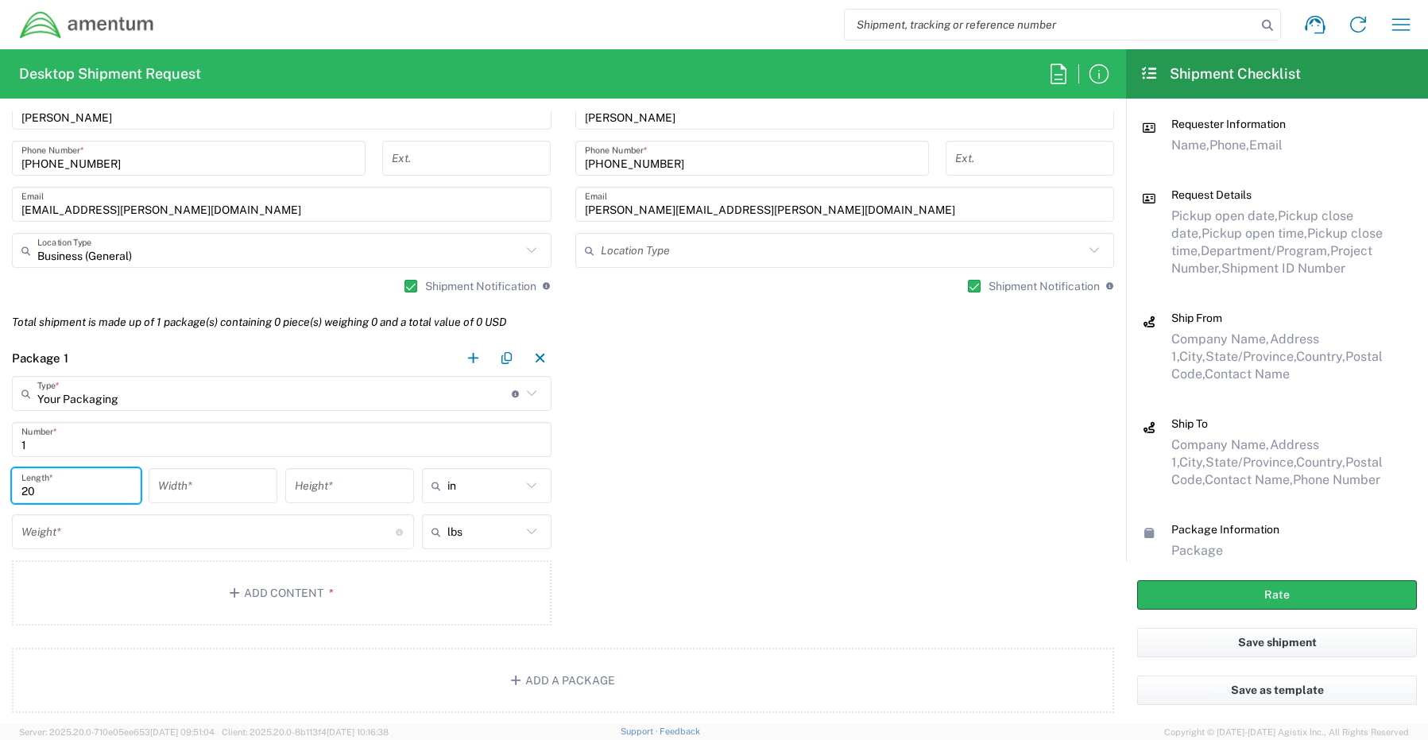
type input "20"
type input "18"
type input "6"
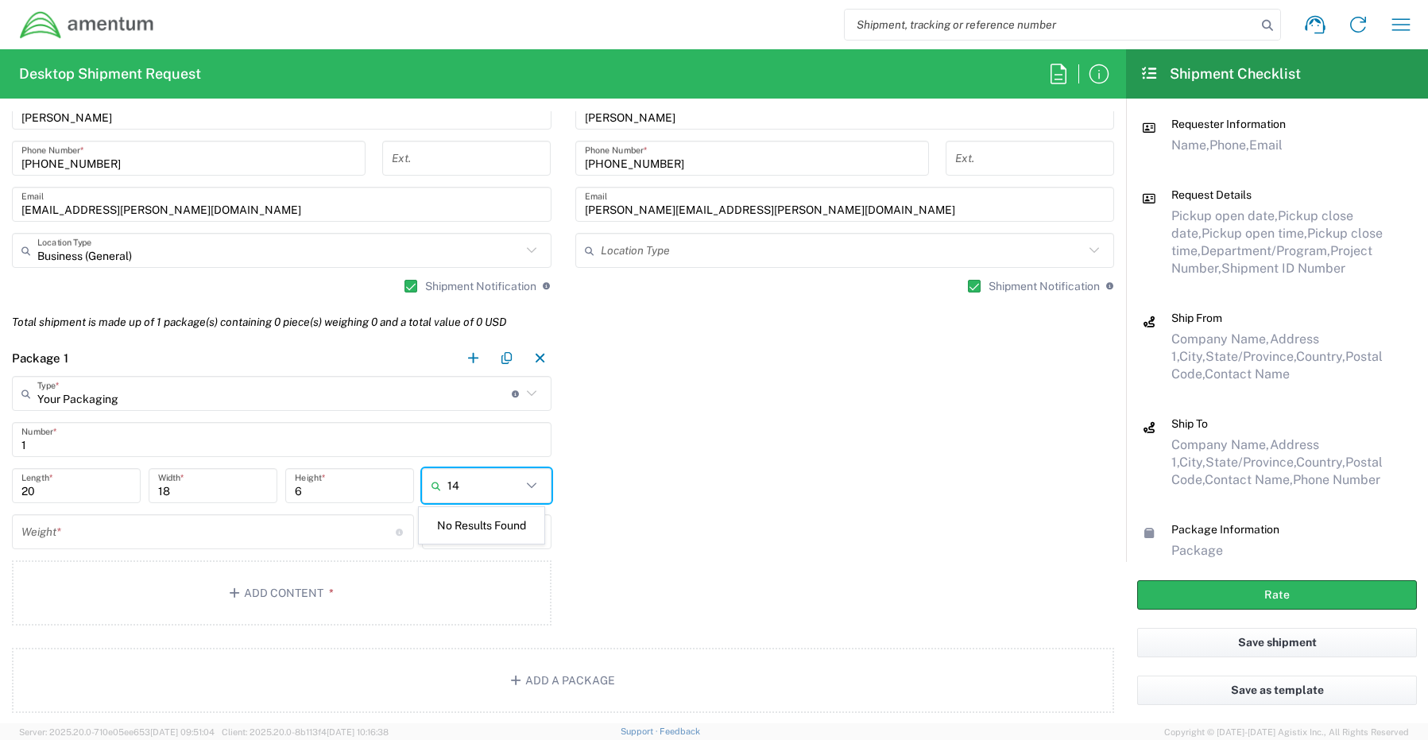
type input "1"
type input "in"
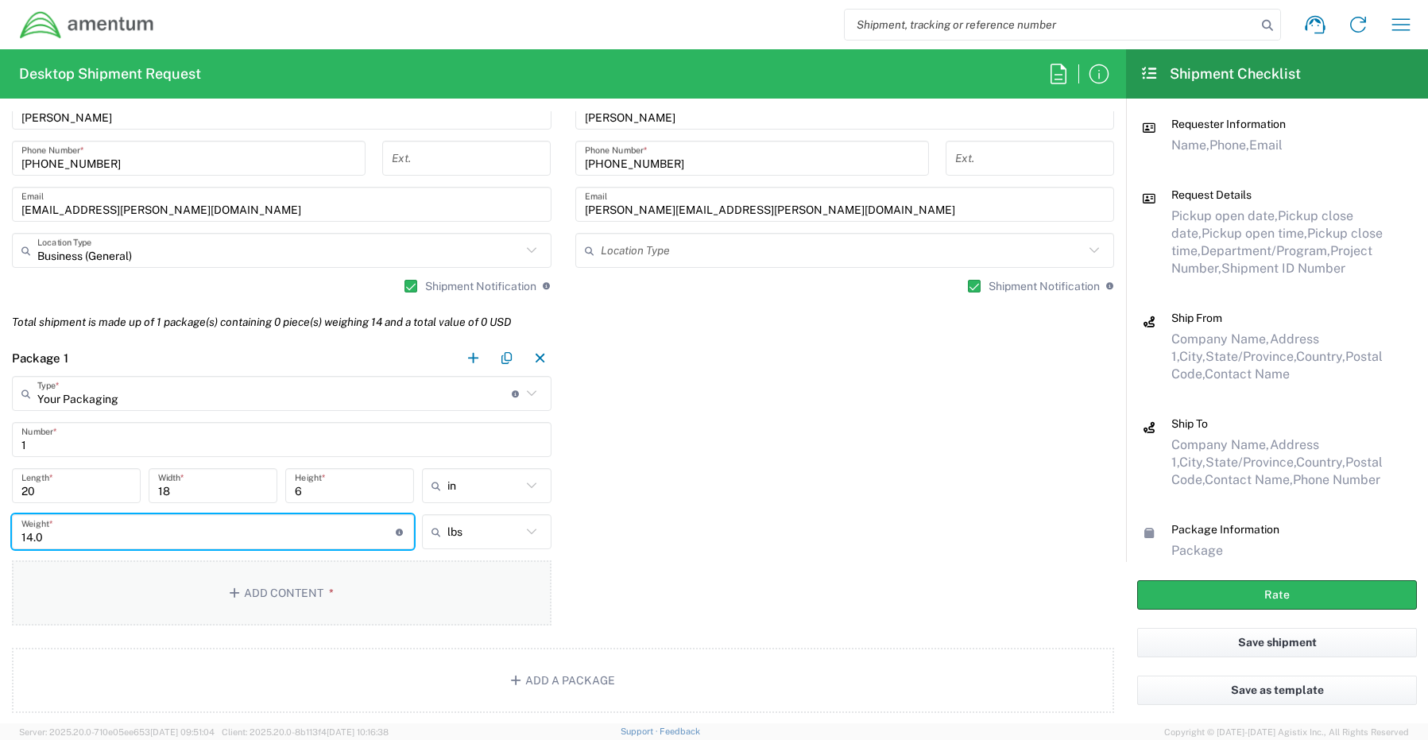
type input "14.0"
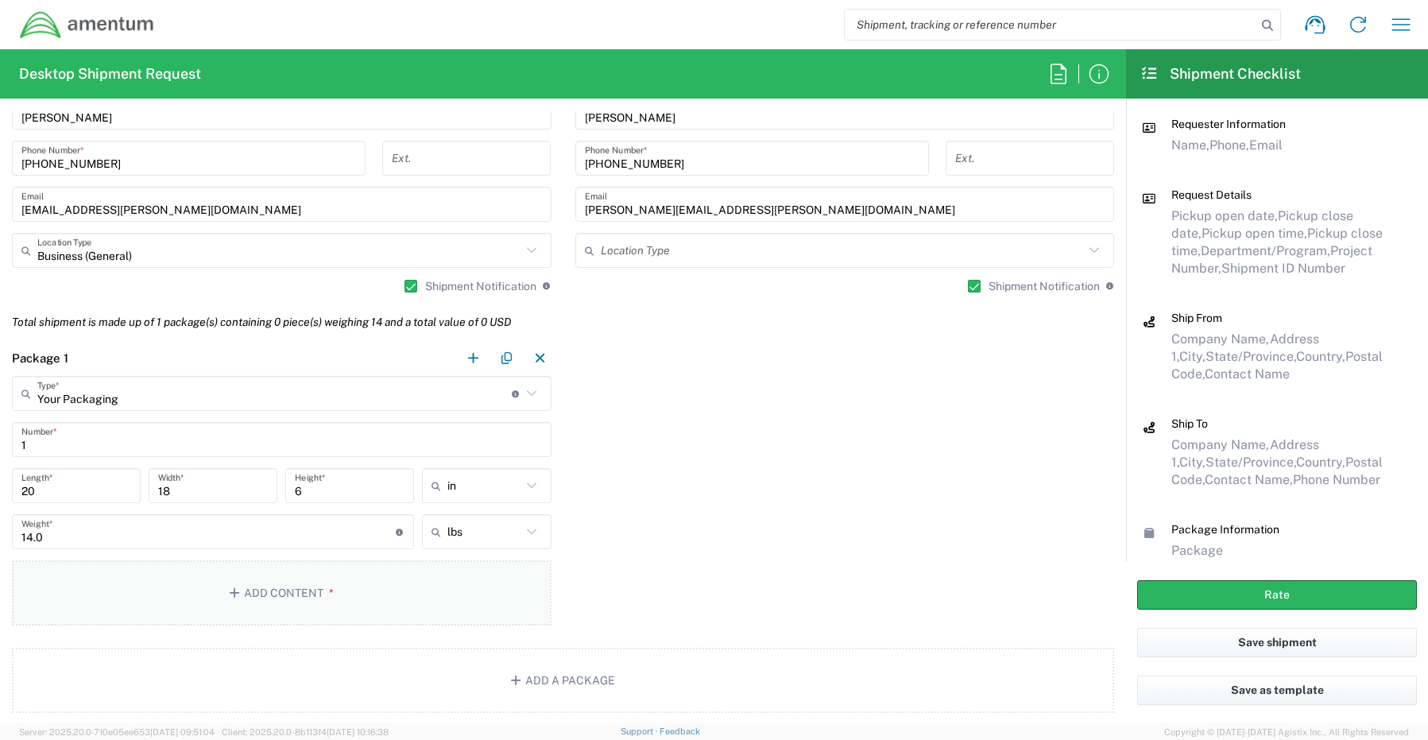
click at [275, 592] on button "Add Content *" at bounding box center [281, 592] width 539 height 65
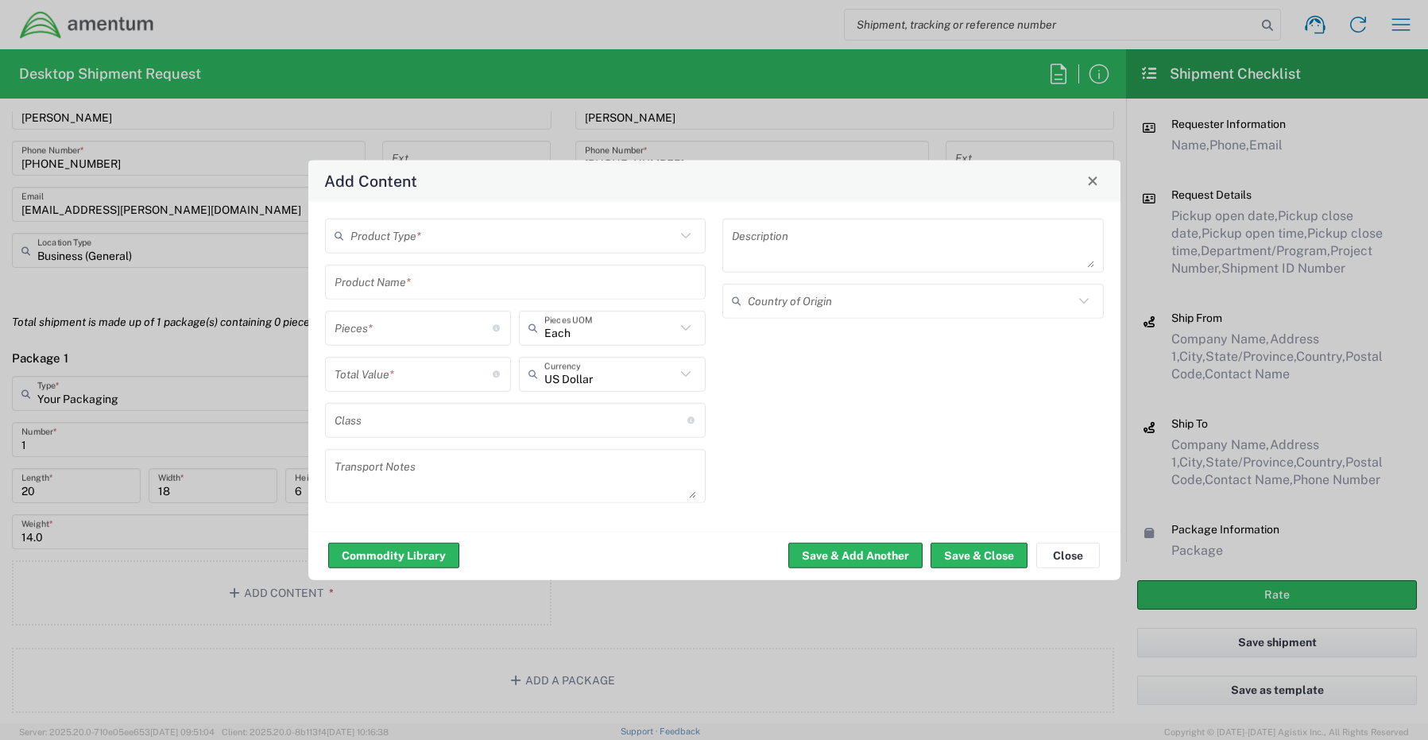
click at [374, 244] on input "text" at bounding box center [513, 236] width 326 height 28
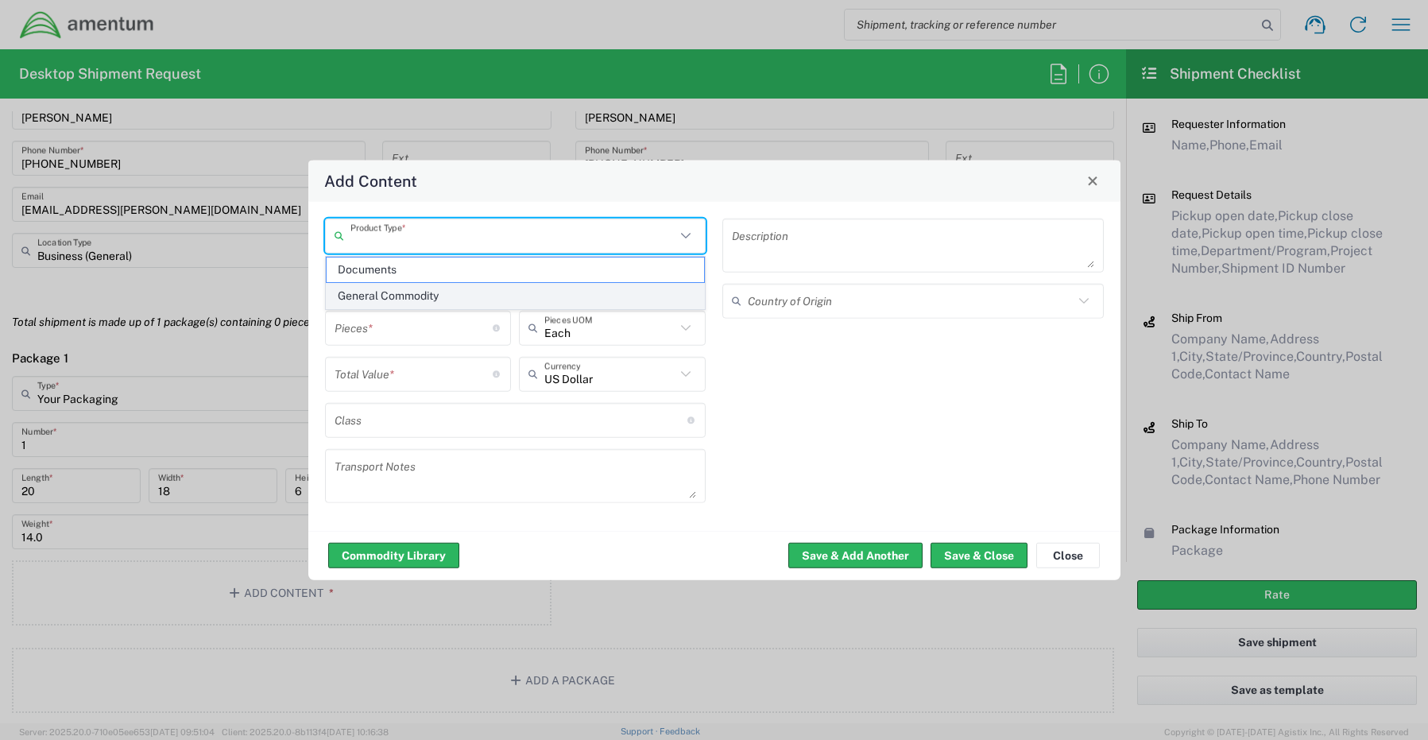
click at [385, 294] on span "General Commodity" at bounding box center [516, 296] width 378 height 25
type input "General Commodity"
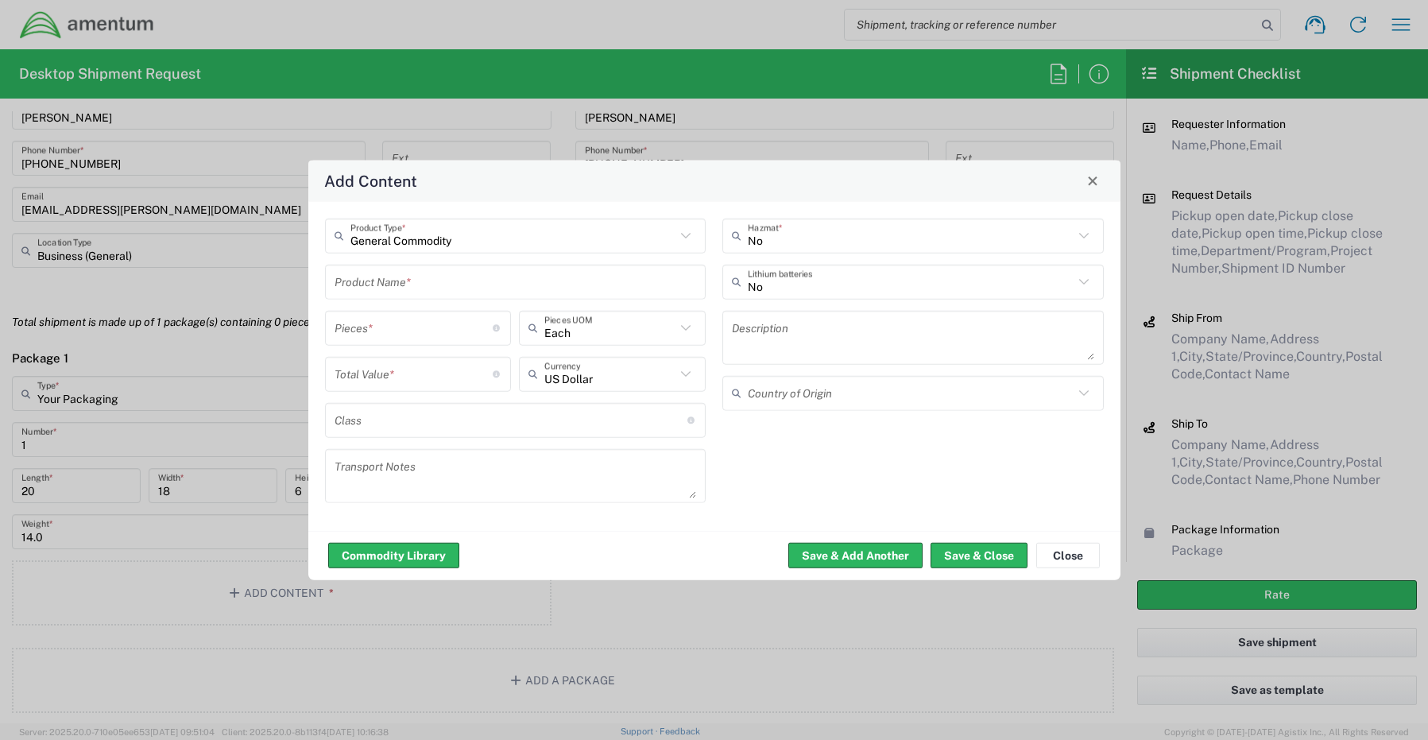
click at [386, 303] on div "General Commodity Product Type * Product Name * Pieces * Number of pieces insid…" at bounding box center [515, 366] width 398 height 296
click at [386, 288] on input "text" at bounding box center [515, 282] width 362 height 28
paste input "Laptop- CORP027137 (GQ9PGB4)"
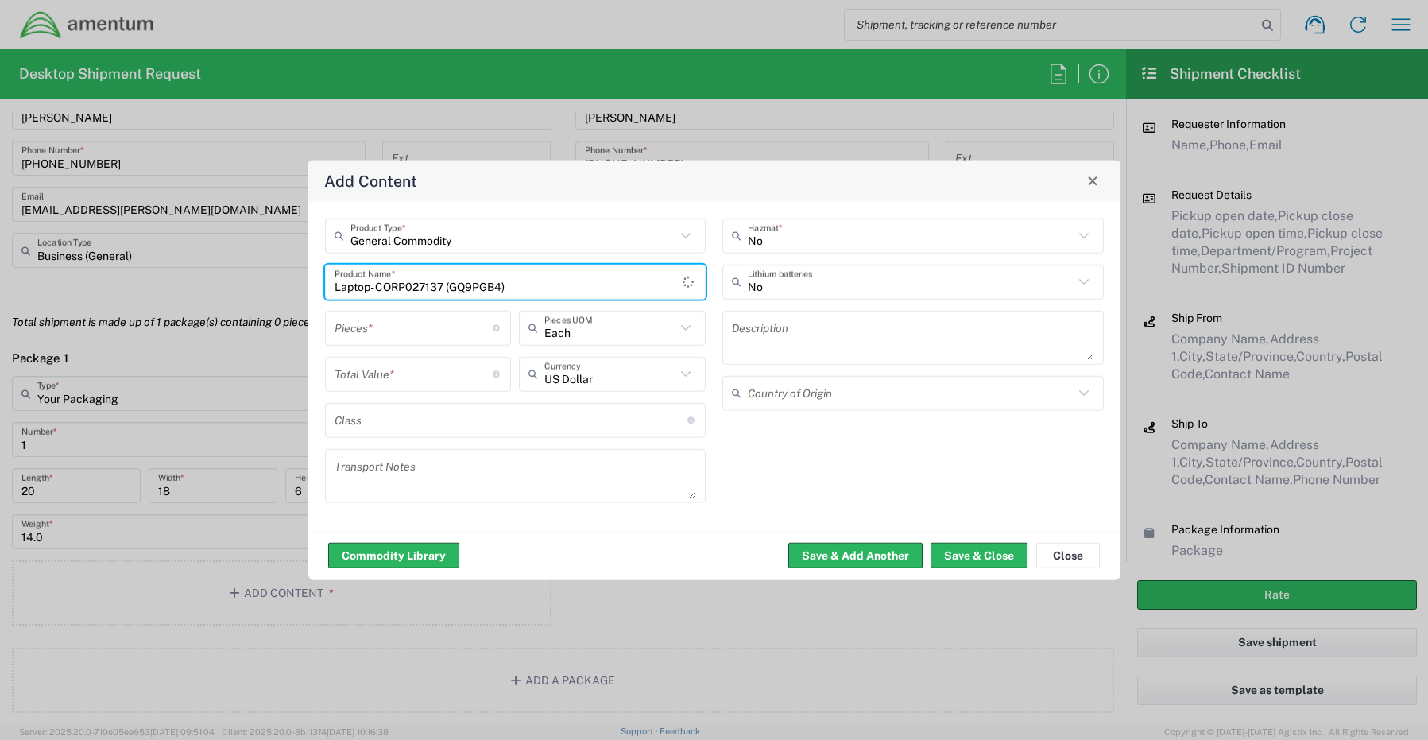
type input "Laptop- CORP027137 (GQ9PGB4)"
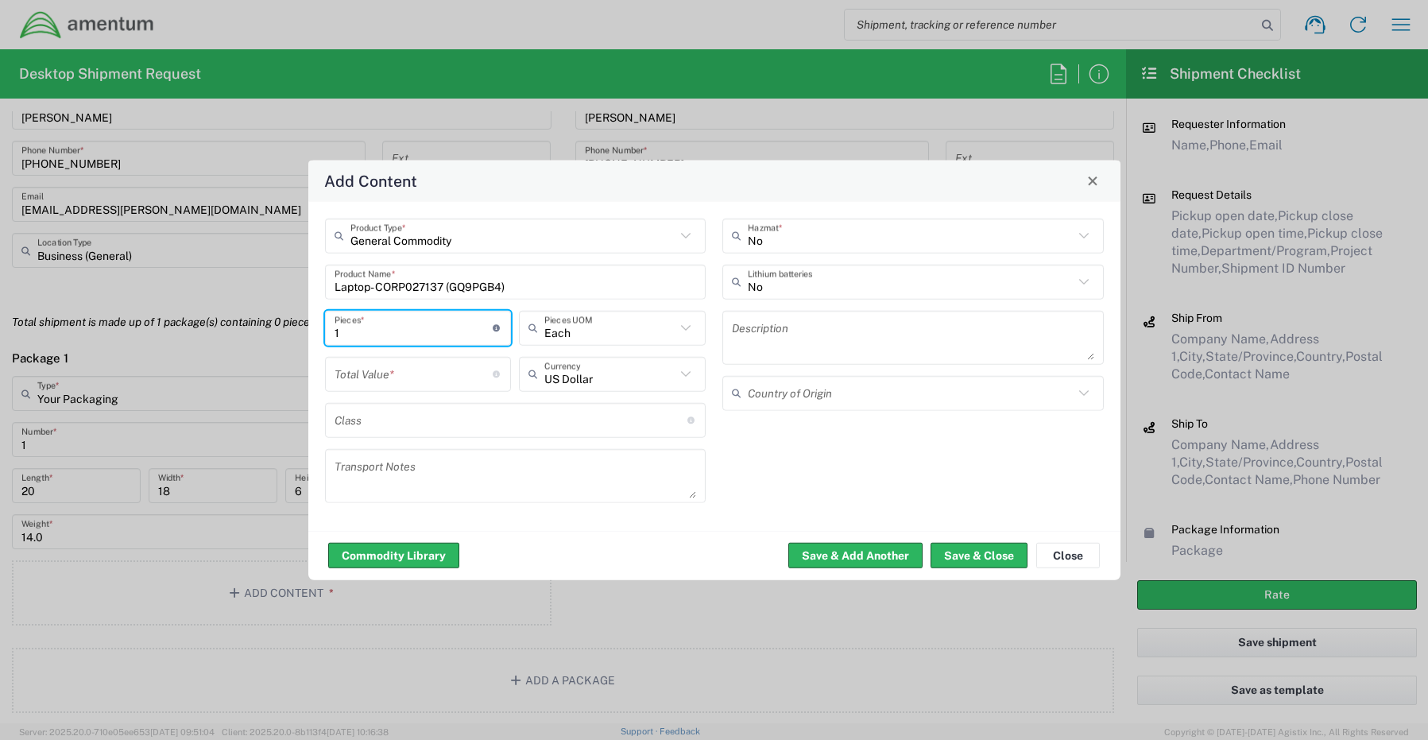
type input "1"
type input "Each"
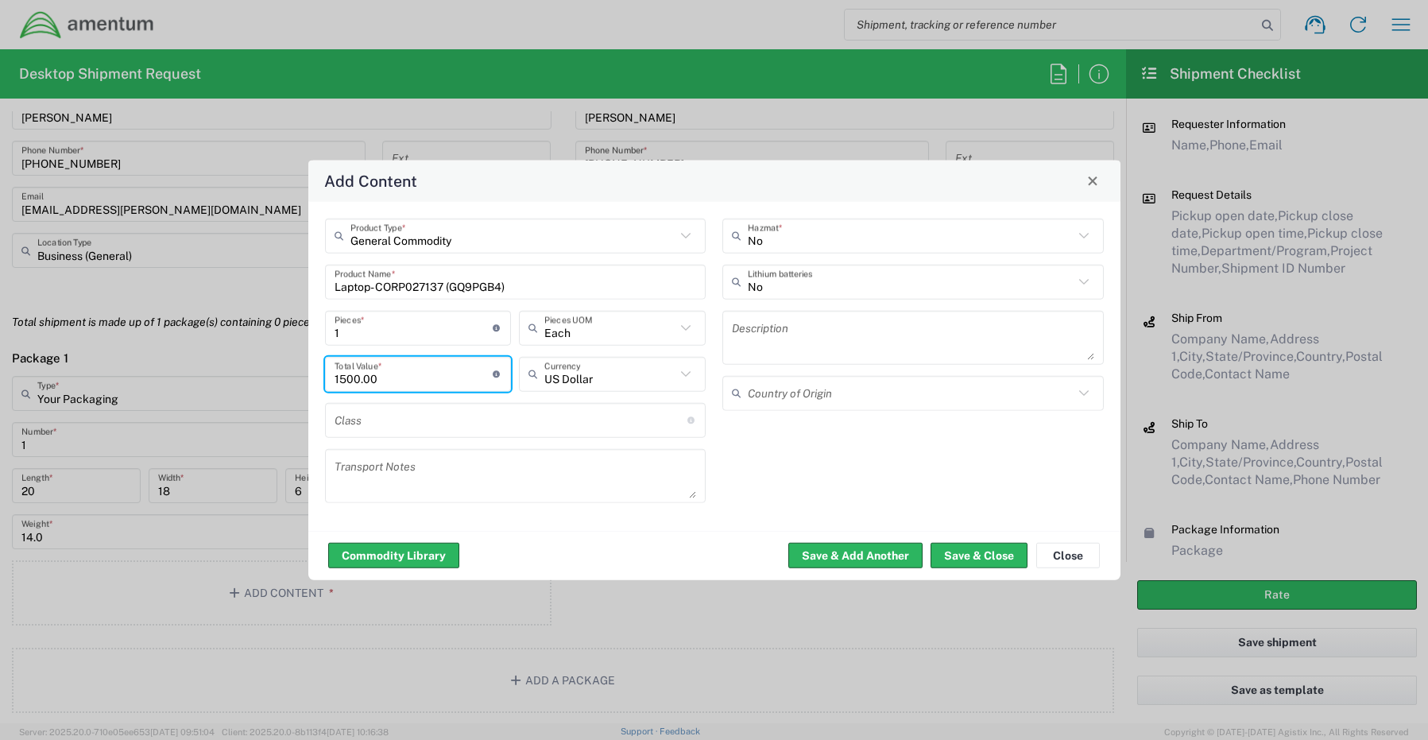
type input "1500.00"
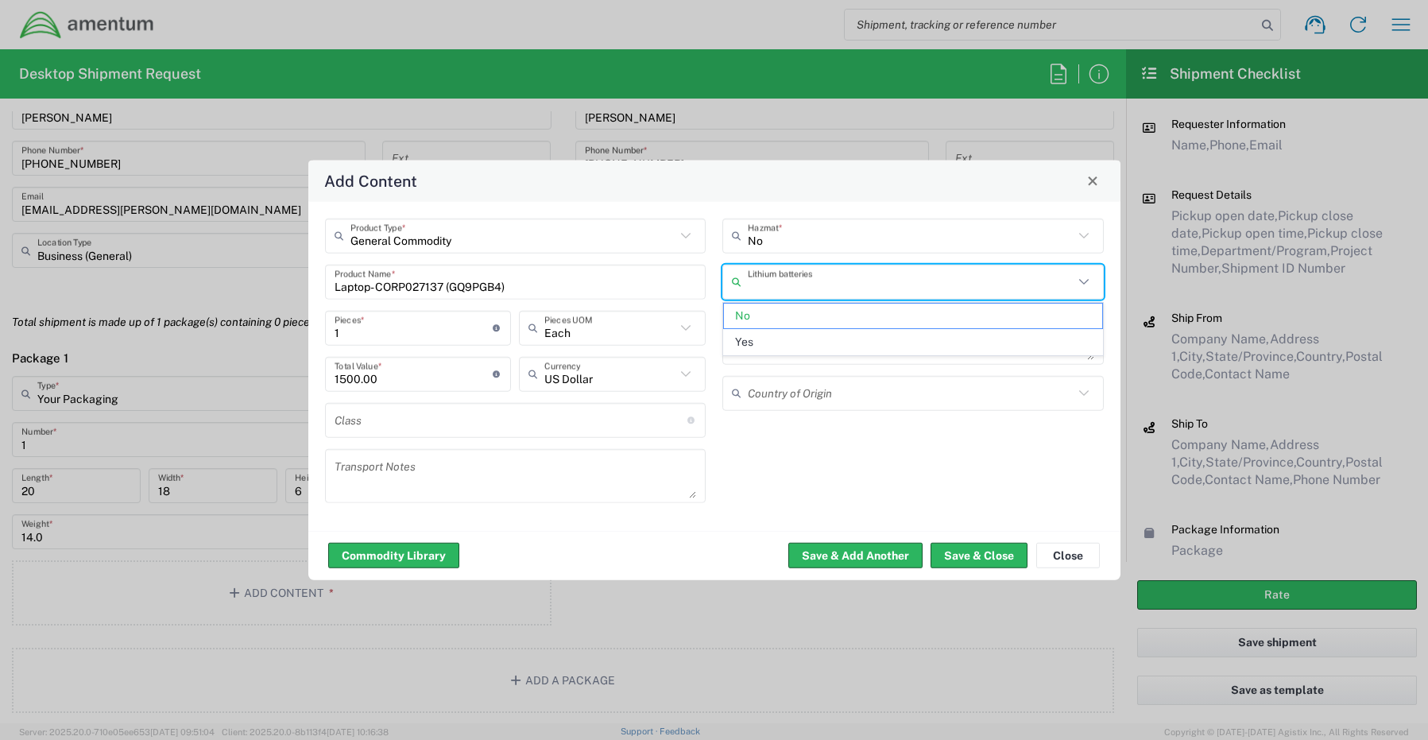
drag, startPoint x: 779, startPoint y: 274, endPoint x: 783, endPoint y: 287, distance: 13.6
click at [780, 277] on input "text" at bounding box center [911, 282] width 326 height 28
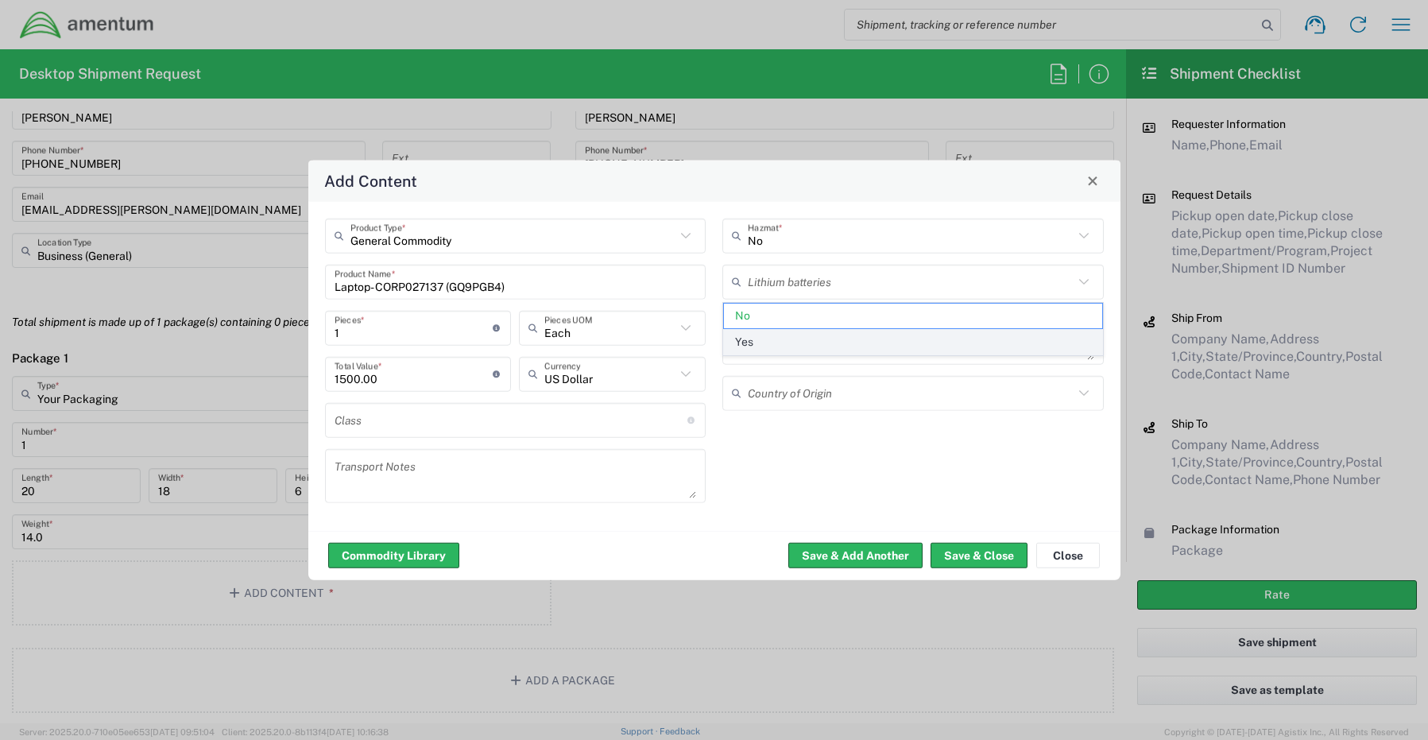
click at [775, 341] on span "Yes" at bounding box center [913, 342] width 378 height 25
type input "Yes"
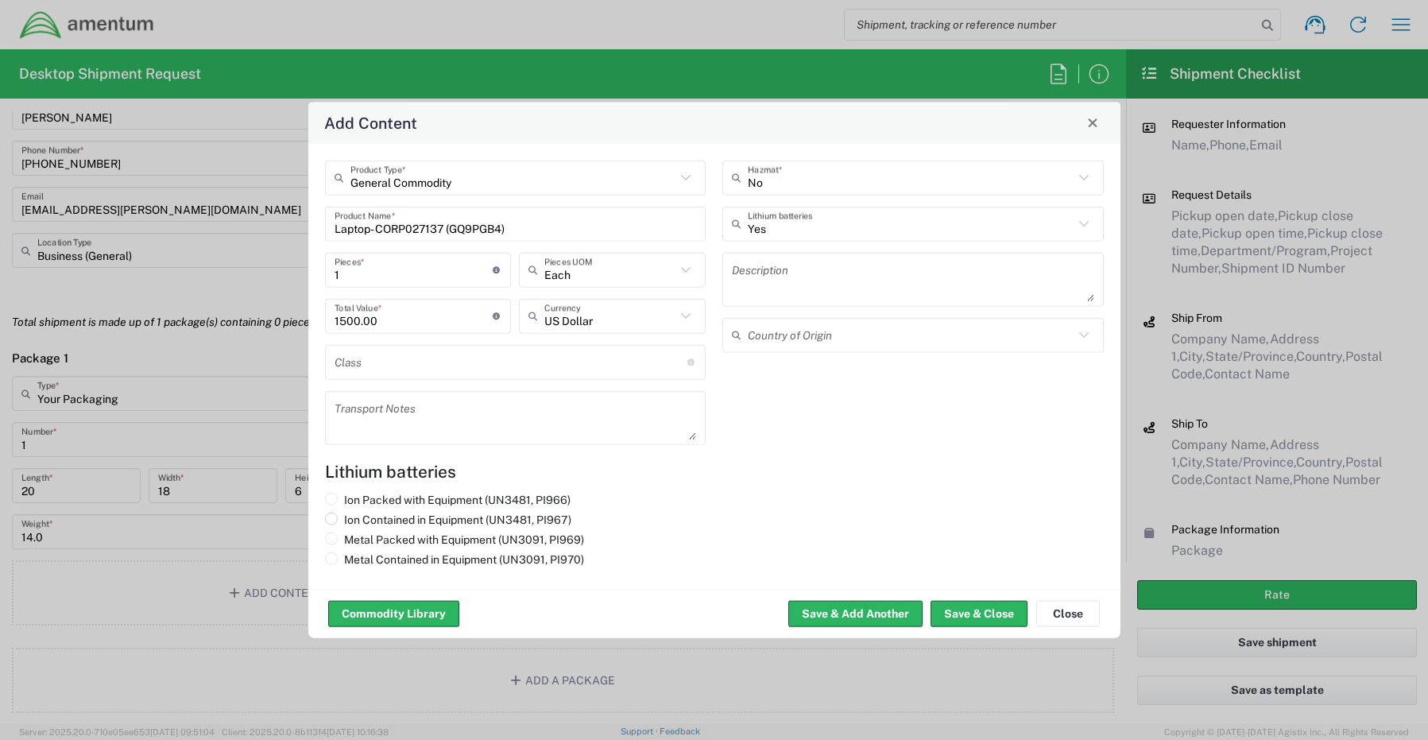
click at [344, 519] on input "Ion Contained in Equipment (UN3481, PI967)" at bounding box center [349, 517] width 10 height 10
radio input "true"
click at [984, 620] on button "Save & Close" at bounding box center [978, 613] width 97 height 25
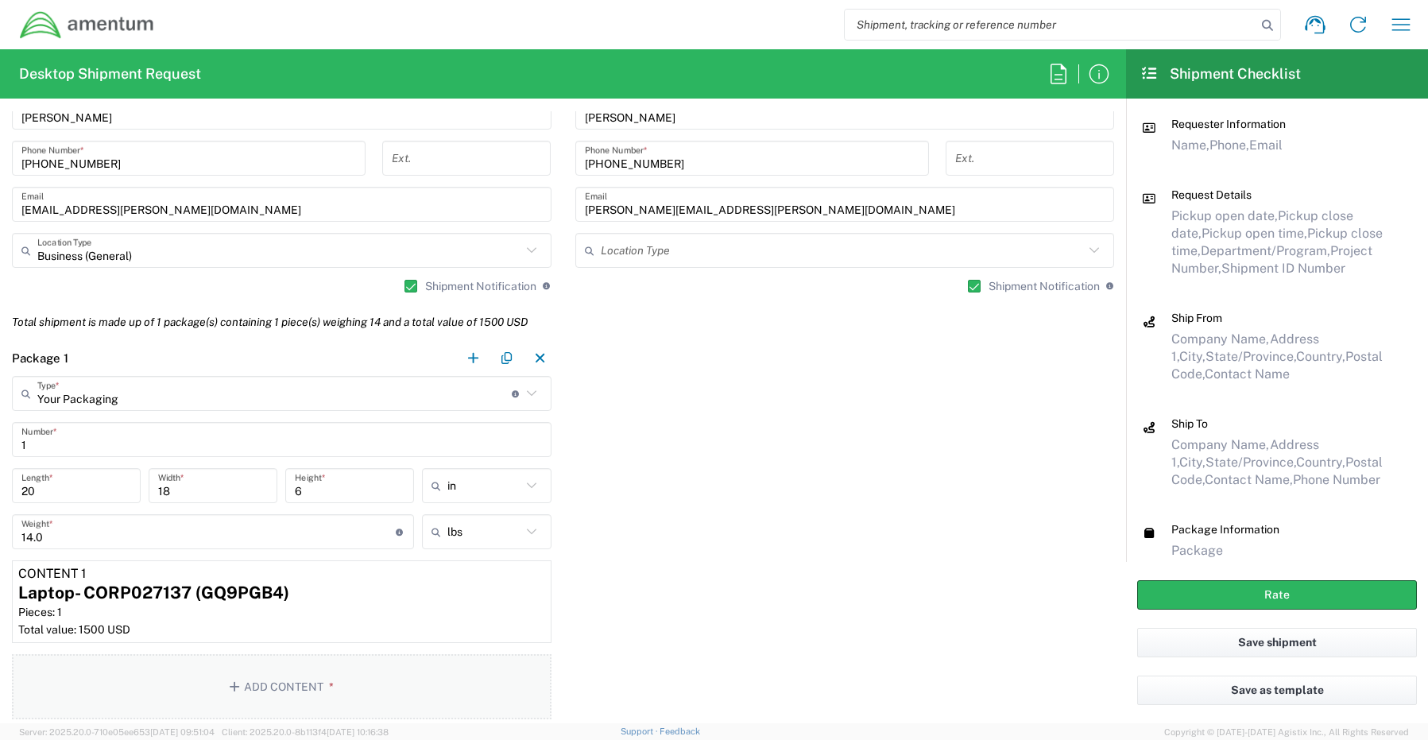
click at [254, 678] on button "Add Content *" at bounding box center [281, 686] width 539 height 65
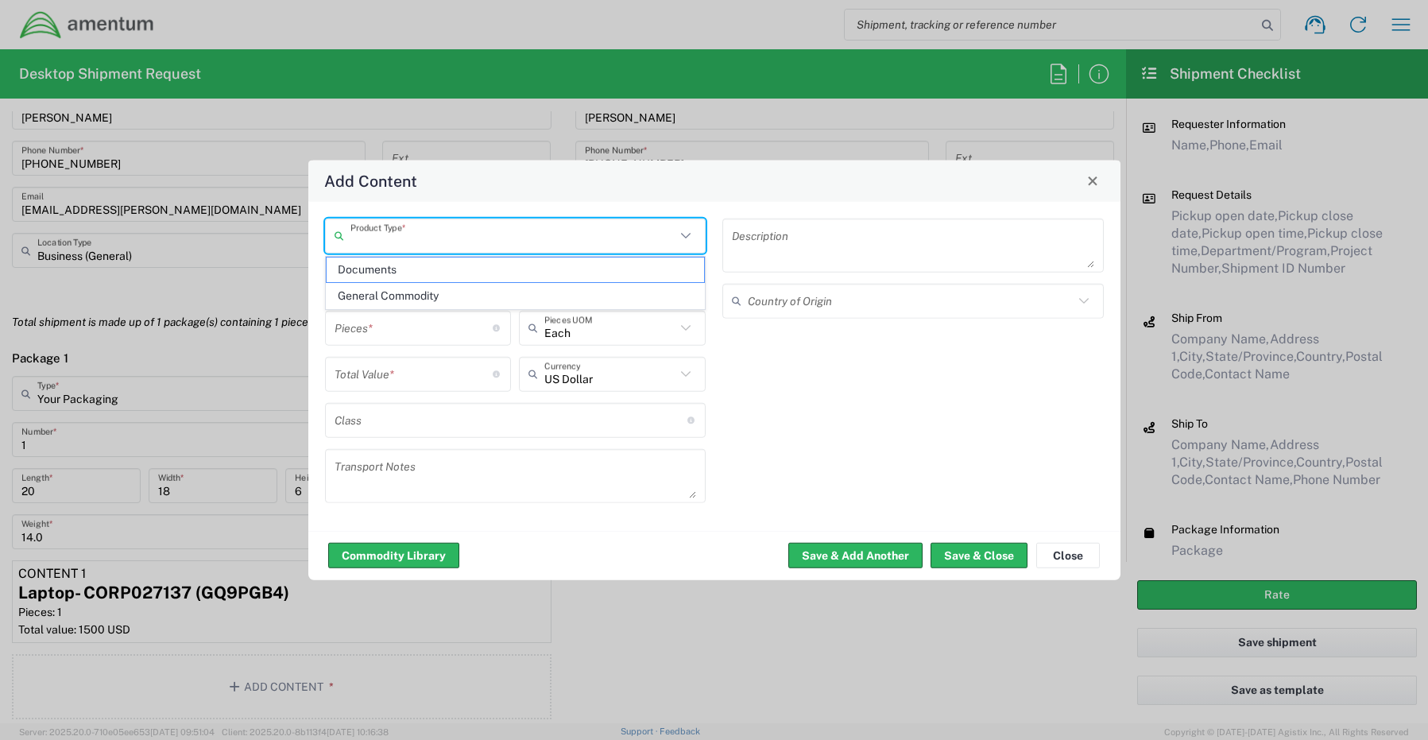
click at [389, 239] on input "text" at bounding box center [513, 236] width 326 height 28
click at [392, 302] on span "General Commodity" at bounding box center [516, 296] width 378 height 25
type input "General Commodity"
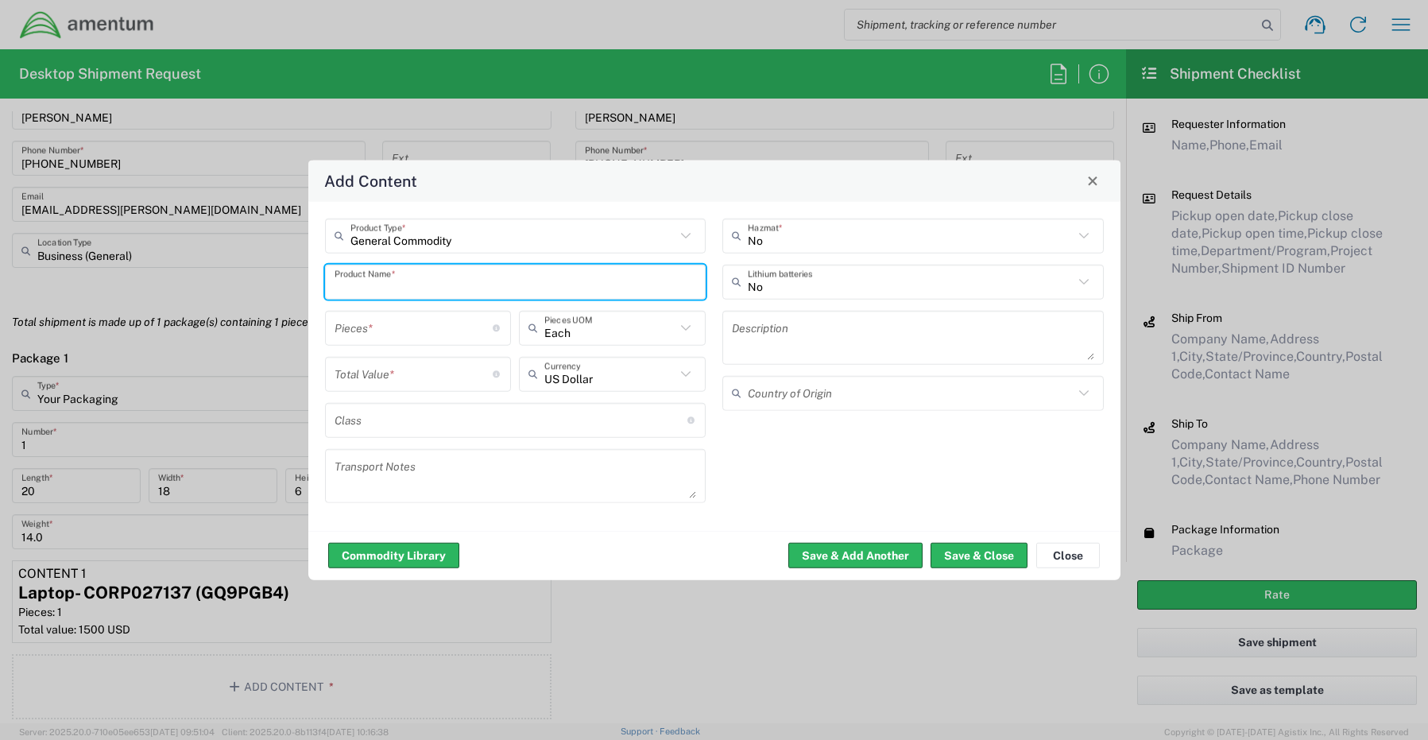
click at [393, 276] on input "text" at bounding box center [515, 282] width 362 height 28
paste input "Dock- G0QQG24 KBM Combo"
drag, startPoint x: 417, startPoint y: 282, endPoint x: 464, endPoint y: 289, distance: 47.4
click at [419, 284] on input "Dock- G0QQG24 KBM Combo" at bounding box center [515, 282] width 362 height 28
type input "Dock- G0QQG24 / KBM Combo"
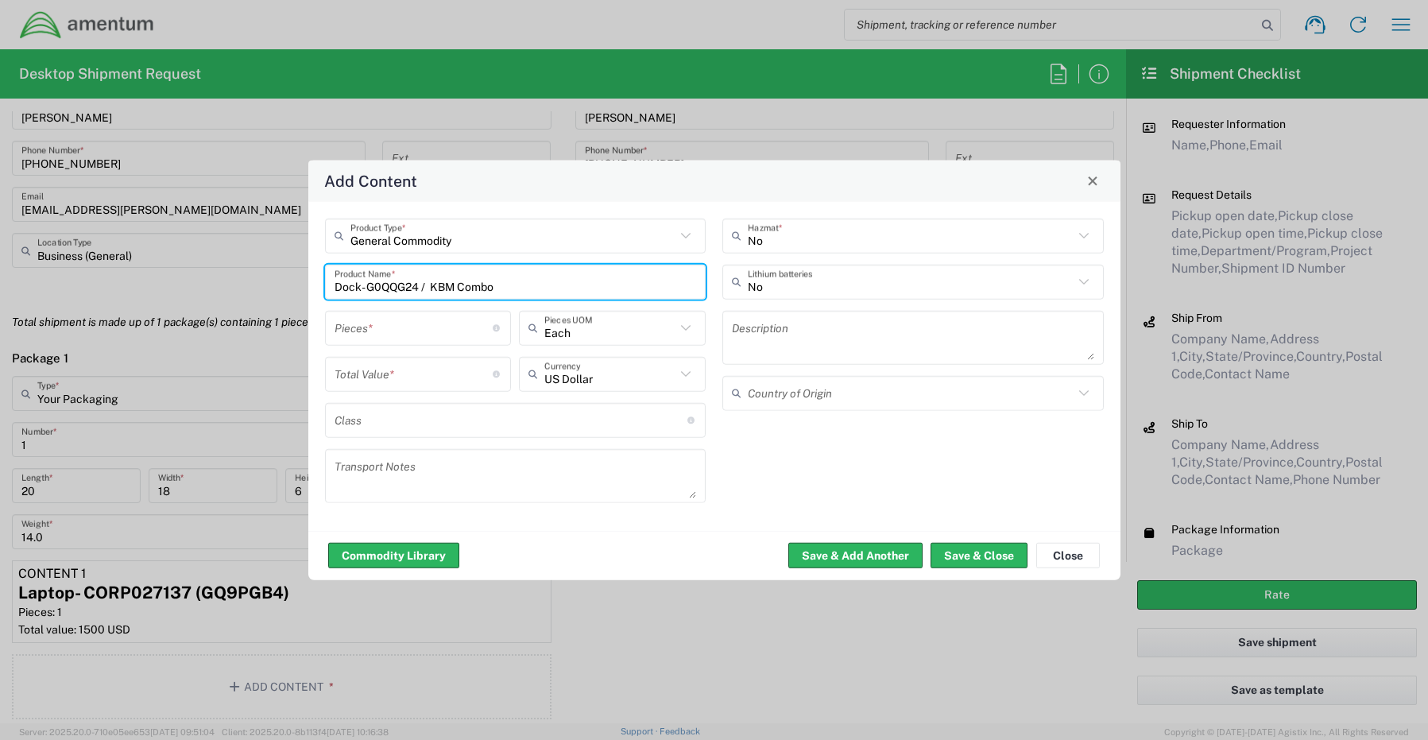
click at [379, 314] on input "number" at bounding box center [413, 328] width 159 height 28
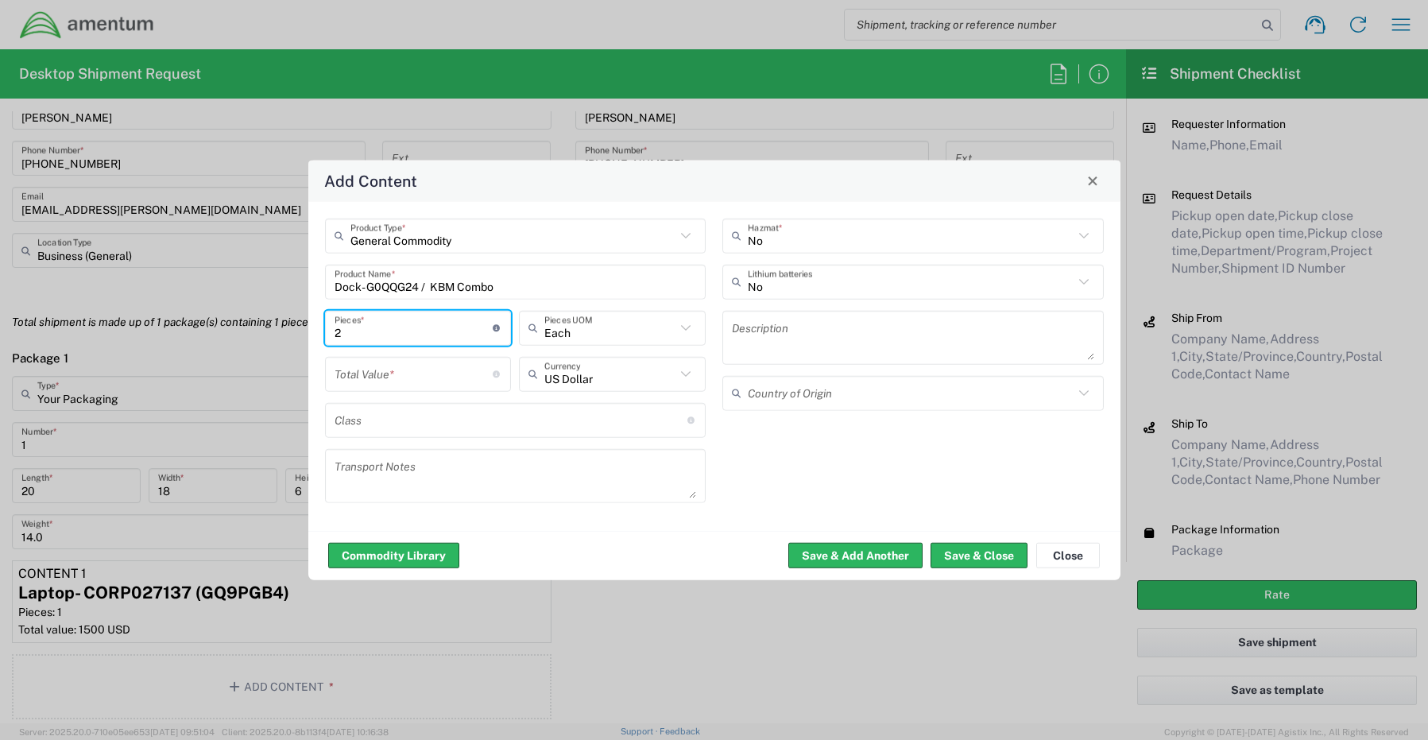
type input "2"
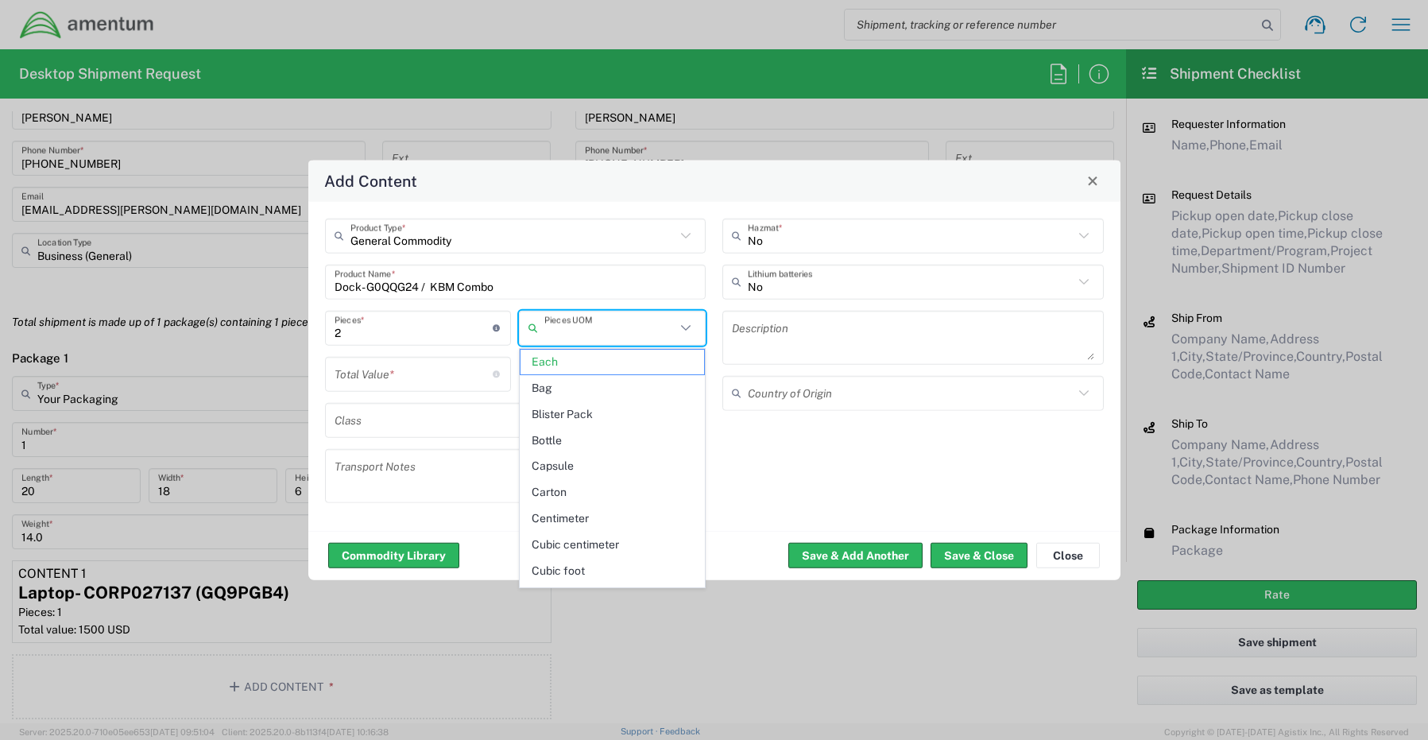
type input "Each"
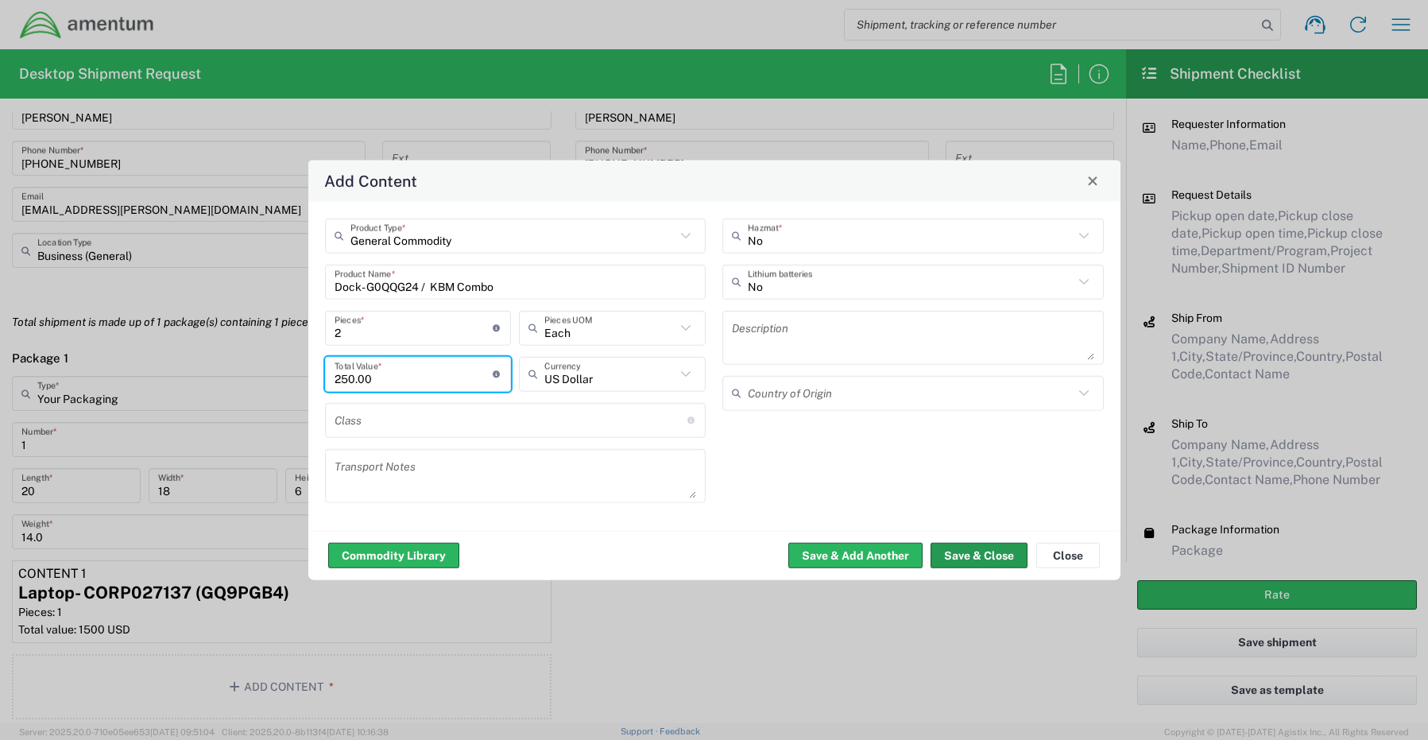
type input "250.00"
click at [984, 551] on button "Save & Close" at bounding box center [978, 555] width 97 height 25
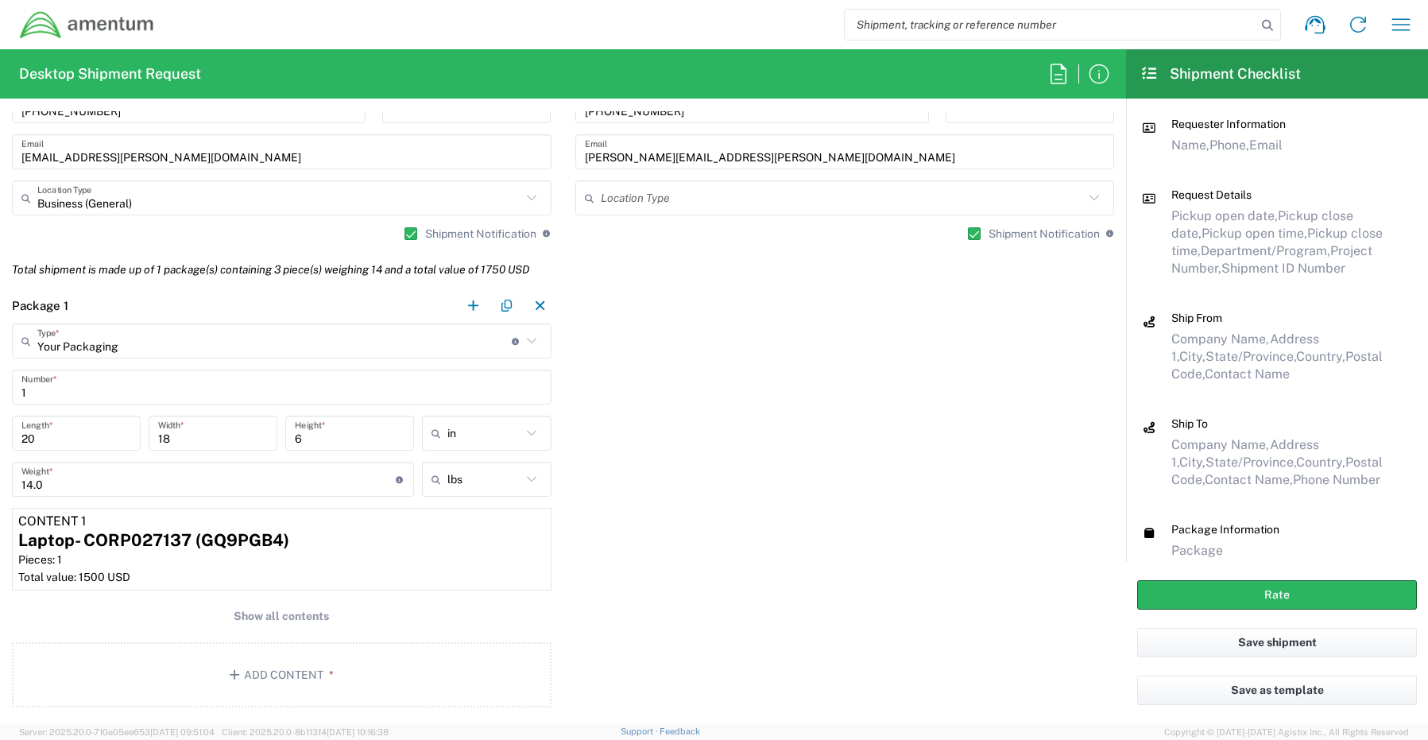
scroll to position [1192, 0]
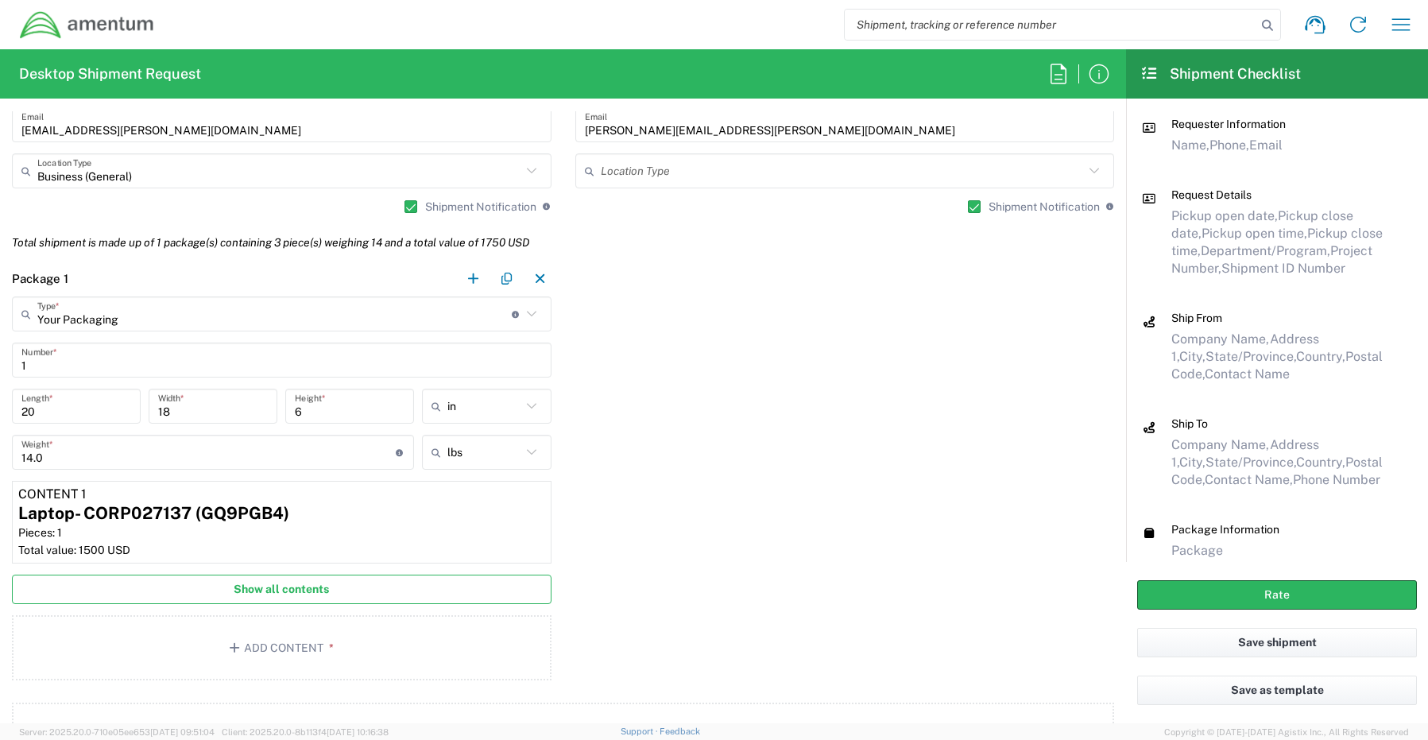
click at [254, 586] on span "Show all contents" at bounding box center [281, 589] width 95 height 15
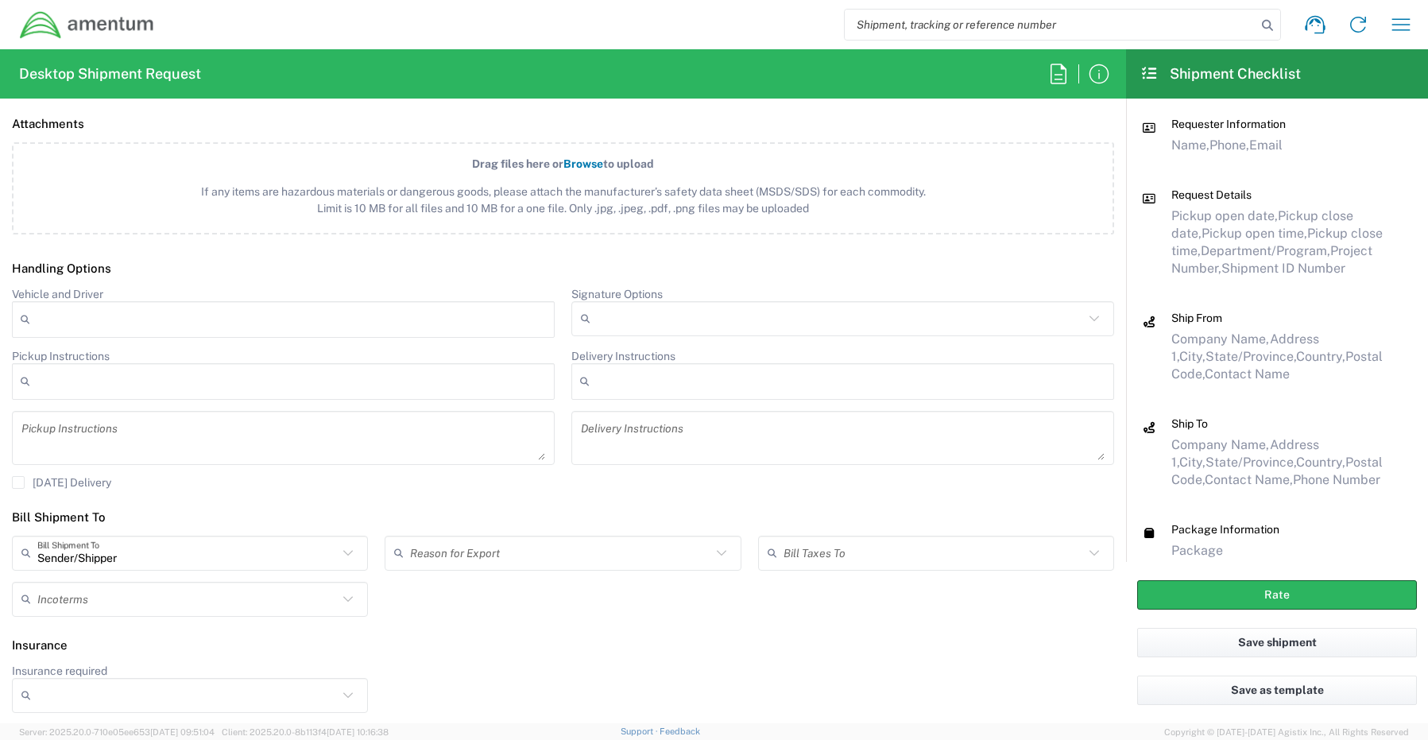
scroll to position [1953, 0]
click at [603, 314] on input "Signature Options" at bounding box center [840, 317] width 487 height 25
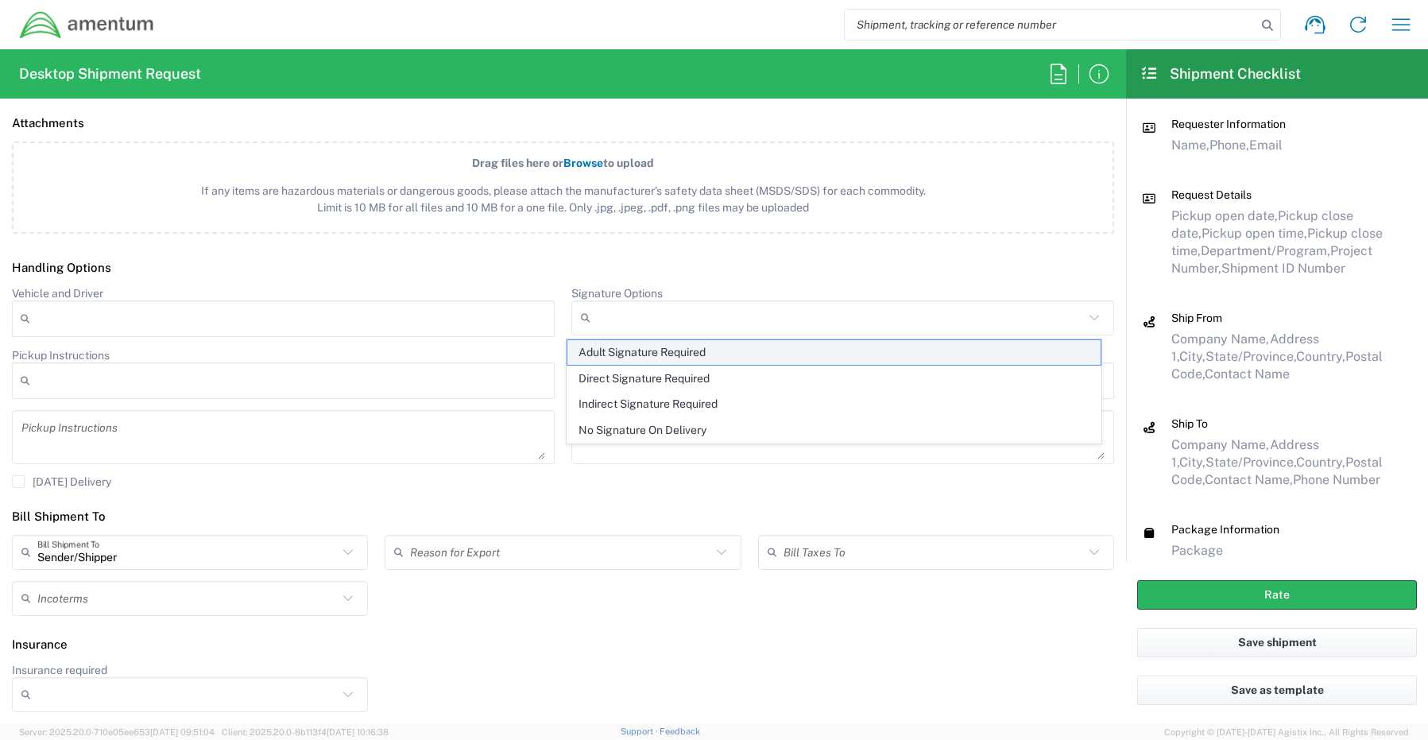
click at [608, 348] on span "Adult Signature Required" at bounding box center [834, 352] width 534 height 25
type input "Adult Signature Required"
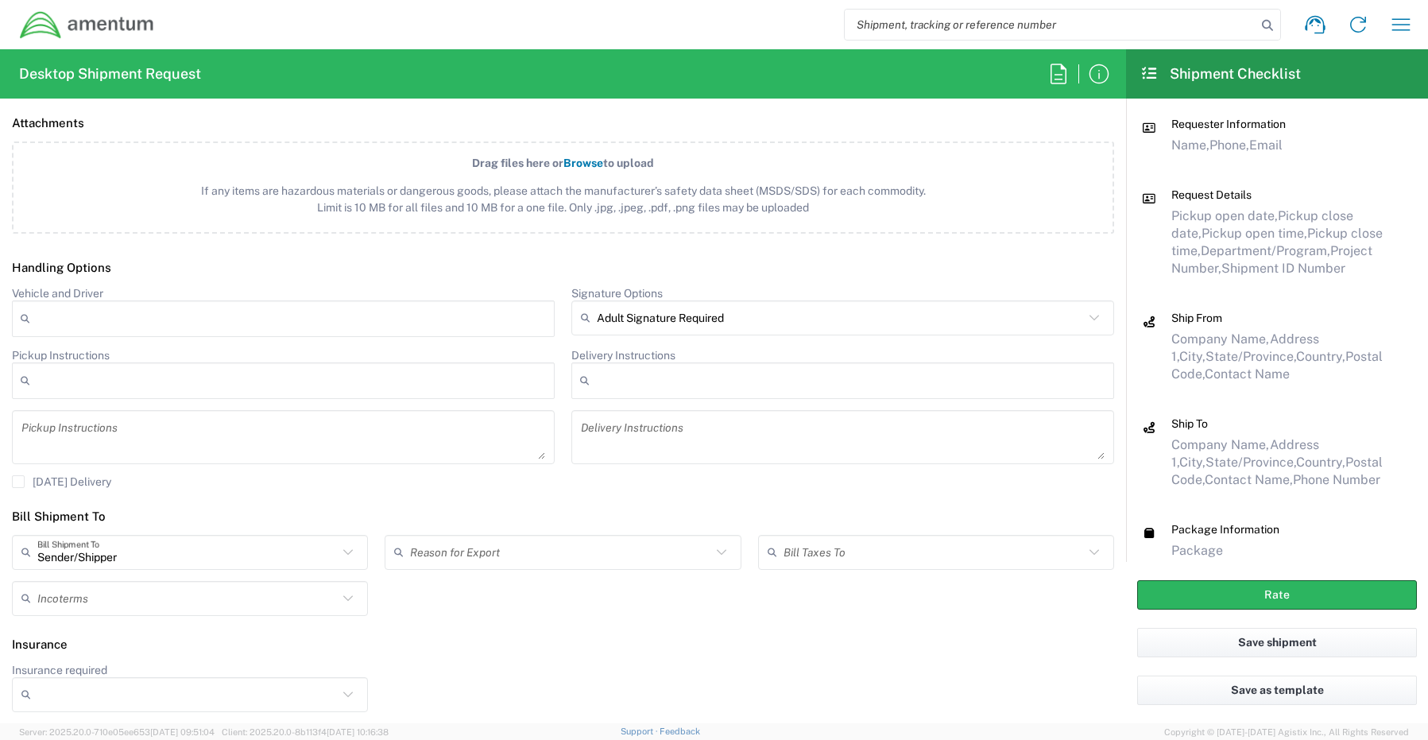
click at [140, 700] on input "Insurance required" at bounding box center [187, 694] width 300 height 25
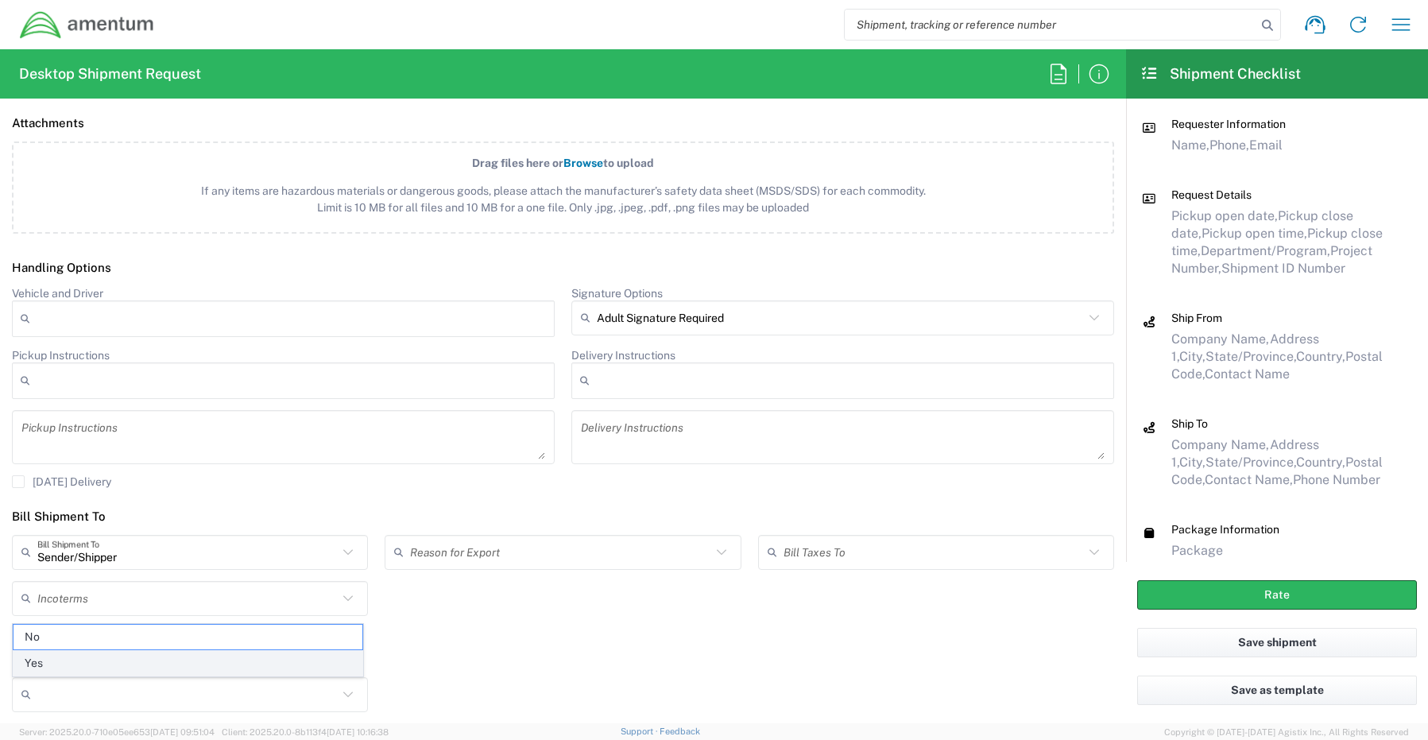
click at [78, 664] on span "Yes" at bounding box center [188, 663] width 349 height 25
type input "Yes"
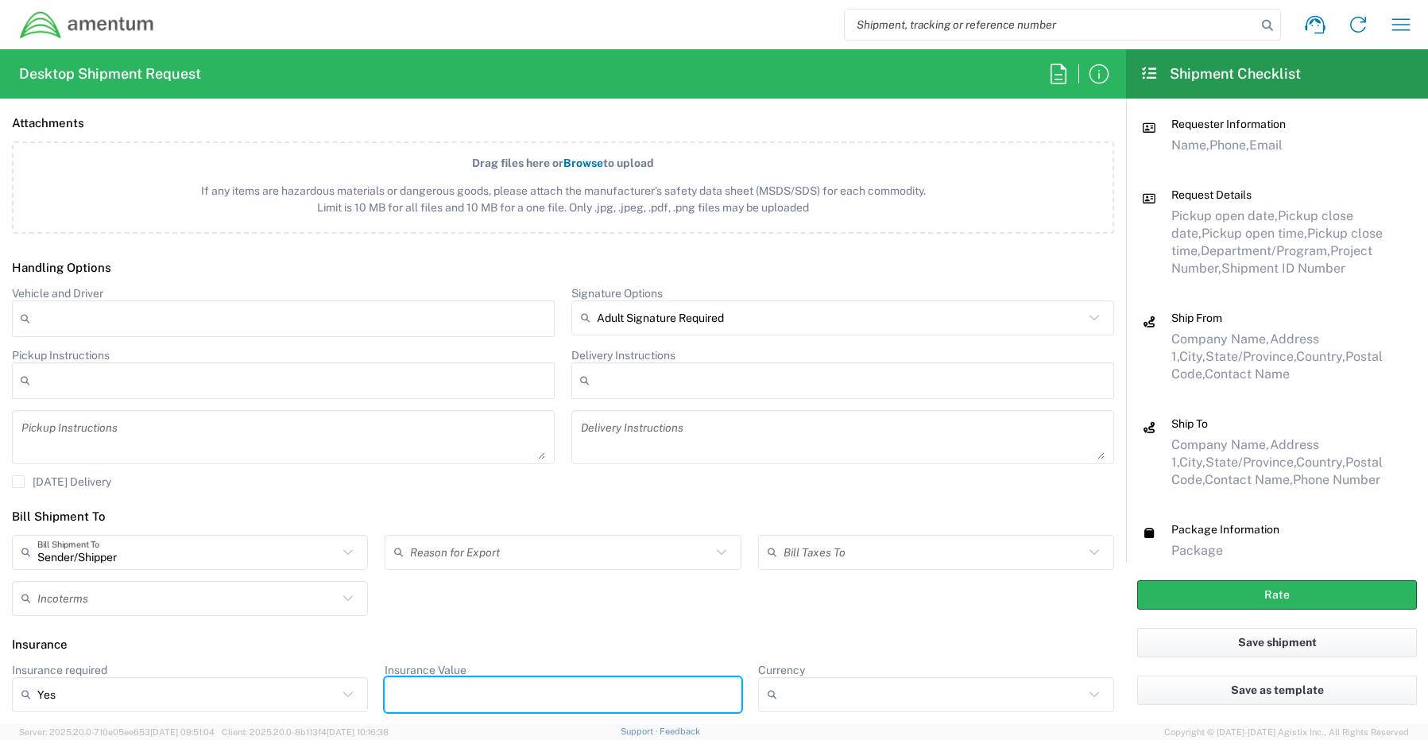
click at [427, 688] on input "Insurance Value" at bounding box center [562, 694] width 337 height 25
type input "1500.00"
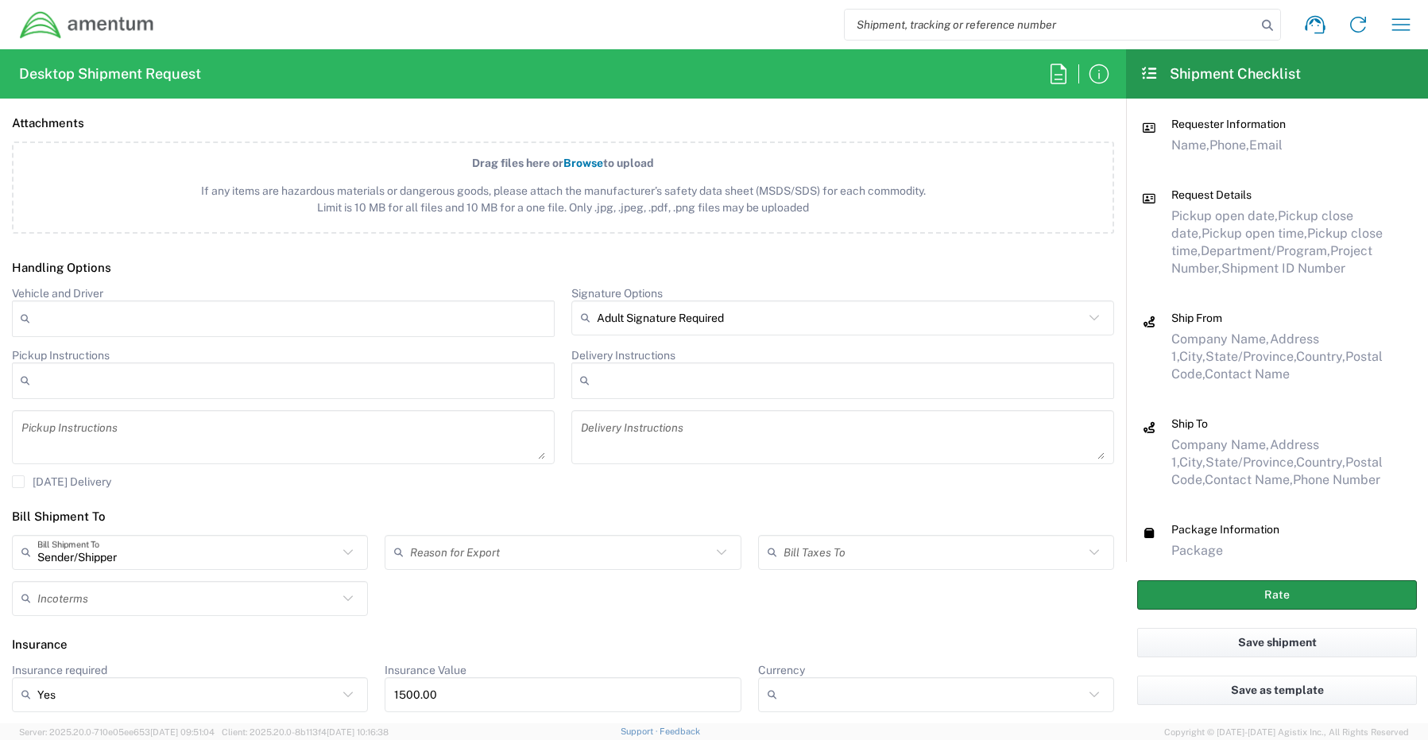
click at [1227, 598] on button "Rate" at bounding box center [1277, 594] width 280 height 29
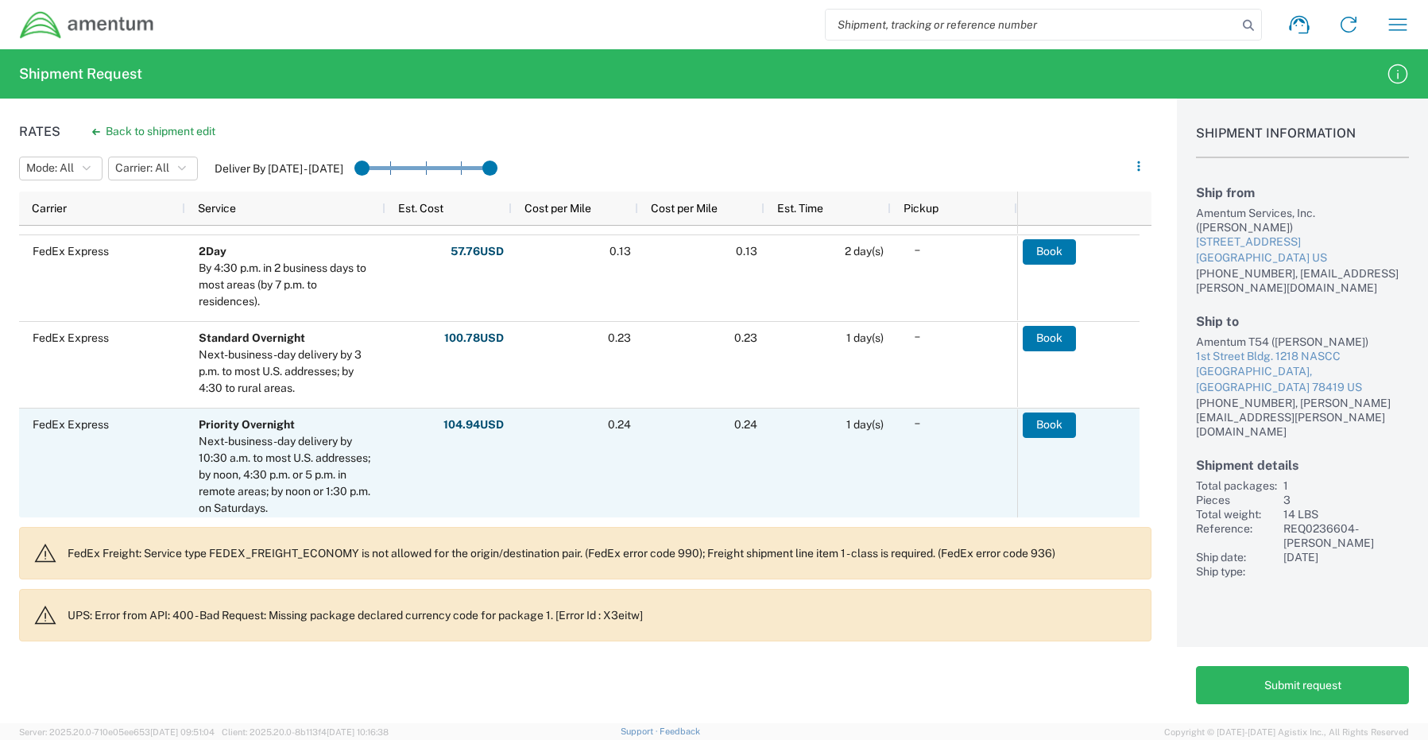
scroll to position [159, 0]
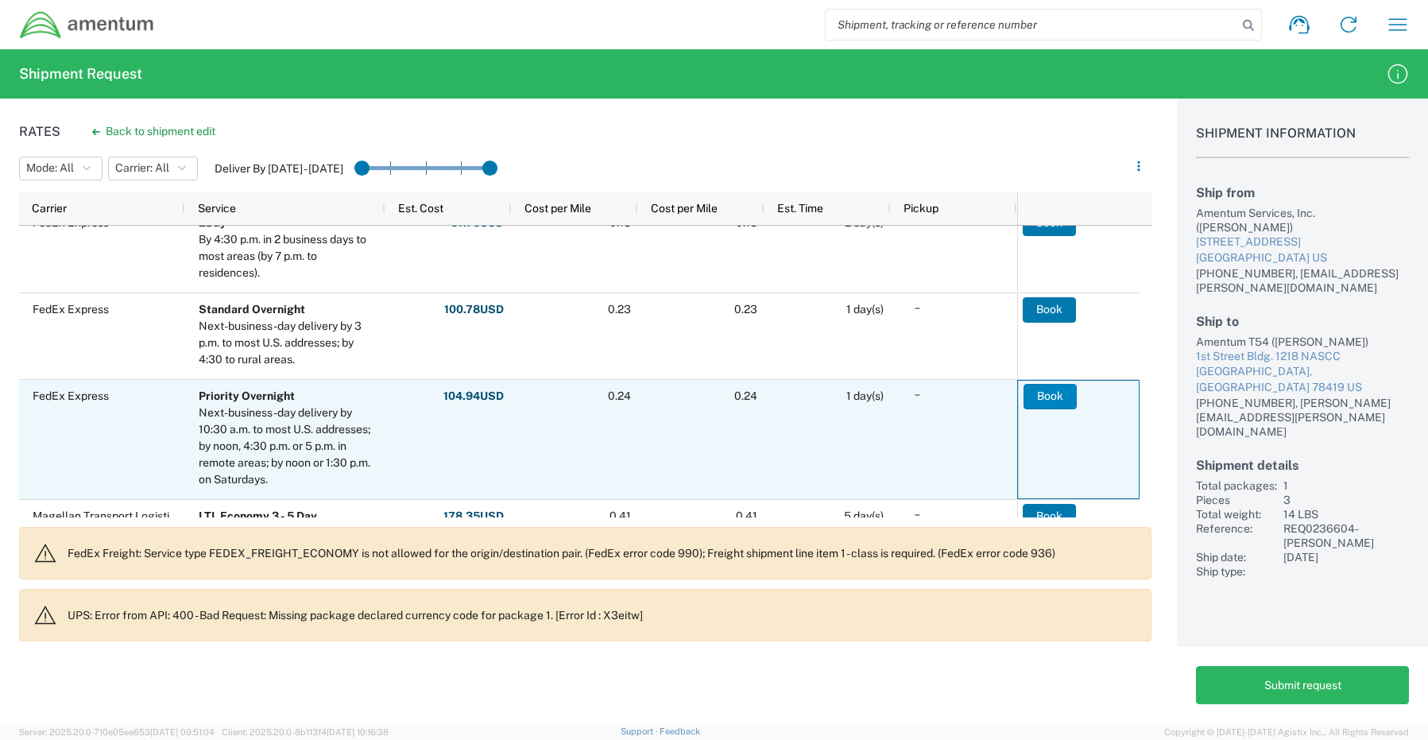
click at [1050, 390] on button "Book" at bounding box center [1049, 396] width 53 height 25
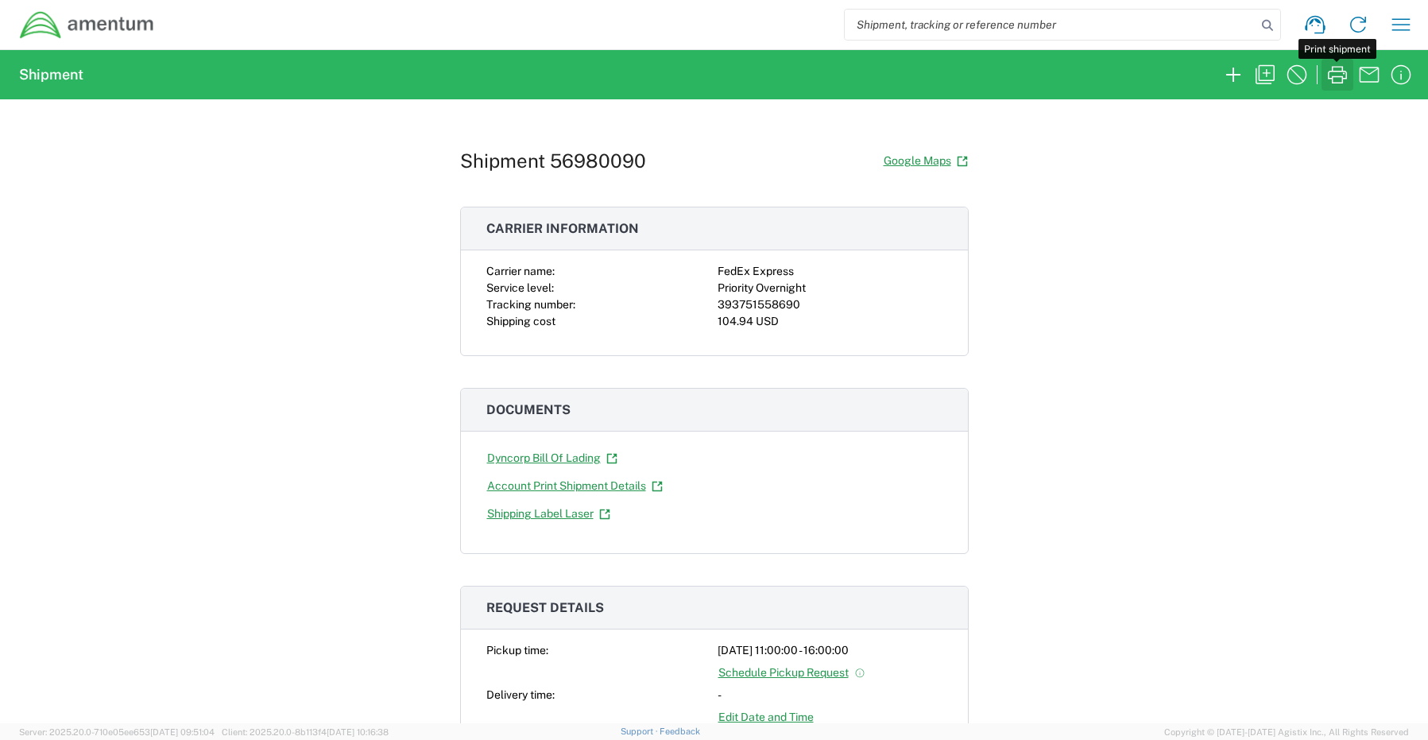
click at [1342, 77] on icon "button" at bounding box center [1337, 74] width 19 height 17
click at [1239, 70] on icon "button" at bounding box center [1232, 74] width 25 height 25
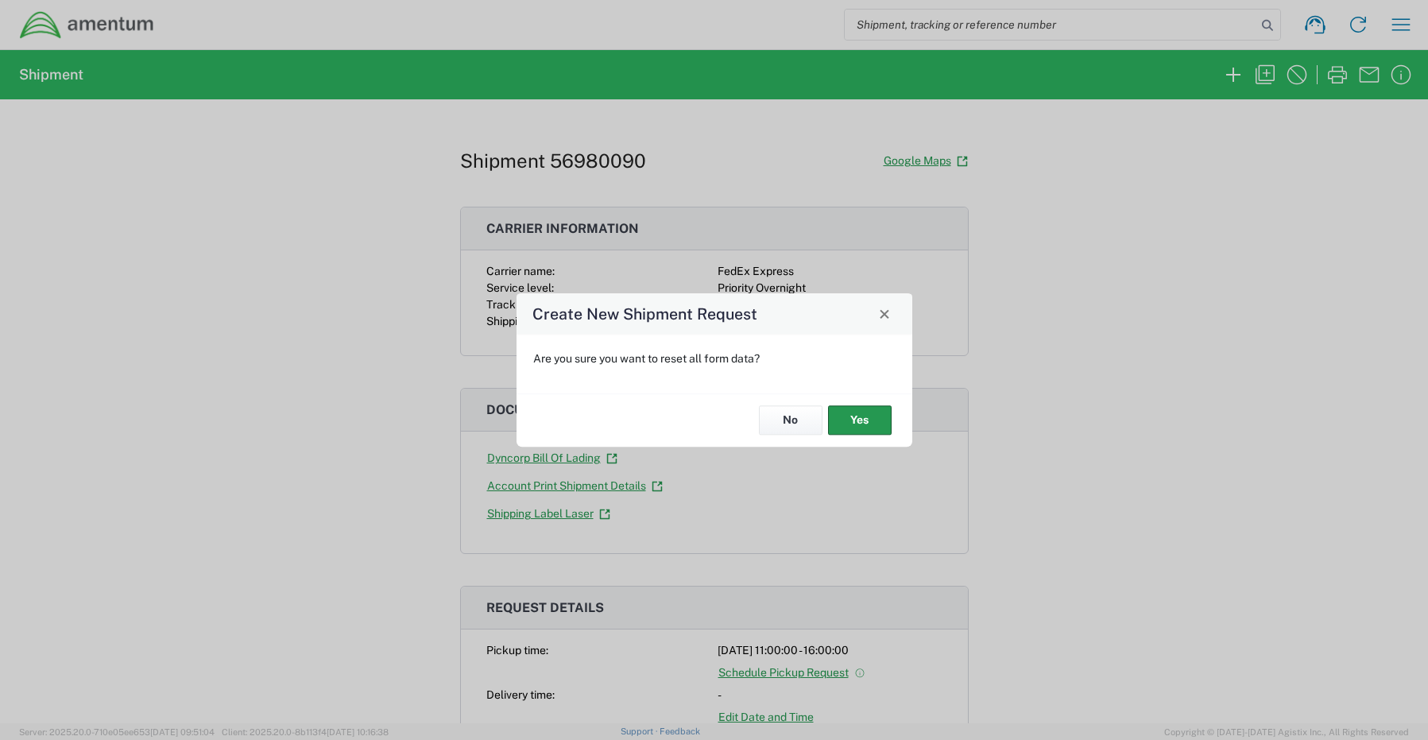
click at [858, 425] on button "Yes" at bounding box center [860, 420] width 64 height 29
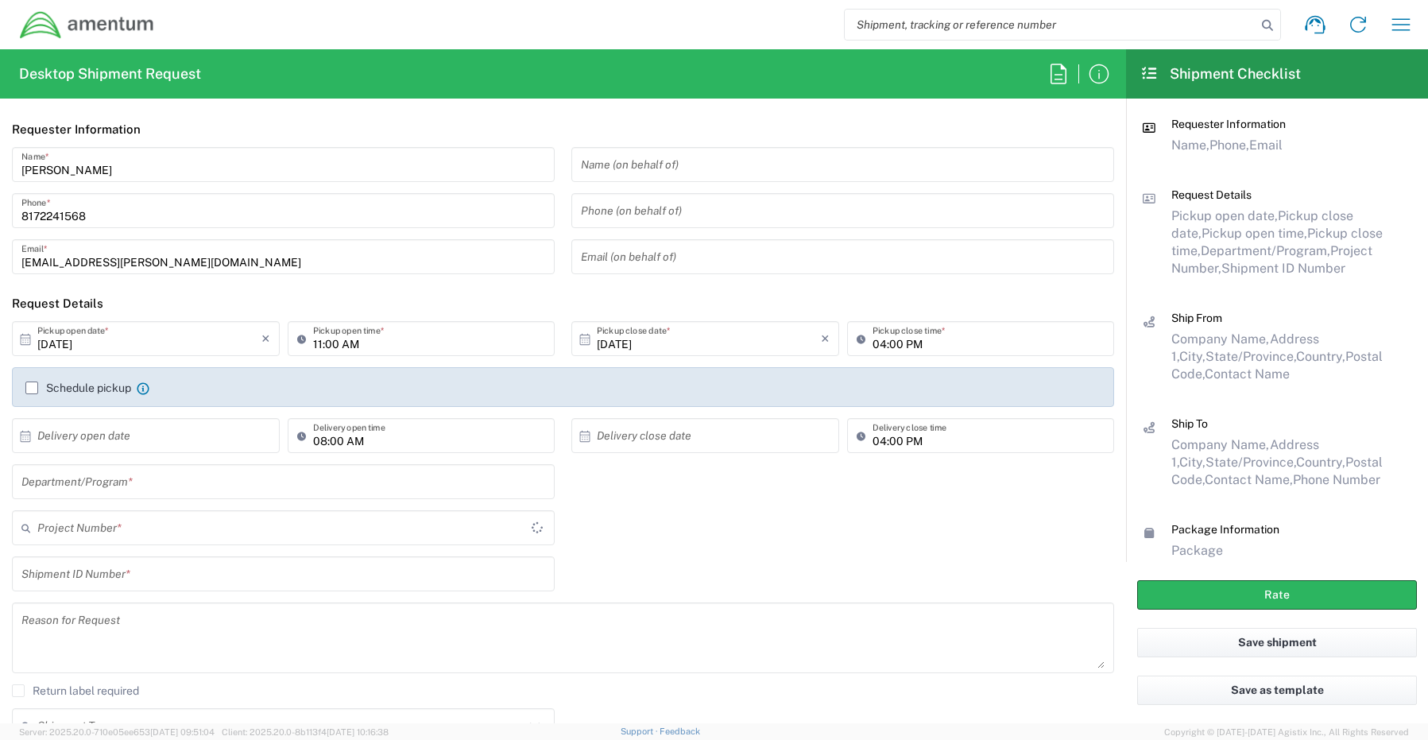
type input "CORP"
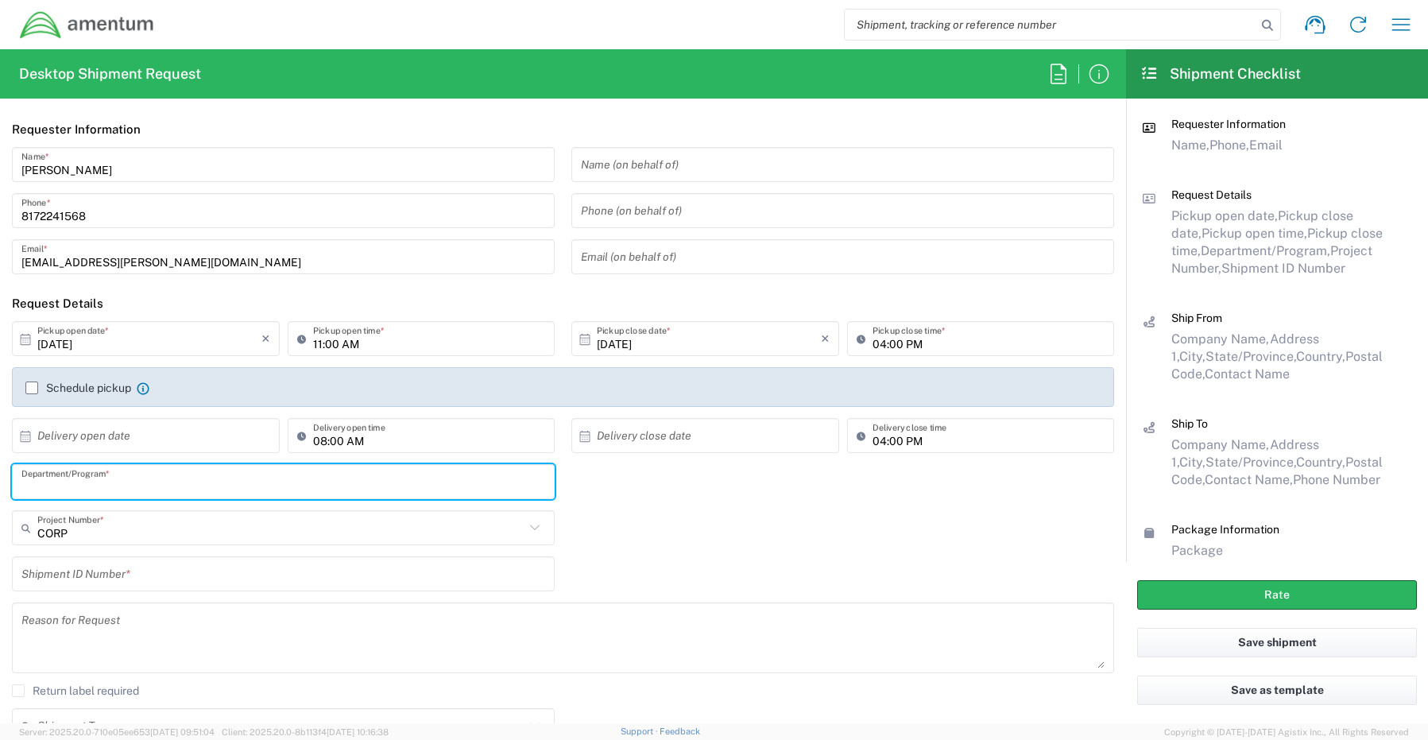
click at [55, 481] on input "text" at bounding box center [283, 482] width 524 height 28
paste input "[PERSON_NAME]"
type input "[PERSON_NAME]"
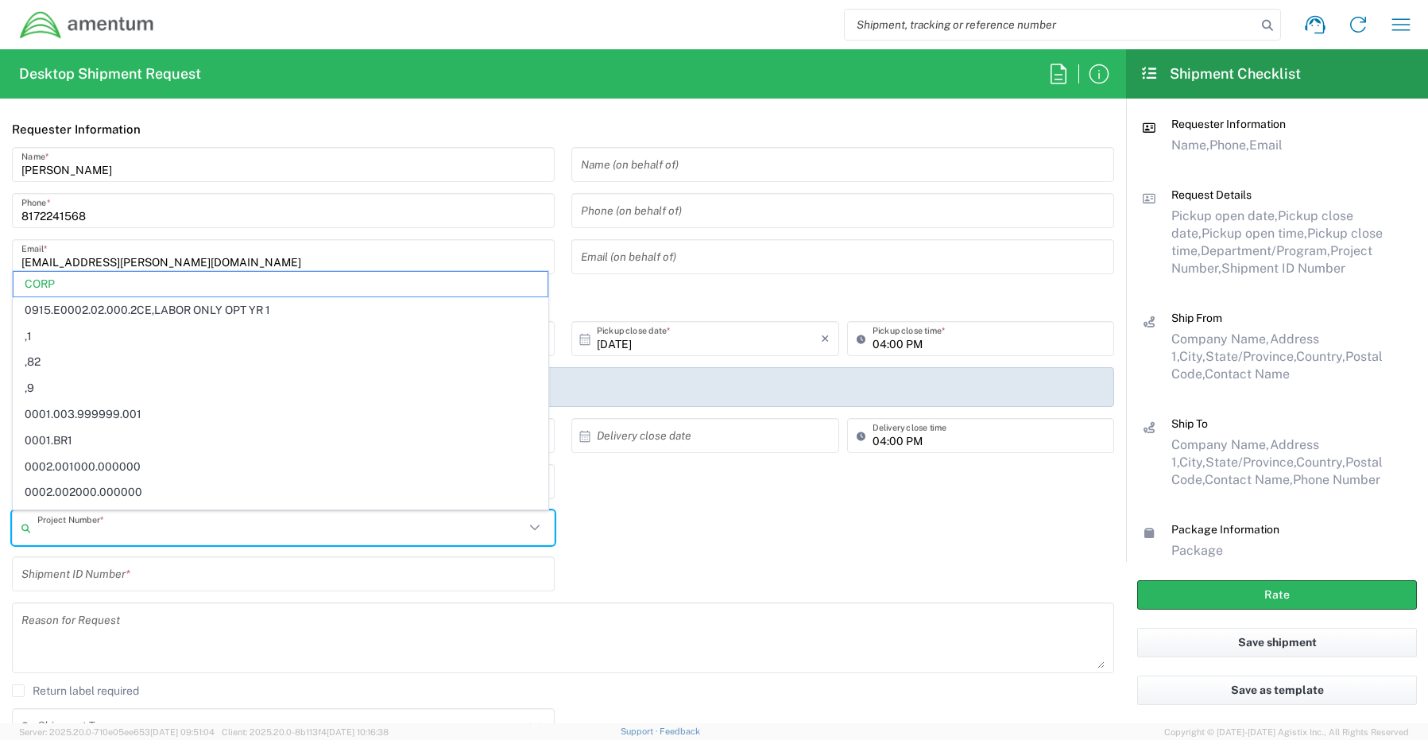
click at [73, 541] on input "text" at bounding box center [280, 528] width 487 height 28
paste input "OVHD.600294.PURCH"
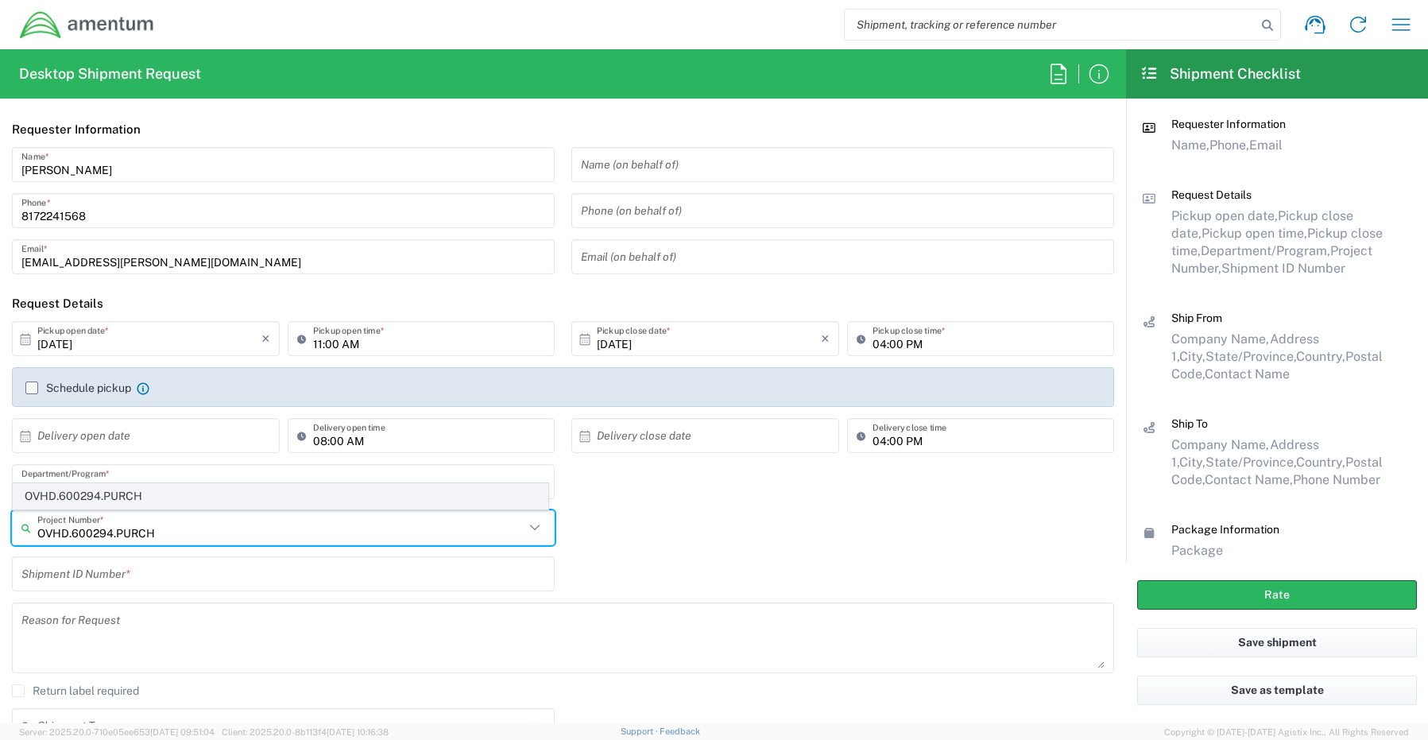
type input "OVHD.600294.PURCH"
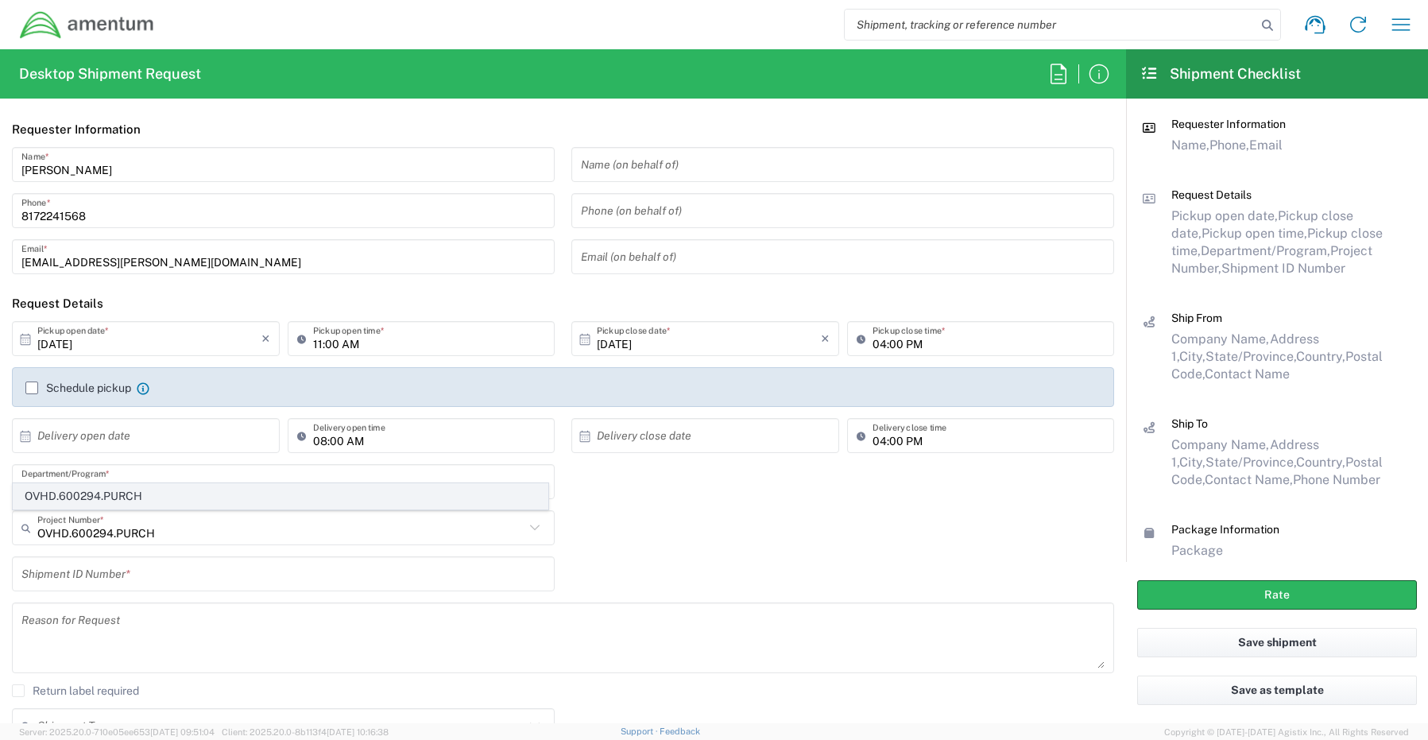
click at [105, 494] on span "OVHD.600294.PURCH" at bounding box center [281, 496] width 534 height 25
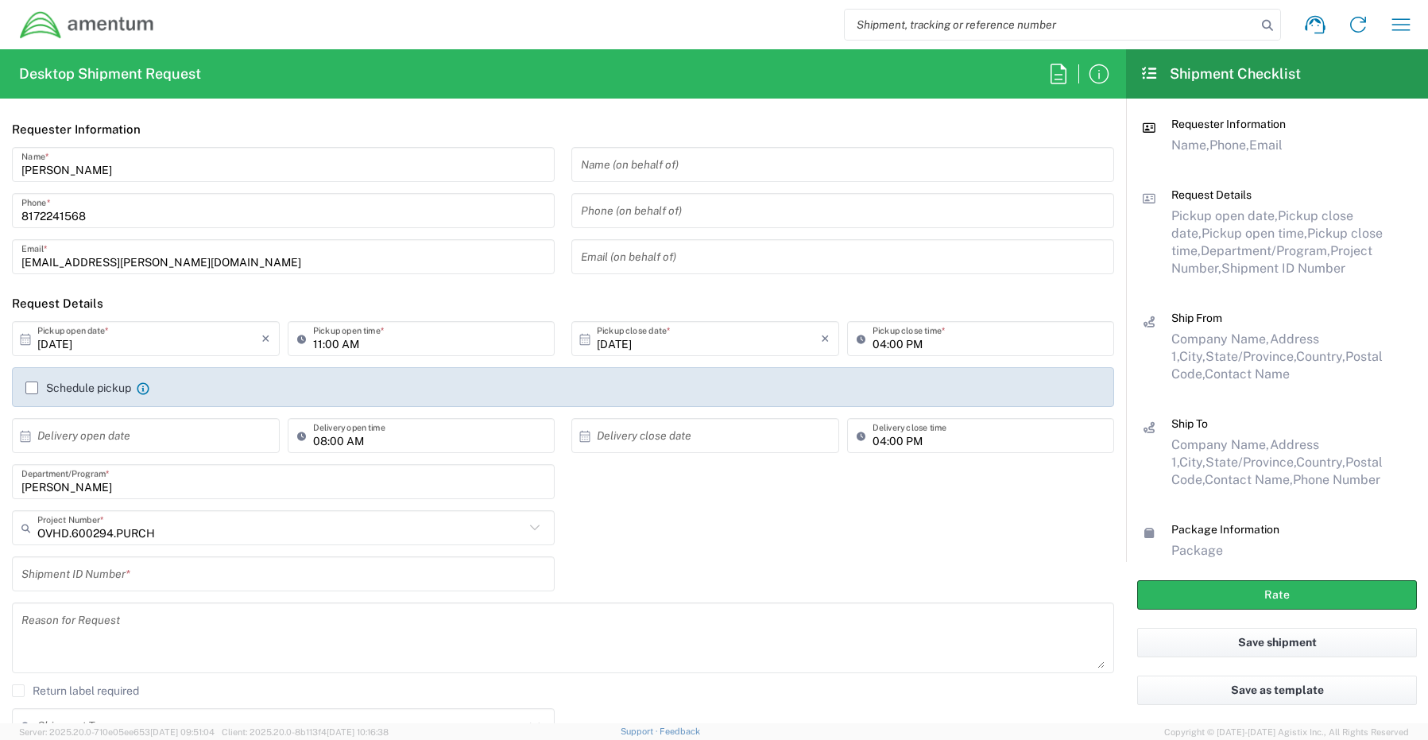
click at [87, 571] on input "text" at bounding box center [283, 574] width 524 height 28
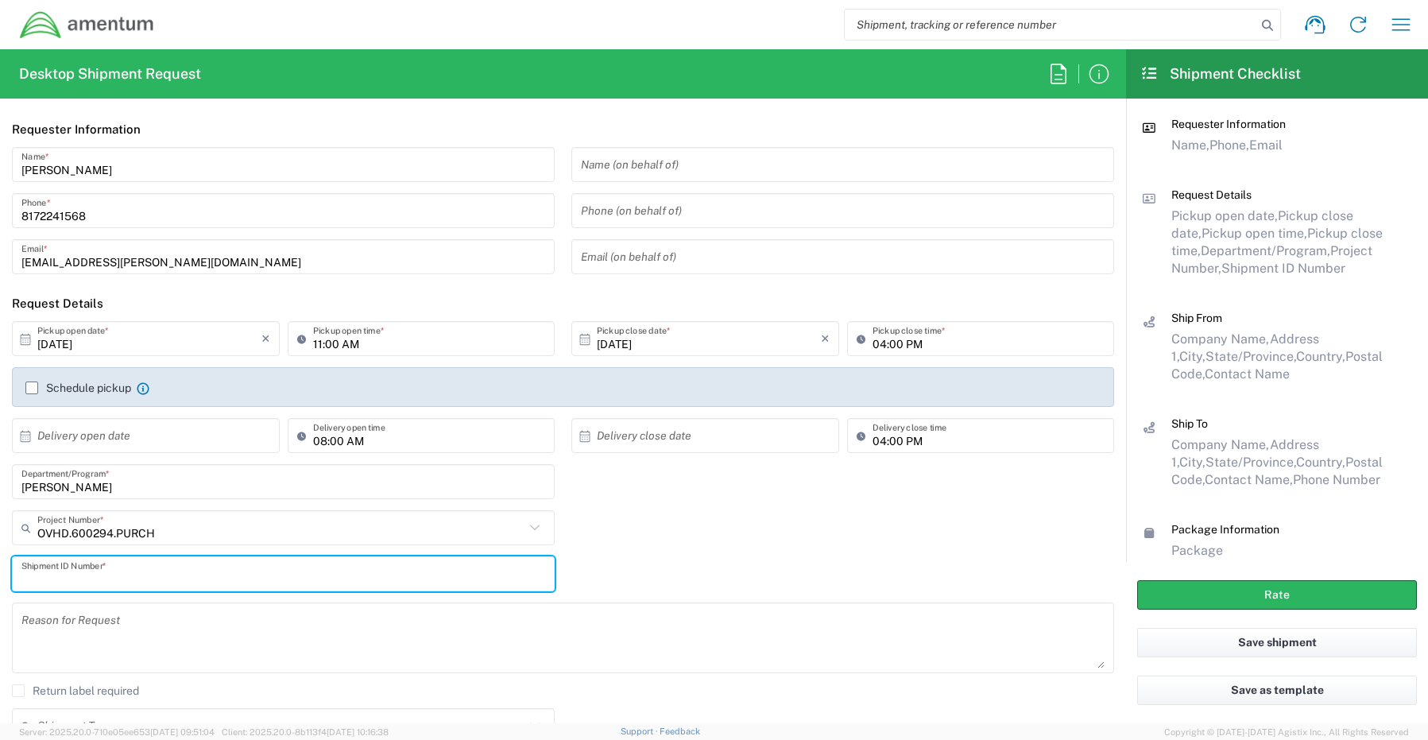
paste input "REQ0234708- [PERSON_NAME]"
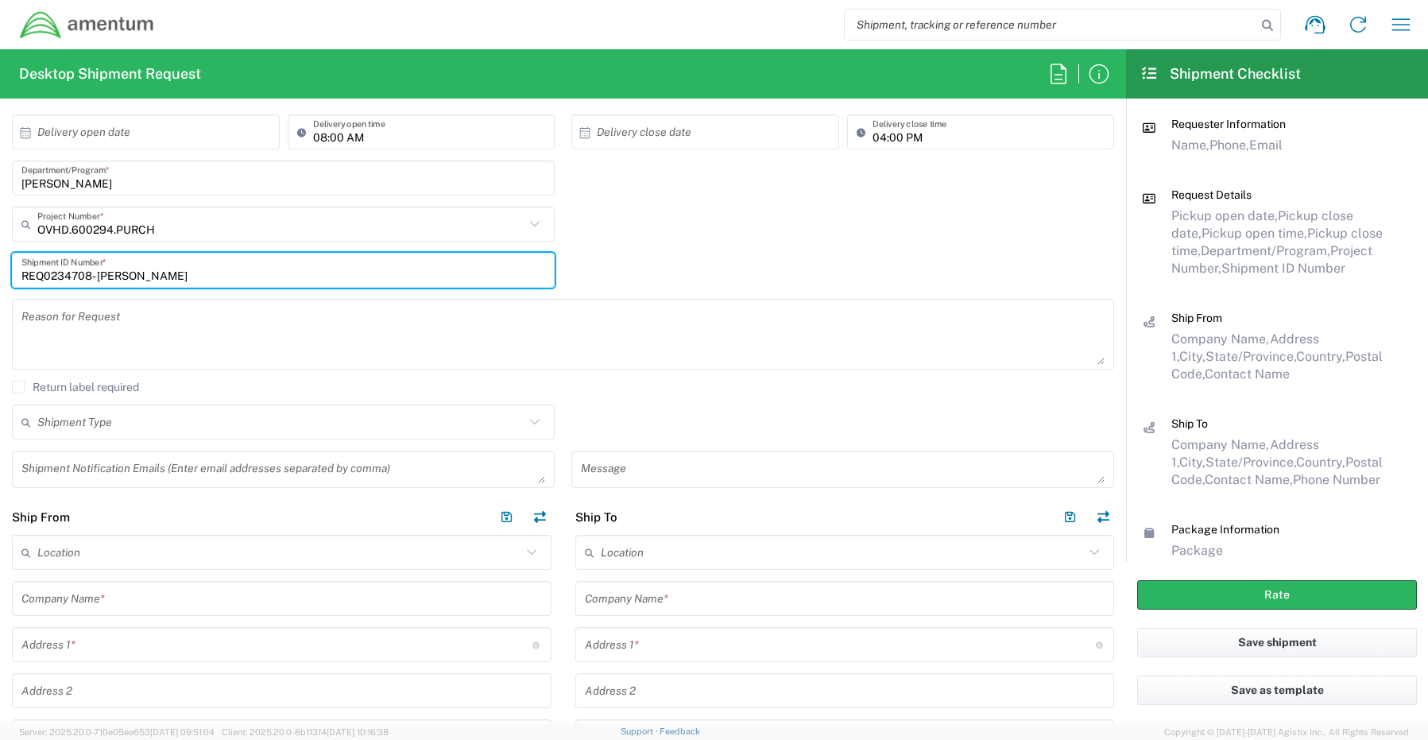
scroll to position [318, 0]
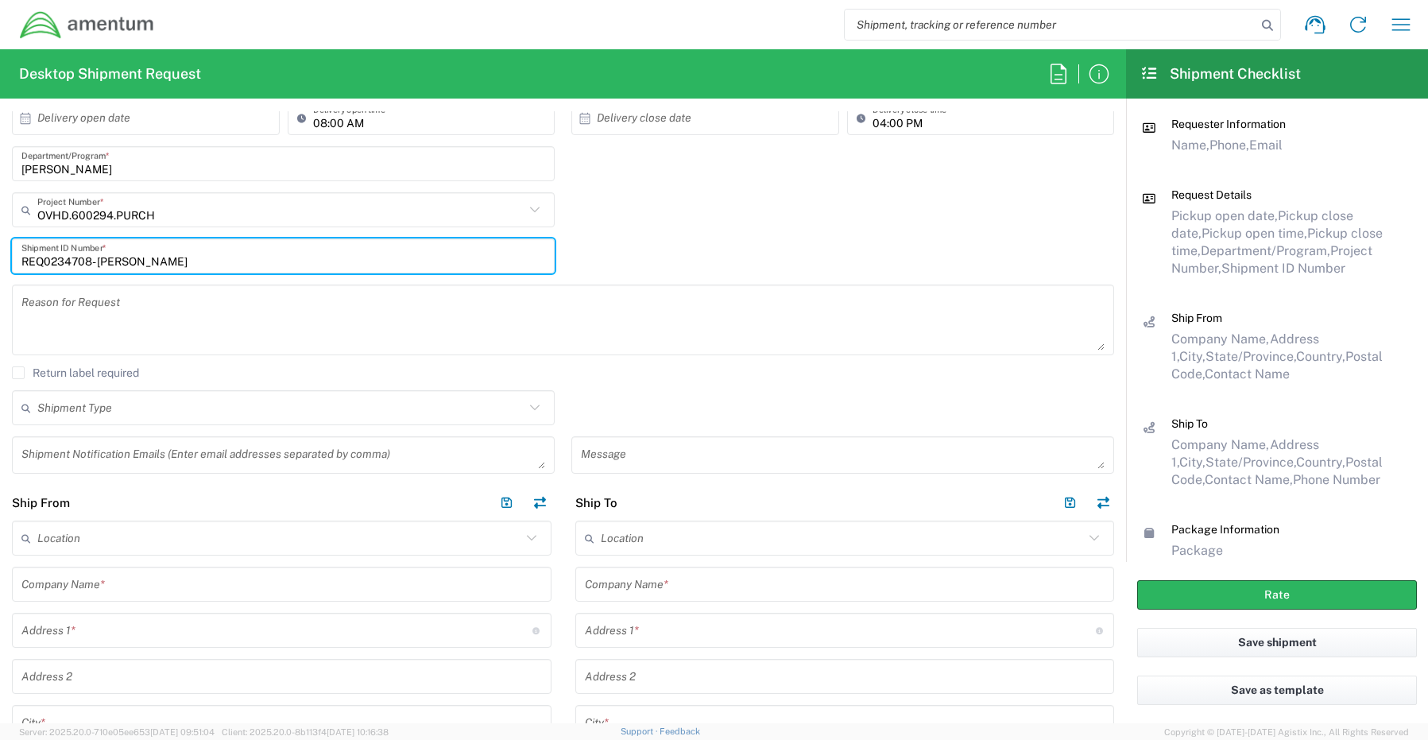
type input "REQ0234708- [PERSON_NAME]"
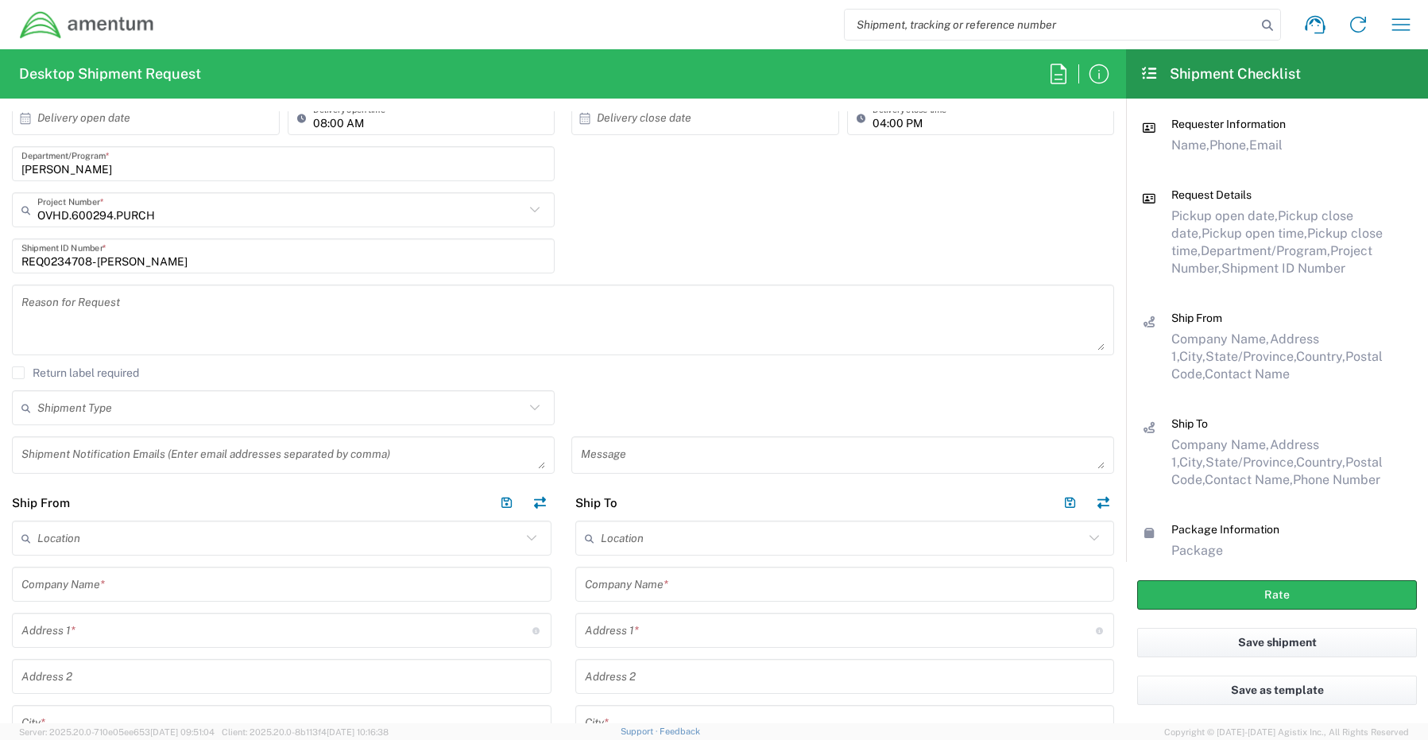
click at [65, 444] on textarea at bounding box center [283, 455] width 524 height 28
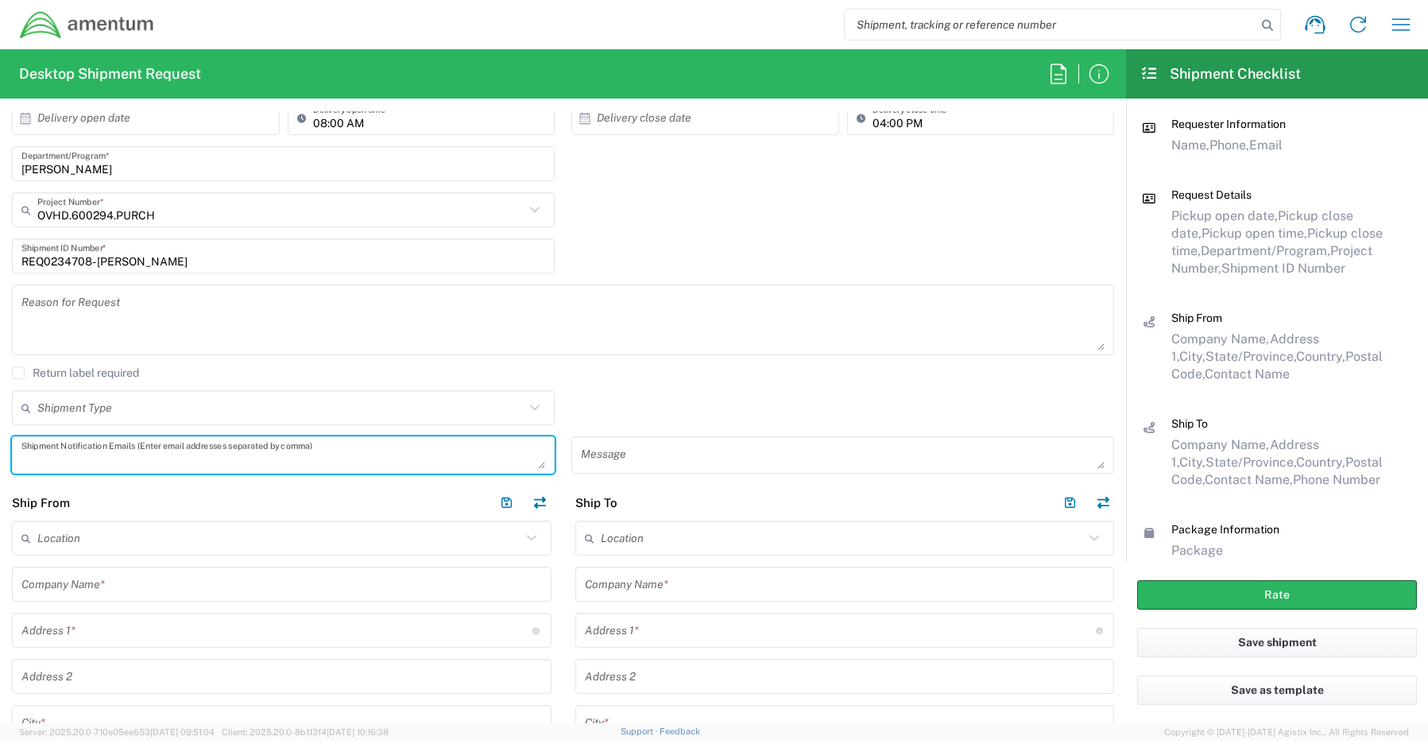
paste textarea "[PERSON_NAME][EMAIL_ADDRESS][PERSON_NAME][DOMAIN_NAME]"
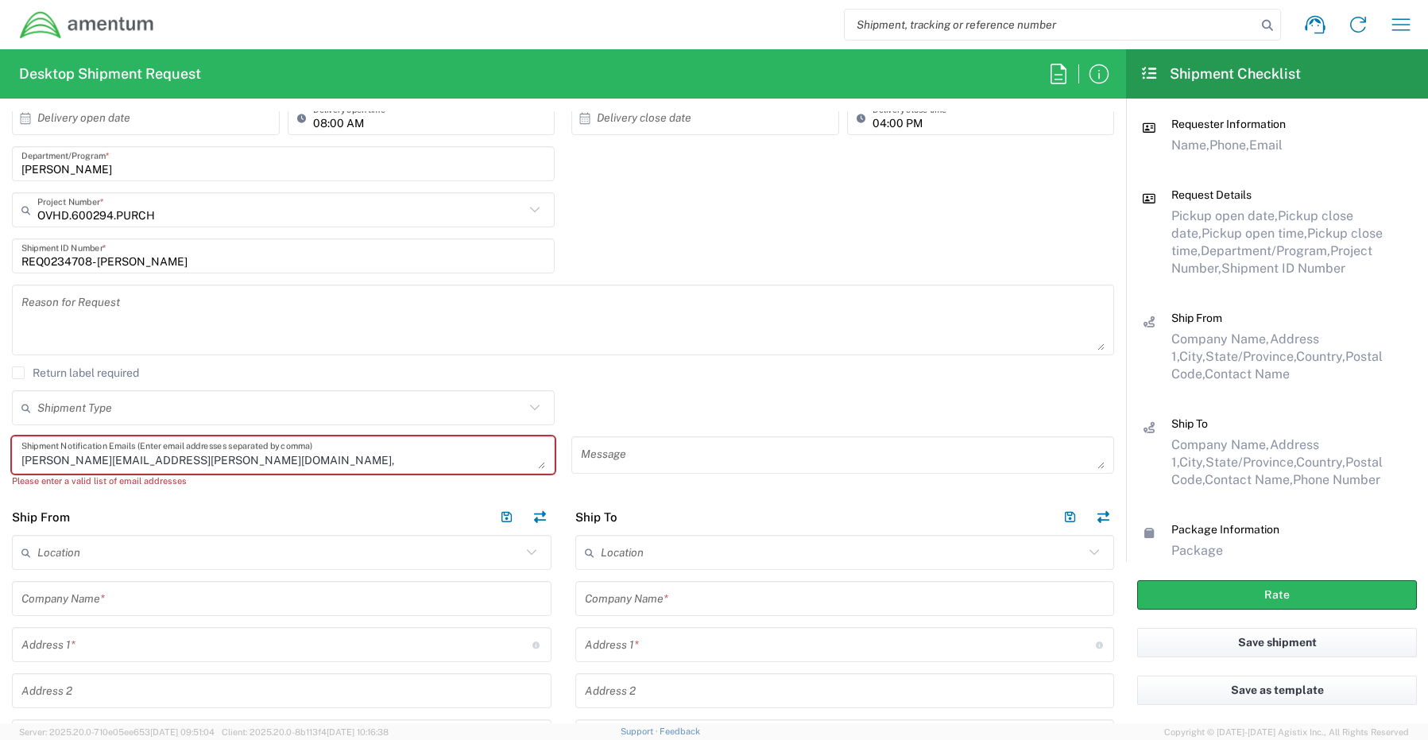
click at [233, 471] on div "[PERSON_NAME][EMAIL_ADDRESS][PERSON_NAME][DOMAIN_NAME], Shipment Notification E…" at bounding box center [283, 454] width 543 height 37
click at [226, 461] on textarea "[PERSON_NAME][EMAIL_ADDRESS][PERSON_NAME][DOMAIN_NAME]," at bounding box center [283, 455] width 524 height 28
paste textarea "[EMAIL_ADDRESS][DOMAIN_NAME]"
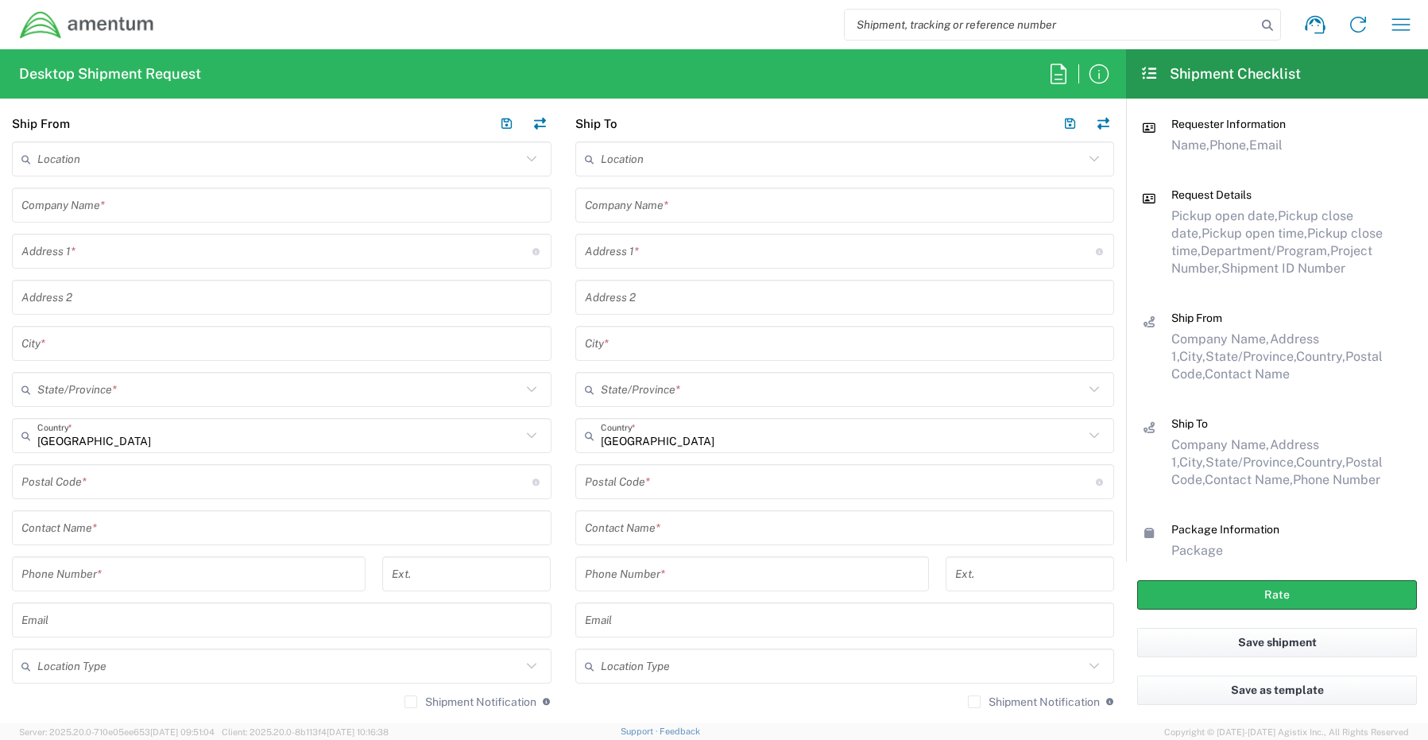
scroll to position [715, 0]
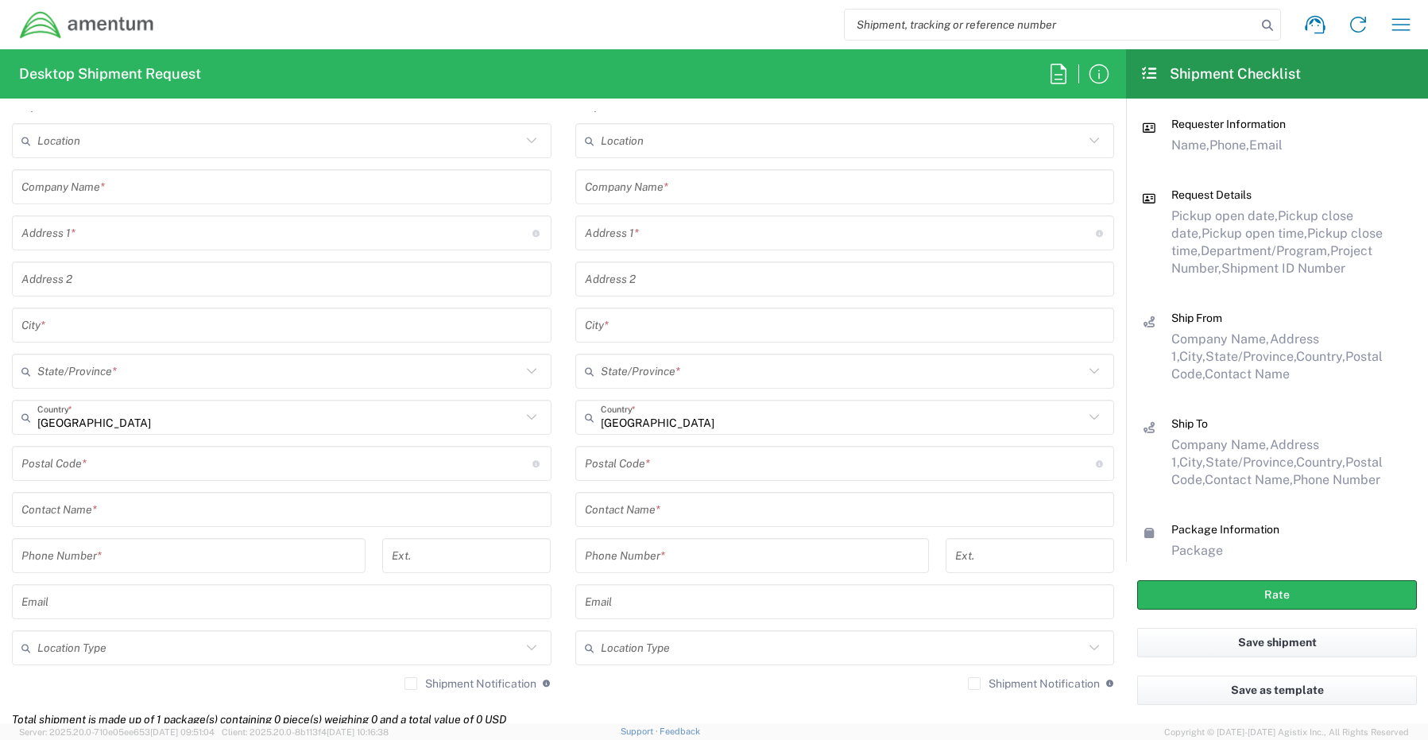
type textarea "[PERSON_NAME][EMAIL_ADDRESS][PERSON_NAME][DOMAIN_NAME], [EMAIL_ADDRESS][DOMAIN_…"
click at [76, 508] on input "text" at bounding box center [281, 510] width 520 height 28
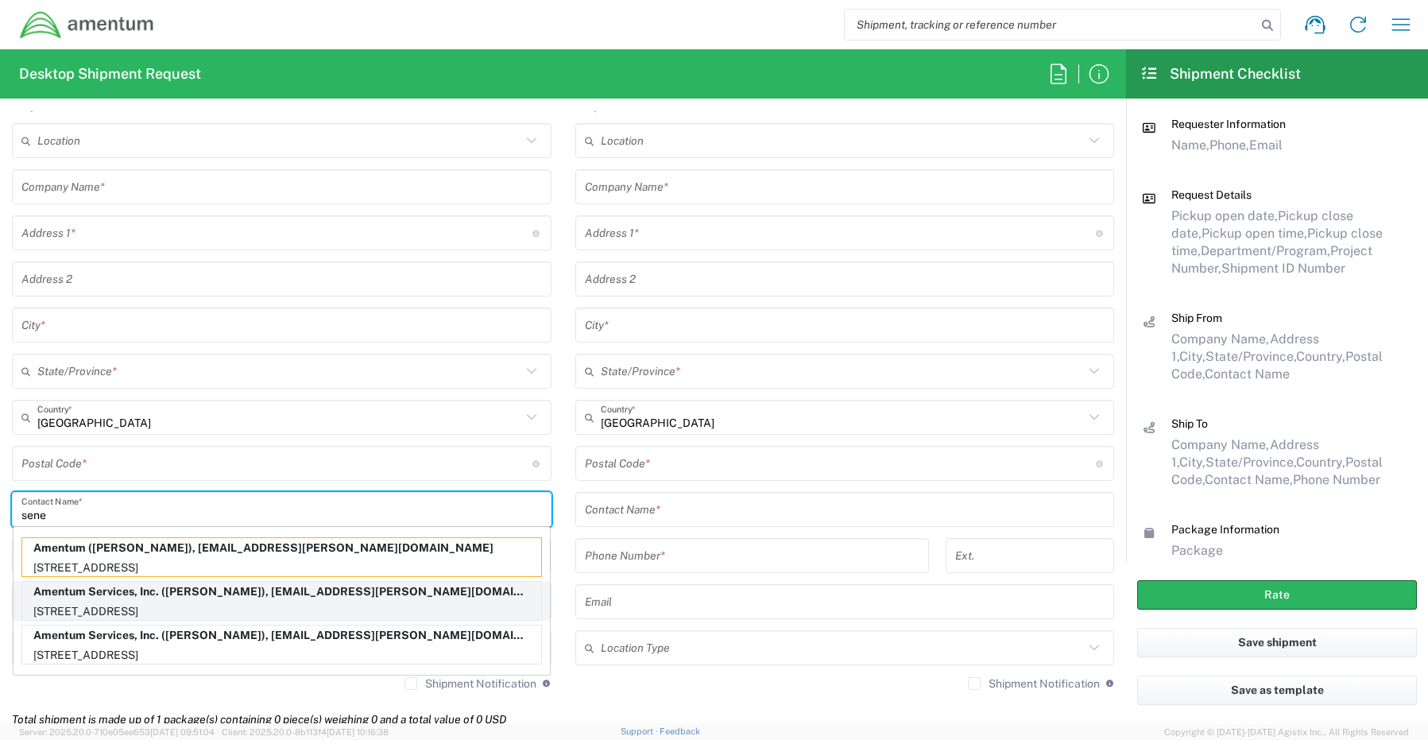
type input "sene"
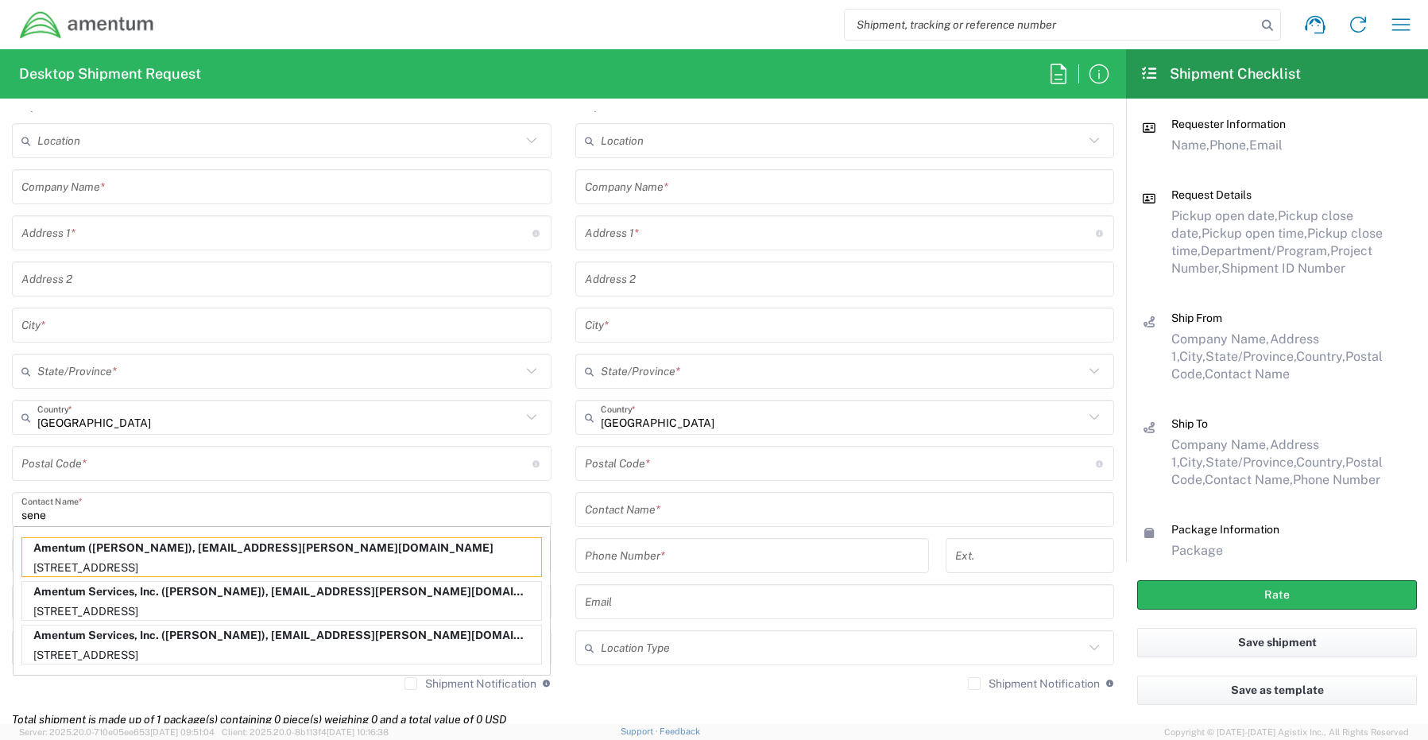
drag, startPoint x: 84, startPoint y: 593, endPoint x: 79, endPoint y: 605, distance: 12.8
click at [83, 595] on p "Amentum Services, Inc. ([PERSON_NAME]), [EMAIL_ADDRESS][PERSON_NAME][DOMAIN_NAM…" at bounding box center [281, 592] width 519 height 20
type input "Amentum Services, Inc."
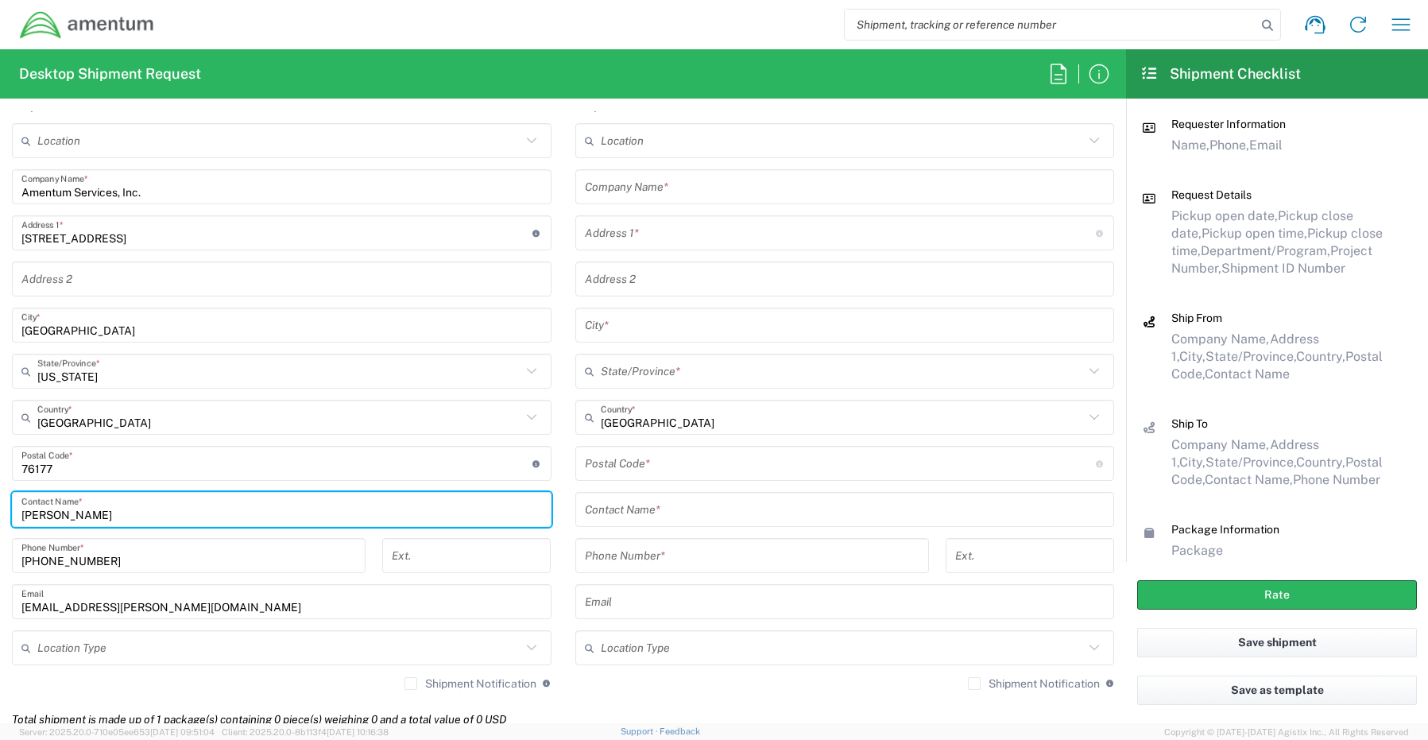
click at [72, 648] on input "text" at bounding box center [279, 648] width 484 height 28
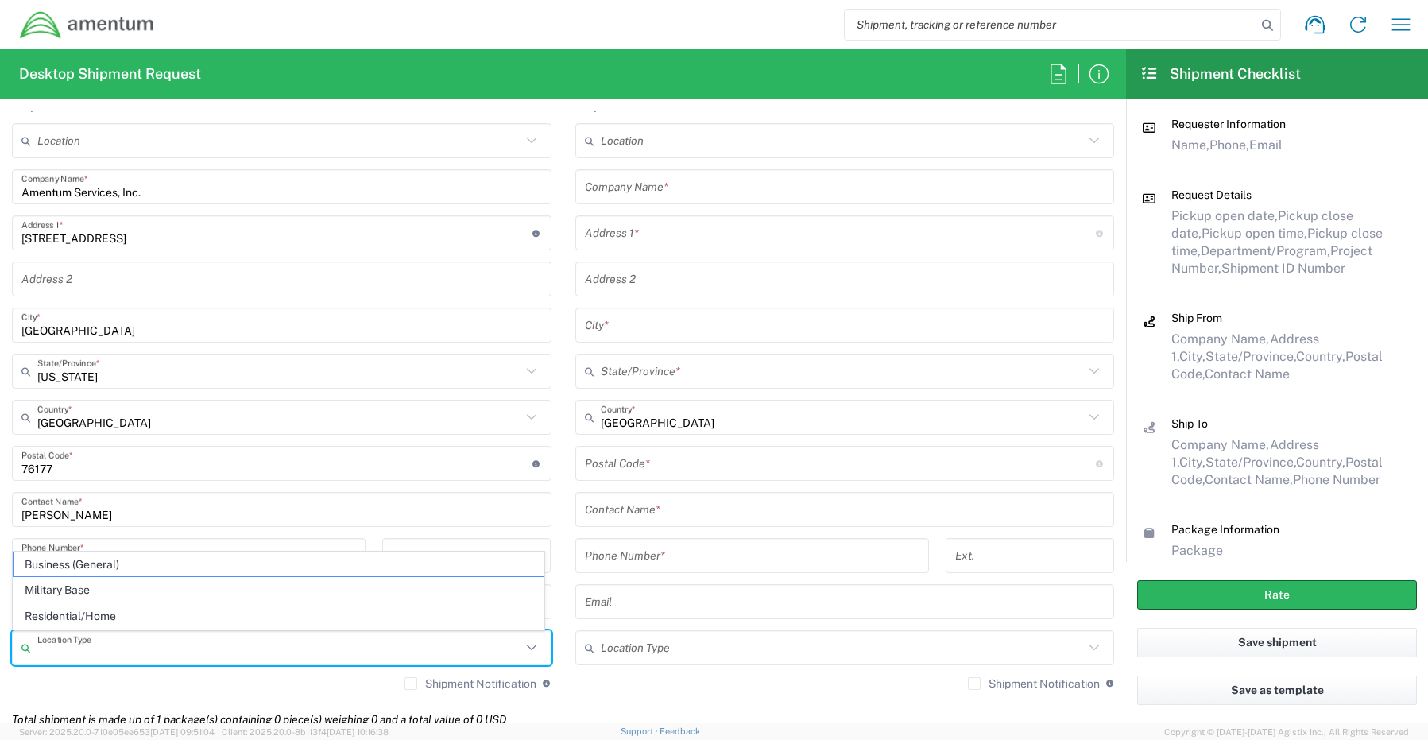
drag, startPoint x: 57, startPoint y: 566, endPoint x: 70, endPoint y: 566, distance: 12.7
click at [58, 566] on span "Business (General)" at bounding box center [279, 564] width 530 height 25
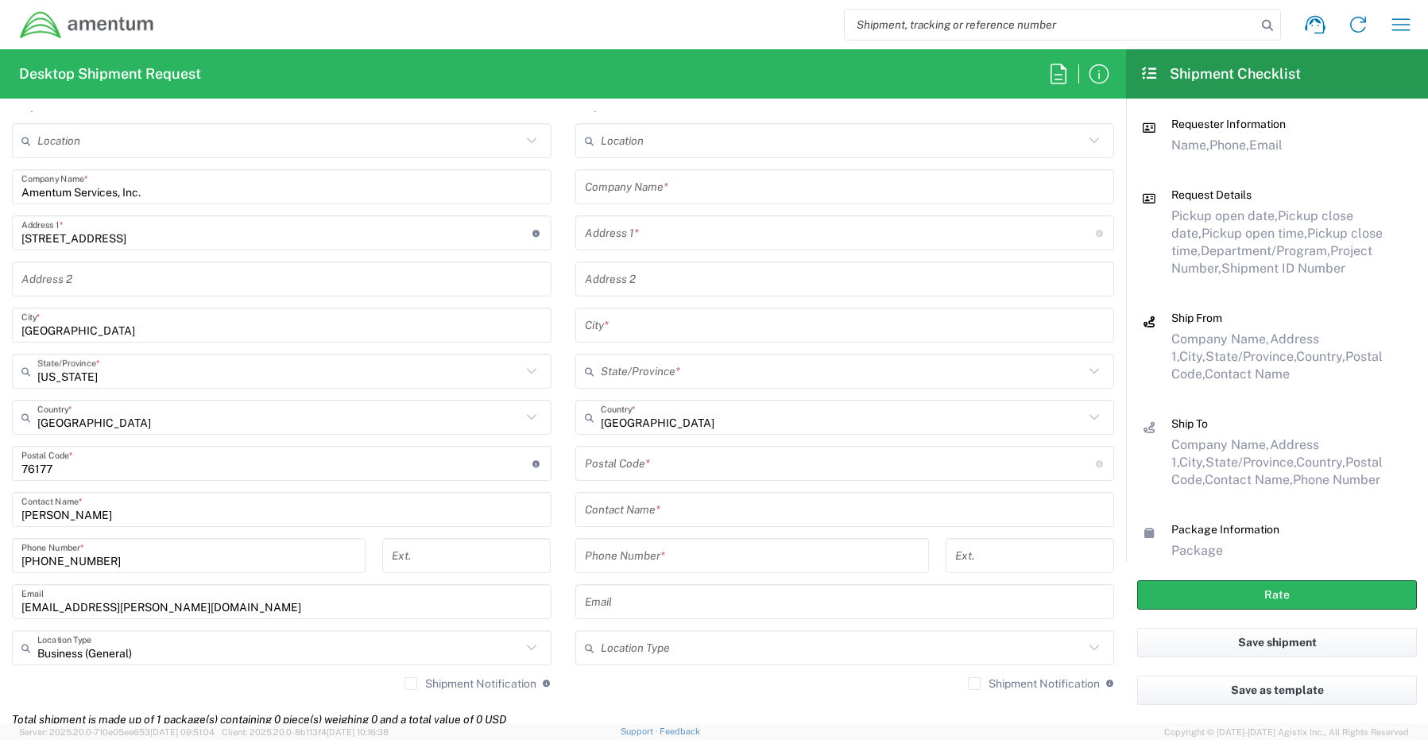
click at [404, 680] on label "Shipment Notification" at bounding box center [470, 683] width 132 height 13
click at [411, 683] on input "Shipment Notification" at bounding box center [411, 683] width 0 height 0
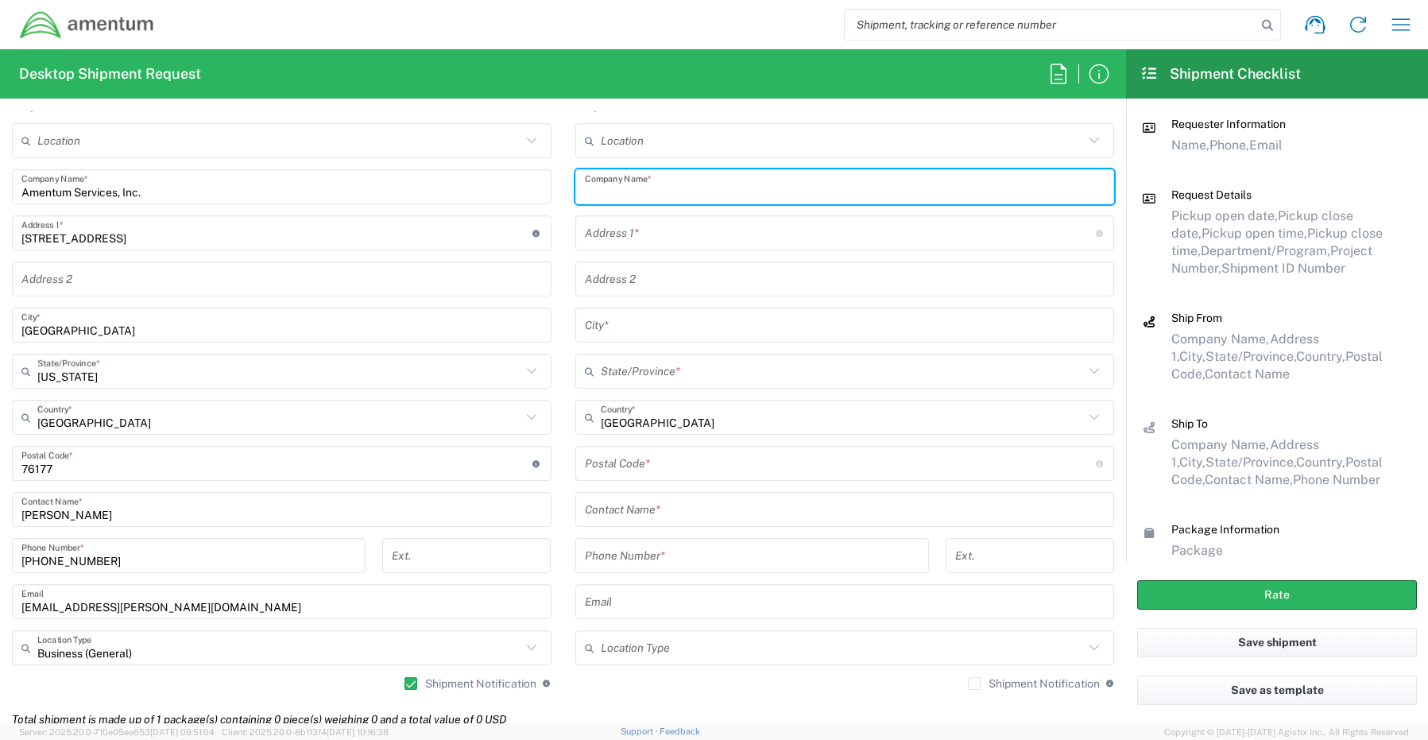
click at [650, 179] on input "text" at bounding box center [845, 187] width 520 height 28
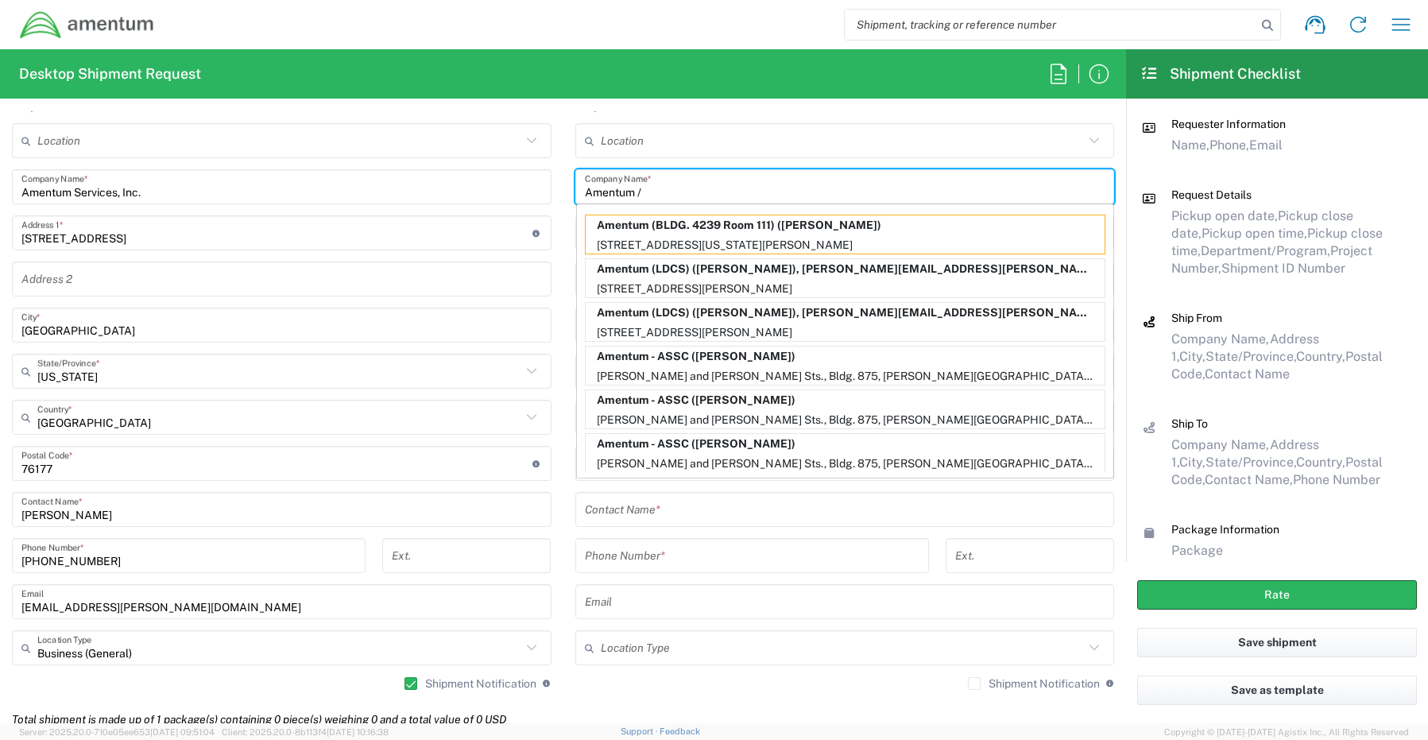
paste input "[PERSON_NAME]"
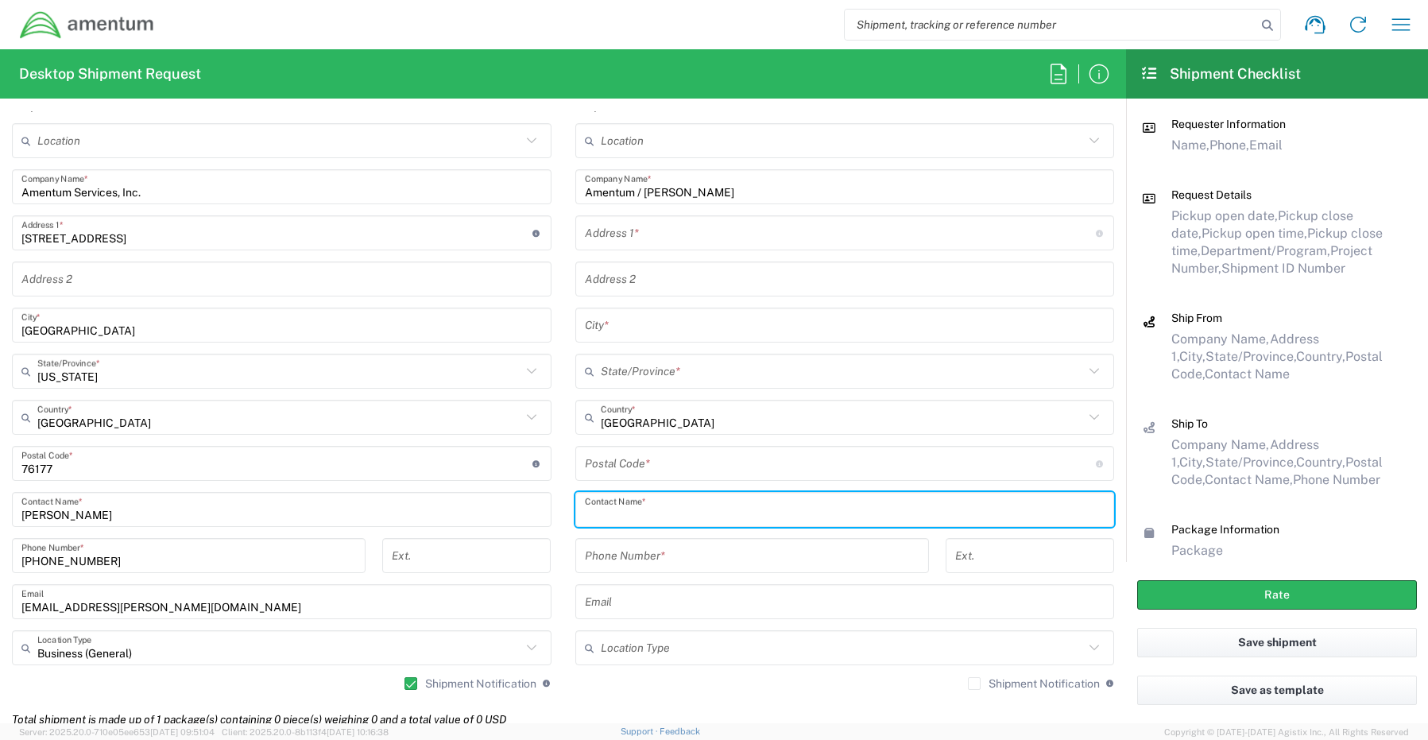
click at [605, 505] on input "text" at bounding box center [845, 510] width 520 height 28
paste input "[PERSON_NAME]"
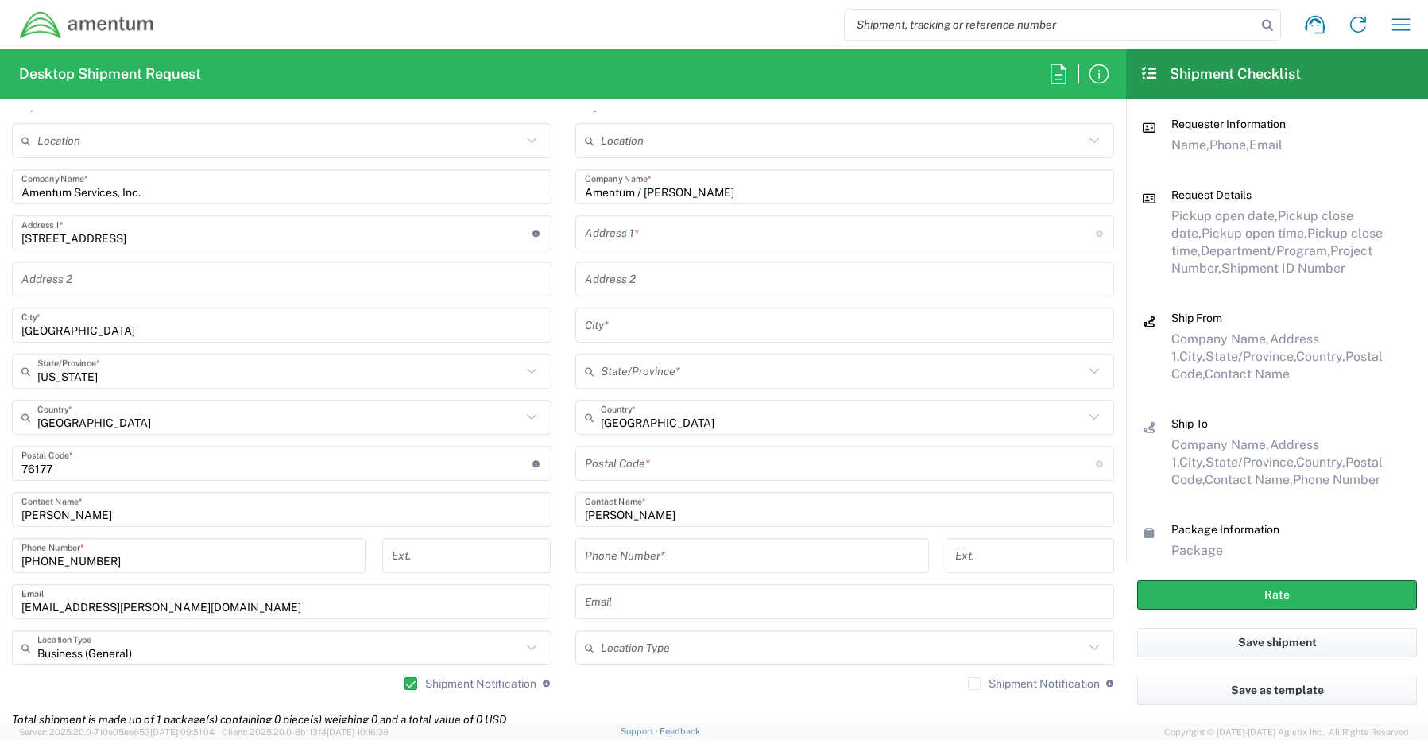
click at [606, 236] on input "text" at bounding box center [840, 233] width 511 height 28
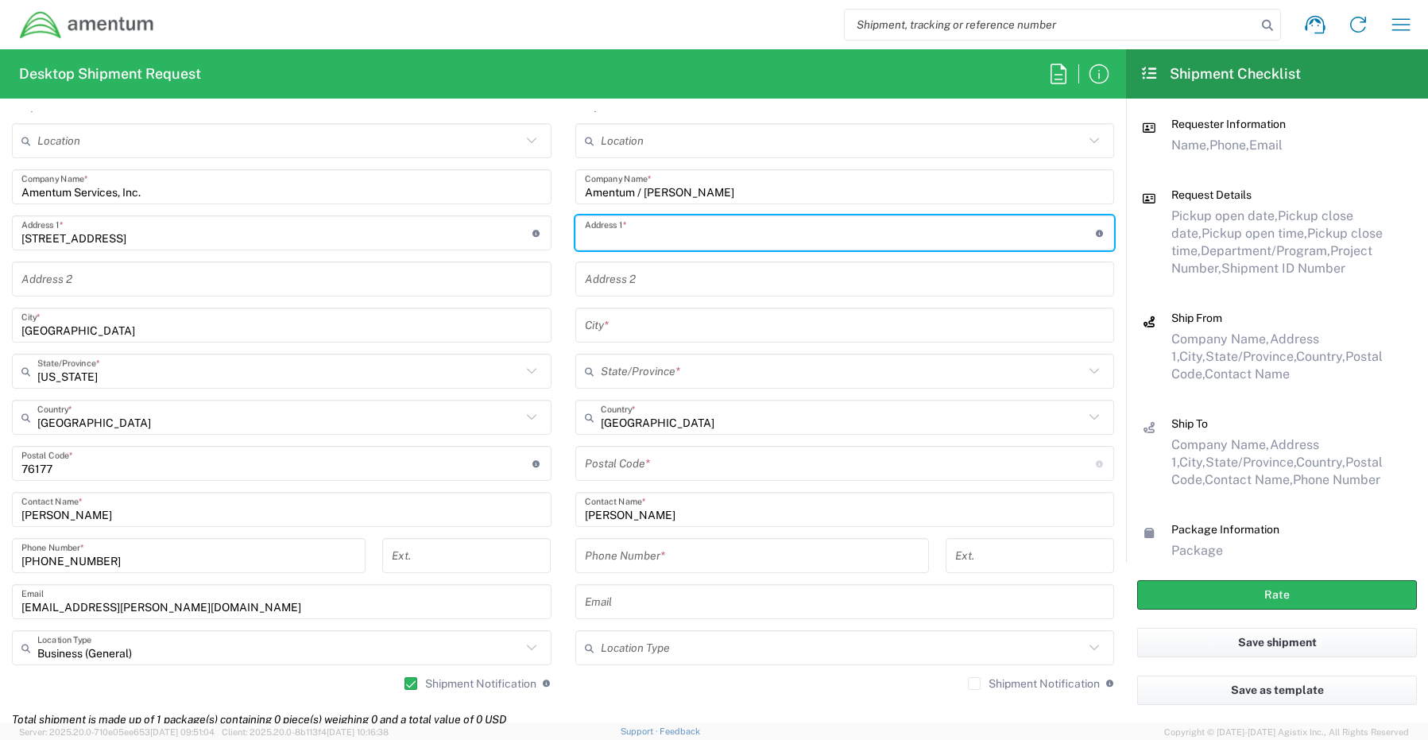
paste input "[STREET_ADDRESS],"
click at [606, 323] on input "text" at bounding box center [845, 325] width 520 height 28
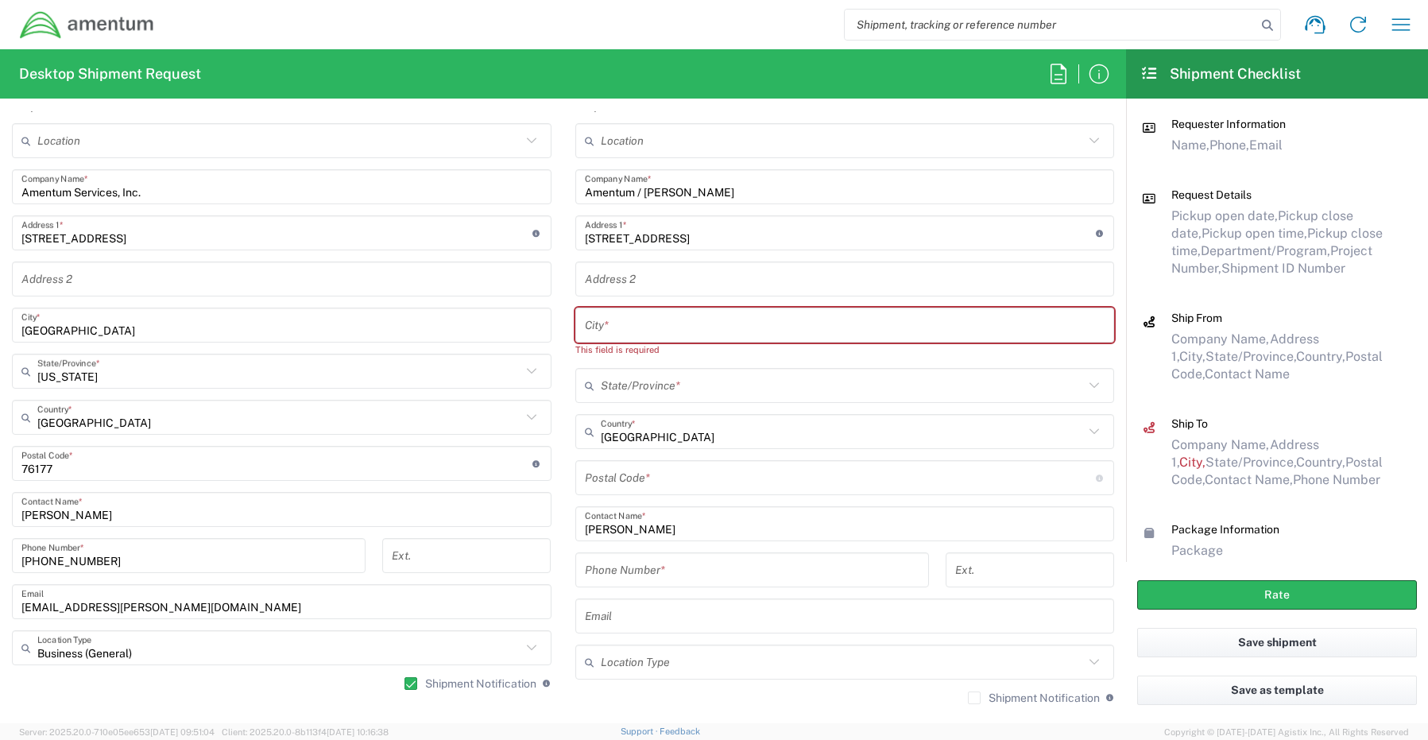
click at [645, 324] on input "text" at bounding box center [845, 325] width 520 height 28
paste input "[GEOGRAPHIC_DATA],"
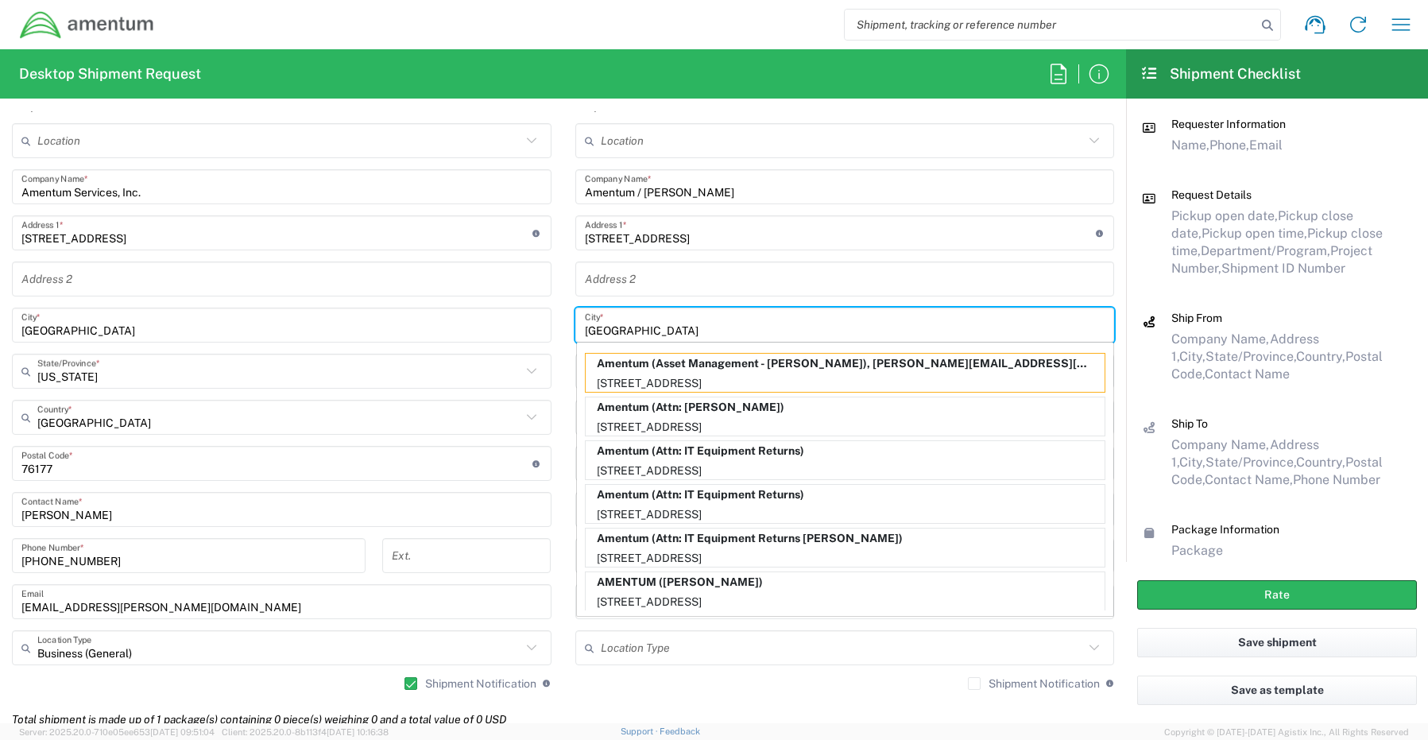
click at [646, 280] on input "text" at bounding box center [845, 279] width 520 height 28
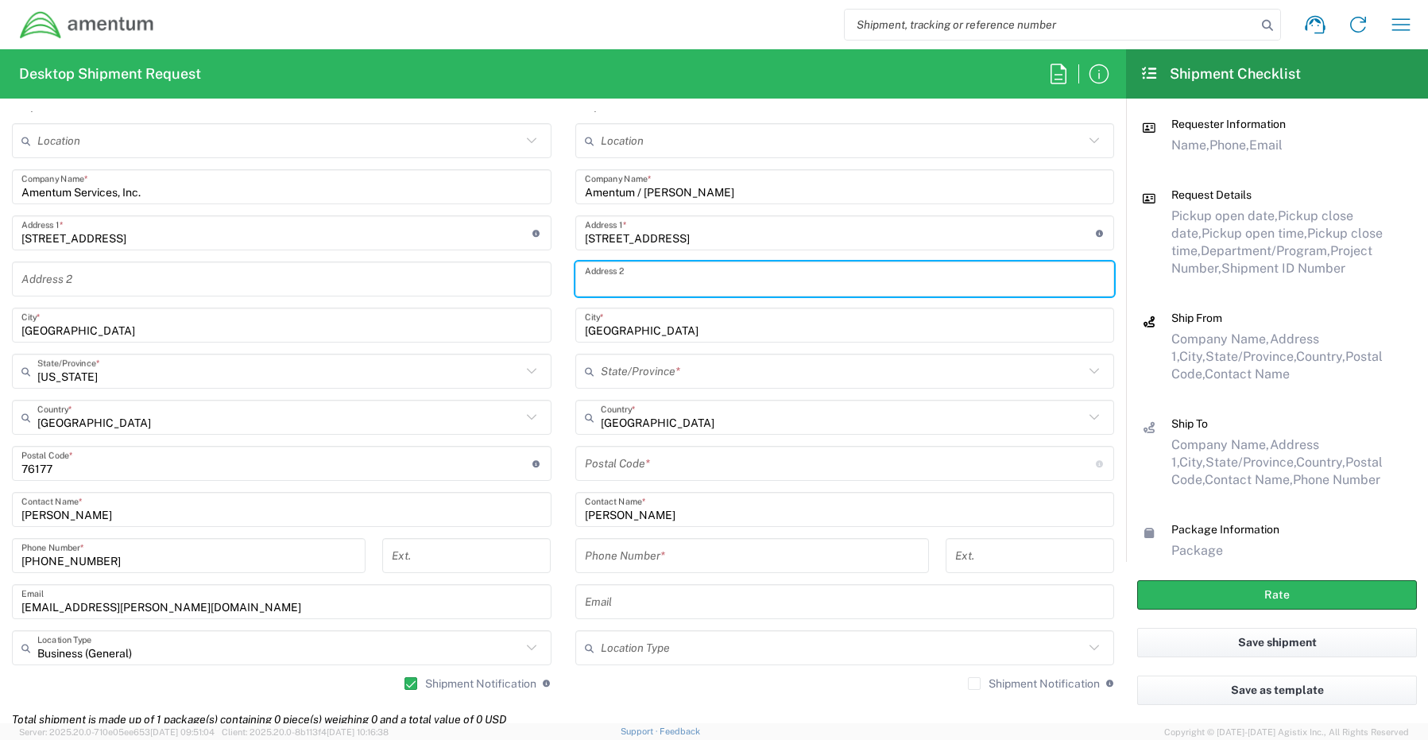
click at [643, 372] on input "text" at bounding box center [843, 372] width 484 height 28
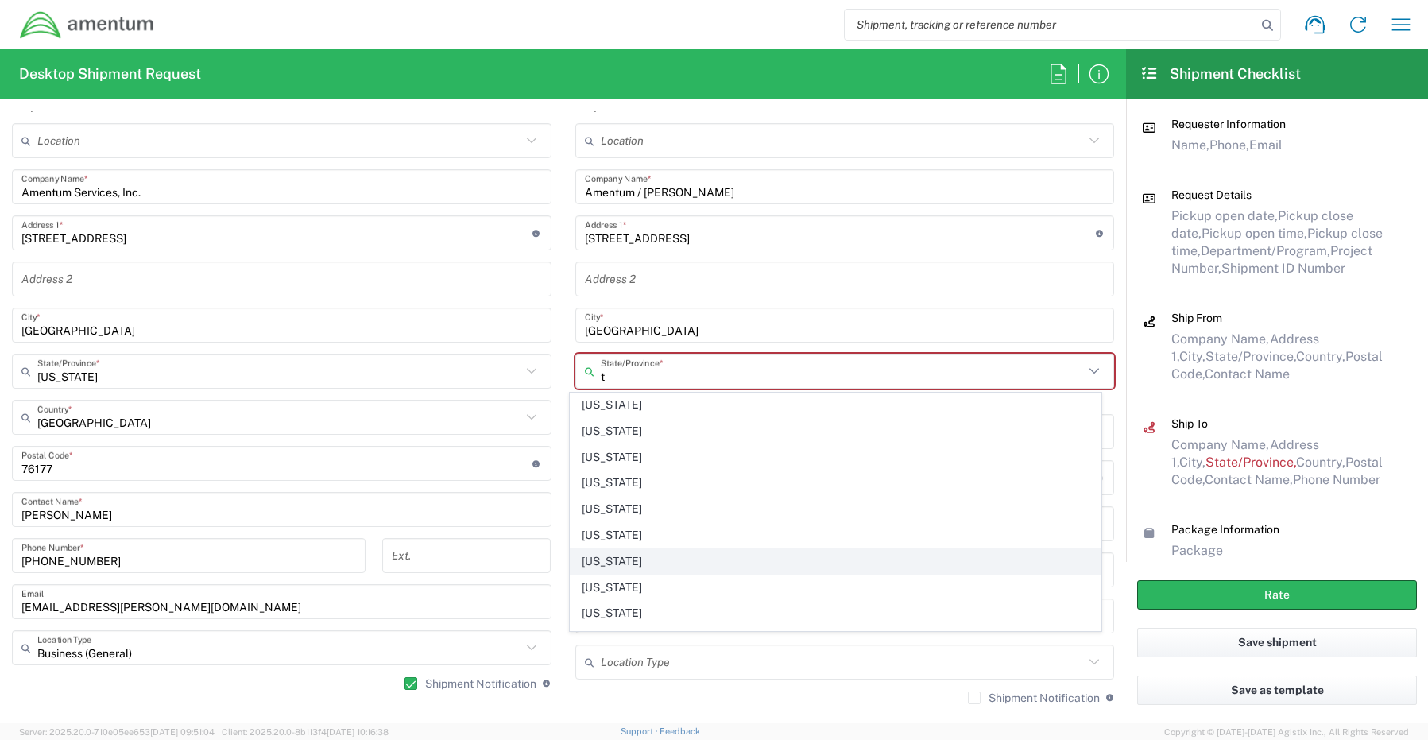
scroll to position [159, 0]
click at [605, 560] on span "[US_STATE]" at bounding box center [835, 559] width 530 height 25
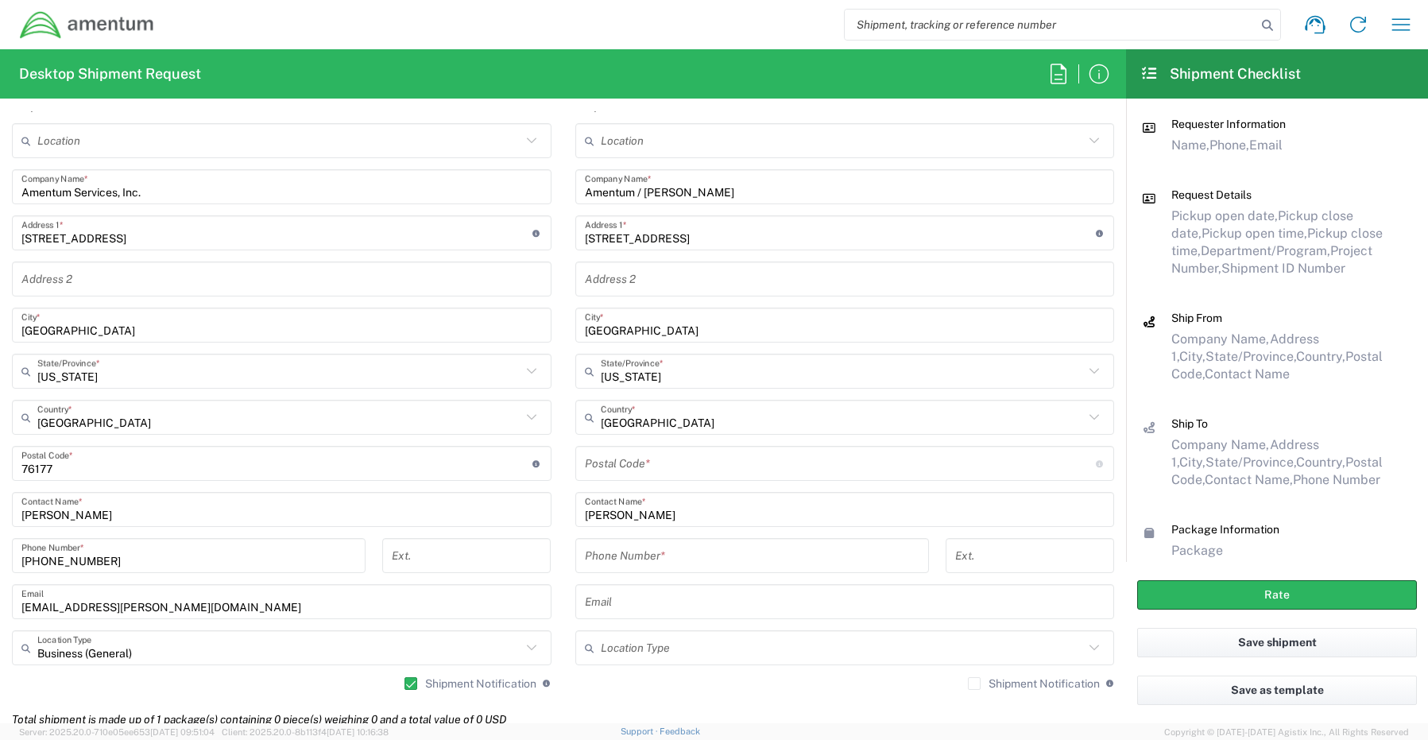
click at [669, 465] on input "undefined" at bounding box center [840, 464] width 511 height 28
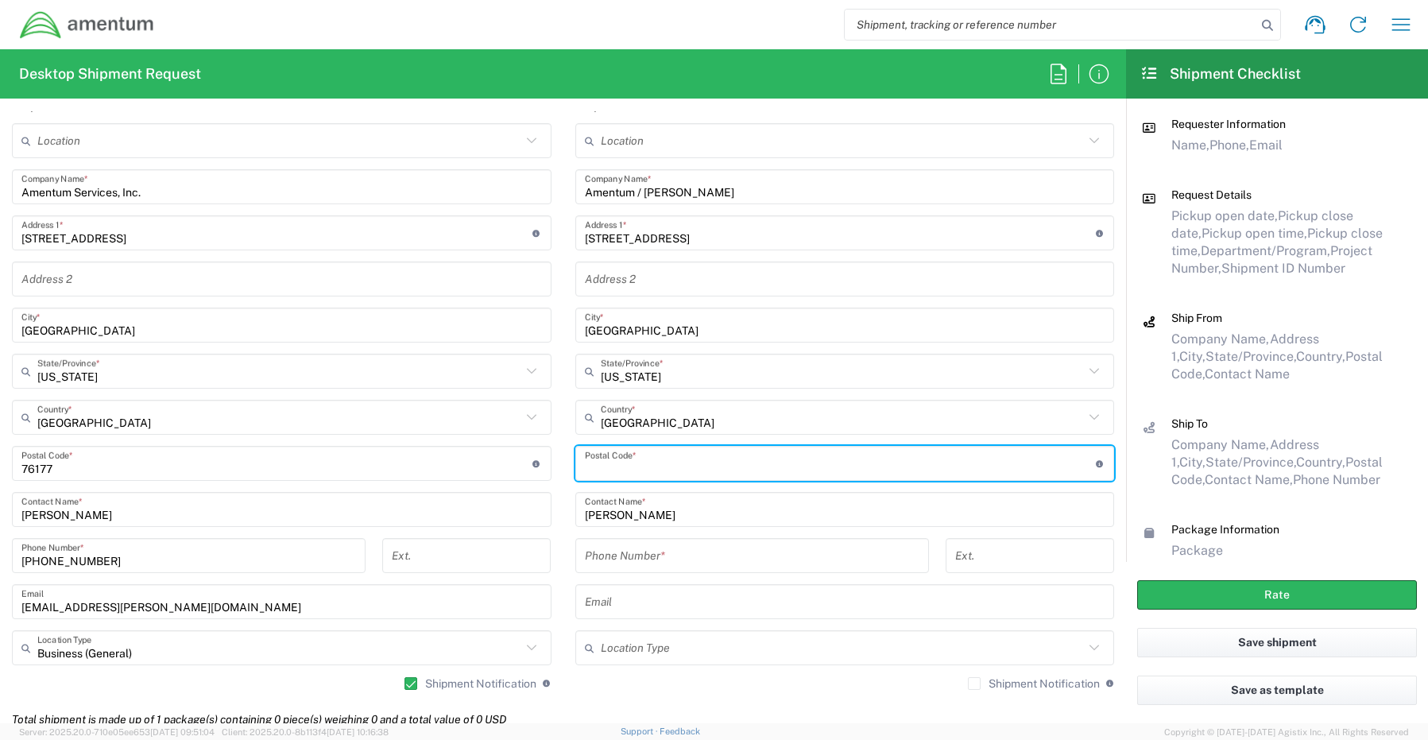
paste input "79179"
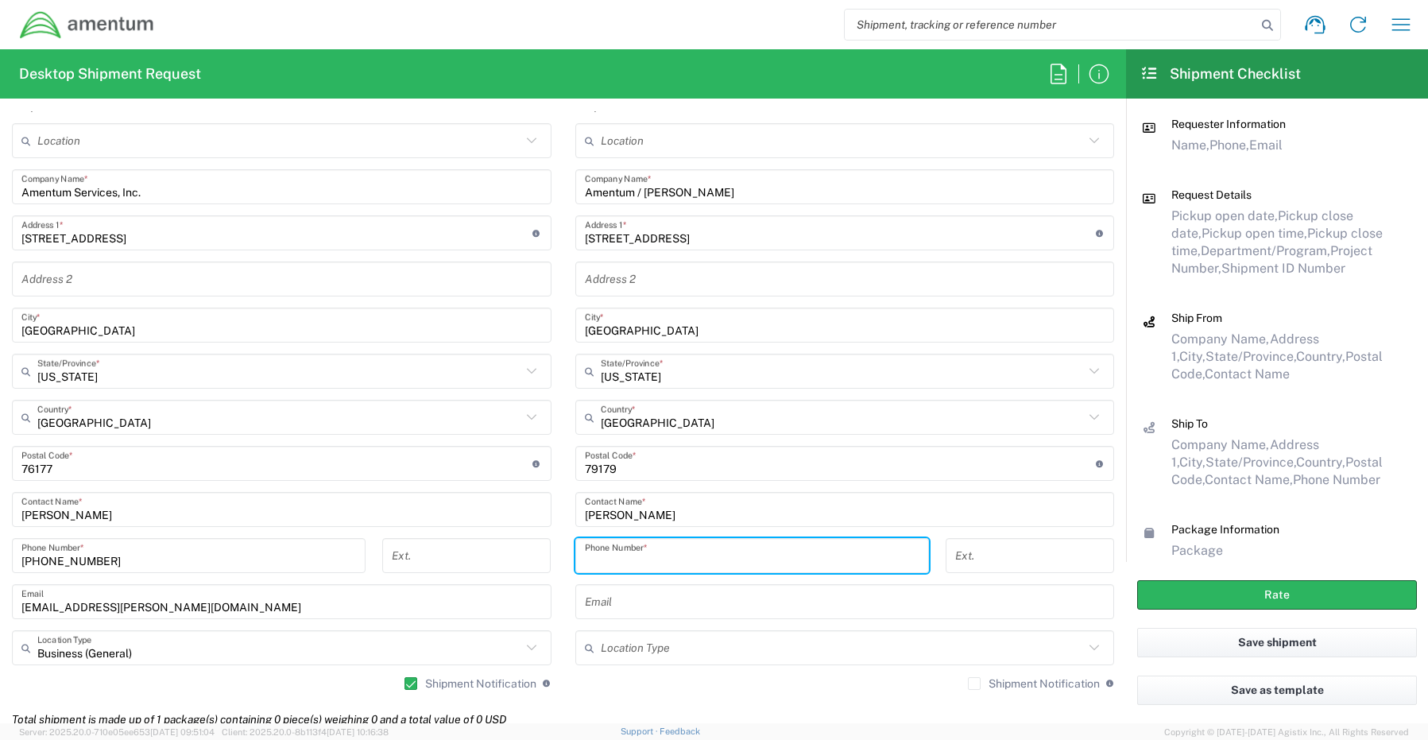
click at [627, 549] on input "tel" at bounding box center [752, 556] width 334 height 28
paste input "[PHONE_NUMBER]"
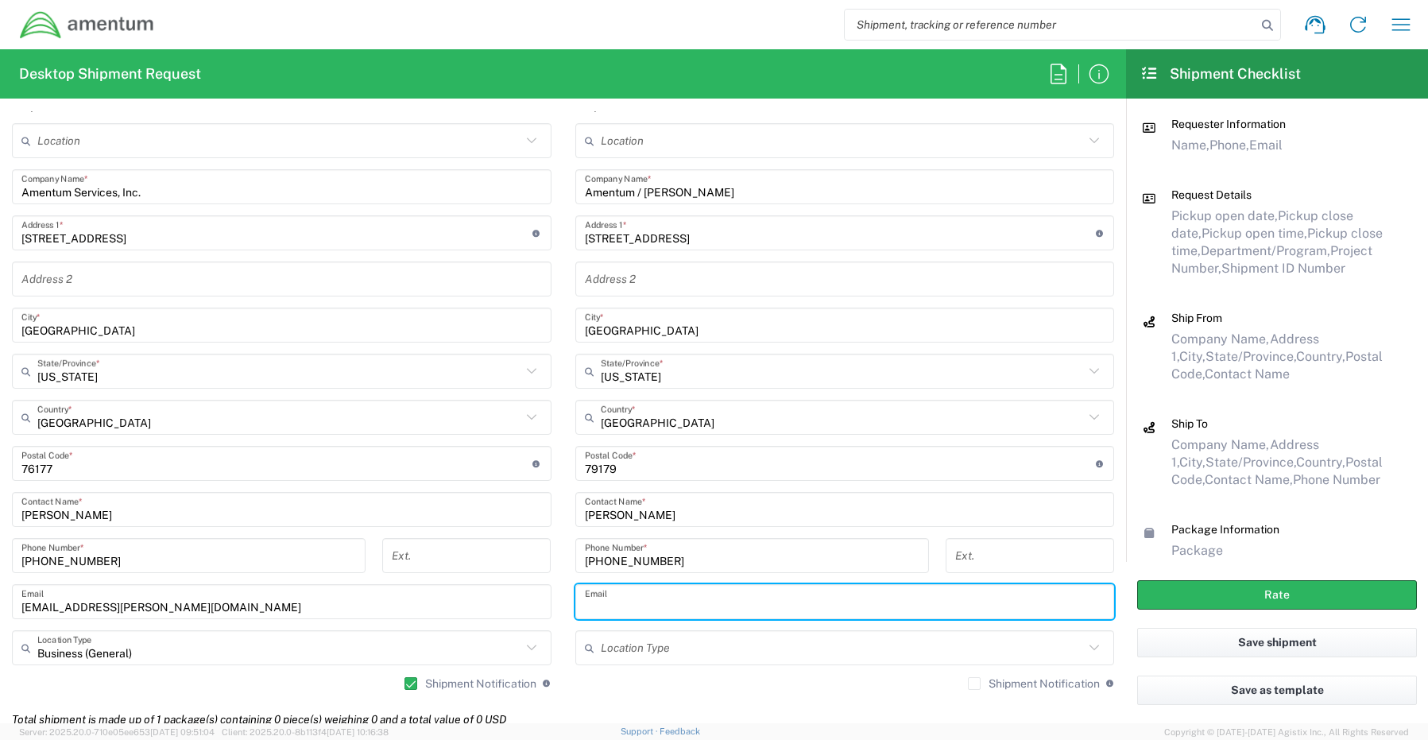
click at [597, 597] on input "text" at bounding box center [845, 602] width 520 height 28
paste input "[PERSON_NAME][EMAIL_ADDRESS][PERSON_NAME][DOMAIN_NAME]"
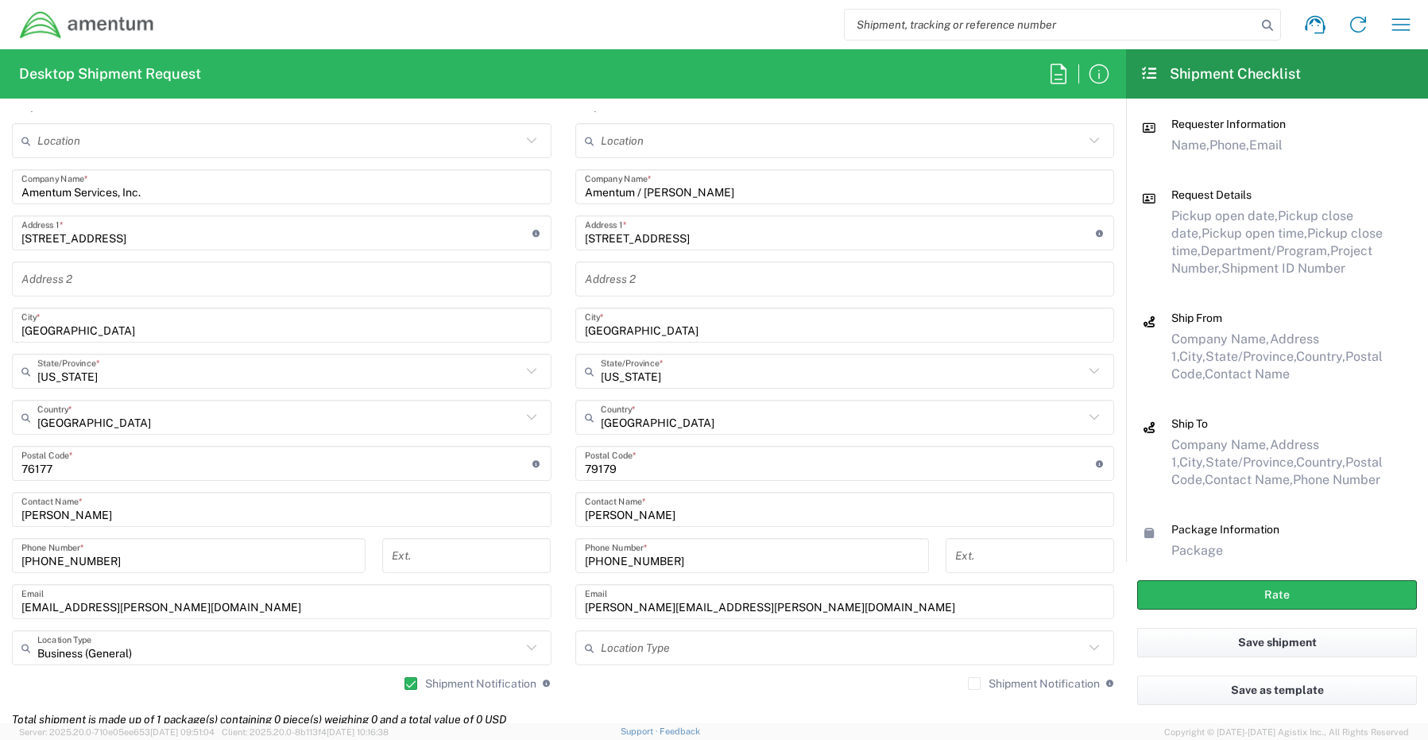
click at [969, 685] on label "Shipment Notification" at bounding box center [1034, 683] width 132 height 13
click at [974, 683] on input "Shipment Notification" at bounding box center [974, 683] width 0 height 0
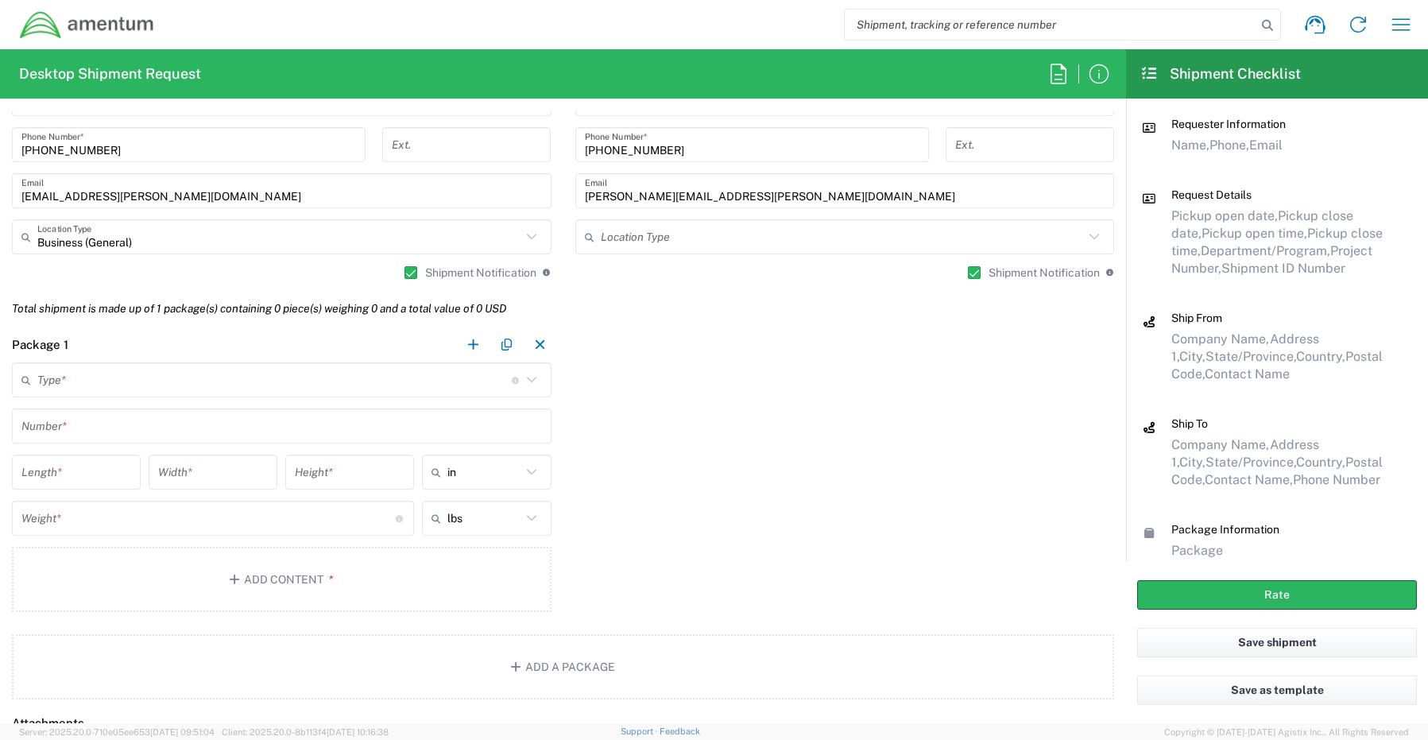
scroll to position [1271, 0]
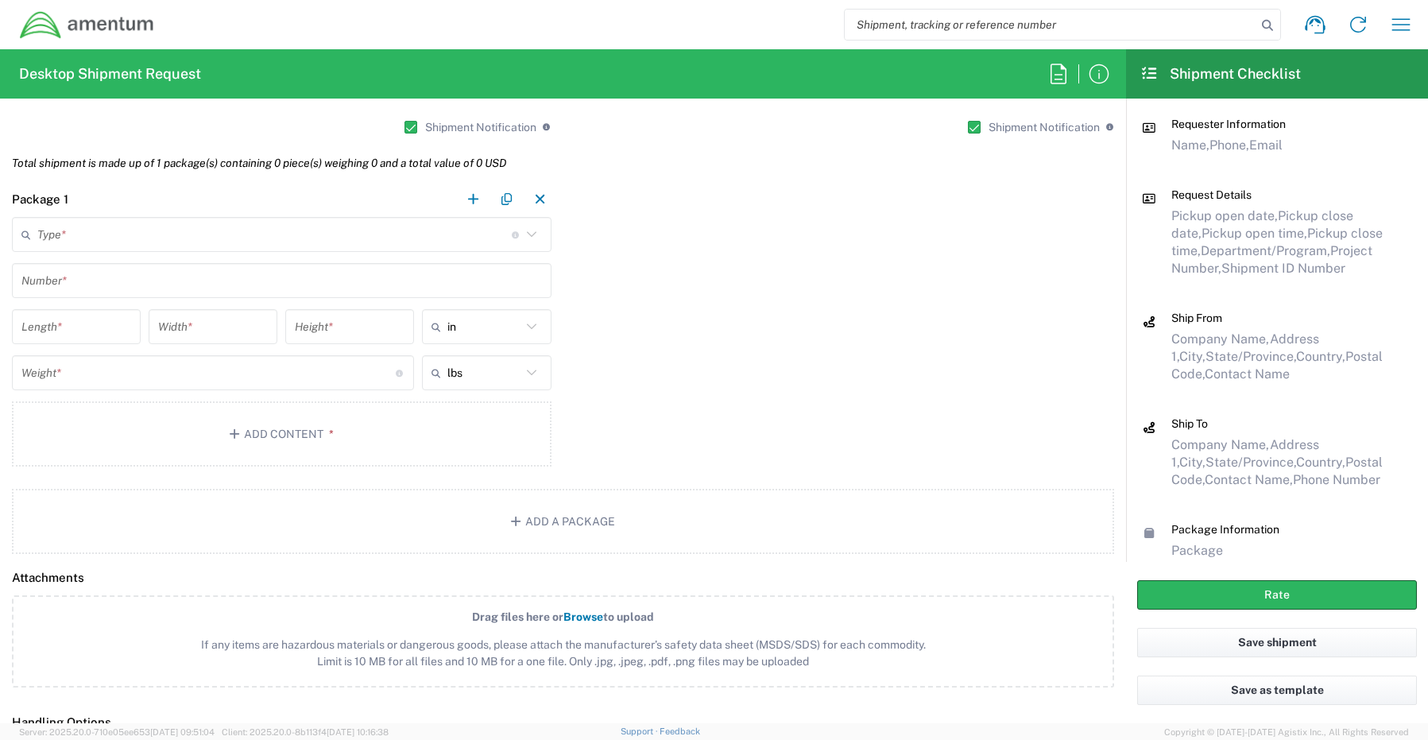
click at [52, 242] on input "text" at bounding box center [274, 235] width 474 height 28
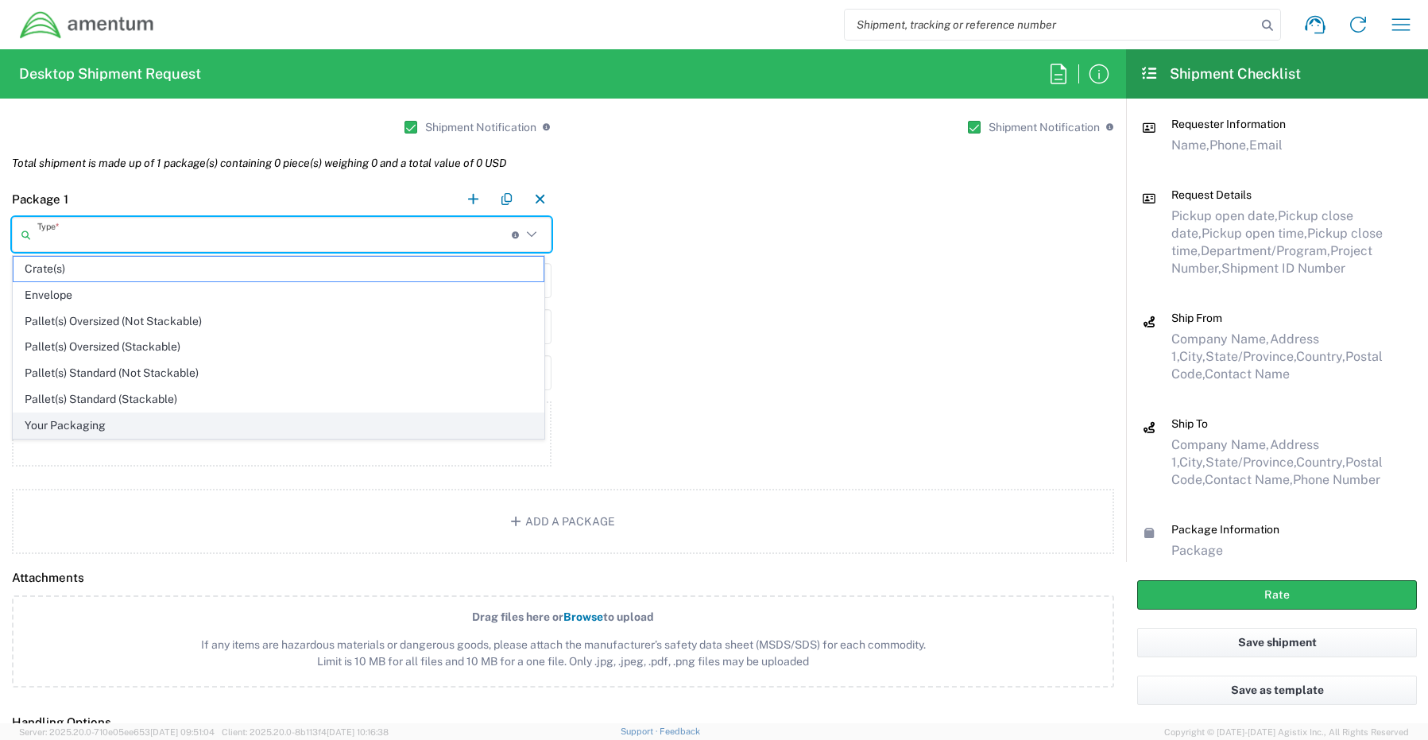
click at [76, 427] on span "Your Packaging" at bounding box center [279, 425] width 530 height 25
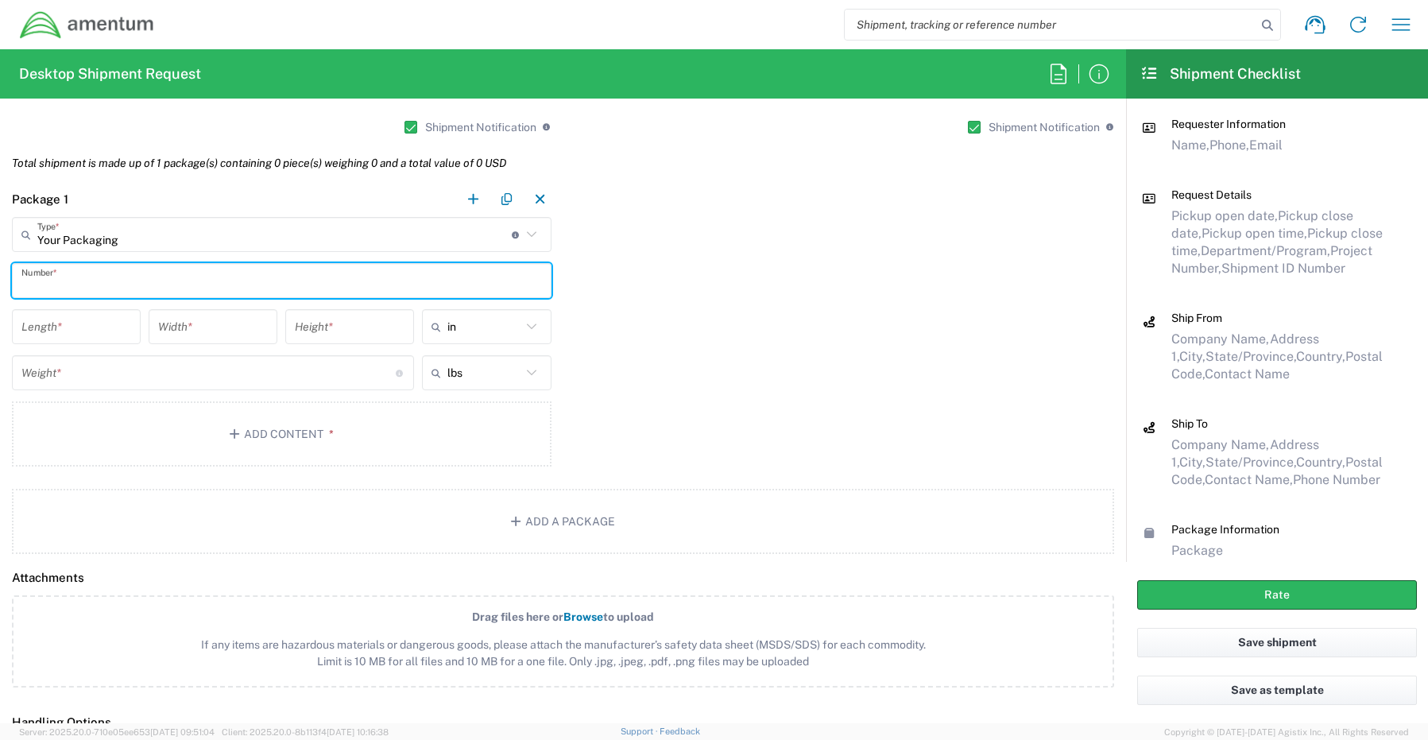
click at [62, 282] on input "text" at bounding box center [281, 281] width 520 height 28
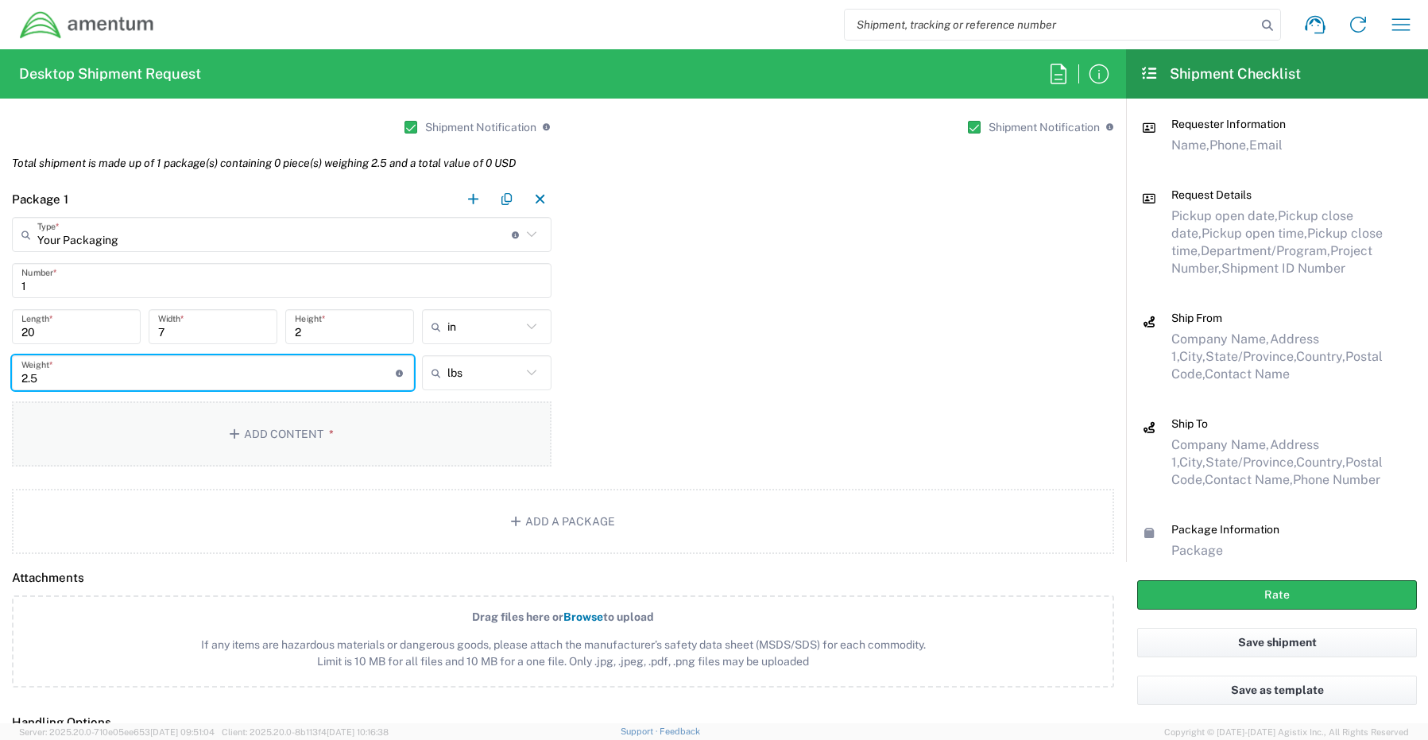
click at [249, 439] on button "Add Content *" at bounding box center [281, 433] width 539 height 65
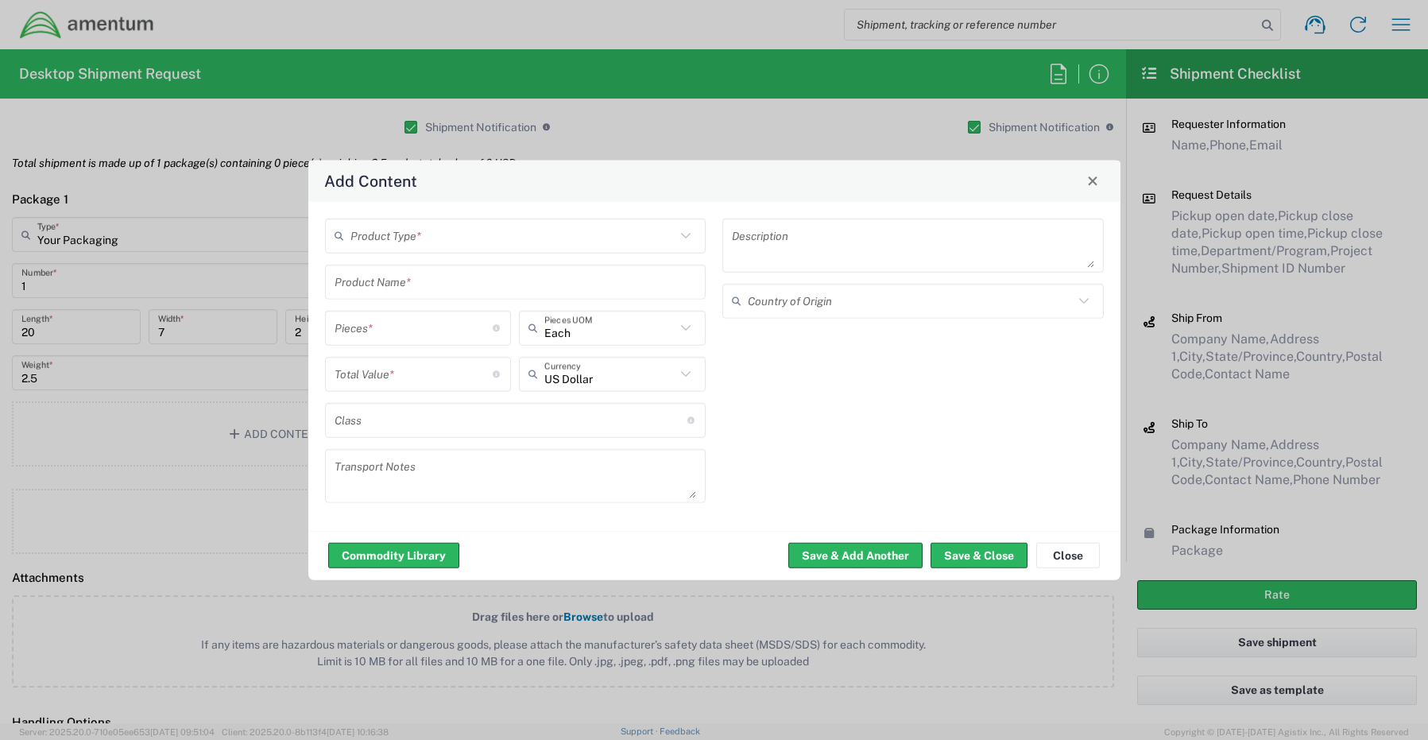
click at [387, 238] on input "text" at bounding box center [513, 236] width 326 height 28
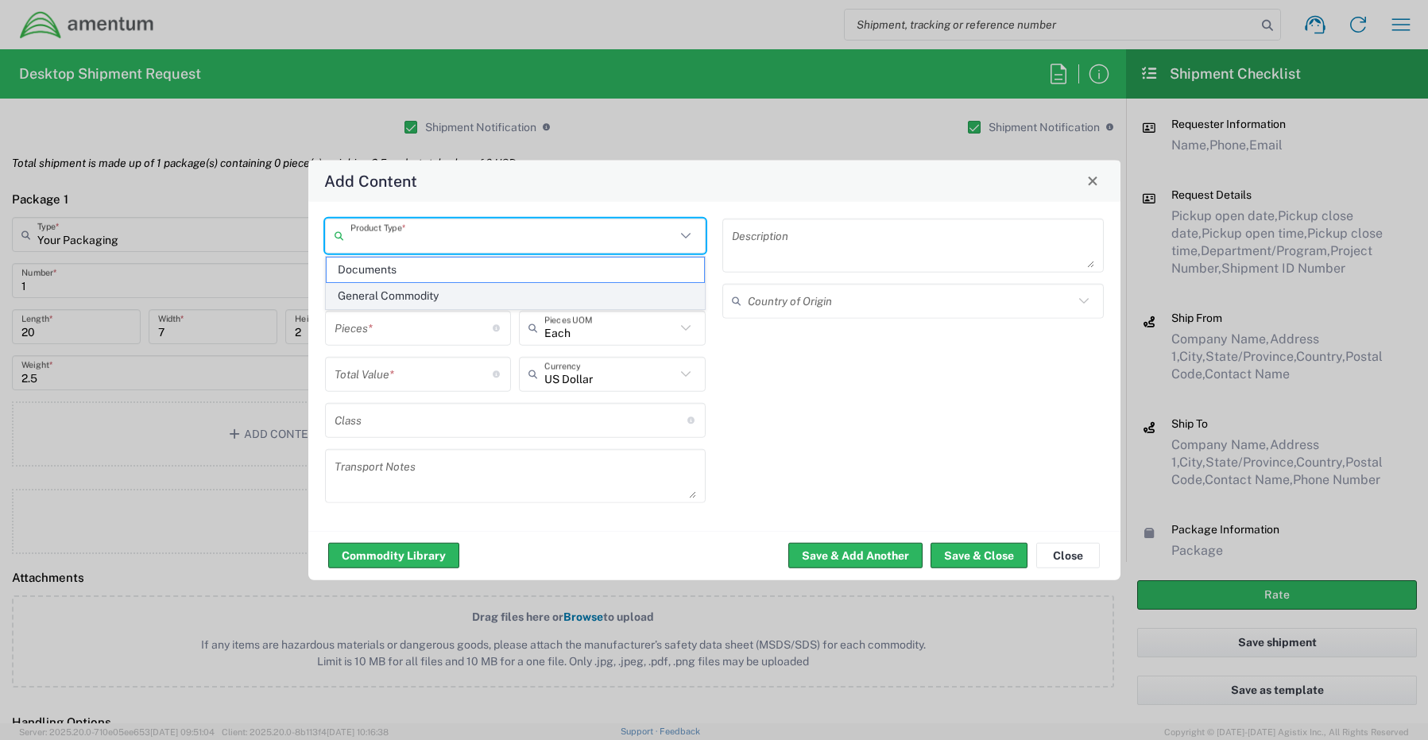
click at [385, 297] on span "General Commodity" at bounding box center [516, 296] width 378 height 25
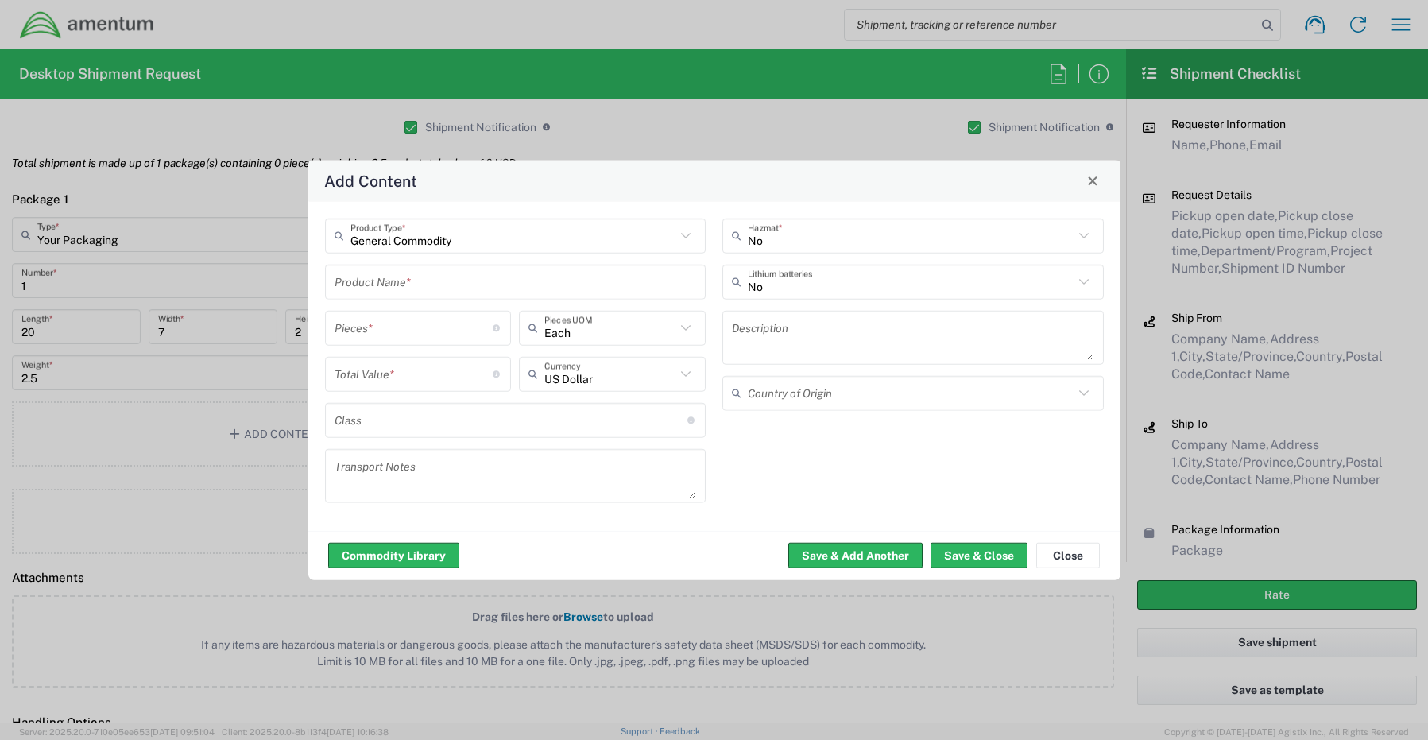
click at [377, 280] on input "text" at bounding box center [515, 282] width 362 height 28
paste input "KBM Combo"
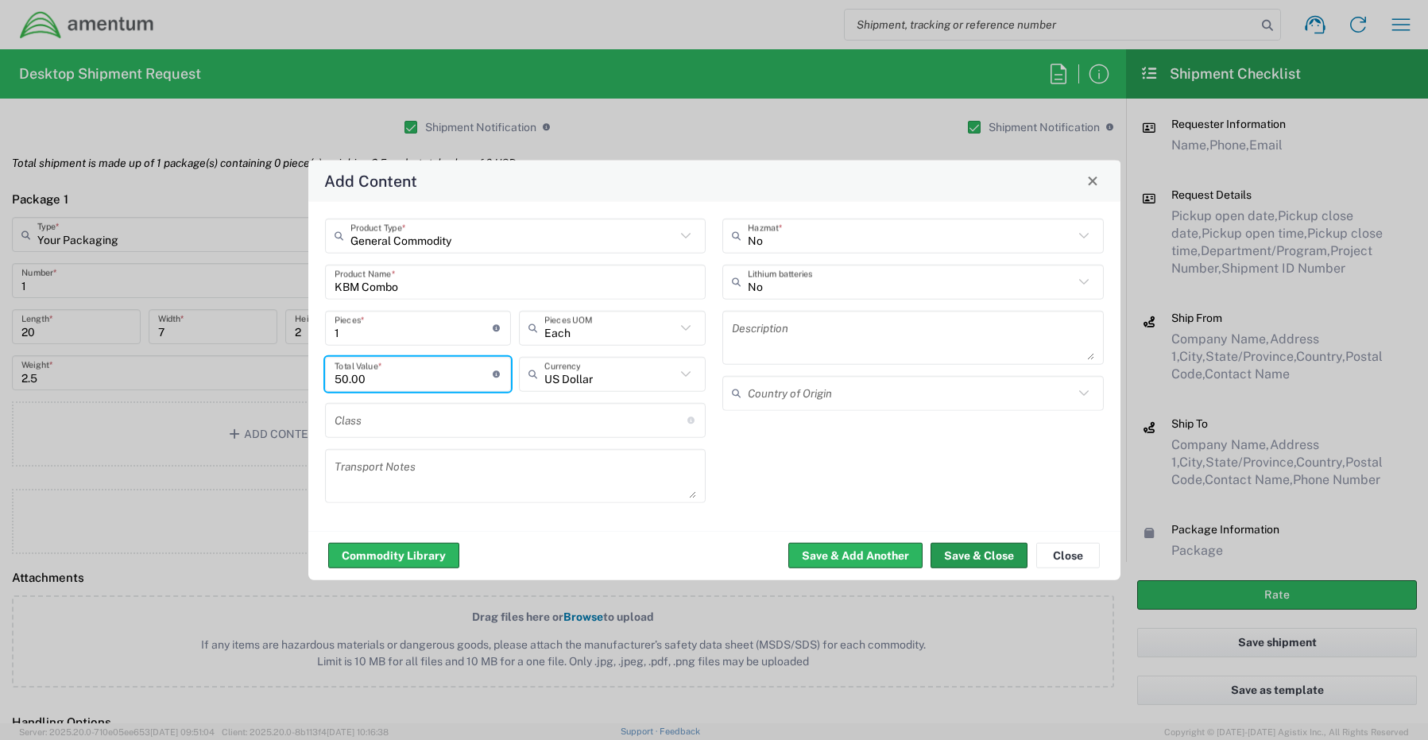
click at [966, 556] on button "Save & Close" at bounding box center [978, 555] width 97 height 25
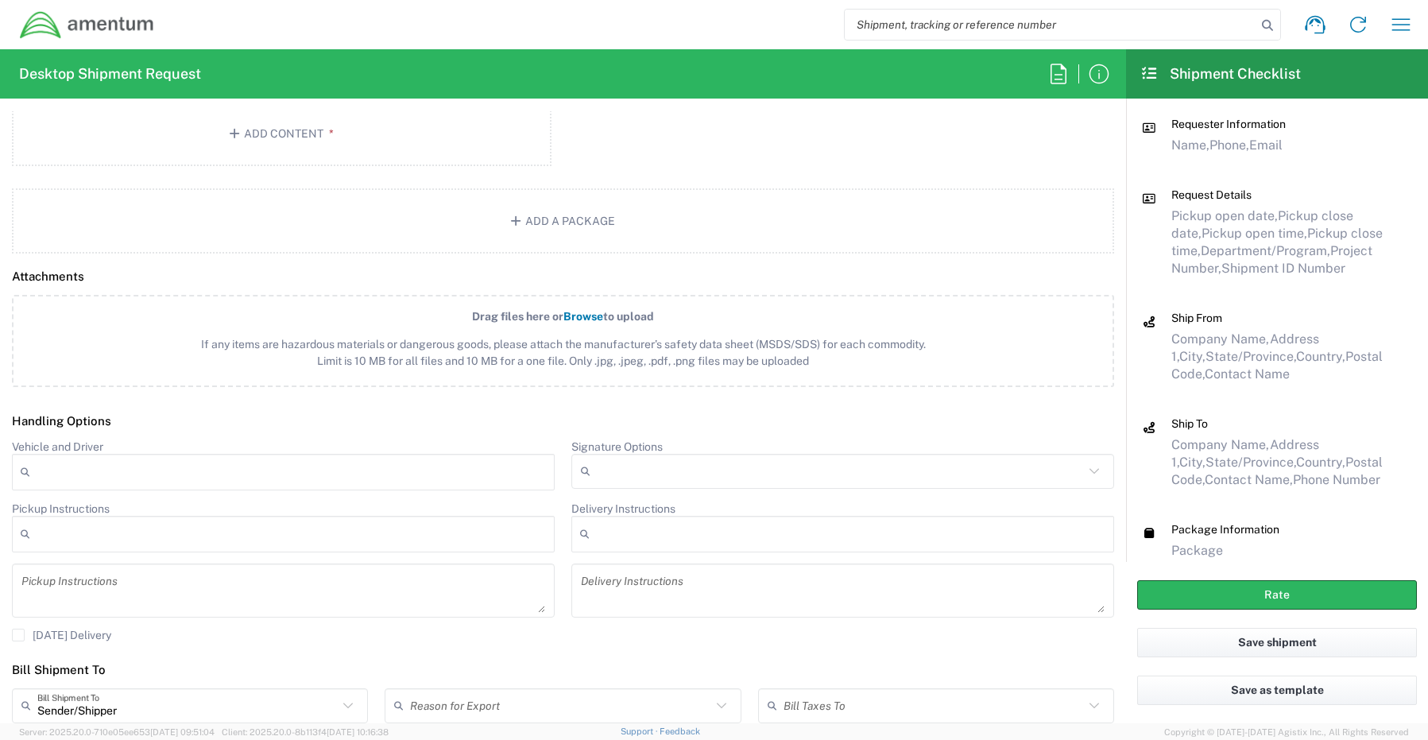
scroll to position [1668, 0]
click at [597, 468] on input "Signature Options" at bounding box center [840, 467] width 487 height 25
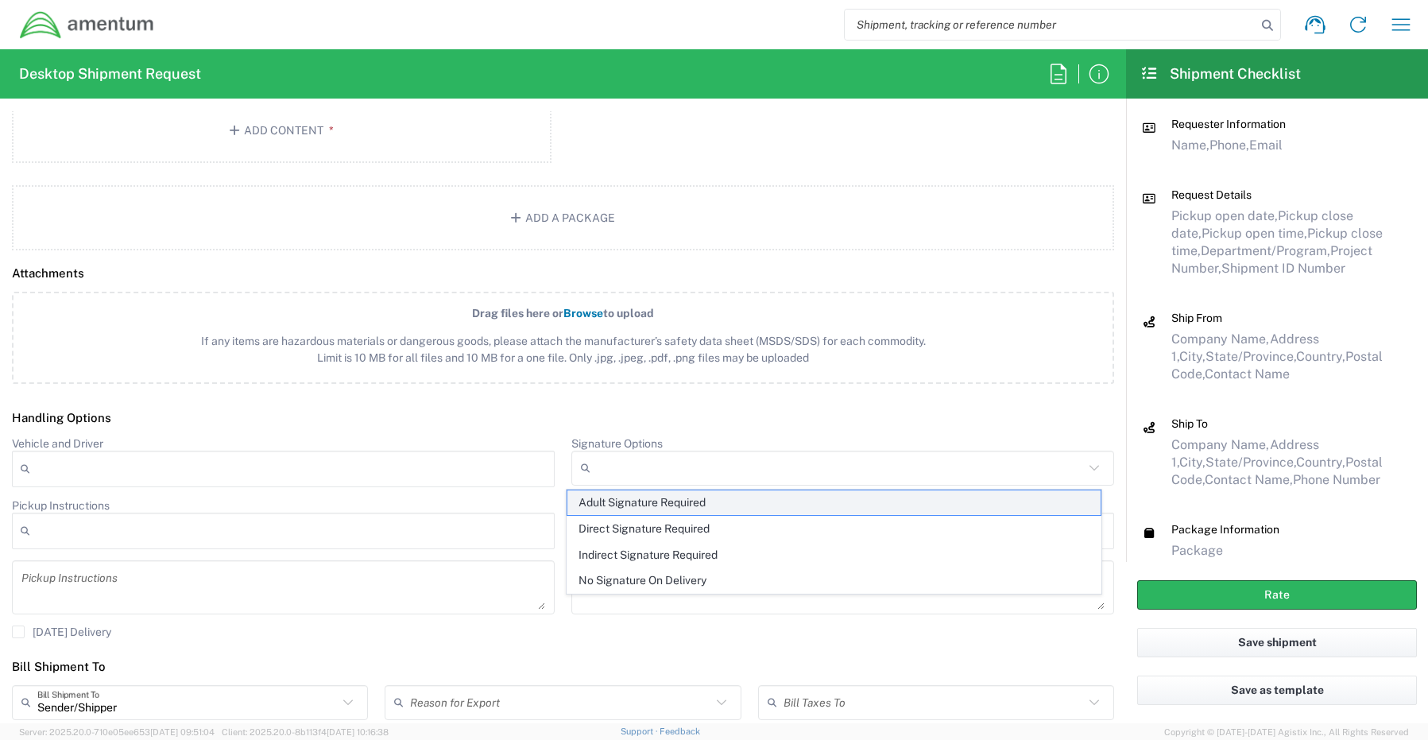
click at [596, 498] on span "Adult Signature Required" at bounding box center [834, 502] width 534 height 25
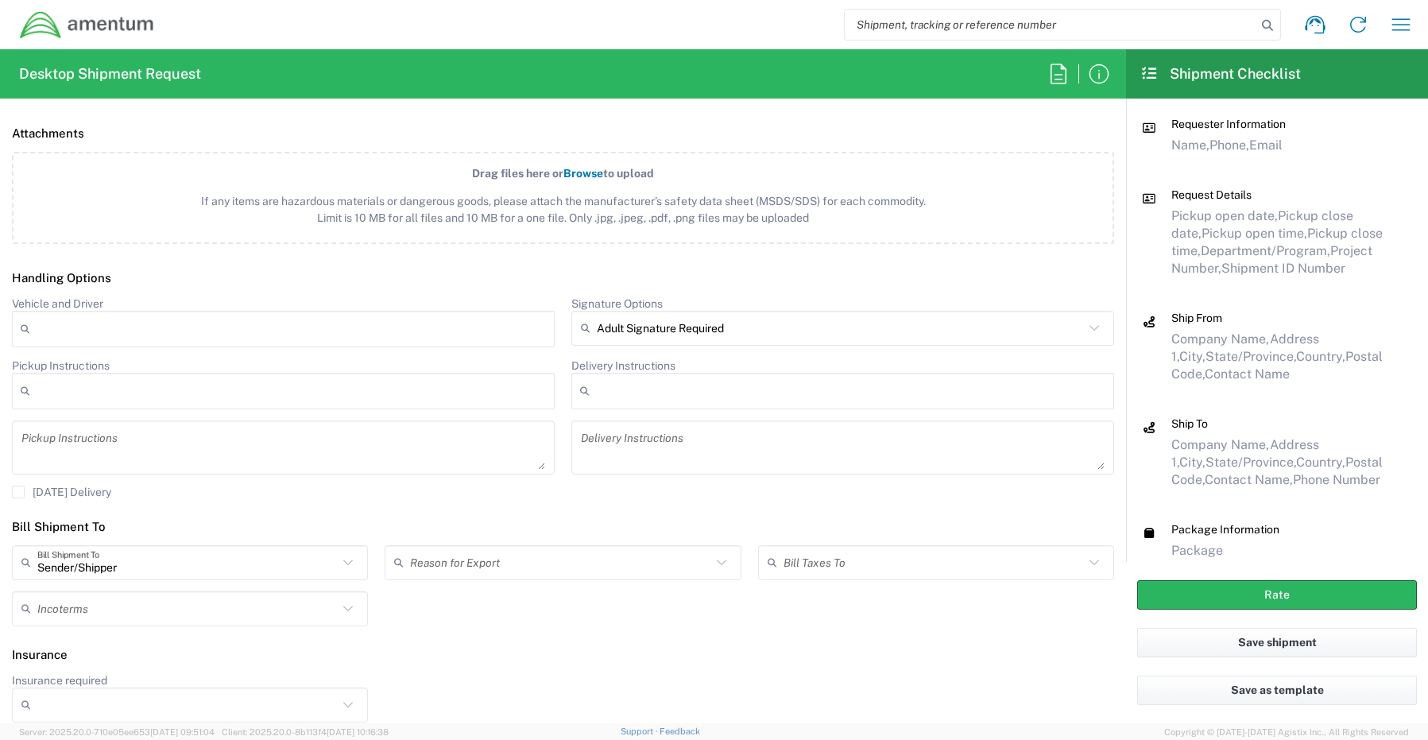
scroll to position [1819, 0]
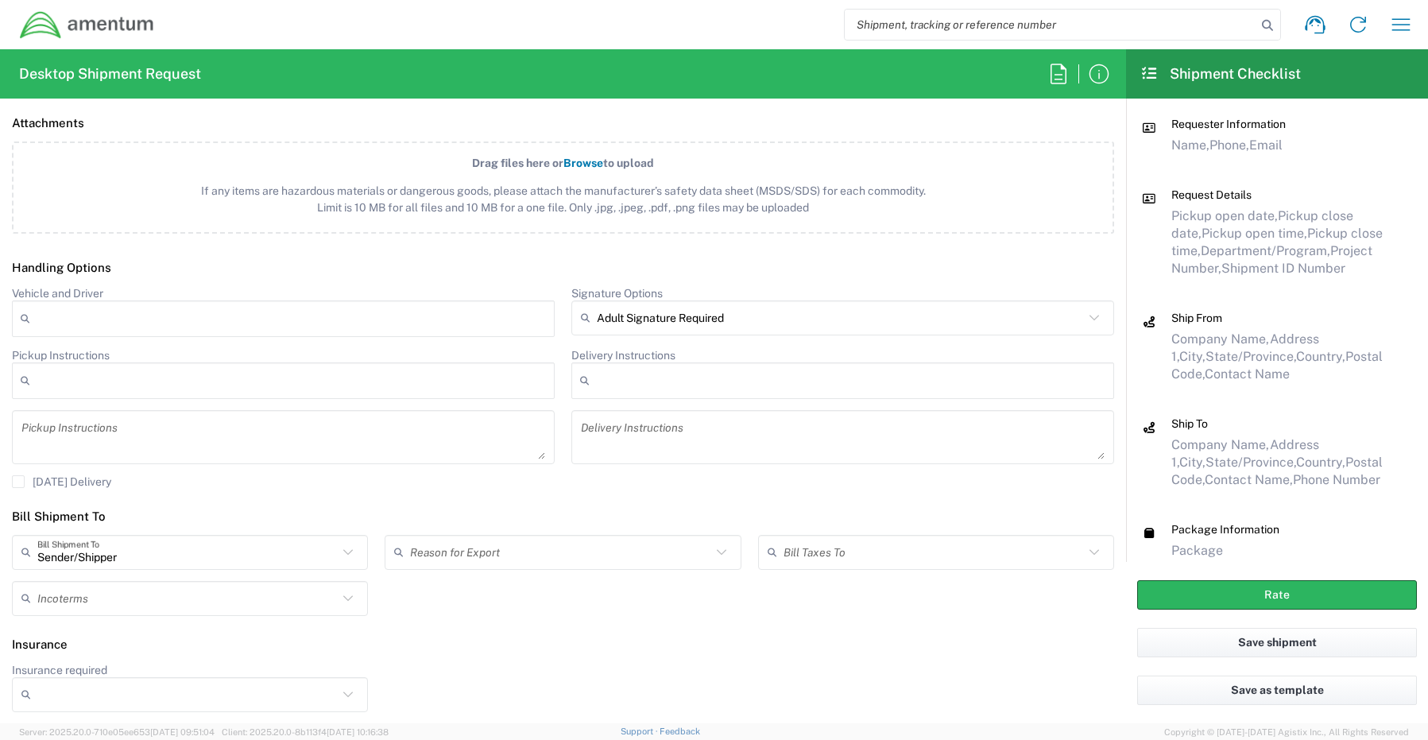
click at [64, 690] on input "Insurance required" at bounding box center [187, 694] width 300 height 25
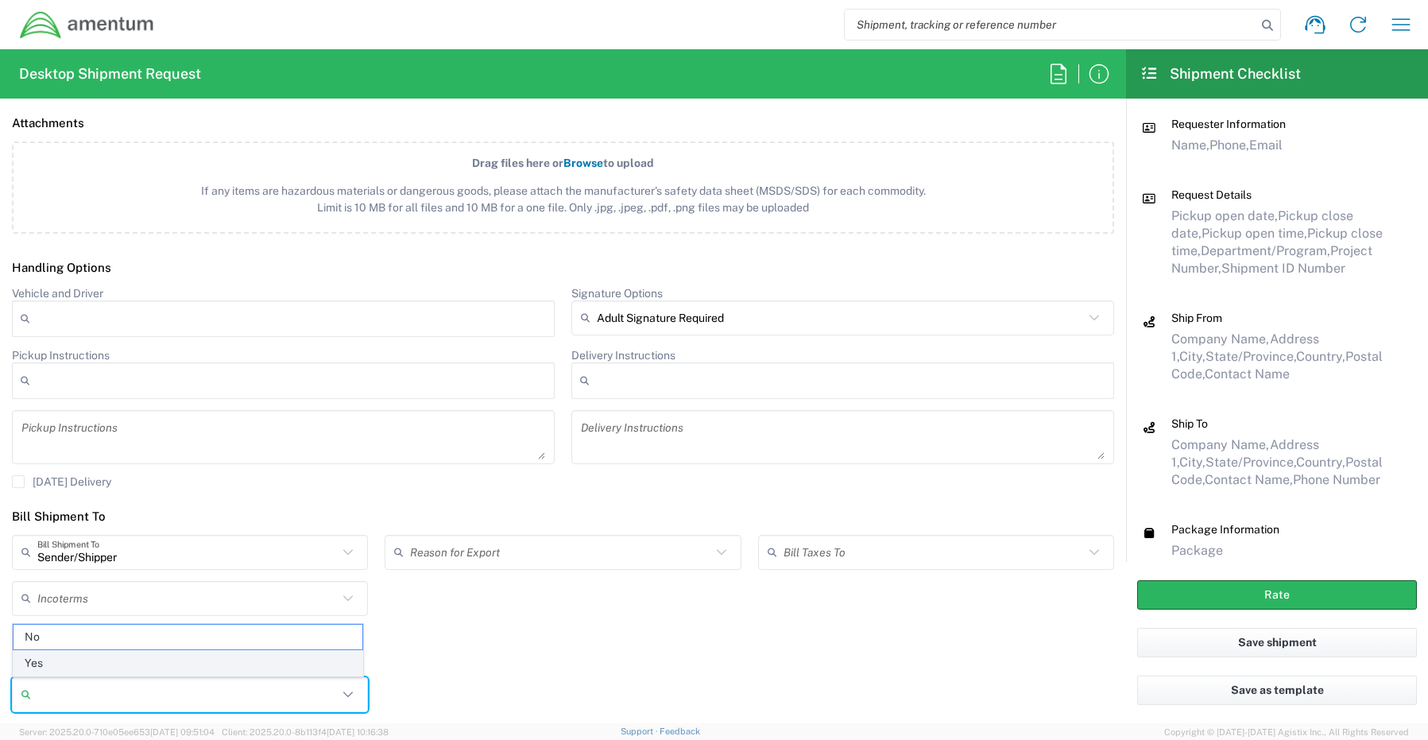
click at [58, 660] on span "Yes" at bounding box center [188, 663] width 349 height 25
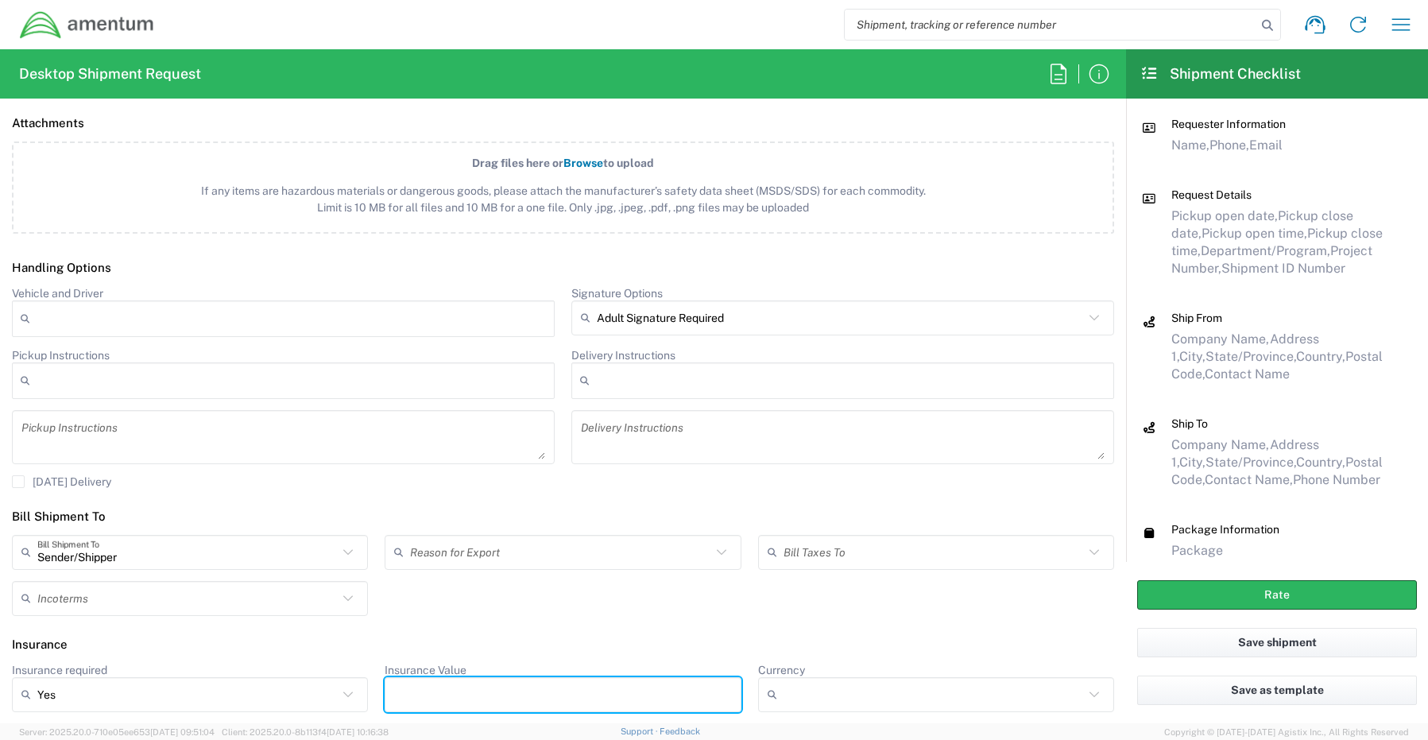
click at [439, 704] on input "Insurance Value" at bounding box center [562, 694] width 337 height 25
click at [582, 320] on icon at bounding box center [589, 317] width 16 height 25
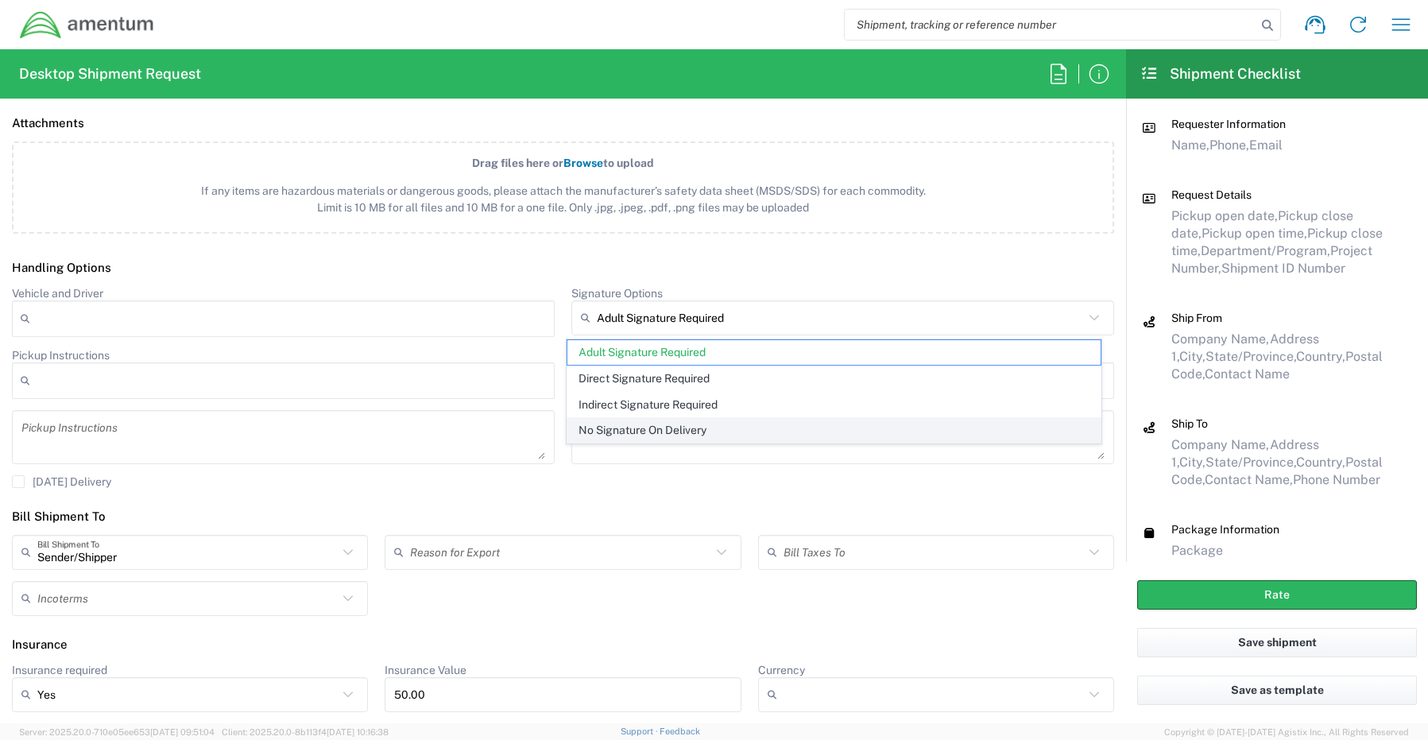
click at [619, 433] on span "No Signature On Delivery" at bounding box center [834, 430] width 534 height 25
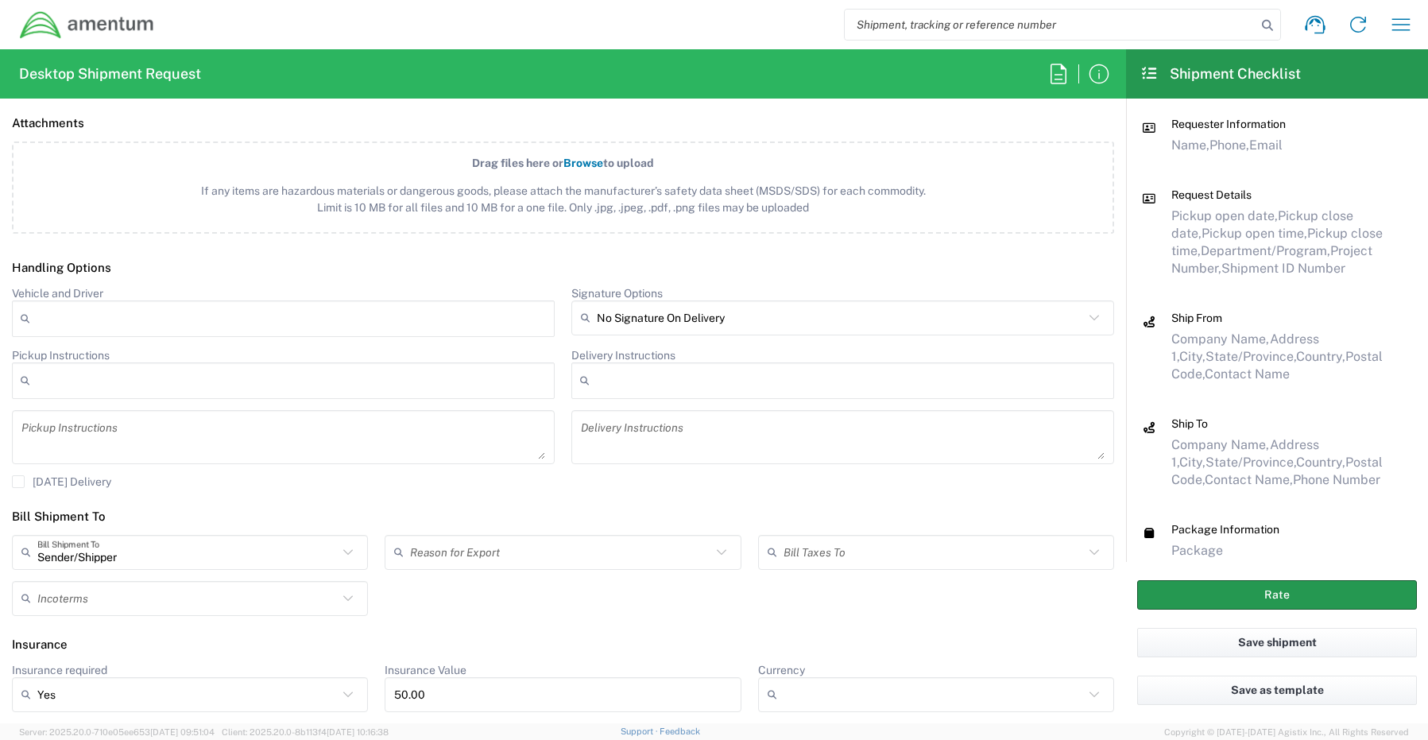
click at [1238, 596] on button "Rate" at bounding box center [1277, 594] width 280 height 29
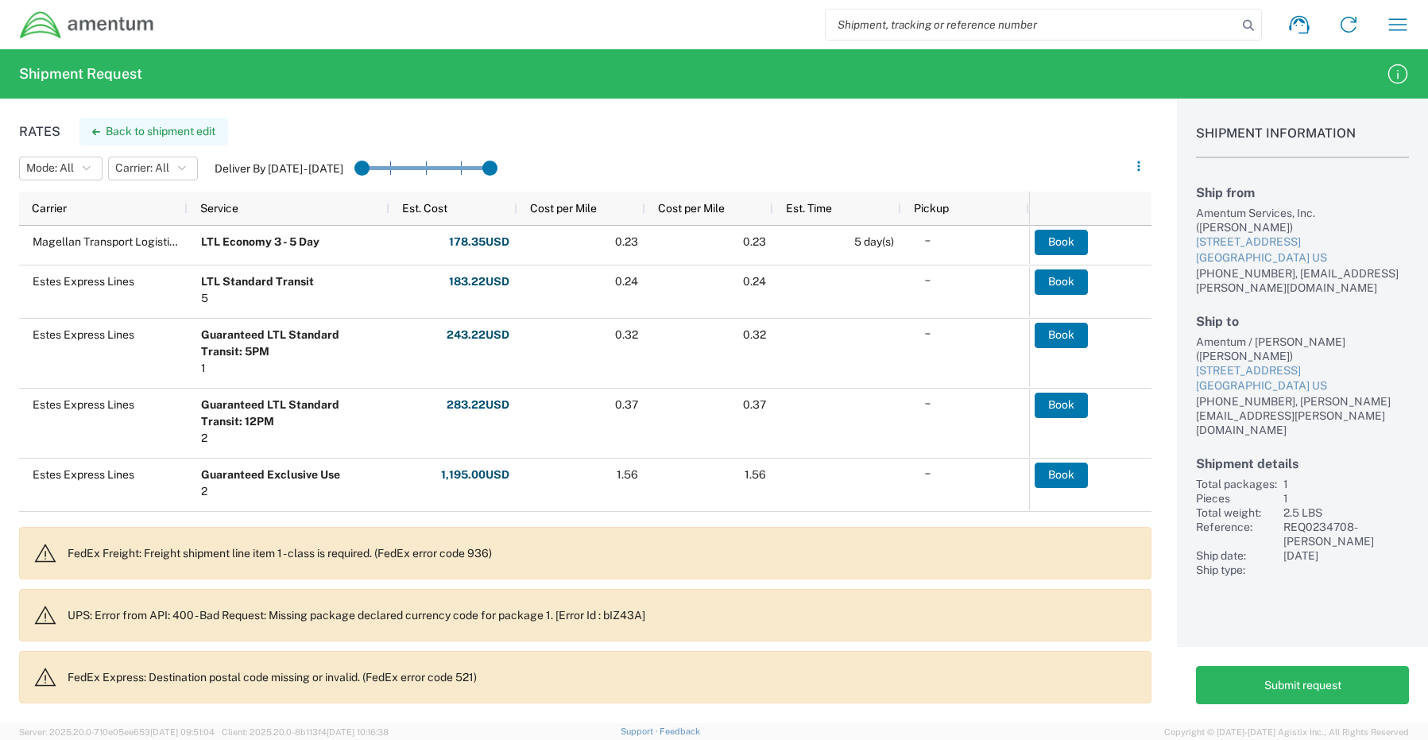
click at [148, 129] on button "Back to shipment edit" at bounding box center [153, 132] width 149 height 28
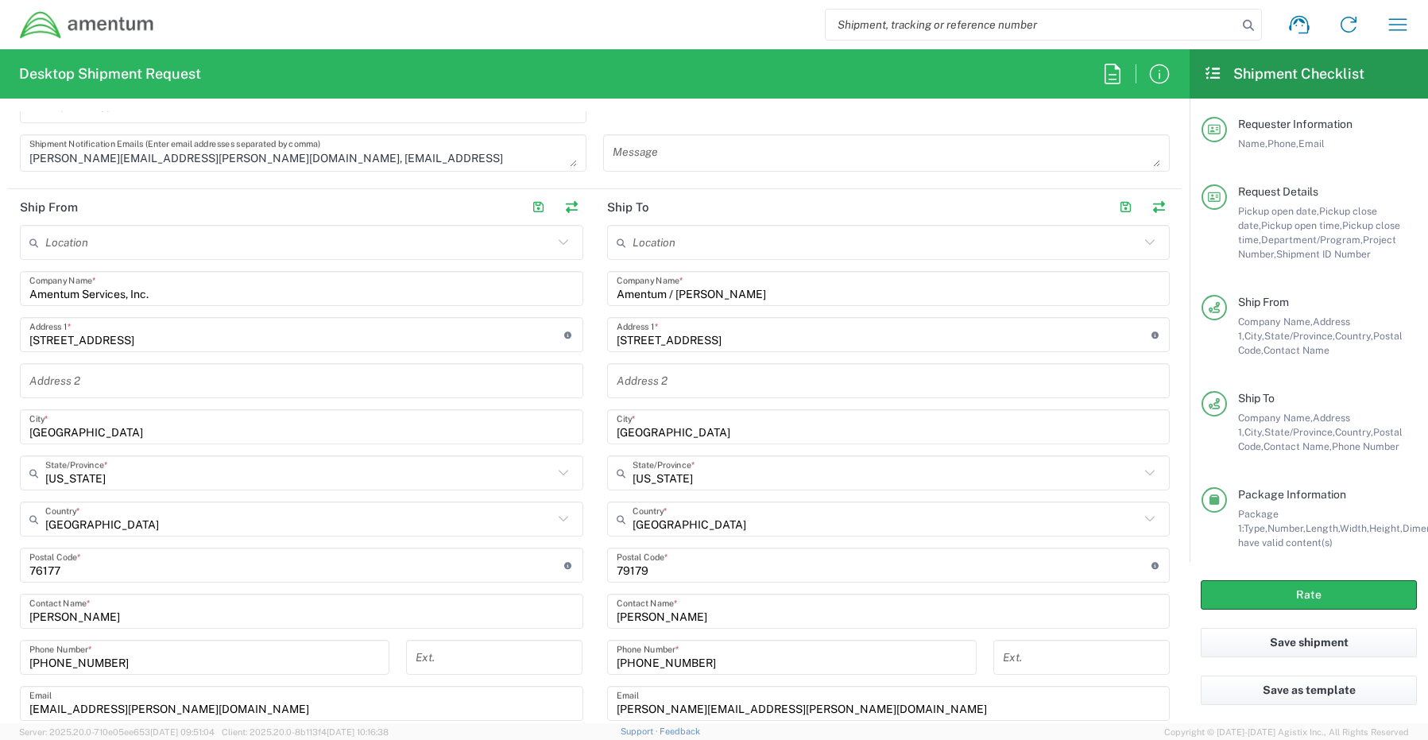
scroll to position [636, 0]
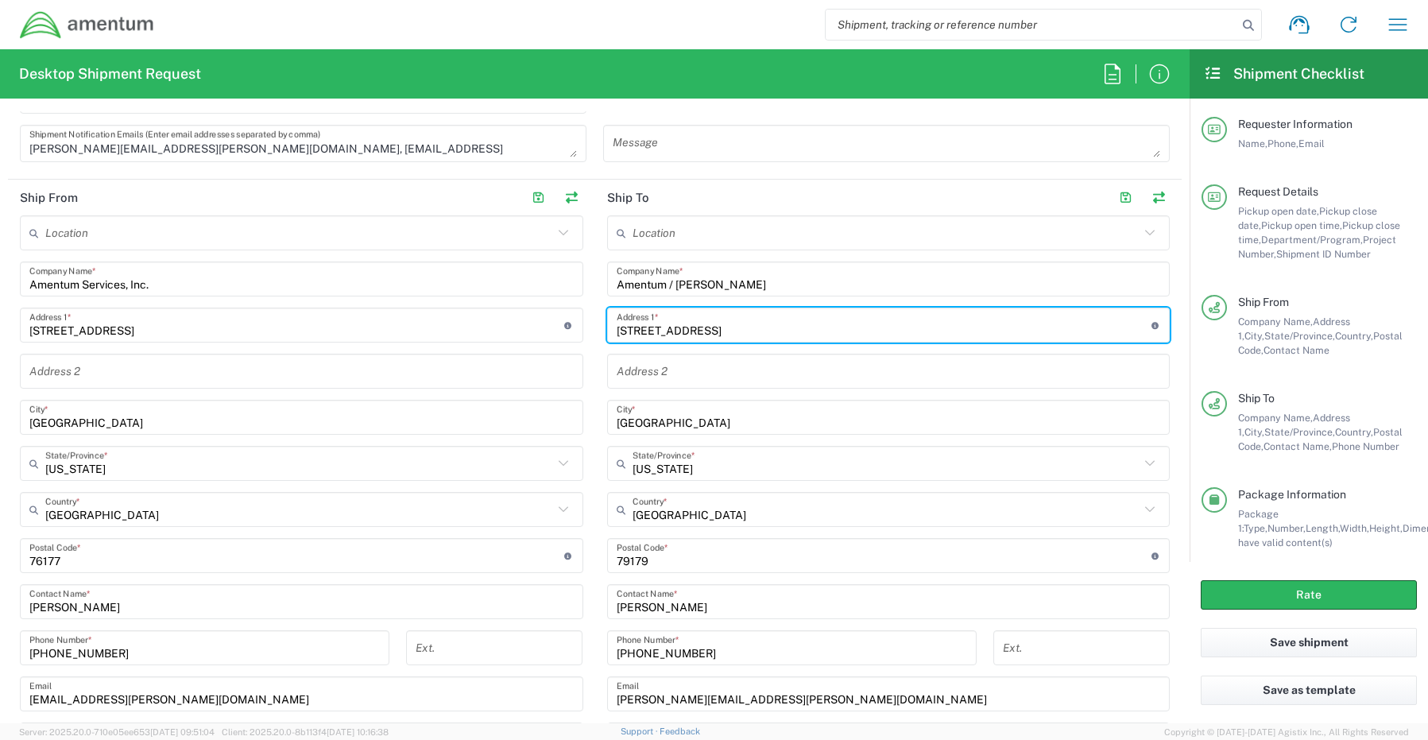
click at [735, 327] on input "[STREET_ADDRESS]" at bounding box center [884, 325] width 535 height 28
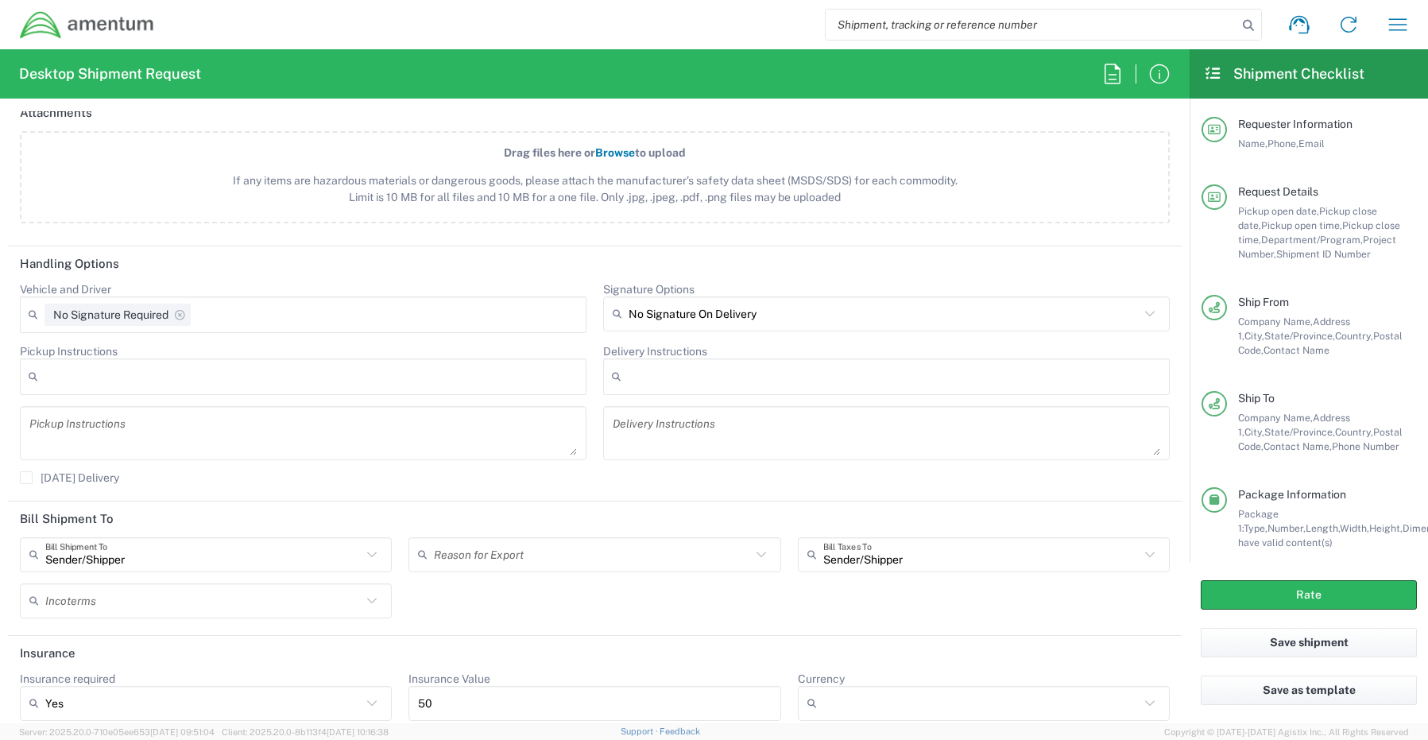
scroll to position [1869, 0]
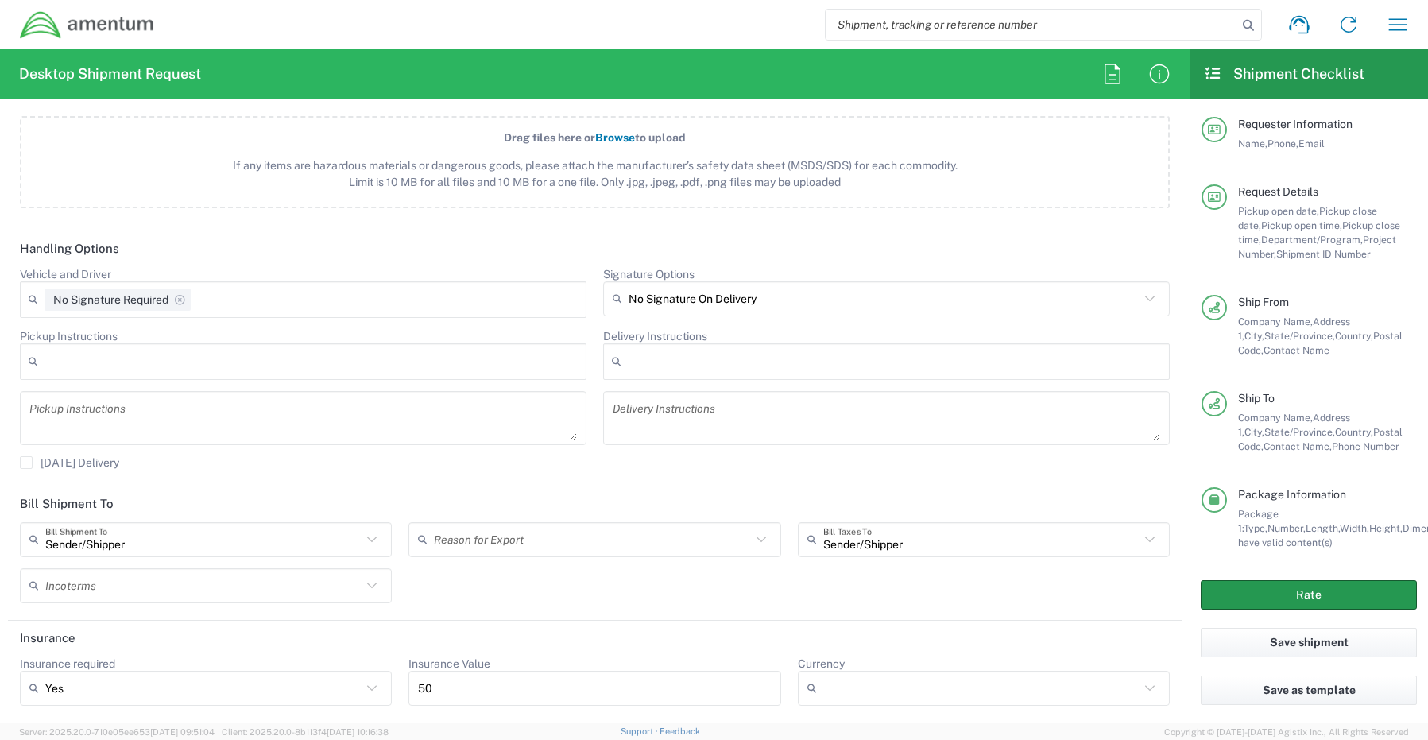
click at [1341, 590] on button "Rate" at bounding box center [1308, 594] width 216 height 29
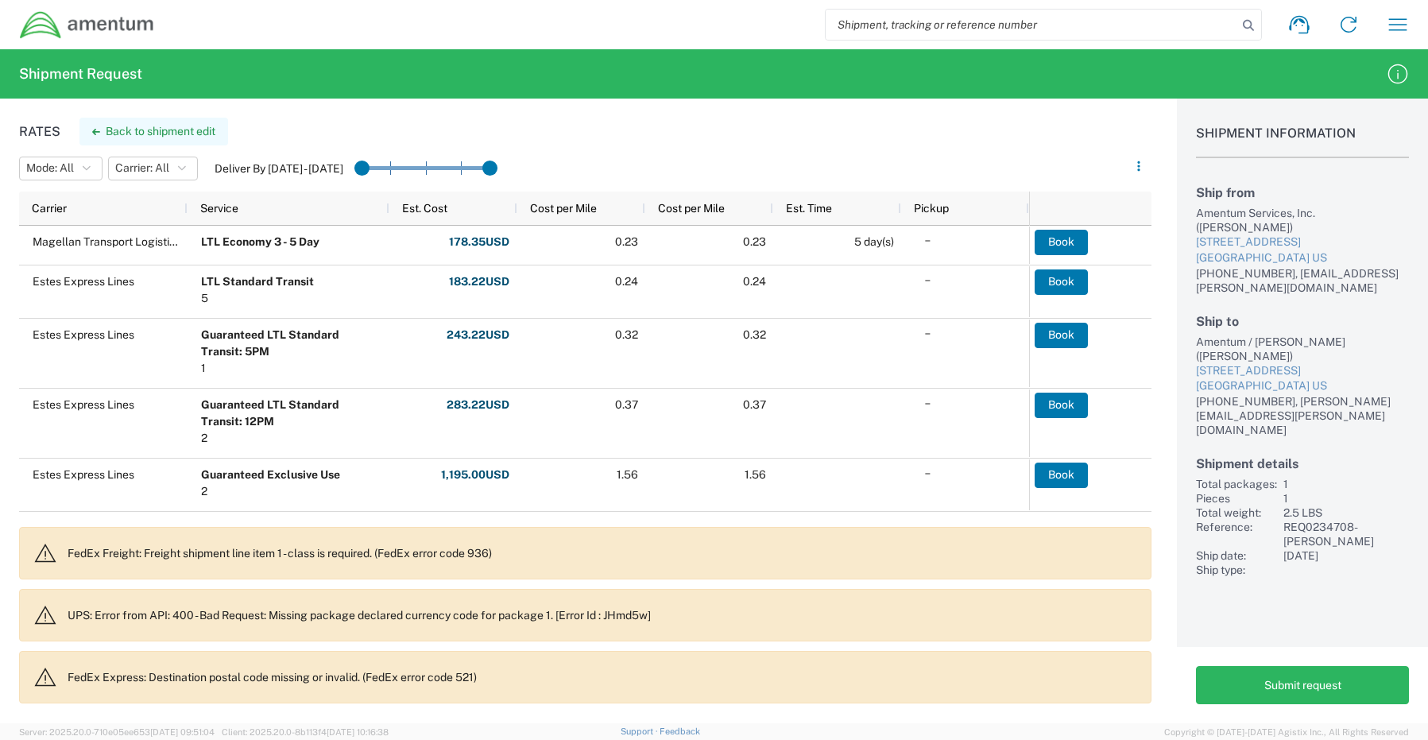
click at [151, 136] on button "Back to shipment edit" at bounding box center [153, 132] width 149 height 28
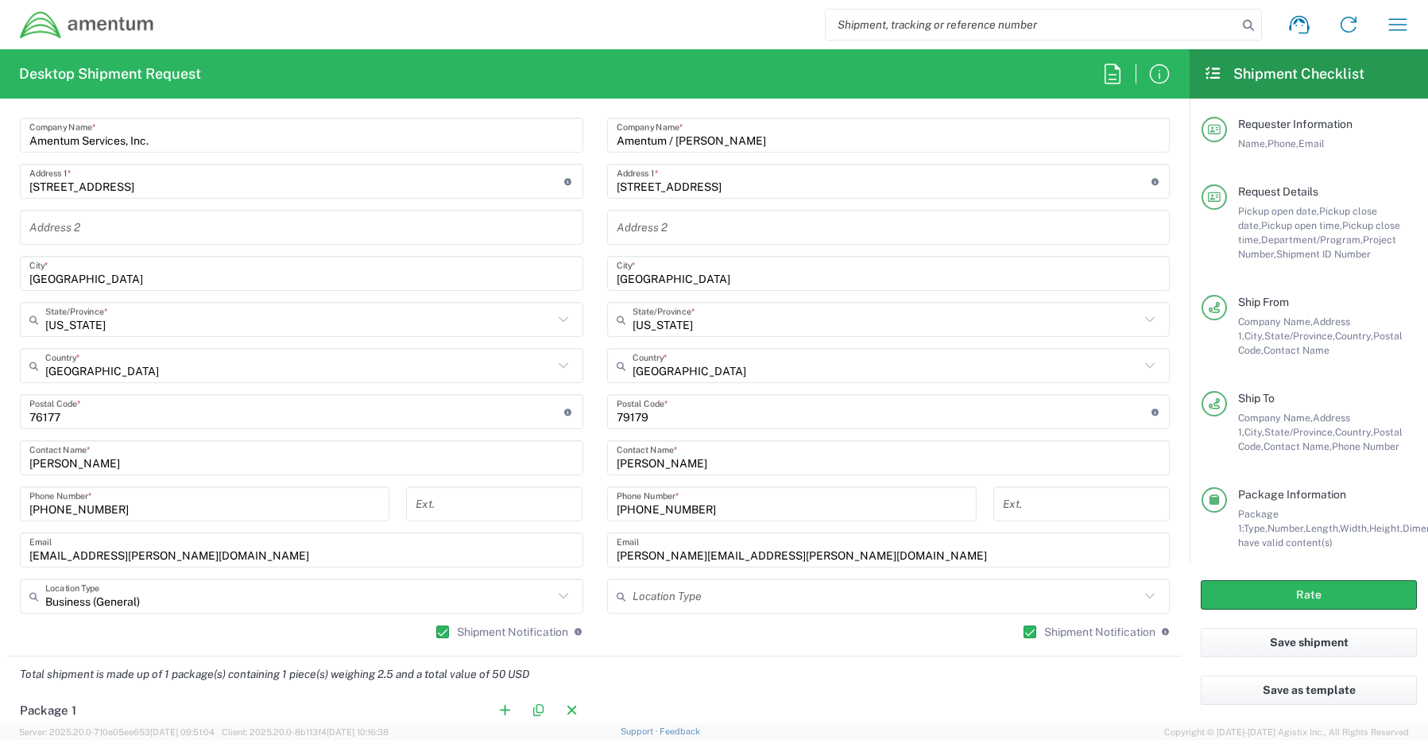
scroll to position [795, 0]
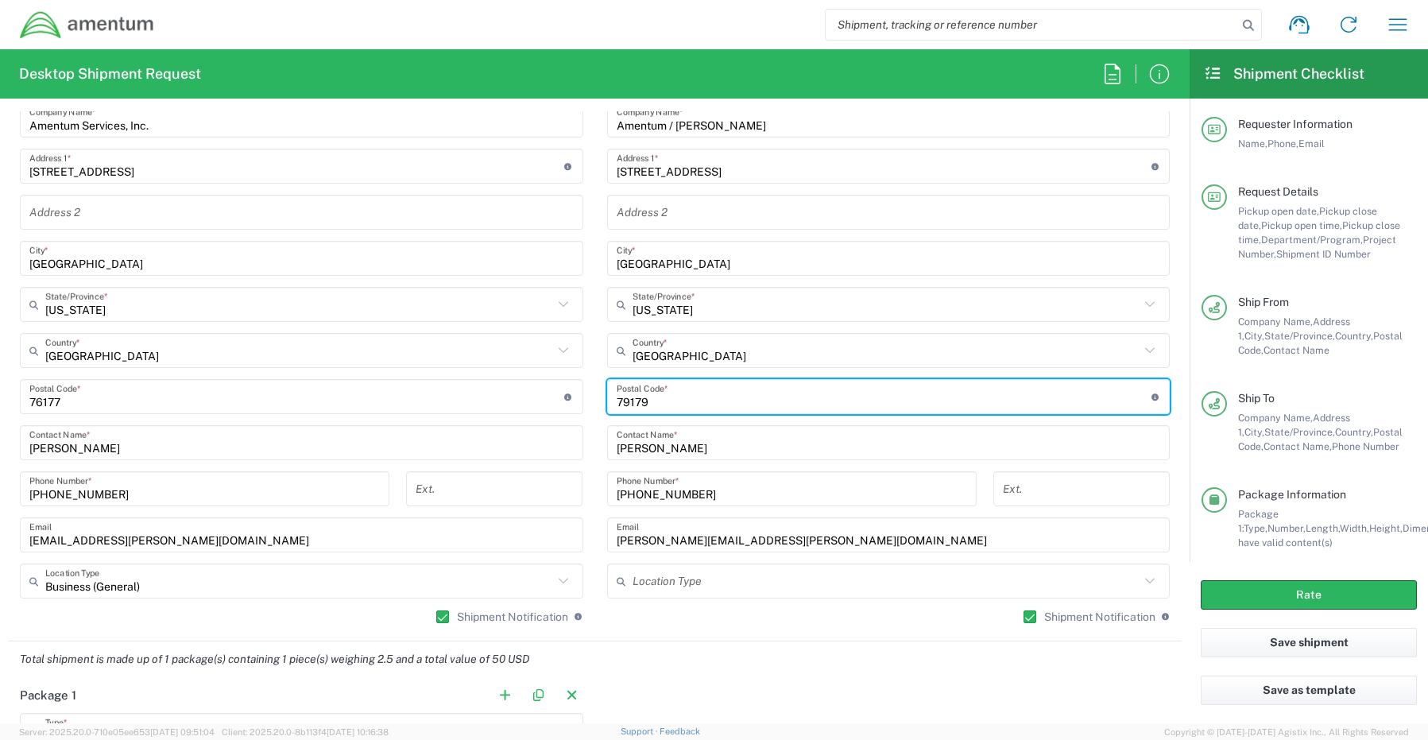
click at [617, 403] on input "undefined" at bounding box center [884, 397] width 535 height 28
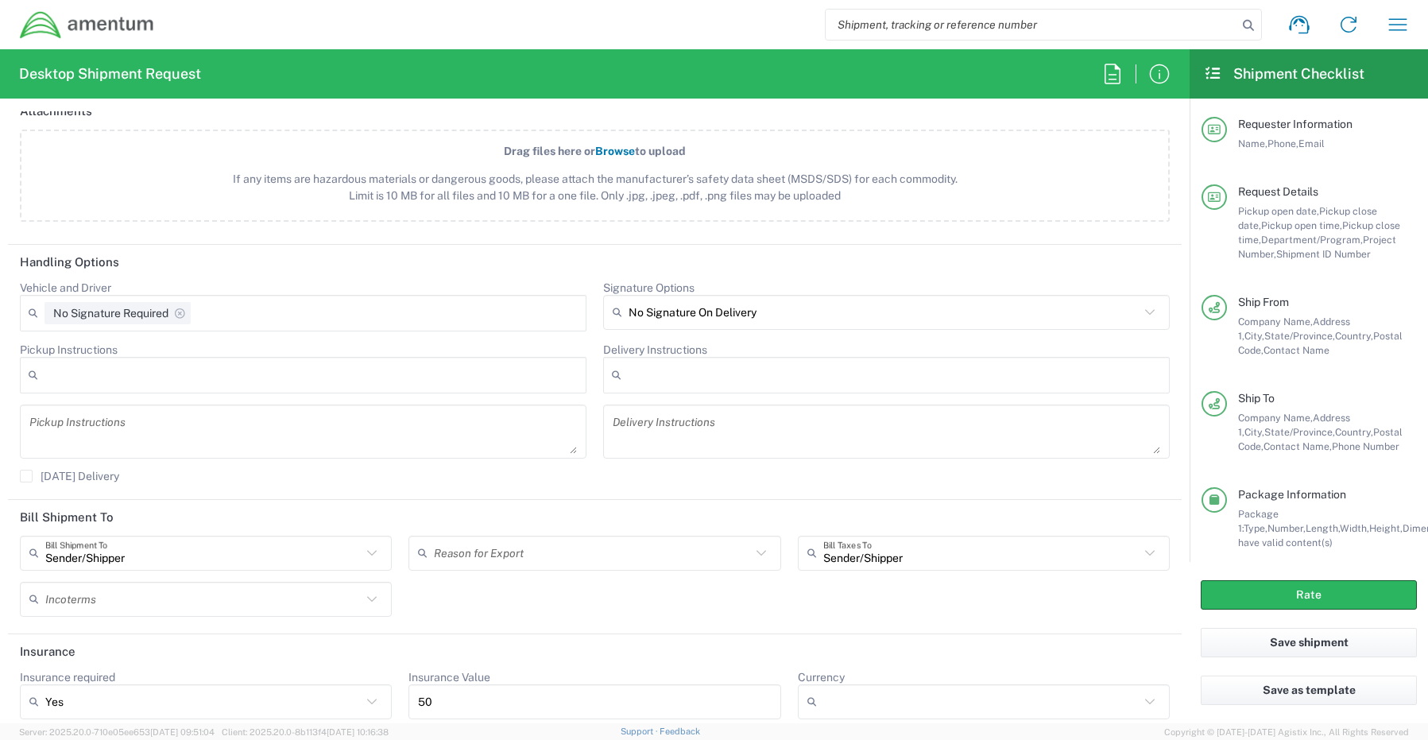
scroll to position [1869, 0]
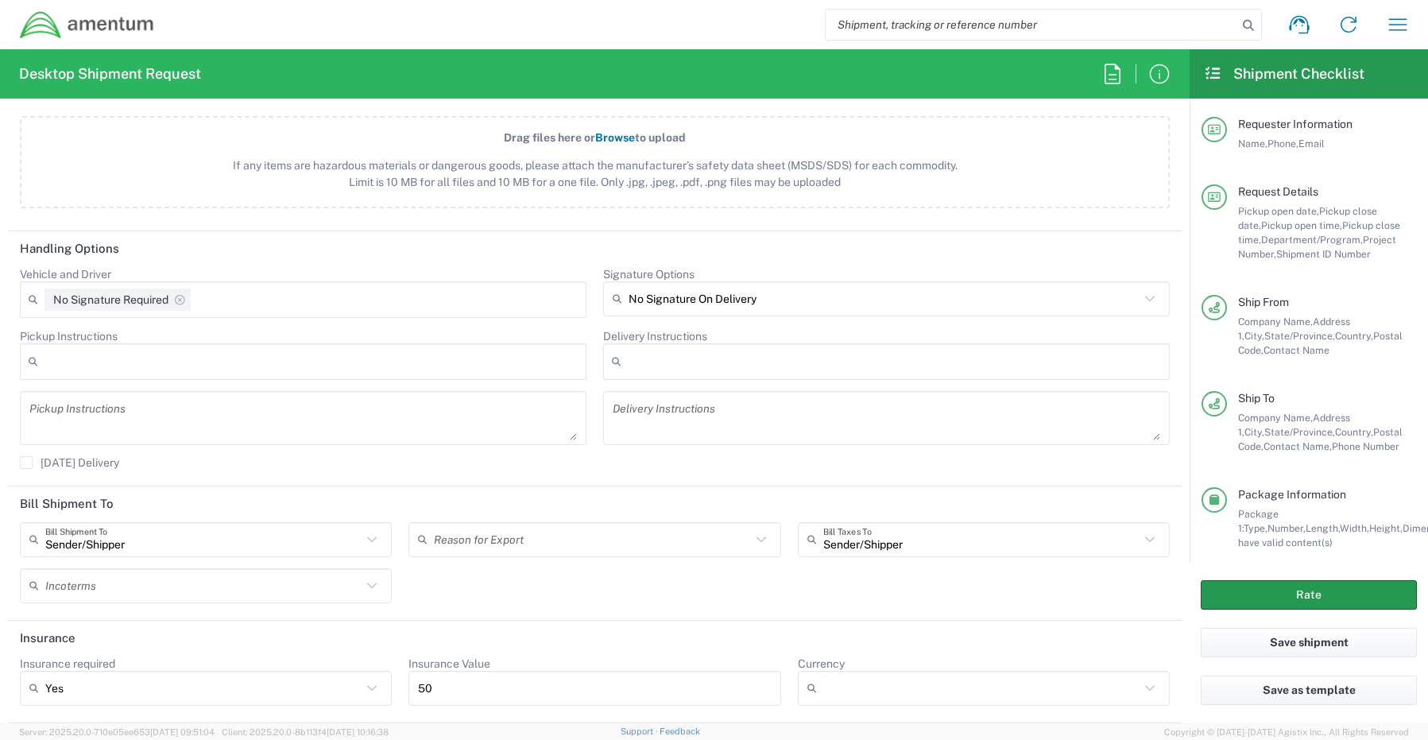
click at [1318, 596] on button "Rate" at bounding box center [1308, 594] width 216 height 29
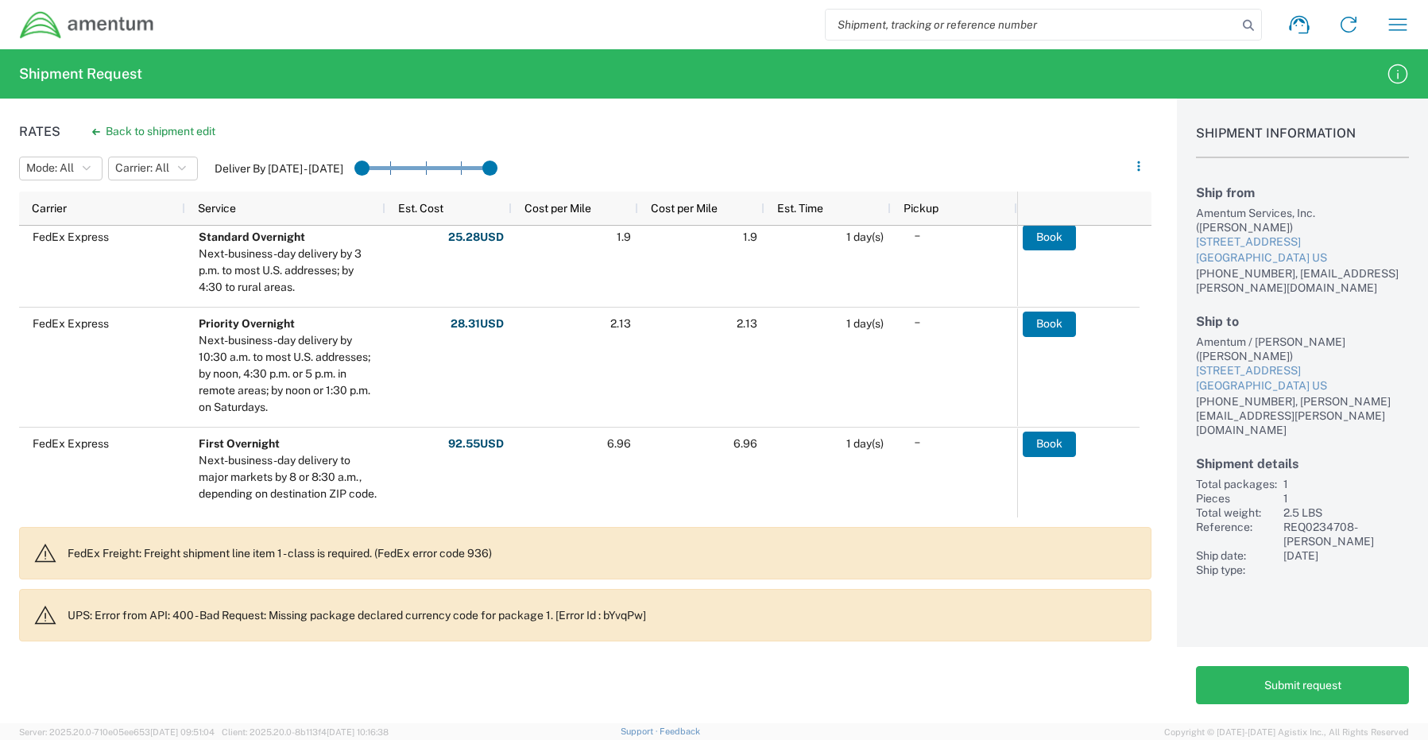
scroll to position [318, 0]
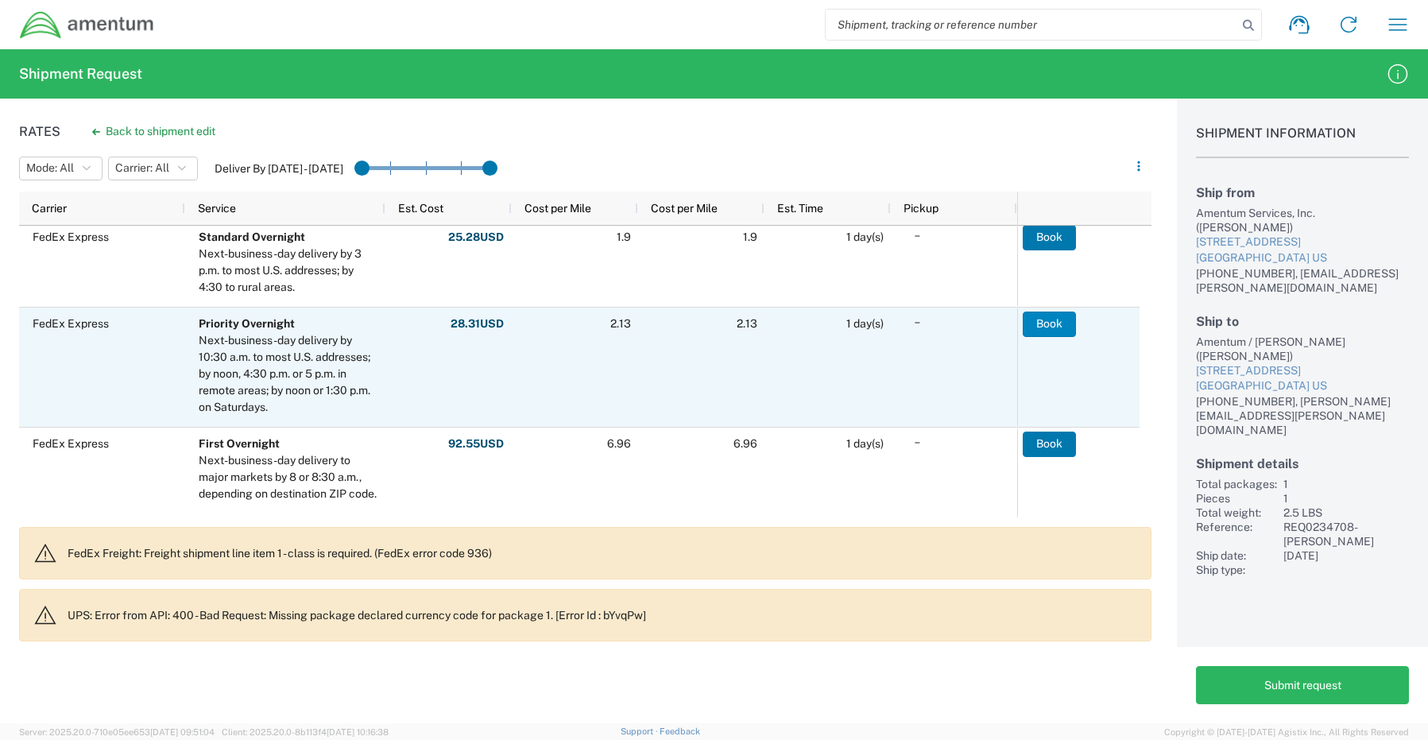
click at [1049, 320] on button "Book" at bounding box center [1049, 323] width 53 height 25
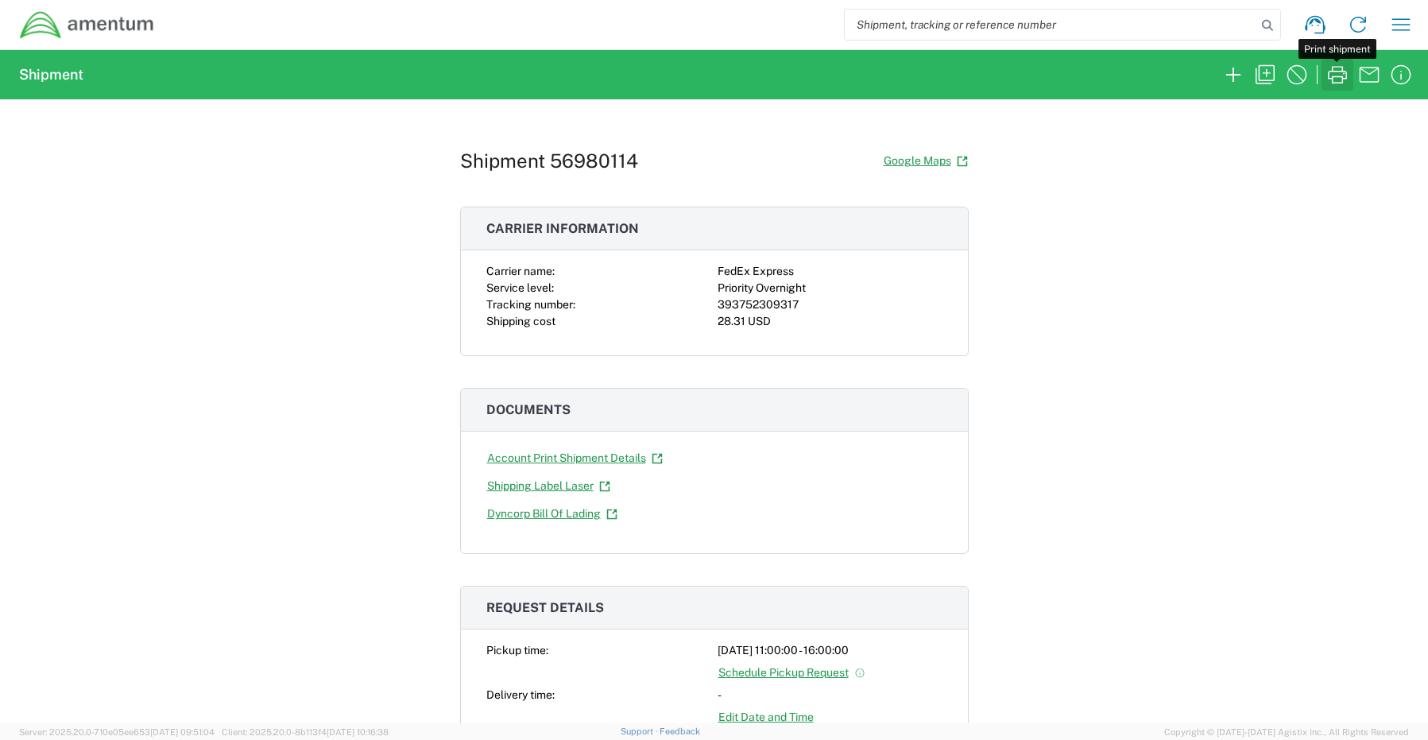
click at [1341, 68] on icon "button" at bounding box center [1336, 74] width 25 height 25
click at [1222, 64] on icon "button" at bounding box center [1232, 74] width 25 height 25
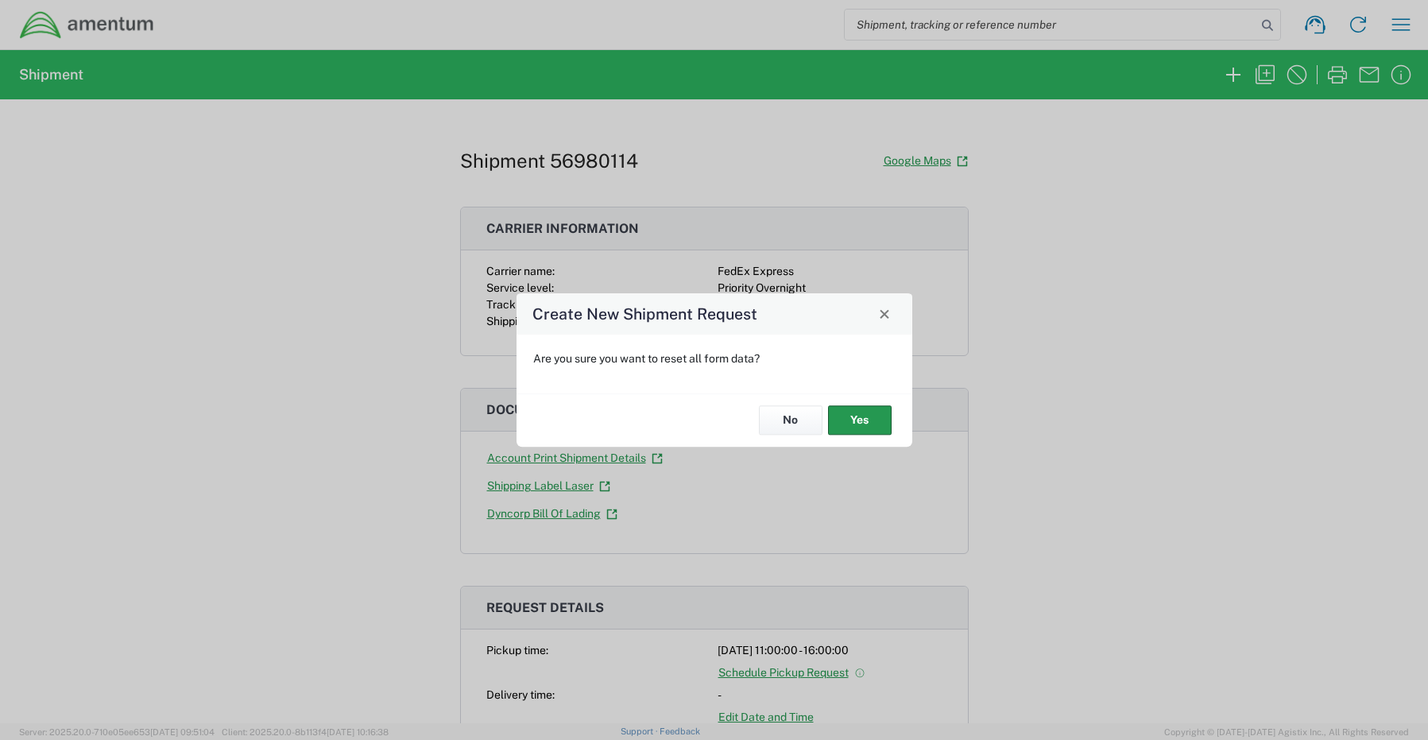
click at [866, 417] on button "Yes" at bounding box center [860, 420] width 64 height 29
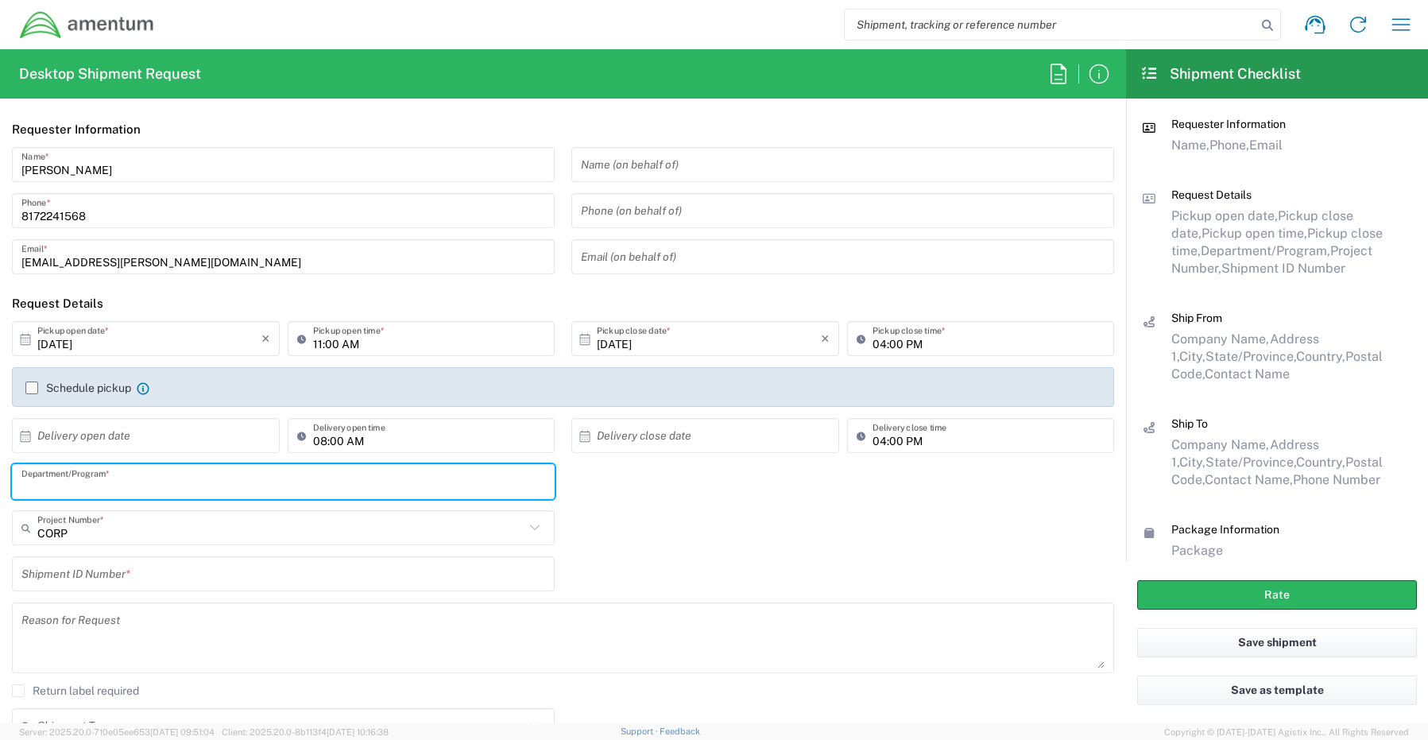
click at [86, 474] on input "text" at bounding box center [283, 482] width 524 height 28
paste input "[PERSON_NAME]"
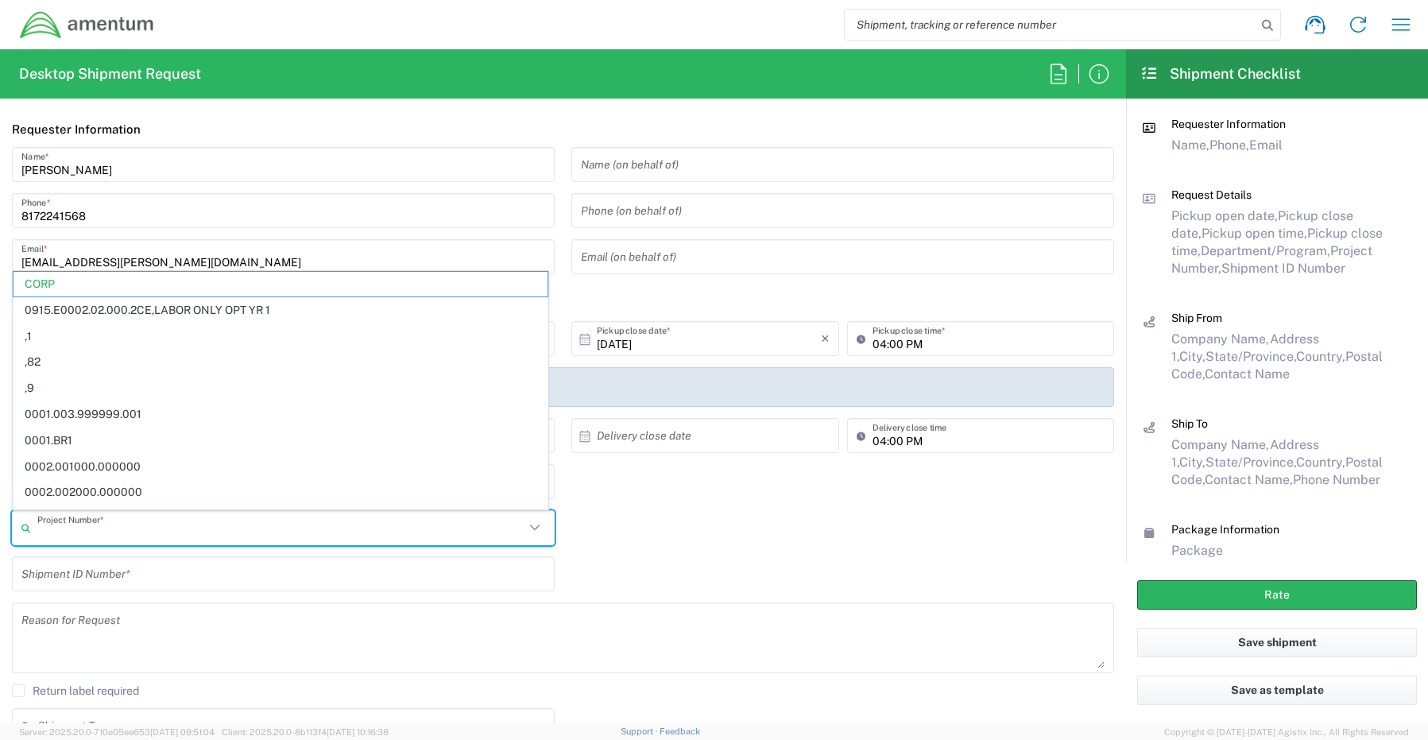
click at [58, 531] on input "text" at bounding box center [280, 528] width 487 height 28
paste input "4413.JA.030.OO.NN.GA00"
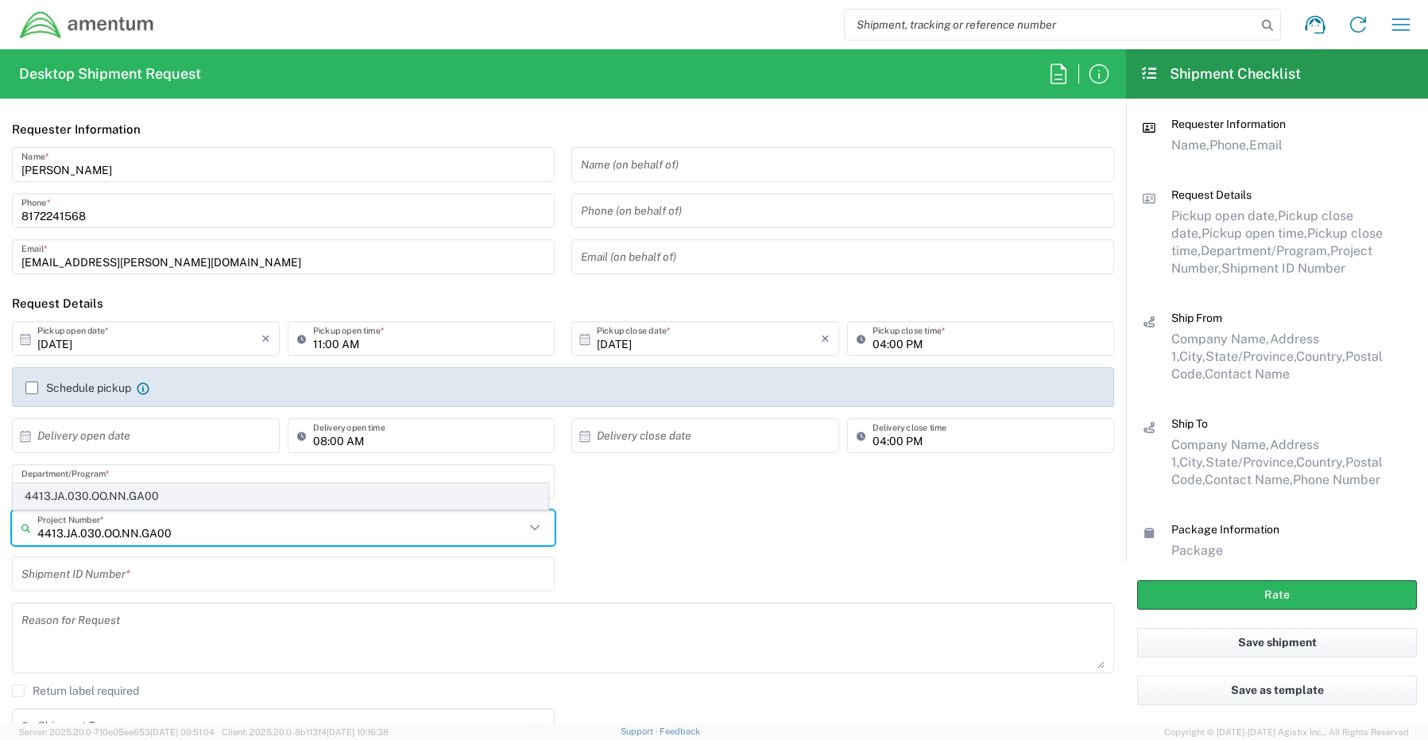
click at [56, 499] on span "4413.JA.030.OO.NN.GA00" at bounding box center [281, 496] width 534 height 25
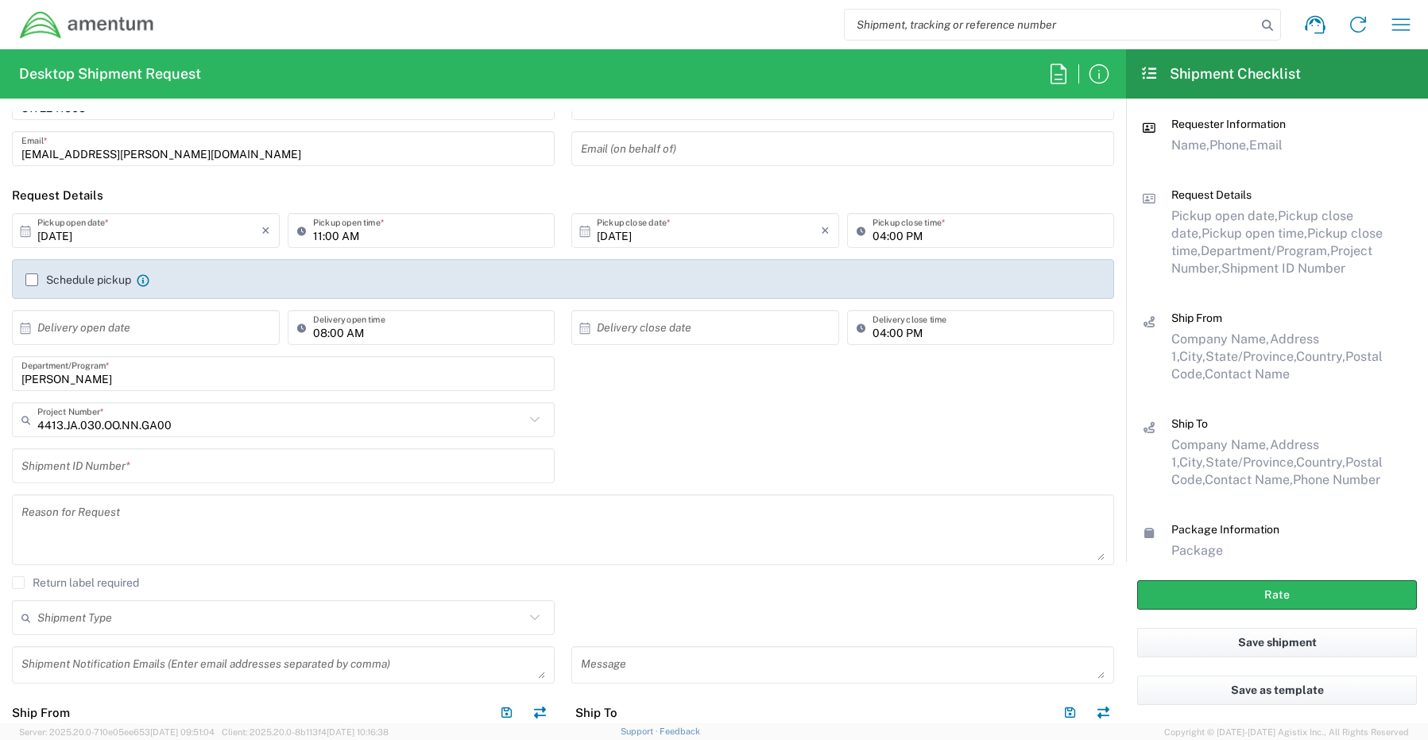
scroll to position [159, 0]
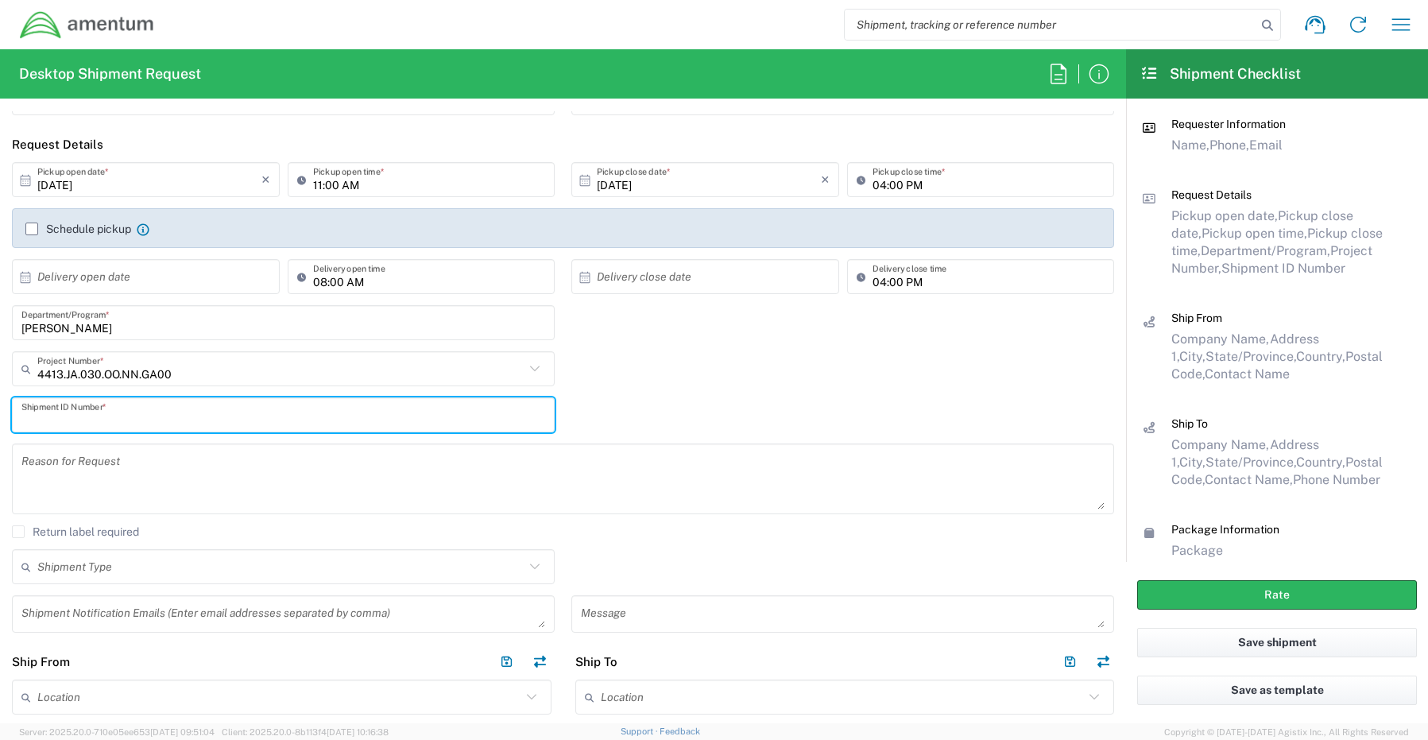
click at [55, 416] on input "text" at bounding box center [283, 415] width 524 height 28
paste input "[PERSON_NAME] - REQ0237868"
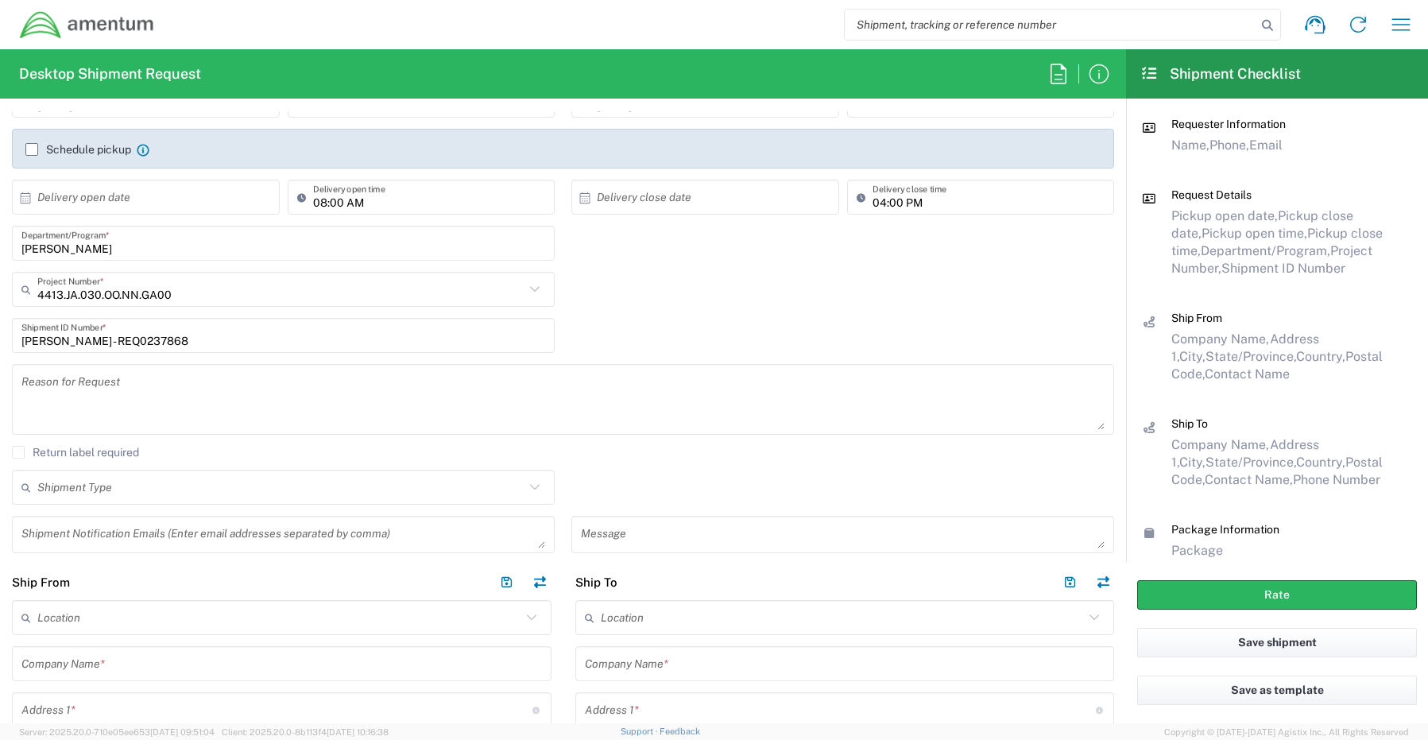
click at [64, 532] on textarea at bounding box center [283, 534] width 524 height 28
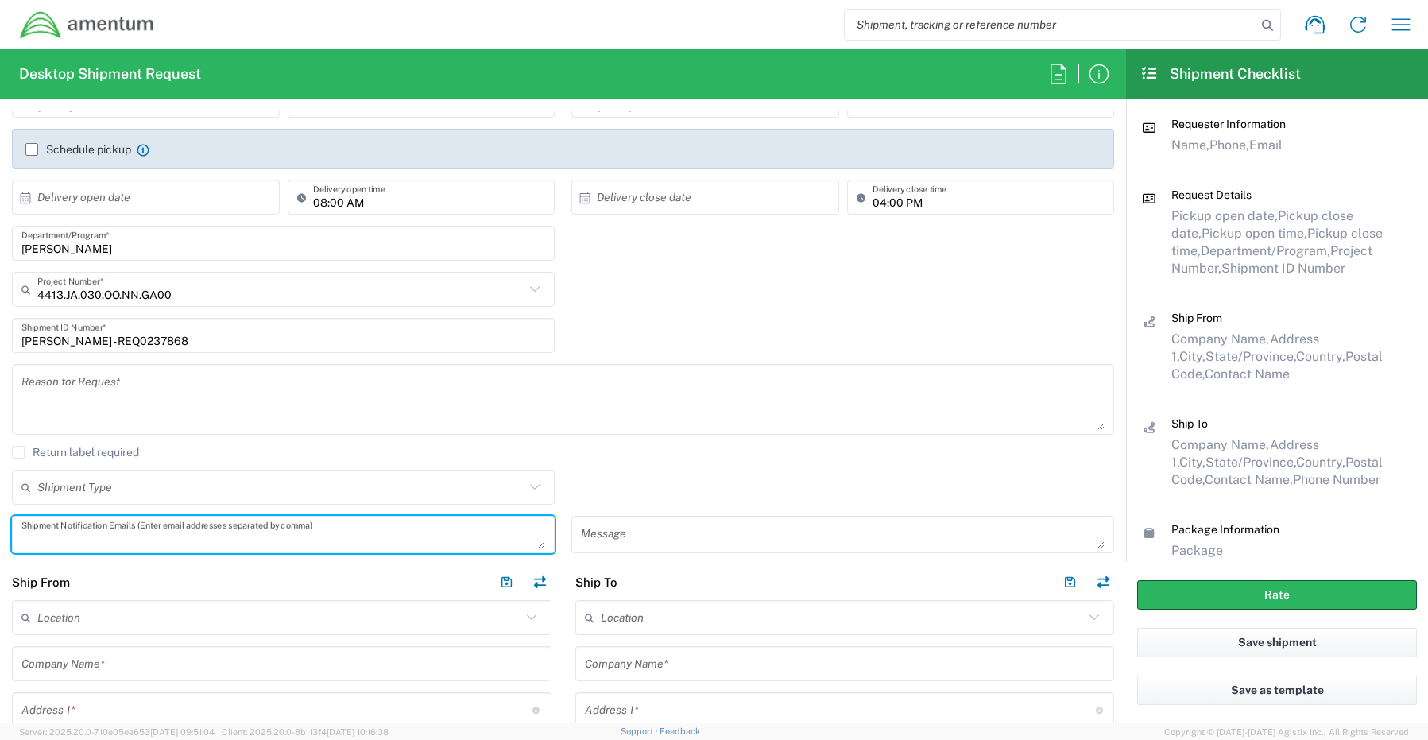
paste textarea "[PERSON_NAME][EMAIL_ADDRESS][PERSON_NAME][DOMAIN_NAME]"
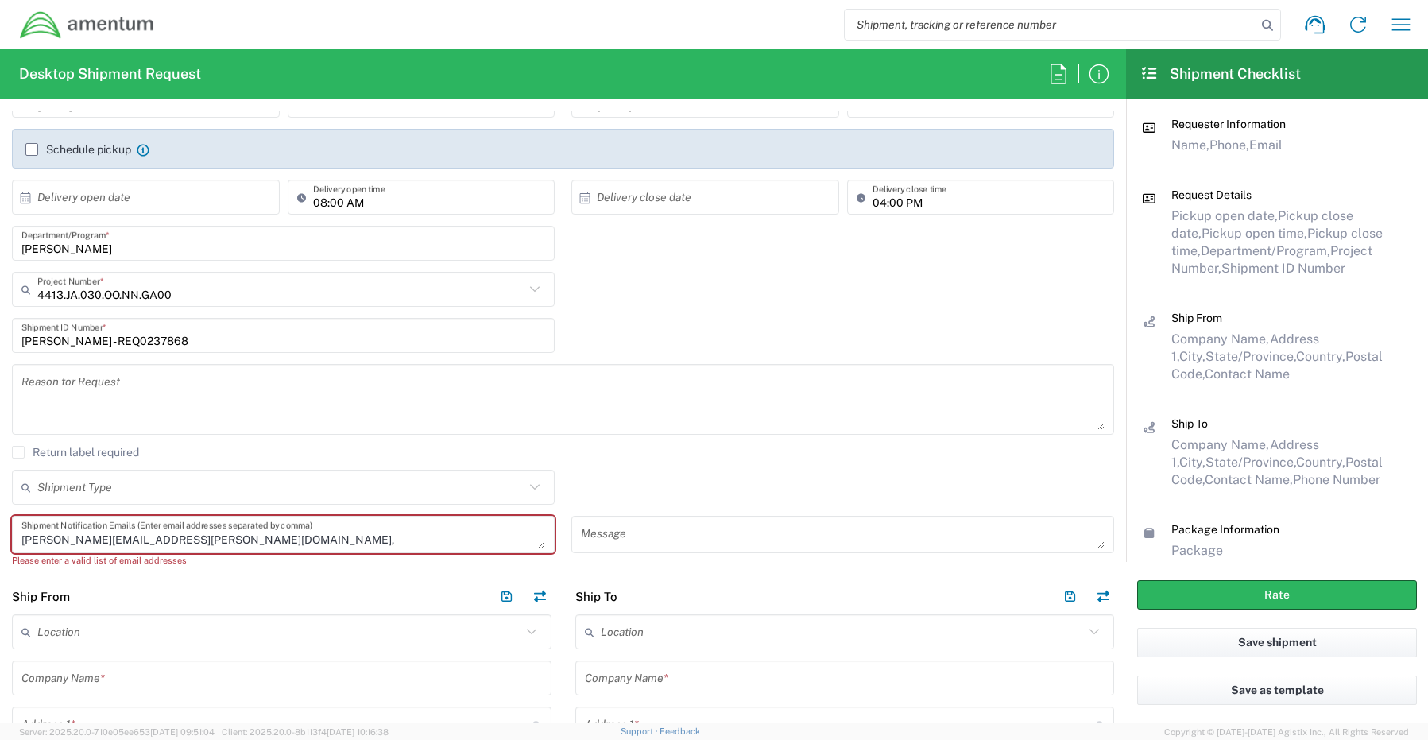
click at [191, 543] on textarea "[PERSON_NAME][EMAIL_ADDRESS][PERSON_NAME][DOMAIN_NAME]," at bounding box center [283, 534] width 524 height 28
paste textarea "[EMAIL_ADDRESS][DOMAIN_NAME]"
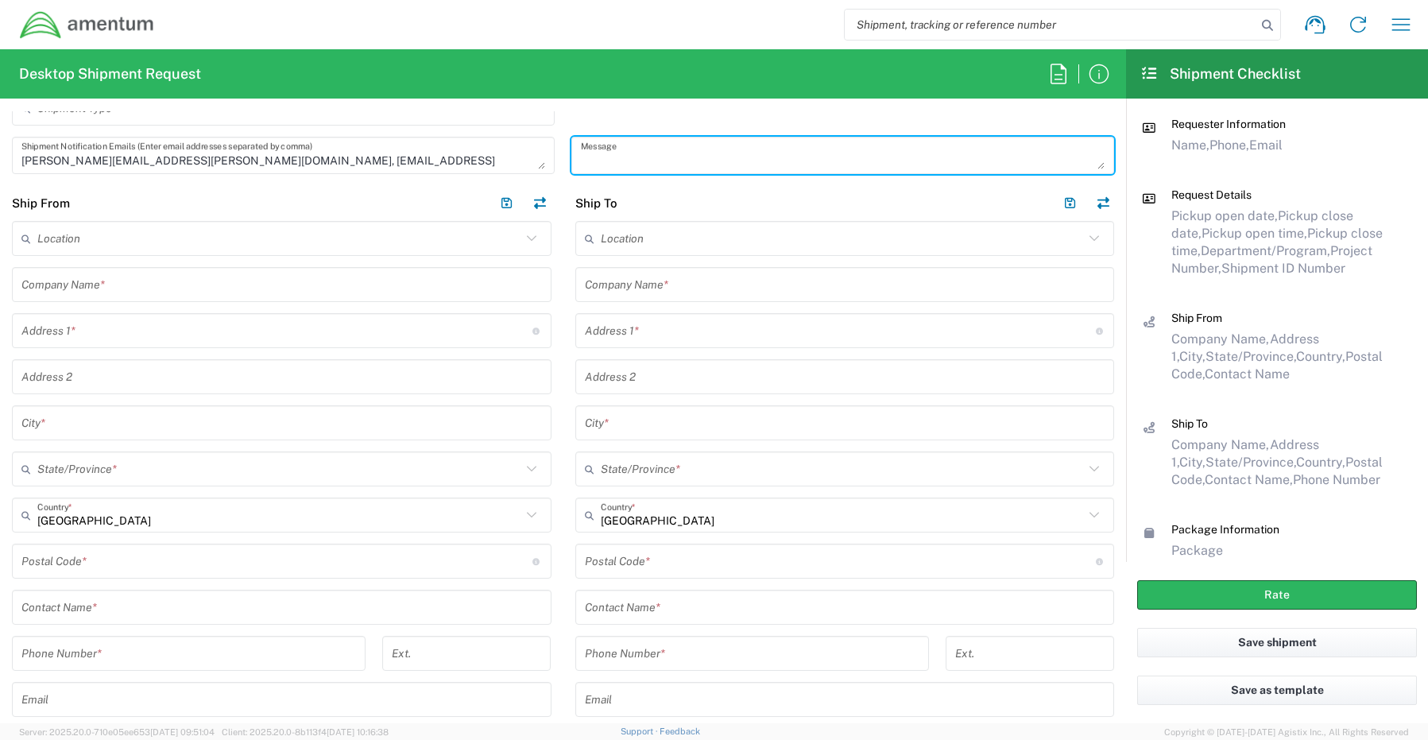
scroll to position [636, 0]
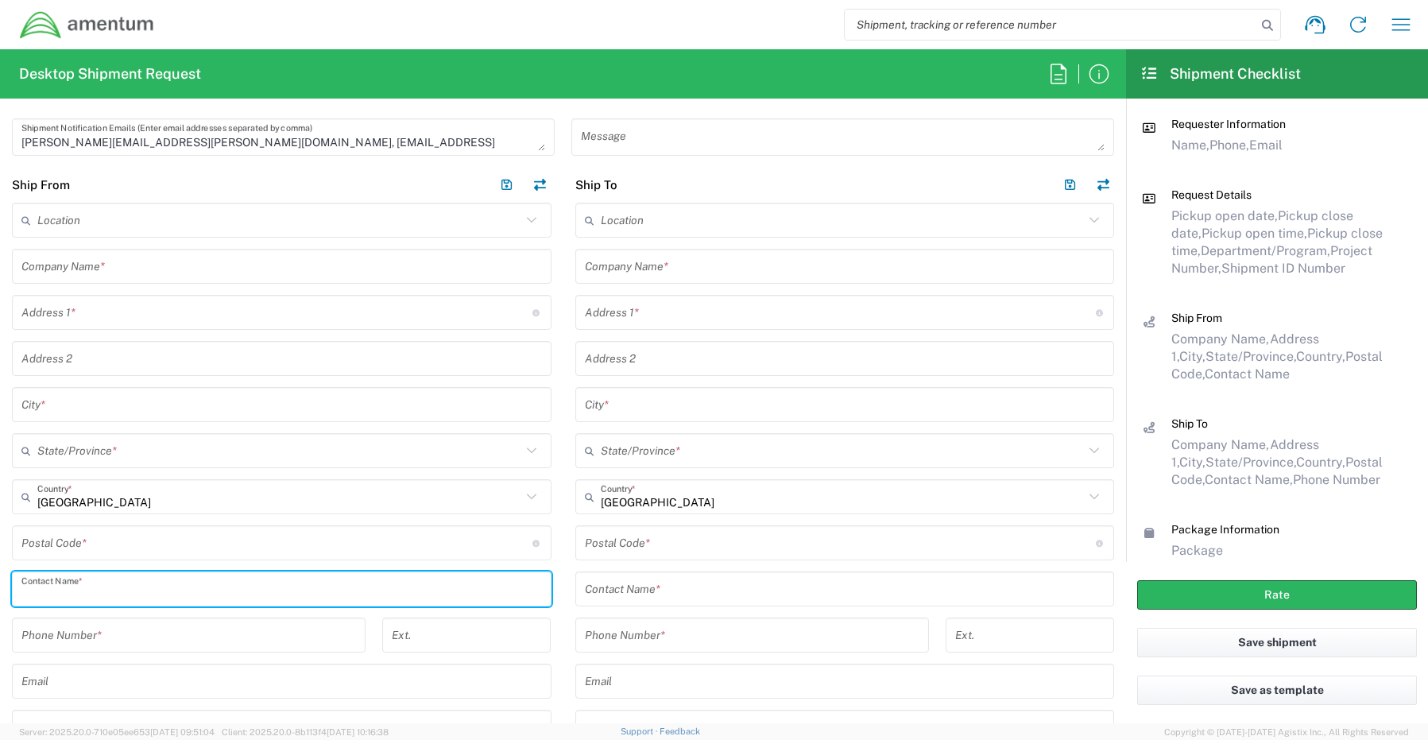
click at [58, 587] on input "text" at bounding box center [281, 589] width 520 height 28
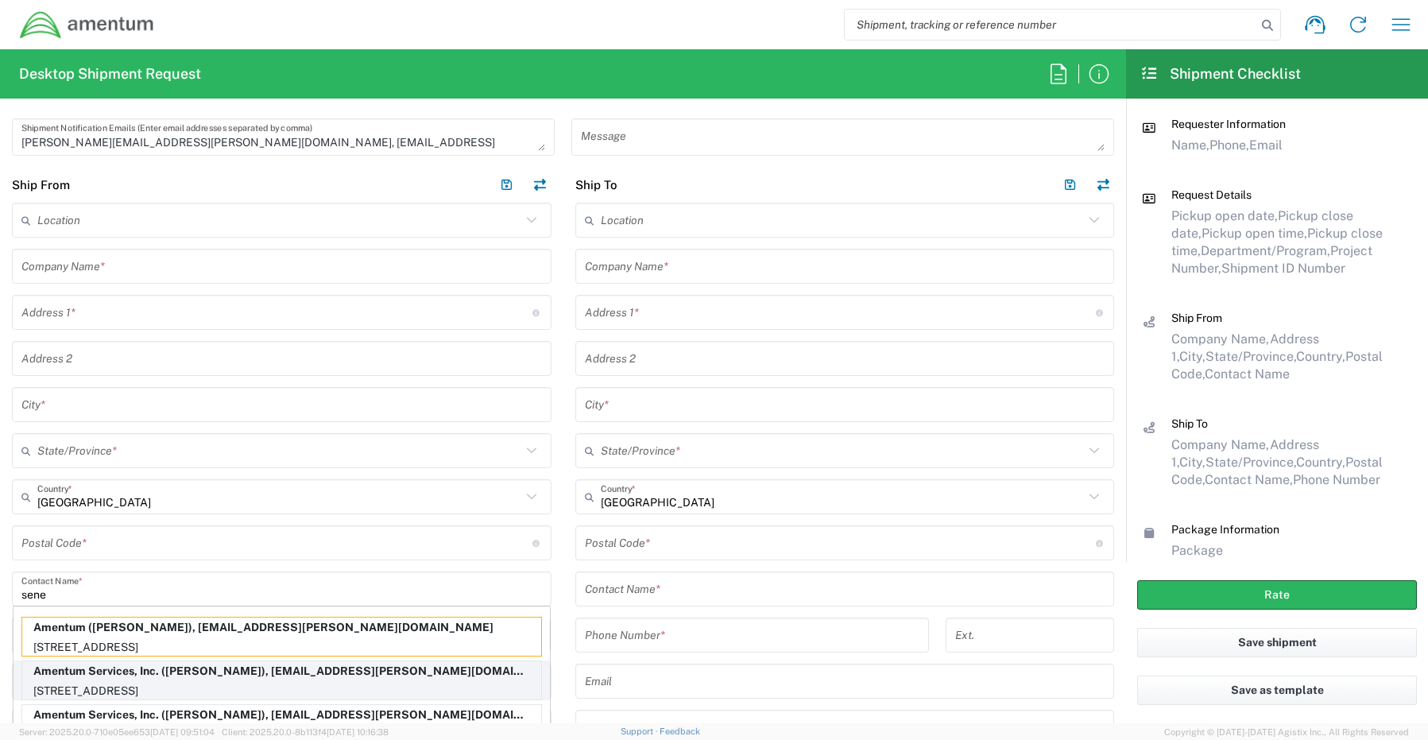
click at [79, 679] on p "Amentum Services, Inc. ([PERSON_NAME]), [EMAIL_ADDRESS][PERSON_NAME][DOMAIN_NAM…" at bounding box center [281, 671] width 519 height 20
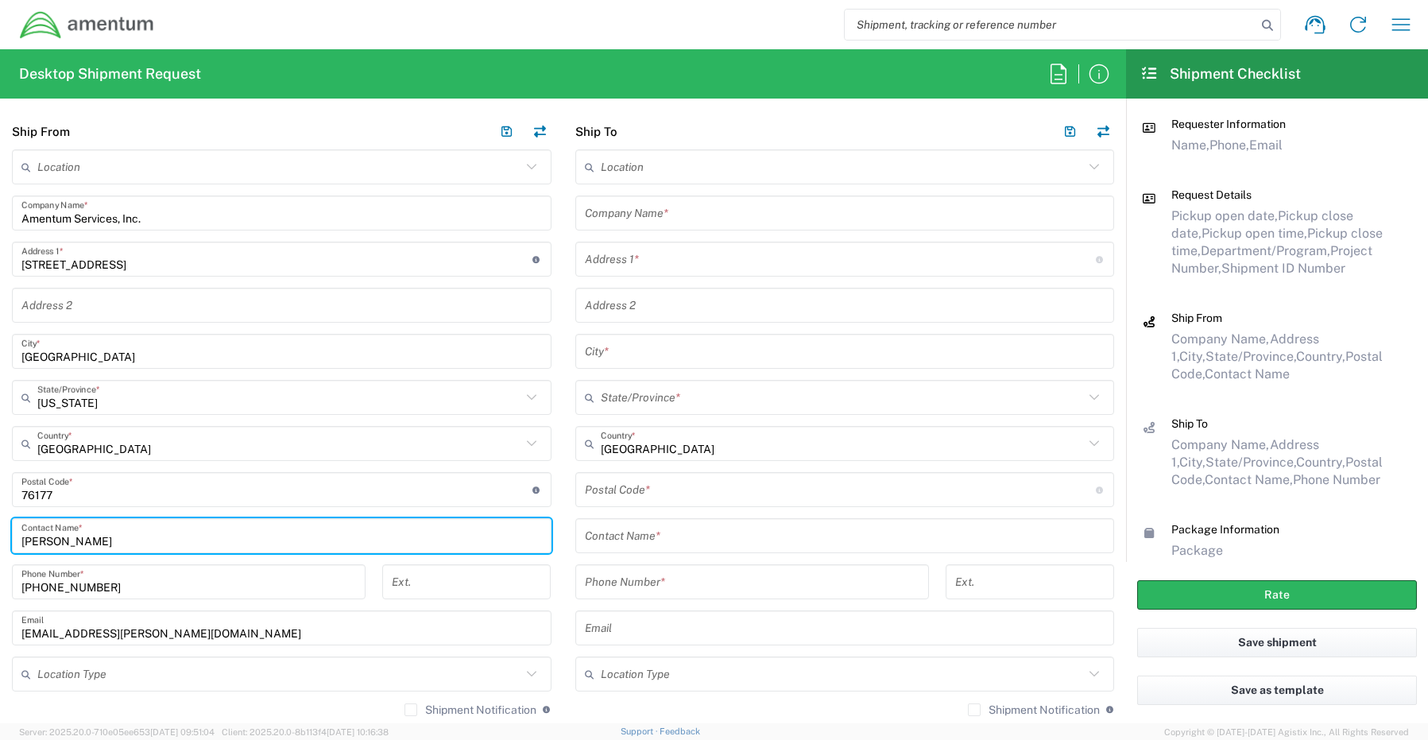
scroll to position [795, 0]
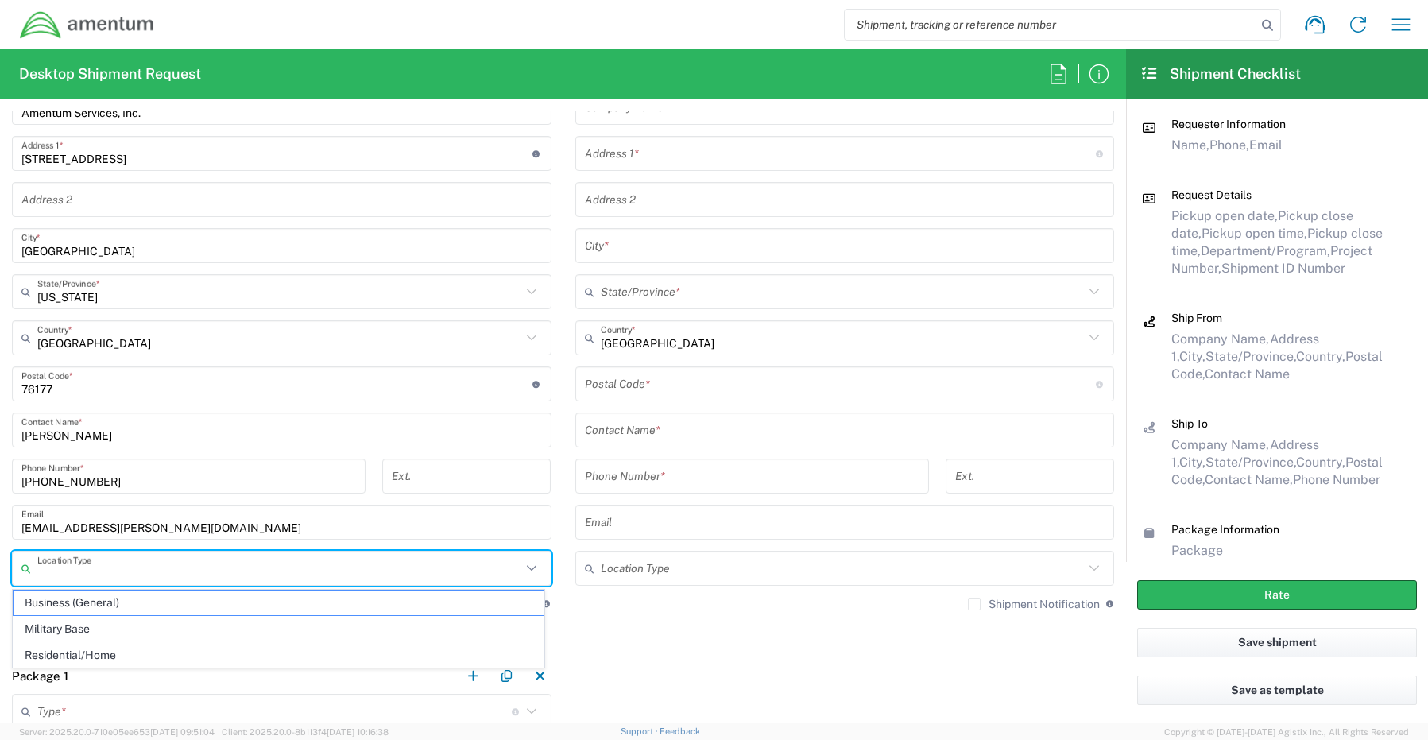
click at [75, 571] on input "text" at bounding box center [279, 569] width 484 height 28
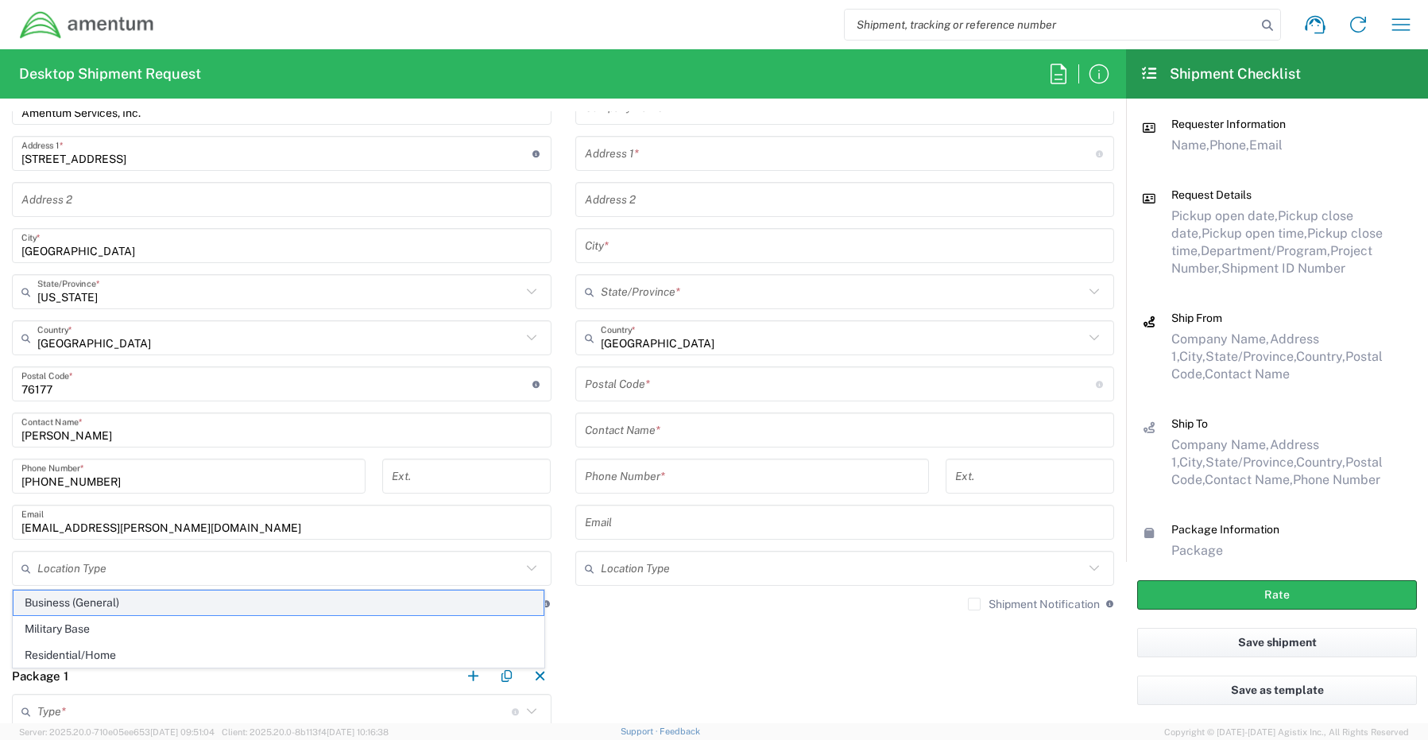
click at [57, 600] on span "Business (General)" at bounding box center [279, 602] width 530 height 25
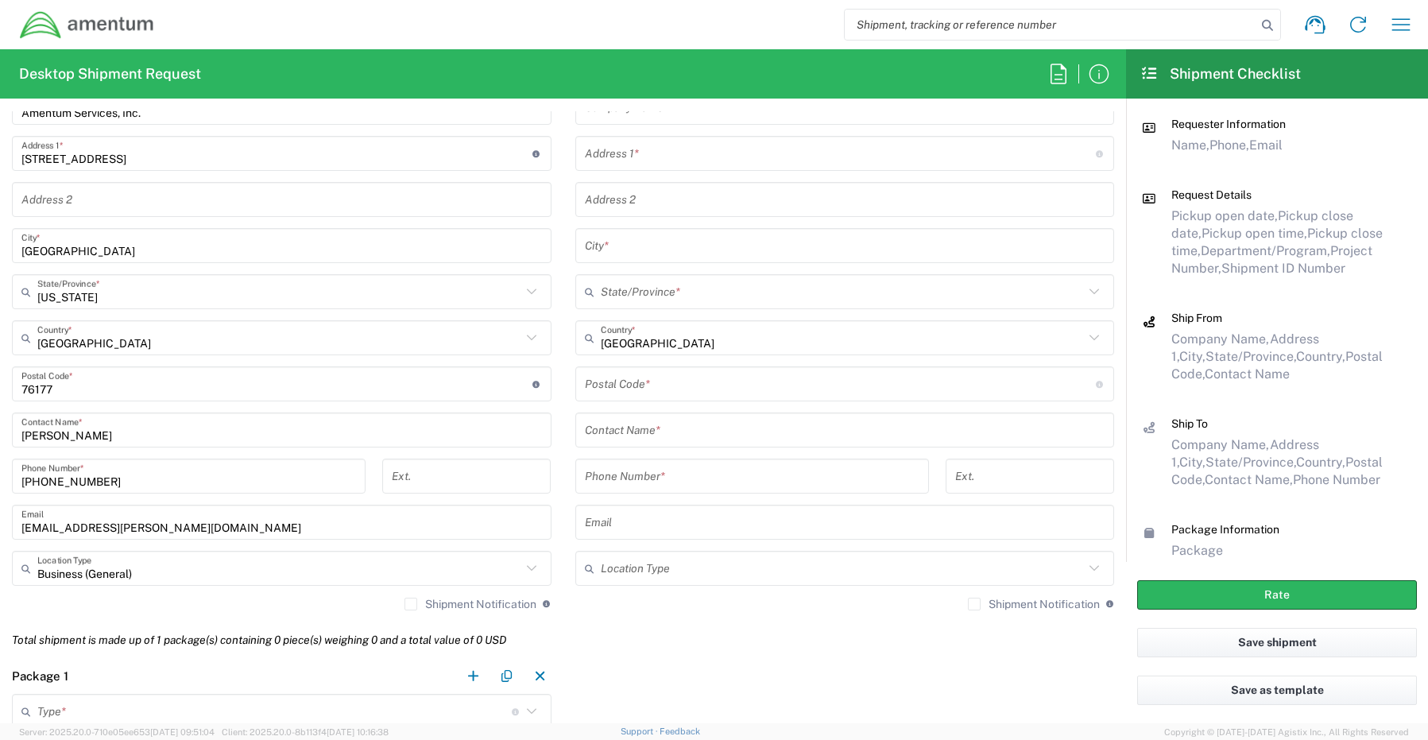
click at [404, 606] on label "Shipment Notification" at bounding box center [470, 603] width 132 height 13
click at [411, 604] on input "Shipment Notification" at bounding box center [411, 604] width 0 height 0
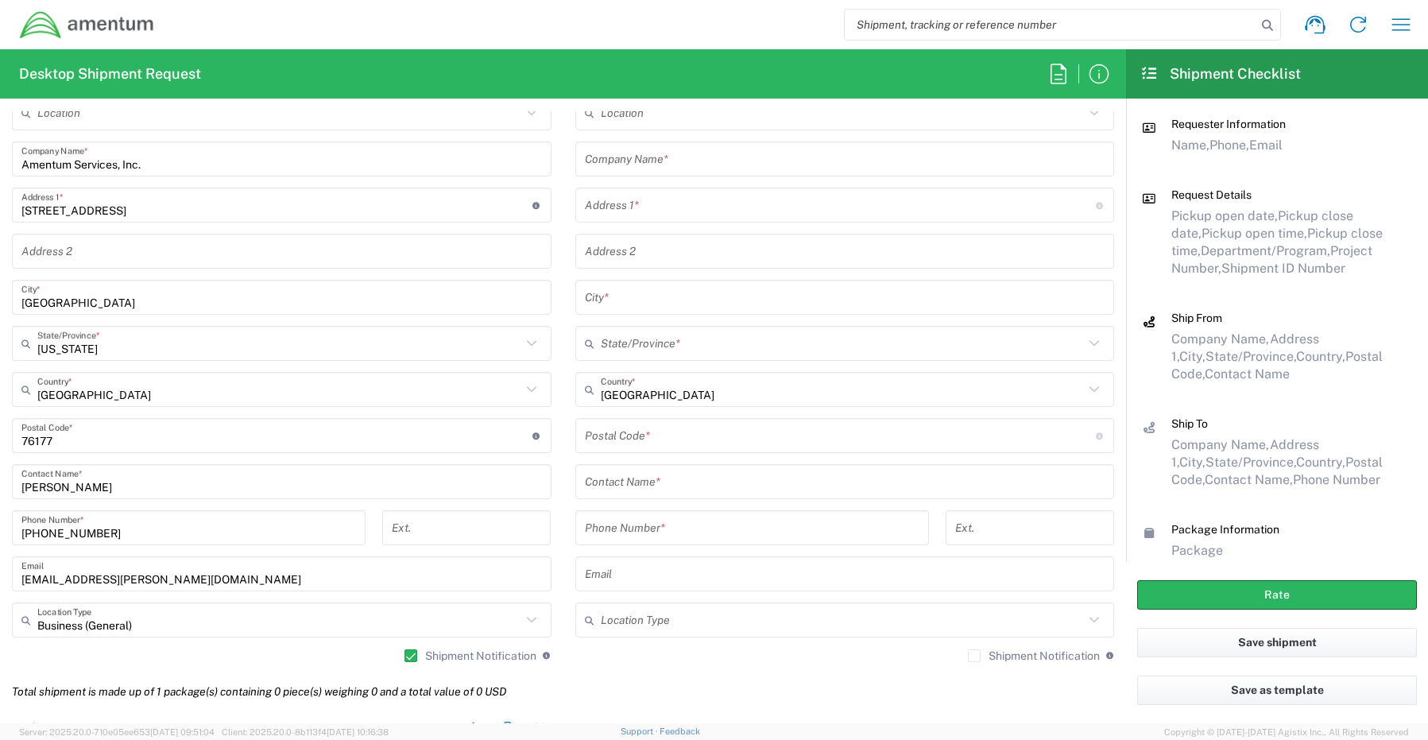
scroll to position [715, 0]
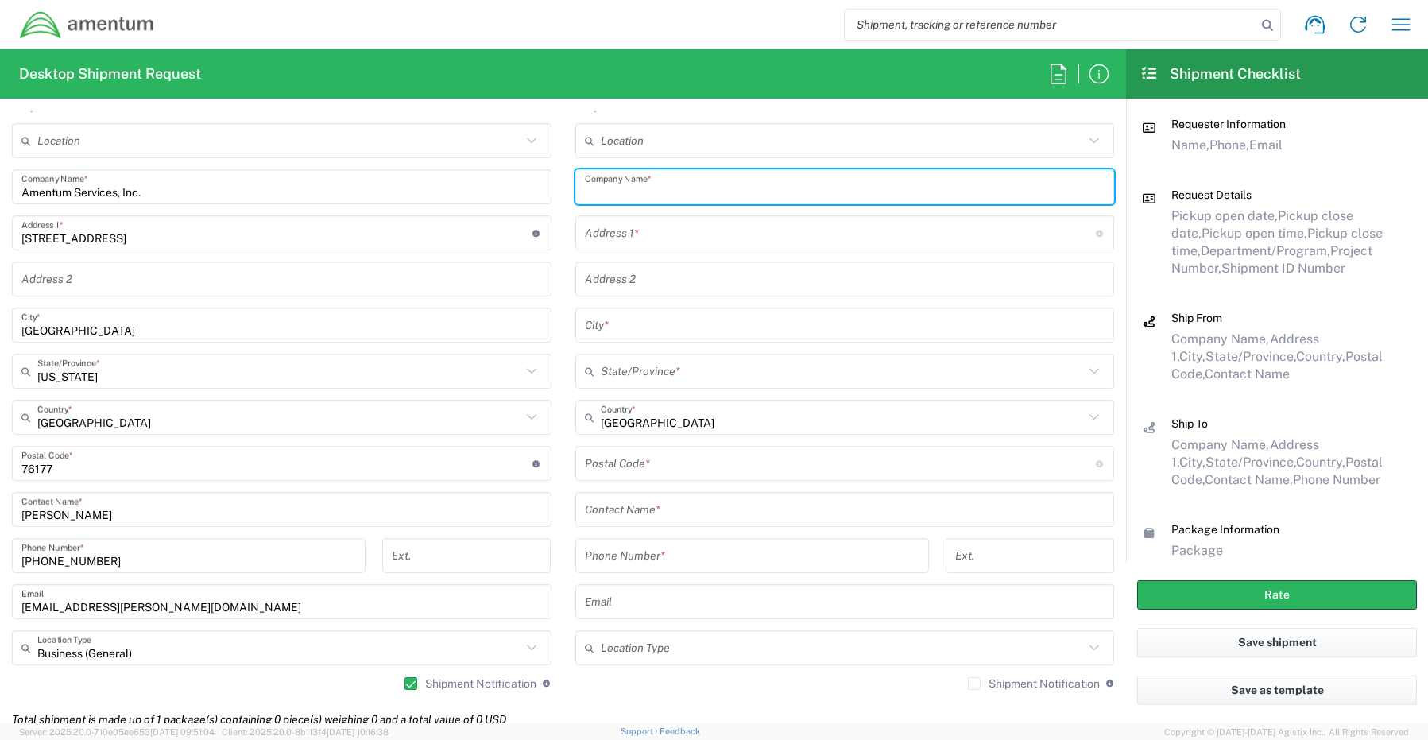
click at [658, 192] on input "text" at bounding box center [845, 187] width 520 height 28
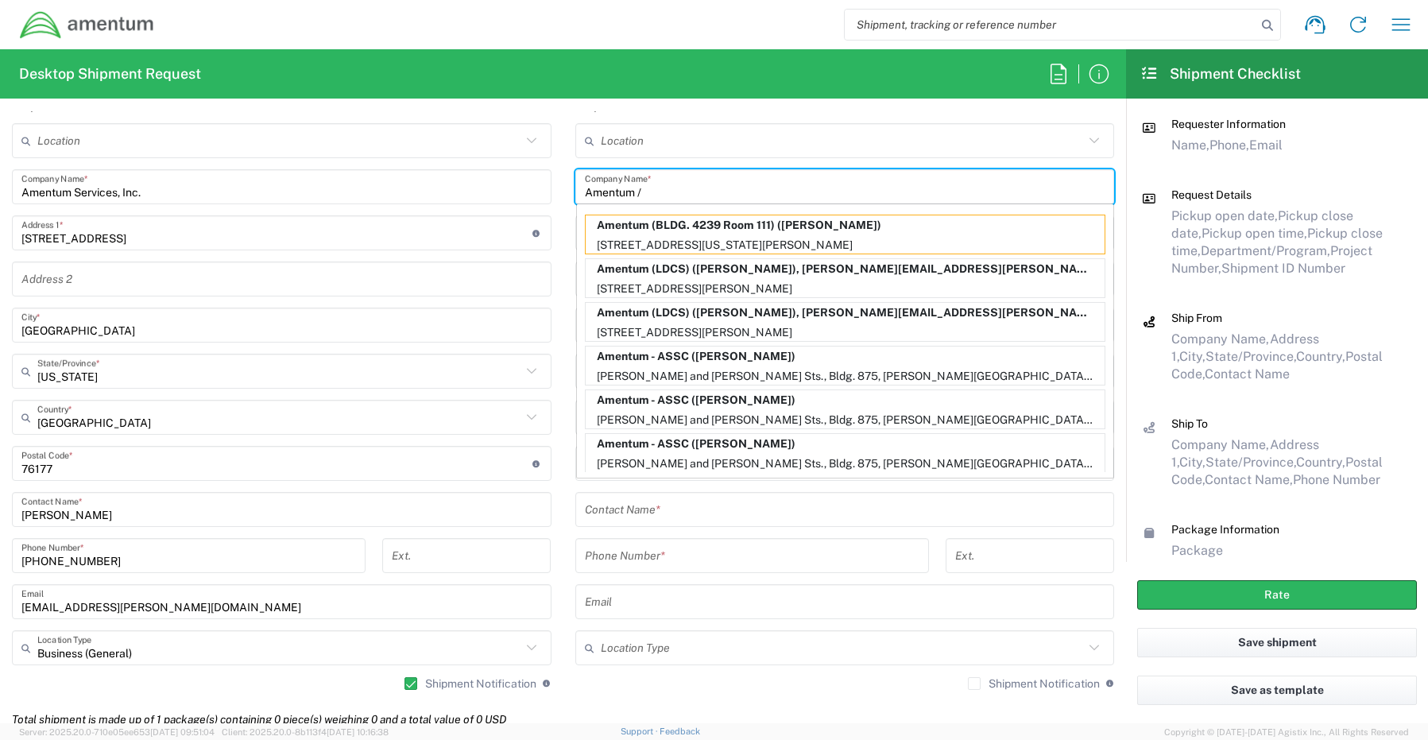
paste input "[PERSON_NAME]"
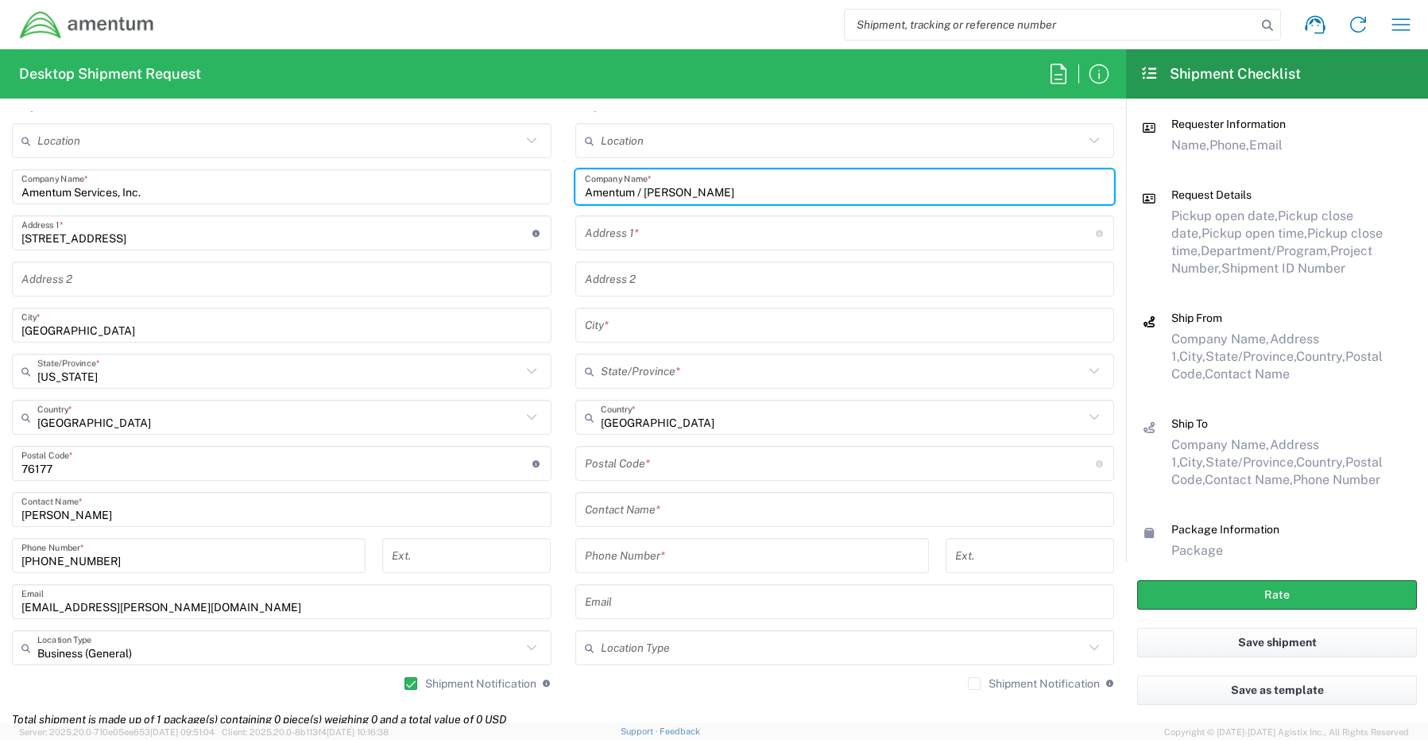
click at [617, 508] on input "text" at bounding box center [845, 510] width 520 height 28
paste input "[PERSON_NAME]"
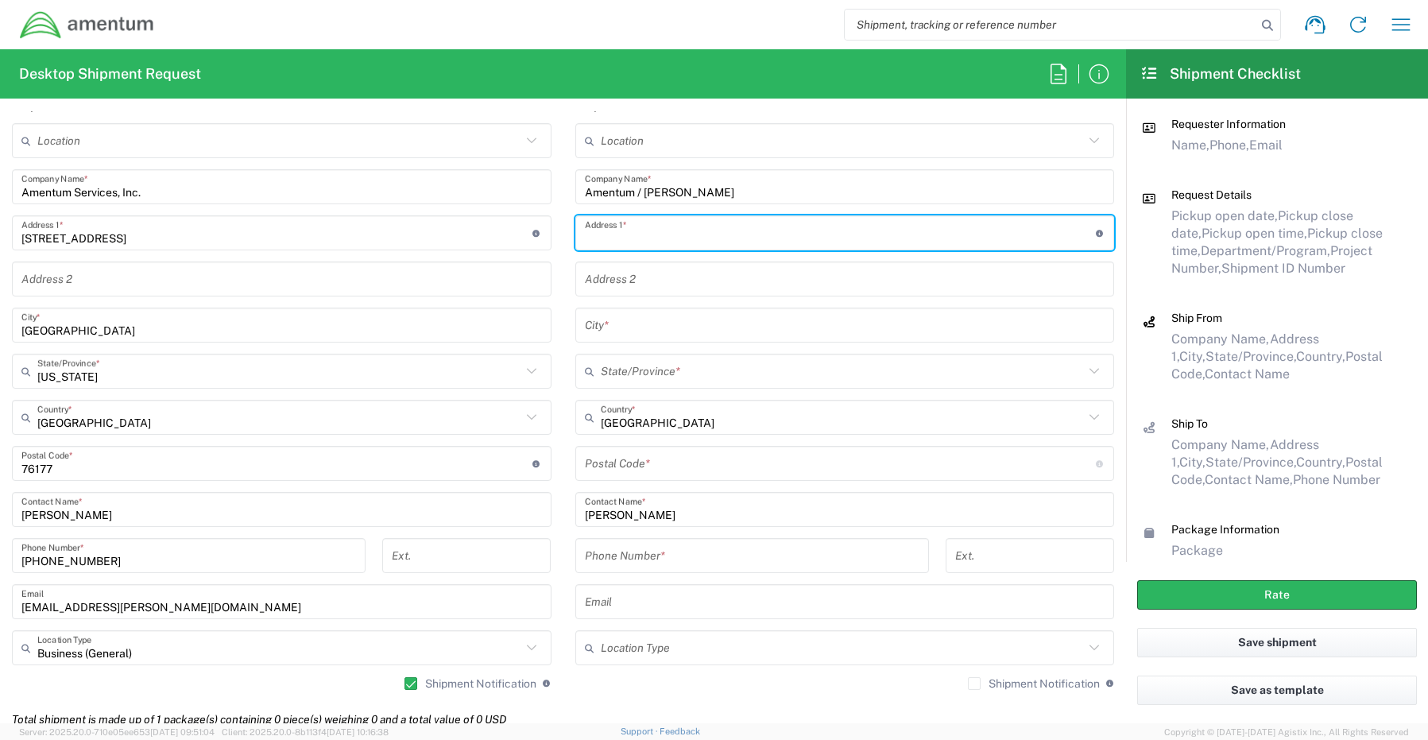
click at [632, 238] on input "text" at bounding box center [840, 233] width 511 height 28
paste input "[STREET_ADDRESS]"
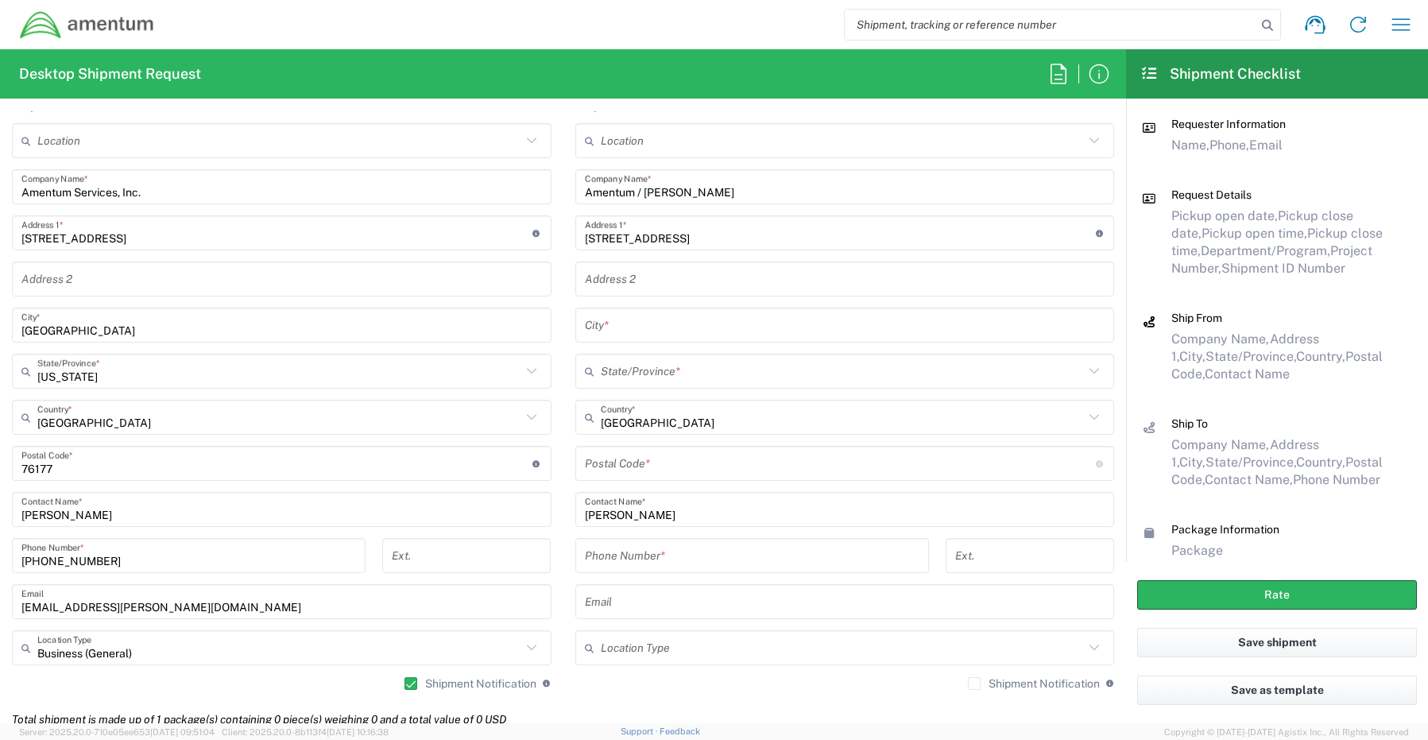
click at [638, 325] on input "text" at bounding box center [845, 325] width 520 height 28
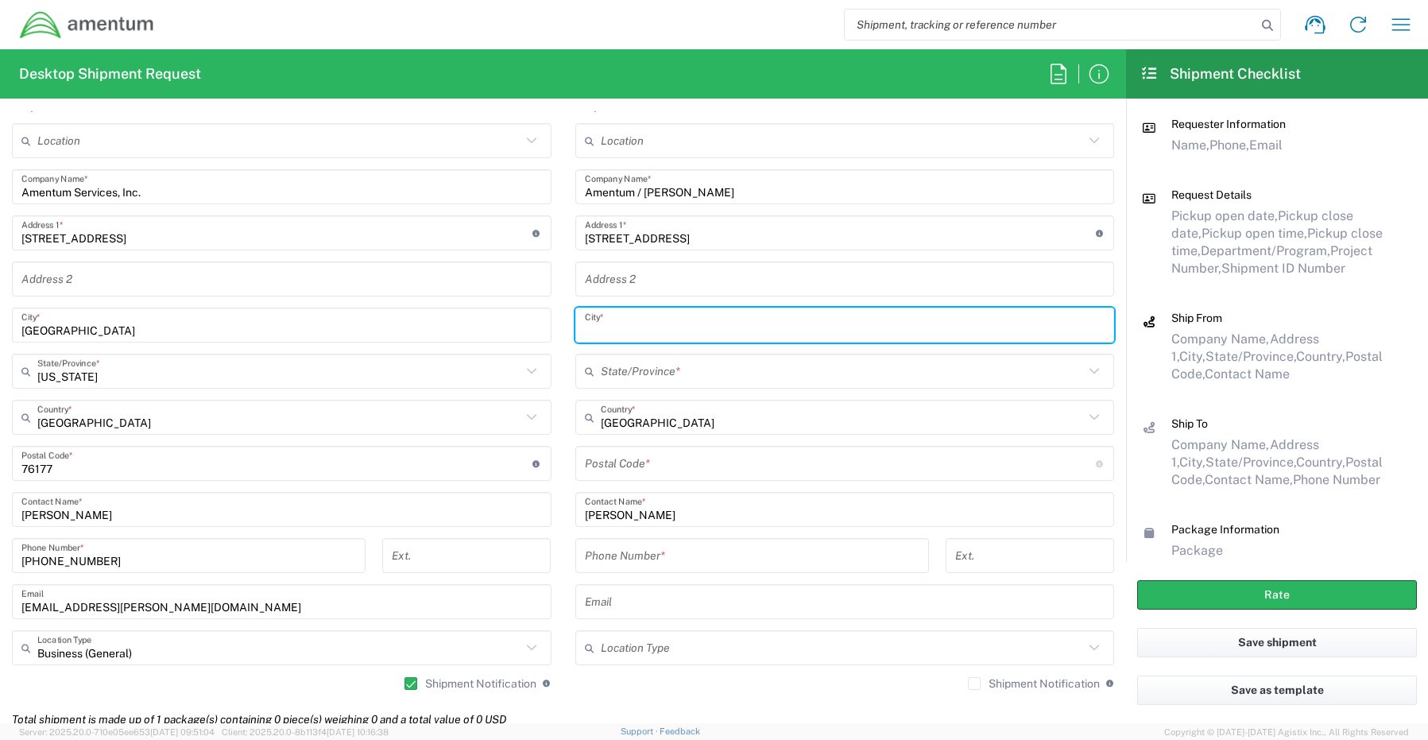
paste input "[PERSON_NAME]"
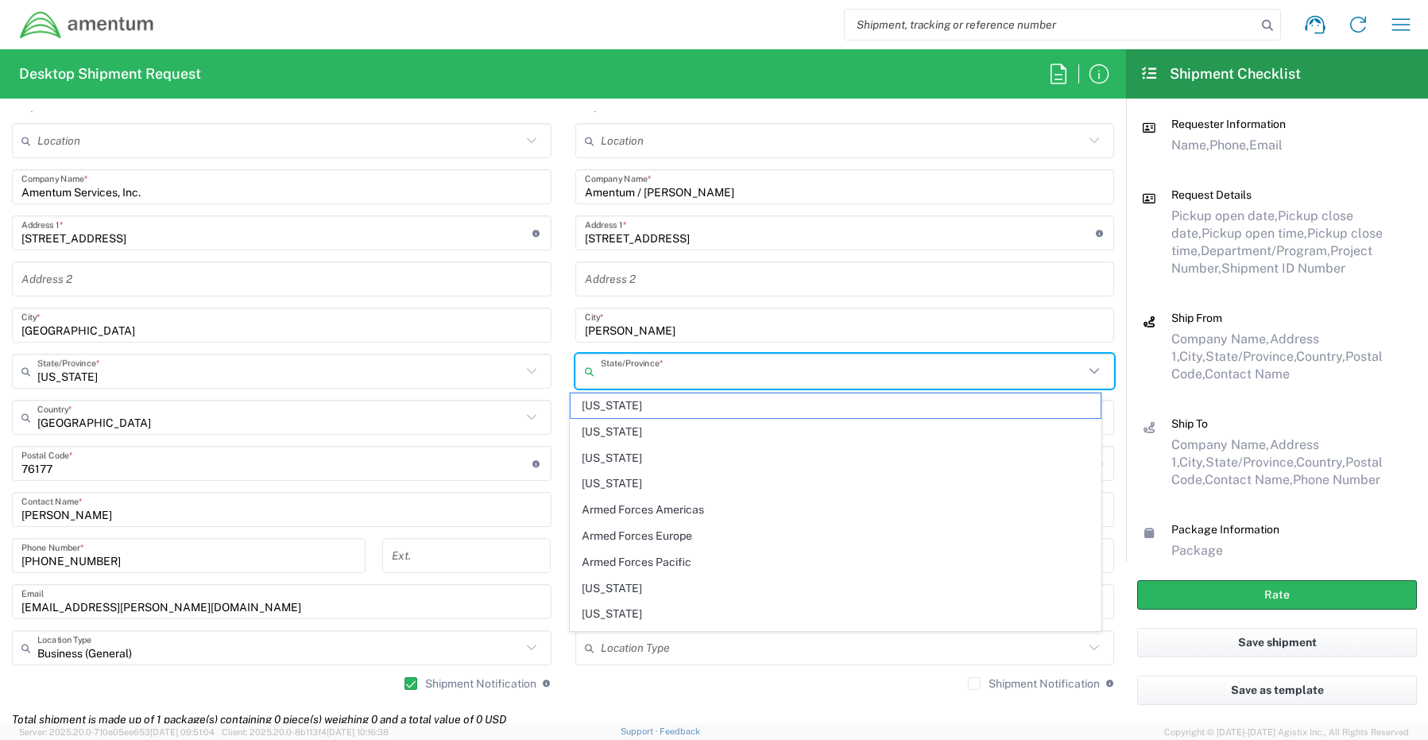
click at [601, 370] on input "text" at bounding box center [843, 372] width 484 height 28
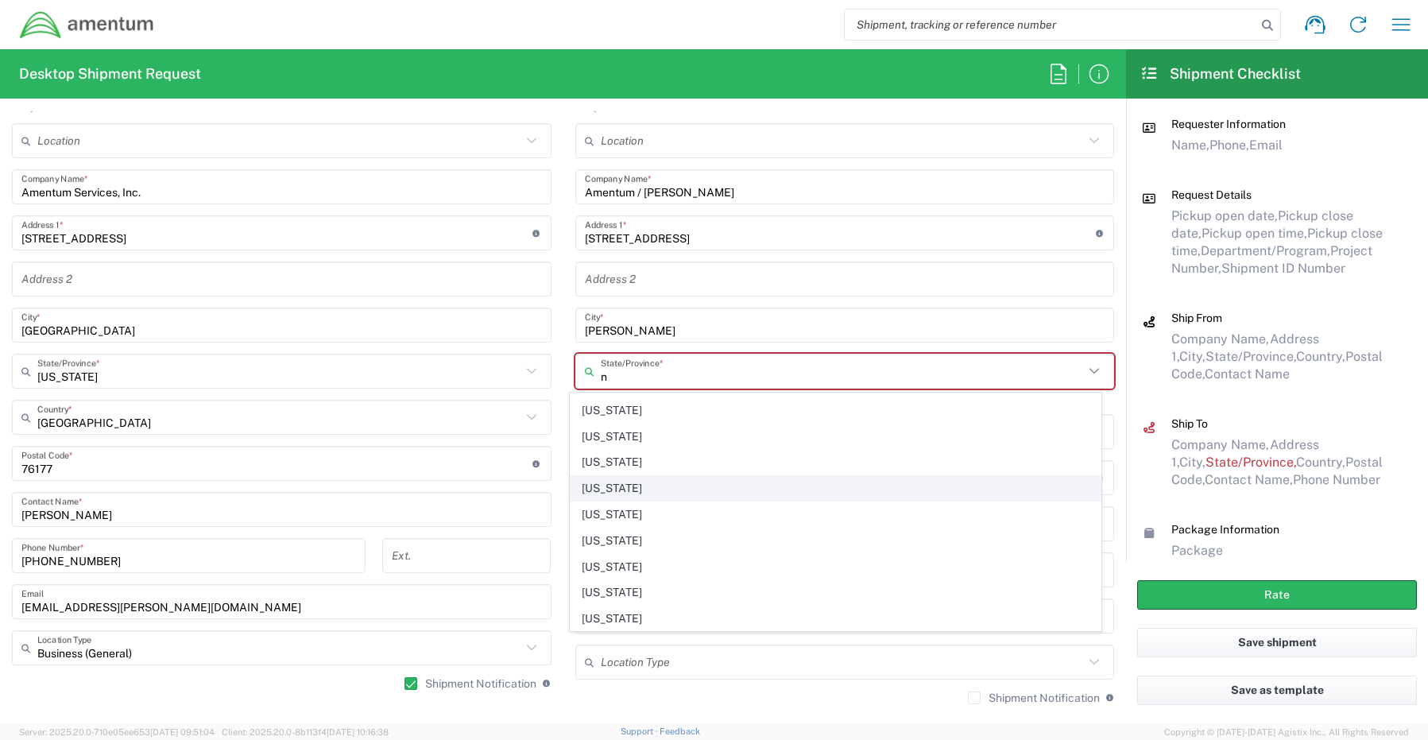
scroll to position [318, 0]
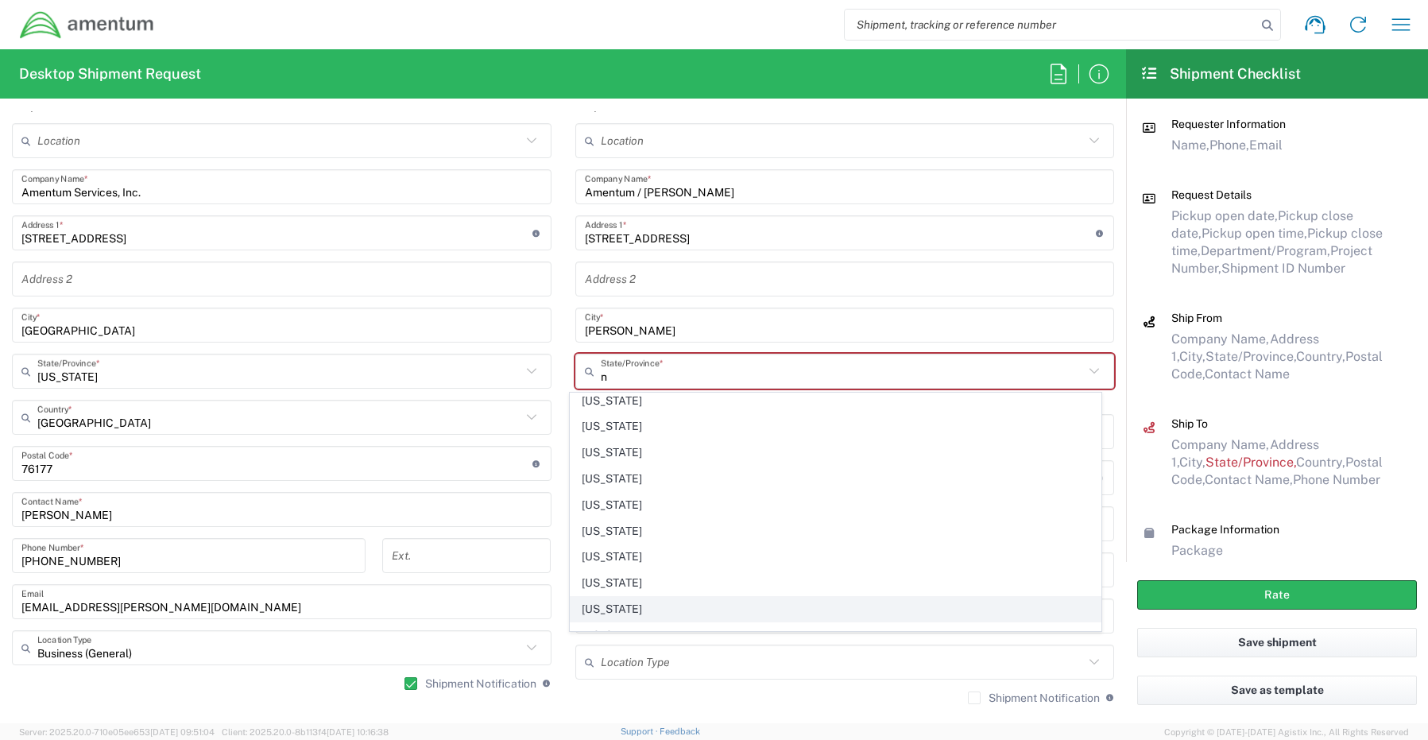
click at [644, 606] on span "[US_STATE]" at bounding box center [835, 609] width 530 height 25
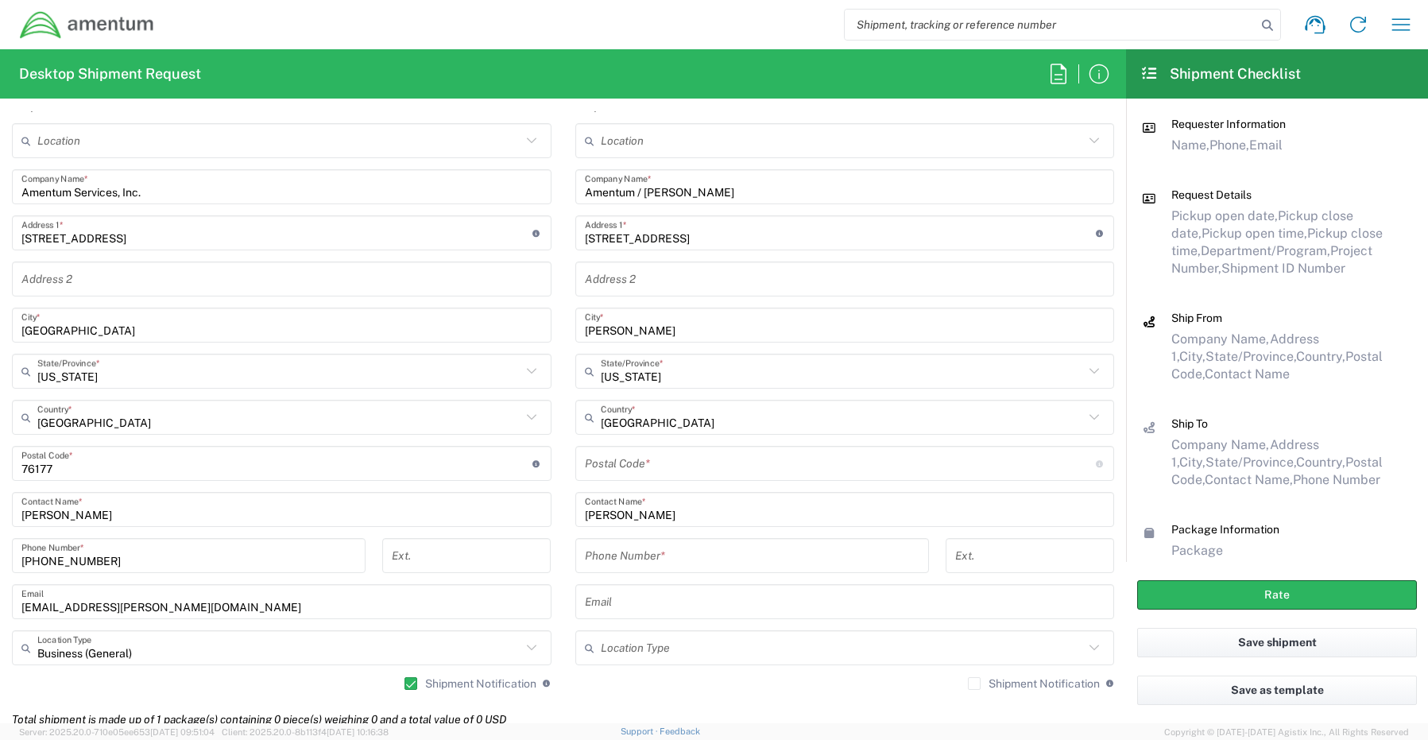
click at [596, 555] on input "tel" at bounding box center [752, 556] width 334 height 28
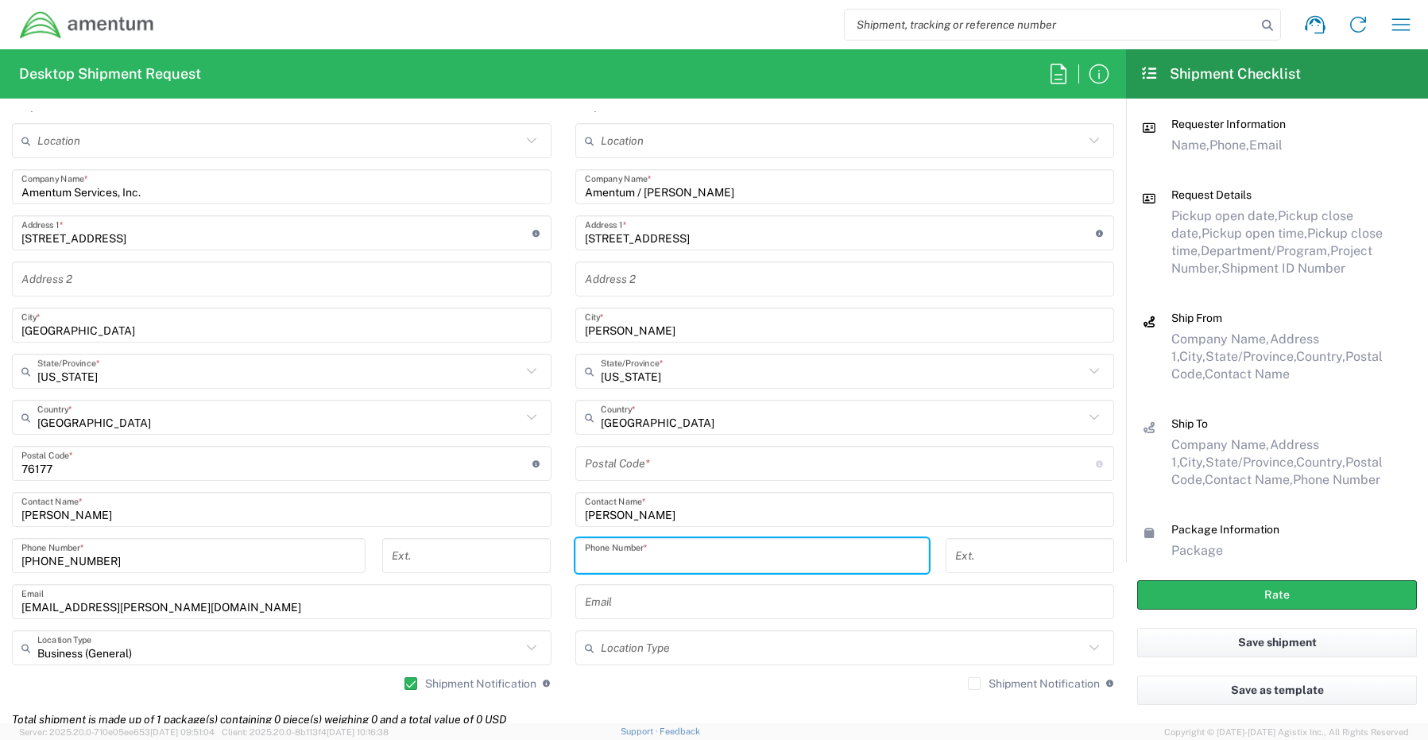
paste input "27332"
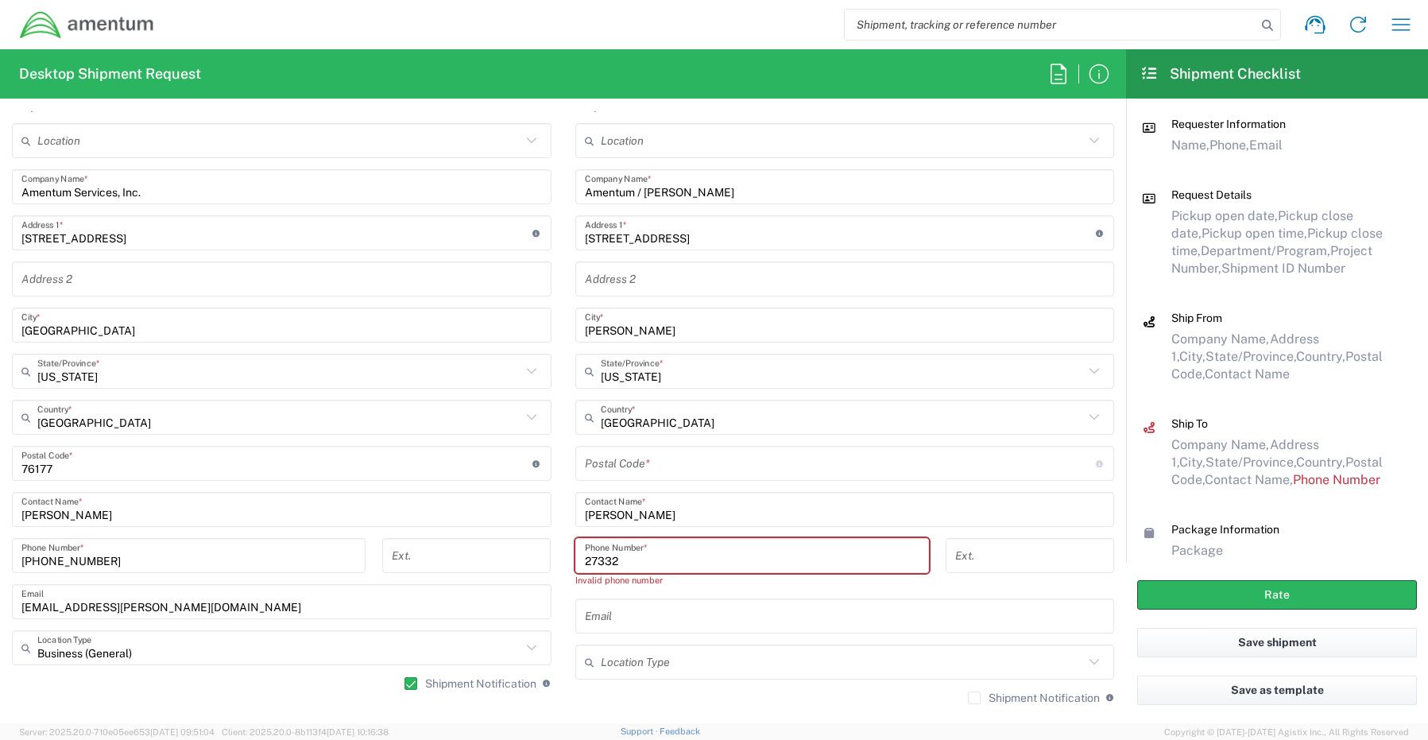
click at [592, 623] on input "text" at bounding box center [845, 616] width 520 height 28
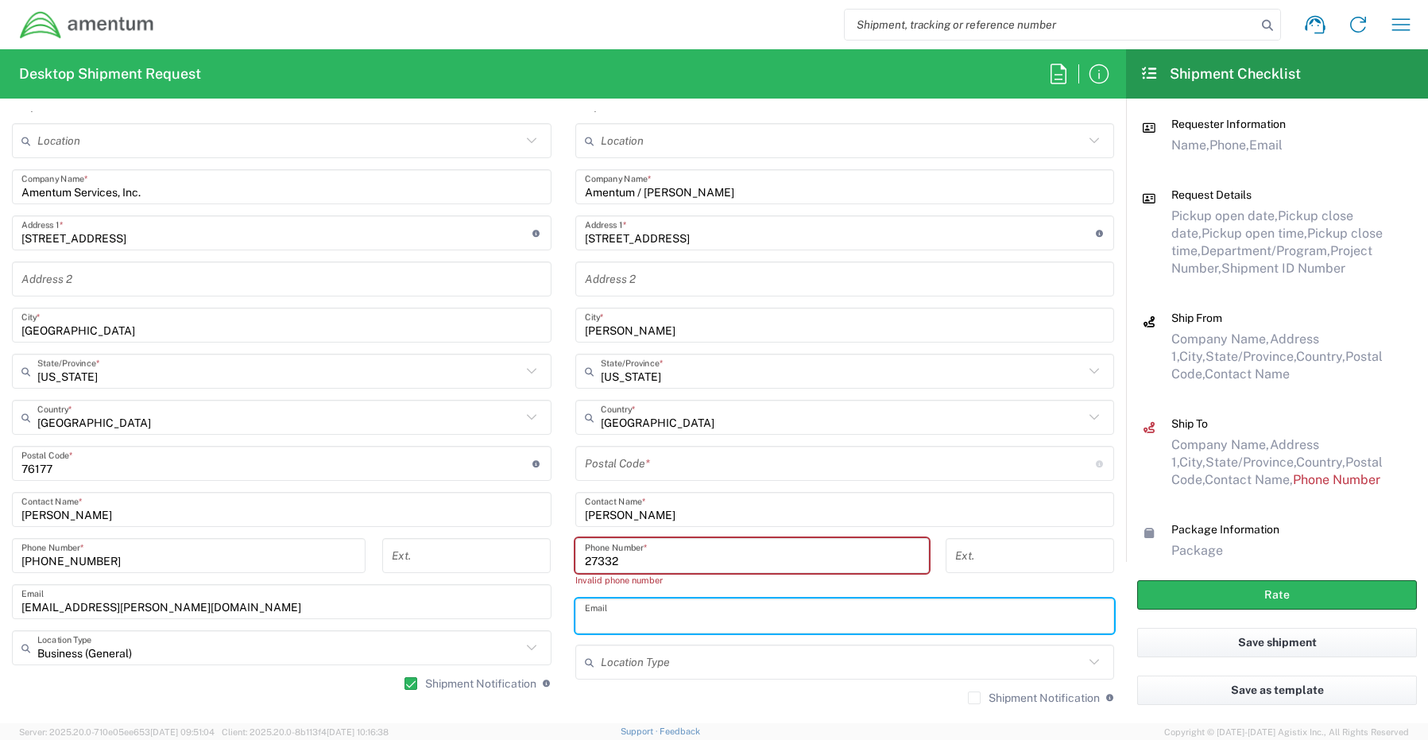
paste input "[PERSON_NAME][EMAIL_ADDRESS][PERSON_NAME][DOMAIN_NAME]"
click at [659, 466] on input "undefined" at bounding box center [840, 464] width 511 height 28
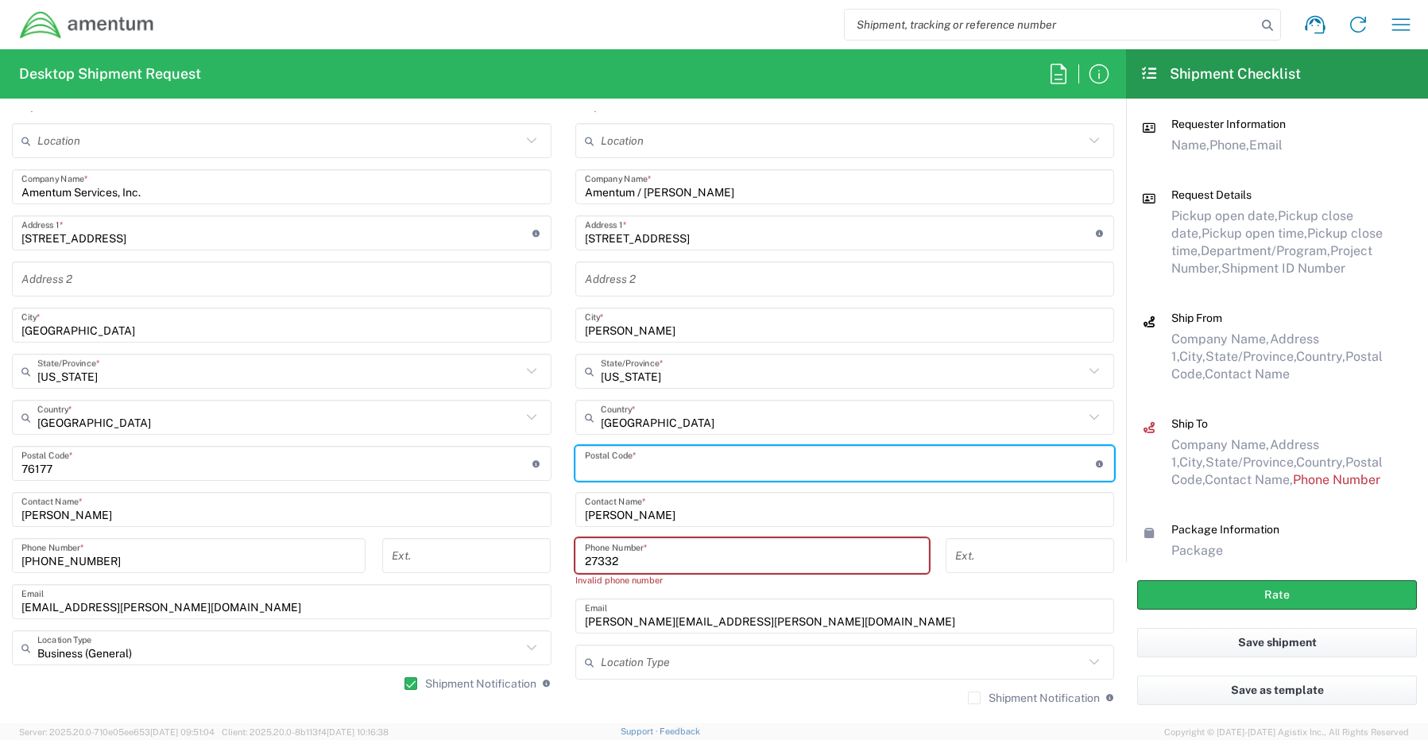
paste input "[PERSON_NAME][EMAIL_ADDRESS][PERSON_NAME][DOMAIN_NAME]"
drag, startPoint x: 741, startPoint y: 471, endPoint x: 462, endPoint y: 462, distance: 279.8
click at [460, 460] on div "Ship From Location [PHONE_NUMBER] [PHONE_NUMBER] [PHONE_NUMBER] [PHONE_NUMBER] …" at bounding box center [563, 401] width 1126 height 628
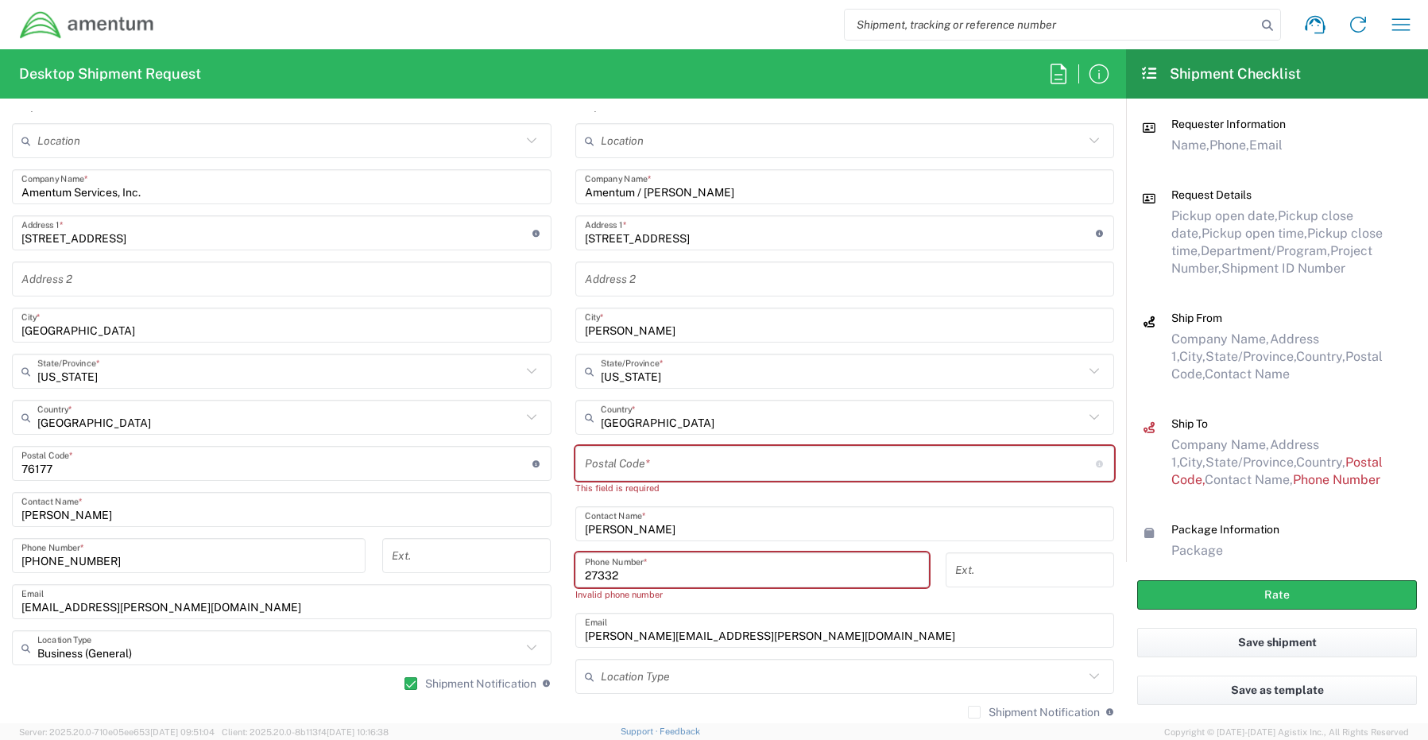
drag, startPoint x: 639, startPoint y: 562, endPoint x: 513, endPoint y: 562, distance: 125.5
click at [513, 562] on div "Ship From Location [PHONE_NUMBER] [PHONE_NUMBER] [PHONE_NUMBER] [PHONE_NUMBER] …" at bounding box center [563, 408] width 1126 height 643
click at [678, 471] on input "undefined" at bounding box center [840, 464] width 511 height 28
paste input "27332"
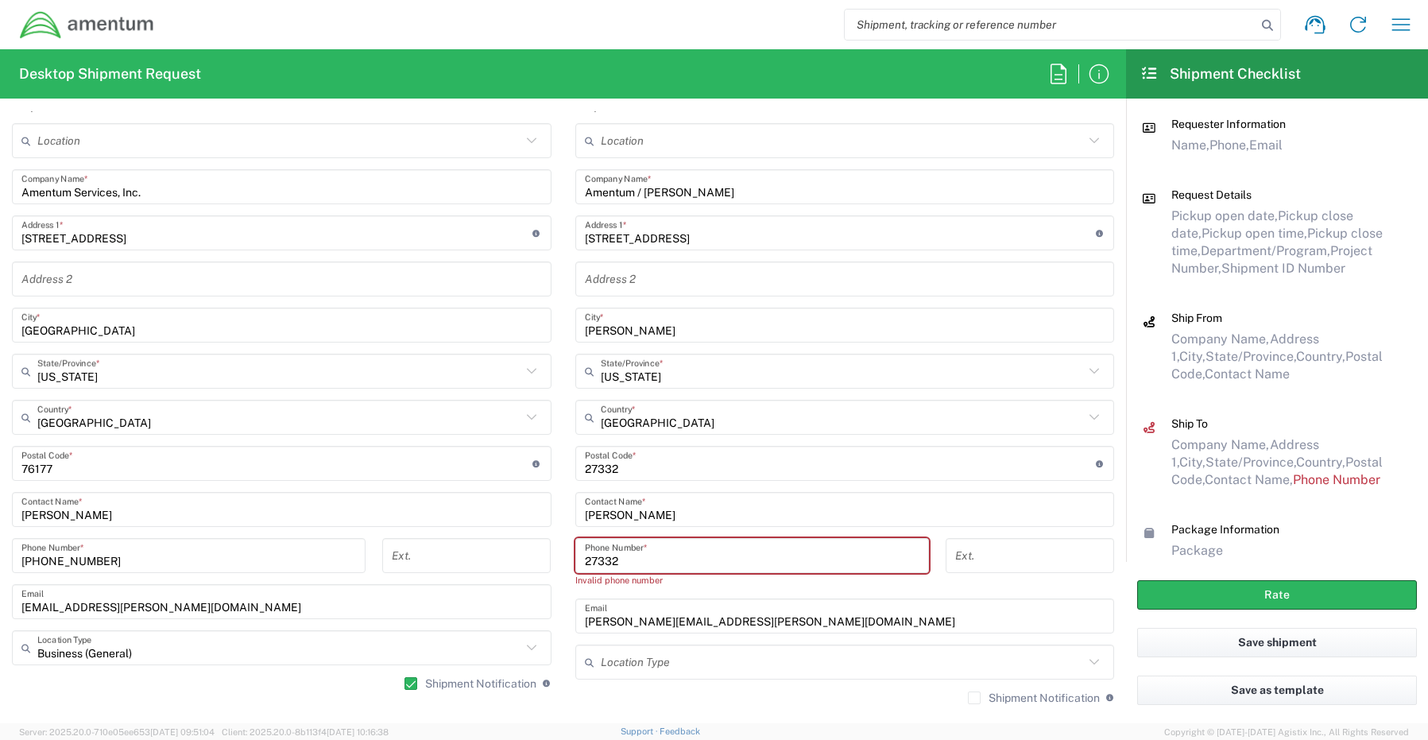
drag, startPoint x: 623, startPoint y: 564, endPoint x: 552, endPoint y: 563, distance: 70.7
click at [552, 563] on div "Ship From Location [PHONE_NUMBER] [PHONE_NUMBER] [PHONE_NUMBER] [PHONE_NUMBER] …" at bounding box center [563, 401] width 1126 height 628
click at [623, 551] on input "tel" at bounding box center [752, 556] width 334 height 28
paste input "[PHONE_NUMBER]"
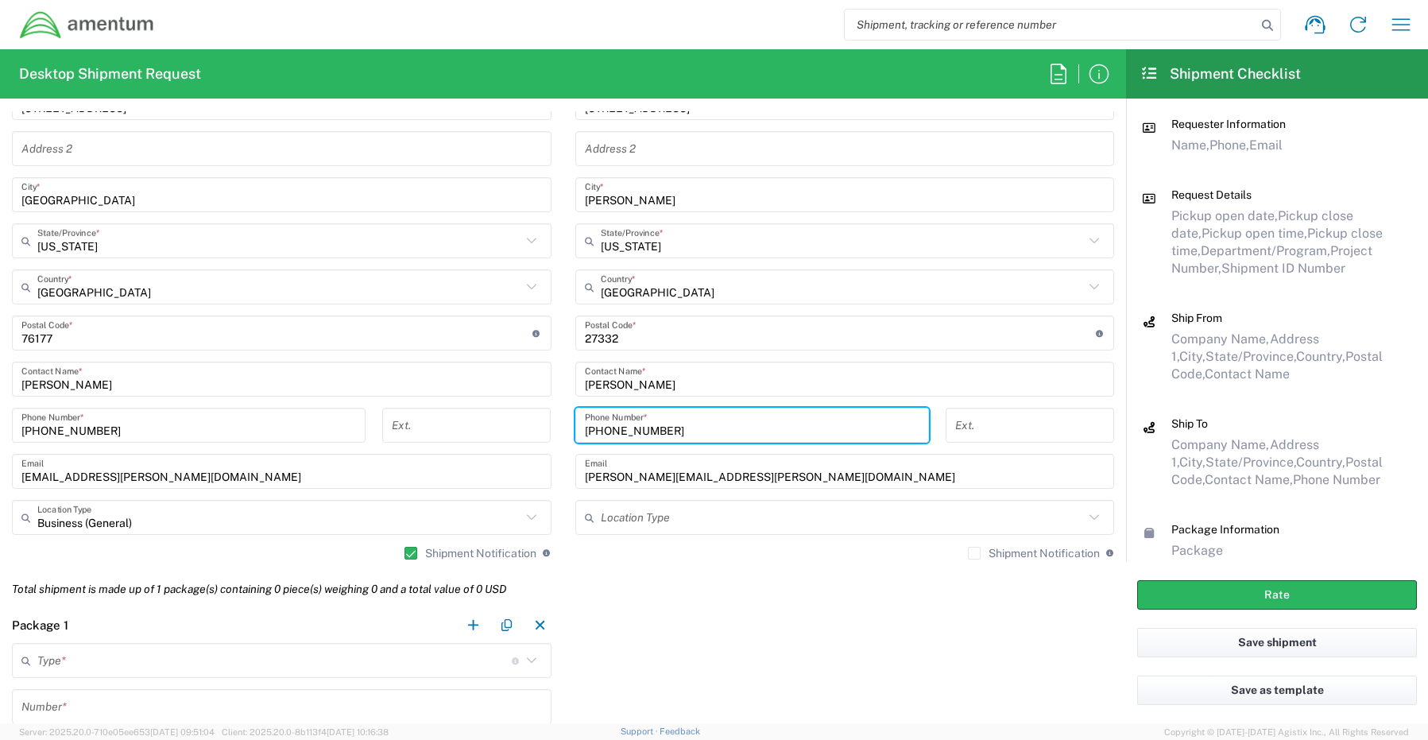
scroll to position [874, 0]
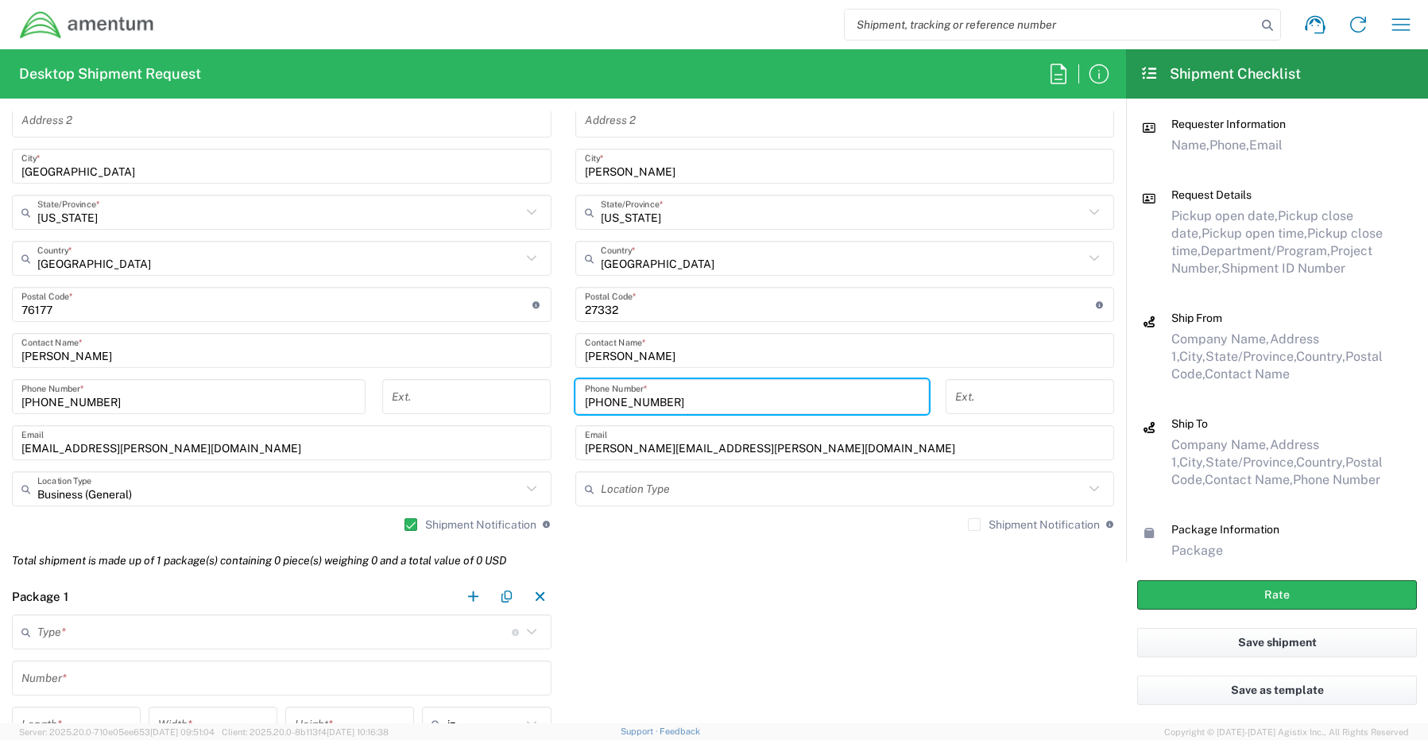
click at [968, 528] on label "Shipment Notification" at bounding box center [1034, 524] width 132 height 13
click at [974, 524] on input "Shipment Notification" at bounding box center [974, 524] width 0 height 0
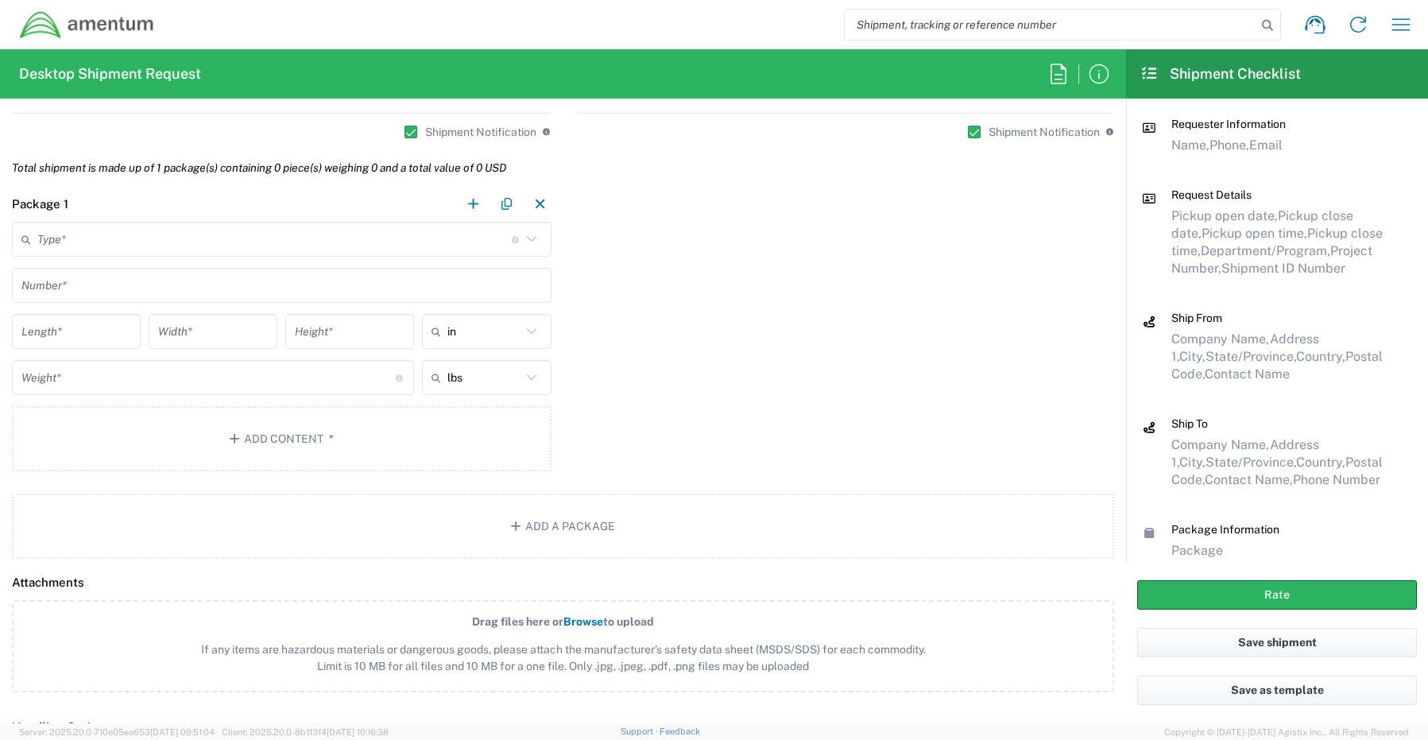
scroll to position [1271, 0]
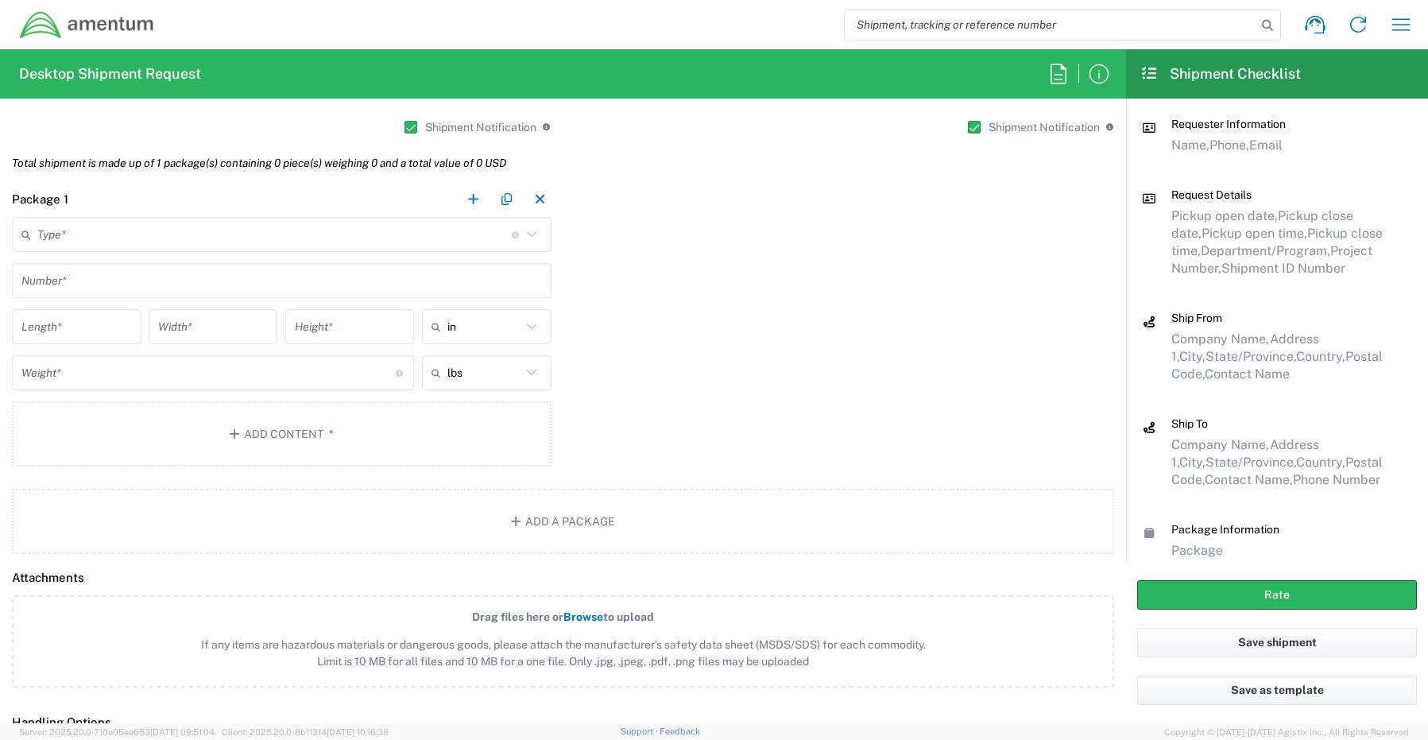
click at [79, 236] on input "text" at bounding box center [274, 235] width 474 height 28
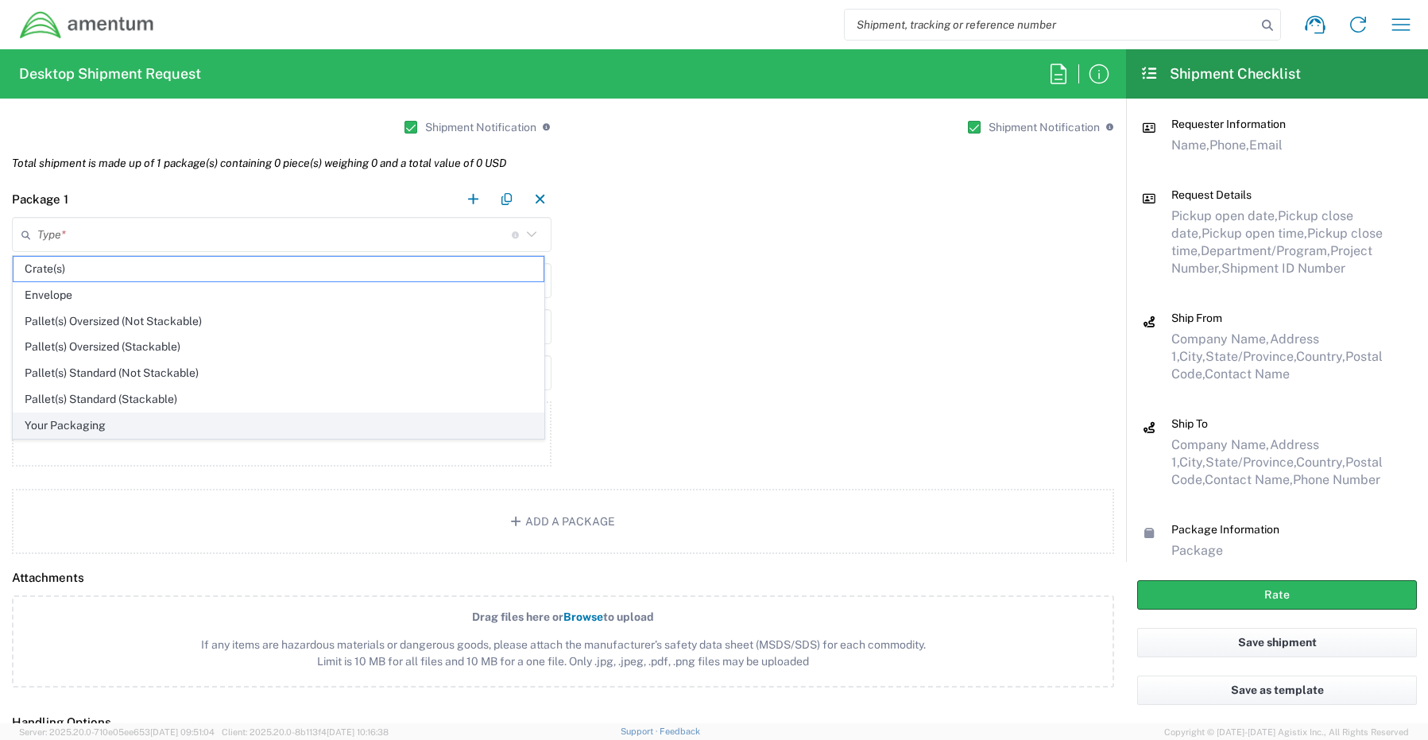
click at [81, 431] on span "Your Packaging" at bounding box center [279, 425] width 530 height 25
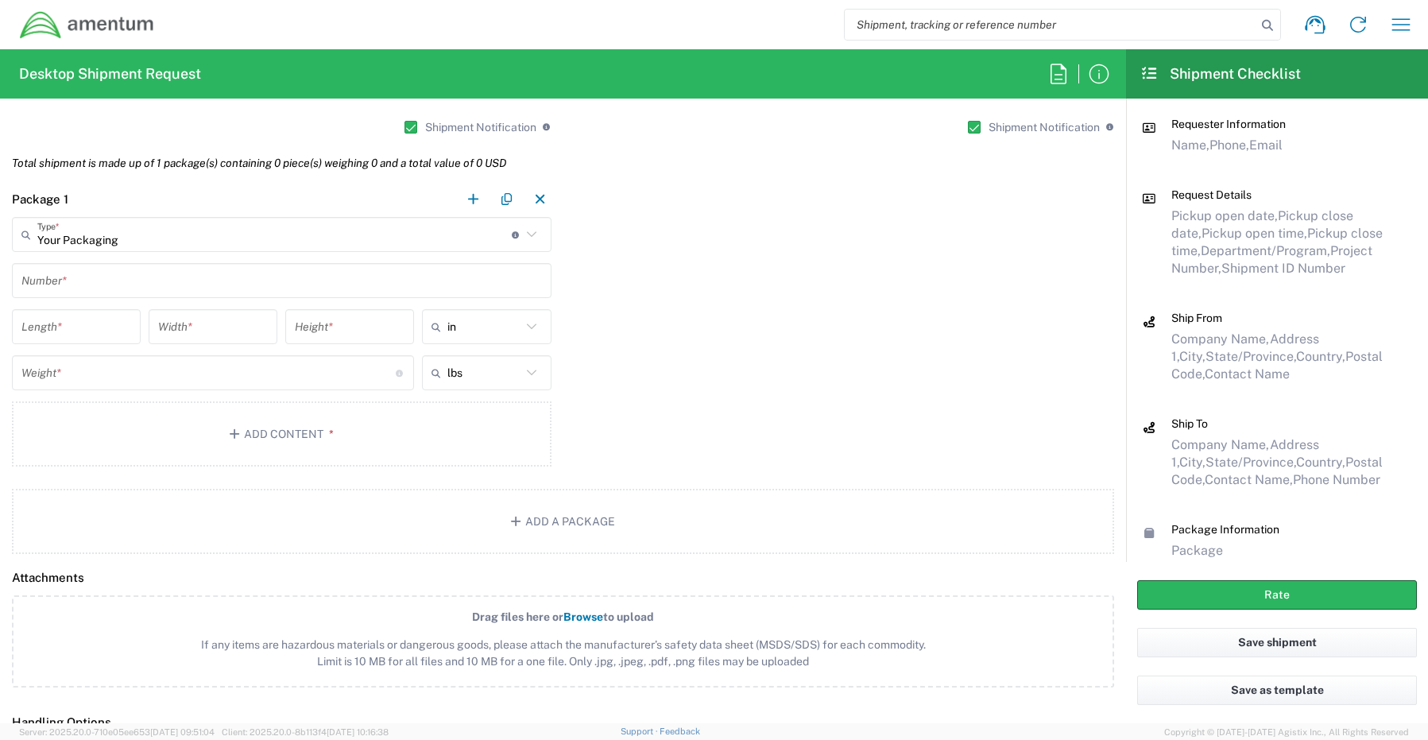
click at [88, 267] on input "text" at bounding box center [281, 281] width 520 height 28
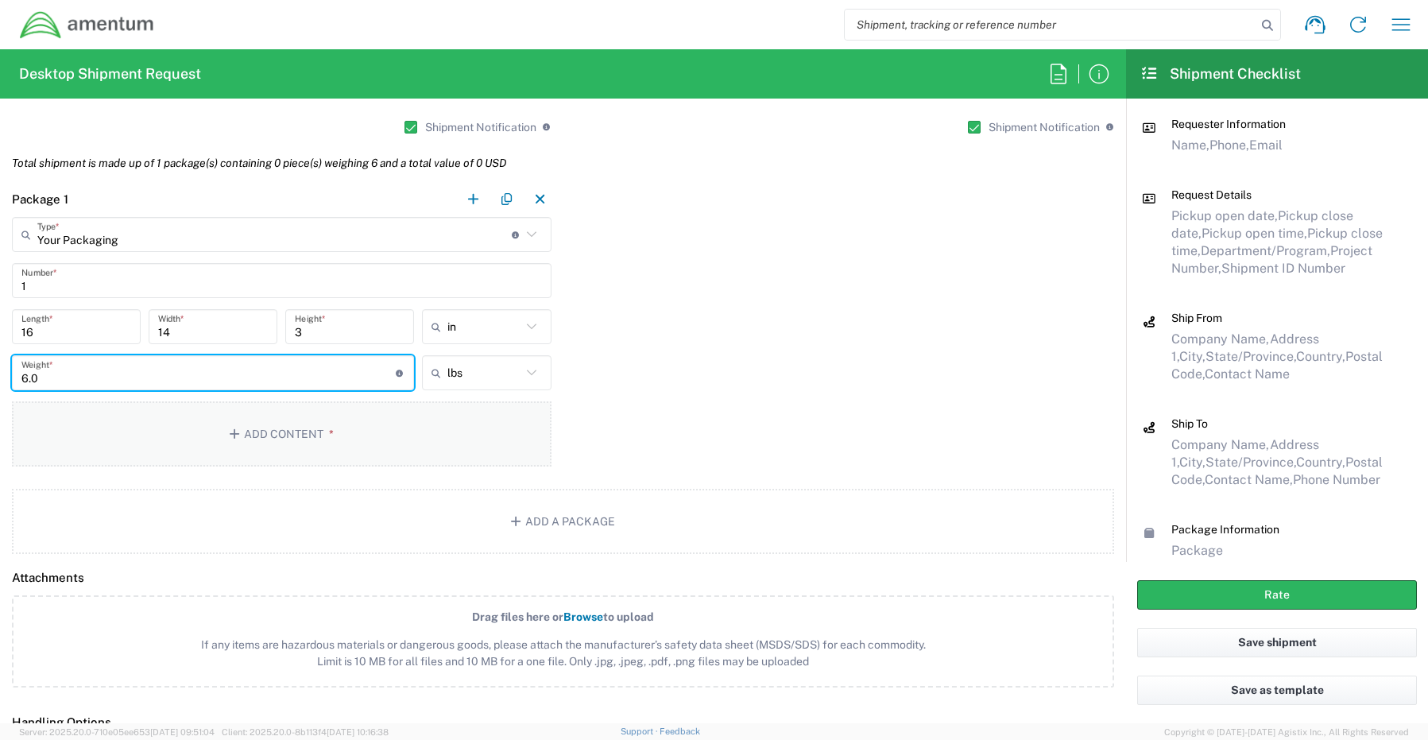
click at [288, 433] on button "Add Content *" at bounding box center [281, 433] width 539 height 65
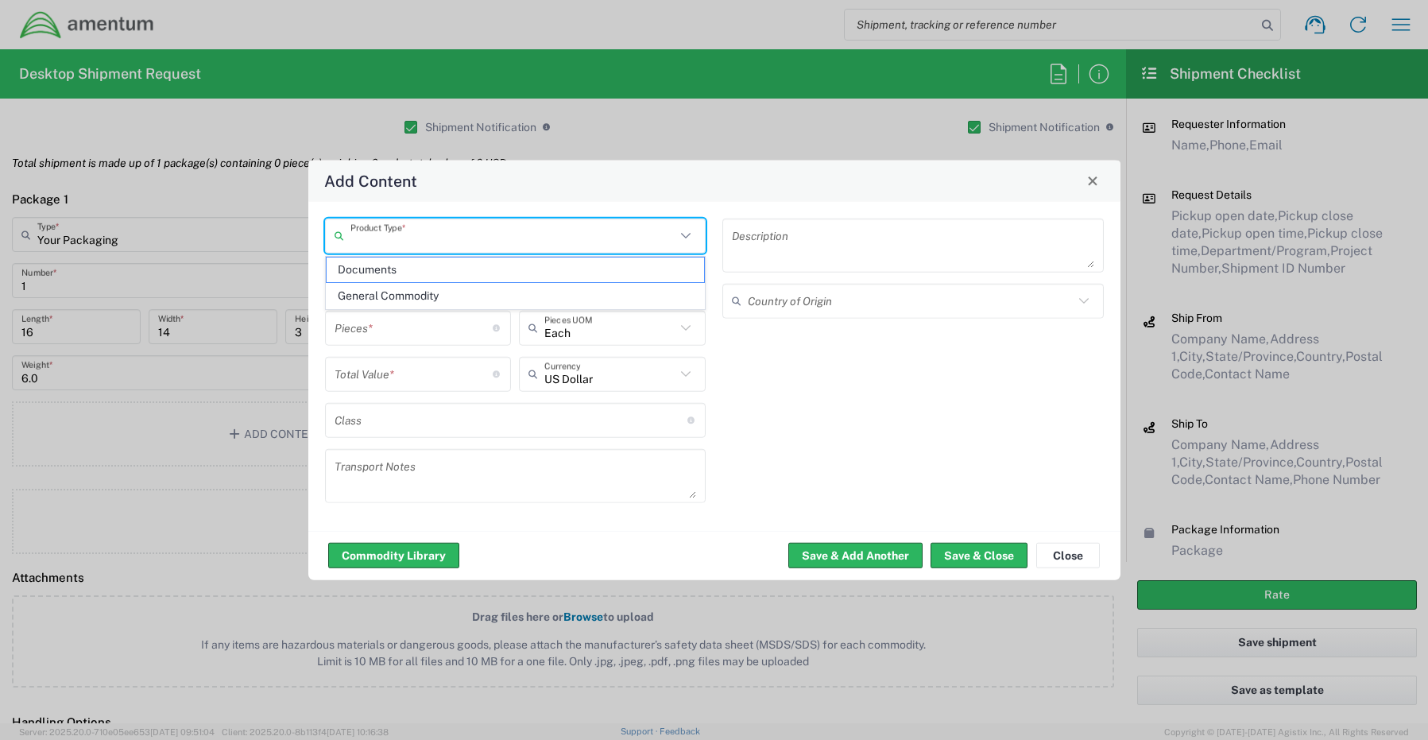
click at [416, 236] on input "text" at bounding box center [513, 236] width 326 height 28
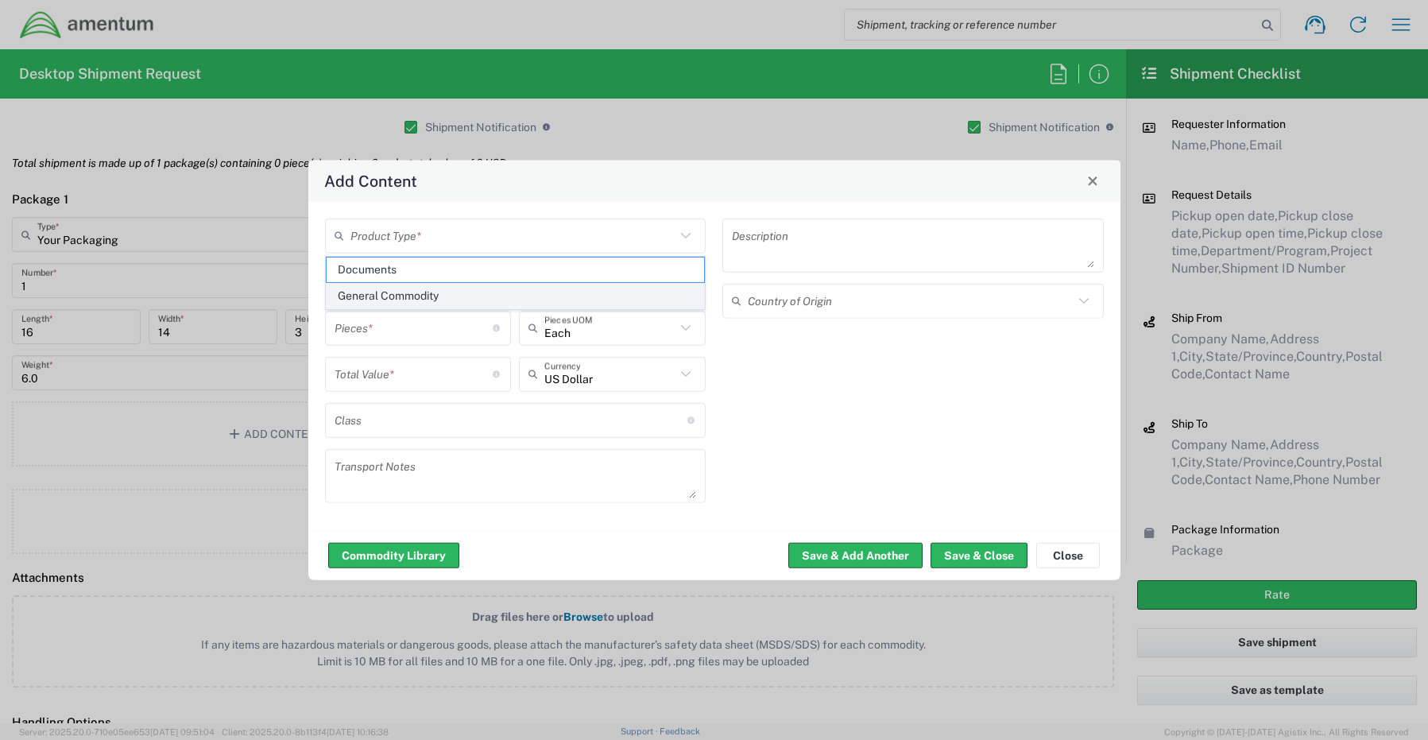
click at [420, 295] on span "General Commodity" at bounding box center [516, 296] width 378 height 25
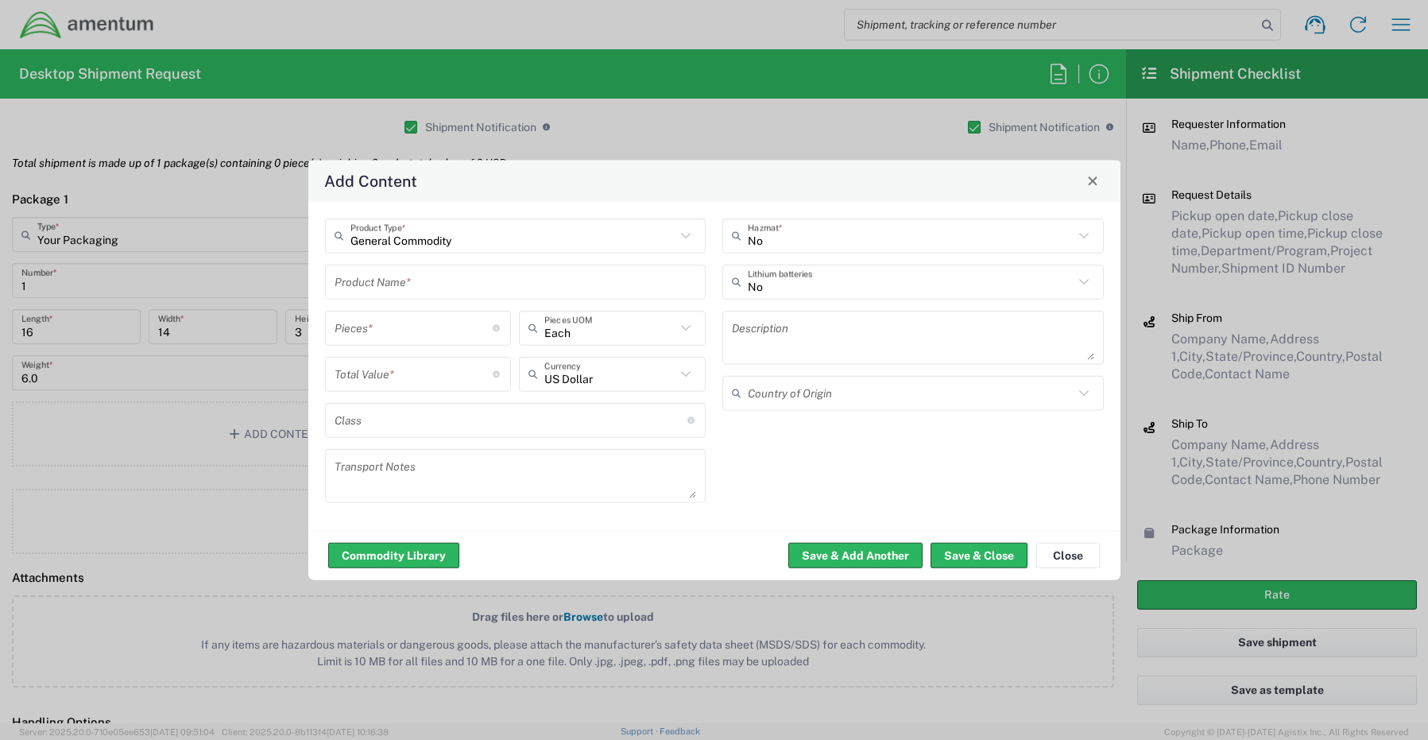
click at [379, 292] on input "text" at bounding box center [515, 282] width 362 height 28
paste input "Laptop - SCTASK0258119 Dell – CORP027133 service tag 2GWNGB4"
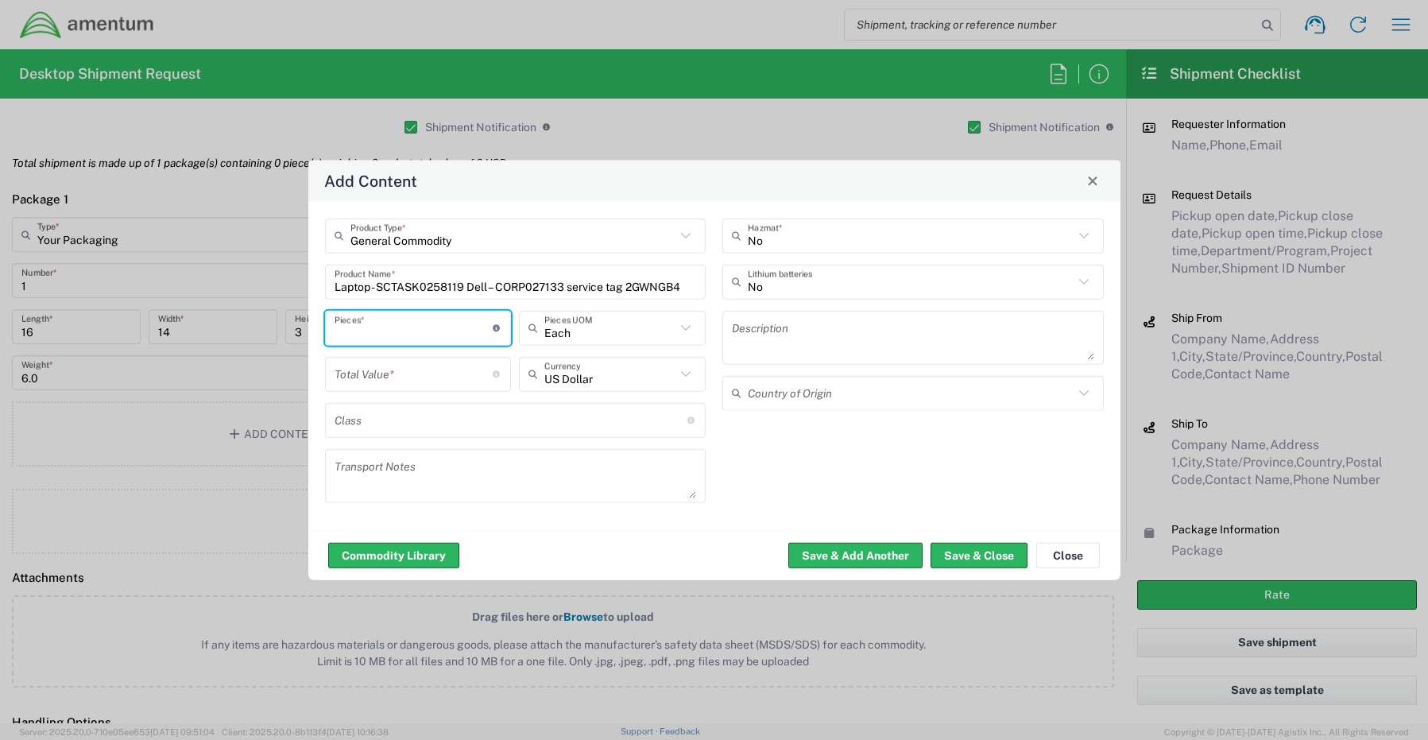
scroll to position [0, 0]
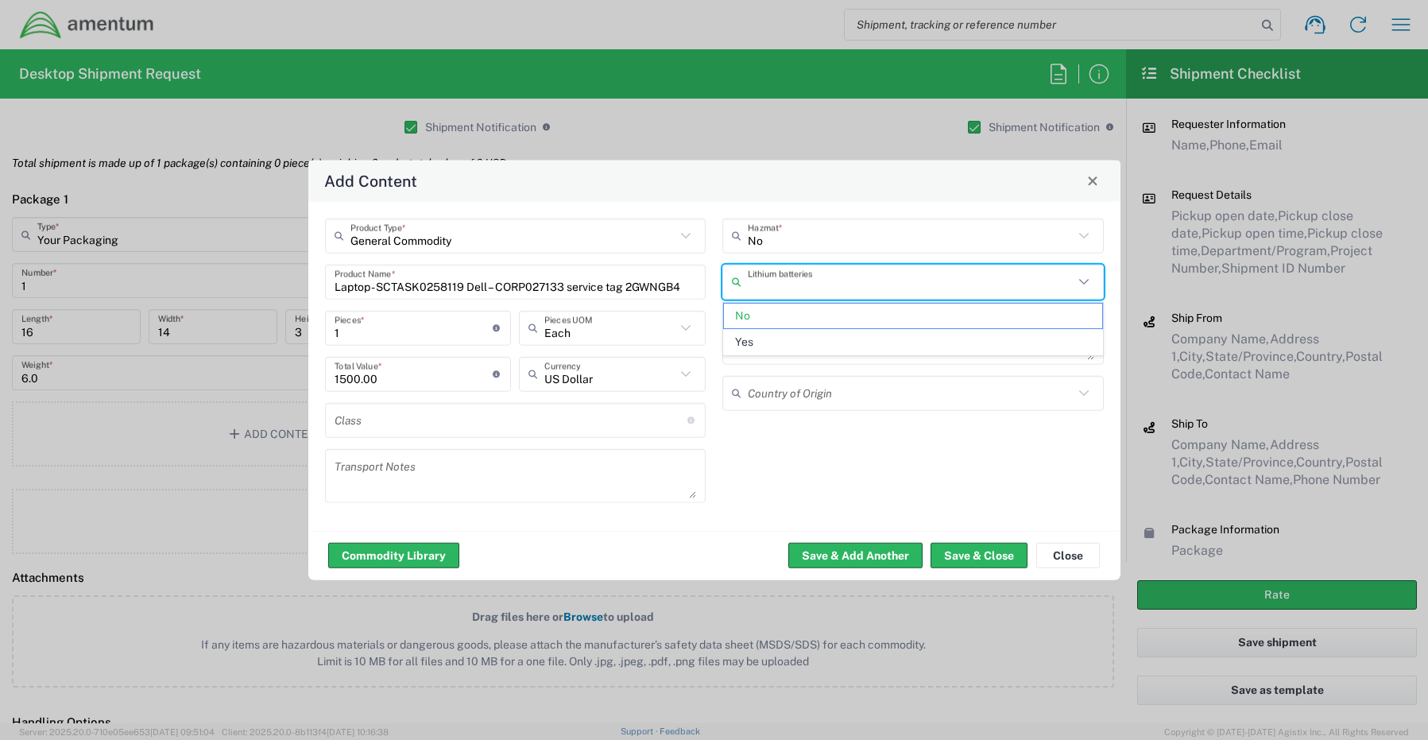
click at [763, 281] on input "text" at bounding box center [911, 282] width 326 height 28
click at [761, 342] on span "Yes" at bounding box center [913, 342] width 378 height 25
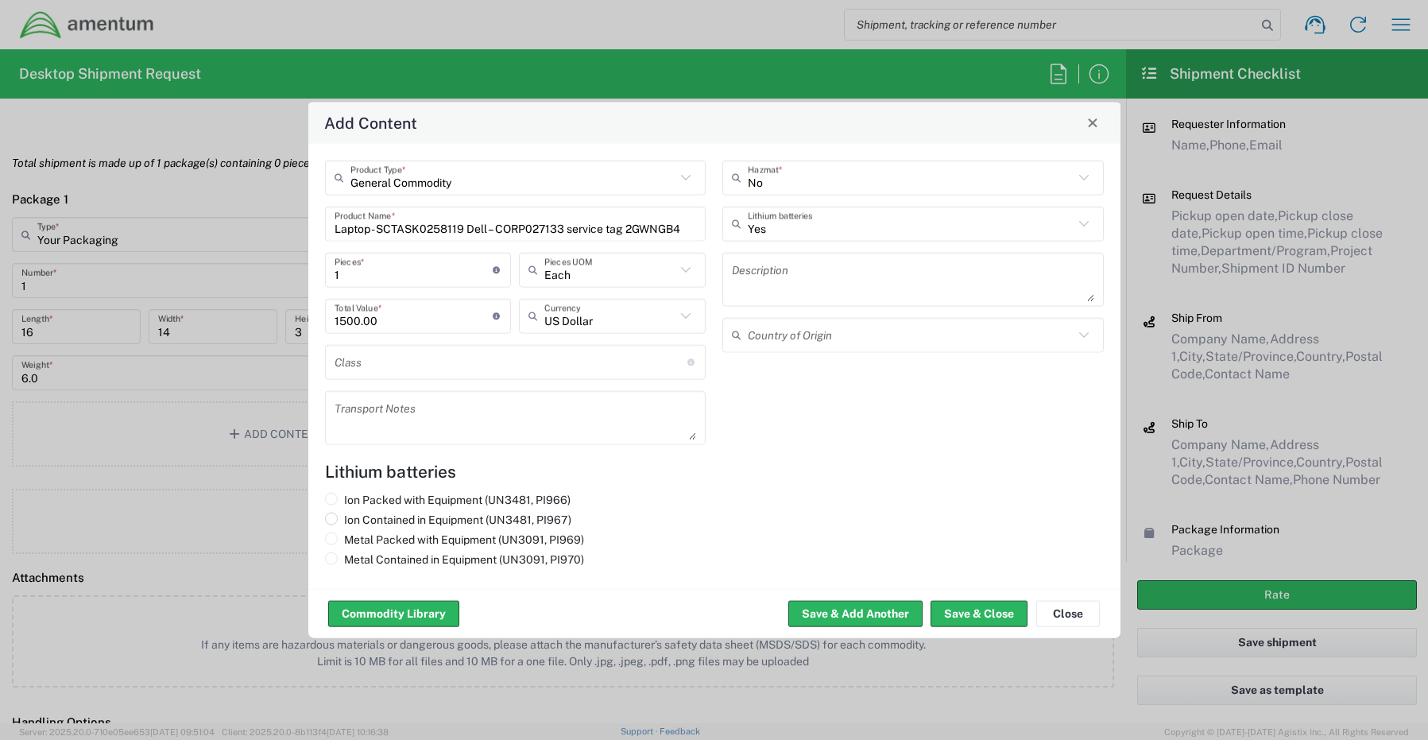
click at [357, 524] on label "Ion Contained in Equipment (UN3481, PI967)" at bounding box center [448, 519] width 246 height 14
click at [354, 522] on input "Ion Contained in Equipment (UN3481, PI967)" at bounding box center [349, 517] width 10 height 10
click at [967, 613] on button "Save & Close" at bounding box center [978, 613] width 97 height 25
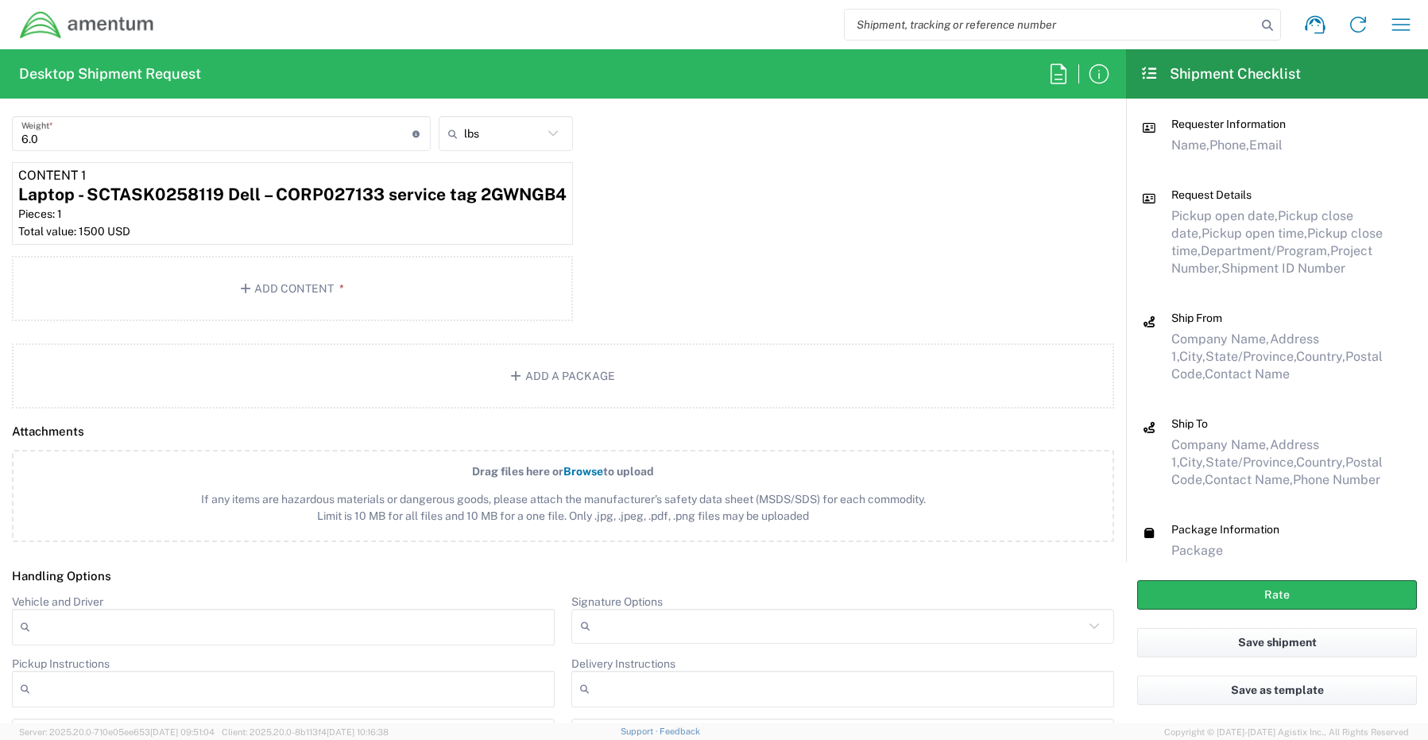
scroll to position [1668, 0]
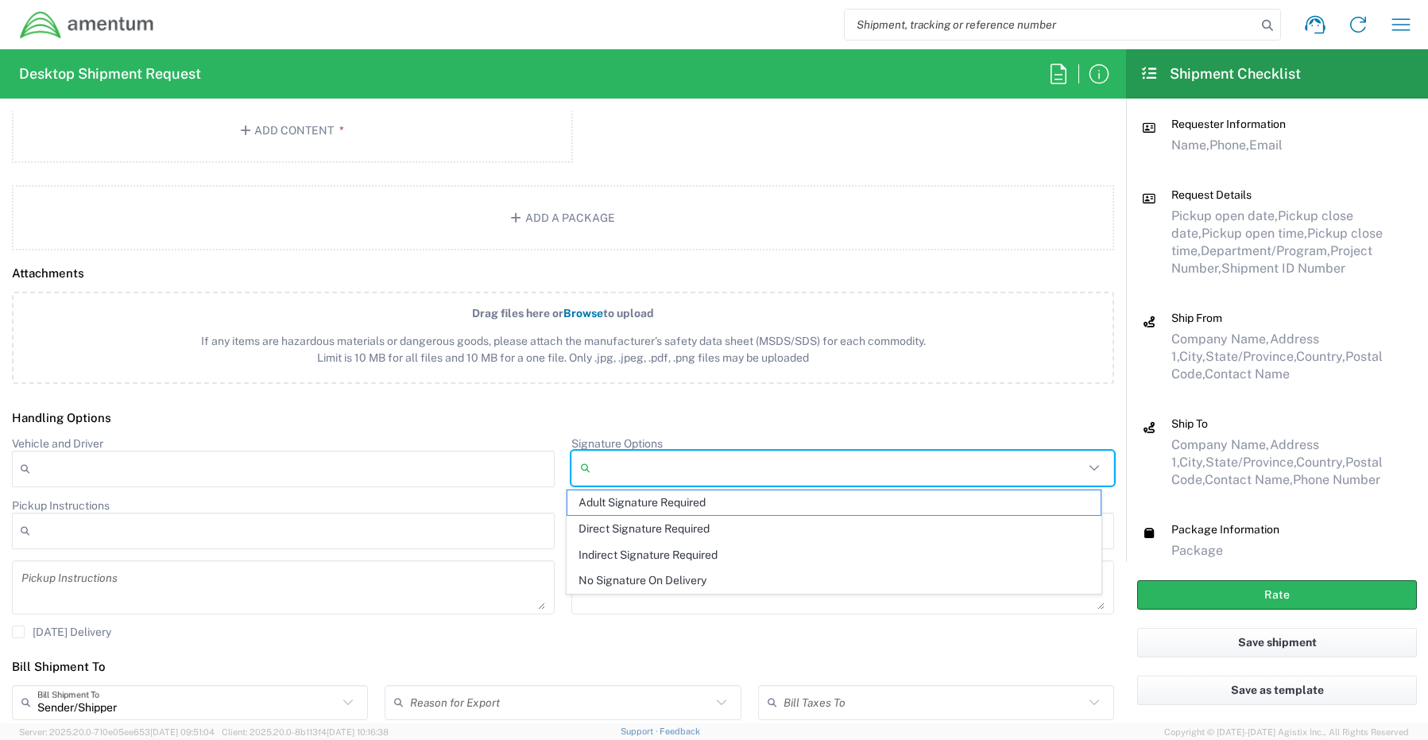
click at [627, 471] on input "Signature Options" at bounding box center [840, 467] width 487 height 25
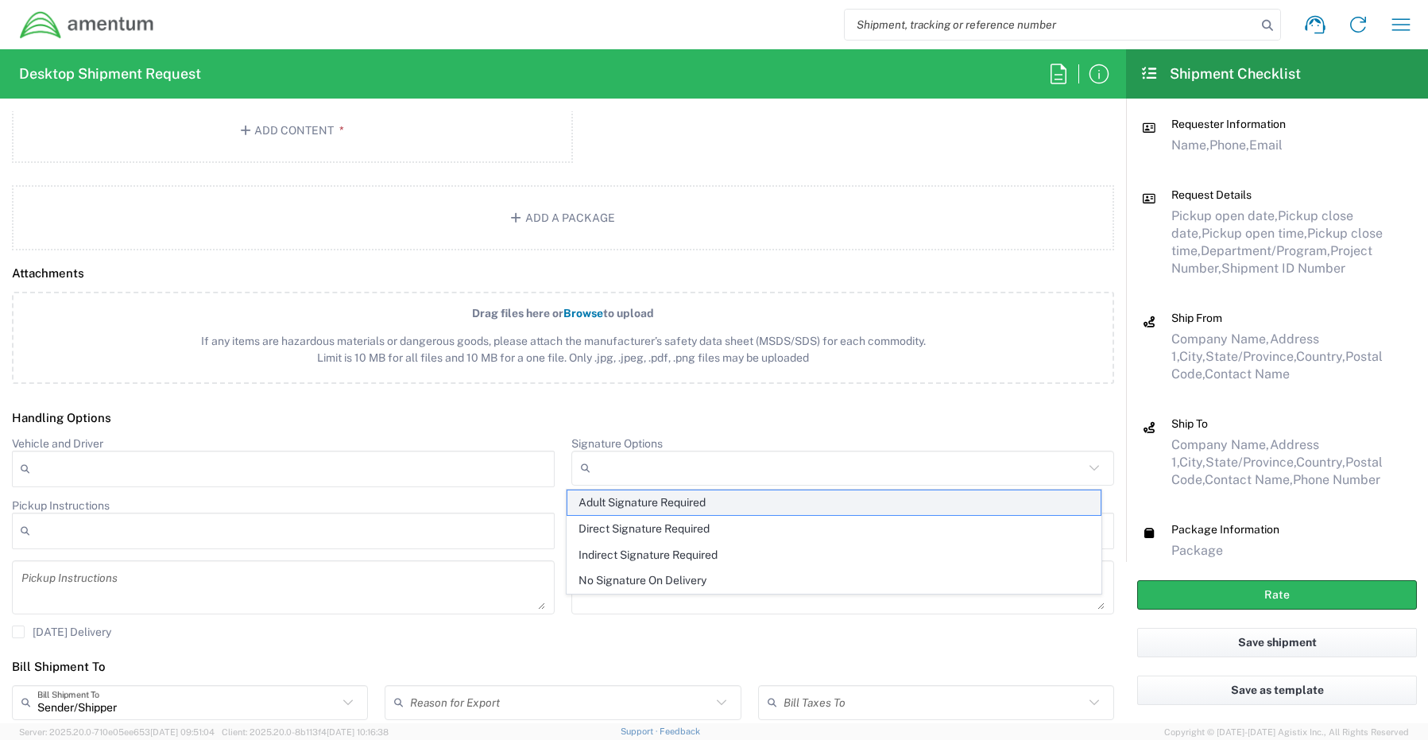
click at [618, 502] on span "Adult Signature Required" at bounding box center [834, 502] width 534 height 25
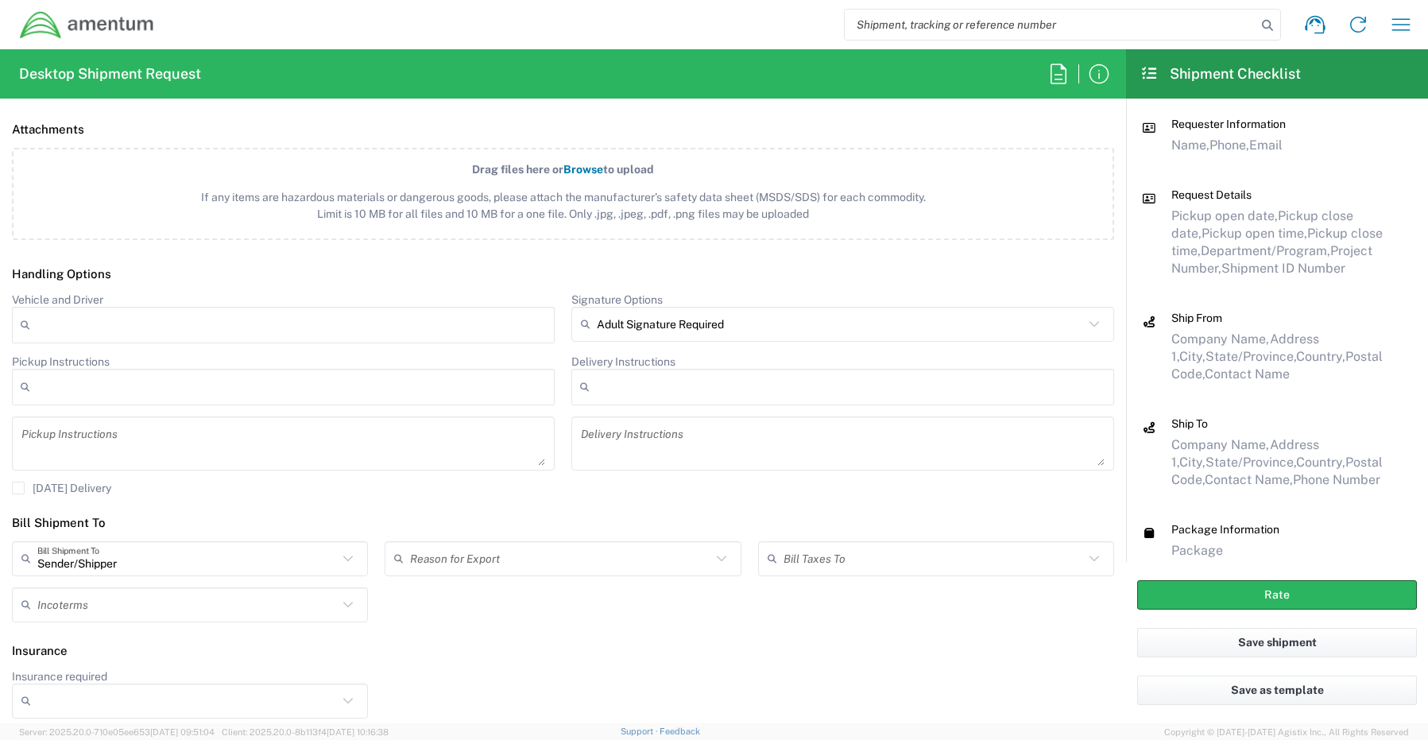
scroll to position [1819, 0]
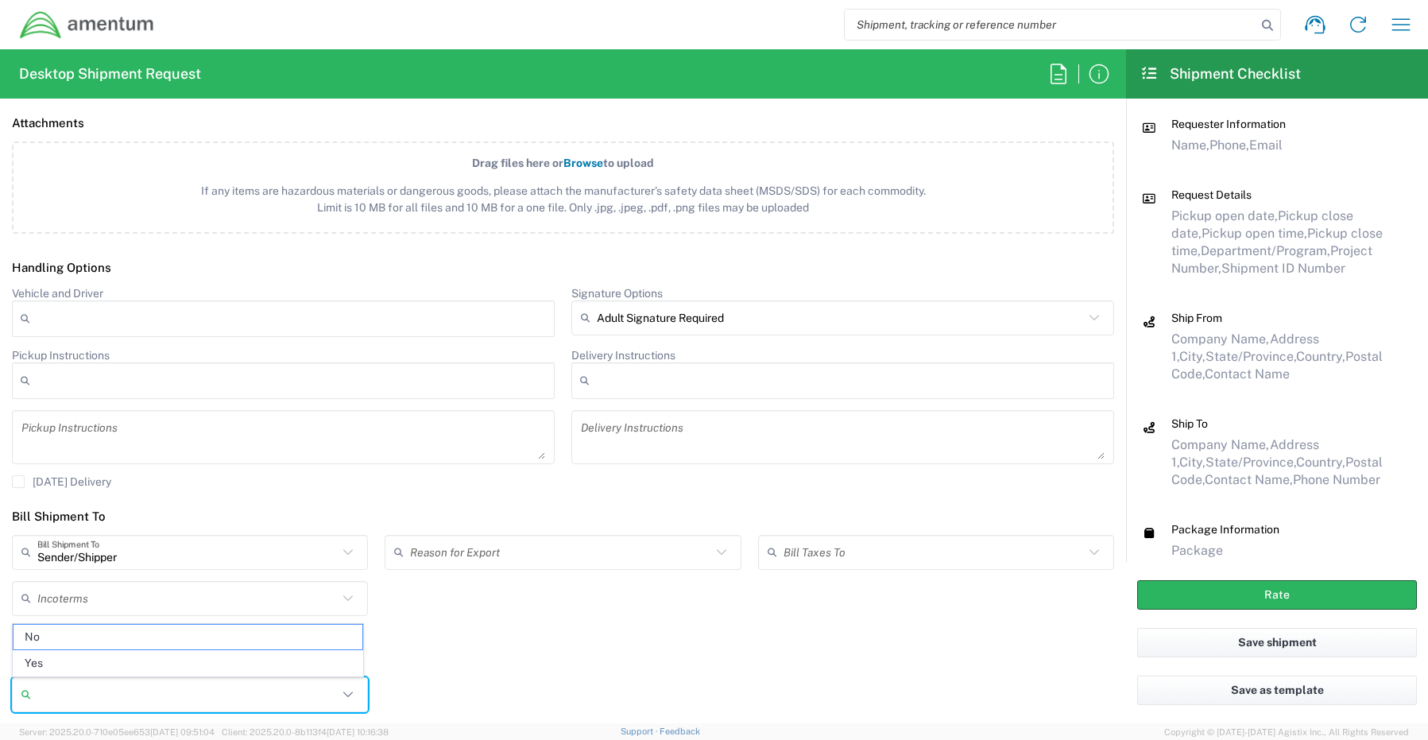
click at [68, 697] on input "Insurance required" at bounding box center [187, 694] width 300 height 25
click at [74, 662] on span "Yes" at bounding box center [188, 663] width 349 height 25
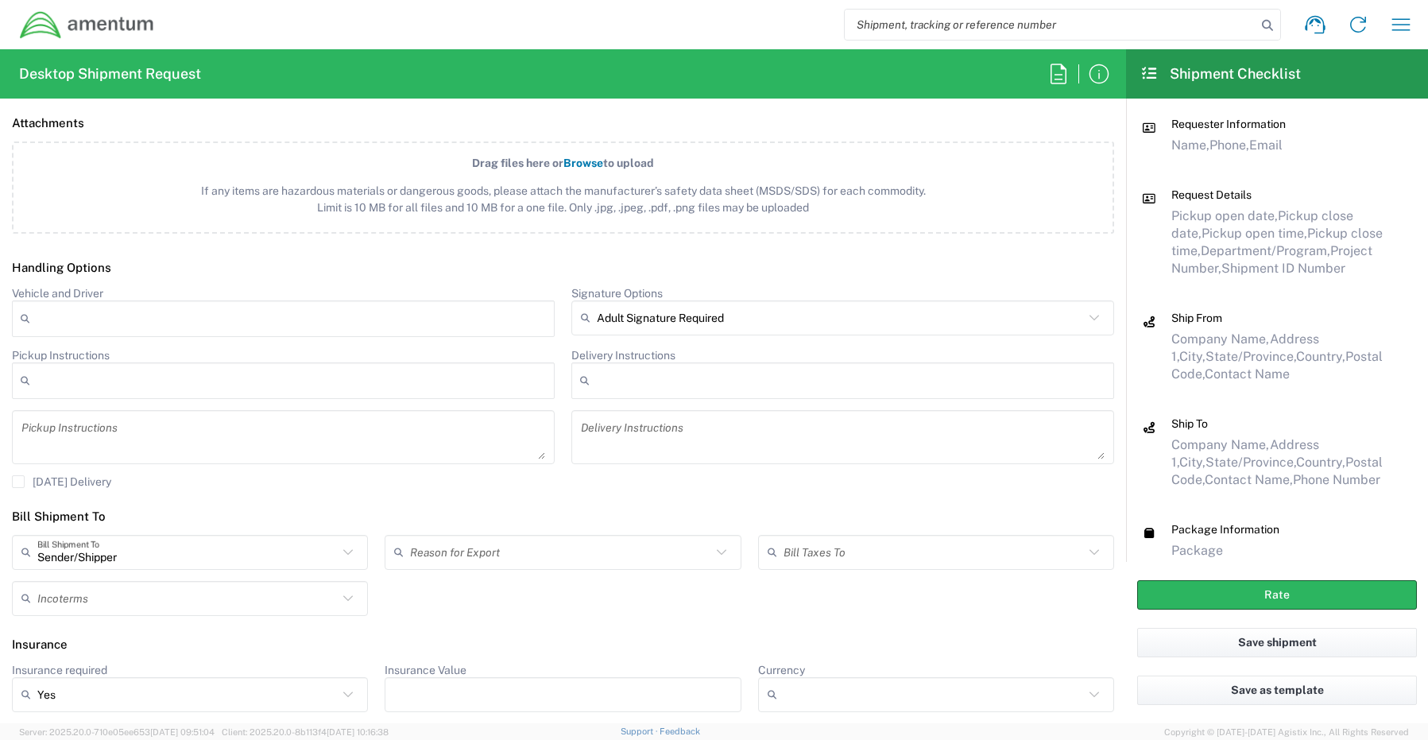
click at [439, 686] on input "Insurance Value" at bounding box center [562, 694] width 337 height 25
click at [1204, 592] on button "Rate" at bounding box center [1277, 594] width 280 height 29
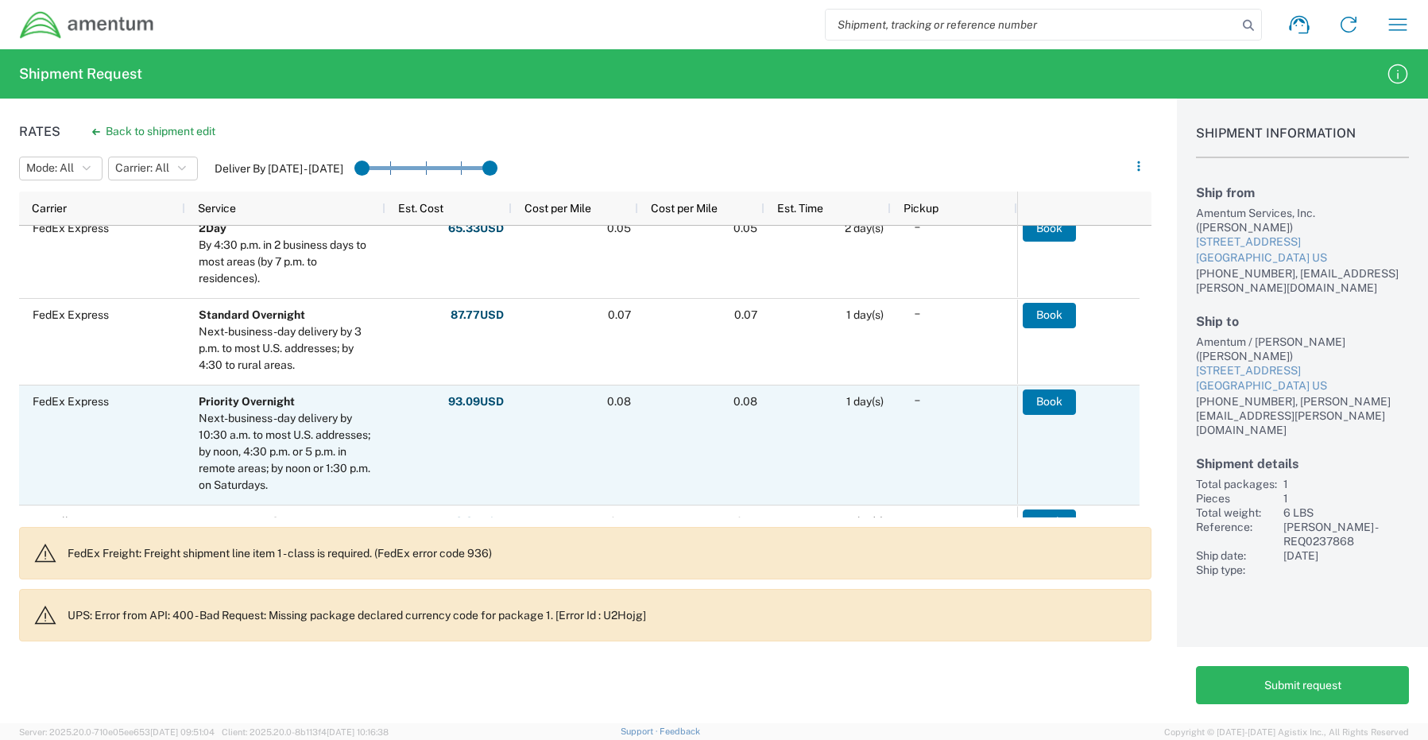
scroll to position [159, 0]
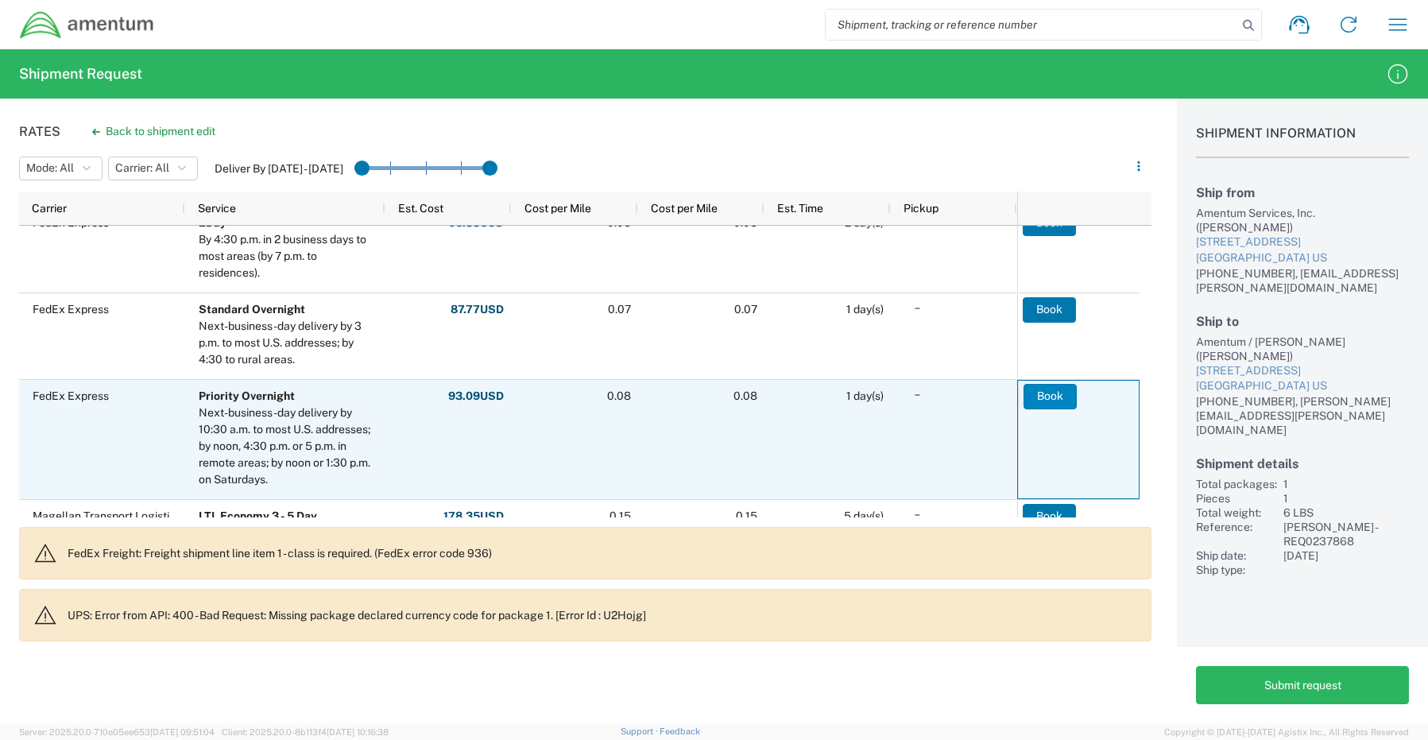
click at [1065, 395] on button "Book" at bounding box center [1049, 396] width 53 height 25
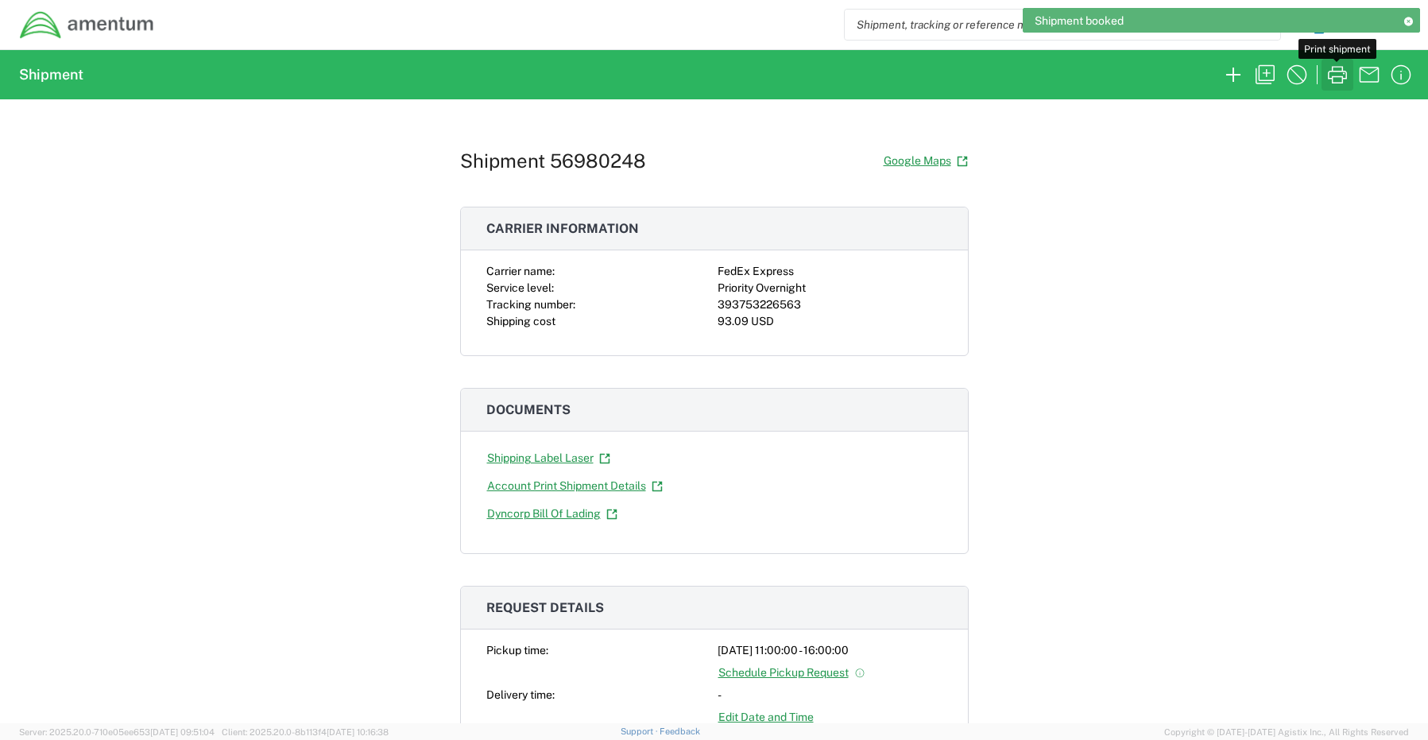
click at [1338, 77] on icon "button" at bounding box center [1337, 74] width 19 height 17
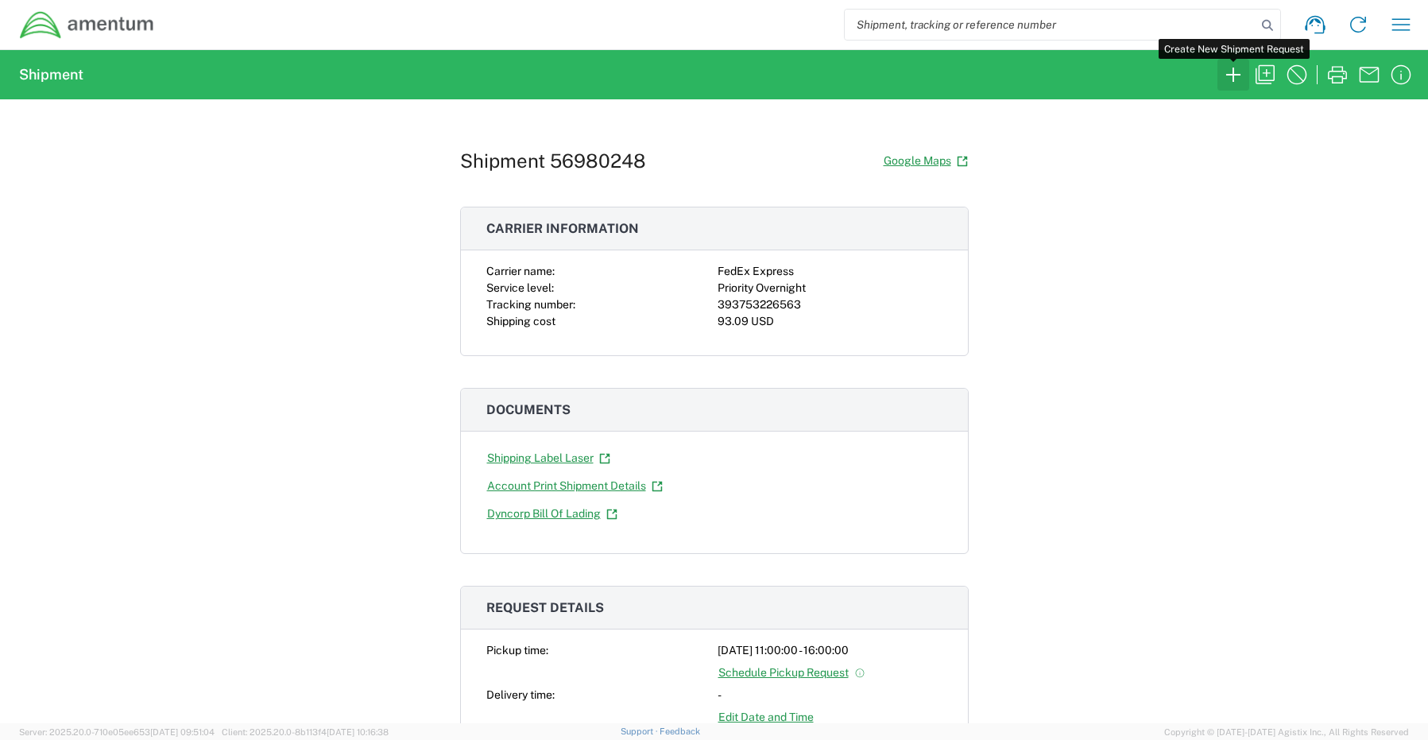
click at [1231, 68] on icon "button" at bounding box center [1232, 74] width 25 height 25
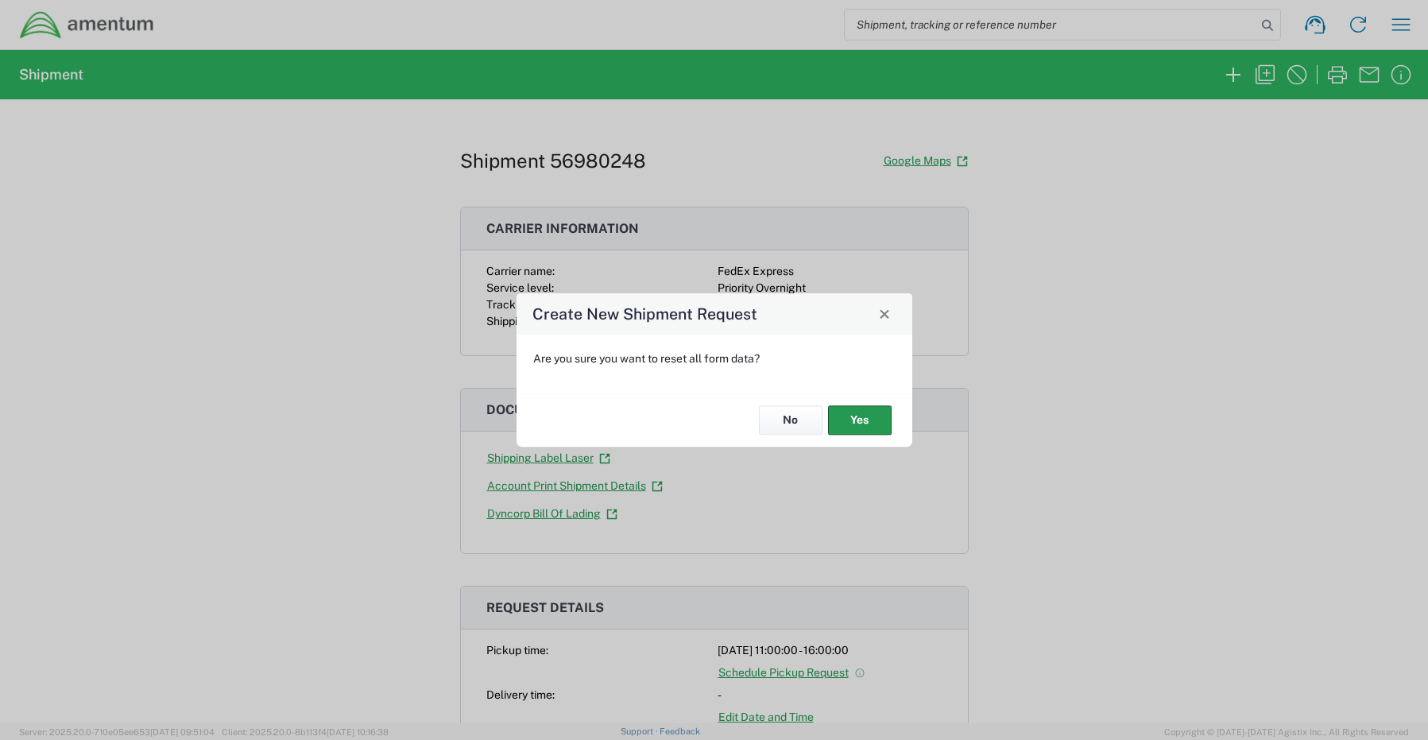
click at [864, 419] on button "Yes" at bounding box center [860, 420] width 64 height 29
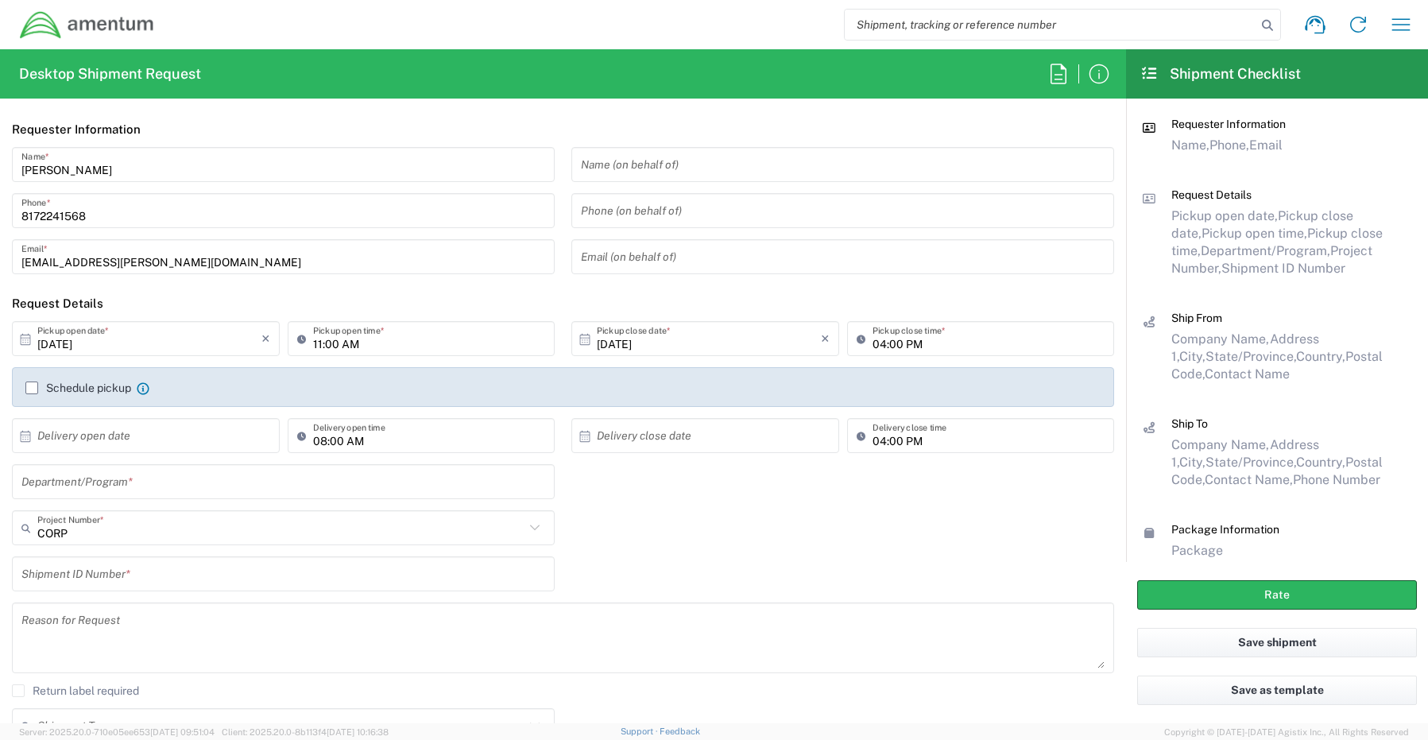
click at [72, 485] on input "text" at bounding box center [283, 482] width 524 height 28
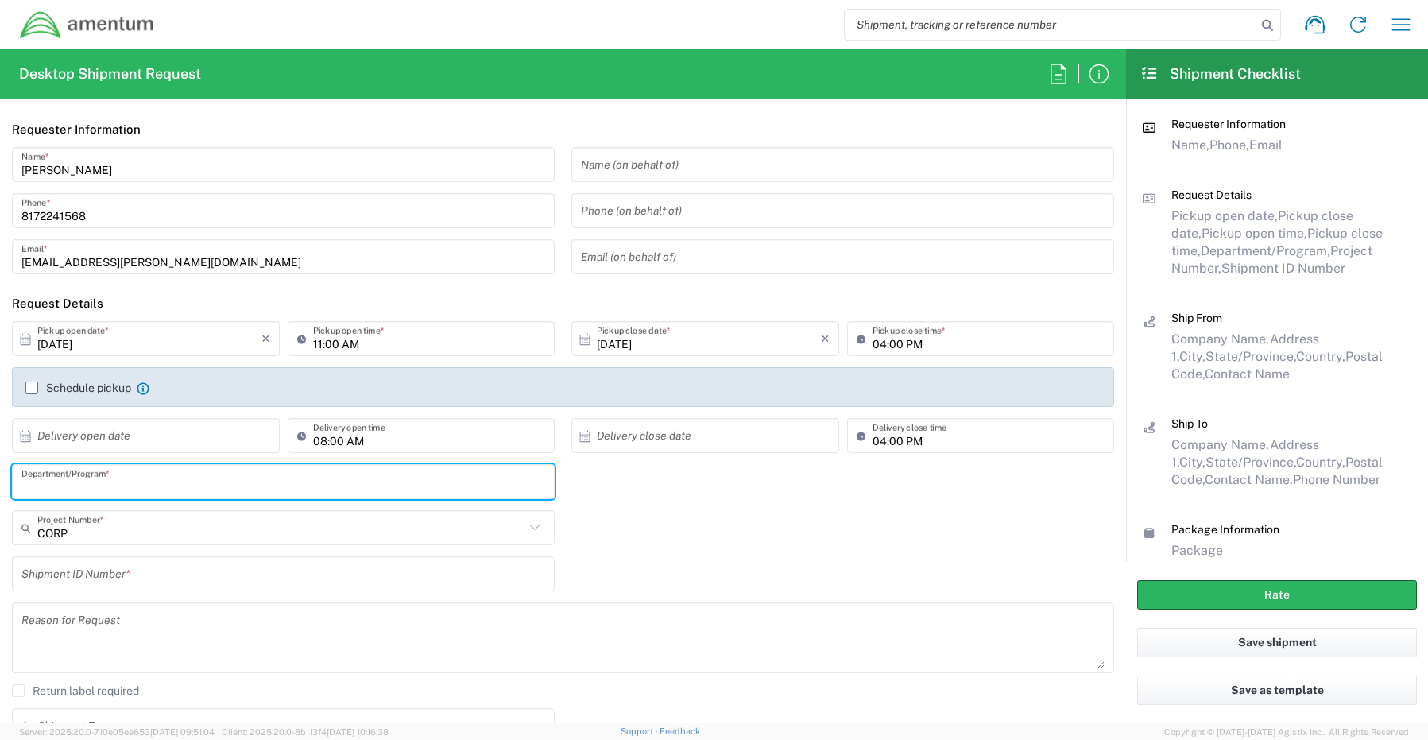
paste input "[PERSON_NAME]"
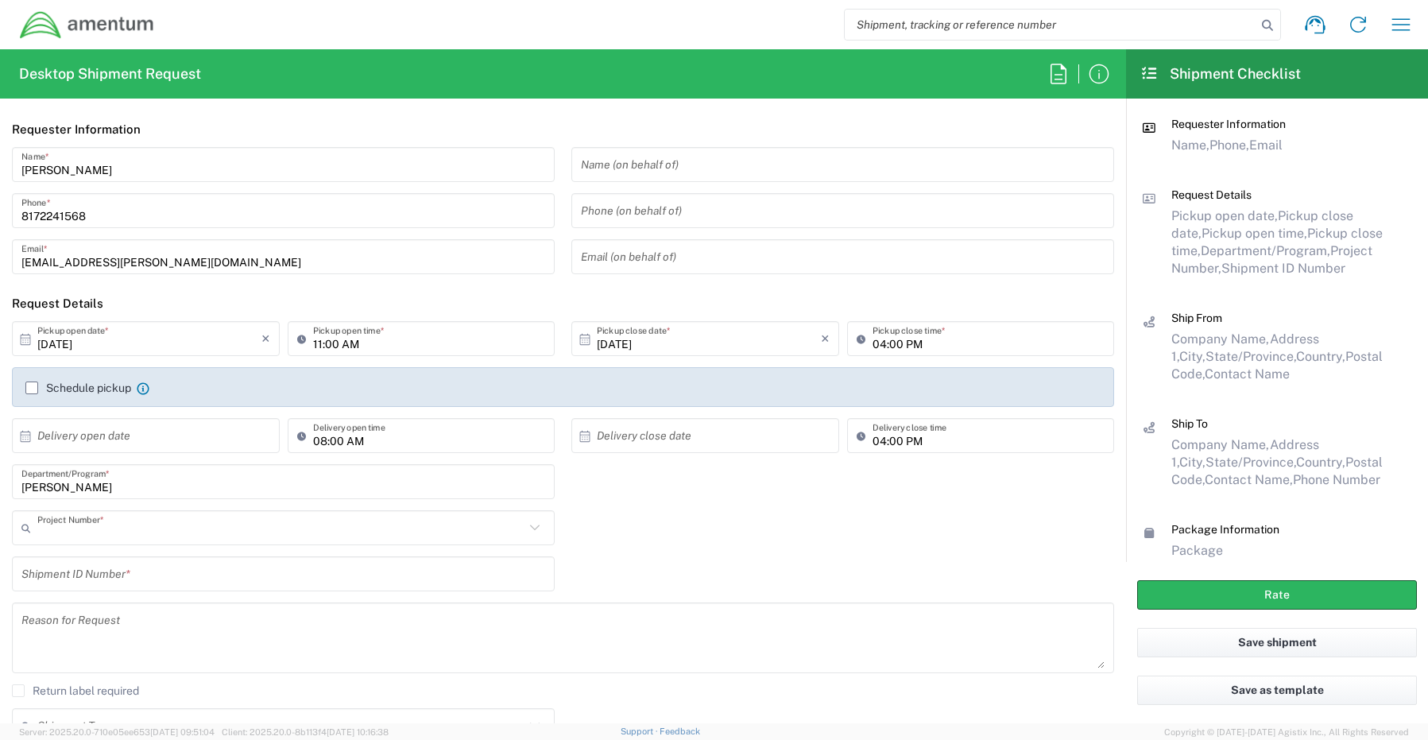
click at [99, 536] on input "text" at bounding box center [280, 528] width 487 height 28
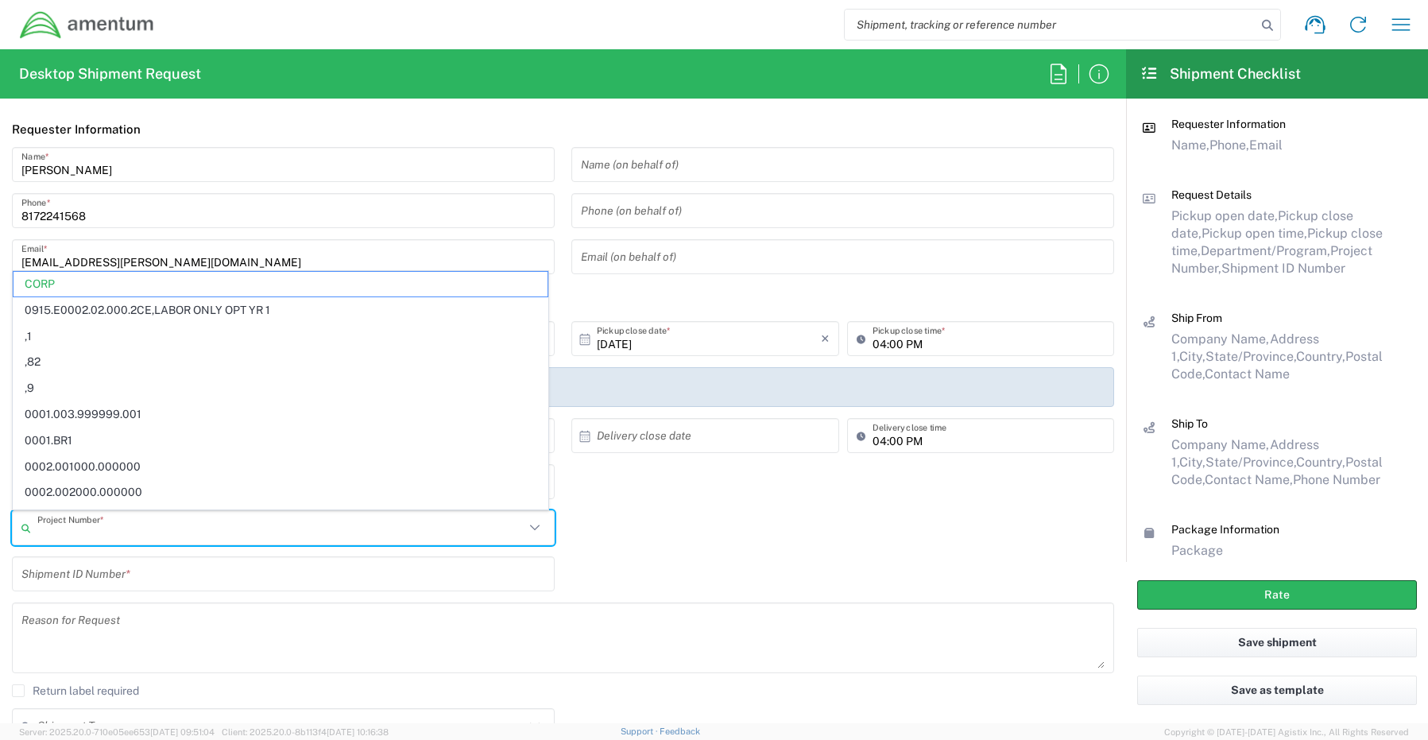
paste input "[PERSON_NAME]"
click at [74, 528] on input "text" at bounding box center [280, 528] width 487 height 28
paste input "ADMN.100544.SECUR"
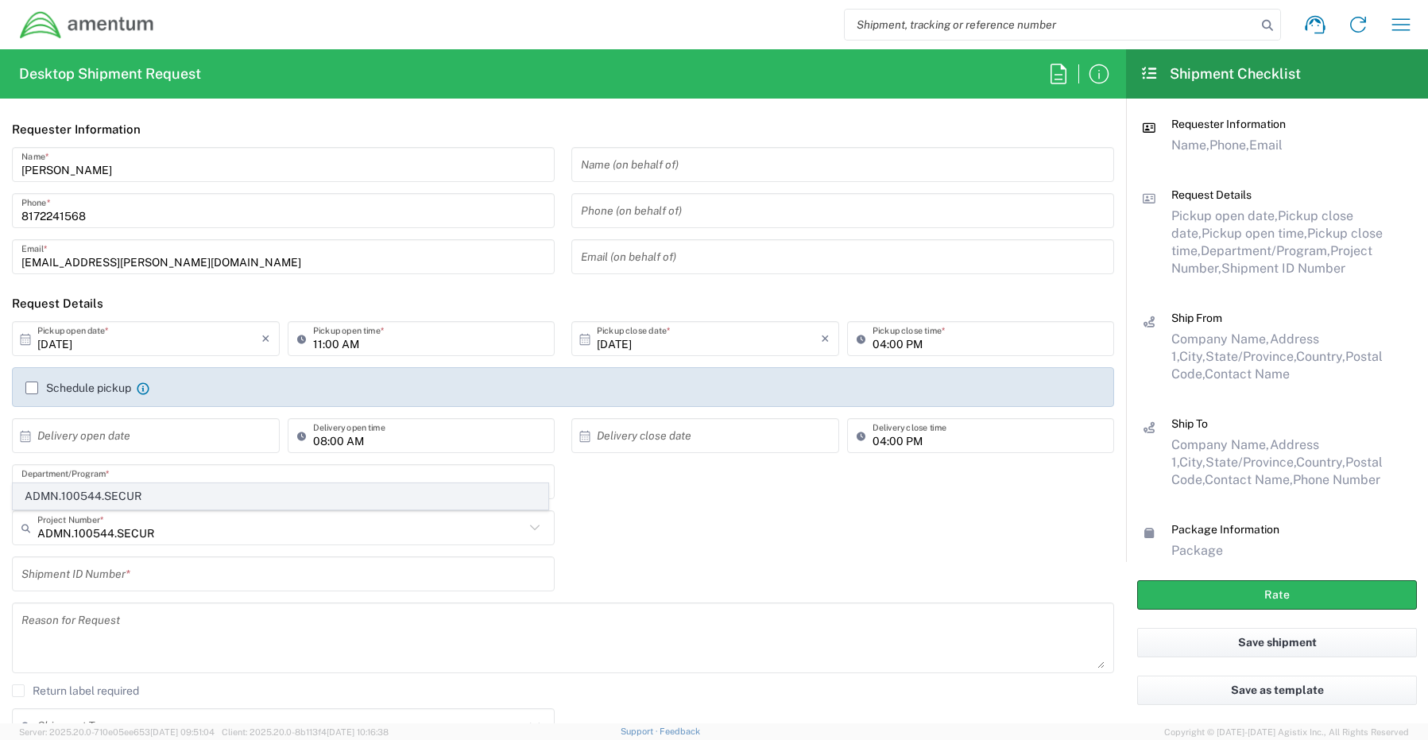
click at [83, 488] on span "ADMN.100544.SECUR" at bounding box center [281, 496] width 534 height 25
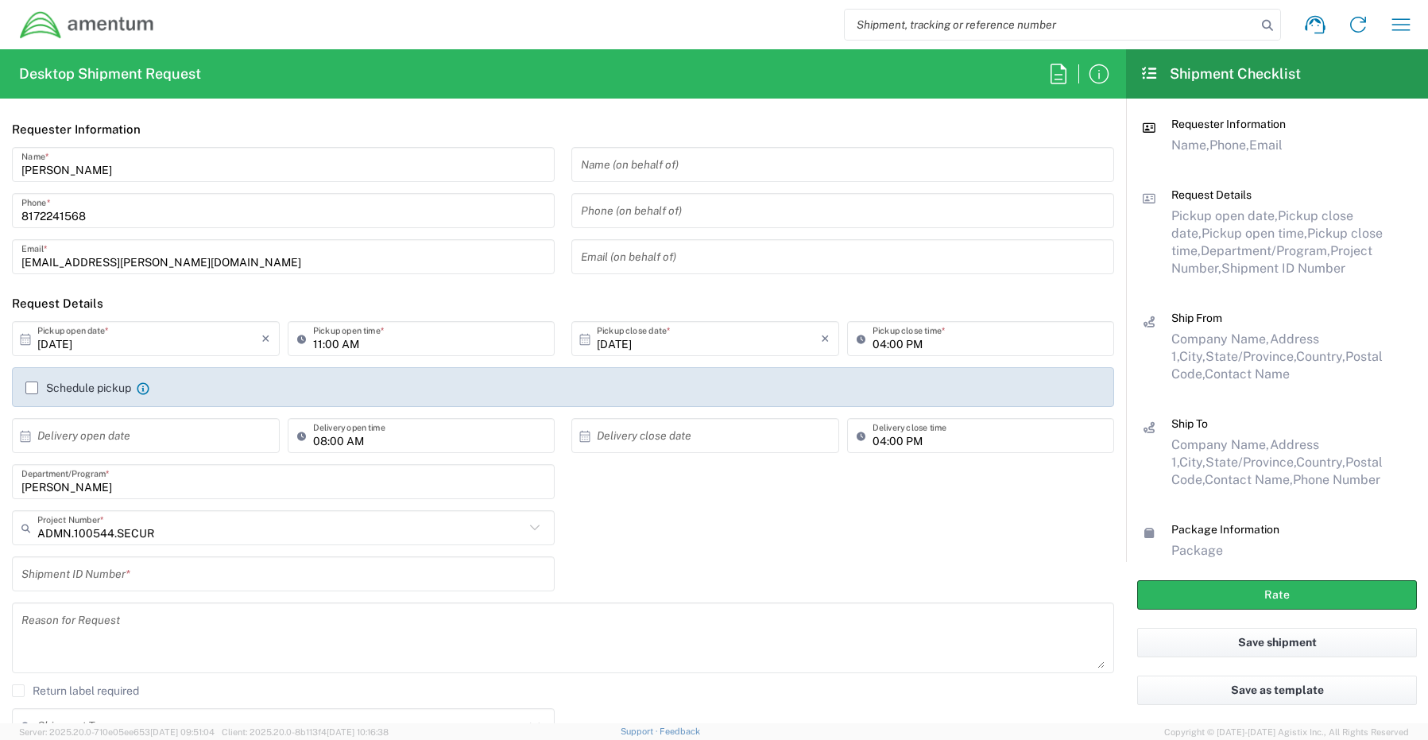
click at [82, 576] on input "text" at bounding box center [283, 574] width 524 height 28
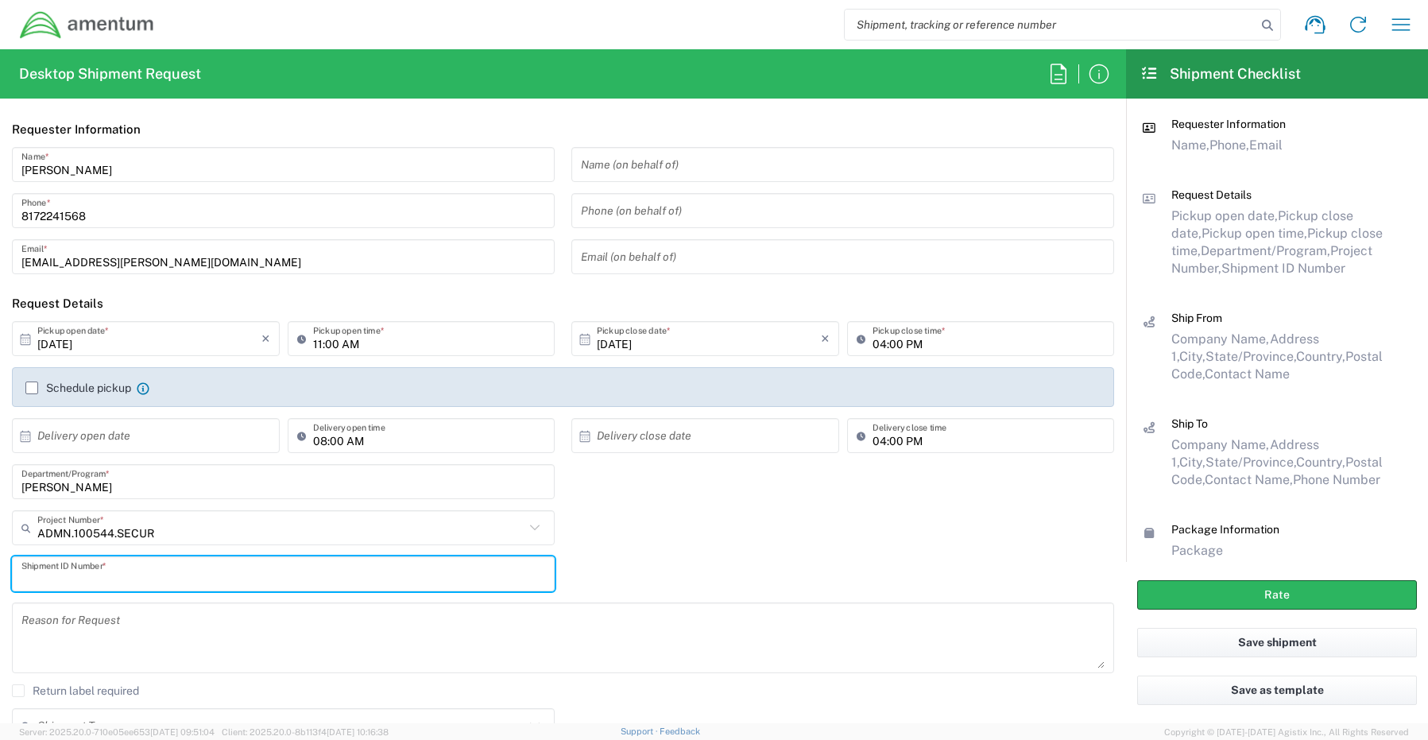
paste input "[PERSON_NAME] - REQ0236158"
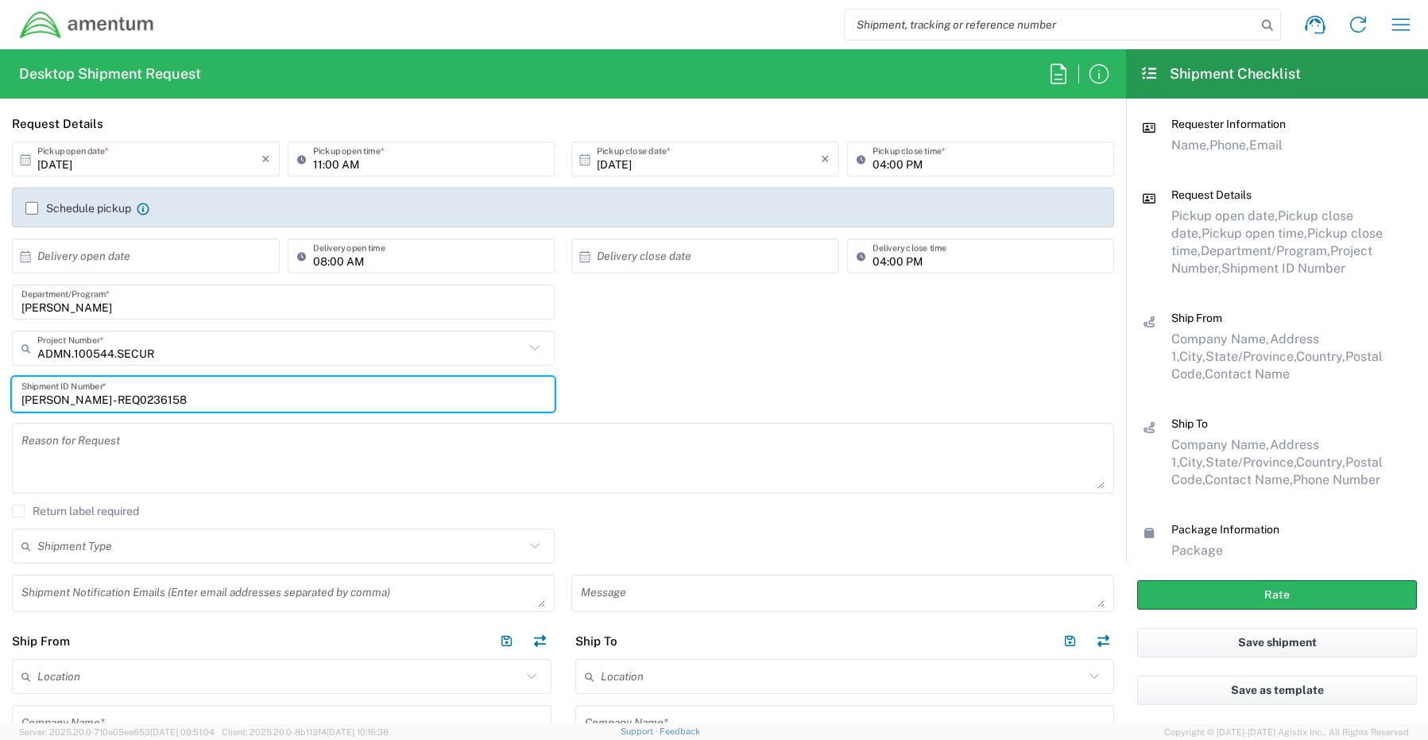
scroll to position [238, 0]
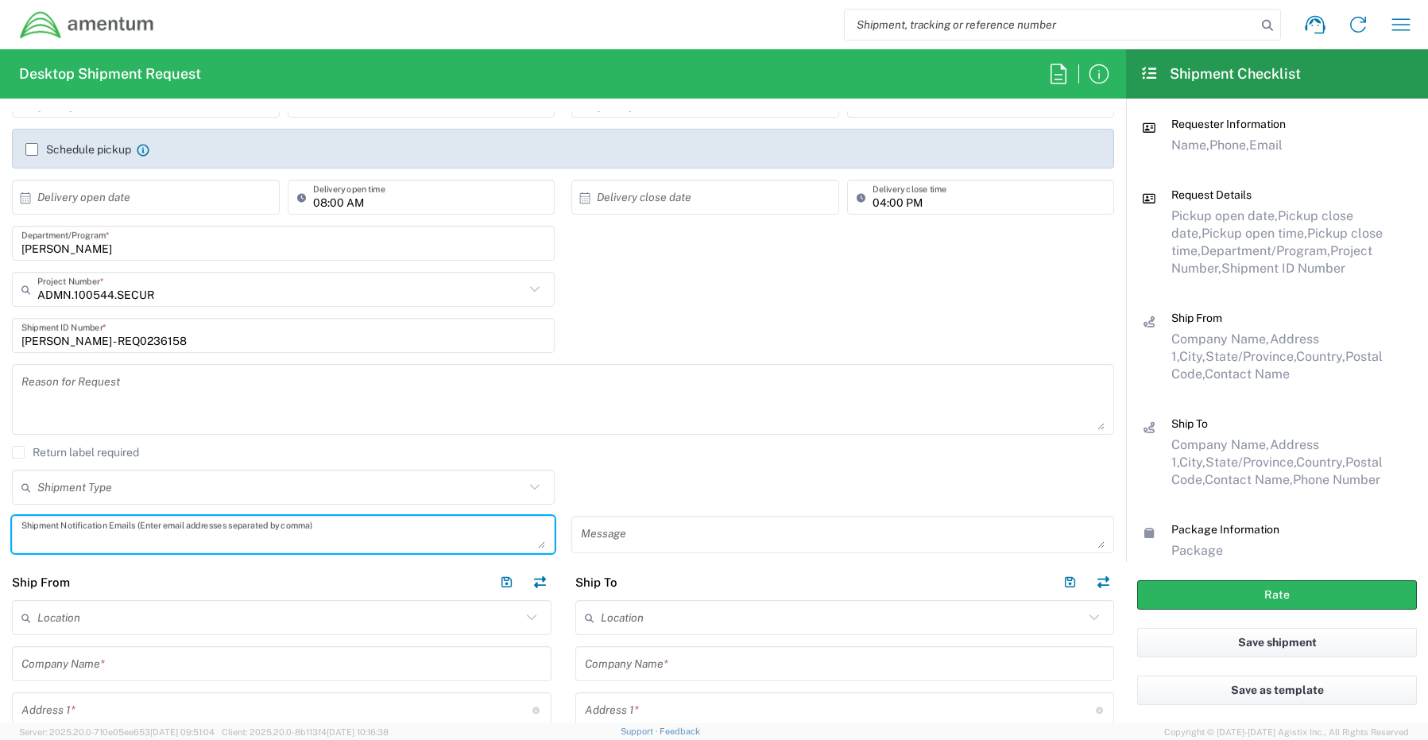
click at [55, 534] on textarea at bounding box center [283, 534] width 524 height 28
paste textarea "[PERSON_NAME][EMAIL_ADDRESS][PERSON_NAME][DOMAIN_NAME]"
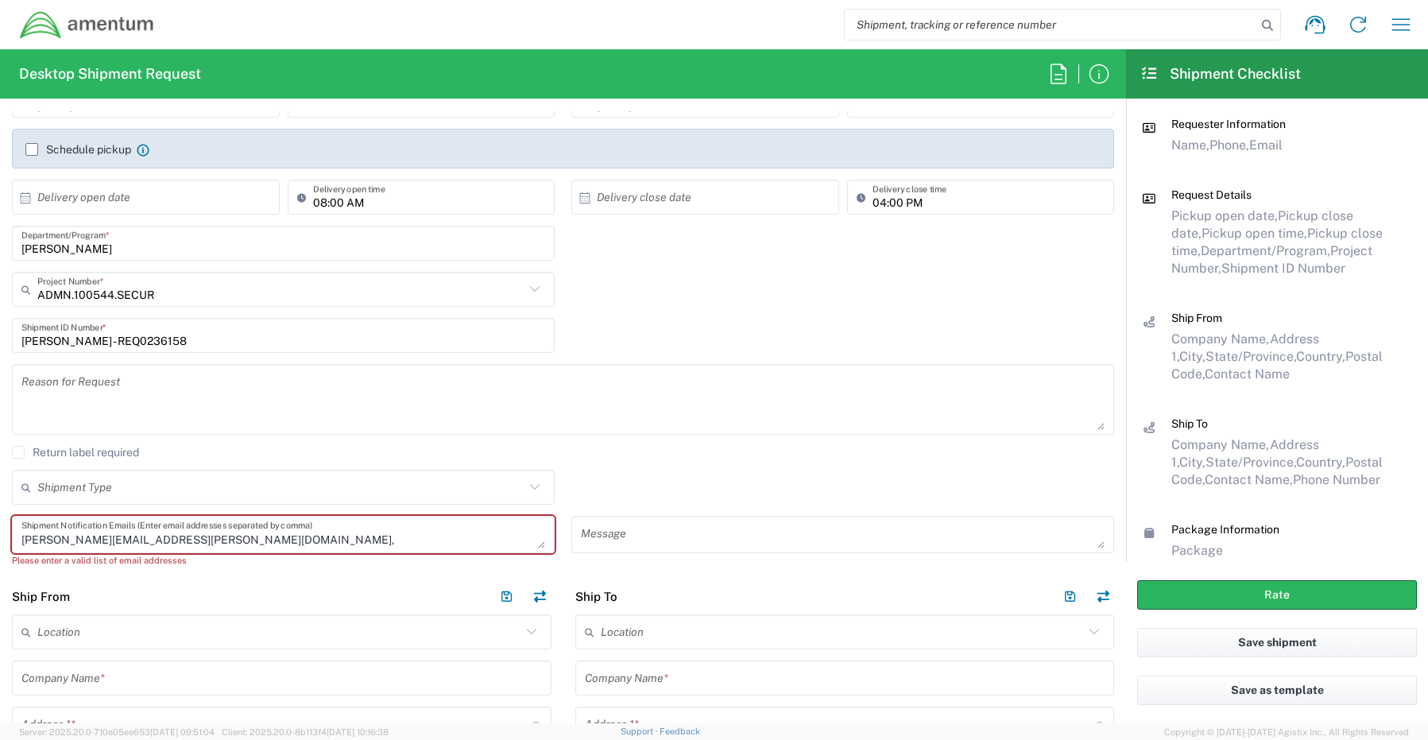
click at [199, 542] on textarea "[PERSON_NAME][EMAIL_ADDRESS][PERSON_NAME][DOMAIN_NAME]," at bounding box center [283, 534] width 524 height 28
paste textarea "[EMAIL_ADDRESS][DOMAIN_NAME]"
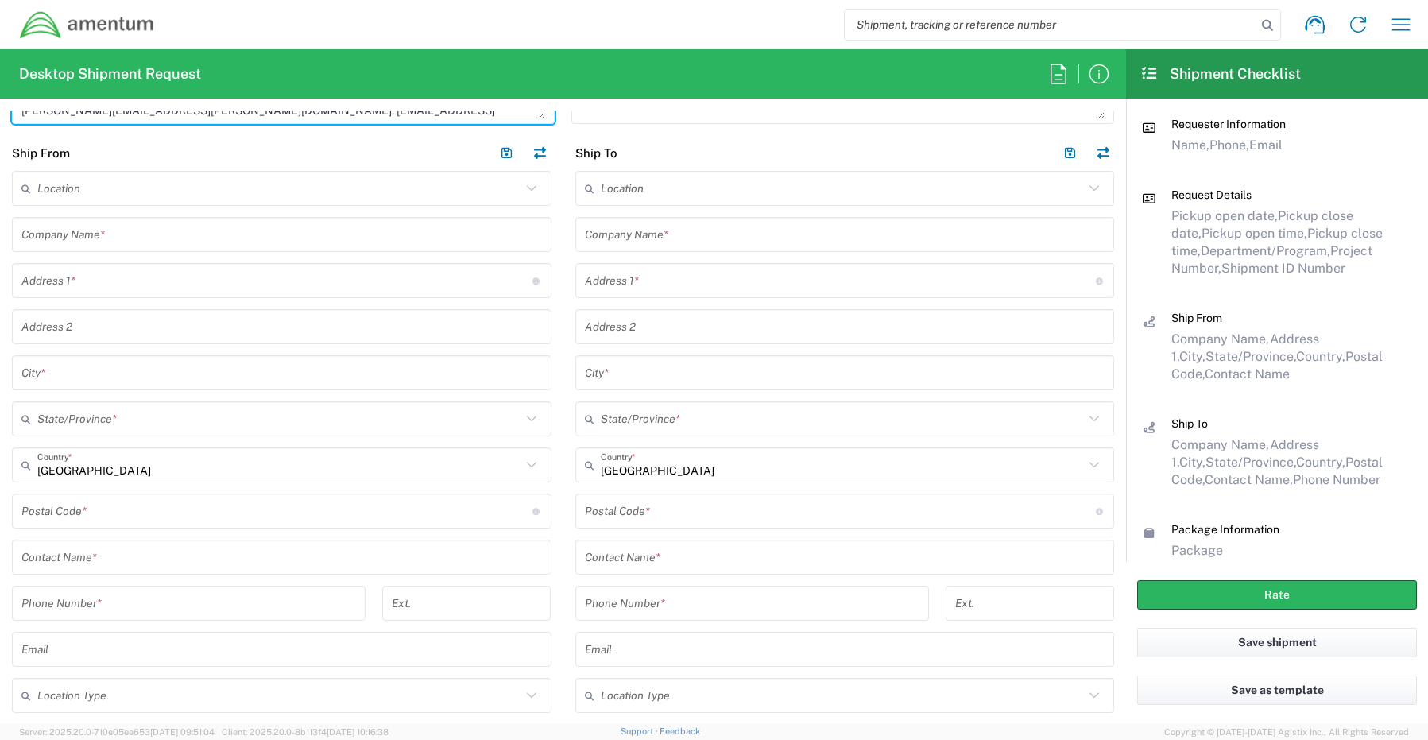
scroll to position [715, 0]
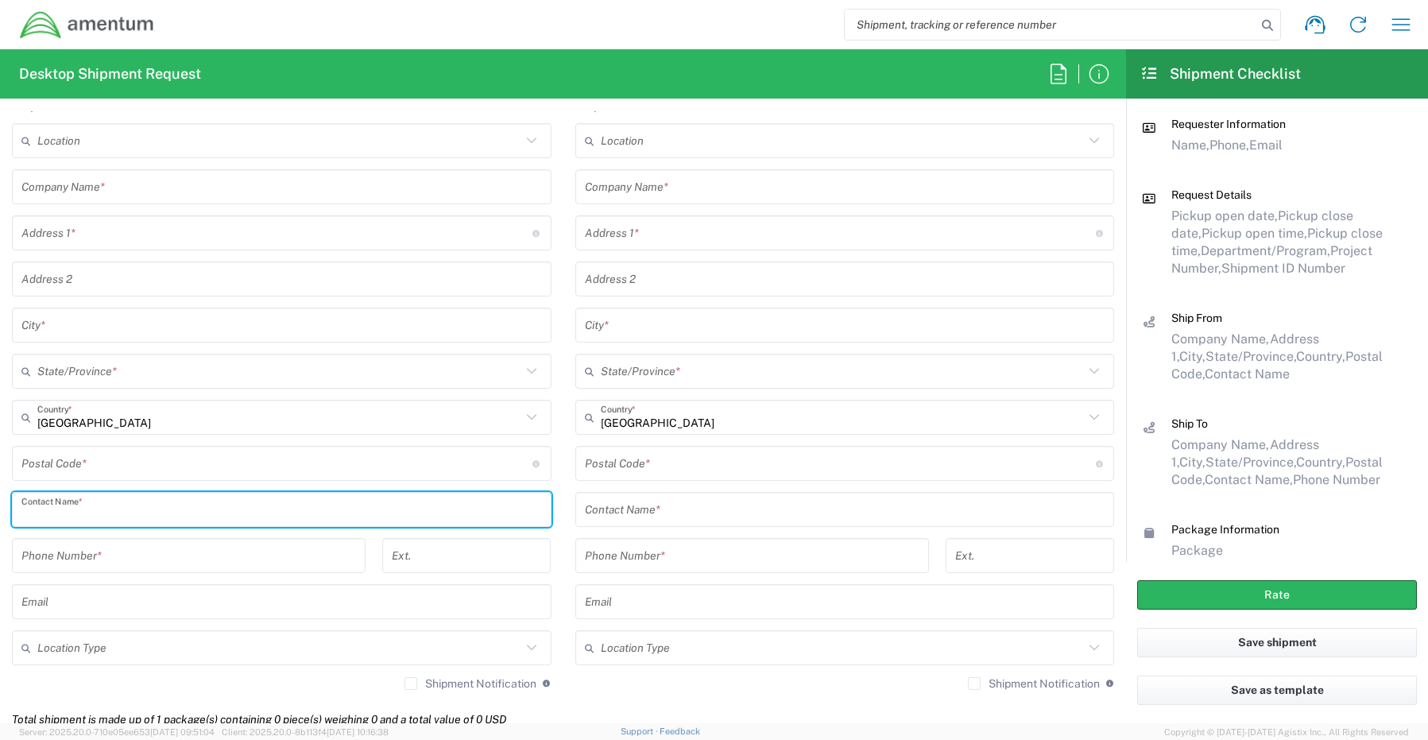
click at [64, 516] on input "text" at bounding box center [281, 510] width 520 height 28
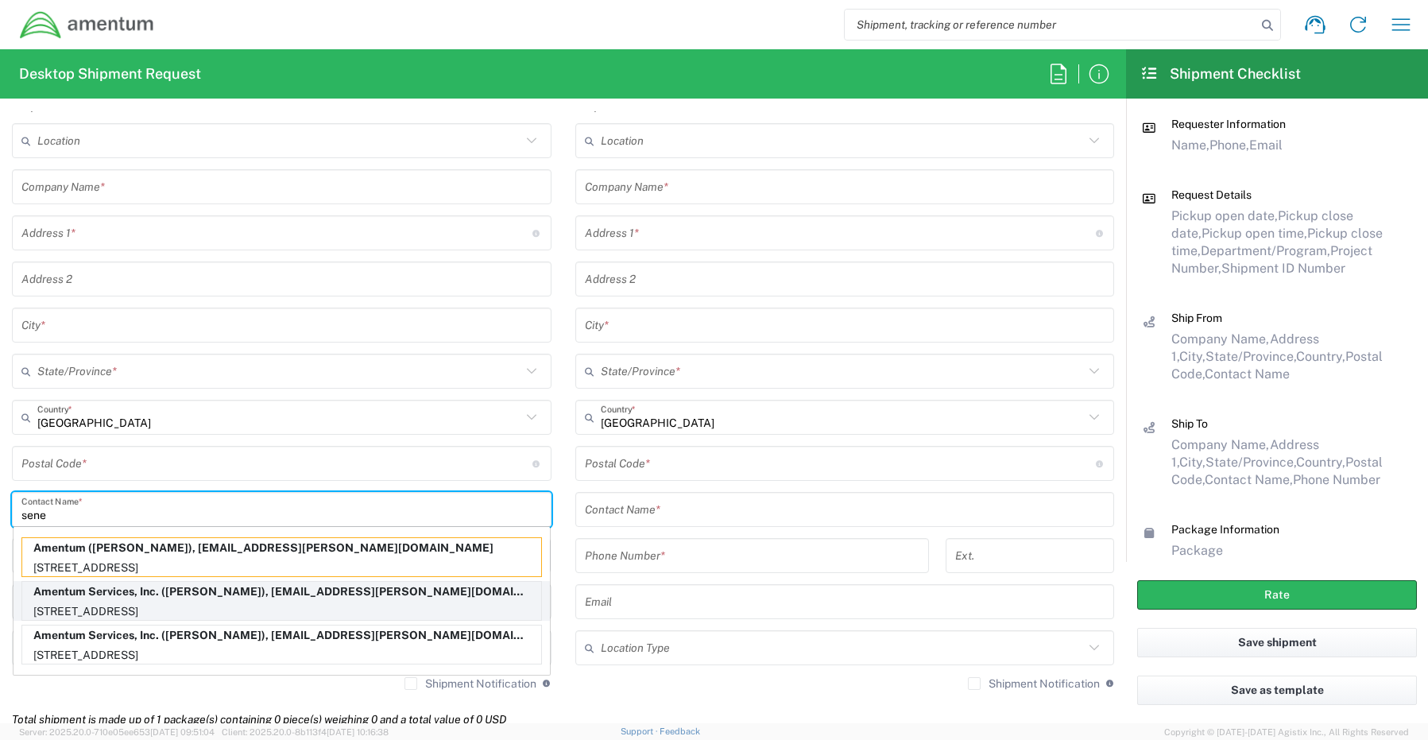
click at [87, 605] on p "[STREET_ADDRESS]" at bounding box center [281, 611] width 519 height 20
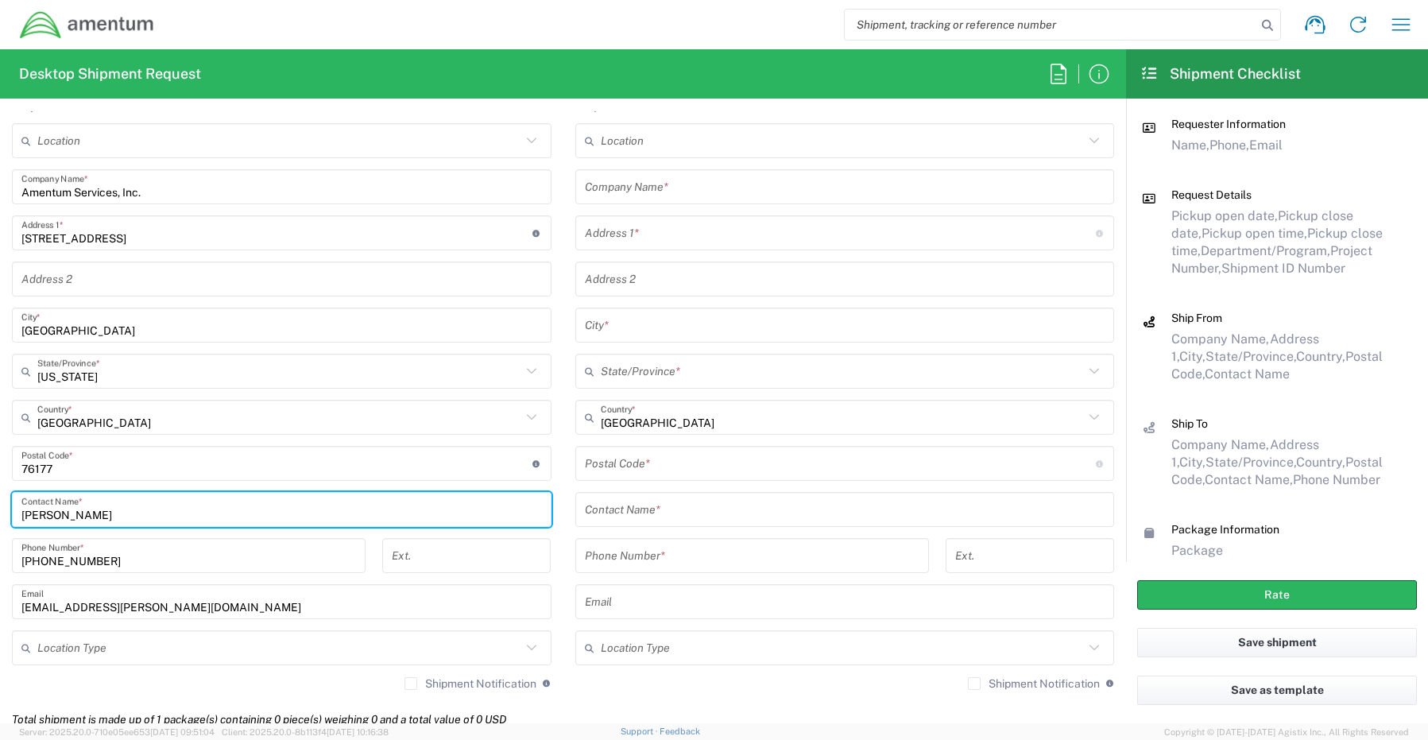
click at [76, 648] on input "text" at bounding box center [279, 648] width 484 height 28
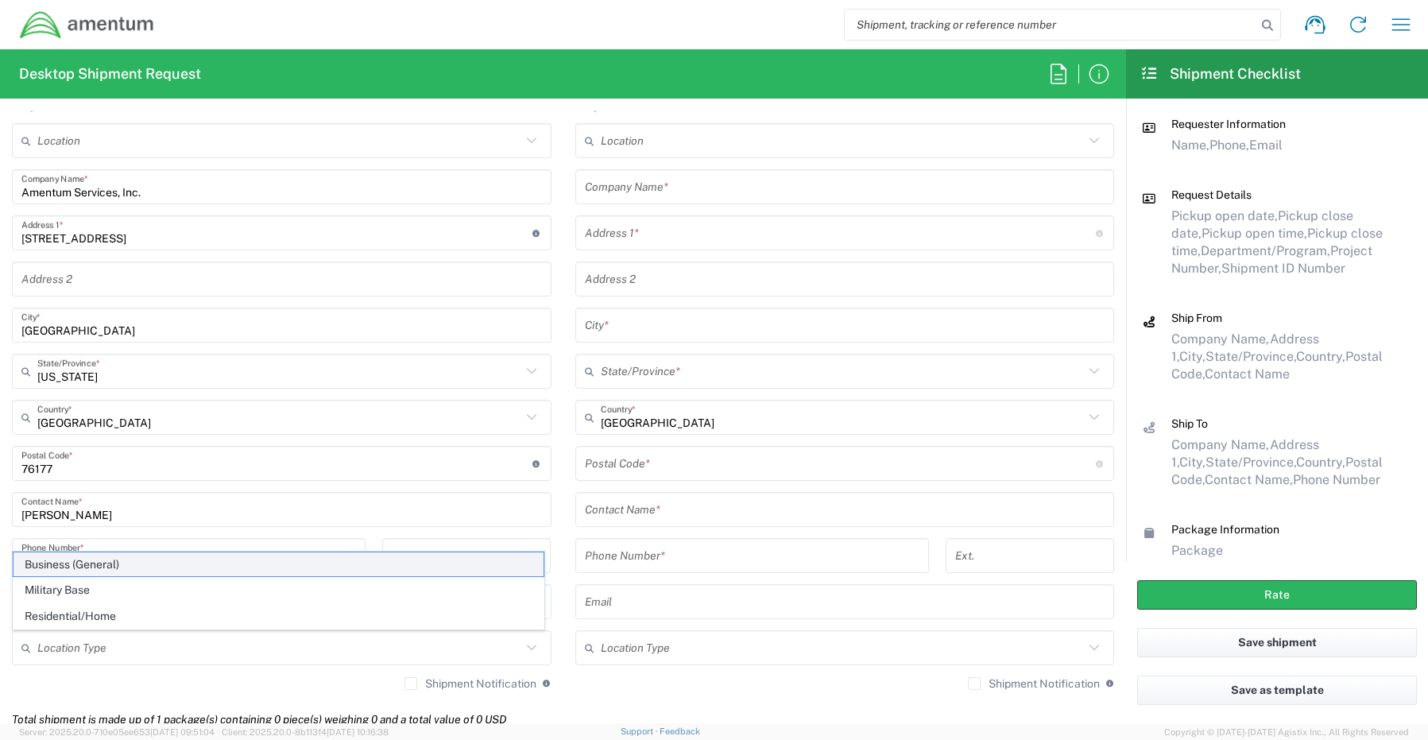
click at [50, 563] on span "Business (General)" at bounding box center [279, 564] width 530 height 25
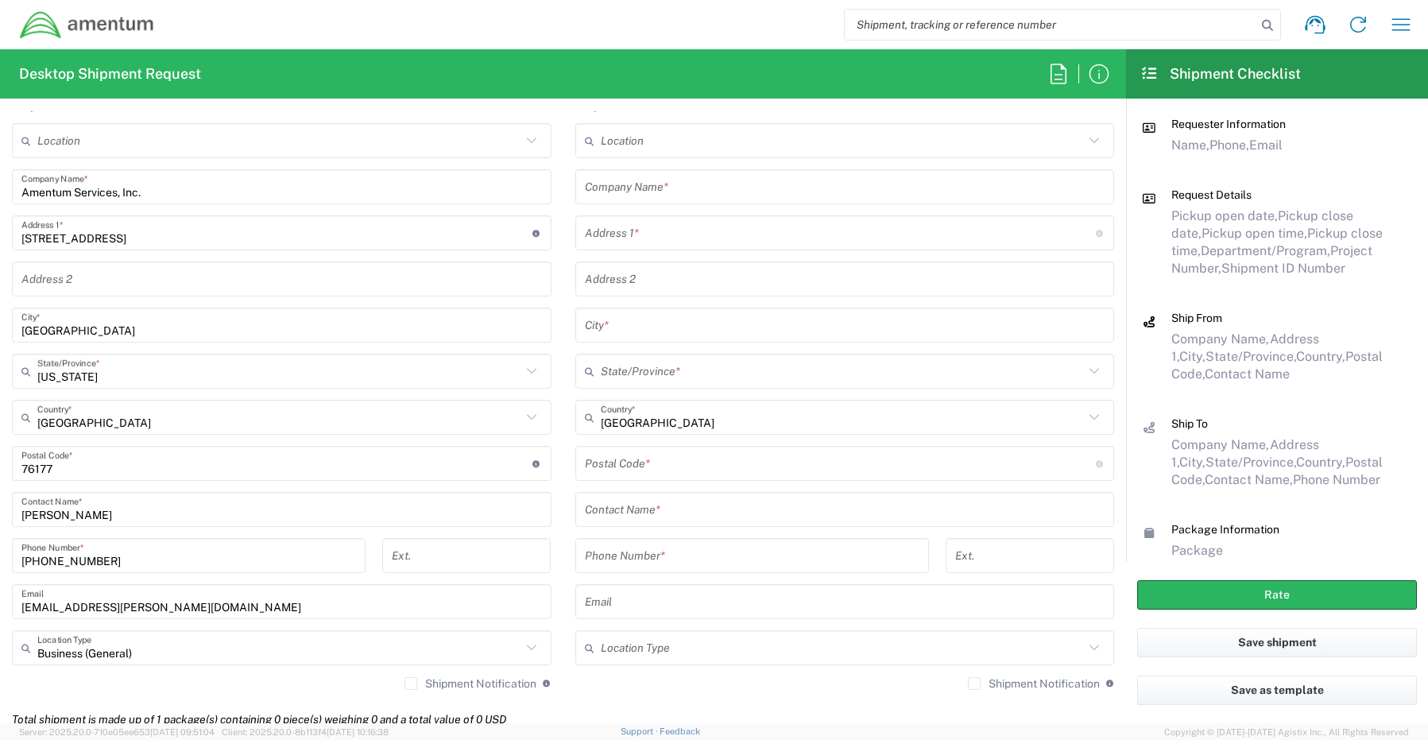
click at [409, 682] on label "Shipment Notification" at bounding box center [470, 683] width 132 height 13
click at [411, 683] on input "Shipment Notification" at bounding box center [411, 683] width 0 height 0
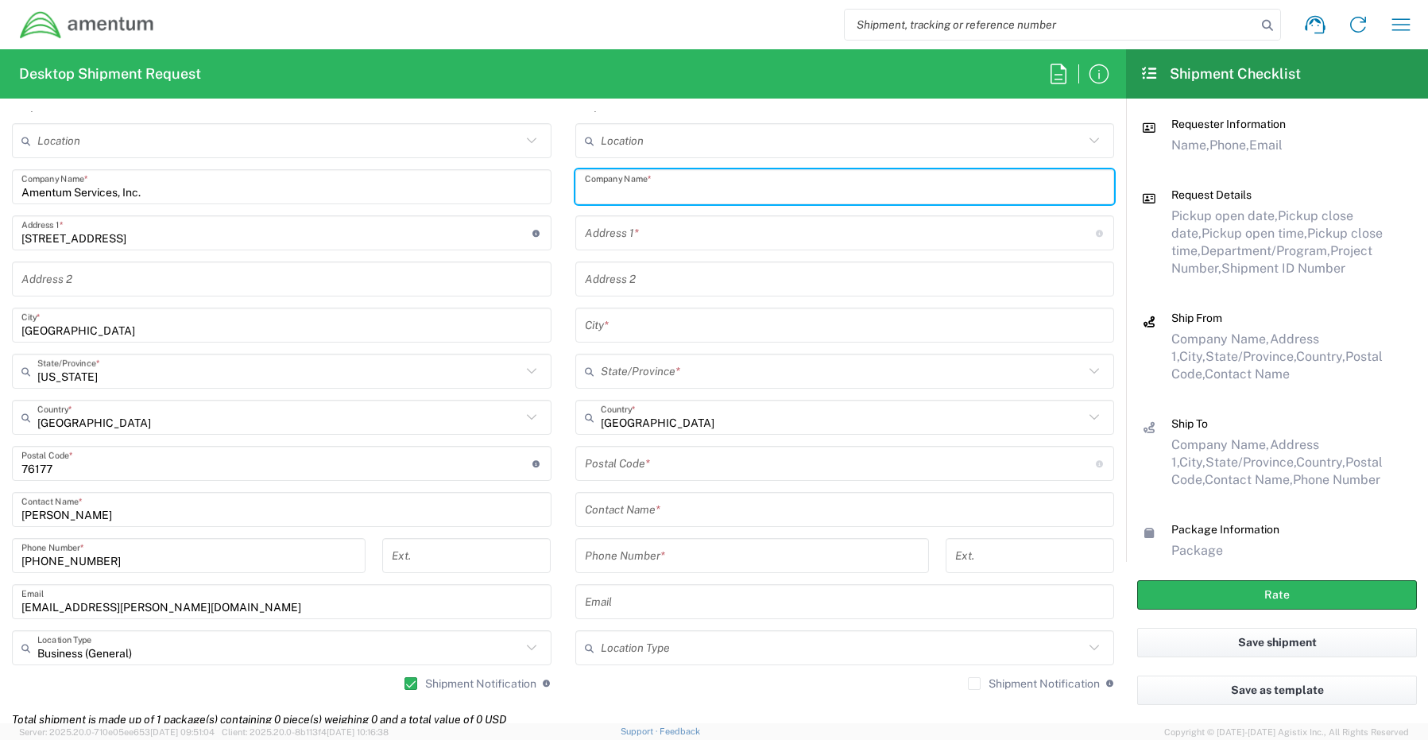
click at [665, 181] on input "text" at bounding box center [845, 187] width 520 height 28
paste input "AMENTUM Corporate"
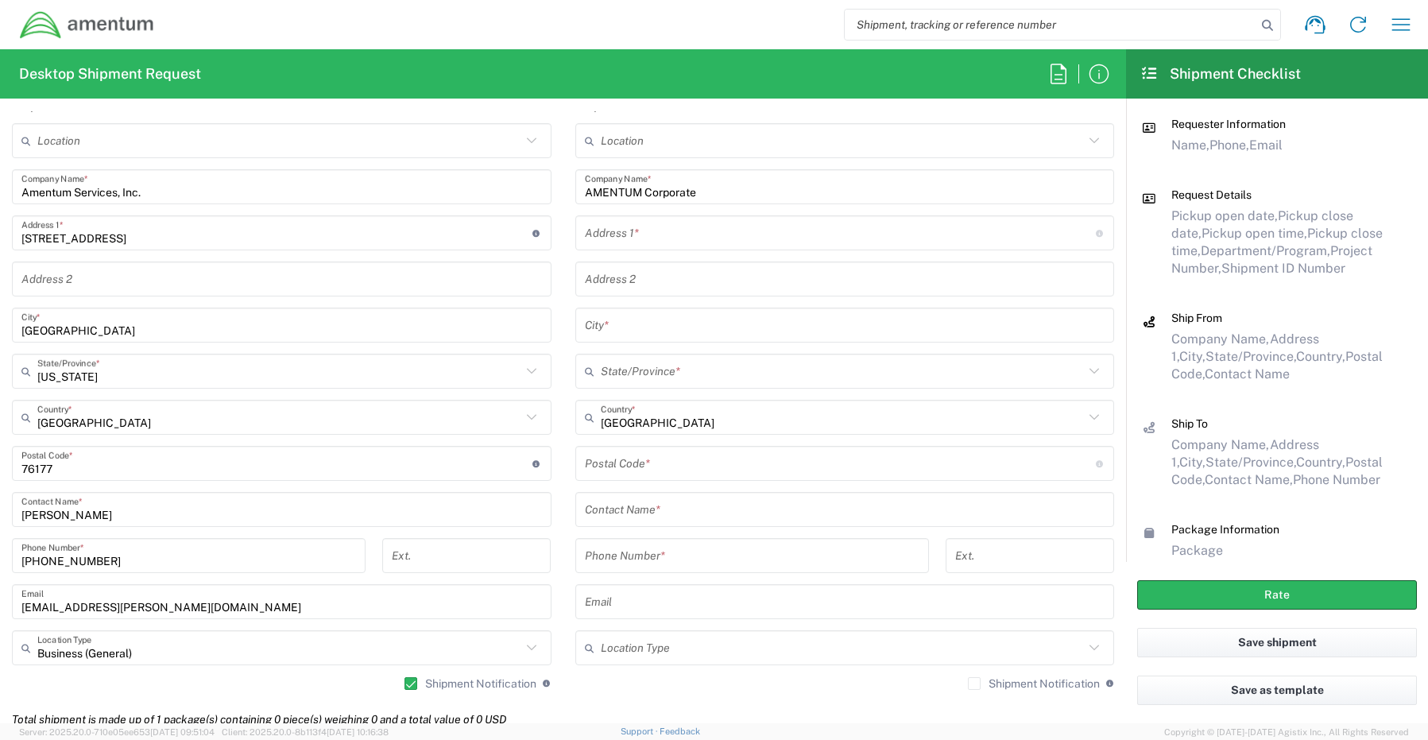
click at [654, 242] on input "text" at bounding box center [840, 233] width 511 height 28
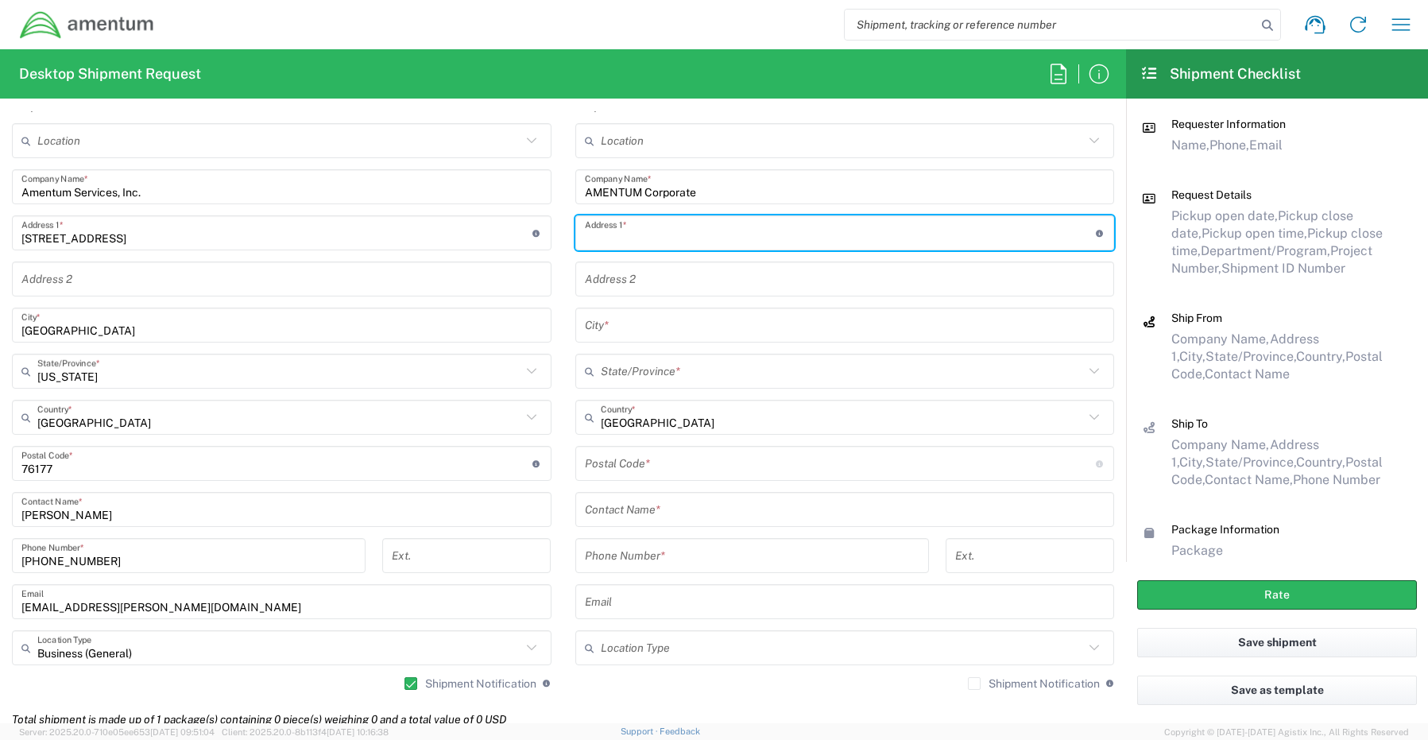
paste input "[STREET_ADDRESS]"
drag, startPoint x: 756, startPoint y: 239, endPoint x: 703, endPoint y: 237, distance: 53.3
click at [703, 237] on input "[STREET_ADDRESS]" at bounding box center [840, 233] width 511 height 28
click at [621, 281] on input "text" at bounding box center [845, 279] width 520 height 28
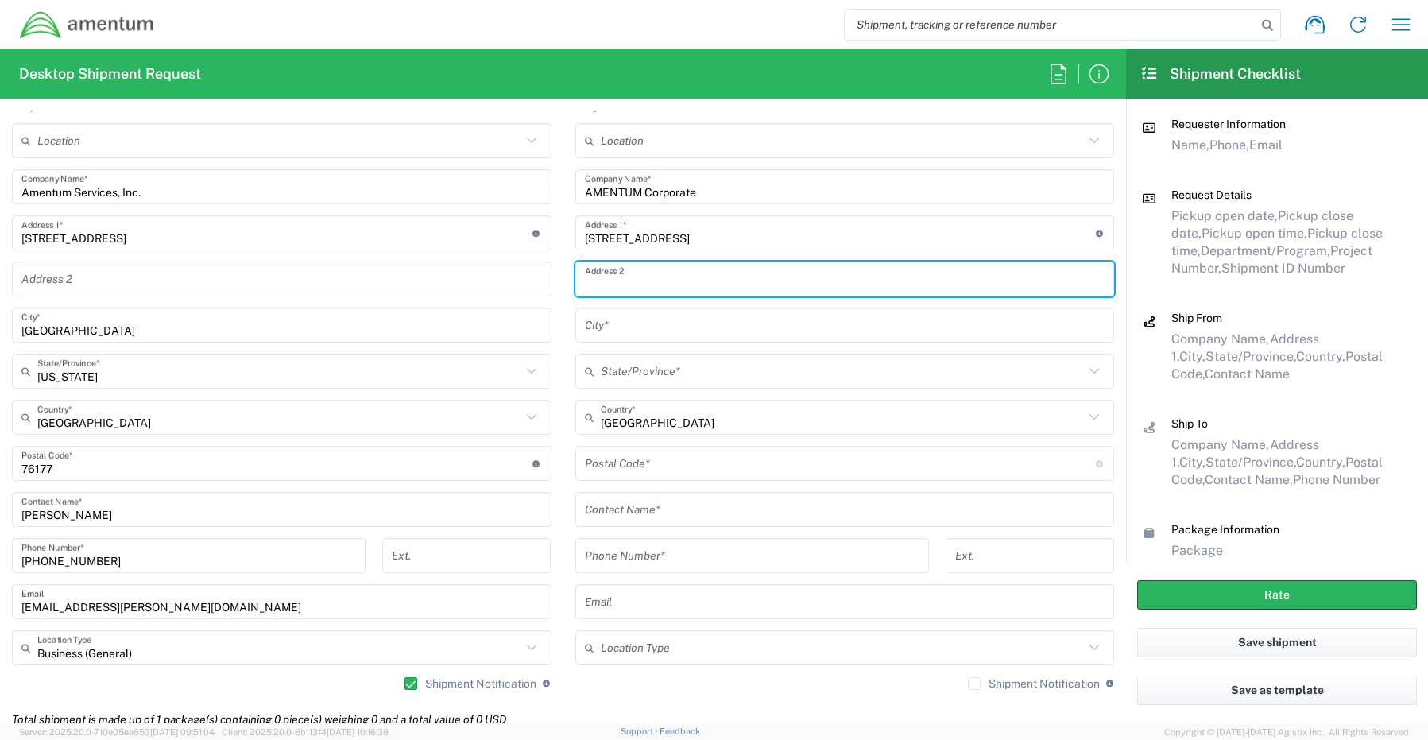
paste input "Suite 700"
click at [764, 230] on input "[STREET_ADDRESS]" at bounding box center [840, 233] width 511 height 28
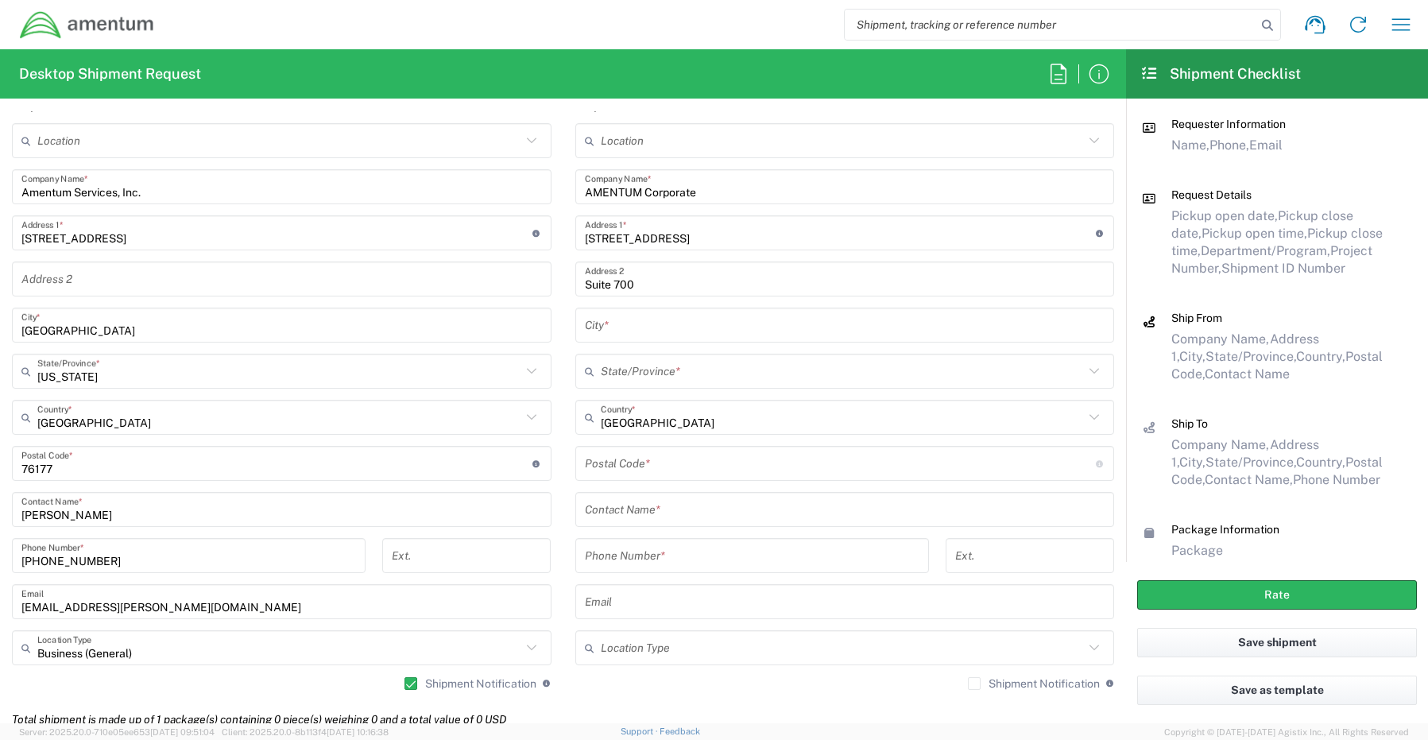
click at [627, 327] on input "text" at bounding box center [845, 325] width 520 height 28
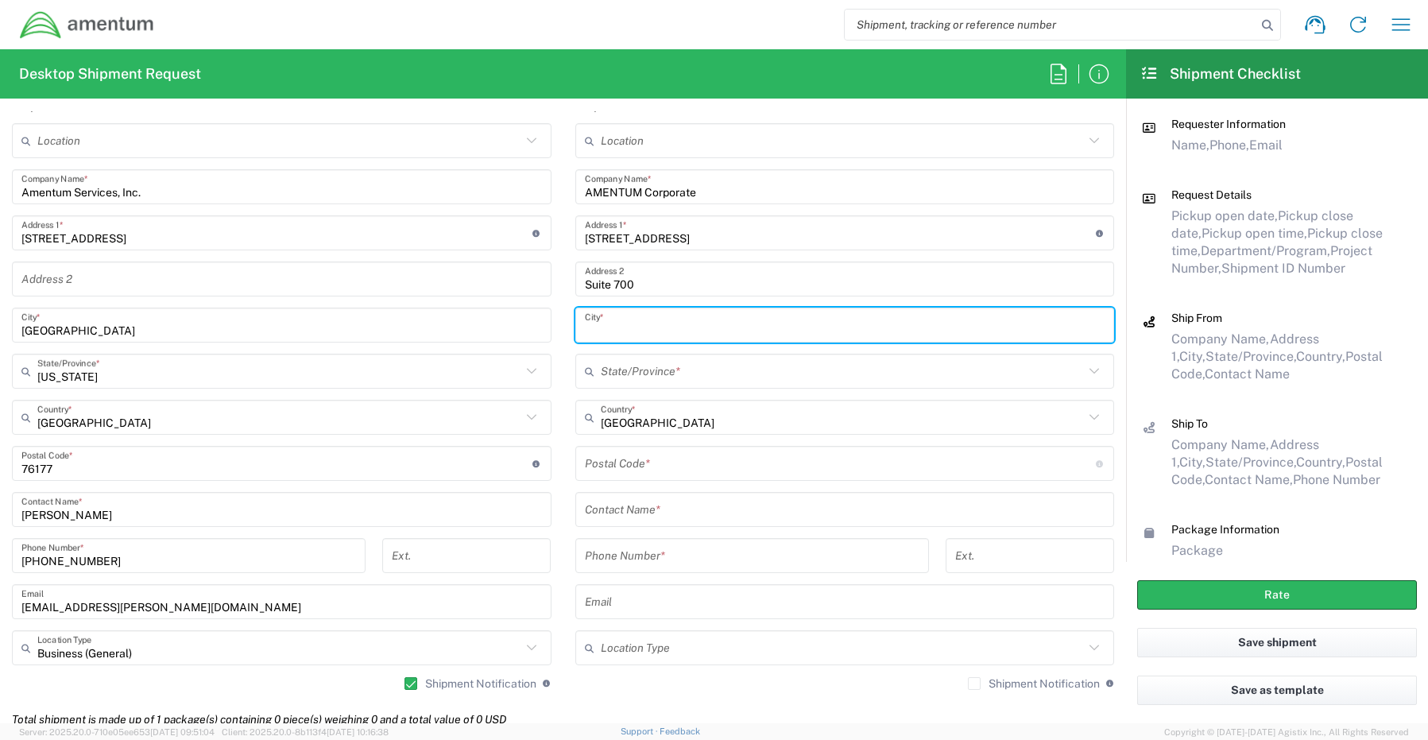
paste input "[PERSON_NAME],"
click at [647, 331] on input "[PERSON_NAME]," at bounding box center [845, 325] width 520 height 28
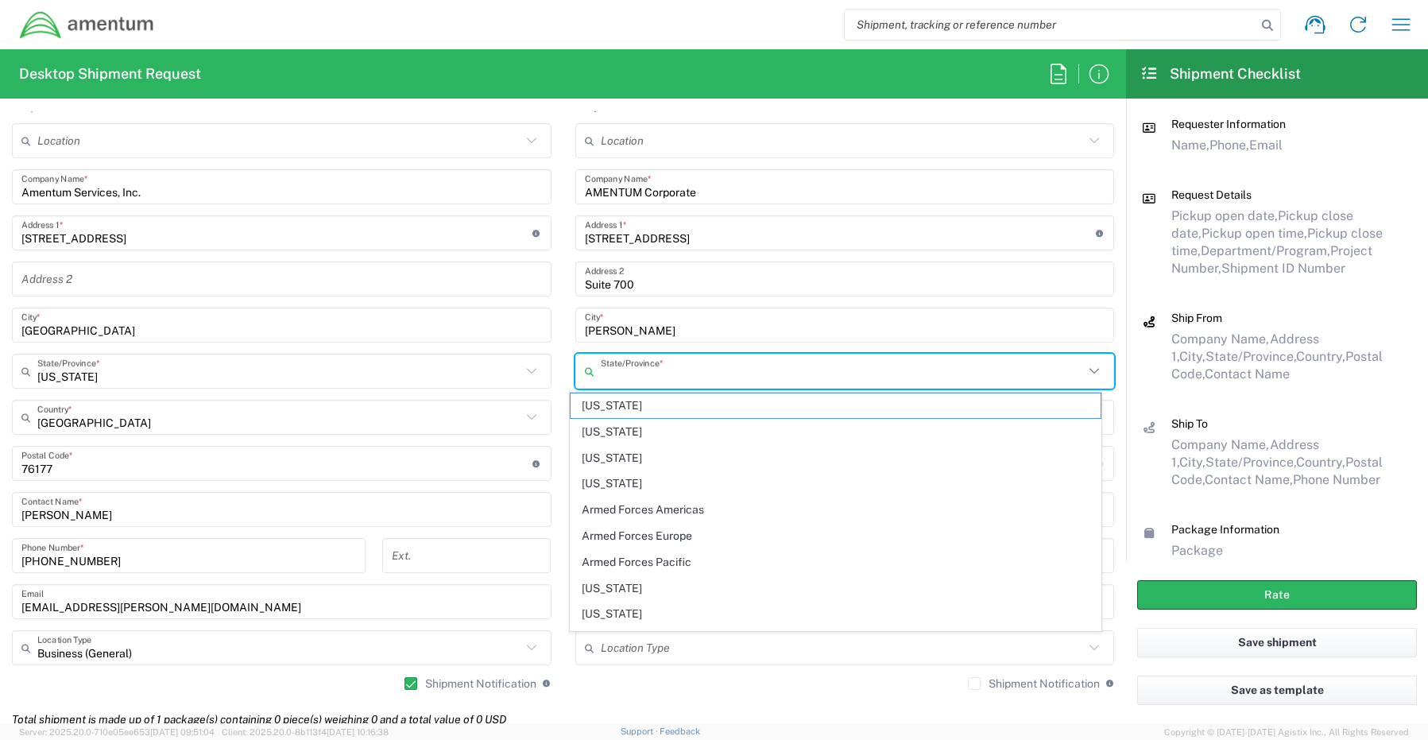
click at [617, 374] on input "text" at bounding box center [843, 372] width 484 height 28
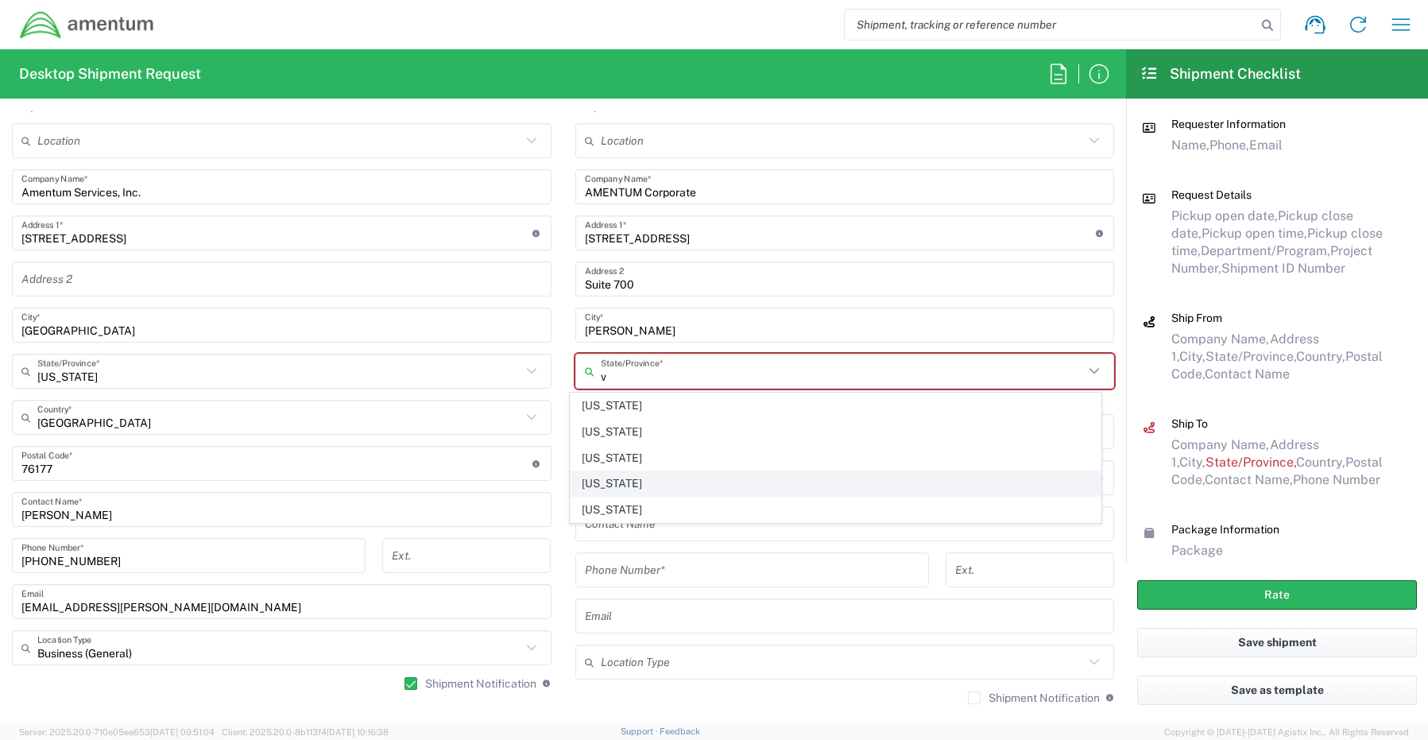
click at [610, 485] on span "[US_STATE]" at bounding box center [835, 483] width 530 height 25
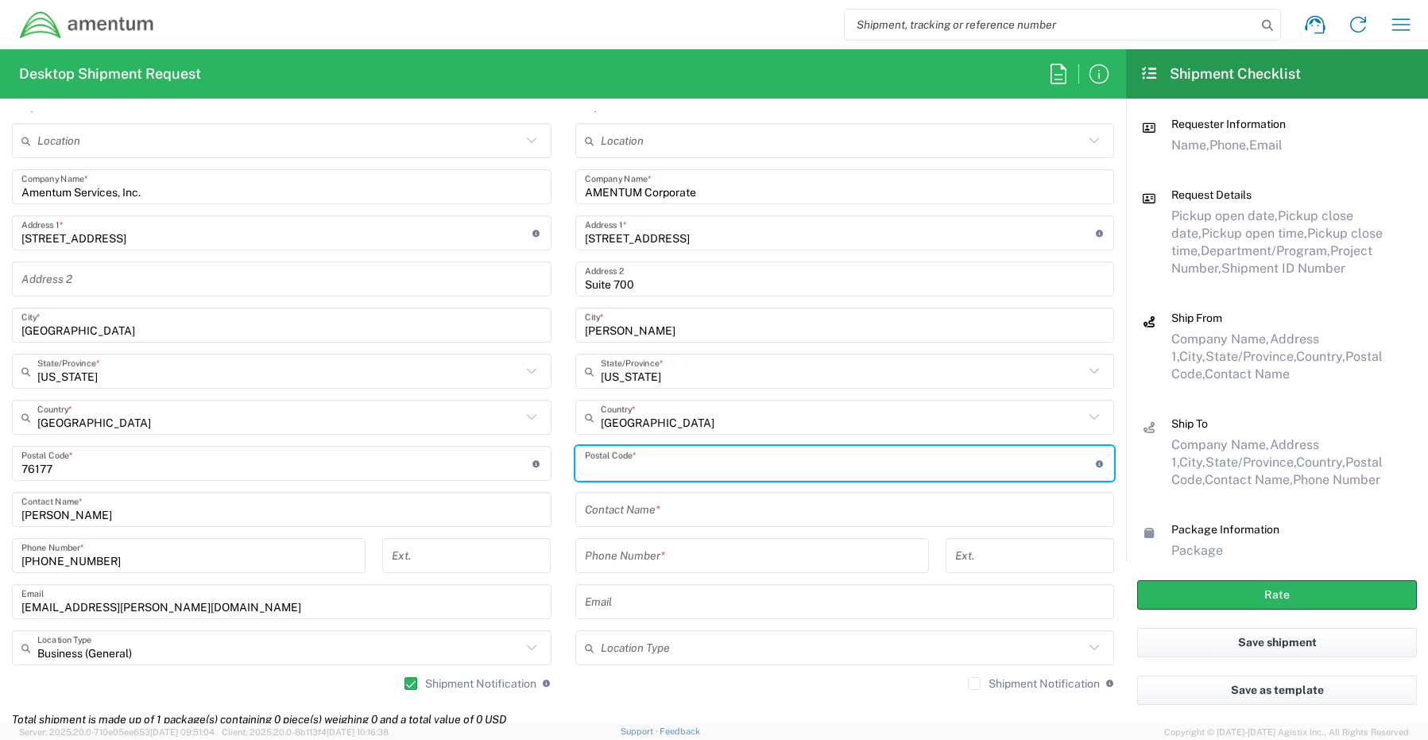
click at [632, 462] on input "undefined" at bounding box center [840, 464] width 511 height 28
paste input "20171"
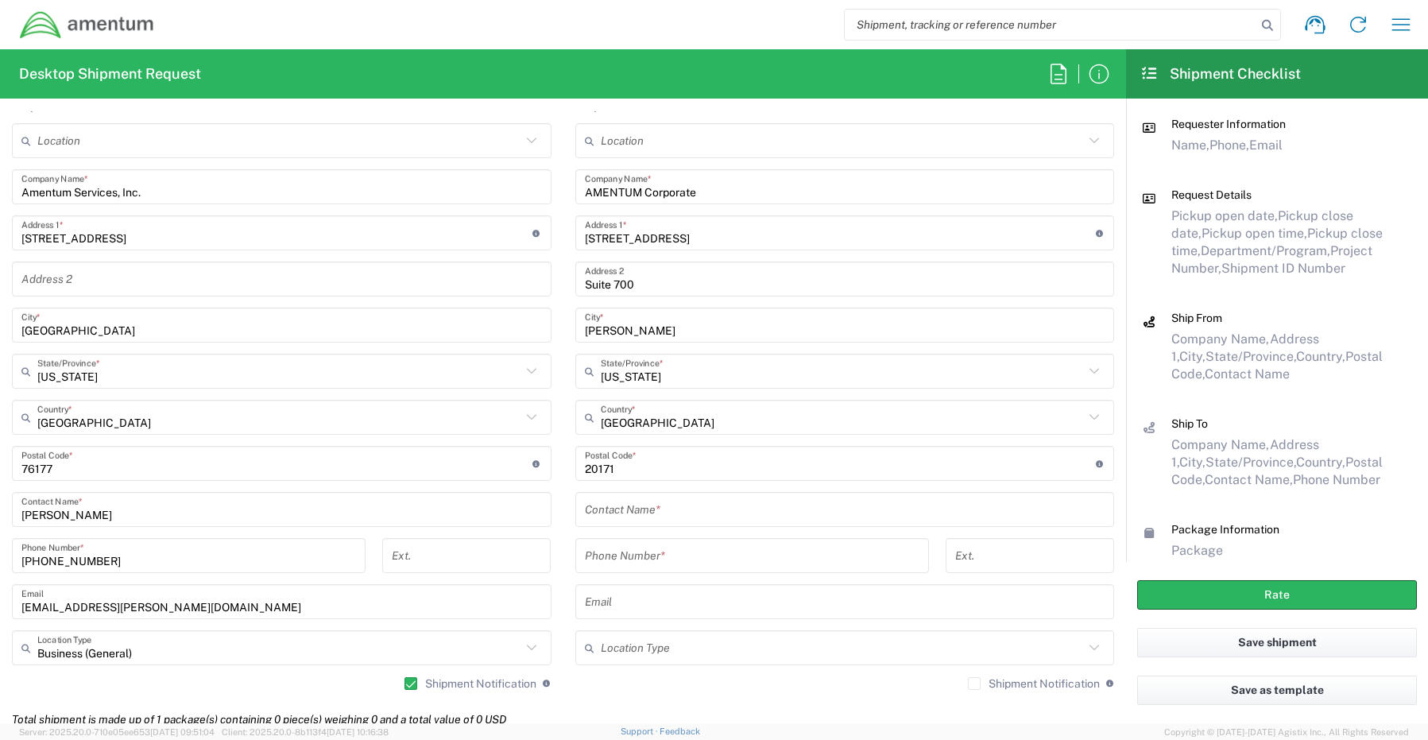
click at [609, 514] on input "text" at bounding box center [845, 510] width 520 height 28
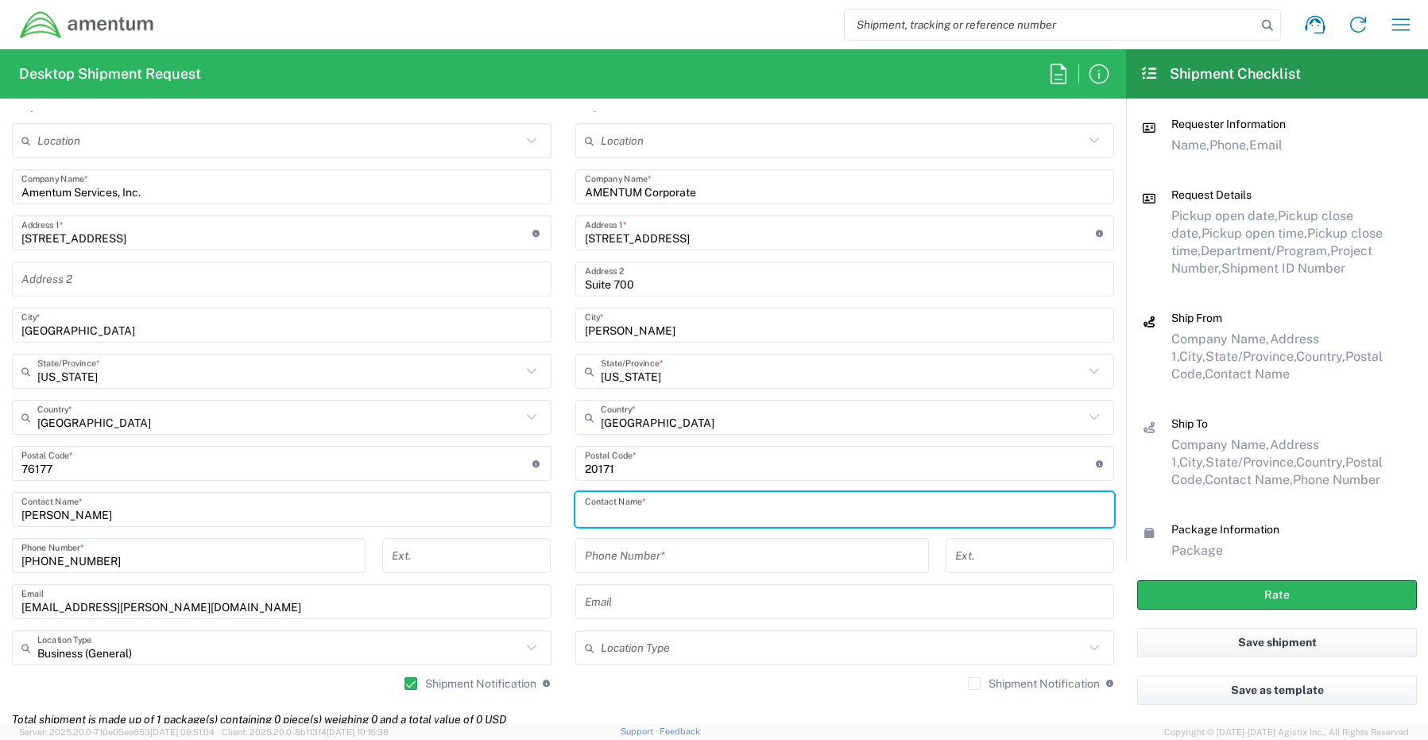
paste input "[PERSON_NAME]"
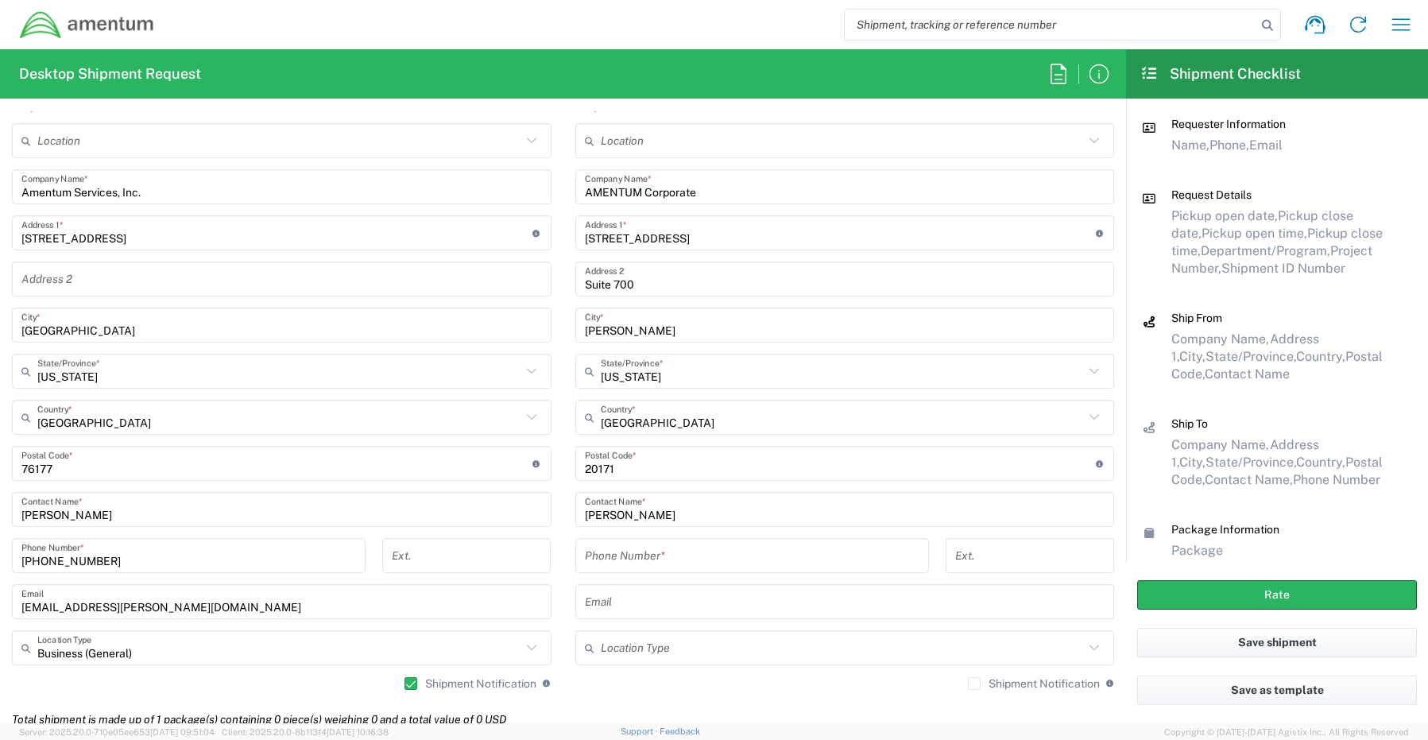
click at [617, 556] on input "tel" at bounding box center [752, 556] width 334 height 28
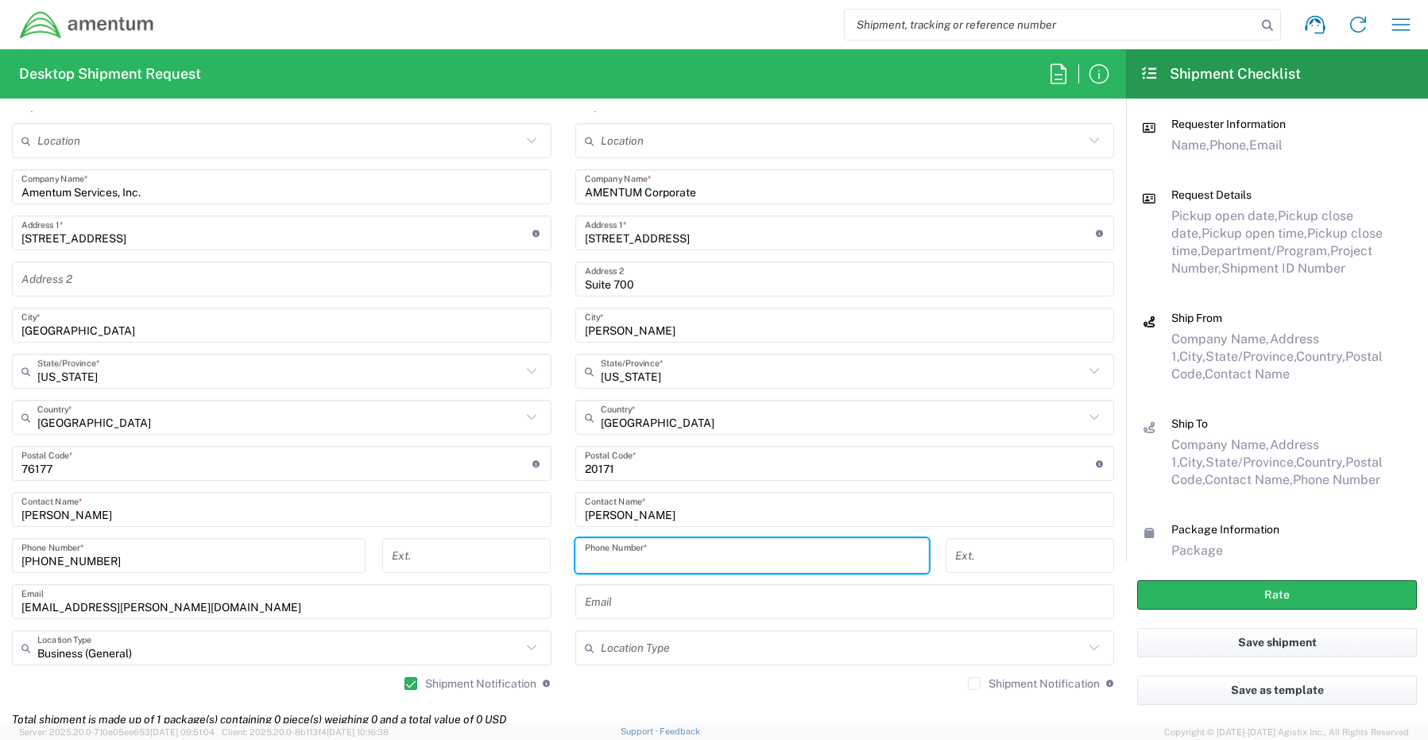
paste input "[PHONE_NUMBER]"
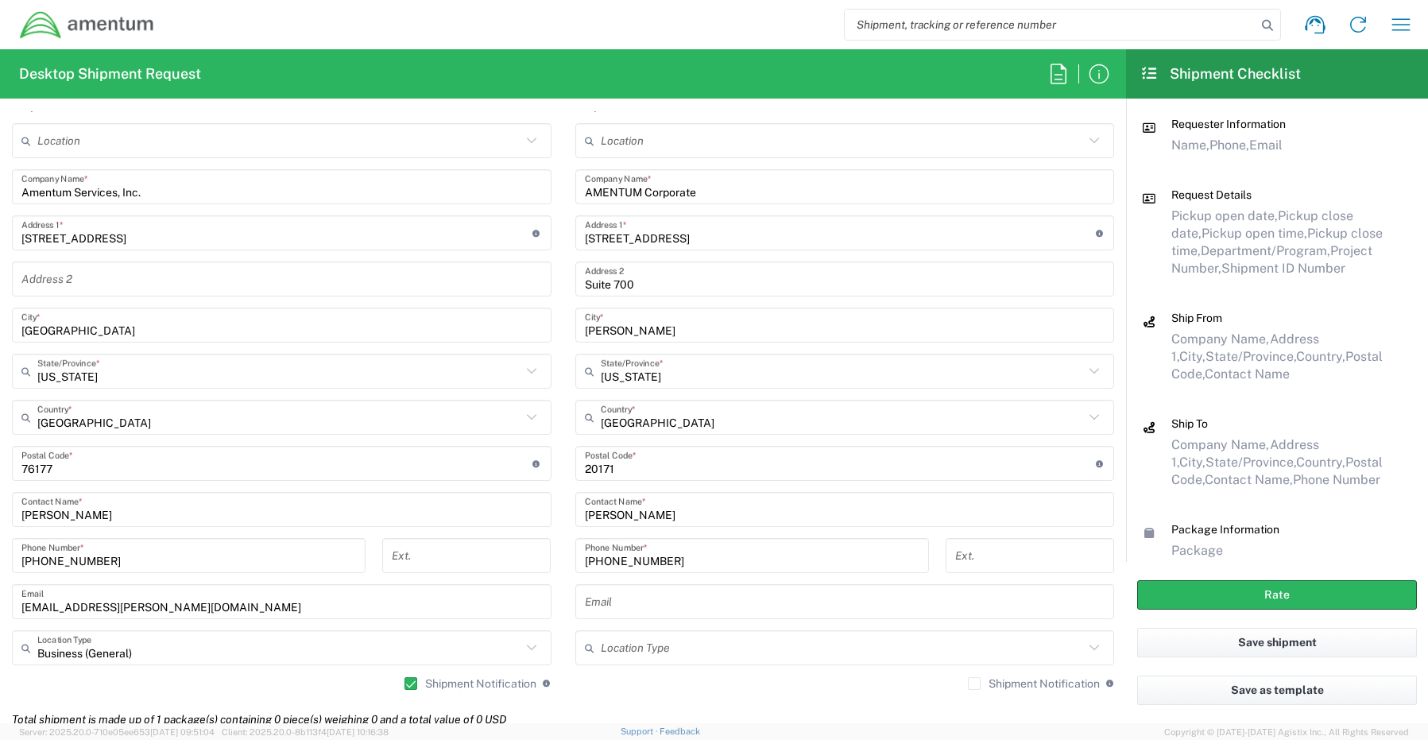
click at [647, 605] on input "text" at bounding box center [845, 602] width 520 height 28
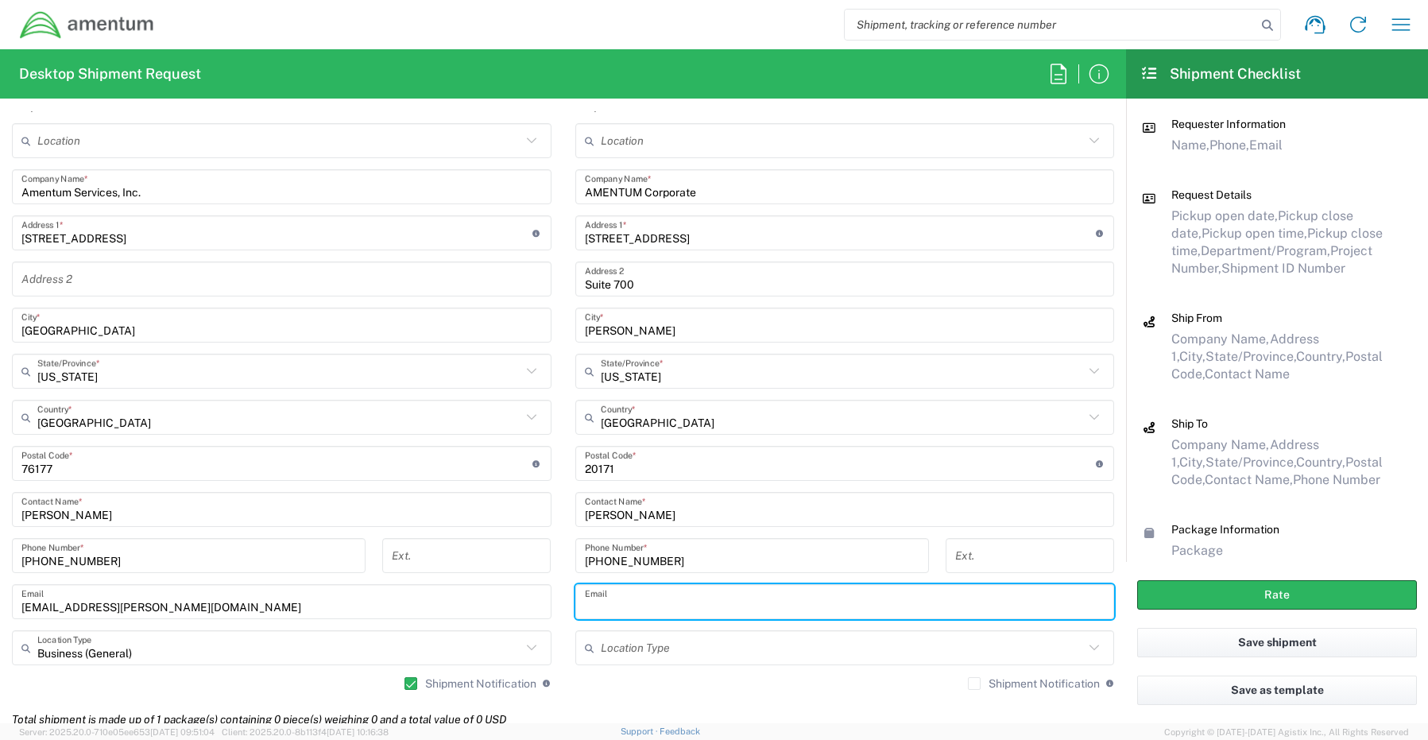
paste input "[PERSON_NAME][EMAIL_ADDRESS][PERSON_NAME][DOMAIN_NAME]"
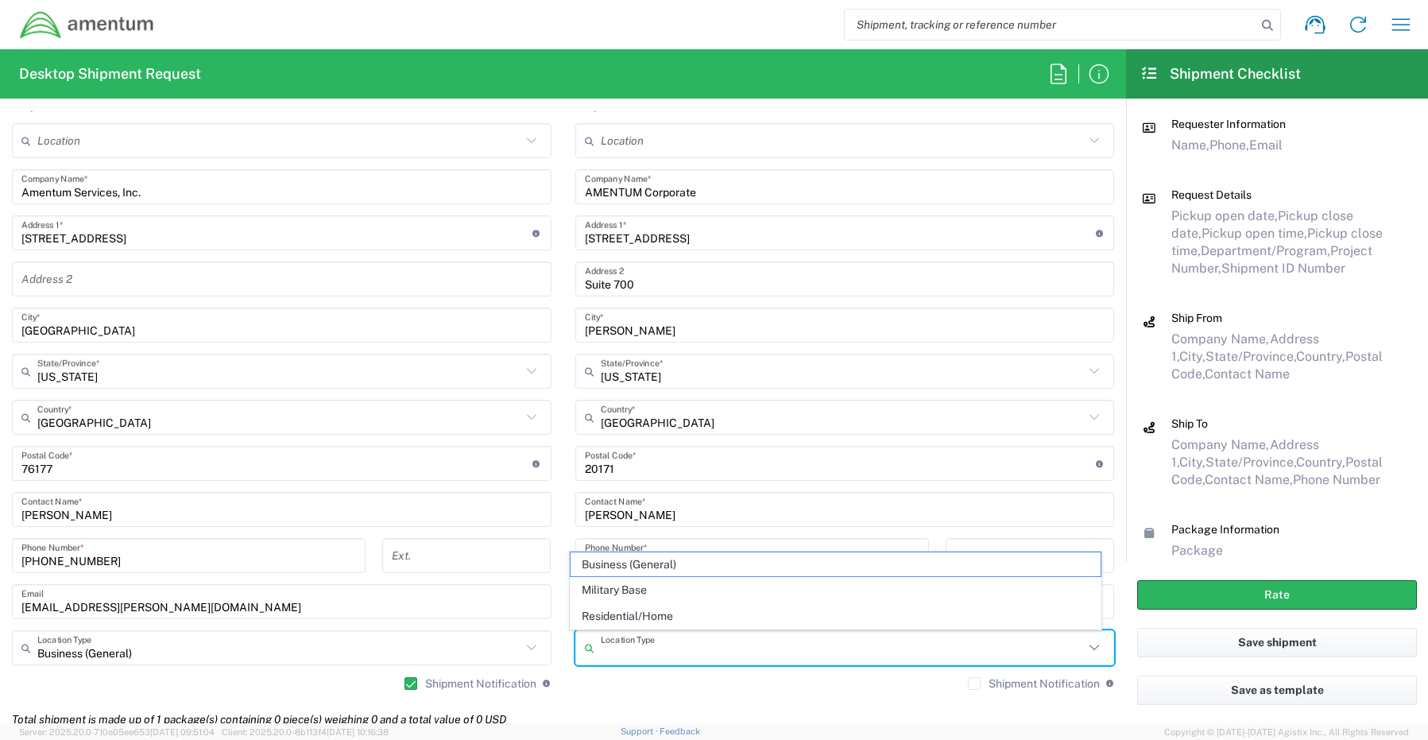
click at [620, 652] on input "text" at bounding box center [843, 648] width 484 height 28
click at [607, 568] on span "Business (General)" at bounding box center [835, 564] width 530 height 25
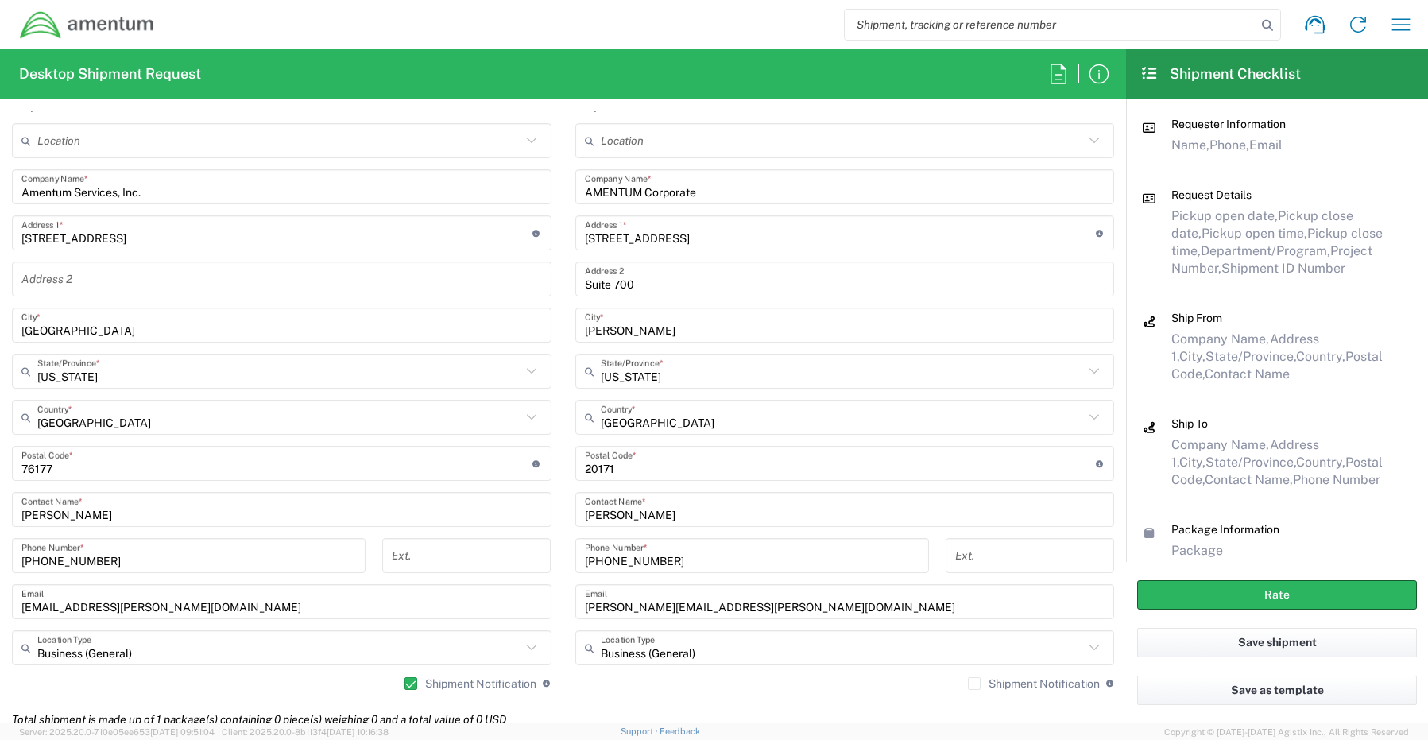
click at [968, 679] on label "Shipment Notification" at bounding box center [1034, 683] width 132 height 13
click at [974, 683] on input "Shipment Notification" at bounding box center [974, 683] width 0 height 0
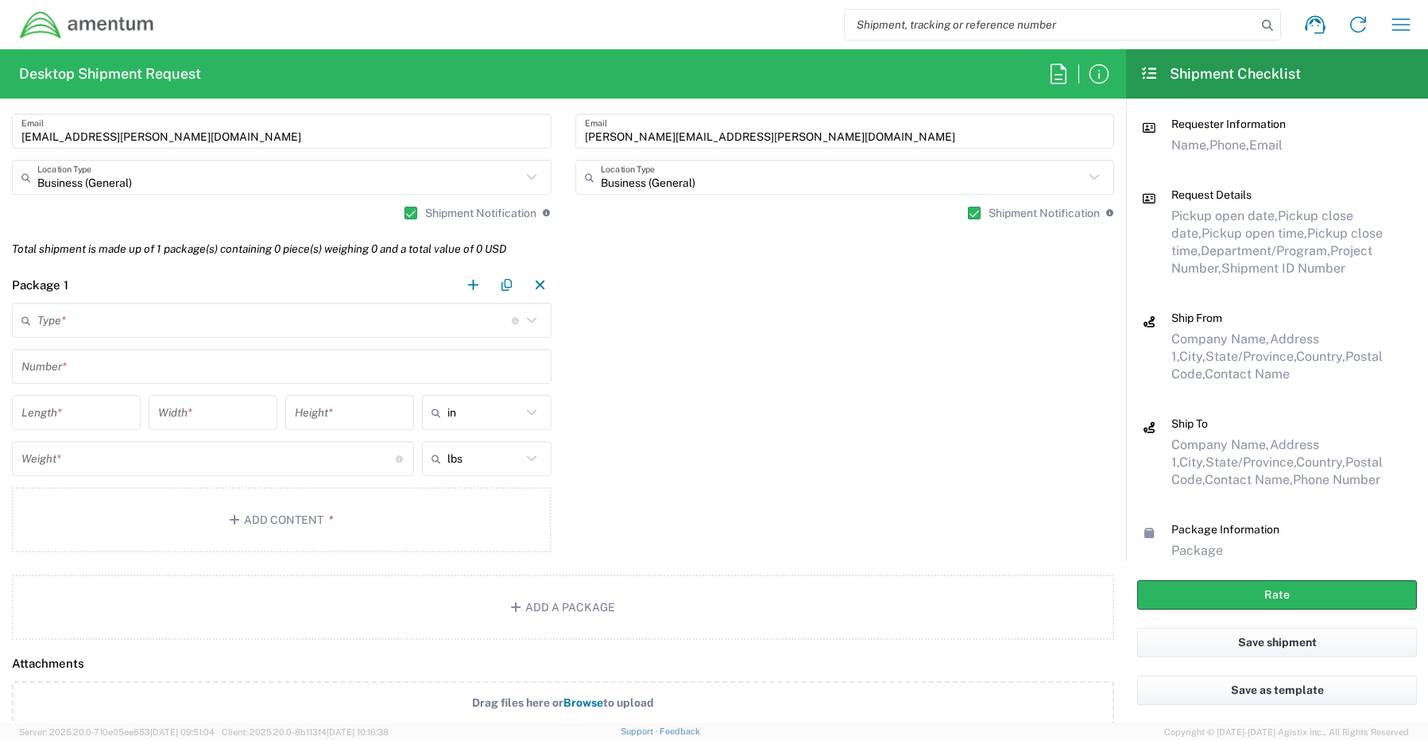
scroll to position [1192, 0]
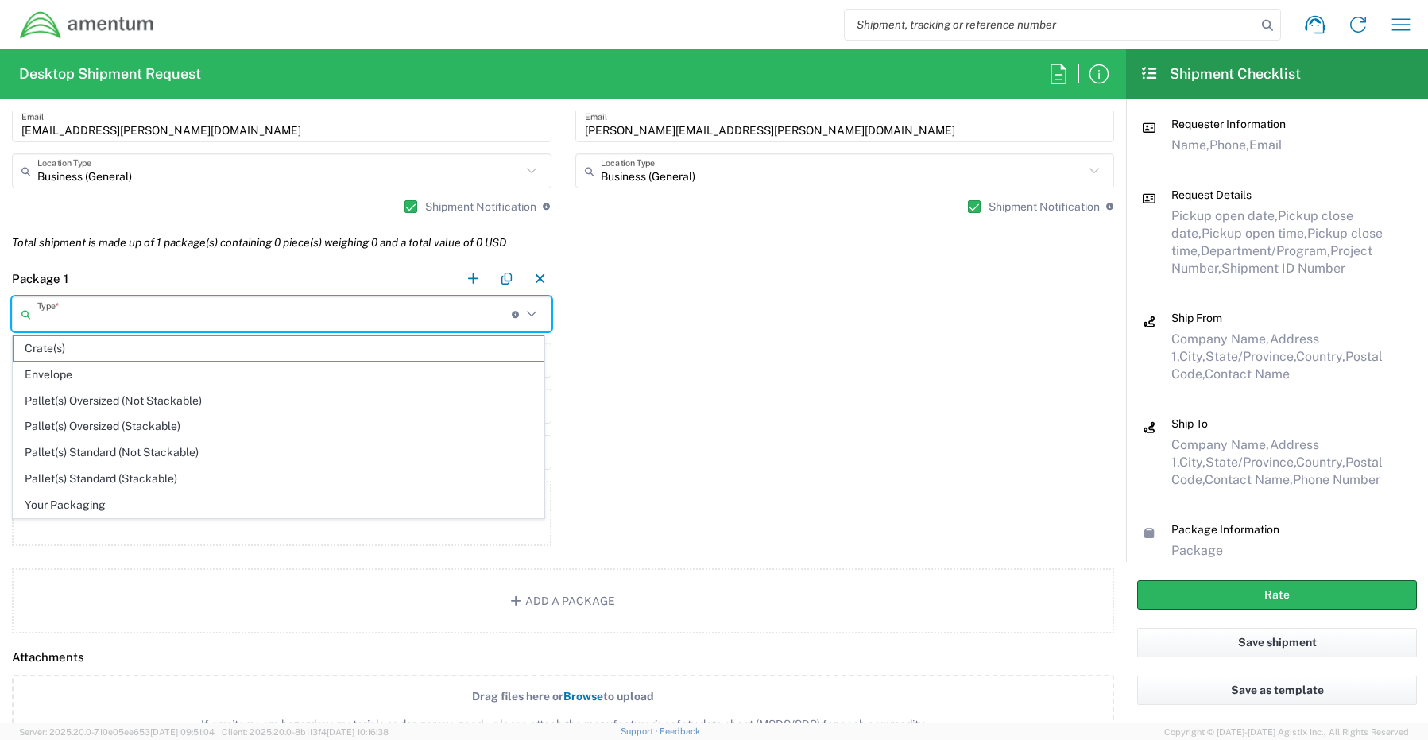
click at [68, 312] on input "text" at bounding box center [274, 314] width 474 height 28
click at [87, 506] on span "Your Packaging" at bounding box center [279, 505] width 530 height 25
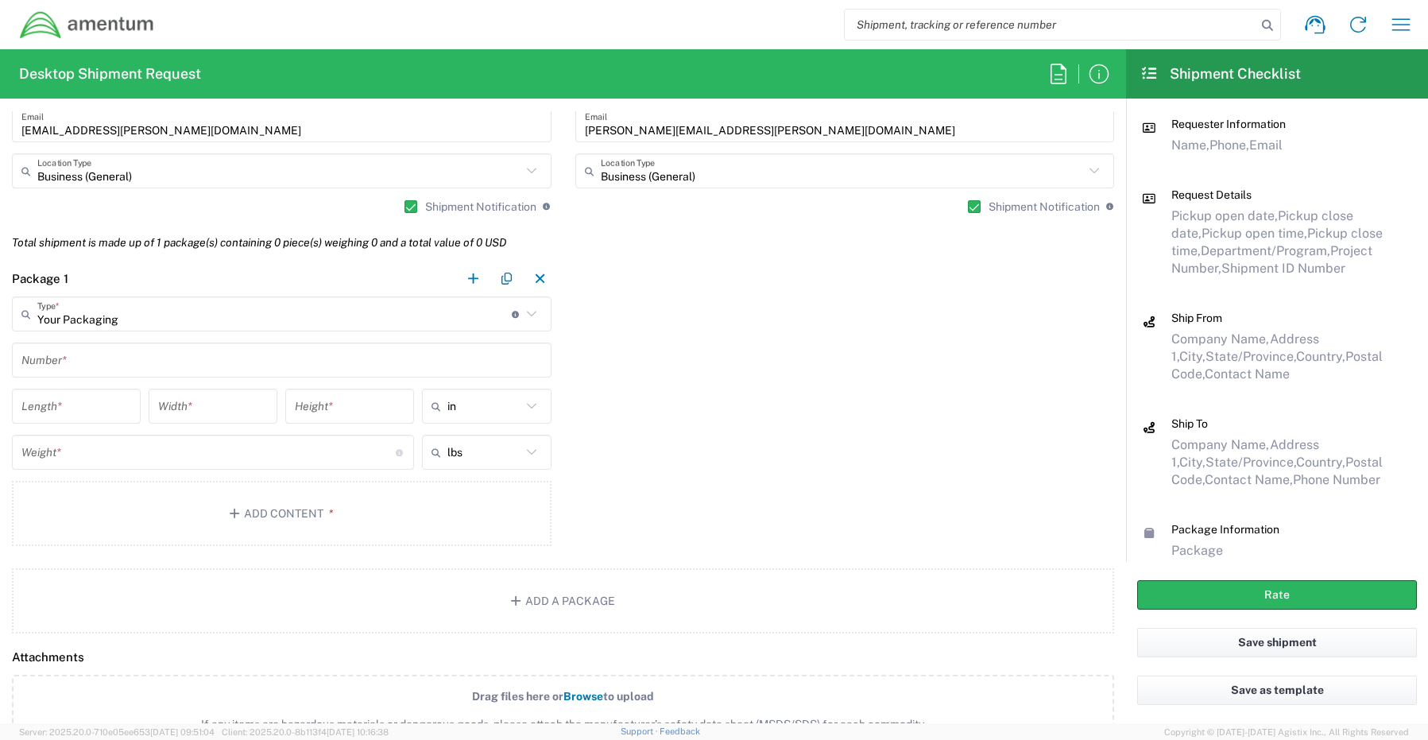
click at [37, 356] on input "text" at bounding box center [281, 360] width 520 height 28
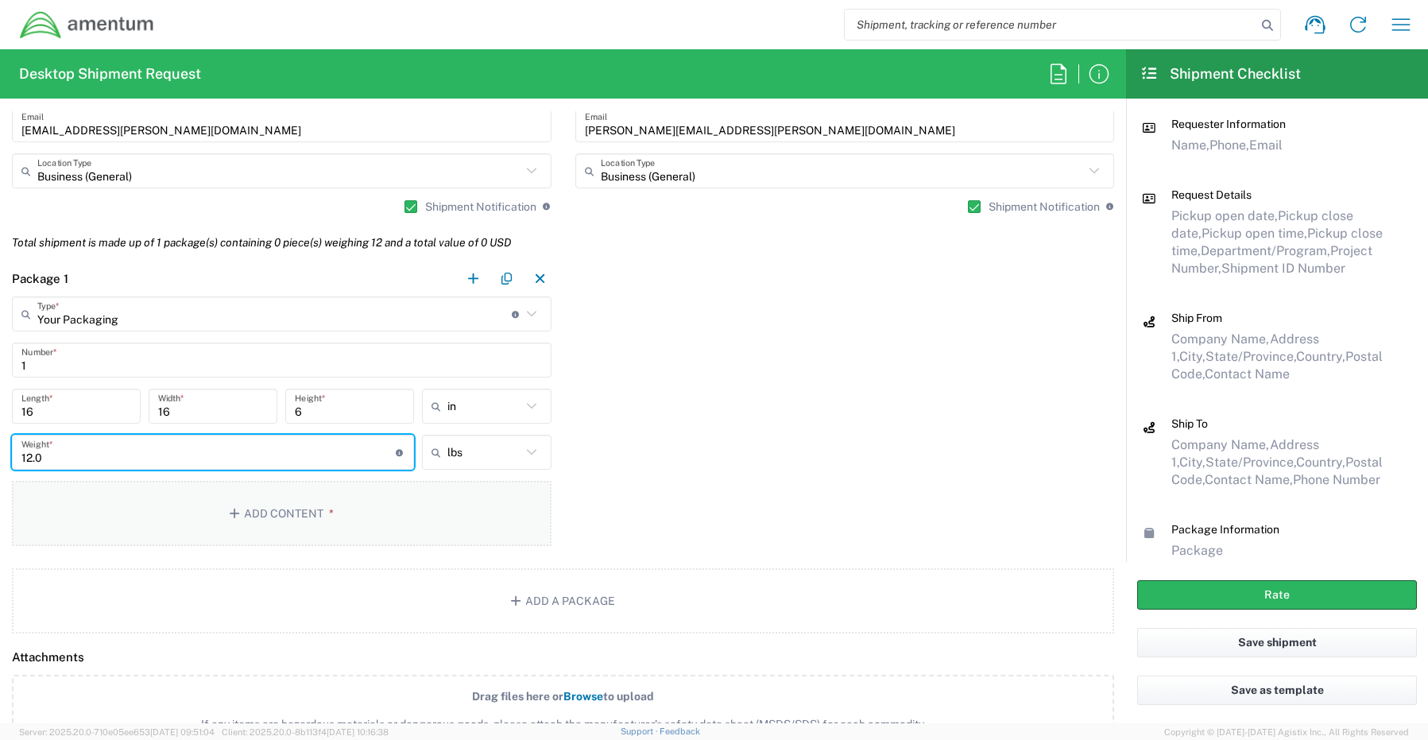
click at [247, 518] on button "Add Content *" at bounding box center [281, 513] width 539 height 65
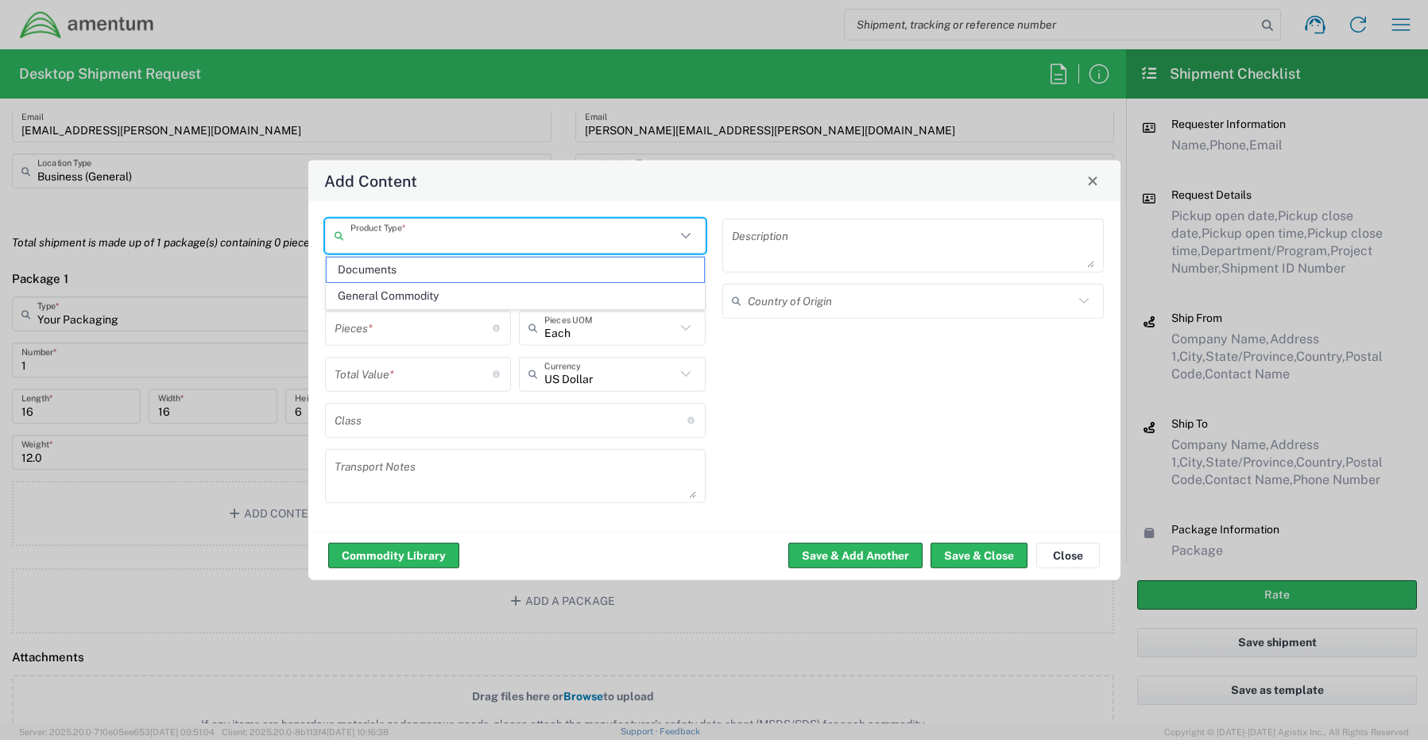
click at [441, 238] on input "text" at bounding box center [513, 236] width 326 height 28
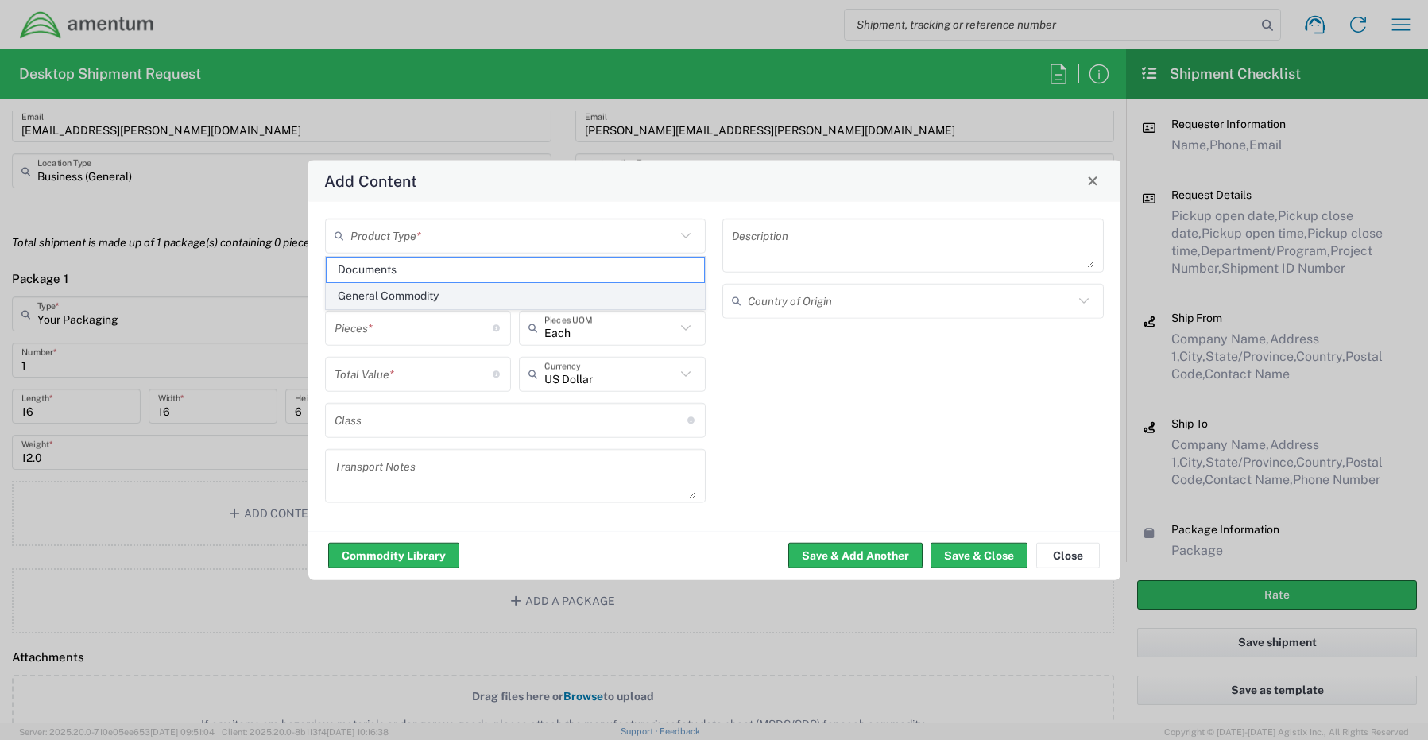
click at [411, 294] on span "General Commodity" at bounding box center [516, 296] width 378 height 25
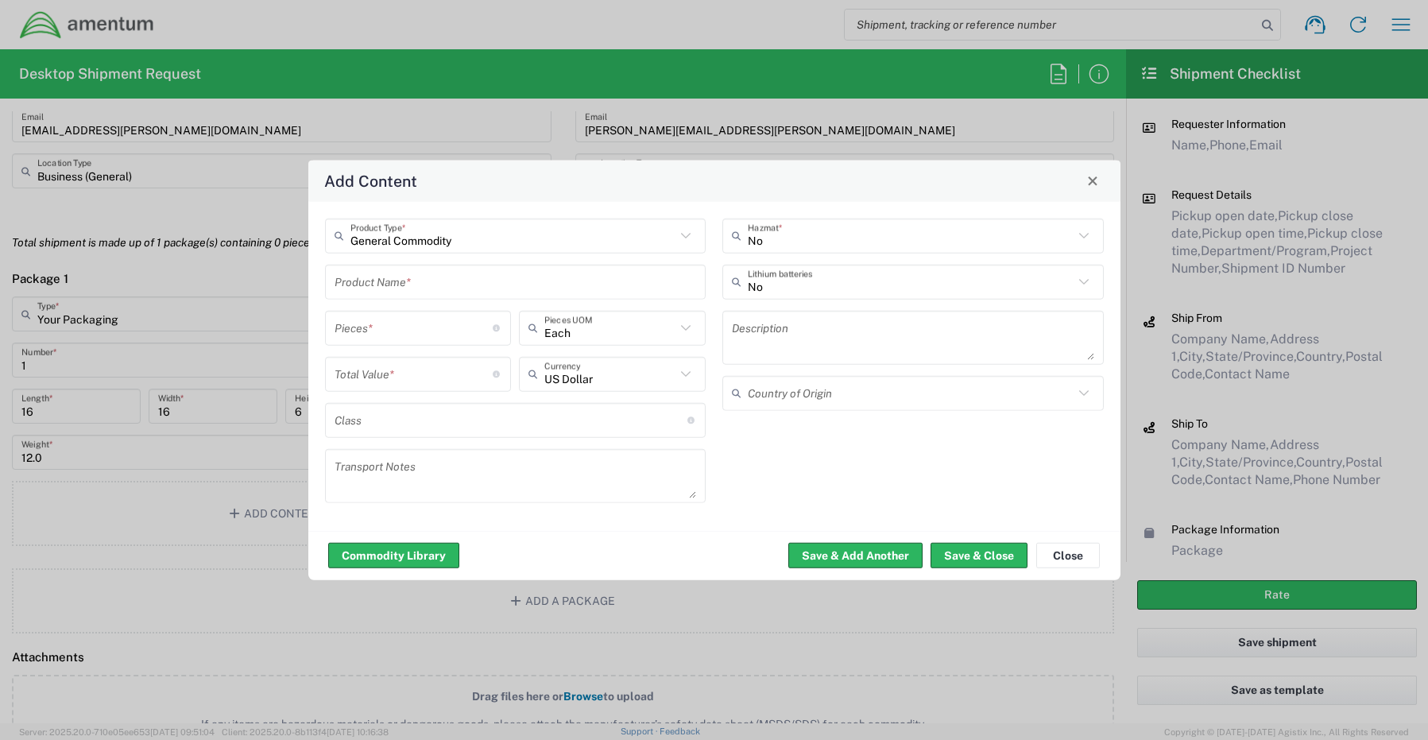
click at [407, 280] on input "text" at bounding box center [515, 282] width 362 height 28
paste input "Laptop - SCTASK0256291 Dell – CORP027150 service tag DP9PGB4"
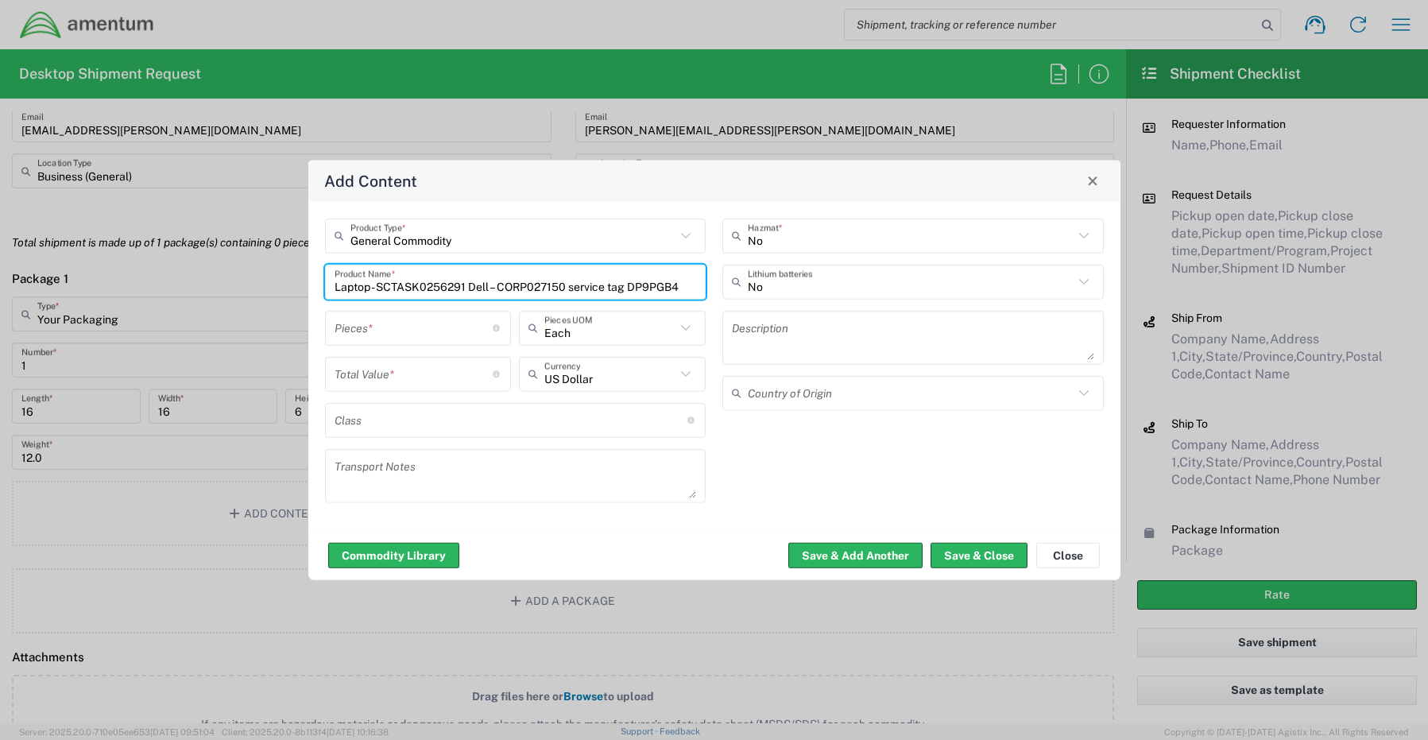
scroll to position [0, 0]
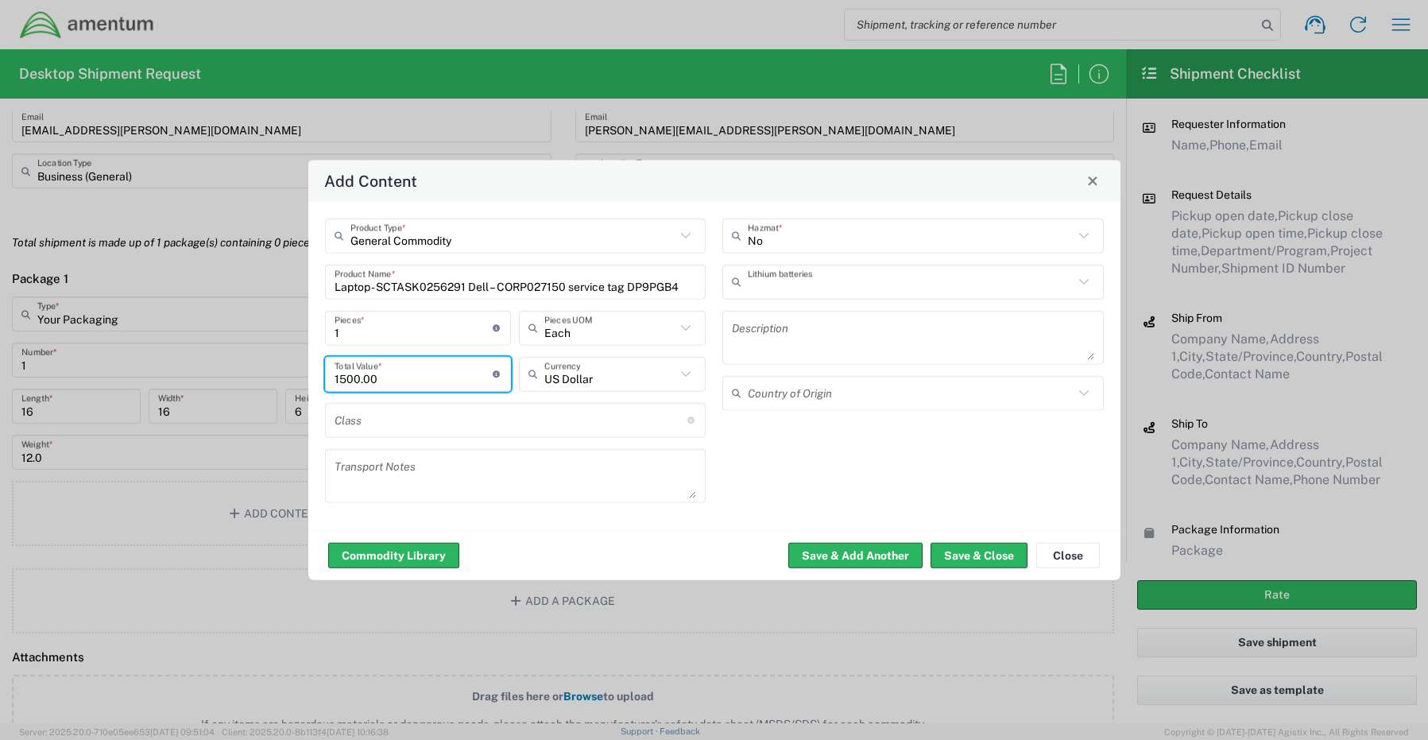
click at [793, 276] on input "text" at bounding box center [911, 282] width 326 height 28
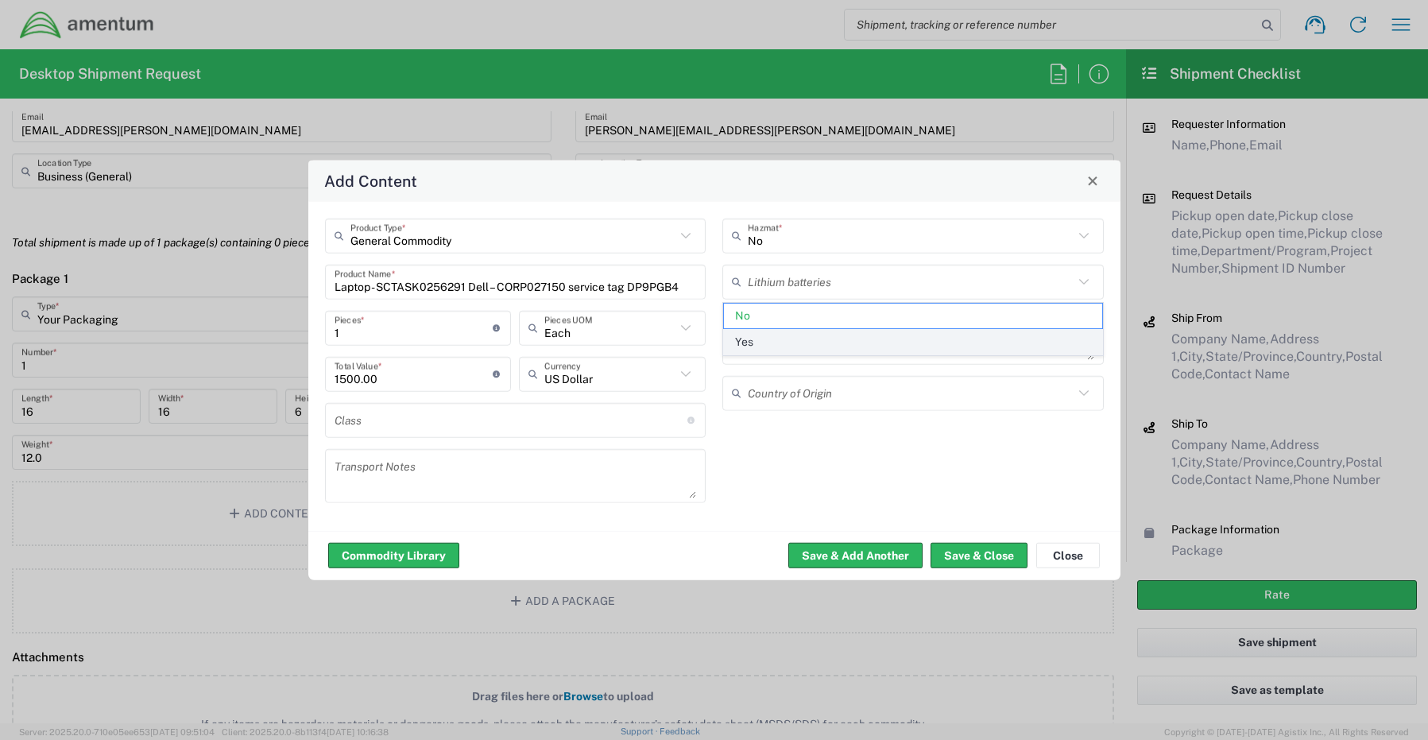
click at [779, 339] on span "Yes" at bounding box center [913, 342] width 378 height 25
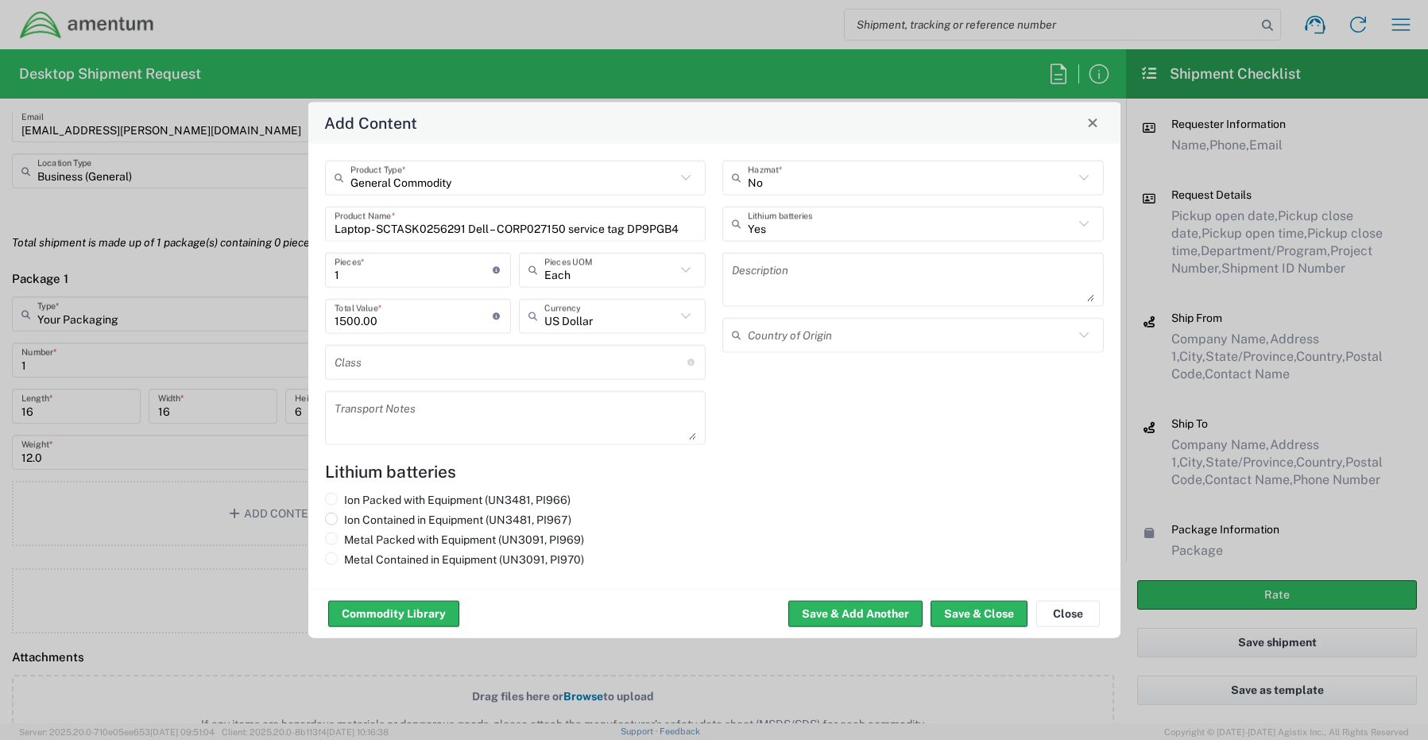
click at [341, 518] on label "Ion Contained in Equipment (UN3481, PI967)" at bounding box center [448, 519] width 246 height 14
click at [344, 518] on input "Ion Contained in Equipment (UN3481, PI967)" at bounding box center [349, 517] width 10 height 10
click at [966, 620] on button "Save & Close" at bounding box center [978, 613] width 97 height 25
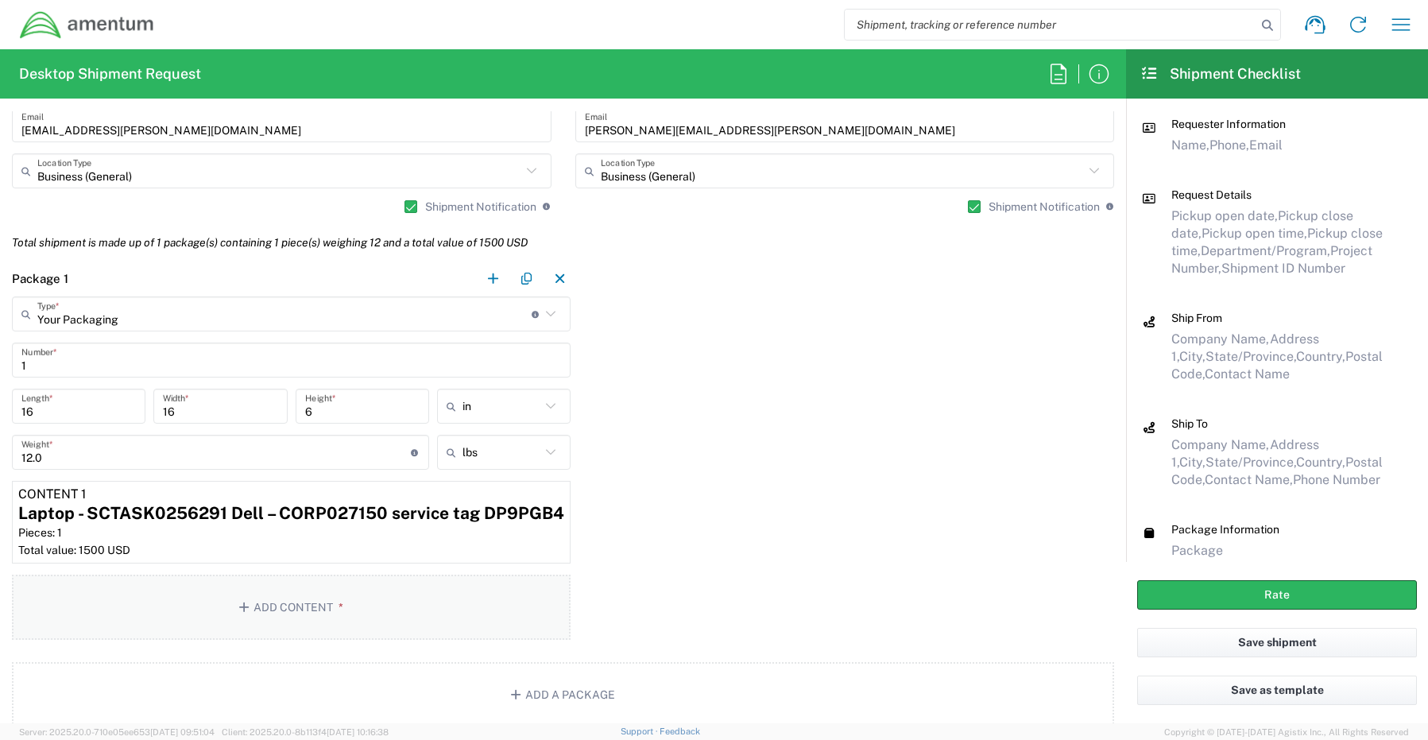
click at [297, 610] on button "Add Content *" at bounding box center [291, 606] width 559 height 65
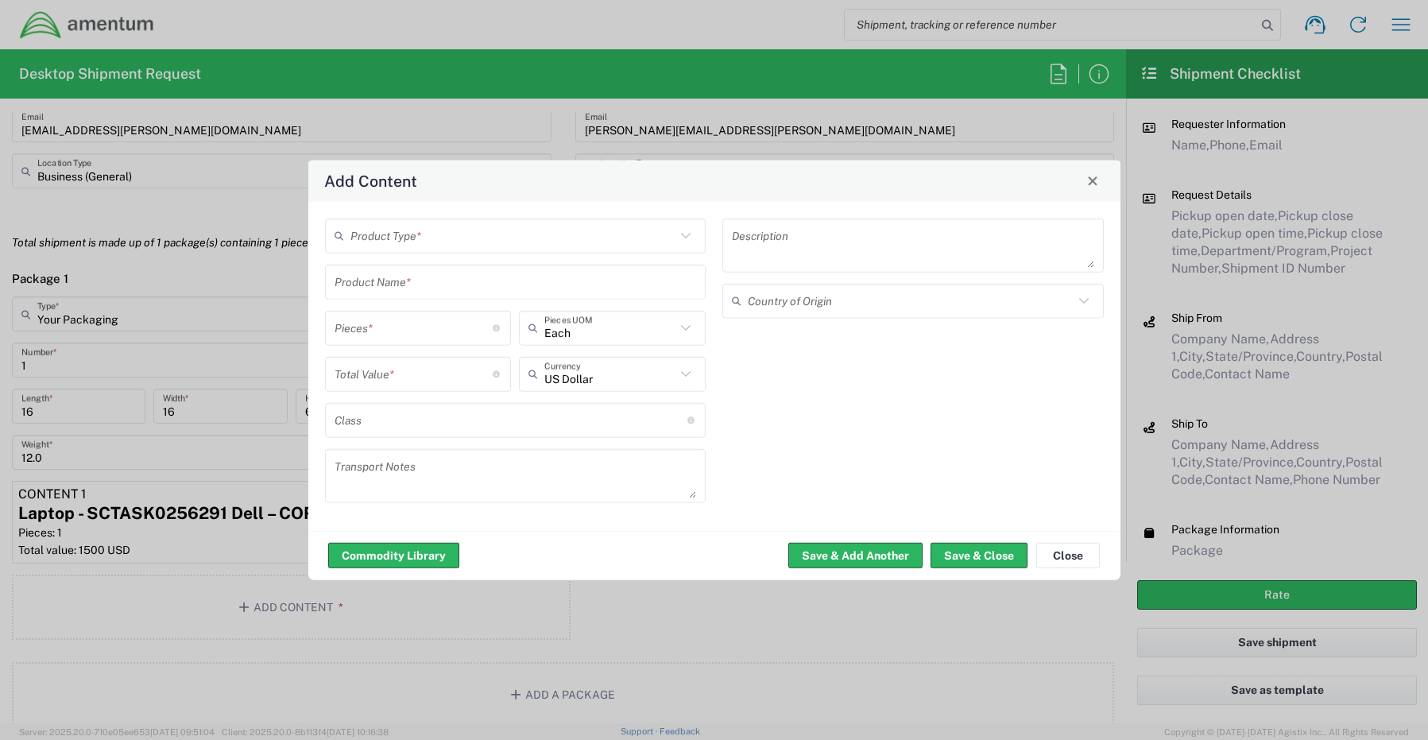
click at [411, 240] on input "text" at bounding box center [513, 236] width 326 height 28
click at [431, 296] on span "General Commodity" at bounding box center [516, 296] width 378 height 25
click at [350, 282] on input "text" at bounding box center [515, 282] width 362 height 28
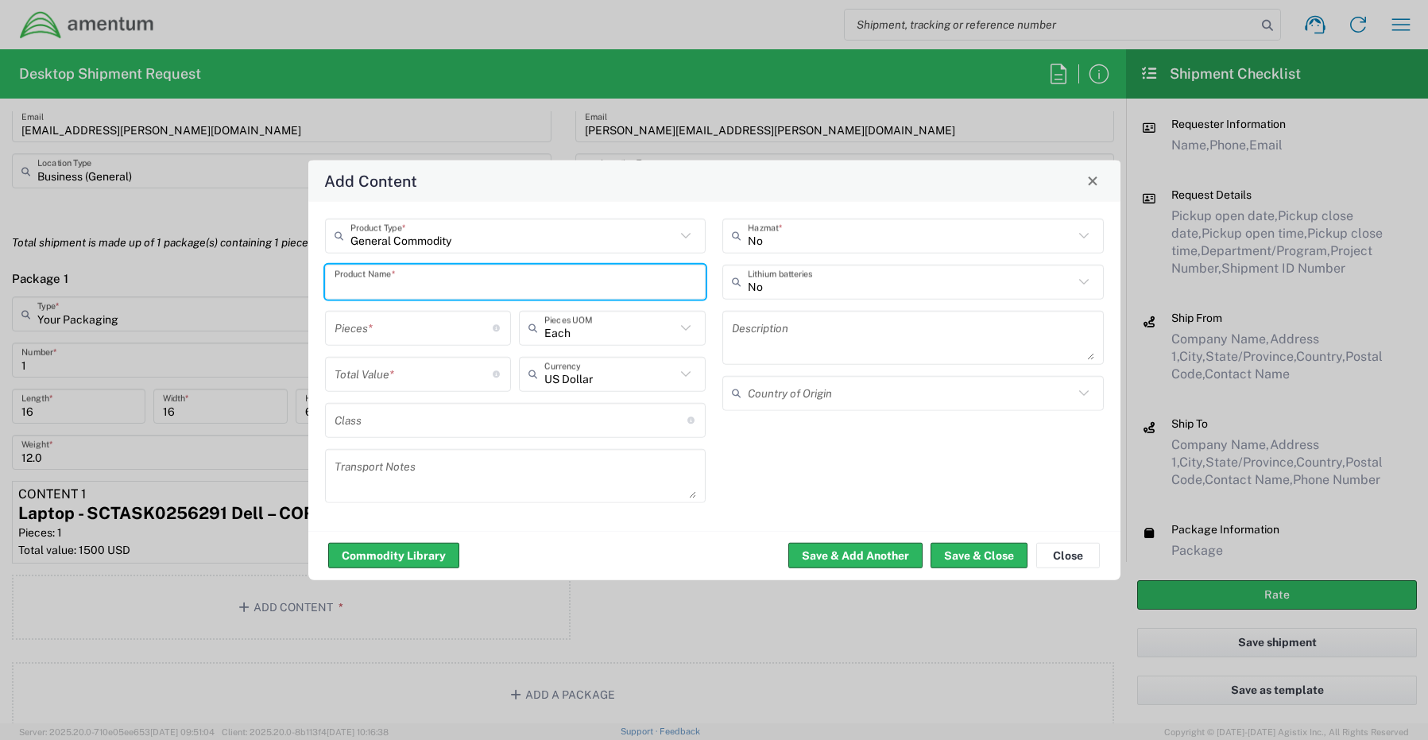
paste
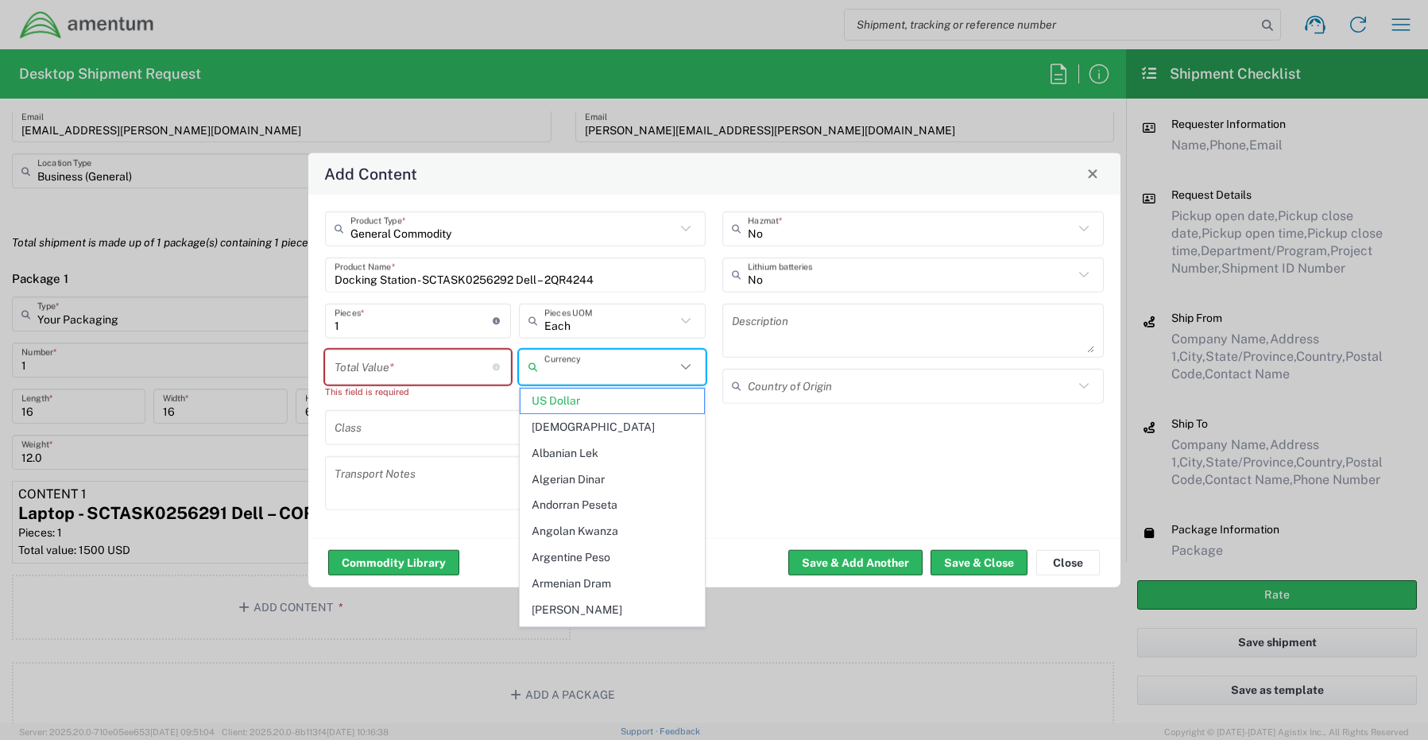
click at [361, 362] on input "number" at bounding box center [413, 367] width 159 height 28
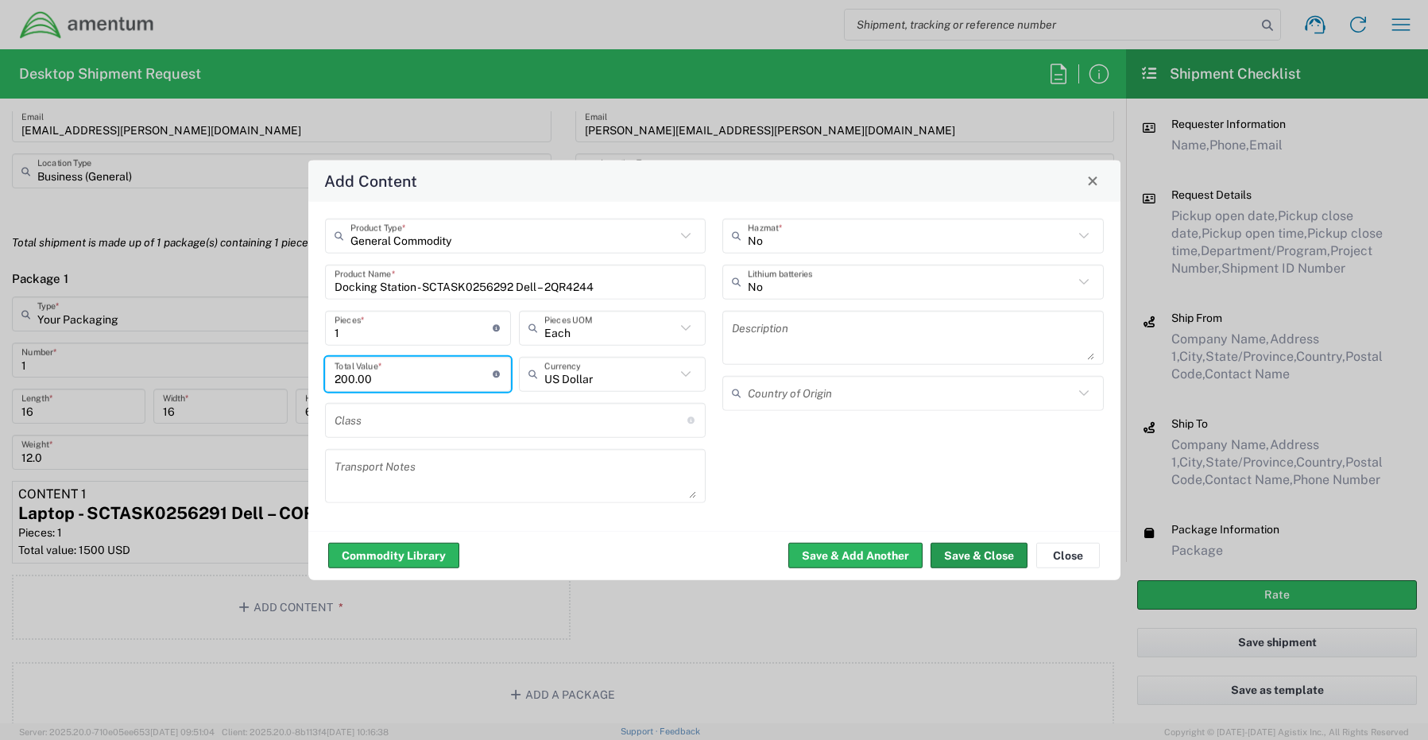
click at [950, 552] on button "Save & Close" at bounding box center [978, 555] width 97 height 25
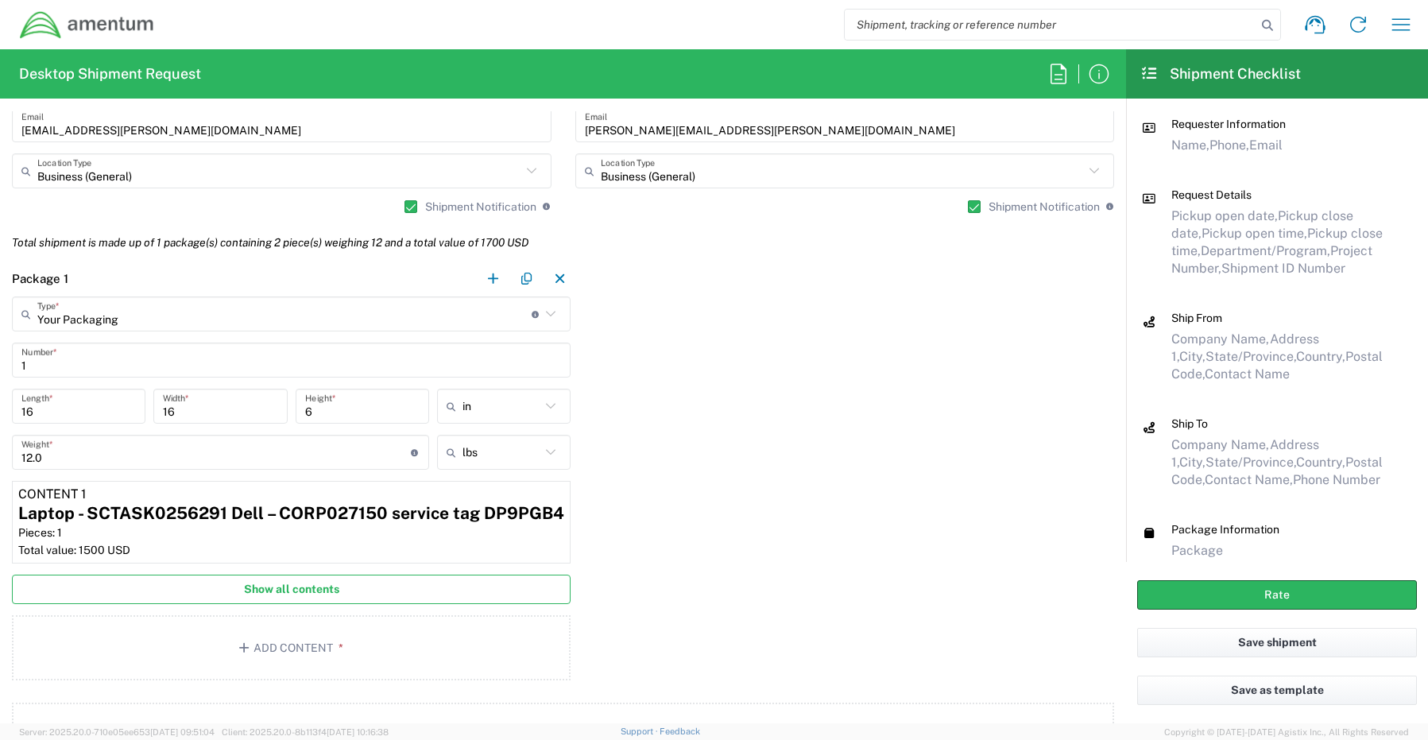
click at [264, 585] on span "Show all contents" at bounding box center [291, 589] width 95 height 15
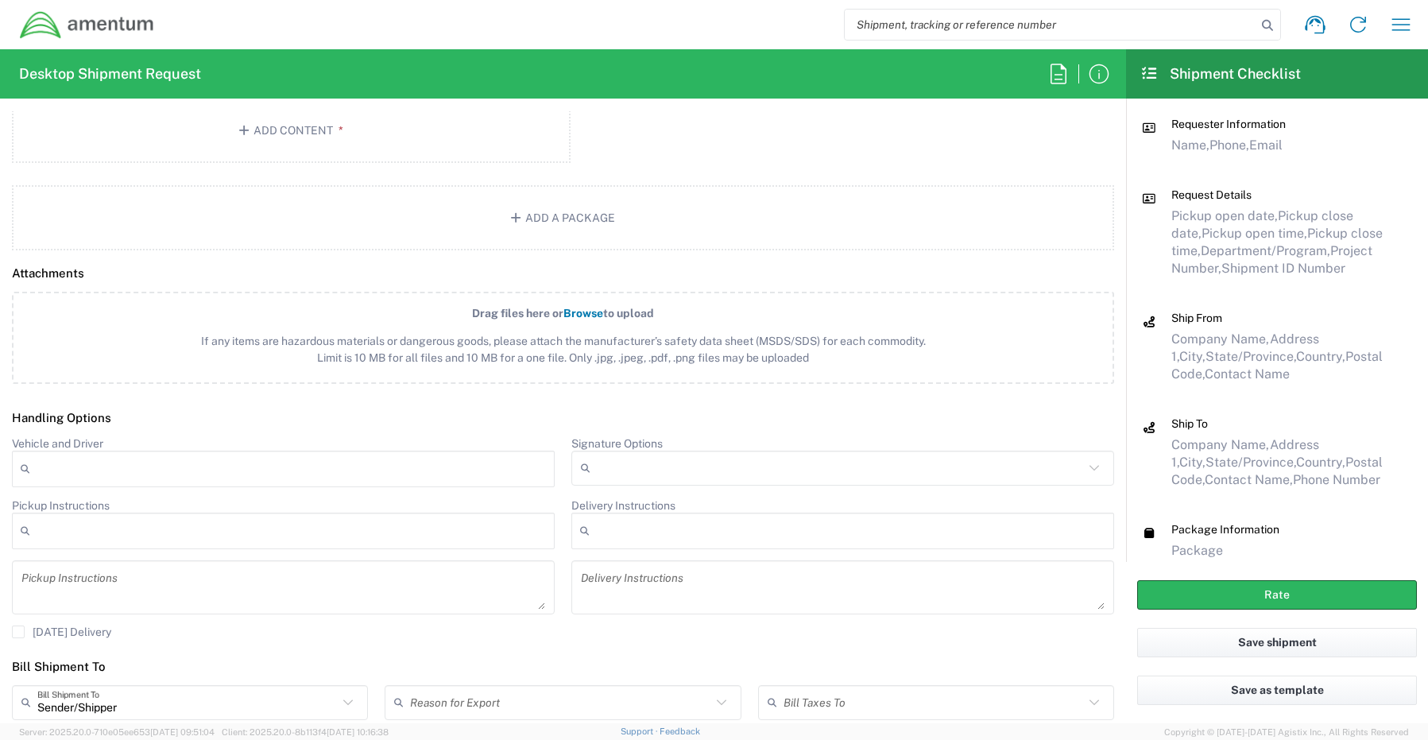
scroll to position [1907, 0]
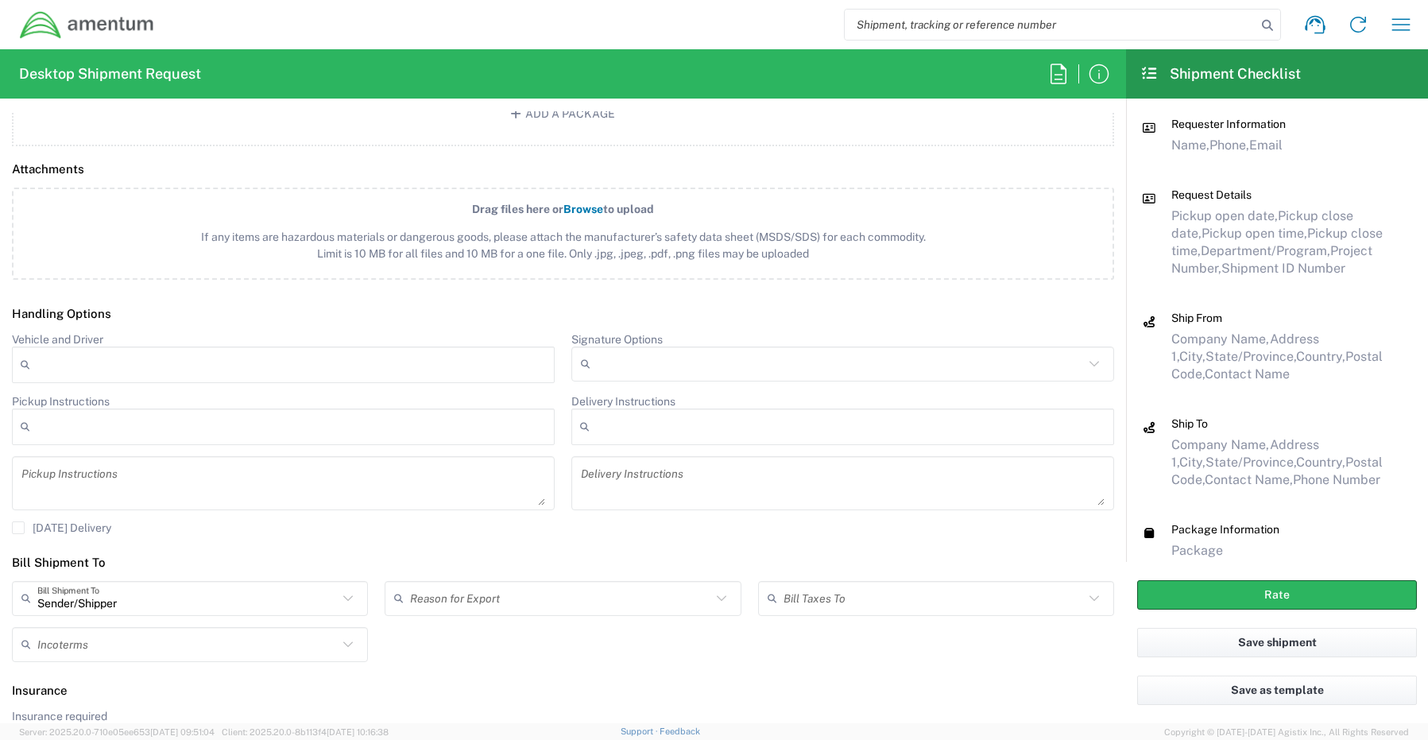
click at [613, 358] on input "Signature Options" at bounding box center [840, 363] width 487 height 25
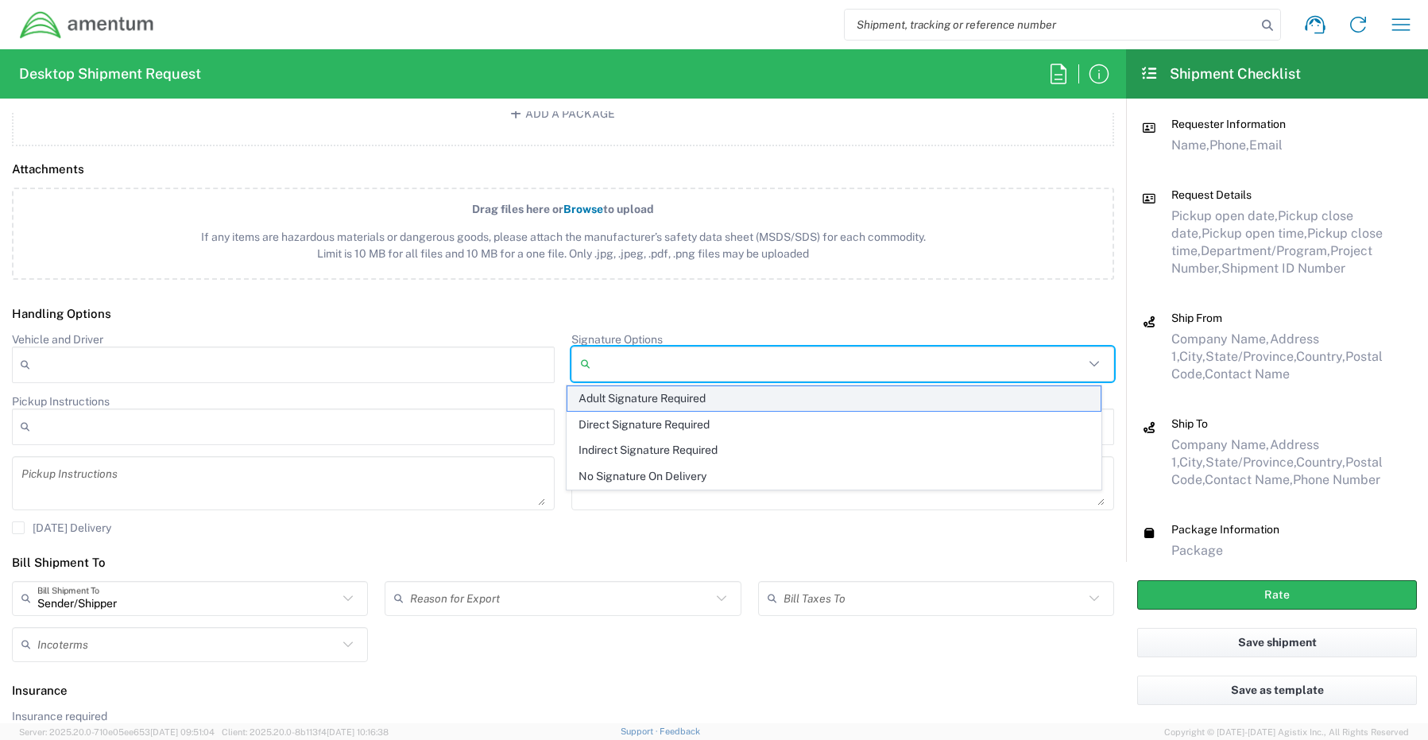
click at [625, 398] on span "Adult Signature Required" at bounding box center [834, 398] width 534 height 25
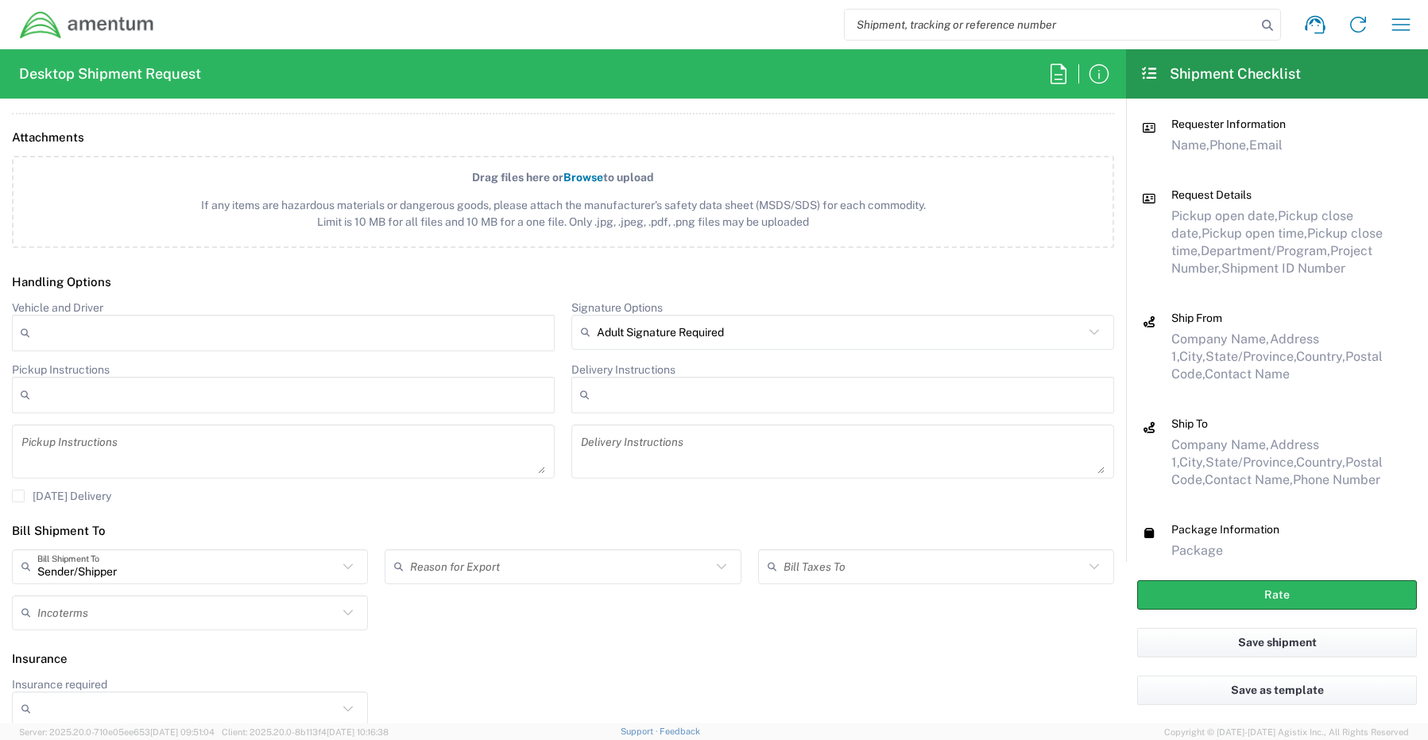
scroll to position [1953, 0]
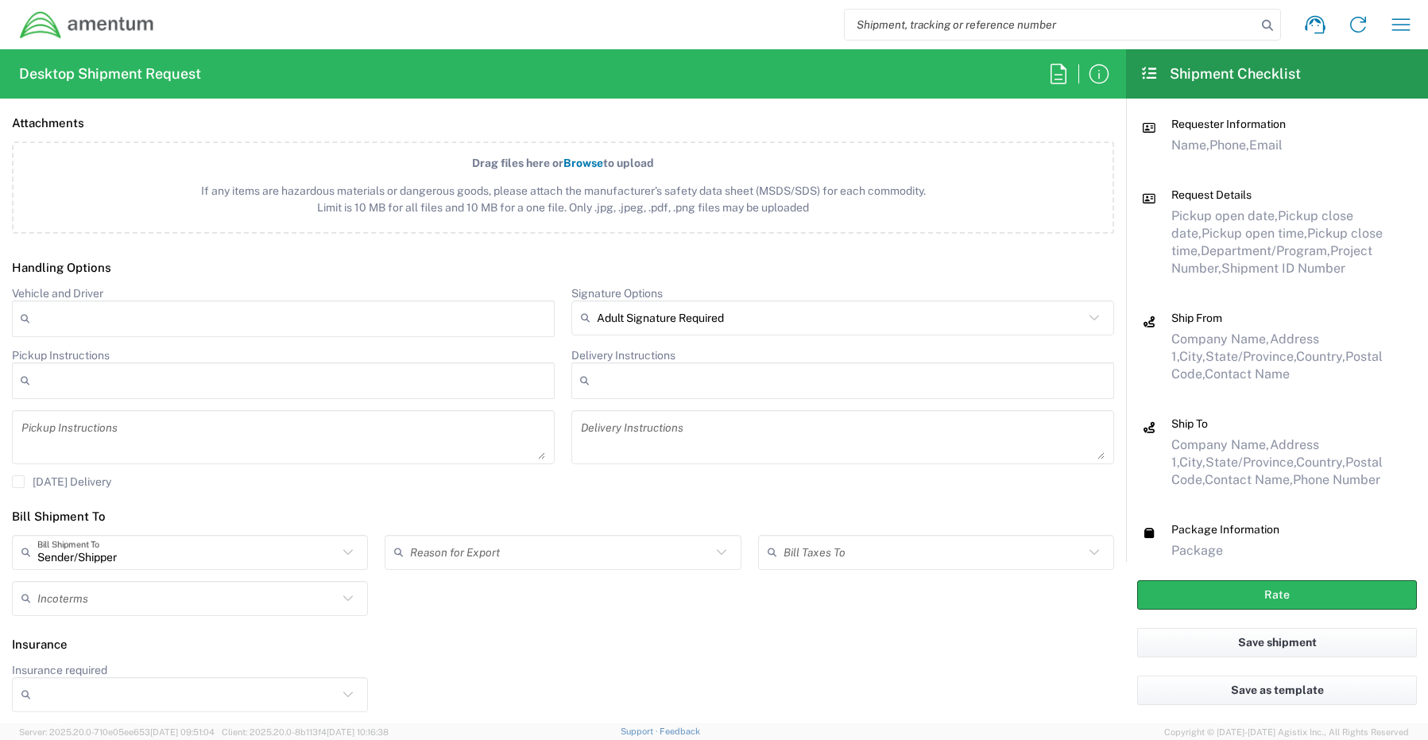
click at [64, 692] on input "Insurance required" at bounding box center [187, 694] width 300 height 25
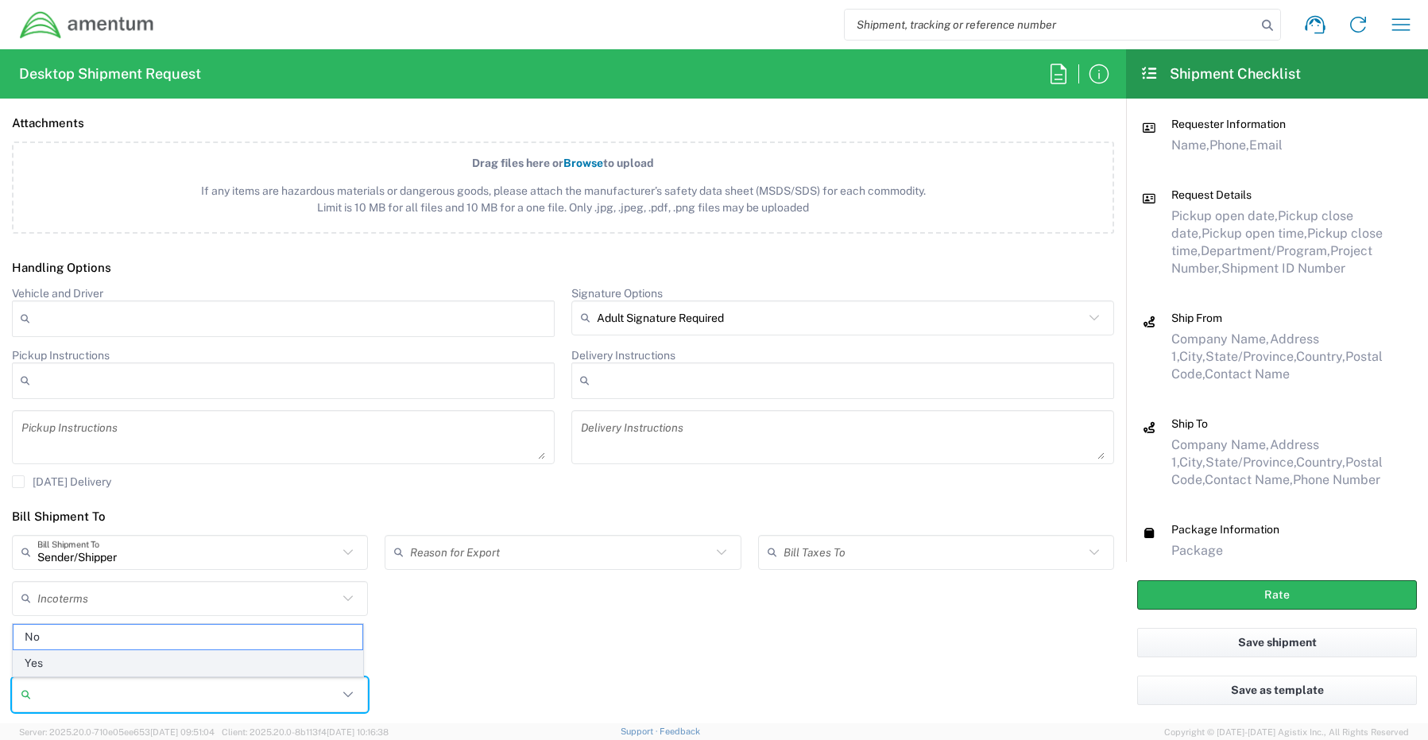
click at [66, 660] on span "Yes" at bounding box center [188, 663] width 349 height 25
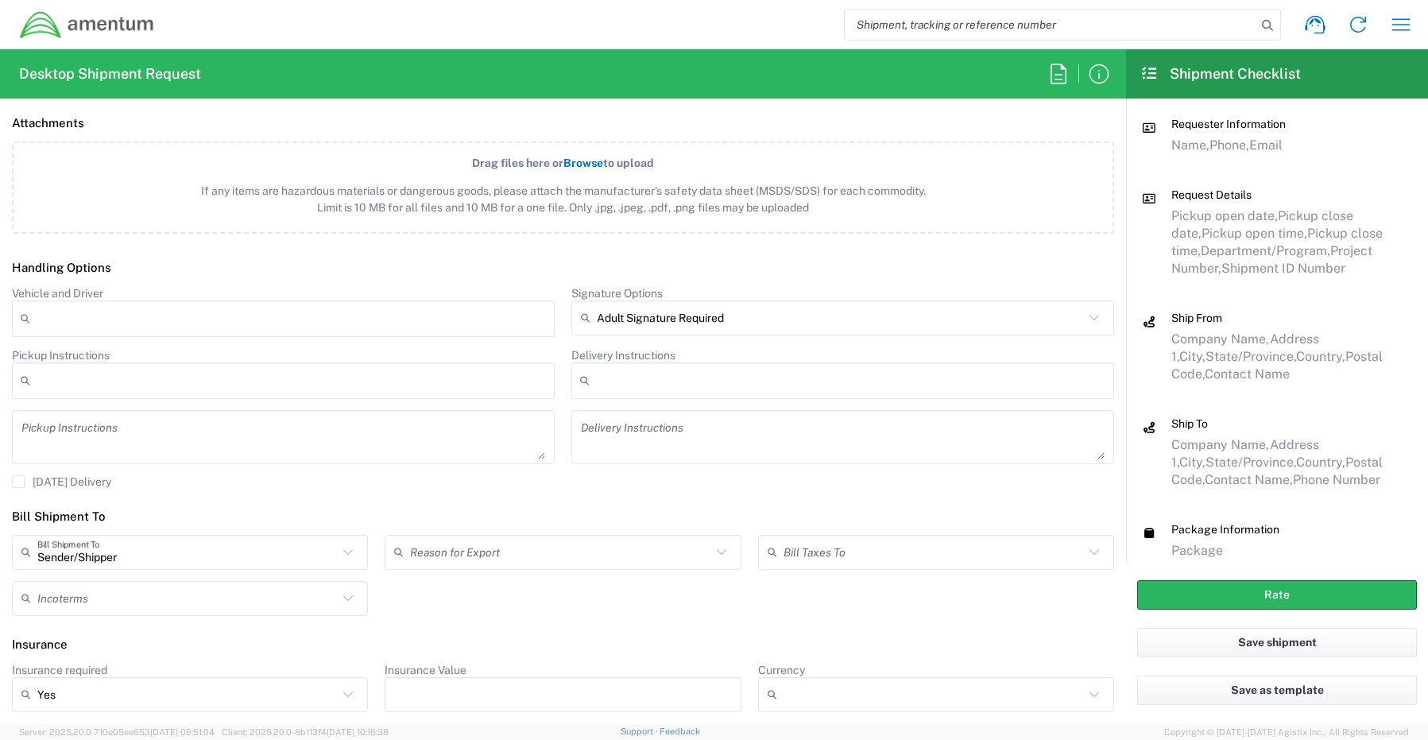
click at [500, 678] on div at bounding box center [563, 694] width 356 height 35
click at [1212, 592] on button "Rate" at bounding box center [1277, 594] width 280 height 29
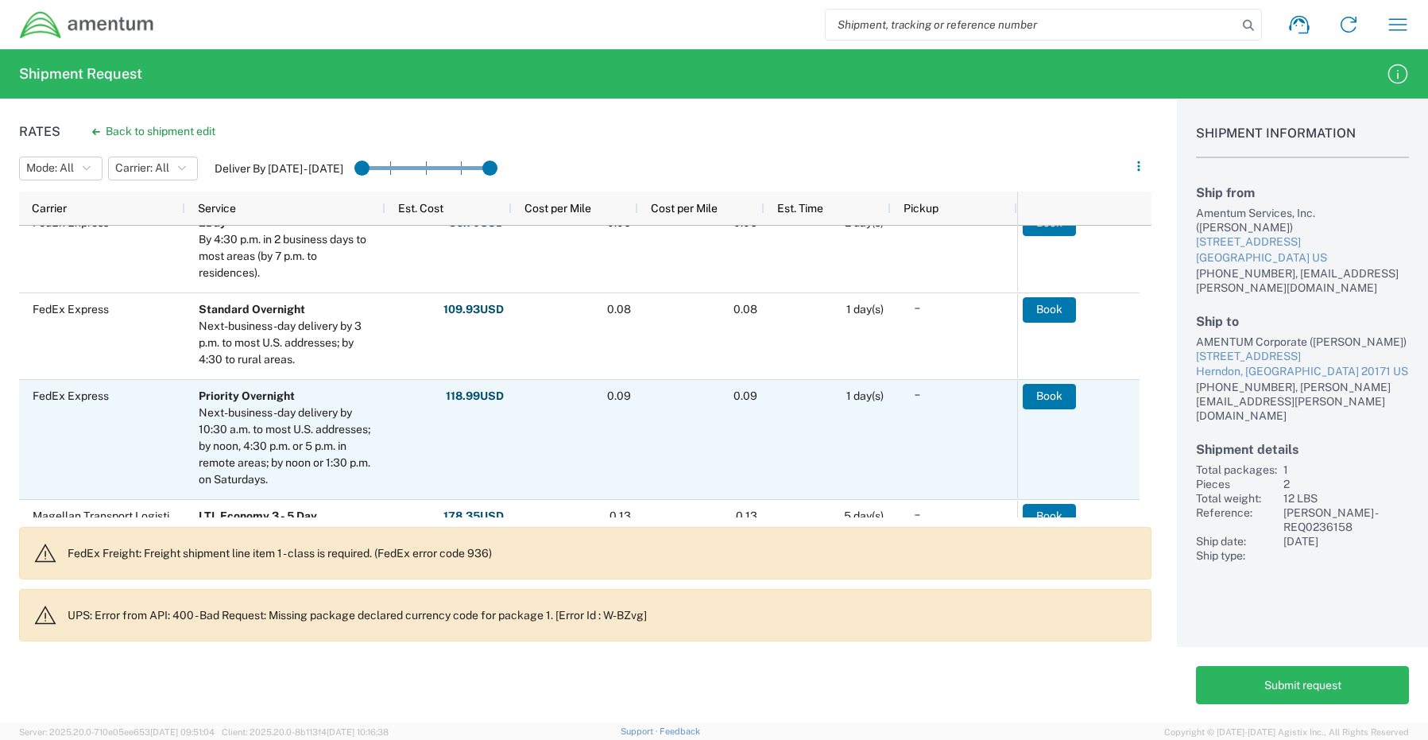
scroll to position [238, 0]
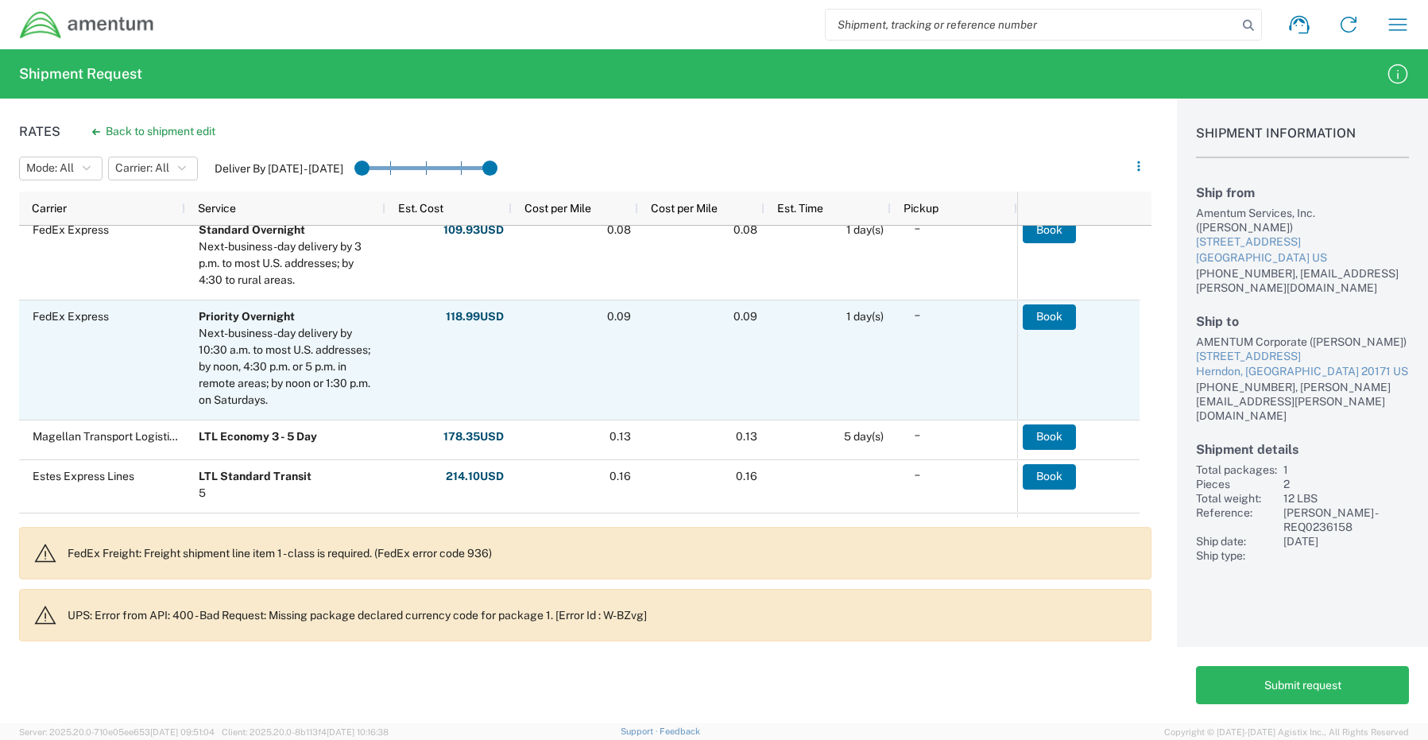
click at [130, 338] on div "FedEx Express" at bounding box center [102, 359] width 166 height 119
click at [1044, 314] on button "Book" at bounding box center [1049, 316] width 53 height 25
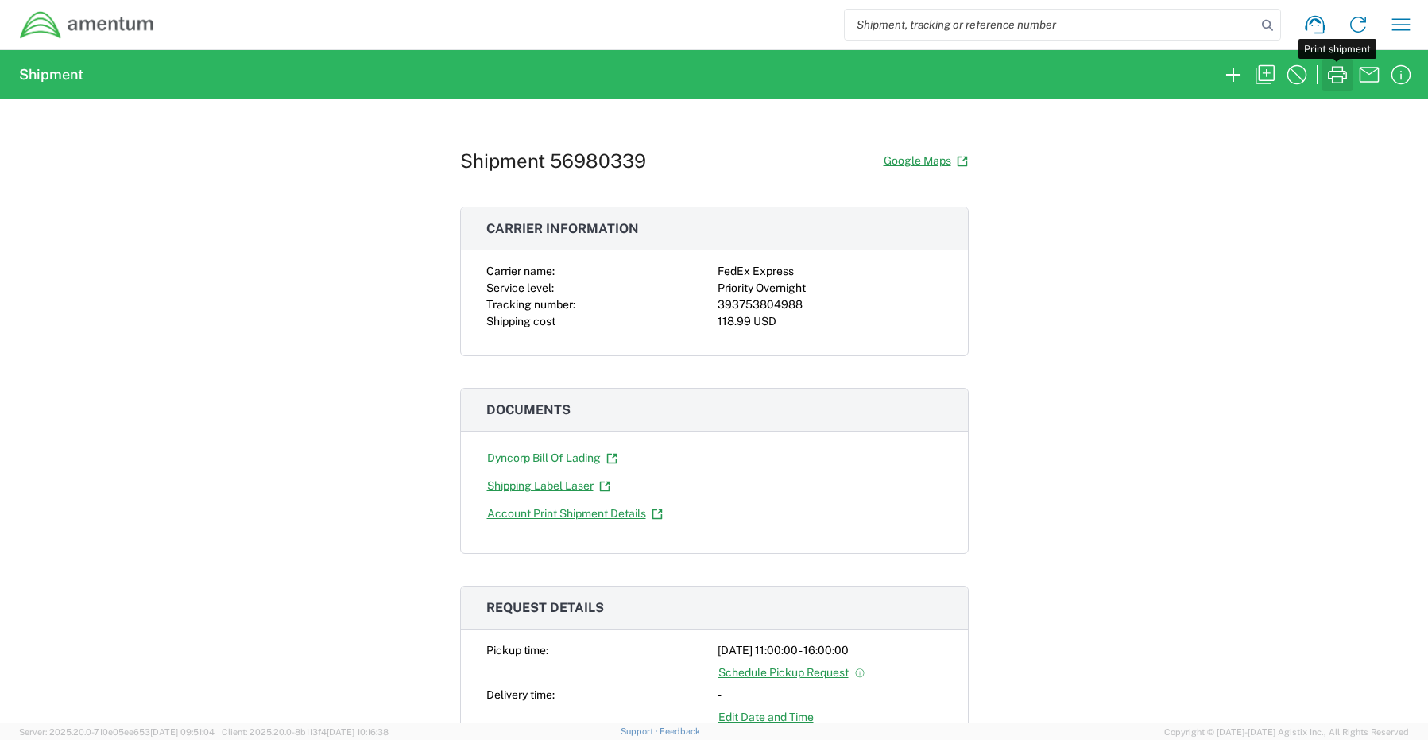
click at [1340, 78] on icon "button" at bounding box center [1336, 74] width 25 height 25
